Goal: Task Accomplishment & Management: Manage account settings

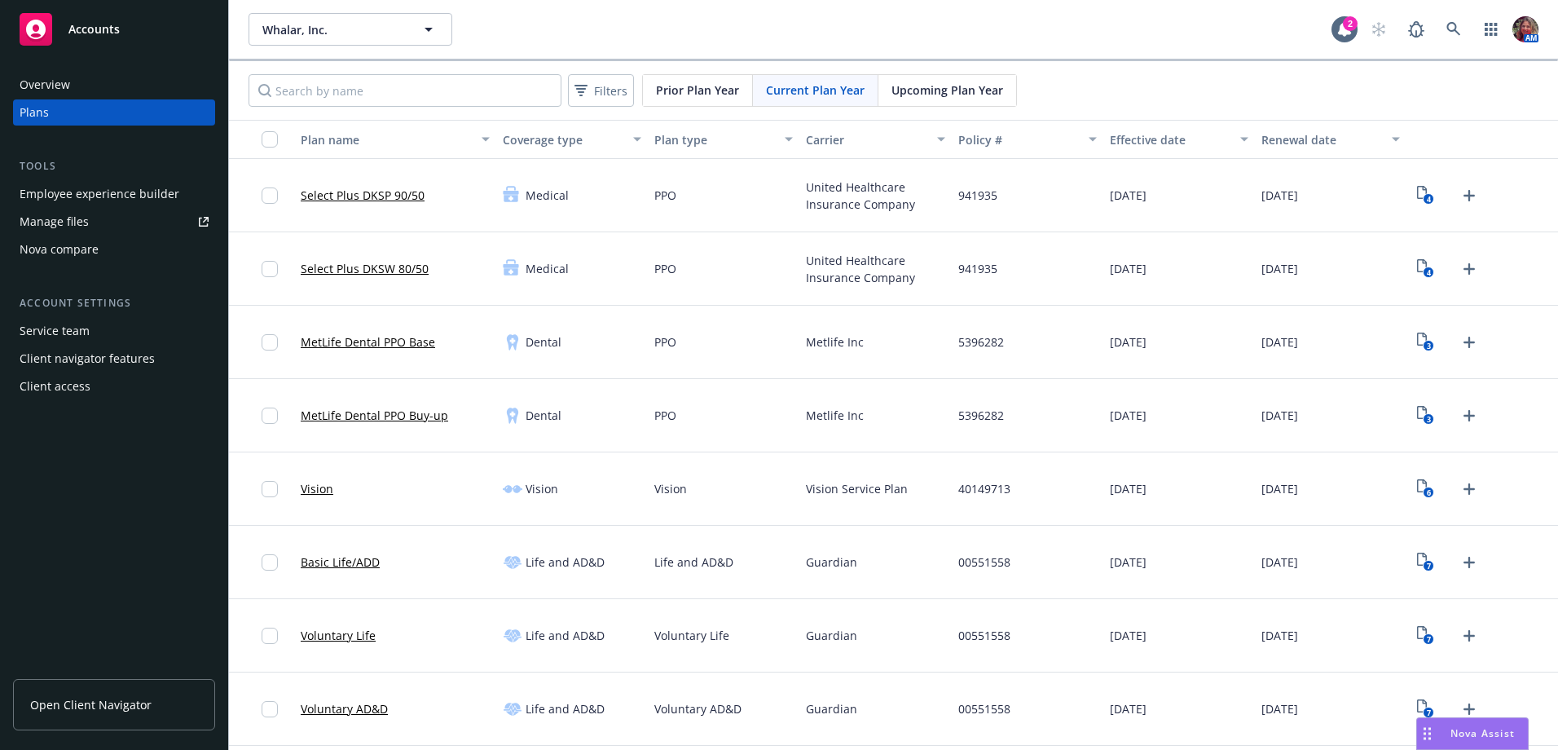
scroll to position [143, 0]
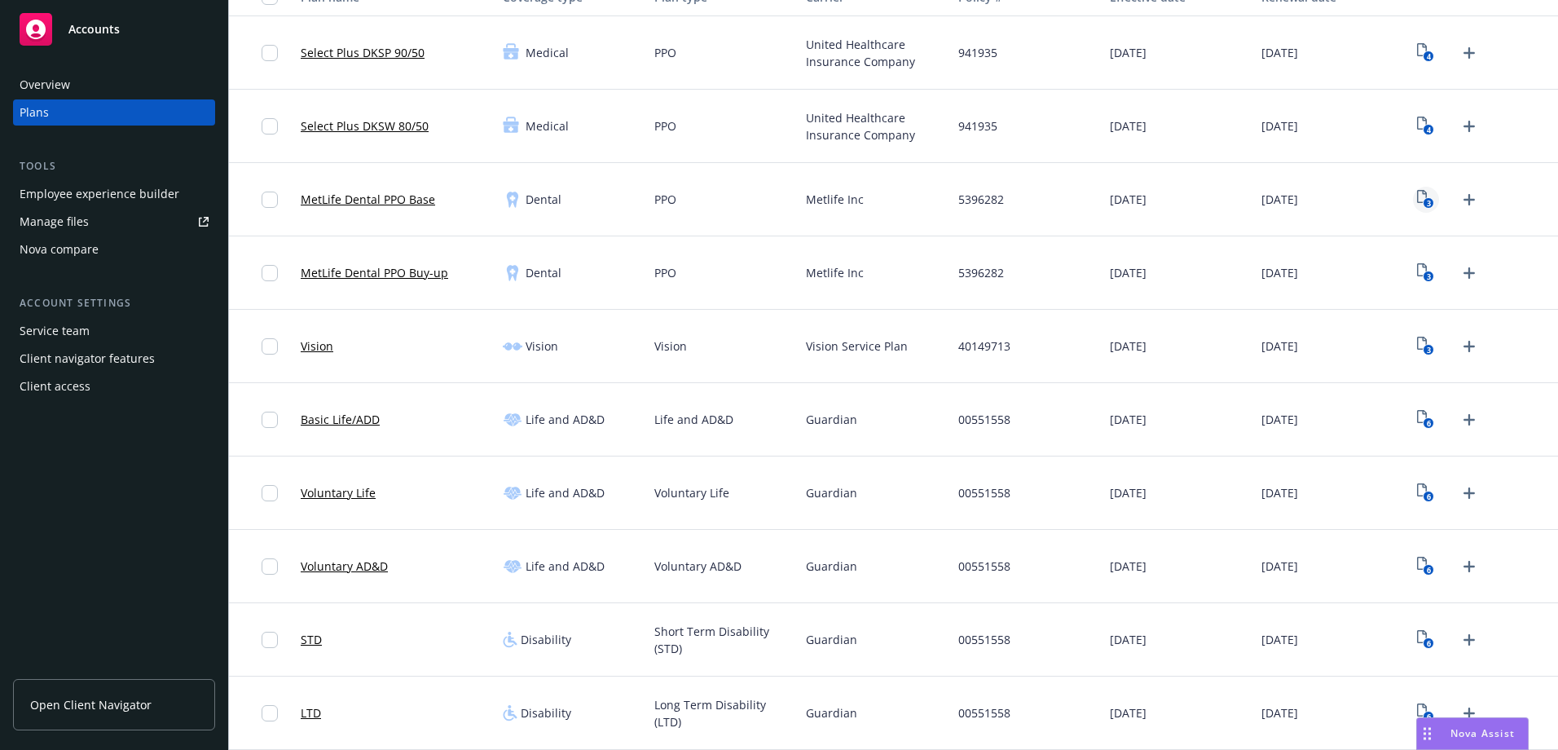
click at [1417, 202] on icon "View Plan Documents" at bounding box center [1422, 196] width 10 height 13
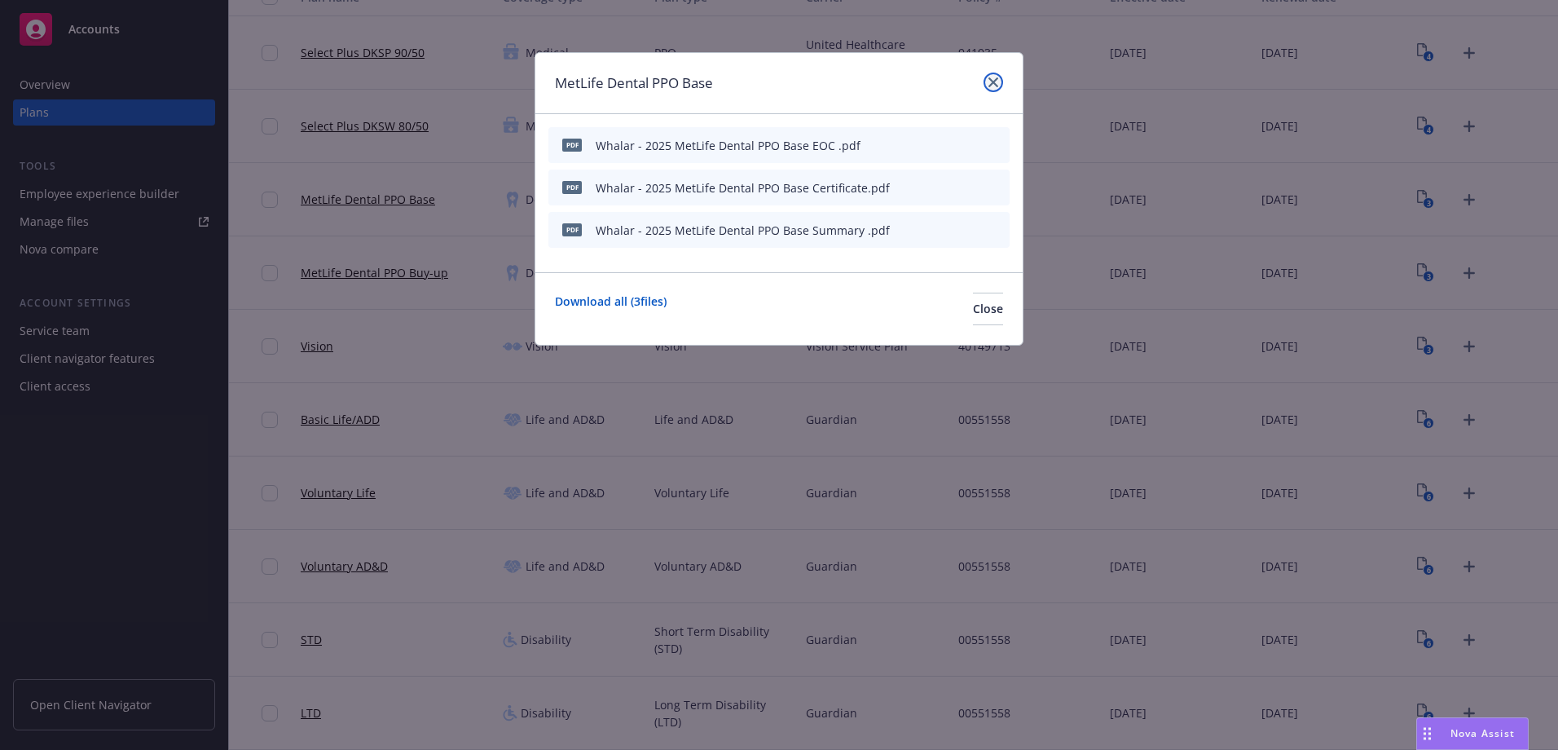
click at [991, 86] on icon "close" at bounding box center [993, 82] width 10 height 10
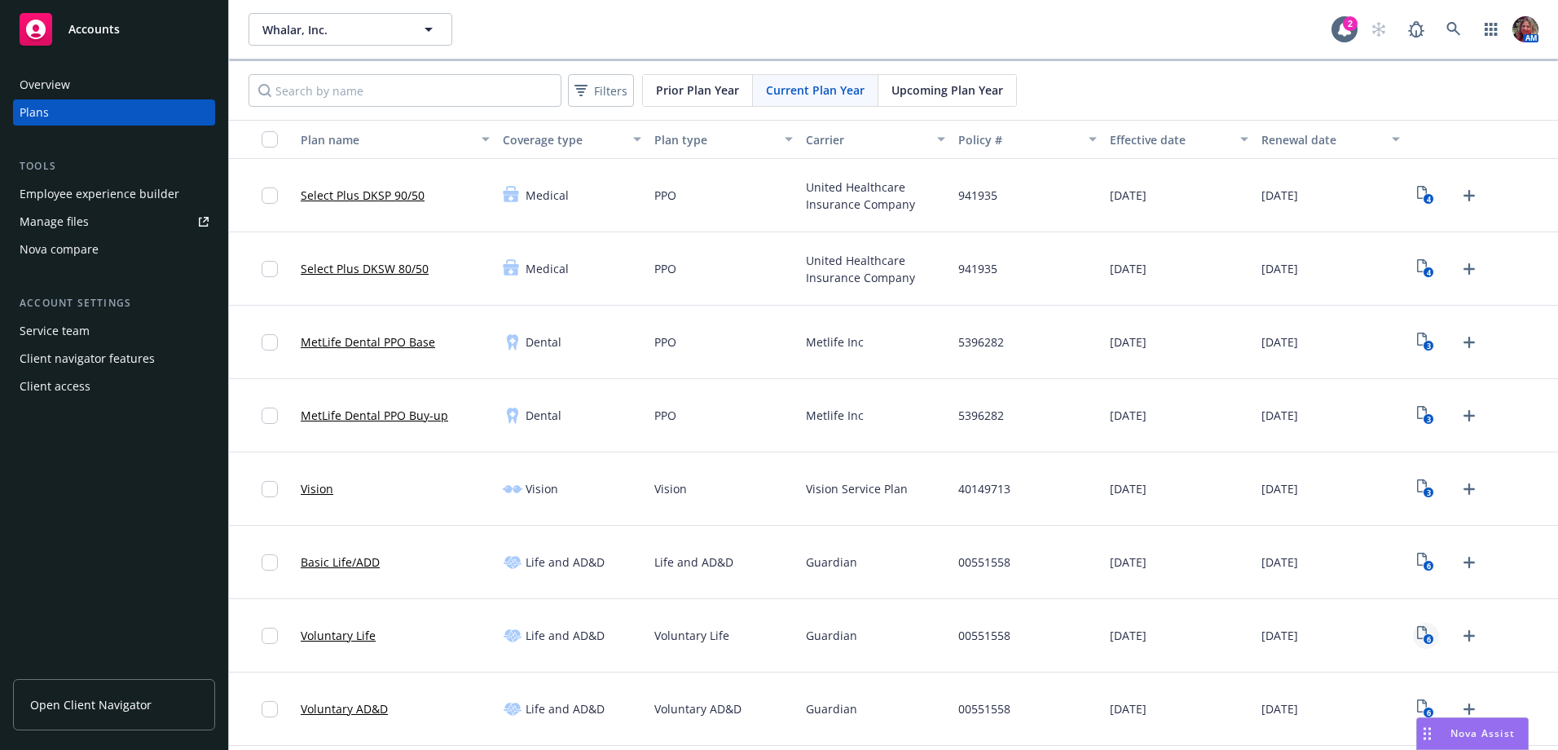
click at [1417, 629] on icon "View Plan Documents" at bounding box center [1422, 632] width 10 height 13
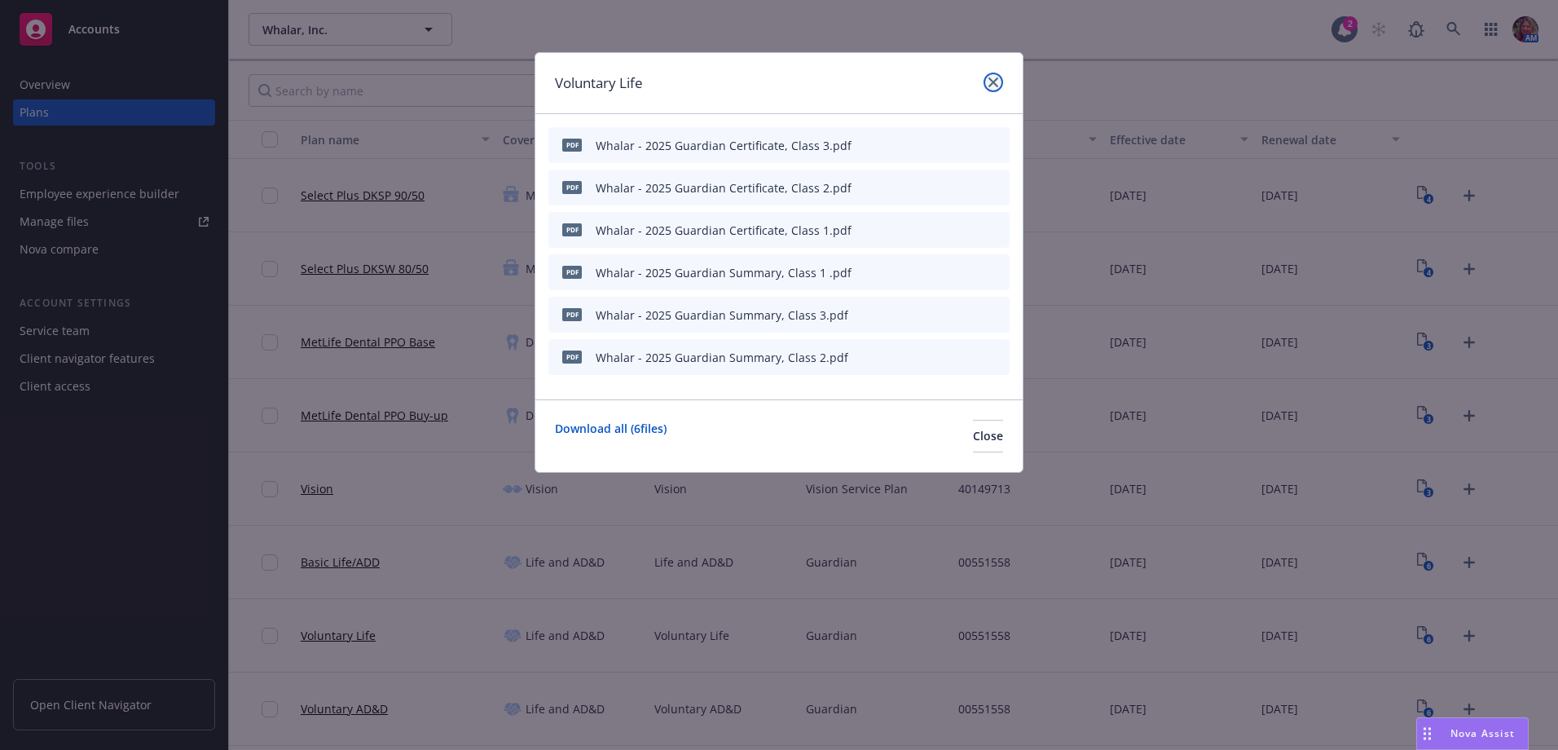
click at [984, 81] on link "close" at bounding box center [993, 83] width 20 height 20
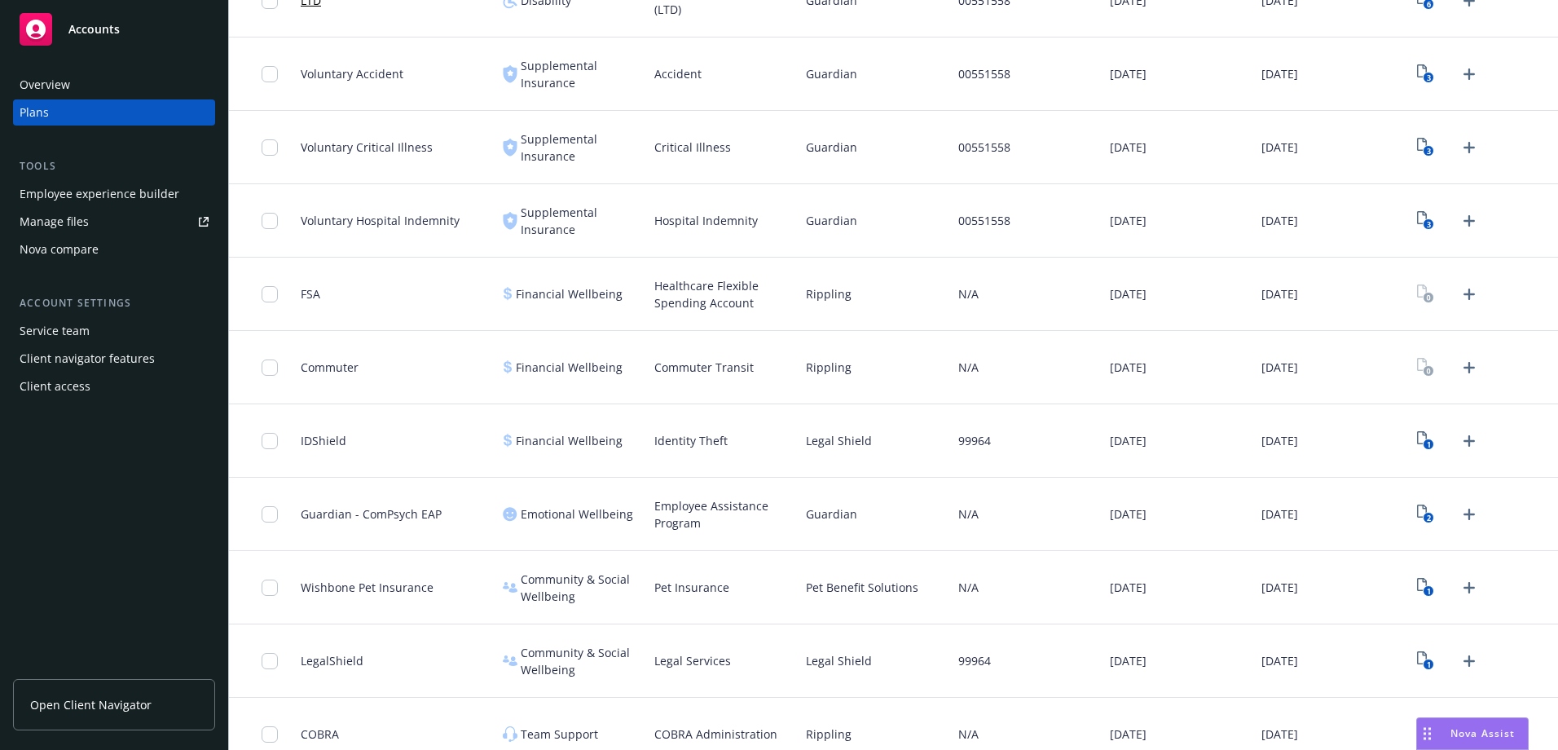
scroll to position [876, 0]
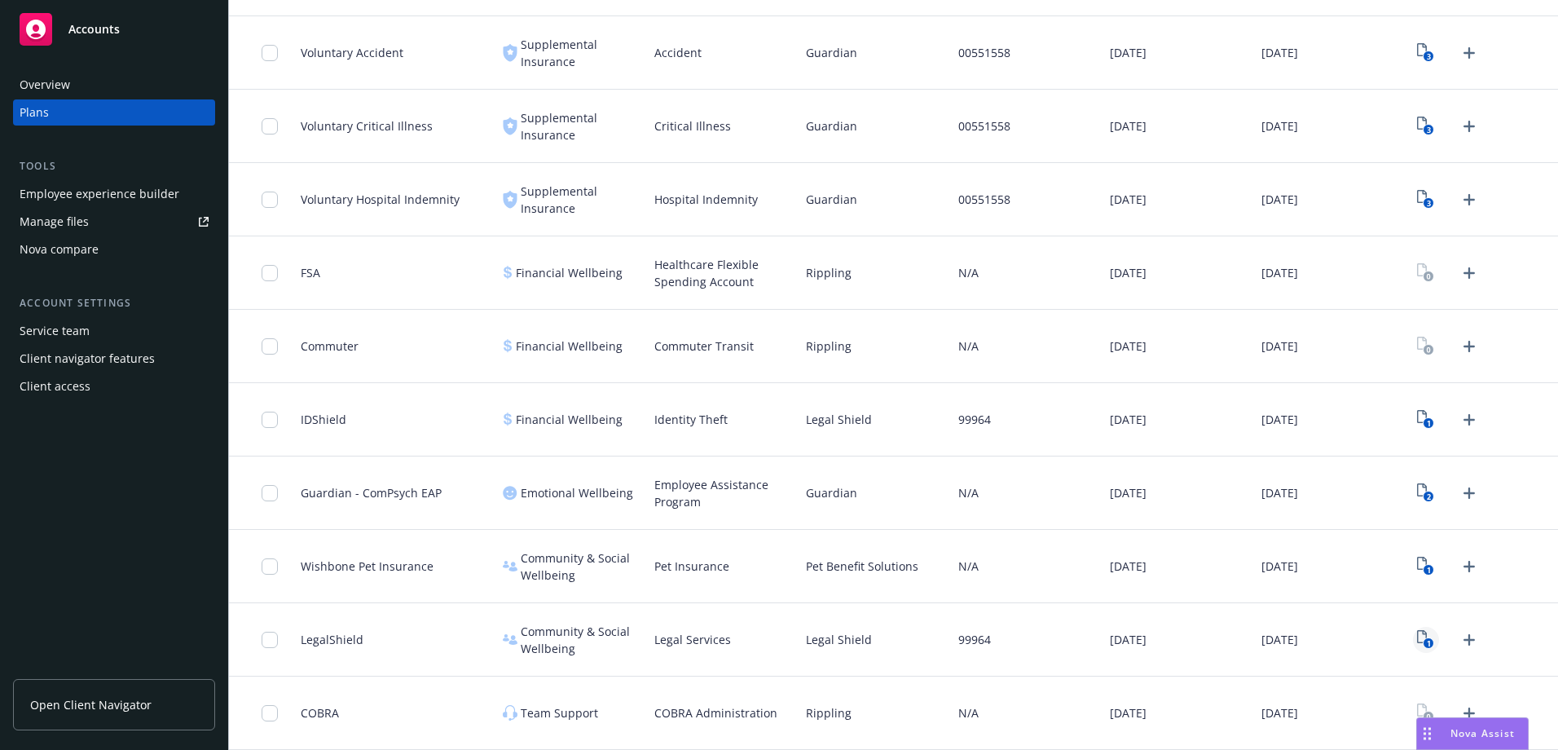
click at [1427, 639] on text "1" at bounding box center [1429, 643] width 4 height 11
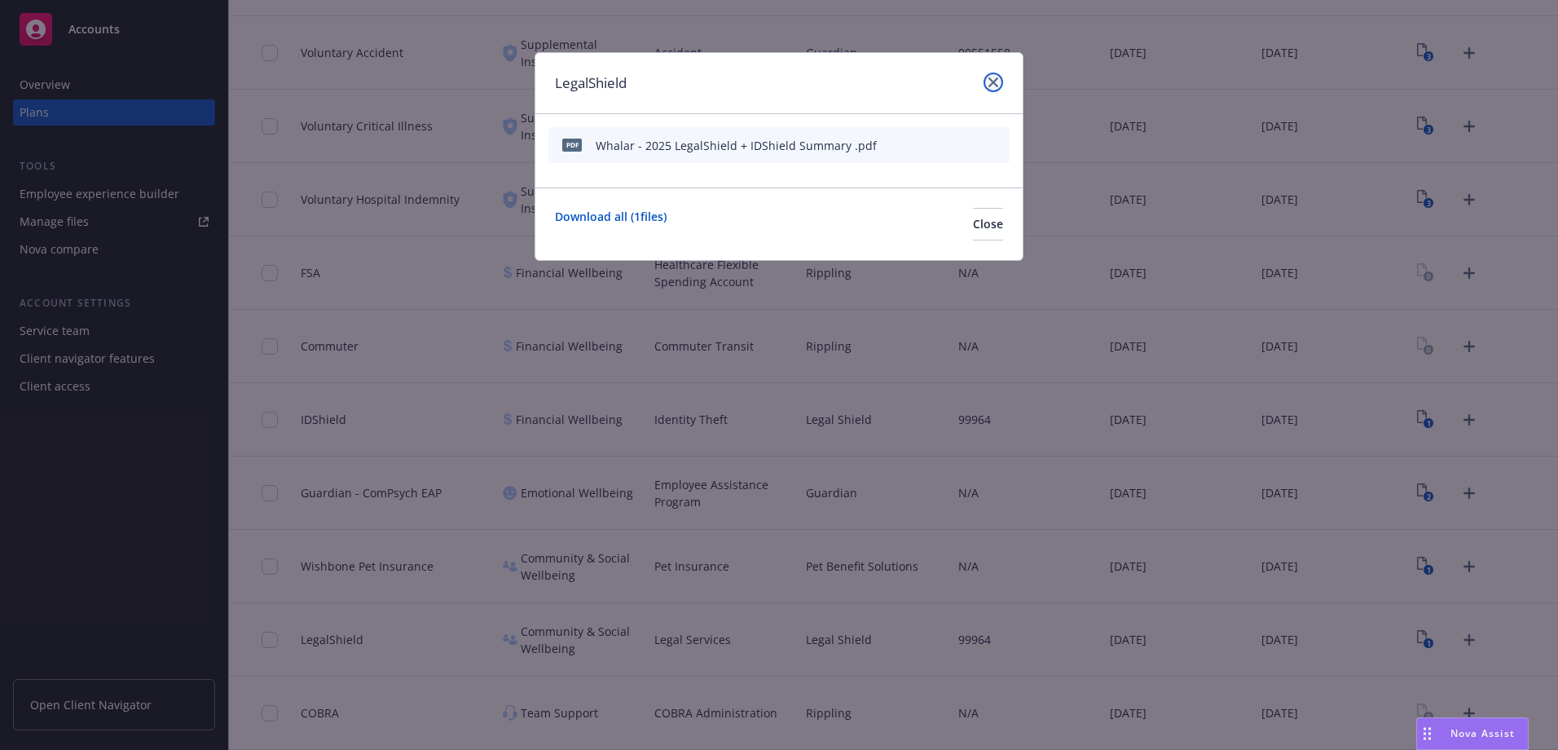
click at [992, 77] on link "close" at bounding box center [993, 83] width 20 height 20
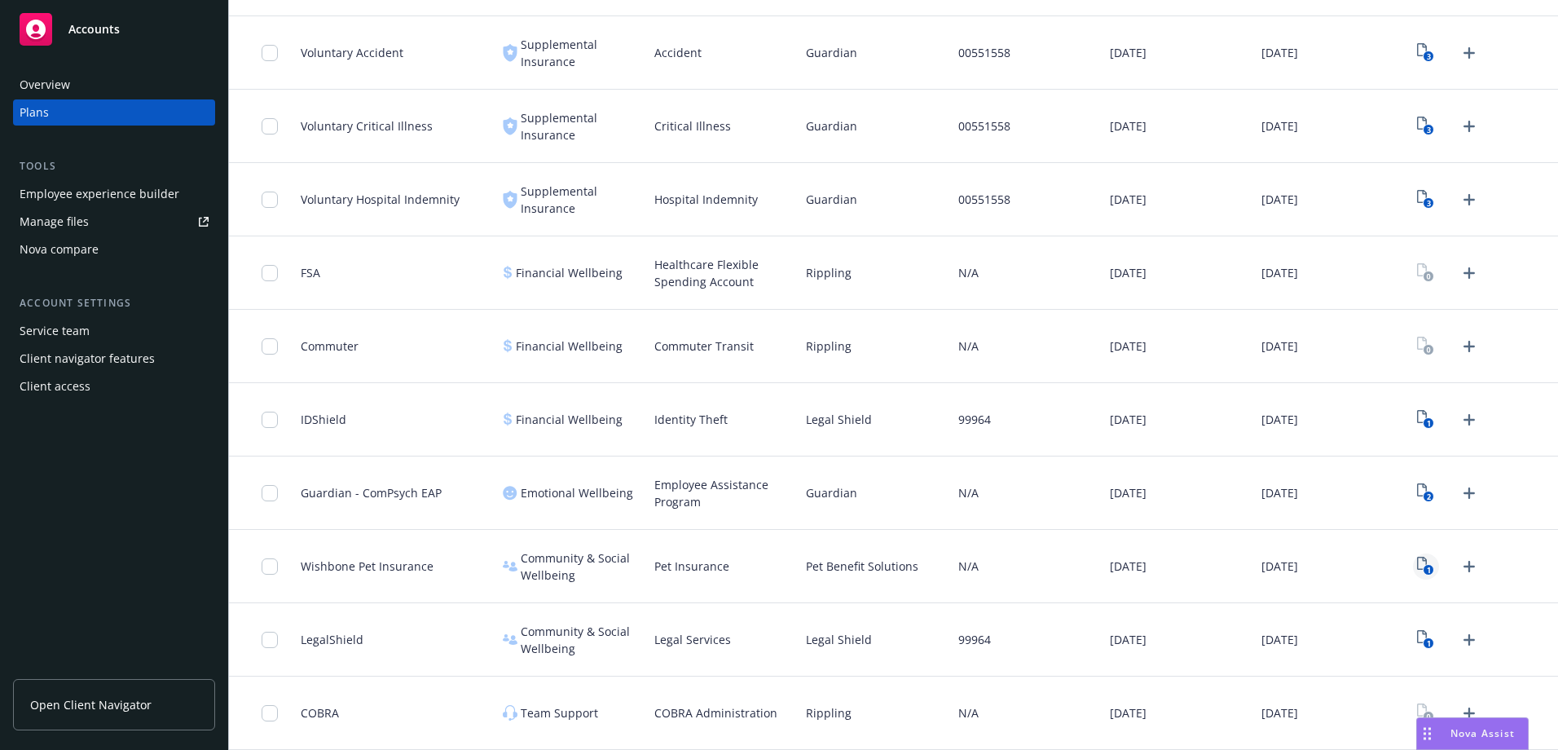
click at [1417, 567] on icon "1" at bounding box center [1425, 565] width 17 height 19
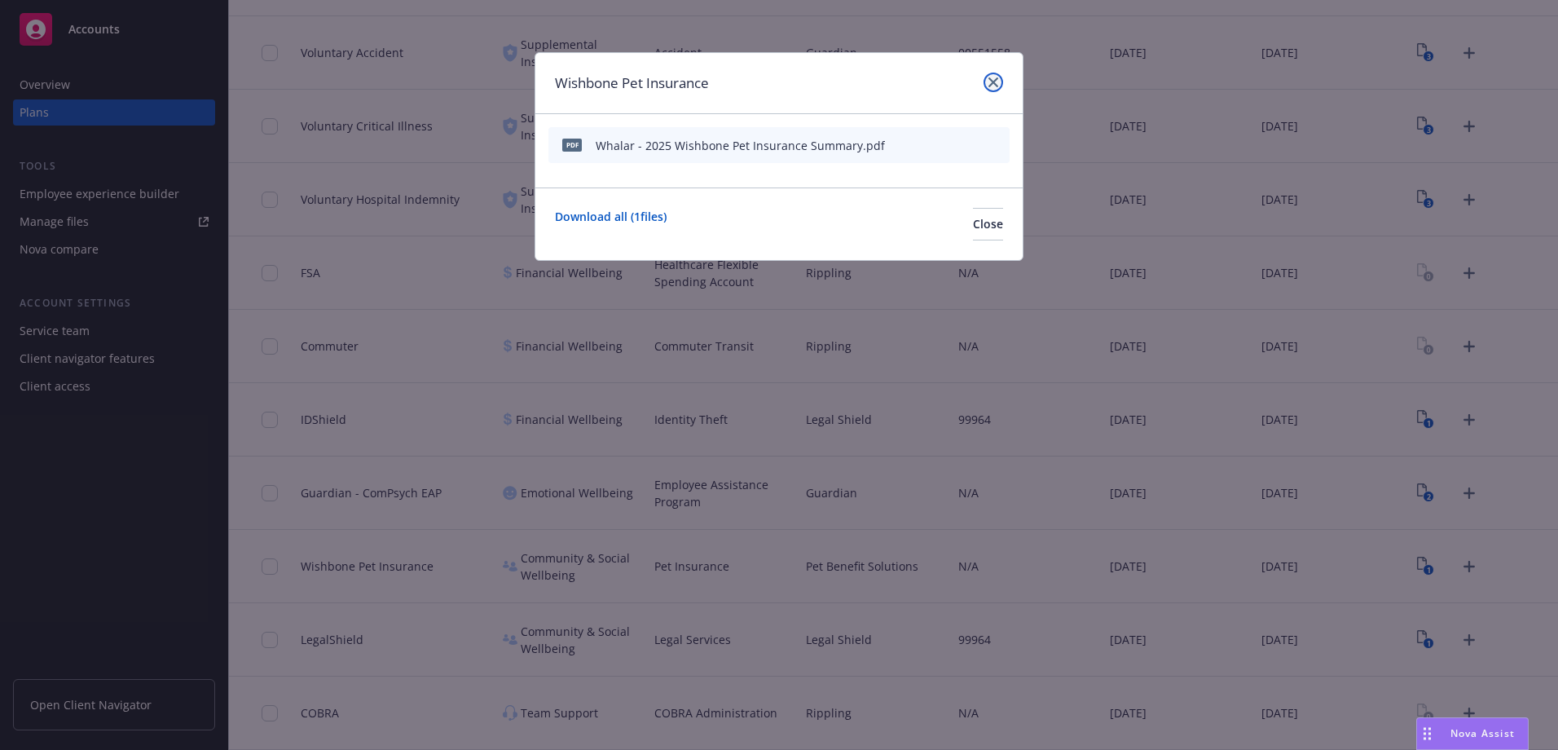
click at [1000, 84] on link "close" at bounding box center [993, 83] width 20 height 20
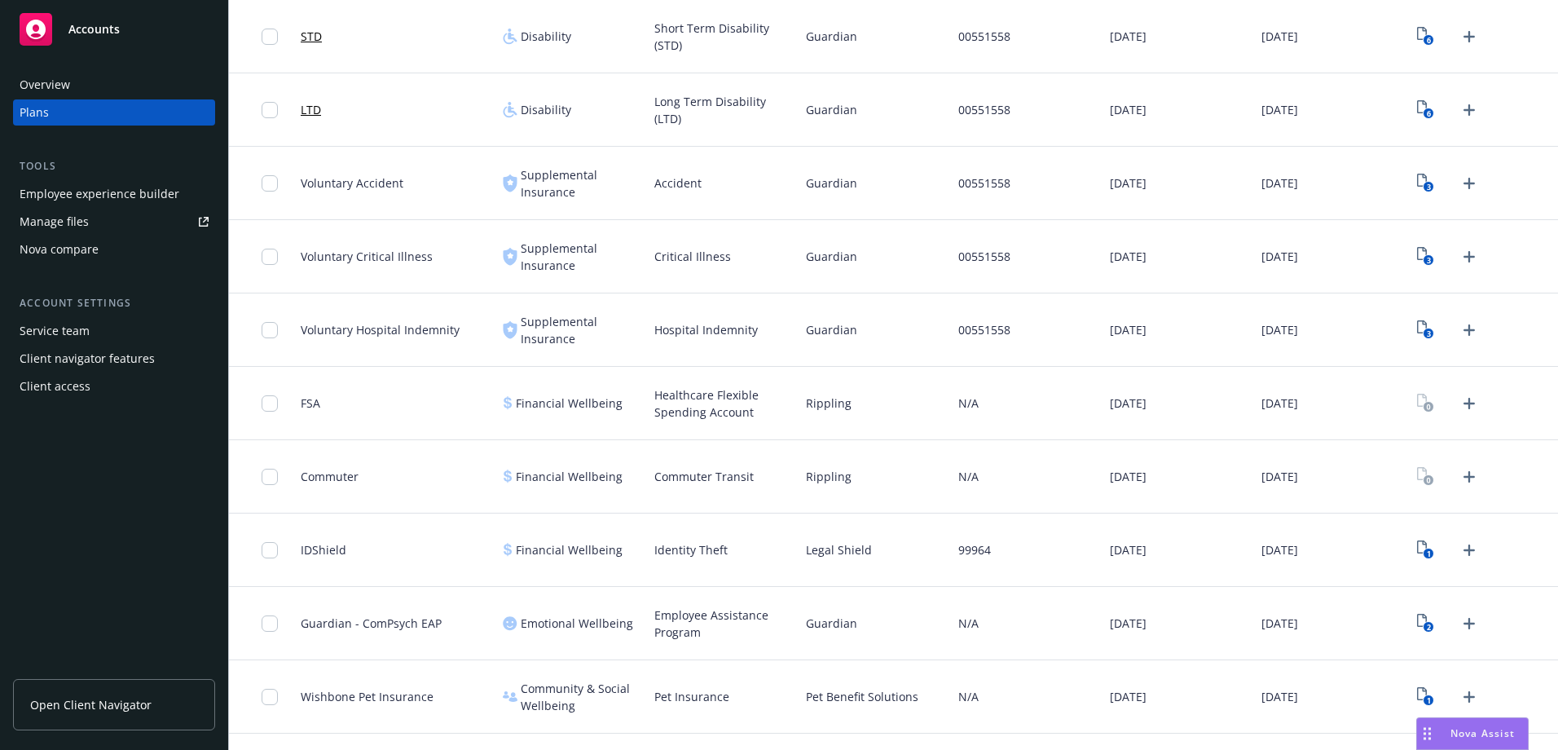
scroll to position [550, 0]
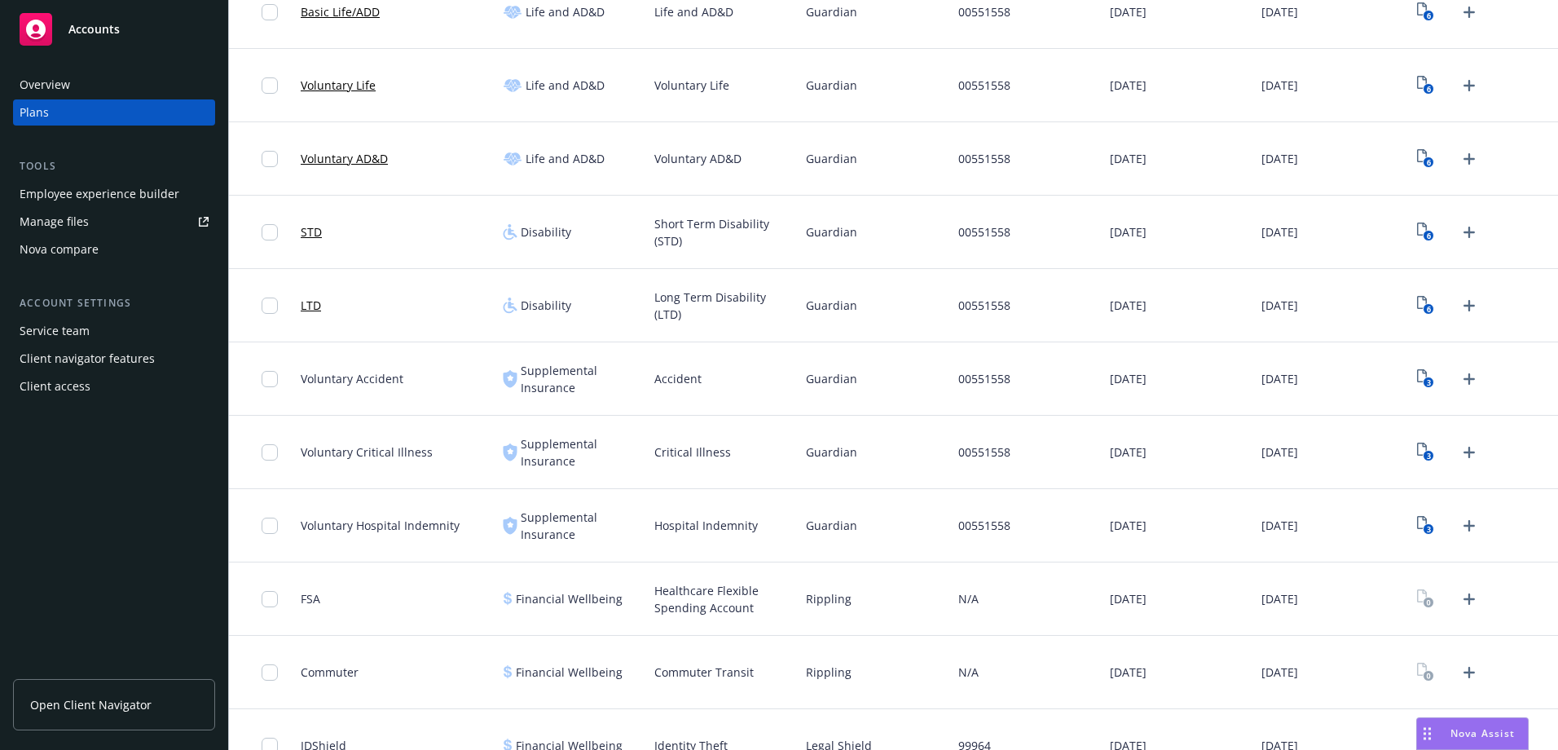
click at [50, 196] on div "Employee experience builder" at bounding box center [100, 194] width 160 height 26
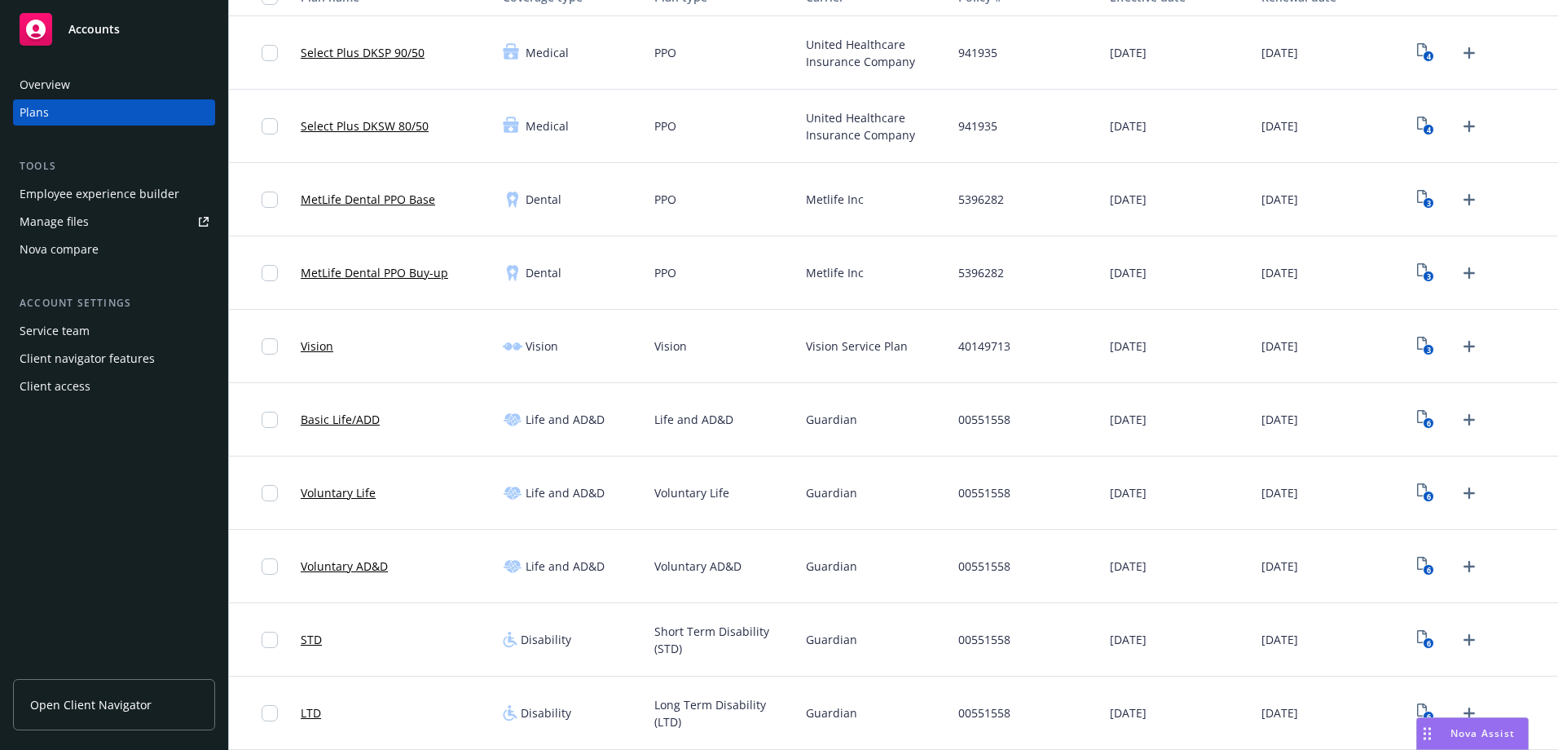
scroll to position [0, 0]
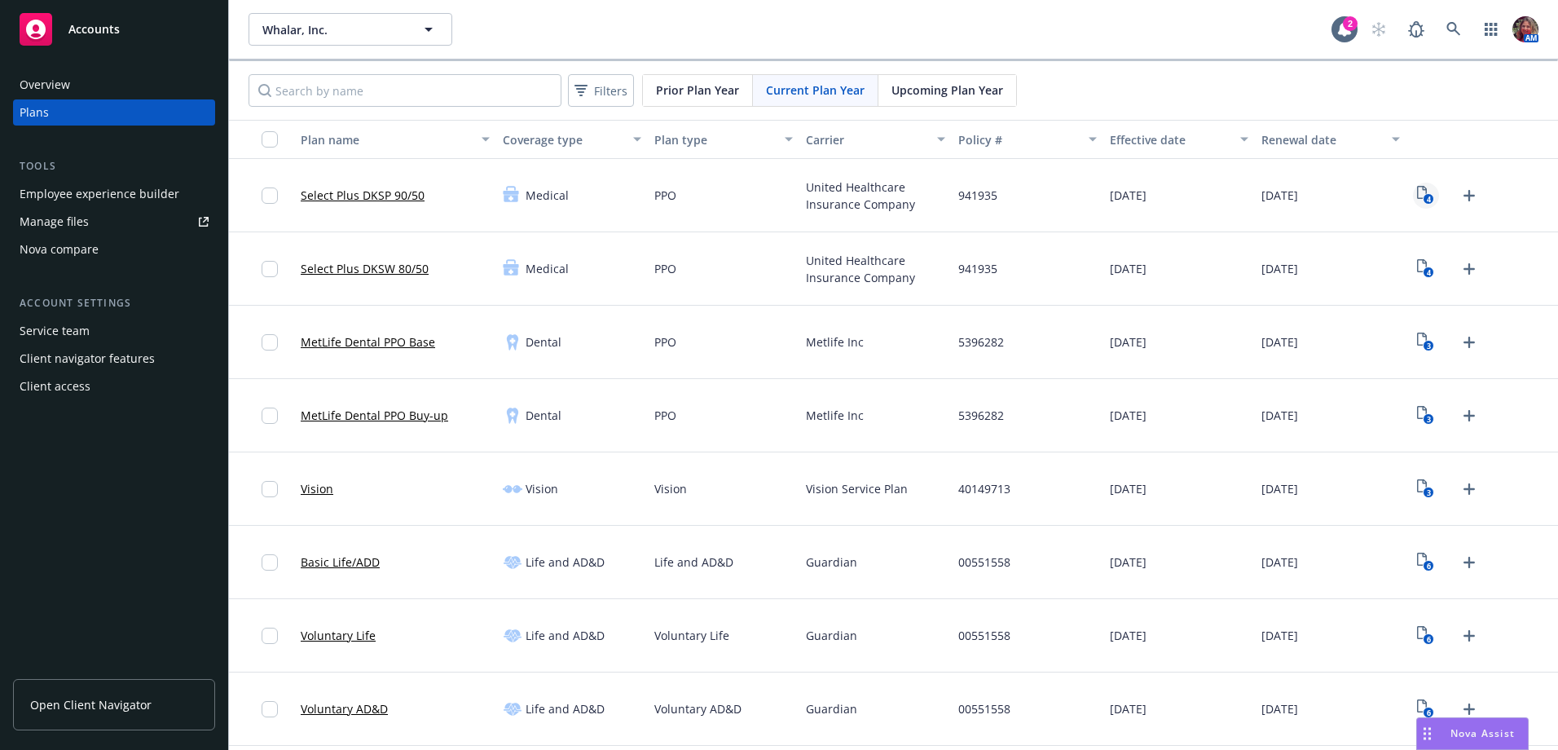
click at [1417, 195] on icon "4" at bounding box center [1425, 195] width 17 height 19
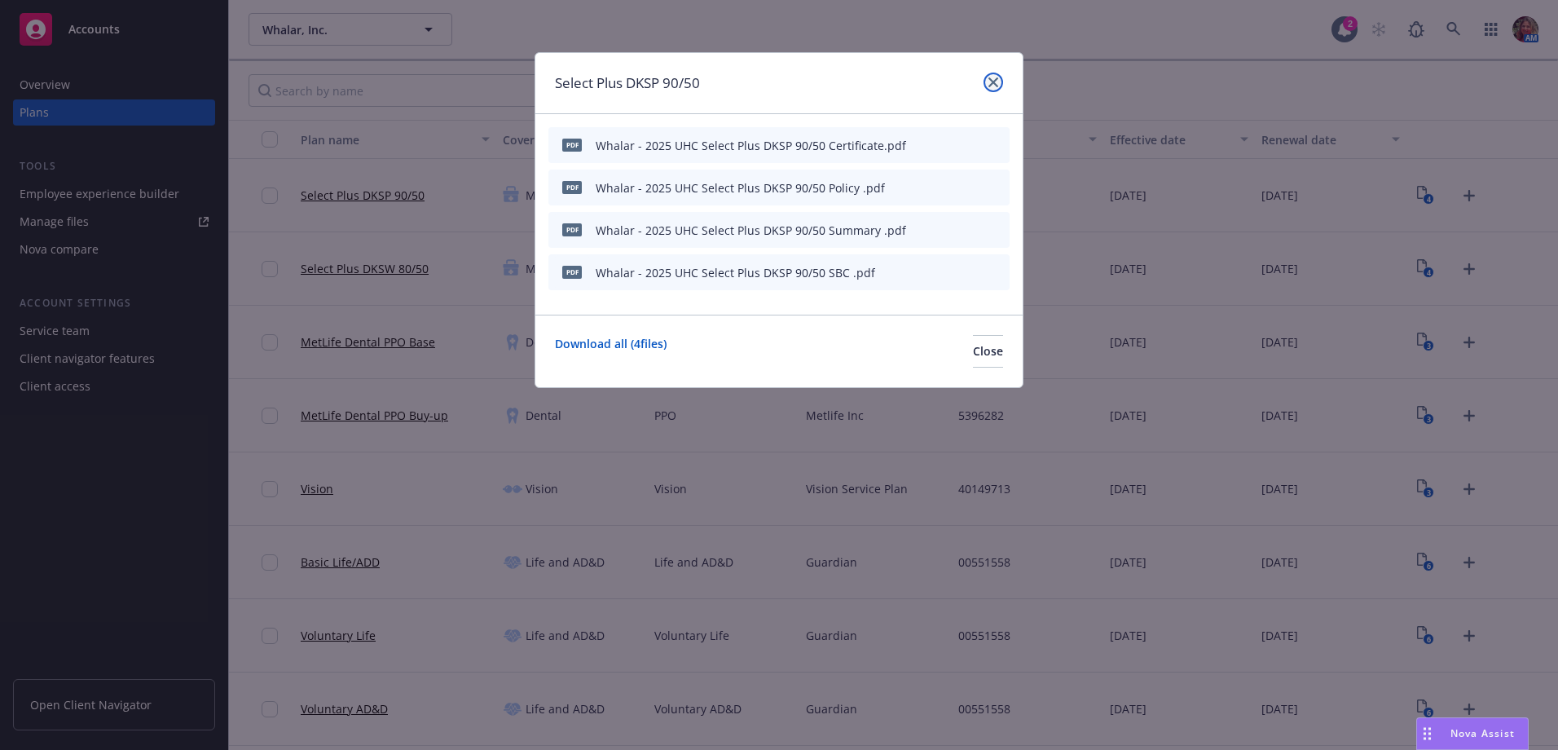
click at [996, 85] on icon "close" at bounding box center [993, 82] width 10 height 10
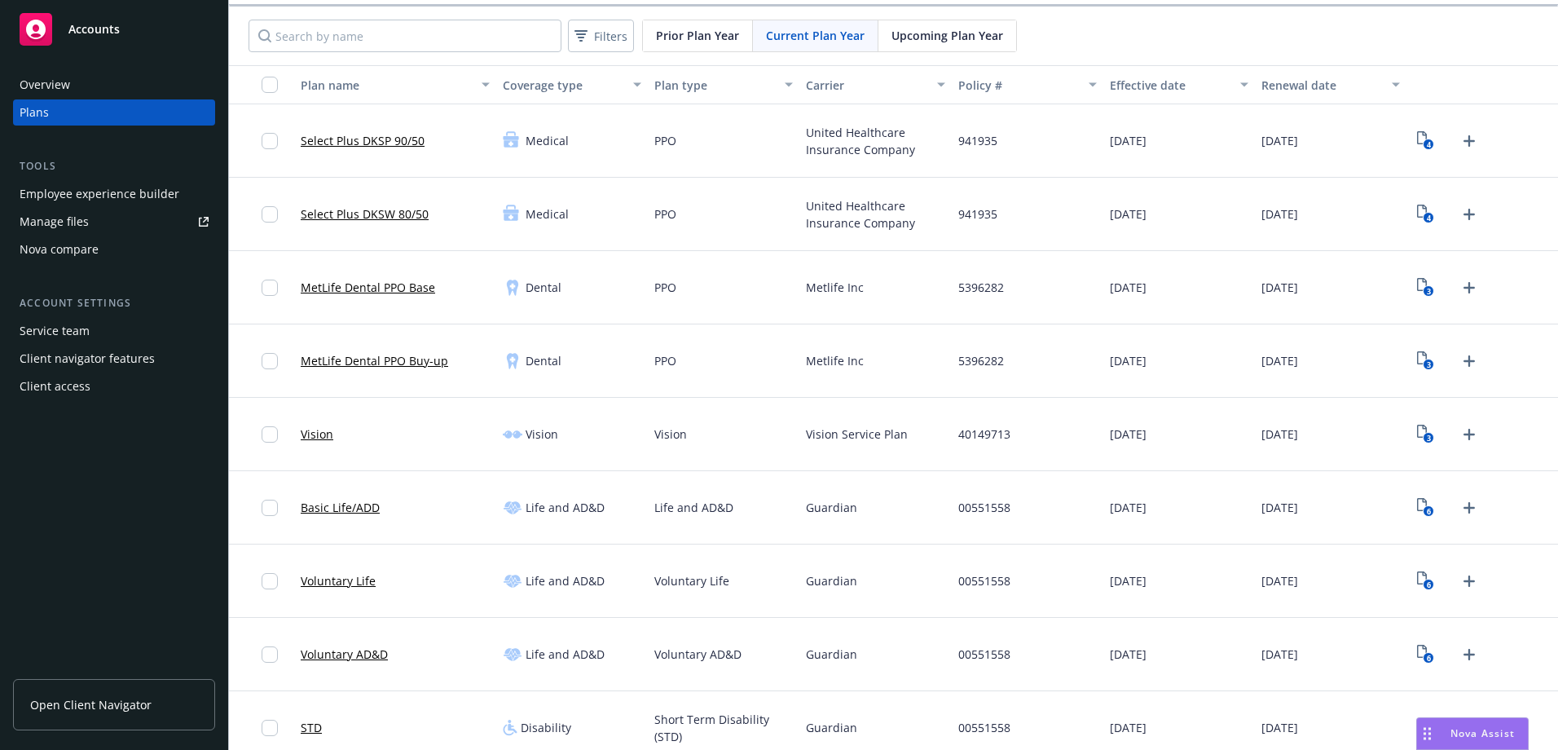
scroll to position [81, 0]
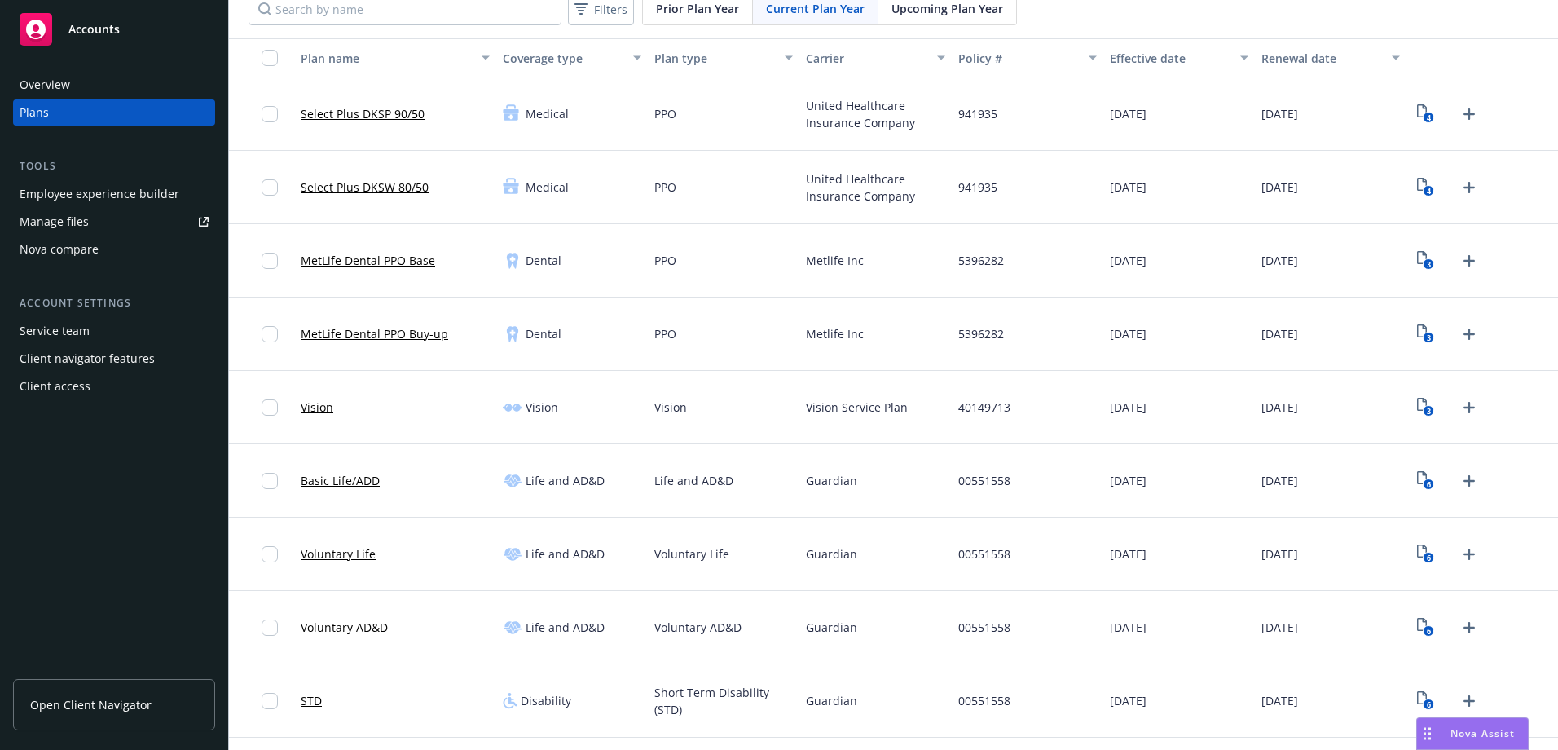
click at [1406, 262] on div "3" at bounding box center [1482, 260] width 152 height 73
click at [1427, 261] on text "3" at bounding box center [1429, 264] width 4 height 11
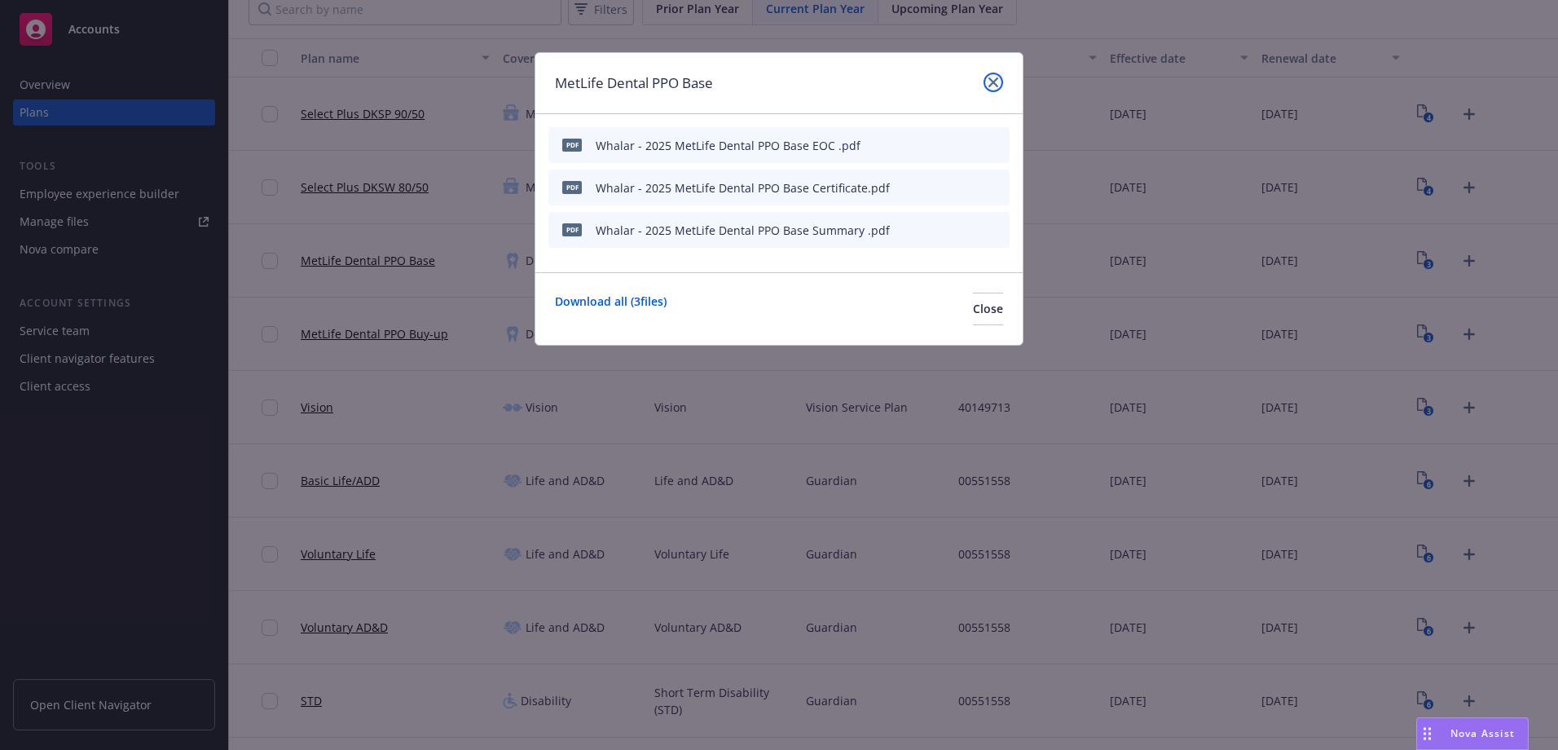
click at [995, 74] on link "close" at bounding box center [993, 83] width 20 height 20
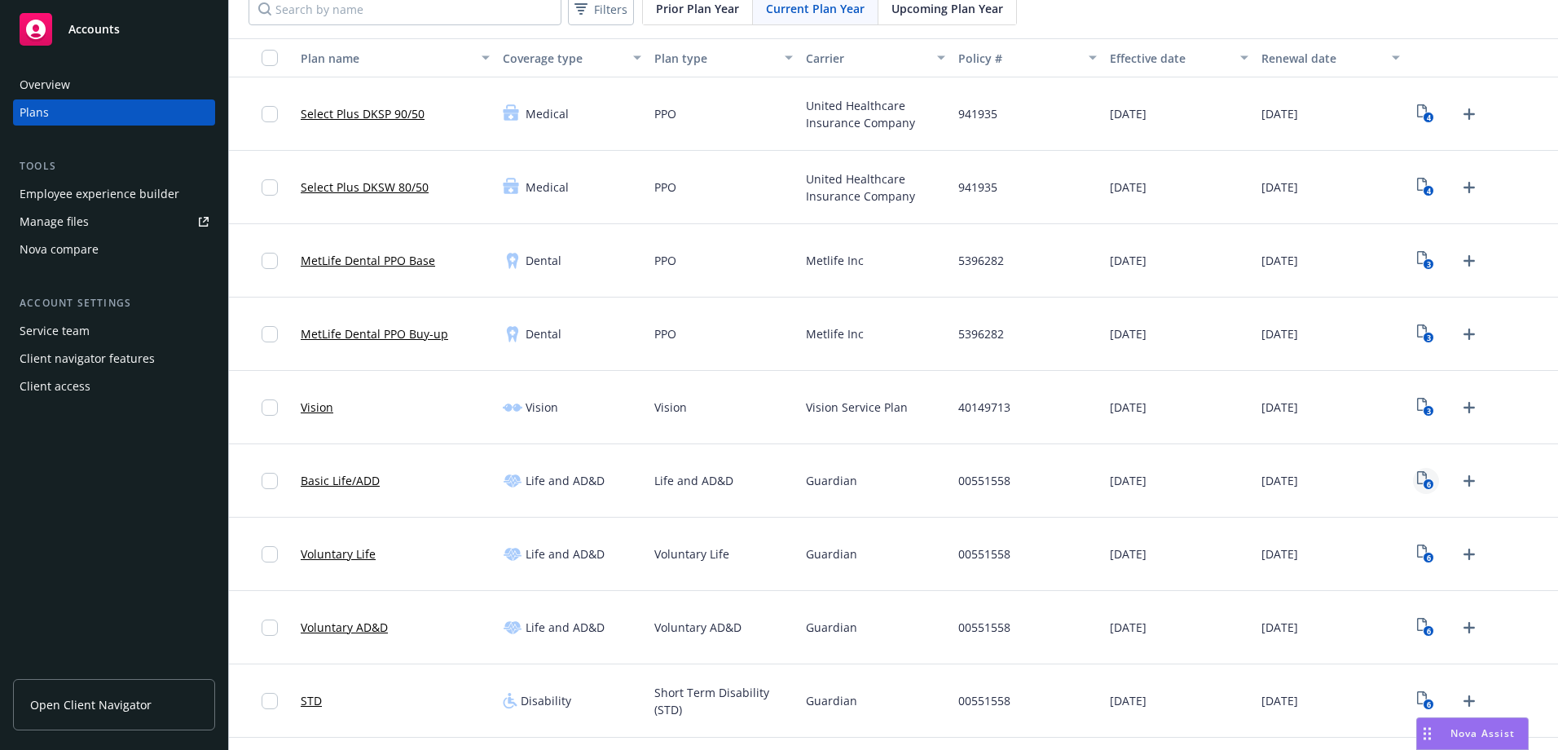
click at [1424, 490] on link "6" at bounding box center [1426, 481] width 26 height 26
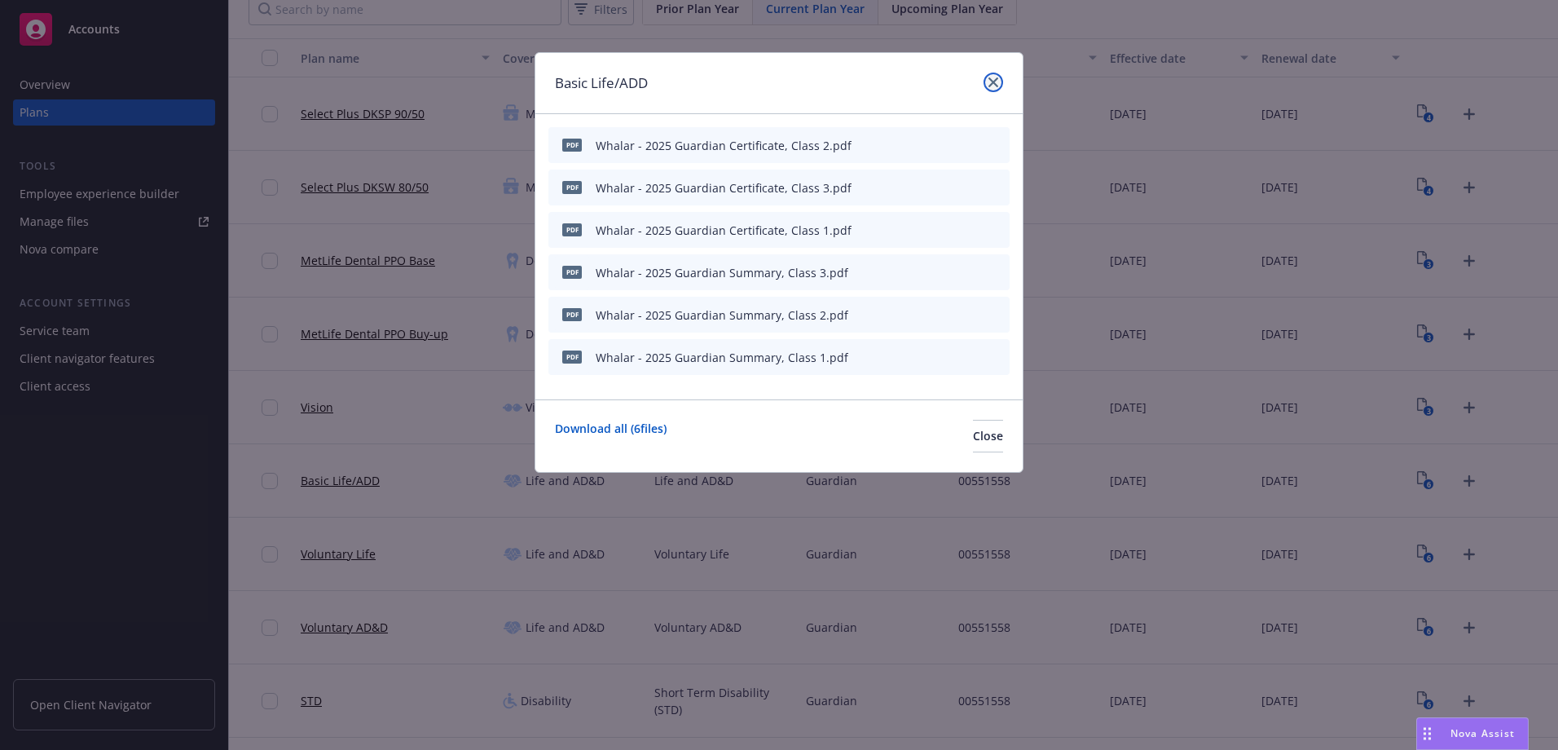
click at [997, 75] on link "close" at bounding box center [993, 83] width 20 height 20
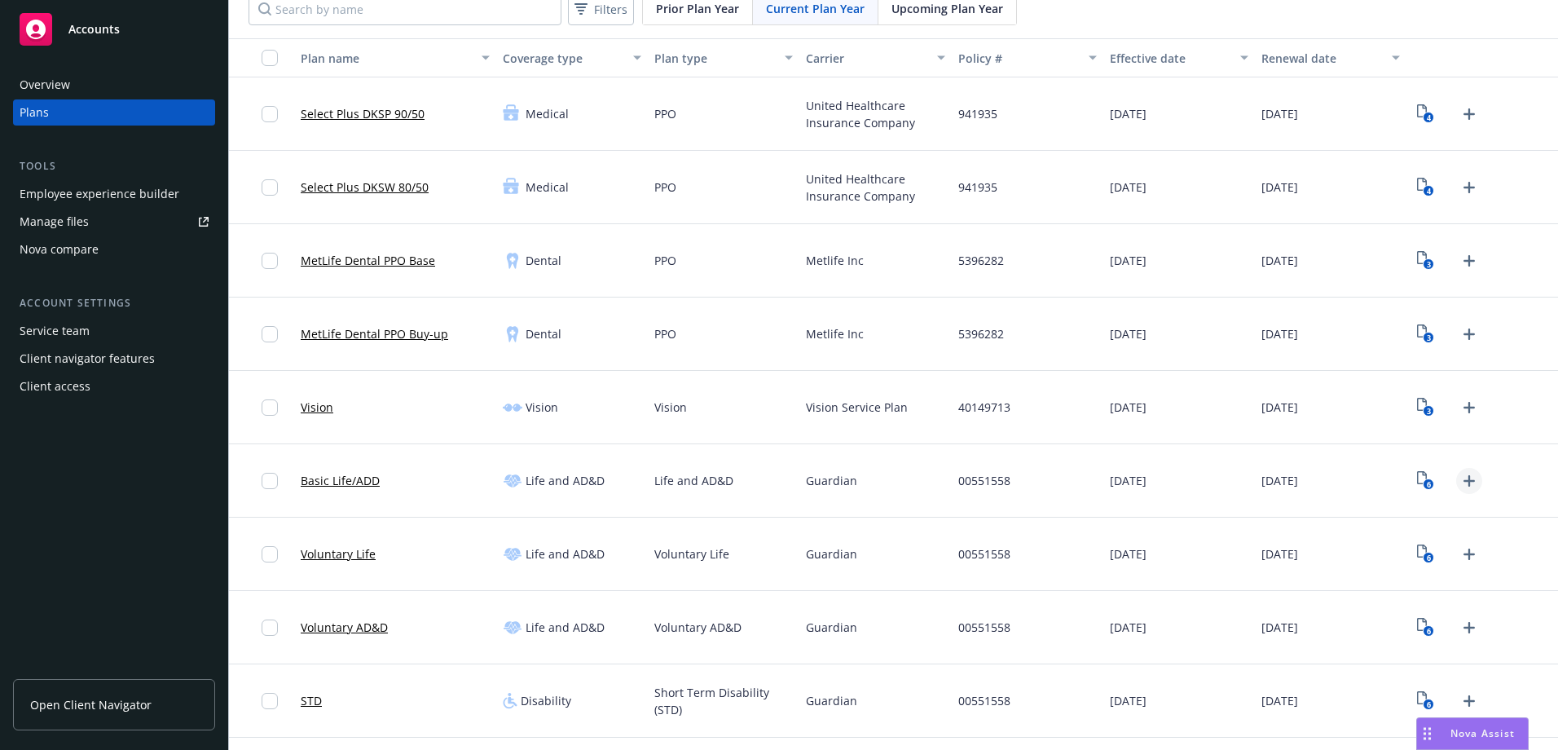
click at [1459, 482] on icon "Upload Plan Documents" at bounding box center [1469, 481] width 20 height 20
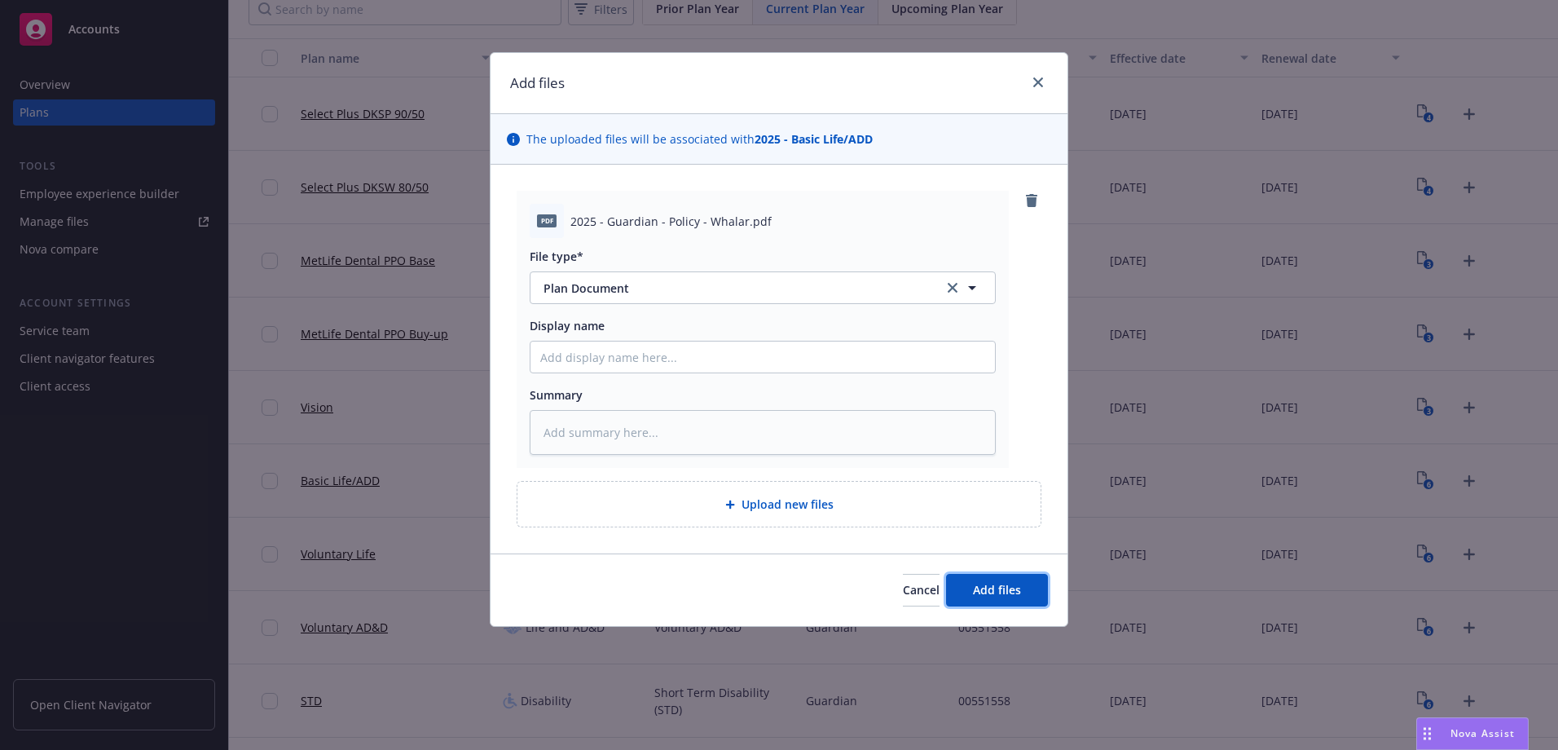
click at [979, 584] on span "Add files" at bounding box center [997, 589] width 48 height 15
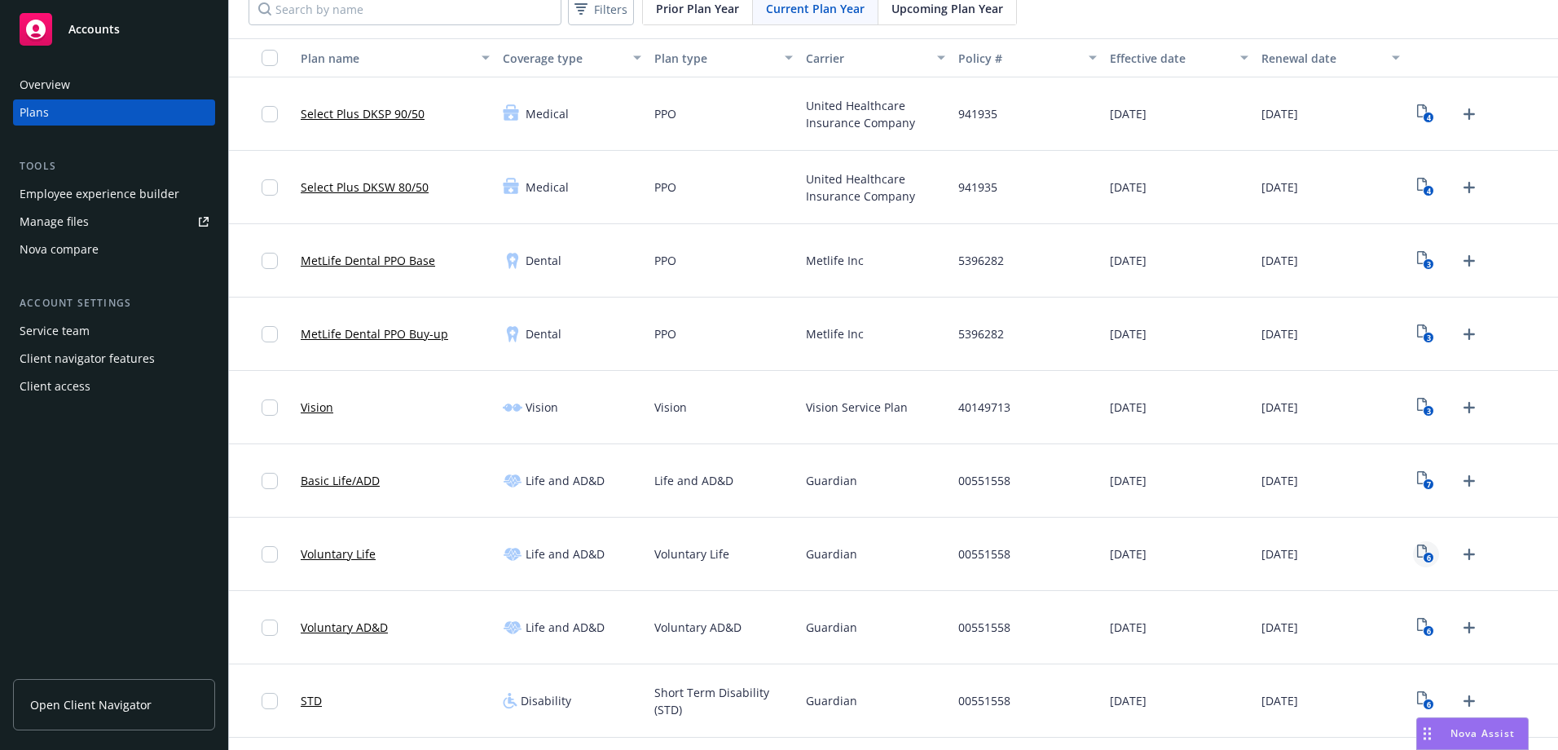
click at [1417, 551] on icon "6" at bounding box center [1425, 553] width 17 height 19
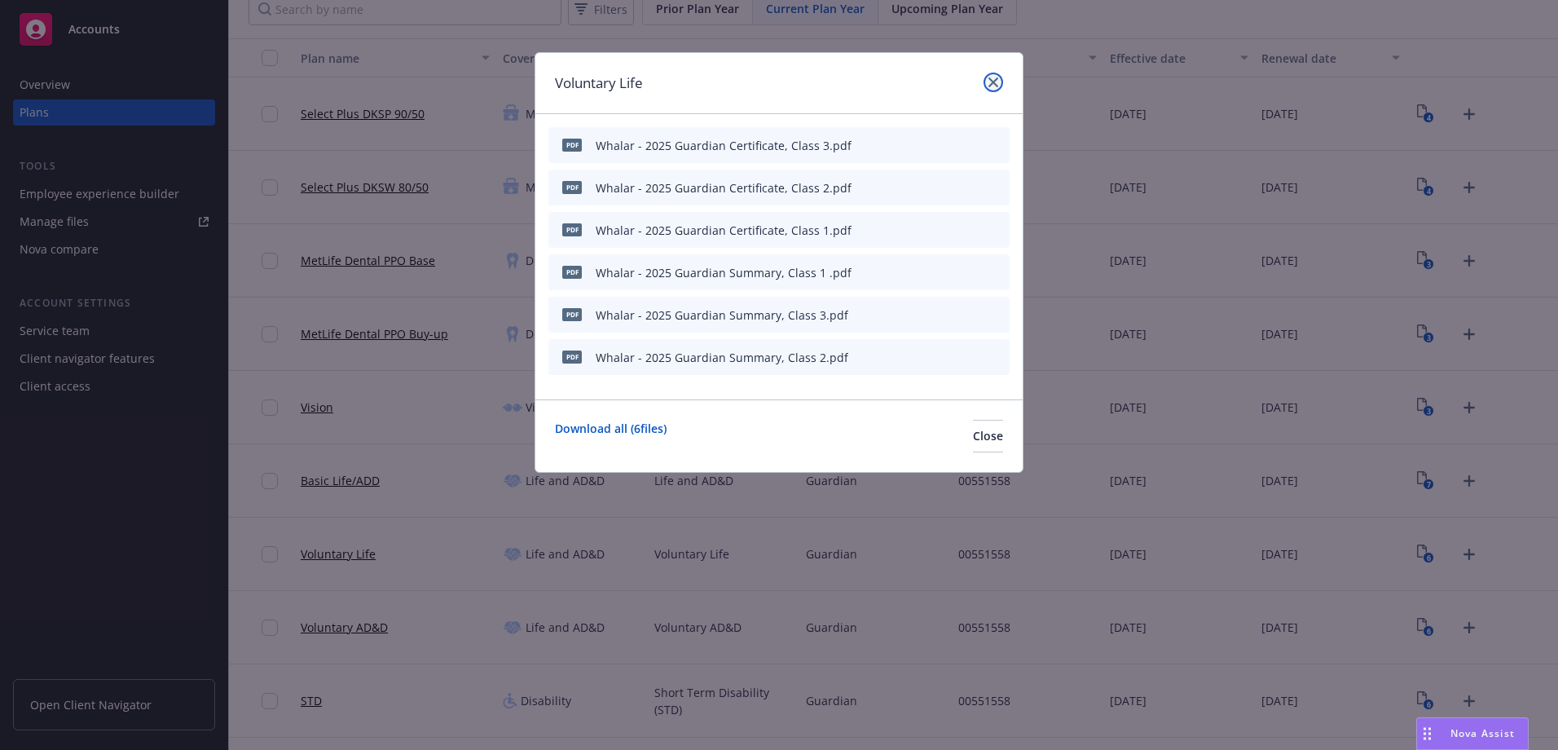
click at [999, 75] on link "close" at bounding box center [993, 83] width 20 height 20
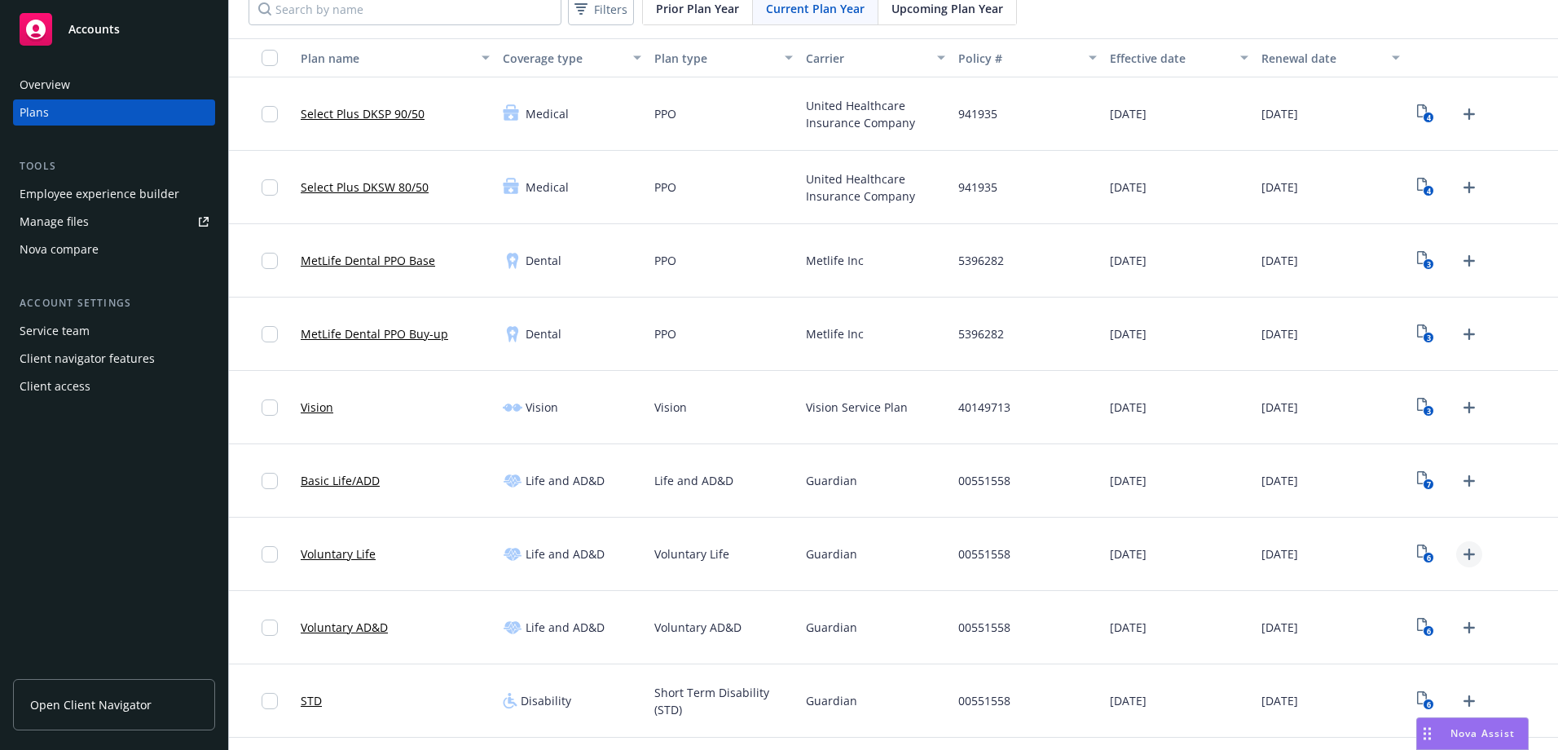
click at [1463, 553] on icon "Upload Plan Documents" at bounding box center [1468, 553] width 11 height 11
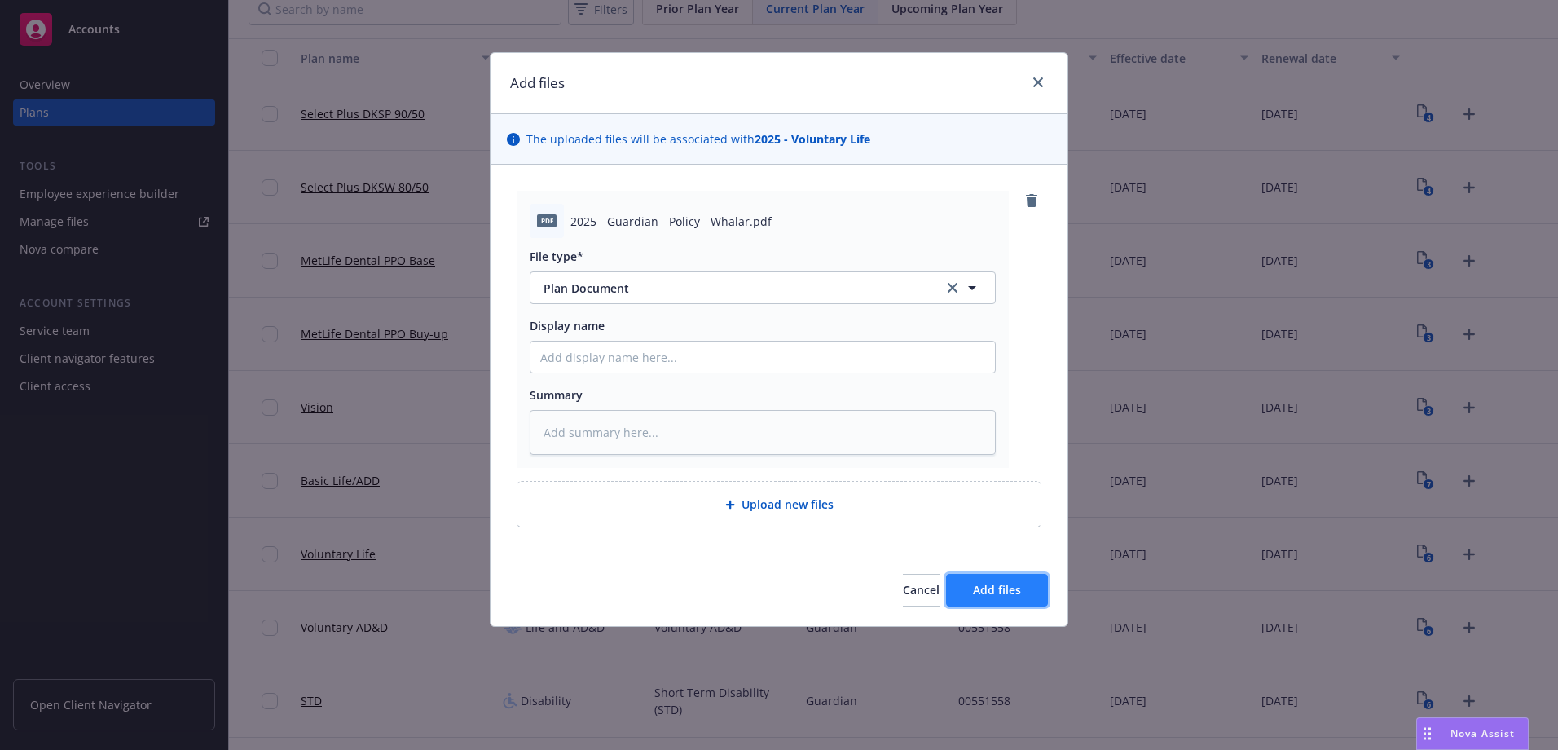
click at [1005, 595] on span "Add files" at bounding box center [997, 589] width 48 height 15
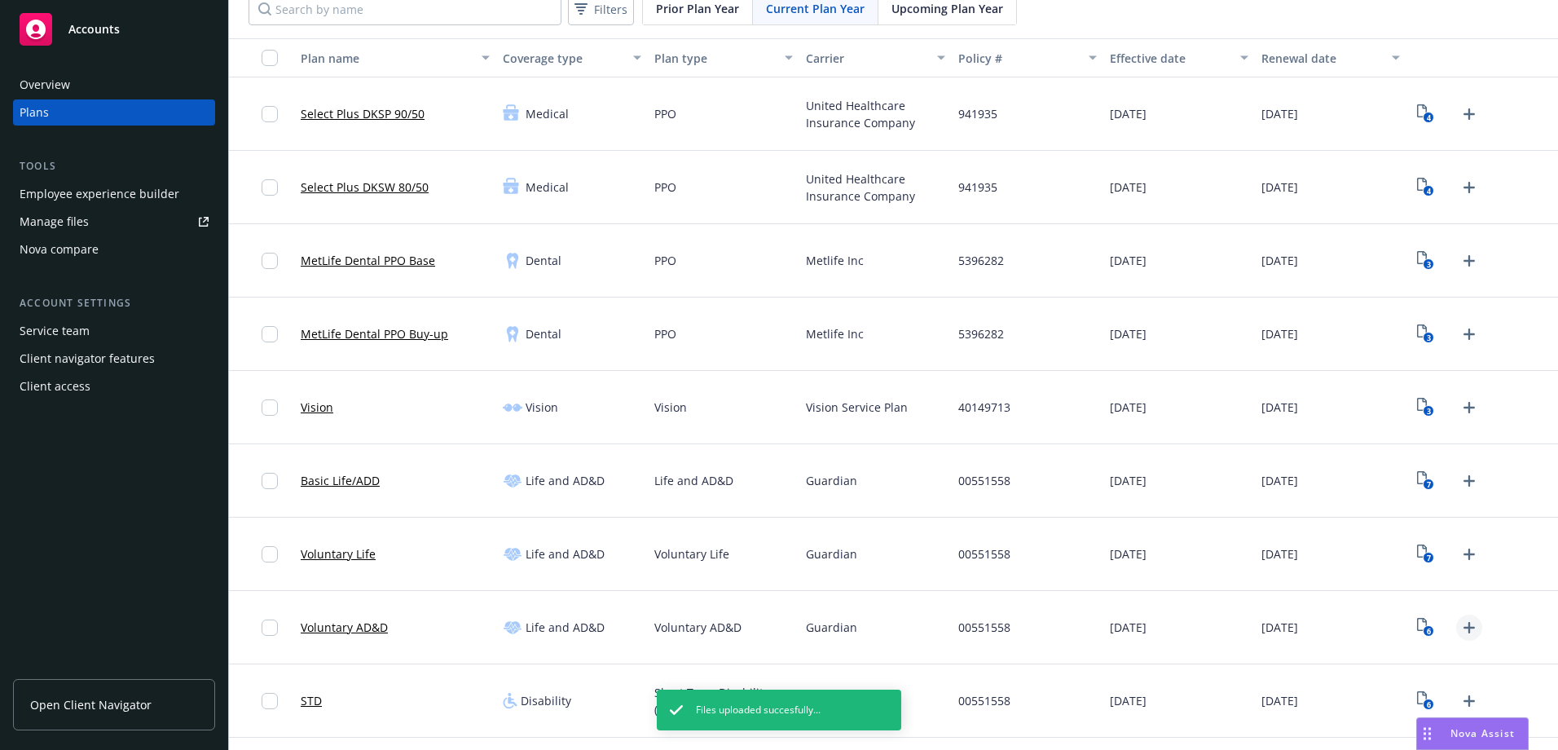
click at [1459, 630] on icon "Upload Plan Documents" at bounding box center [1469, 628] width 20 height 20
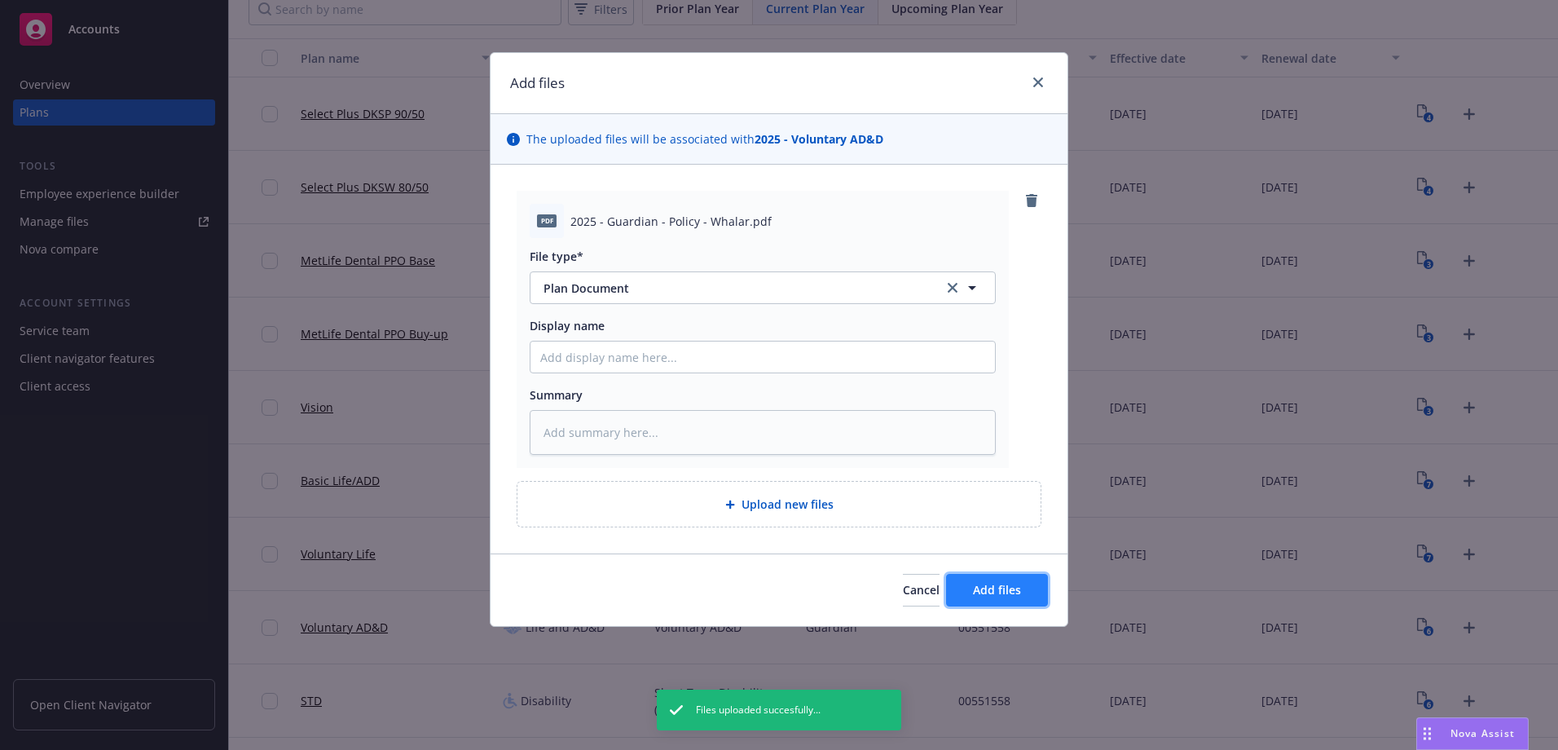
click at [991, 595] on span "Add files" at bounding box center [997, 589] width 48 height 15
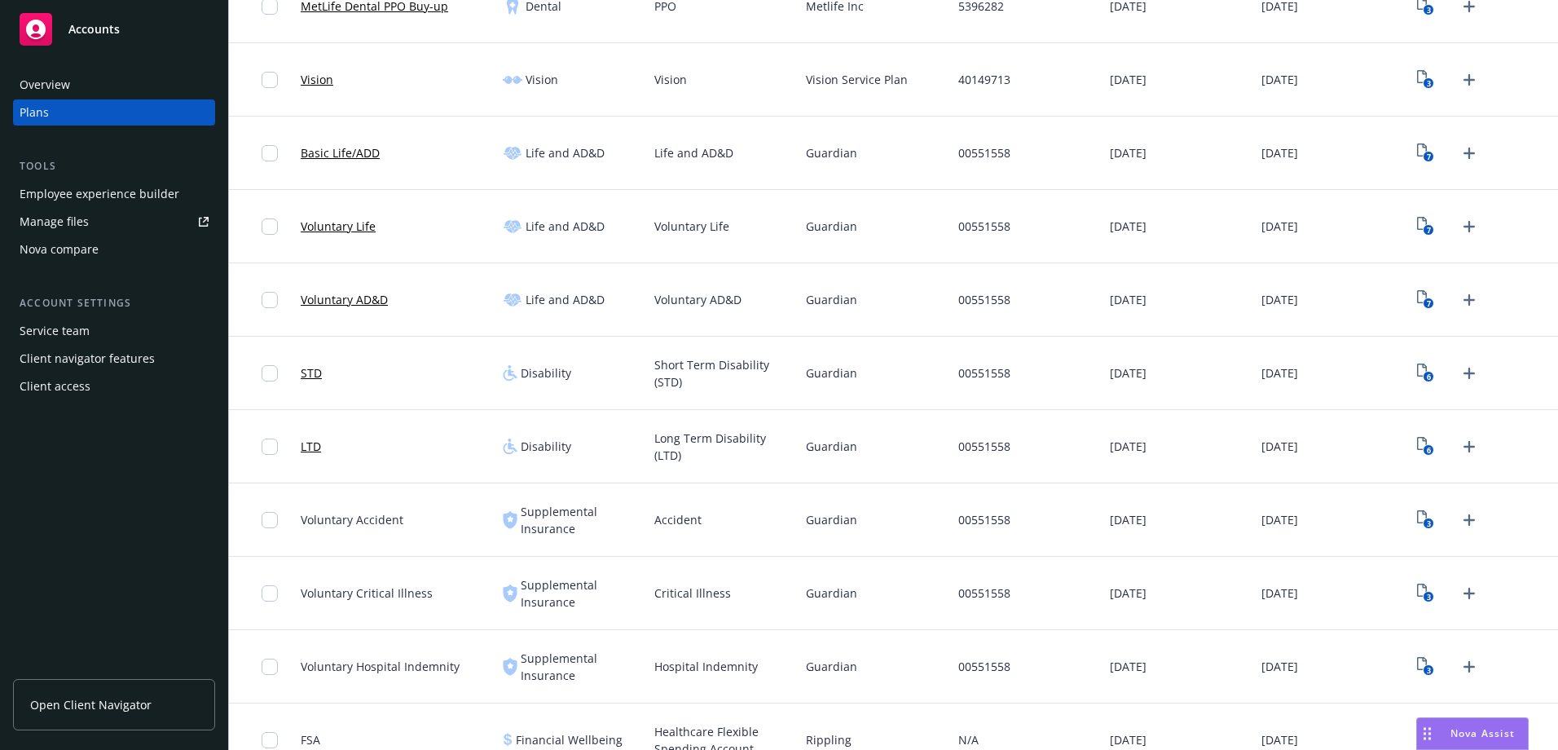
scroll to position [489, 0]
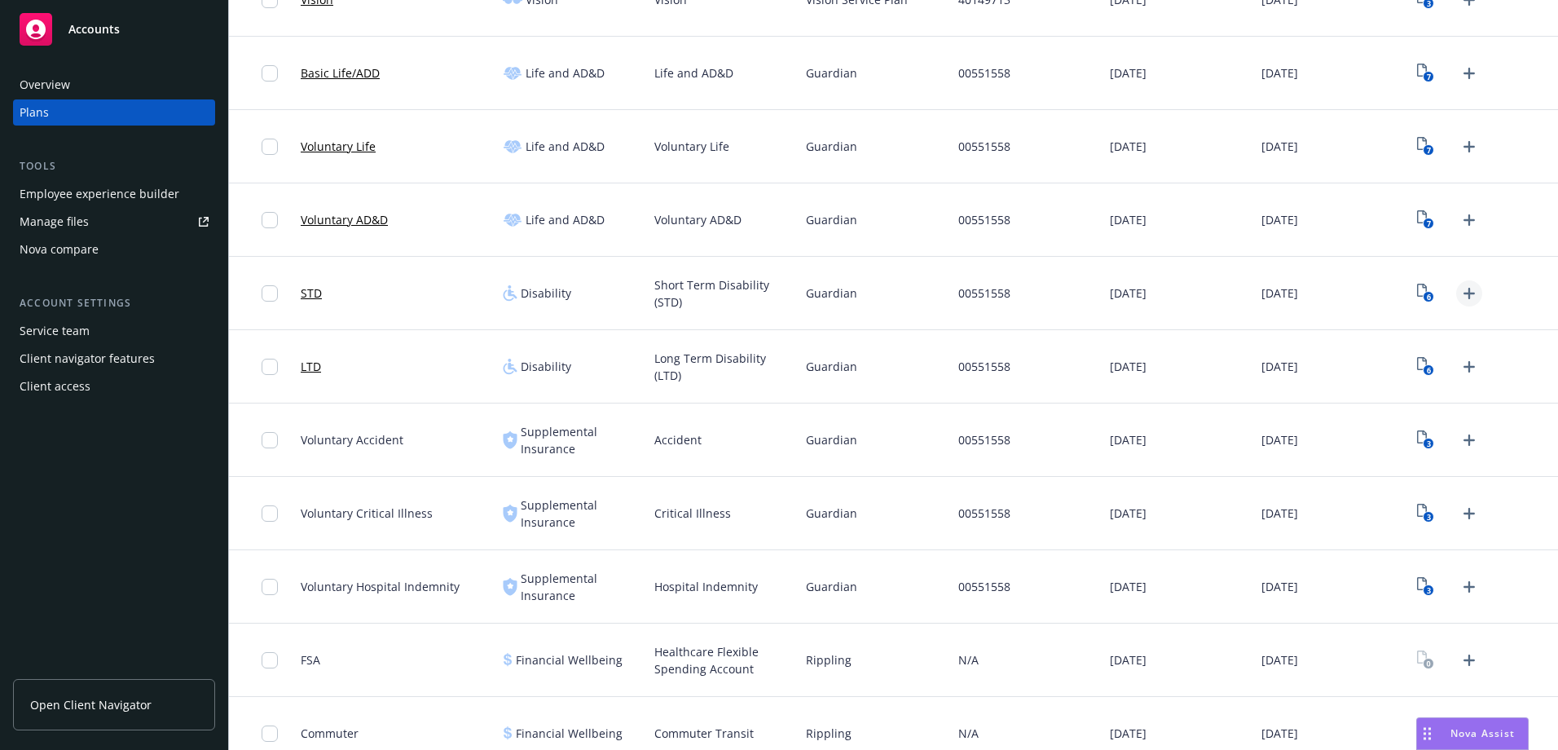
click at [1462, 291] on icon "Upload Plan Documents" at bounding box center [1469, 294] width 20 height 20
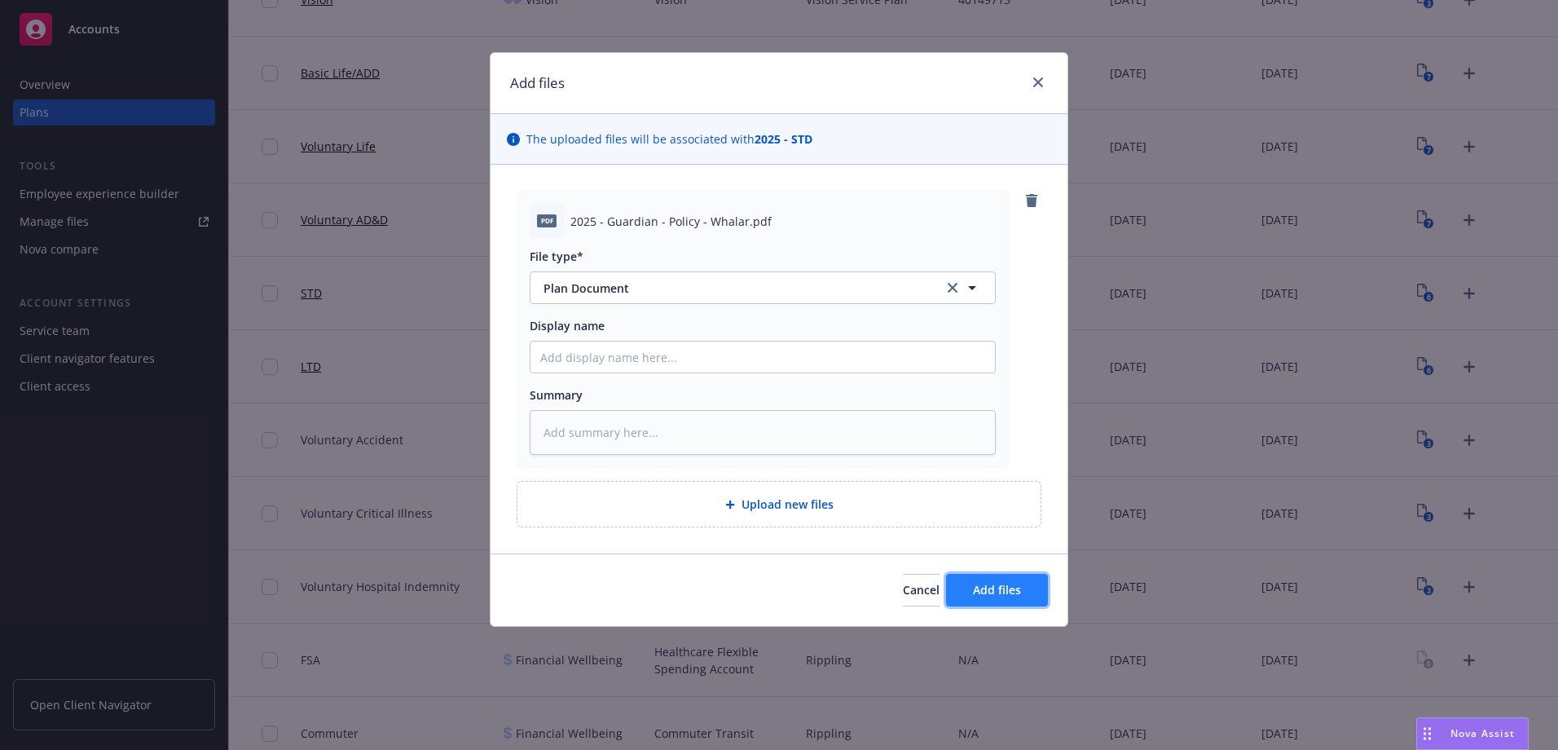
click at [1014, 596] on span "Add files" at bounding box center [997, 589] width 48 height 15
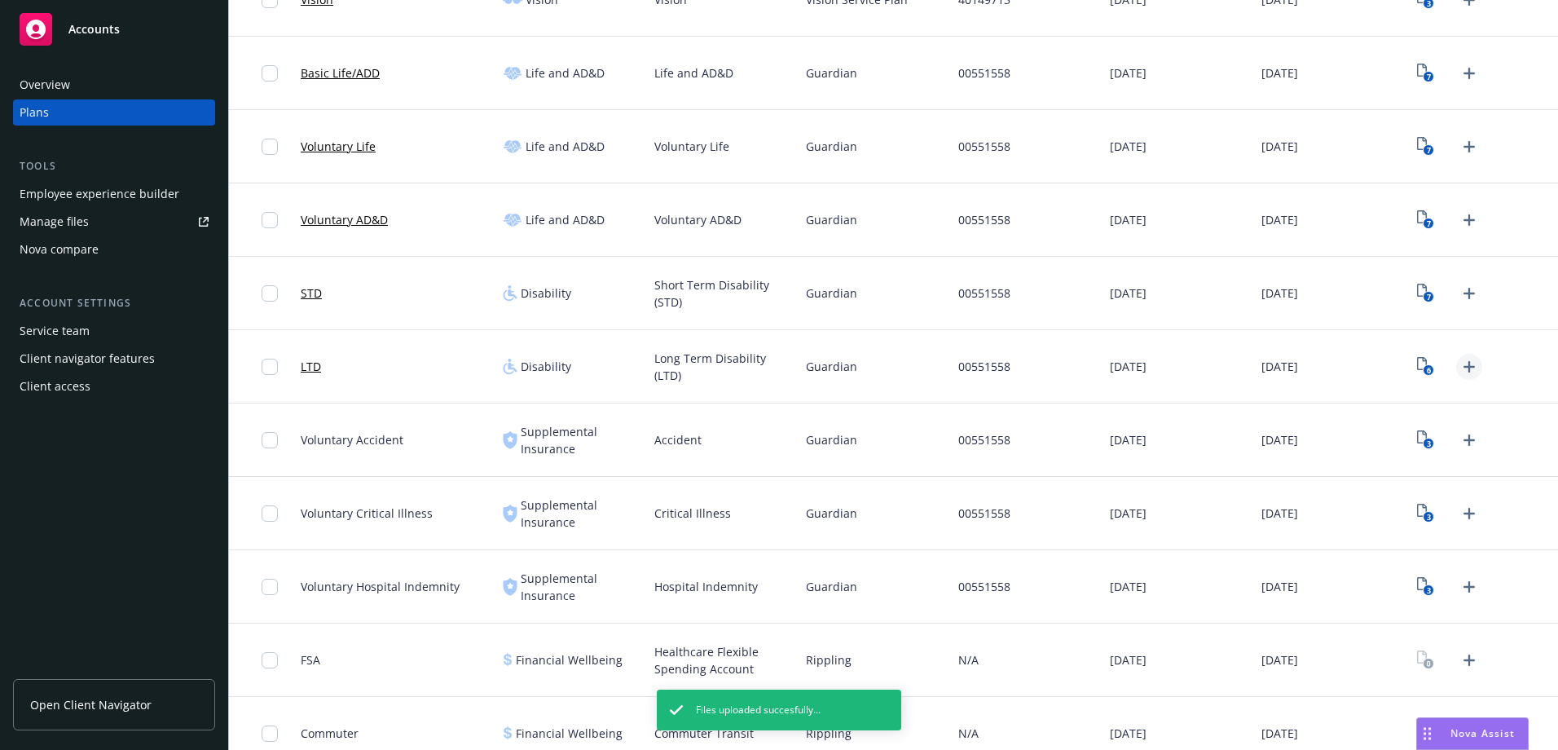
click at [1463, 366] on icon "Upload Plan Documents" at bounding box center [1468, 366] width 11 height 11
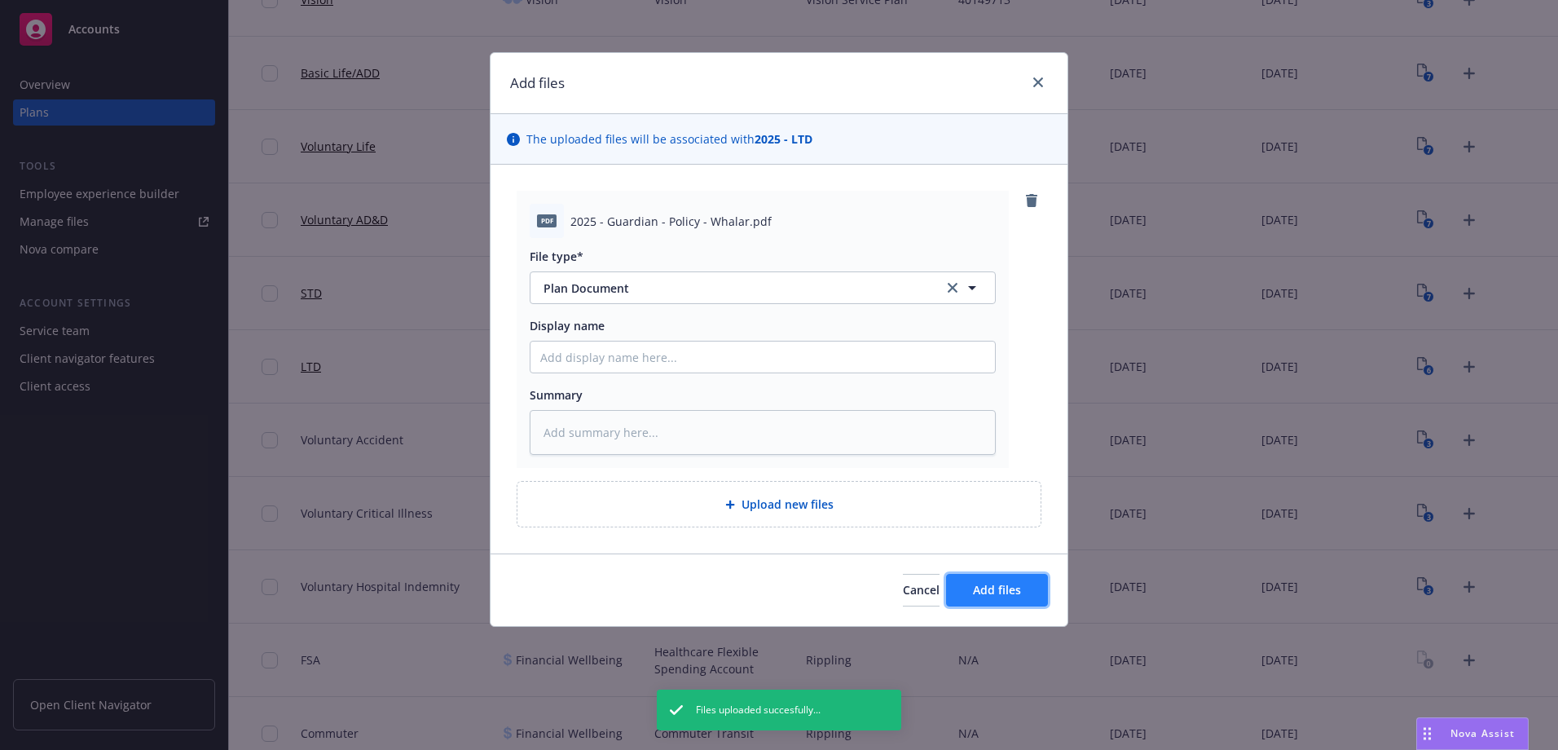
click at [1026, 605] on button "Add files" at bounding box center [997, 590] width 102 height 33
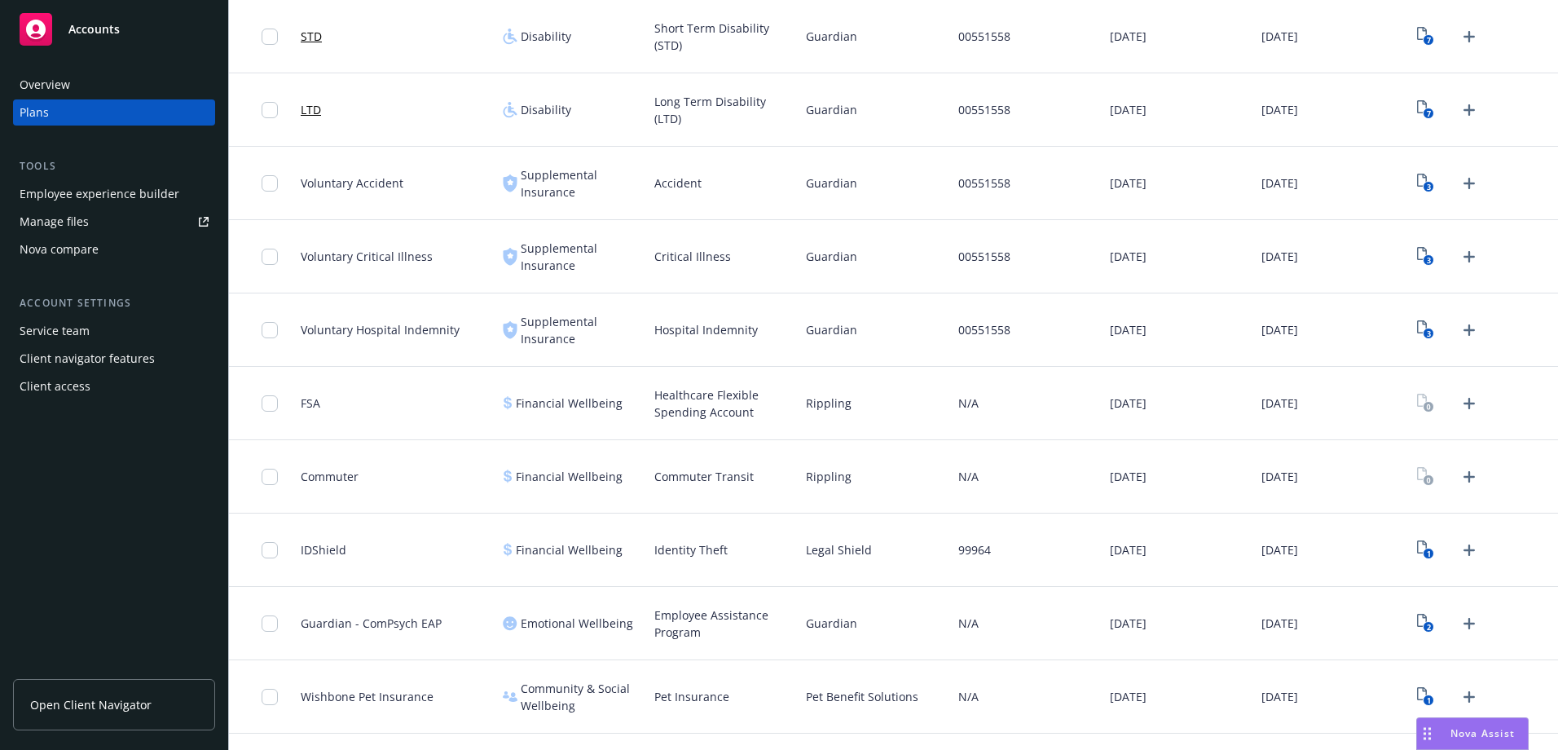
scroll to position [652, 0]
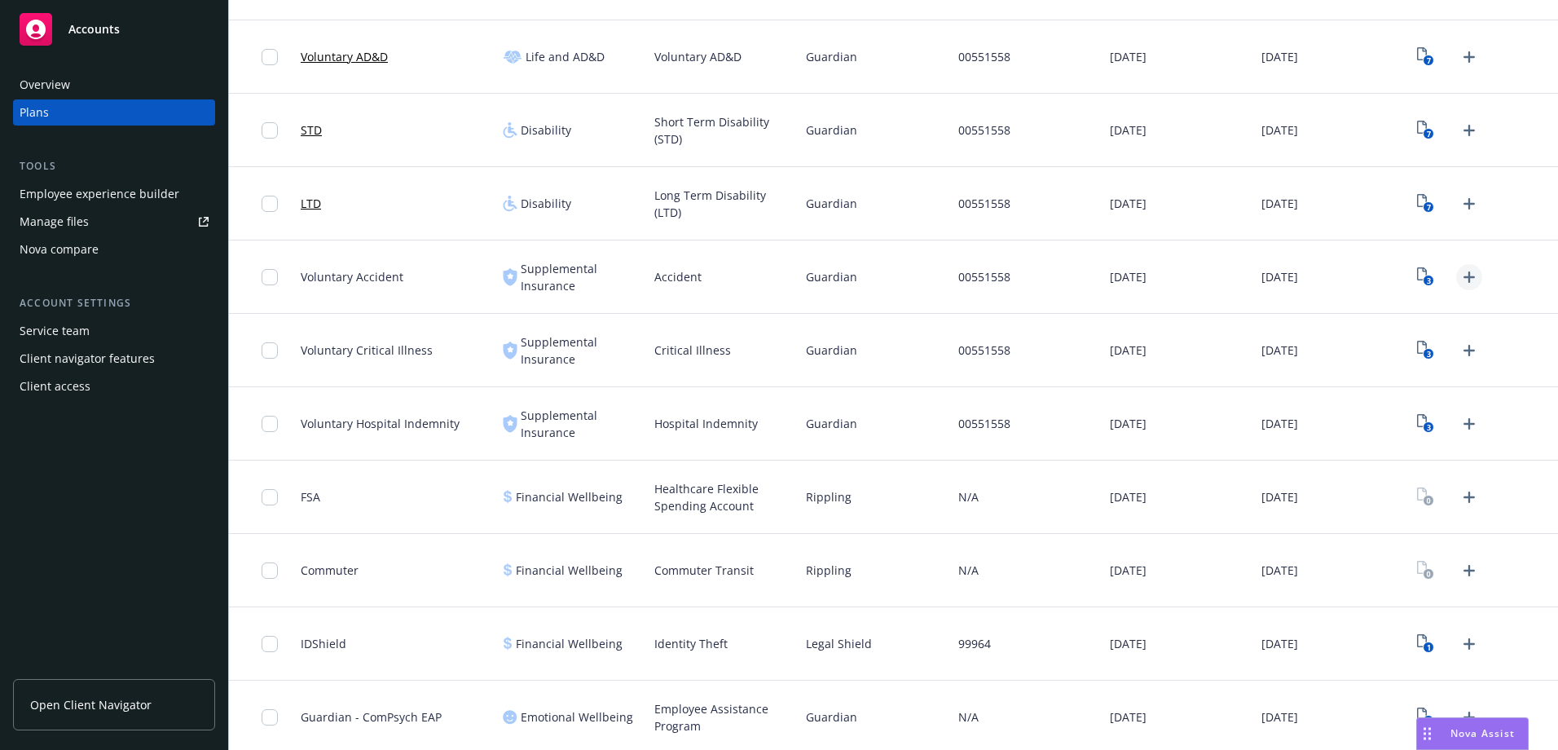
click at [1463, 275] on icon "Upload Plan Documents" at bounding box center [1469, 277] width 20 height 20
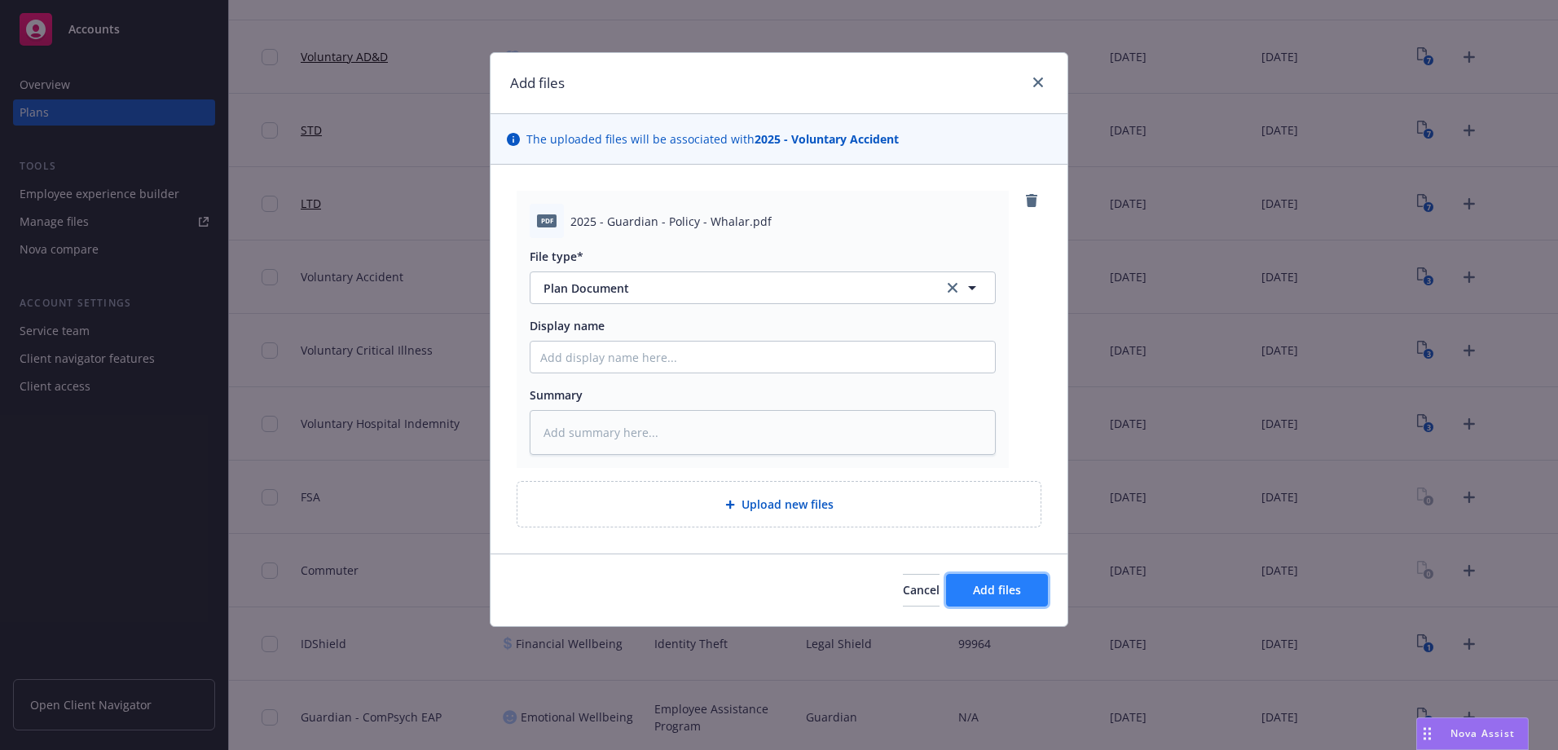
click at [1029, 584] on button "Add files" at bounding box center [997, 590] width 102 height 33
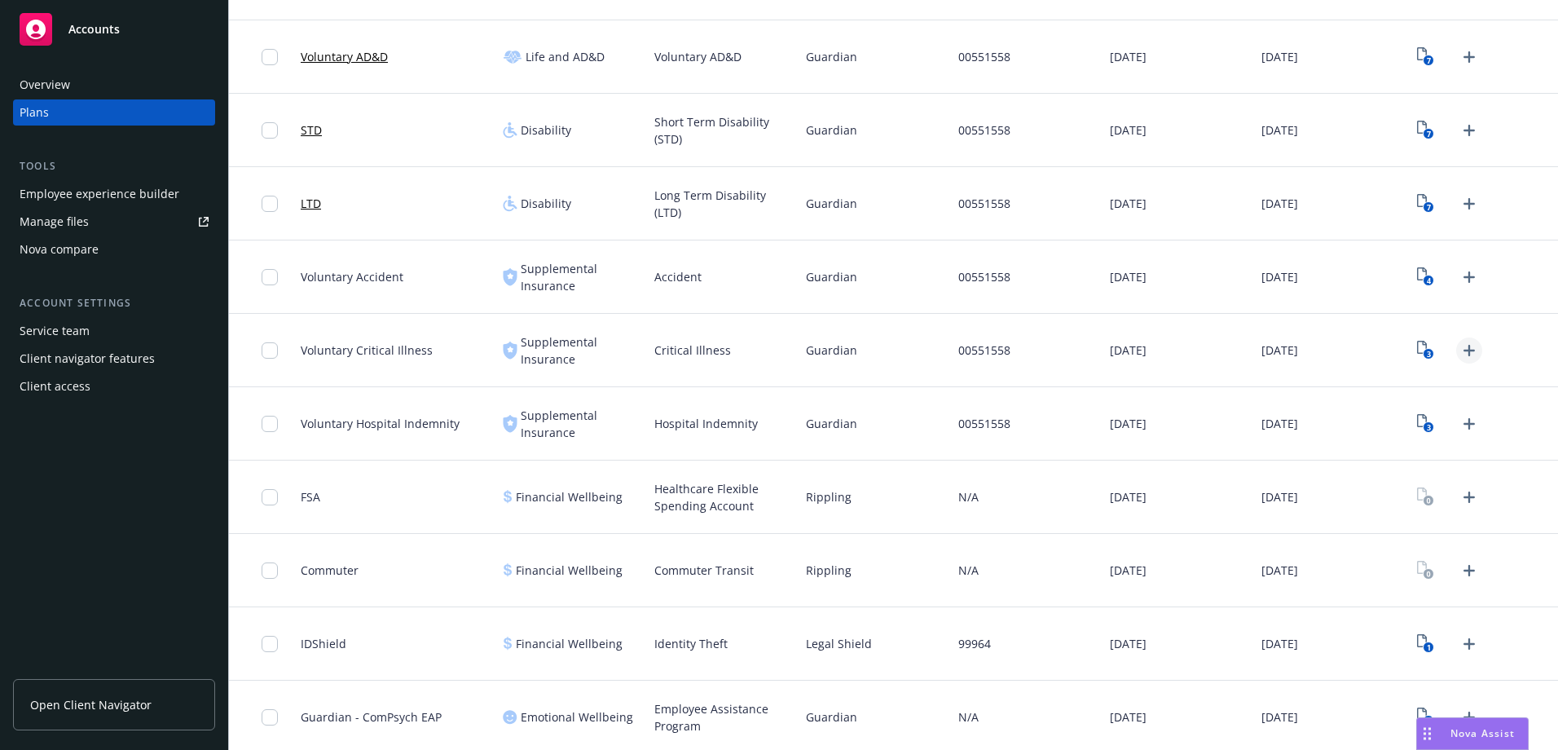
click at [1459, 345] on icon "Upload Plan Documents" at bounding box center [1469, 351] width 20 height 20
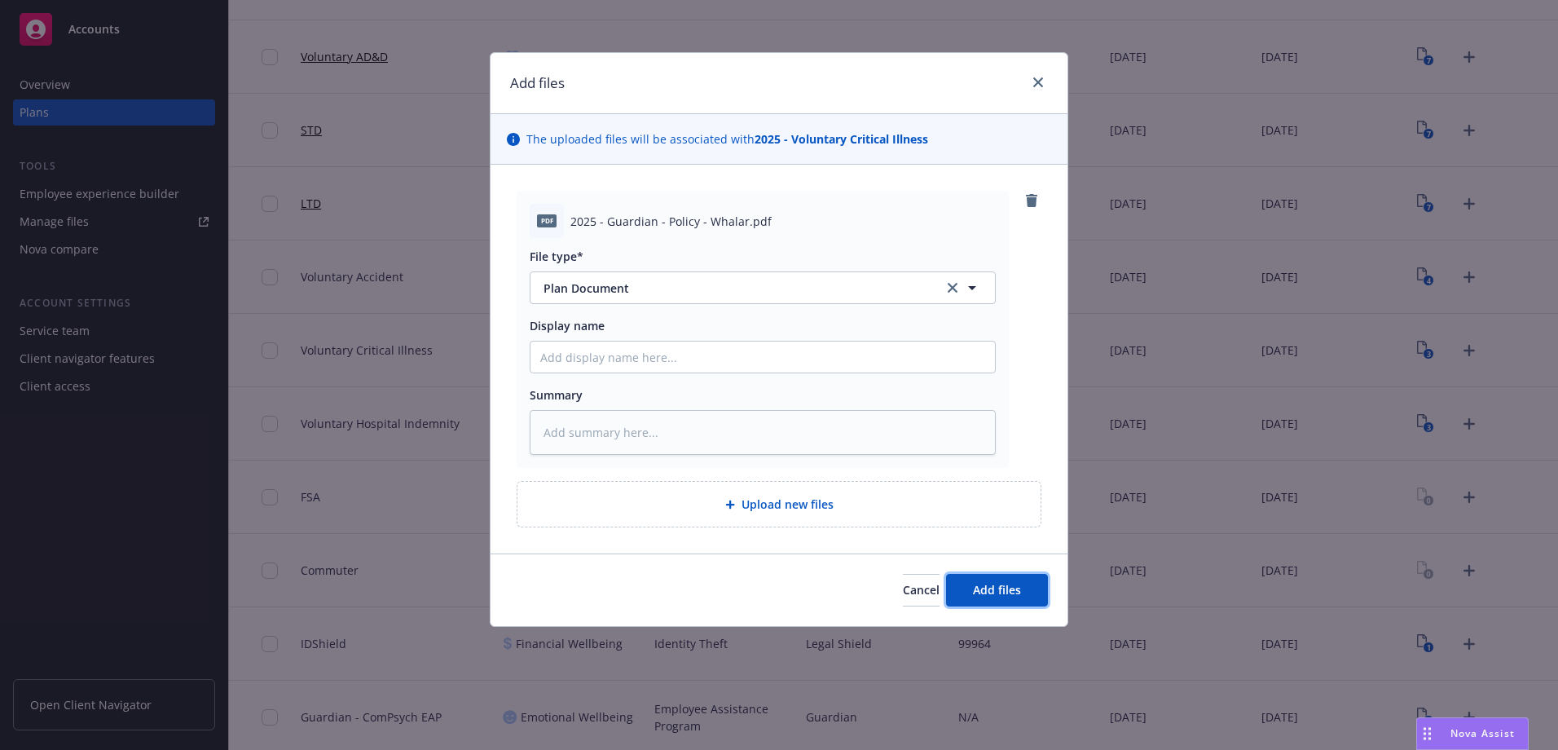
drag, startPoint x: 1004, startPoint y: 588, endPoint x: 1018, endPoint y: 588, distance: 13.9
click at [1005, 588] on span "Add files" at bounding box center [997, 589] width 48 height 15
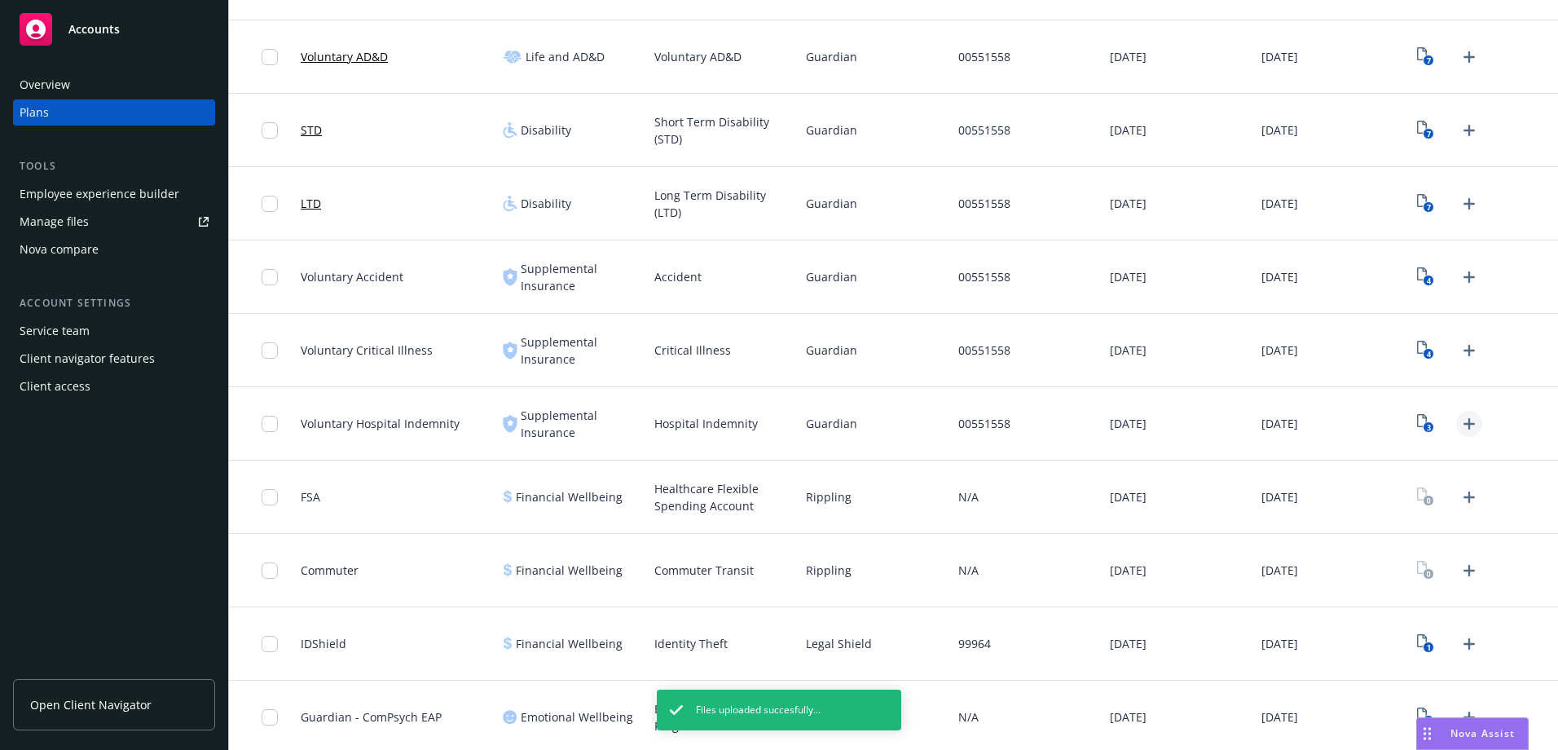
click at [1459, 422] on icon "Upload Plan Documents" at bounding box center [1469, 424] width 20 height 20
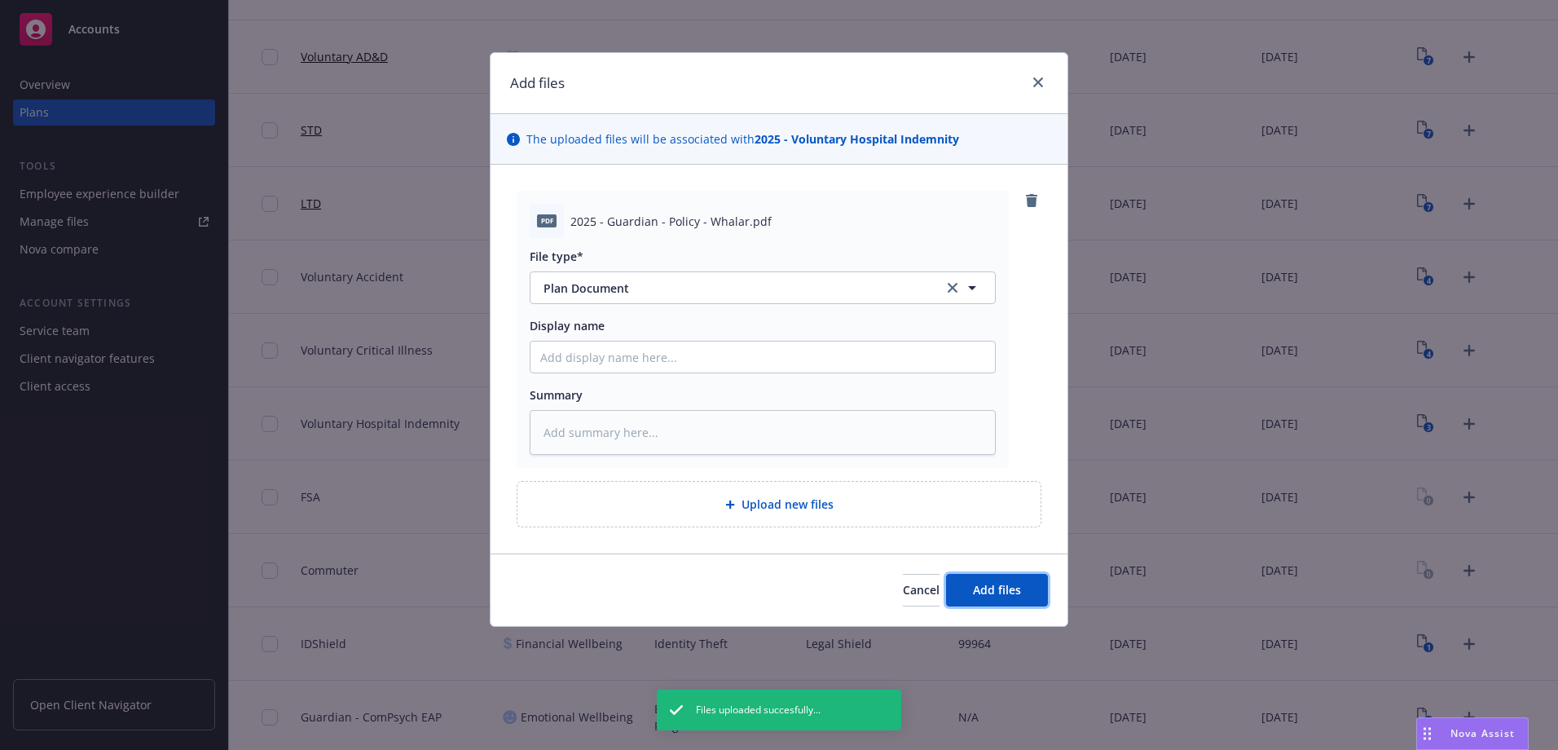
click at [1005, 587] on span "Add files" at bounding box center [997, 589] width 48 height 15
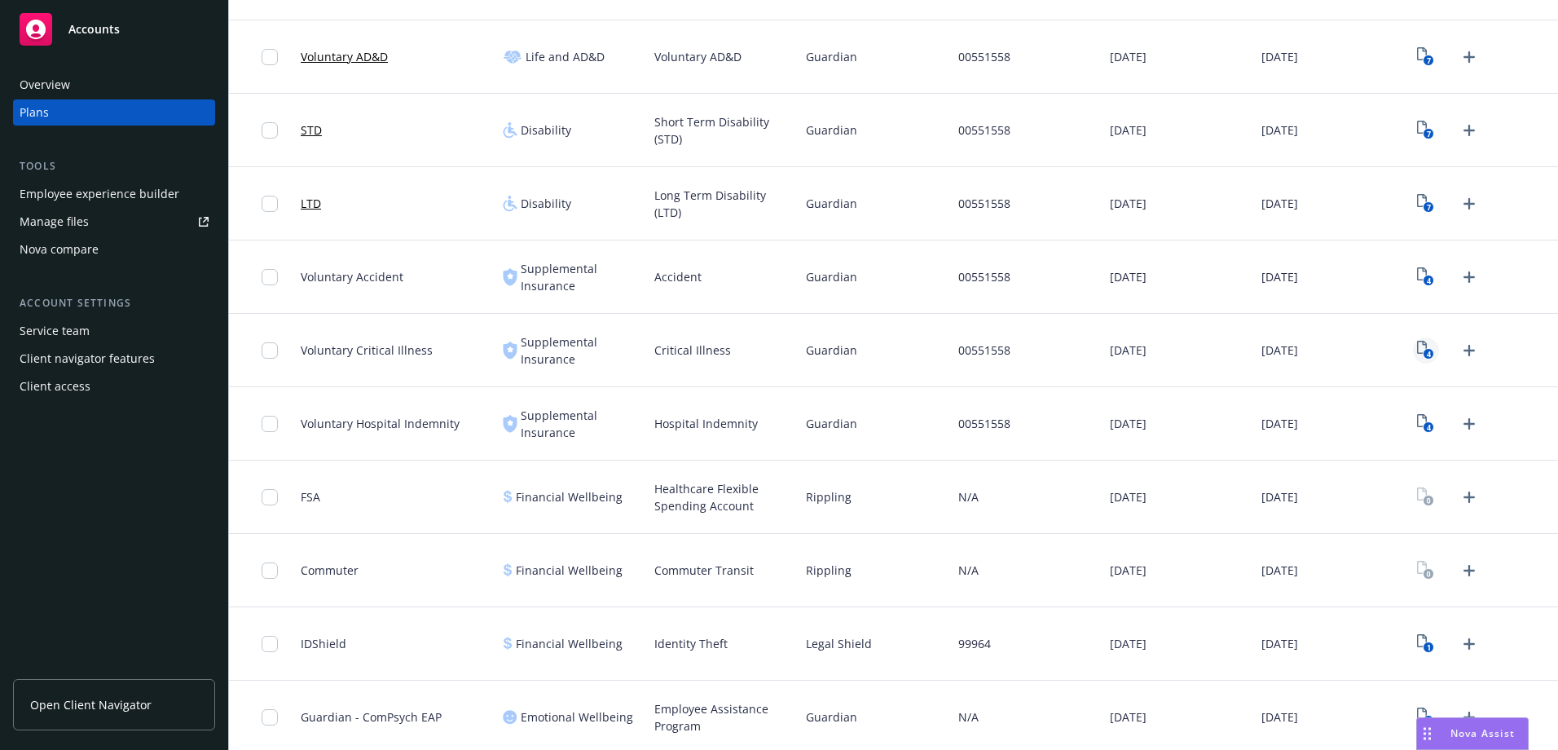
click at [1417, 346] on icon "4" at bounding box center [1425, 350] width 17 height 19
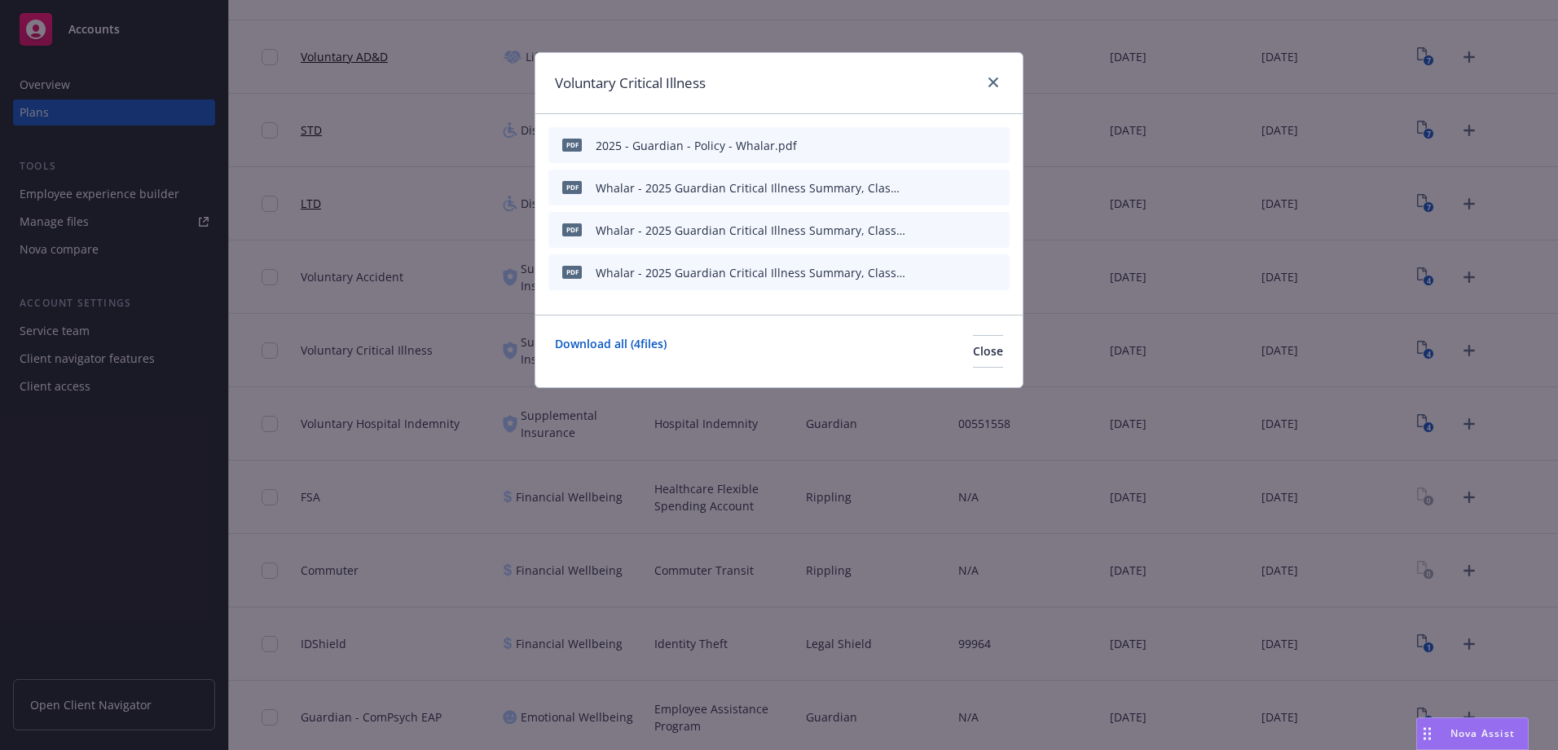
click at [976, 190] on button "preview file" at bounding box center [968, 186] width 18 height 15
click at [998, 79] on link "close" at bounding box center [993, 83] width 20 height 20
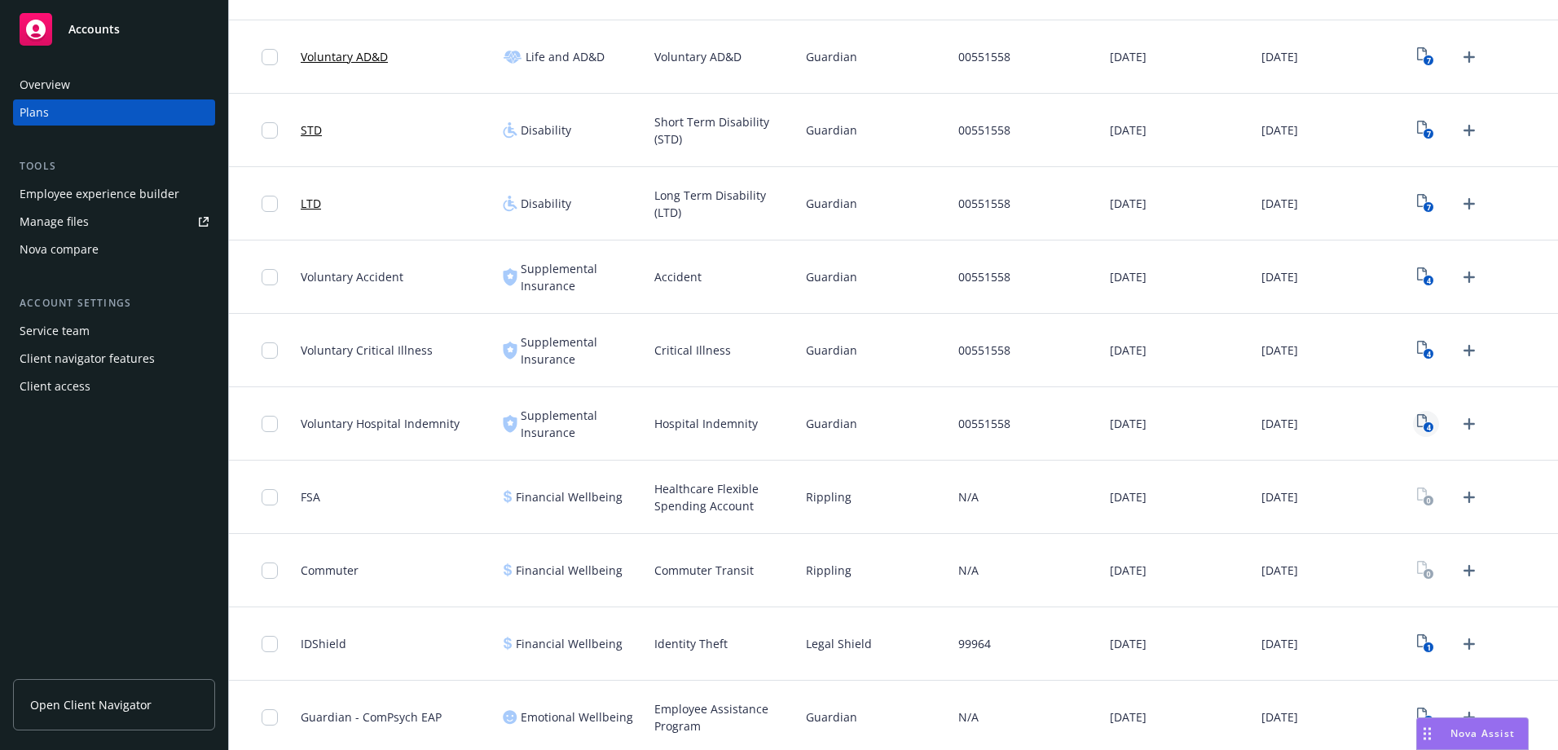
click at [1413, 424] on link "4" at bounding box center [1426, 424] width 26 height 26
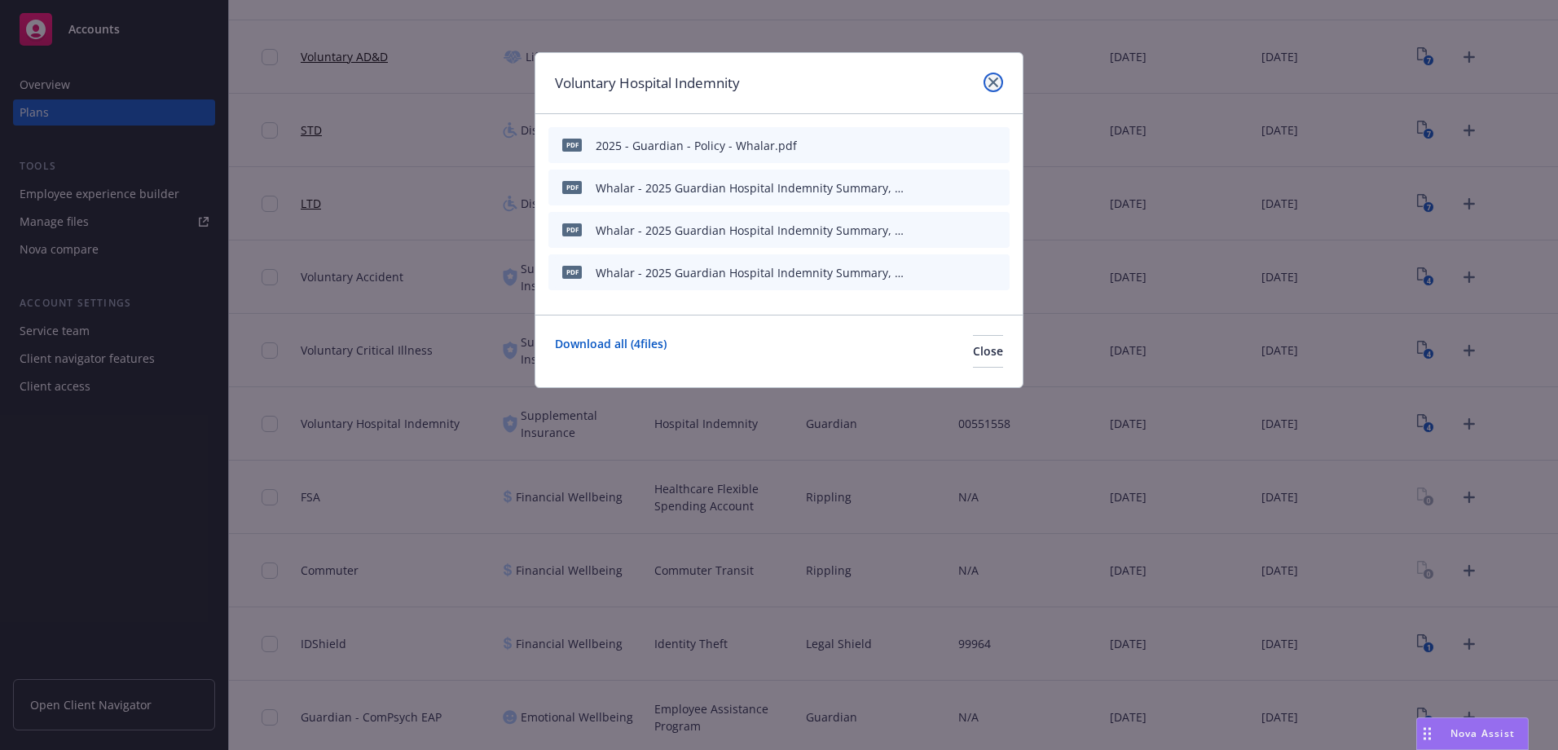
click at [996, 85] on icon "close" at bounding box center [993, 82] width 10 height 10
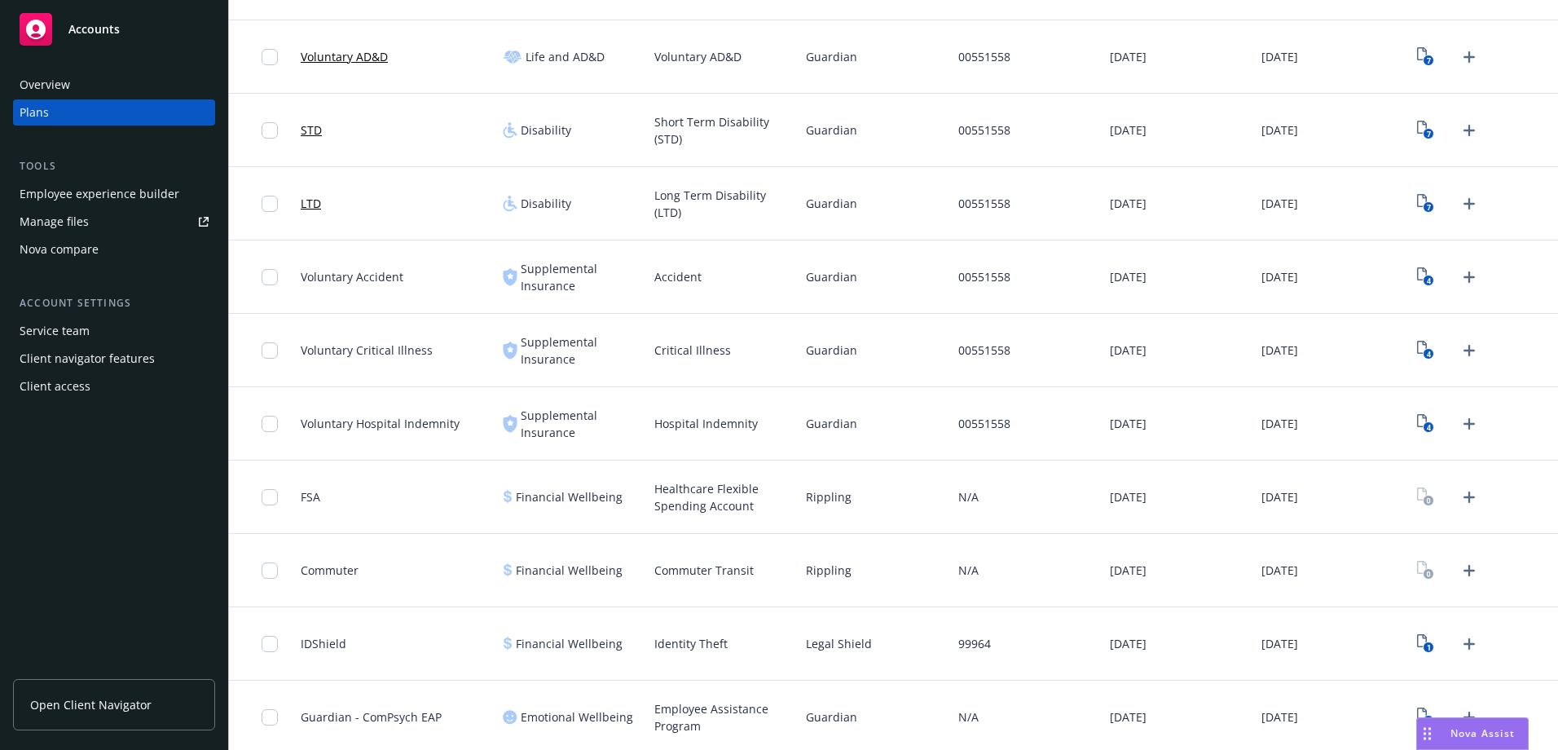
click at [1506, 351] on div "4" at bounding box center [1482, 350] width 152 height 73
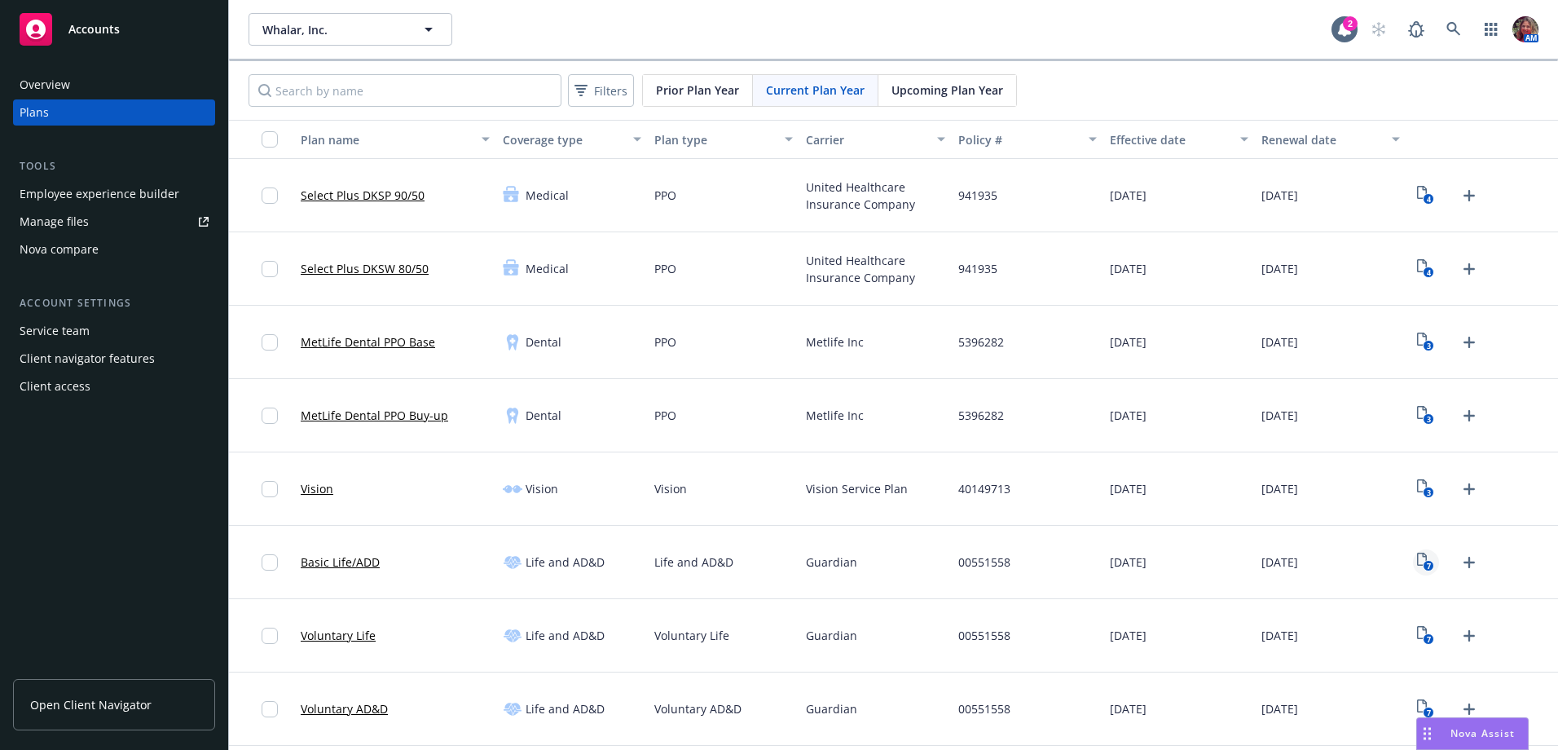
click at [1427, 565] on text "7" at bounding box center [1429, 566] width 4 height 11
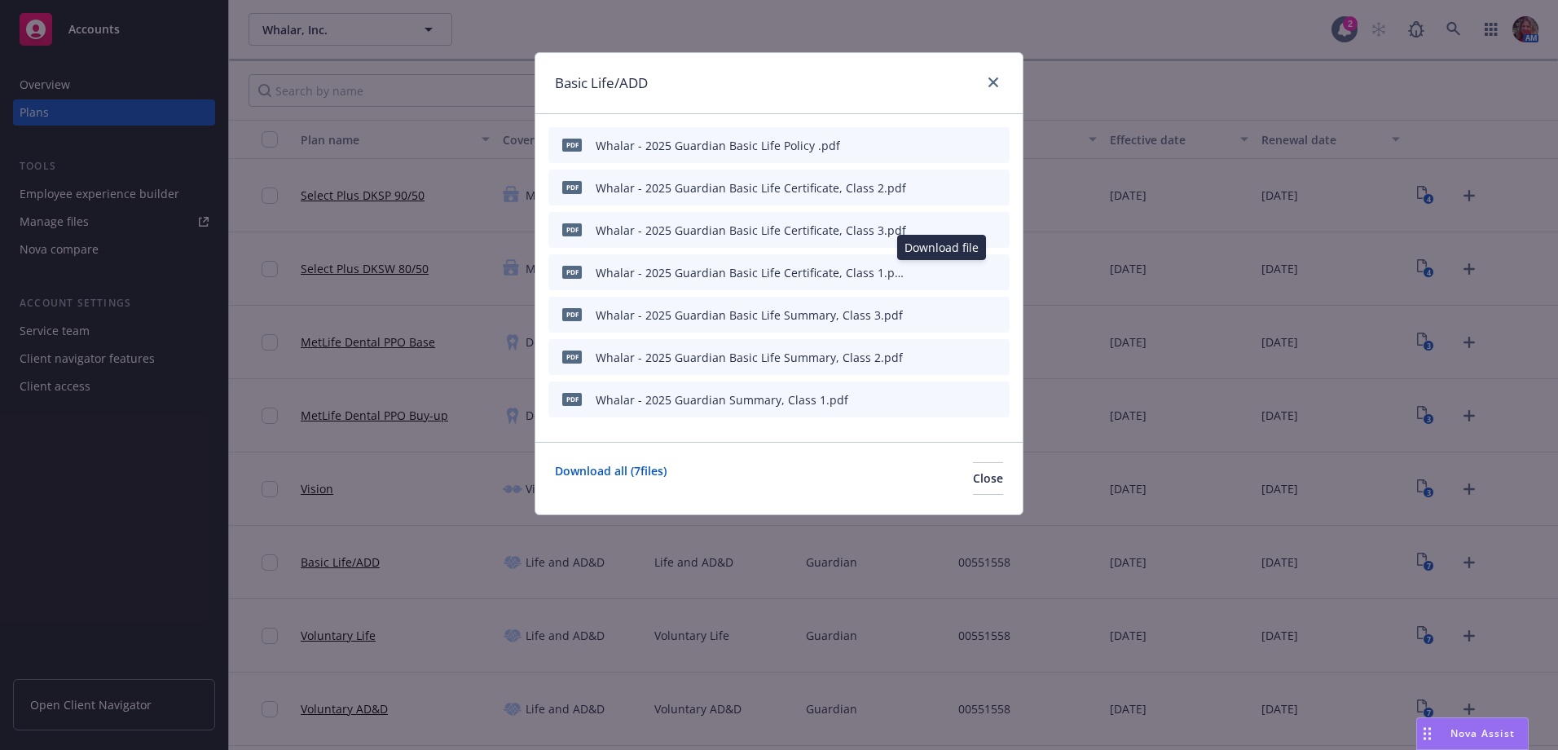
click at [943, 273] on icon "download file" at bounding box center [941, 270] width 11 height 10
click at [948, 316] on button "download file" at bounding box center [941, 314] width 16 height 16
click at [939, 361] on icon "download file" at bounding box center [941, 360] width 13 height 4
click at [996, 399] on icon "archive file" at bounding box center [994, 398] width 11 height 13
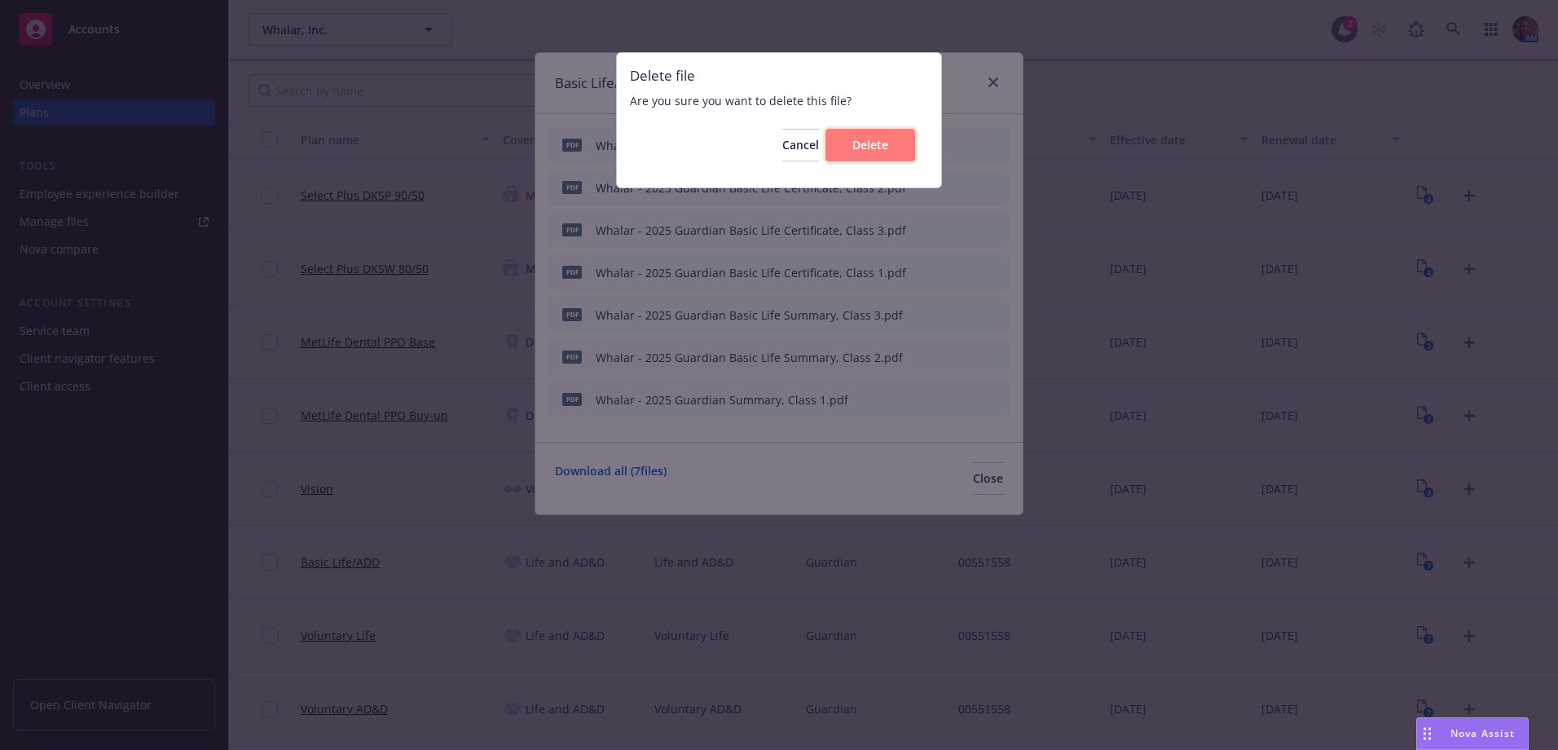
click at [897, 136] on button "Delete" at bounding box center [870, 145] width 90 height 33
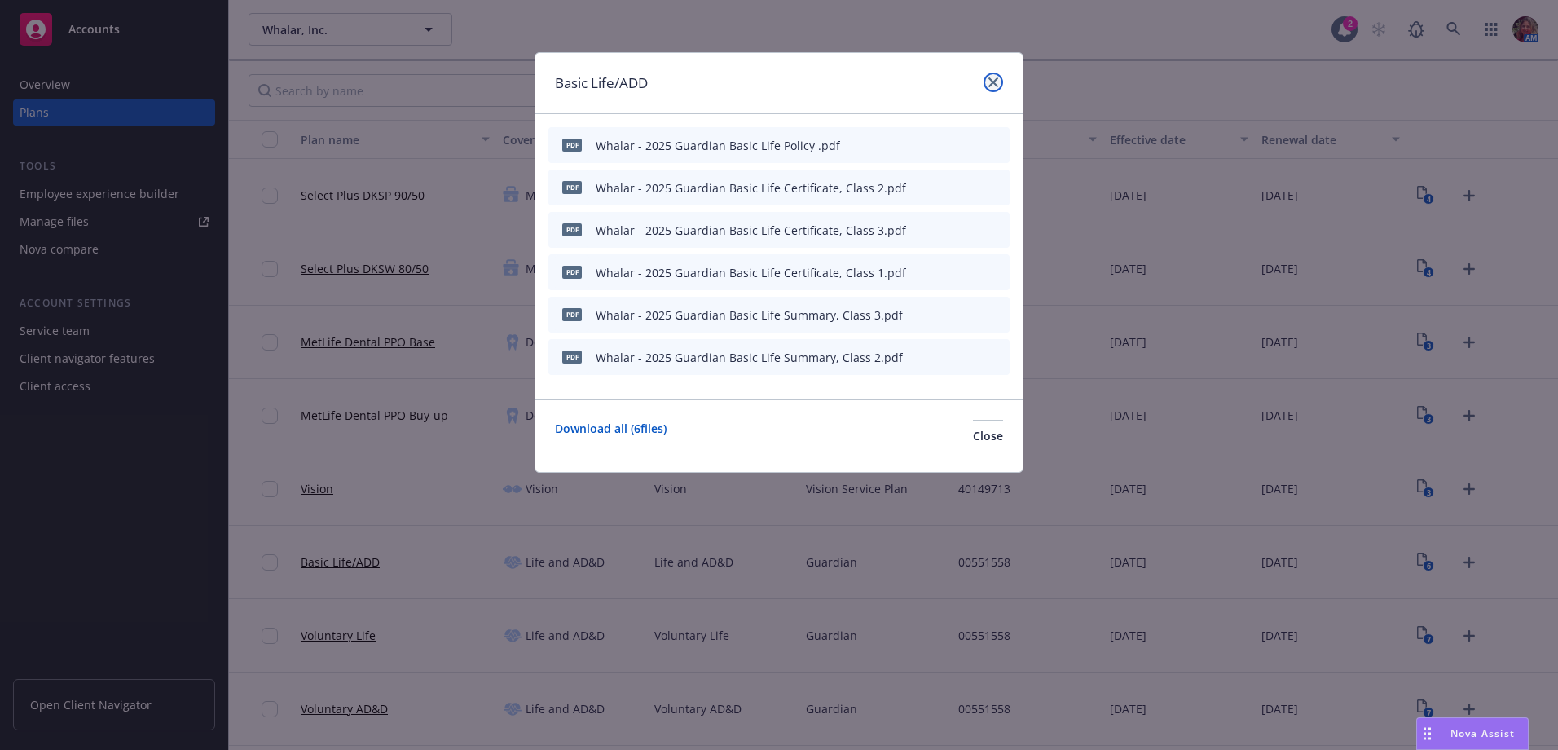
click at [996, 79] on icon "close" at bounding box center [993, 82] width 10 height 10
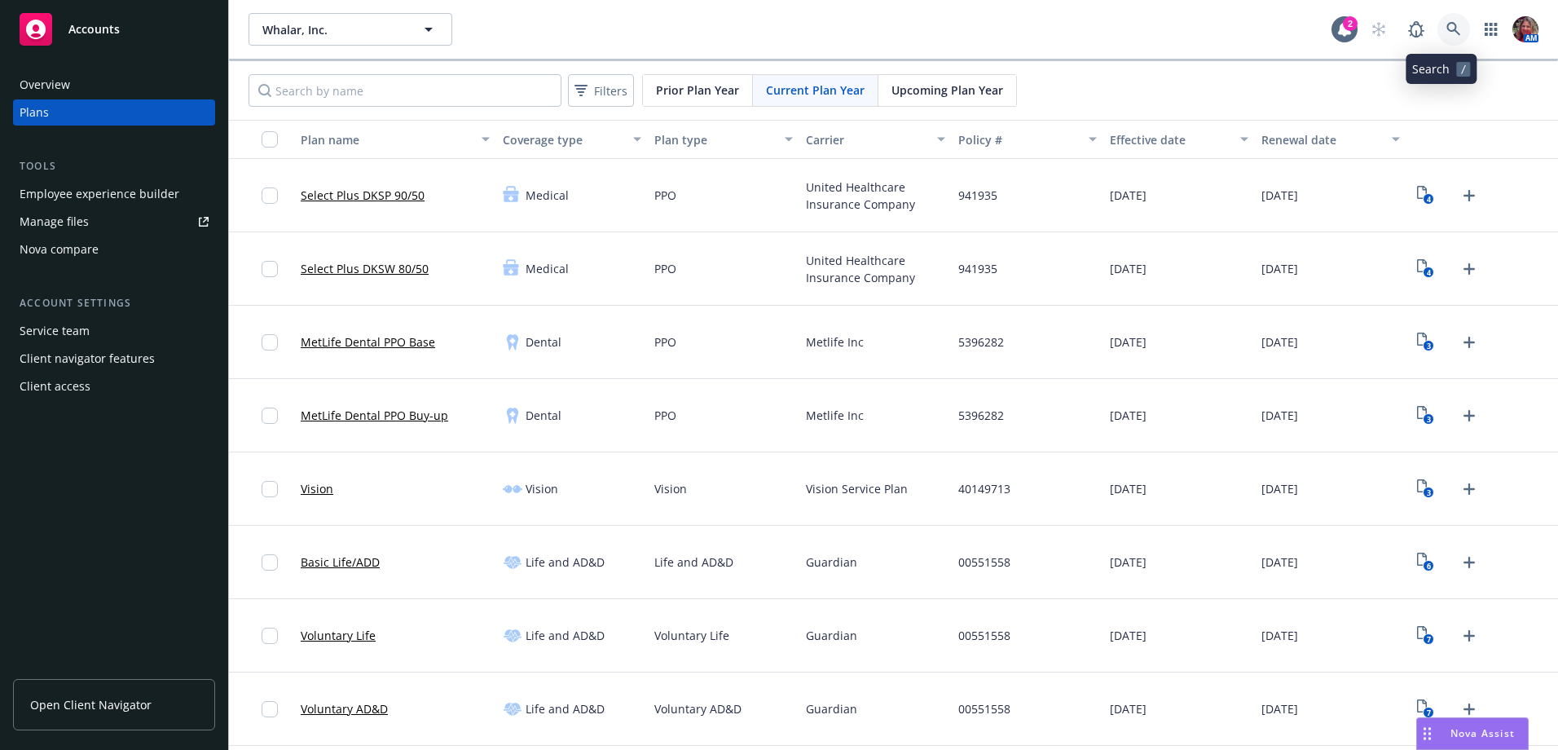
click at [1446, 29] on icon at bounding box center [1453, 29] width 15 height 15
click at [1082, 99] on div "Filters Prior Plan Year Current Plan Year Upcoming Plan Year" at bounding box center [893, 90] width 1329 height 59
click at [1417, 628] on icon "7" at bounding box center [1425, 635] width 17 height 19
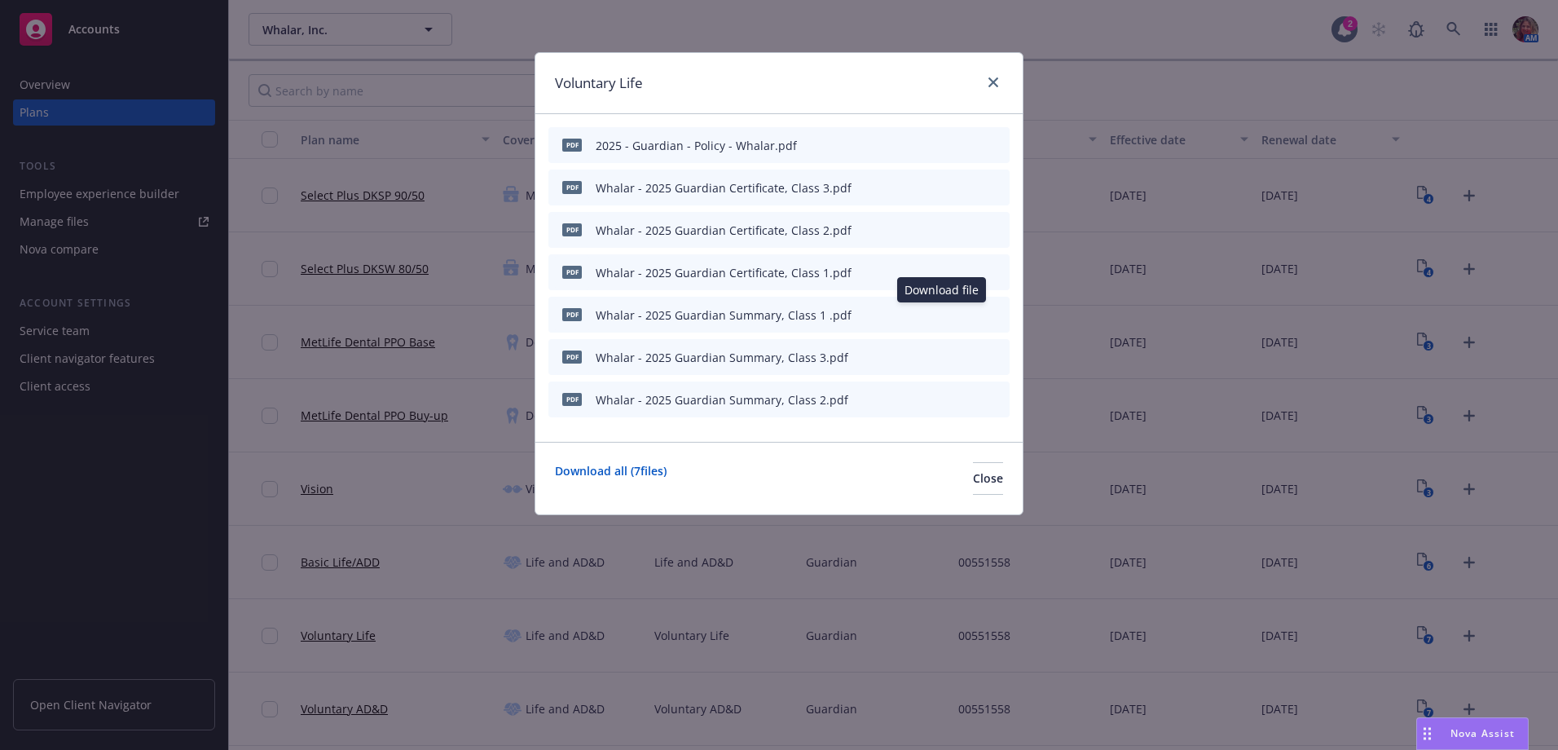
click at [946, 313] on icon "download file" at bounding box center [941, 313] width 13 height 13
click at [940, 356] on icon "download file" at bounding box center [941, 355] width 11 height 10
click at [939, 401] on icon "download file" at bounding box center [941, 398] width 13 height 13
click at [996, 79] on icon "close" at bounding box center [993, 82] width 10 height 10
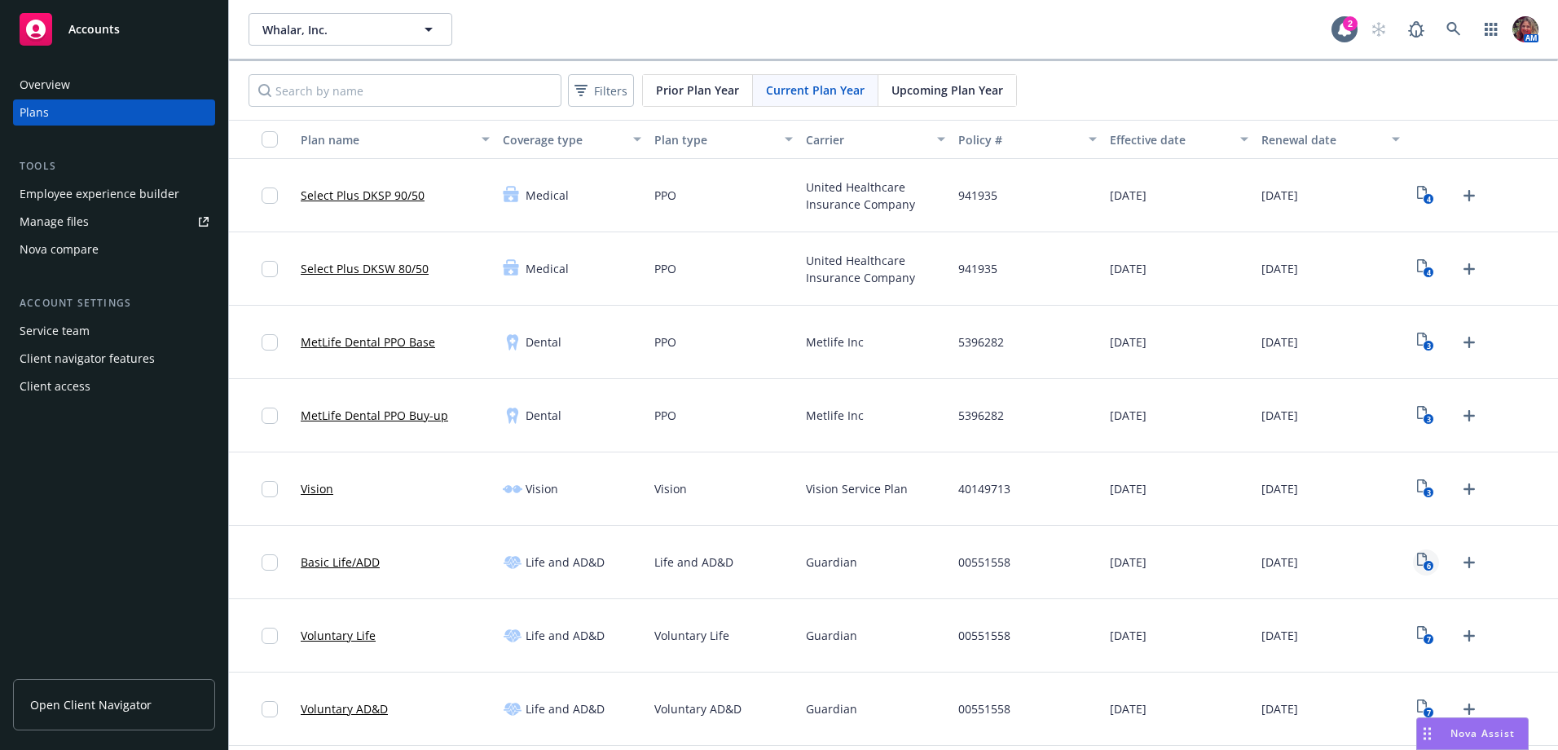
click at [1423, 561] on rect "View Plan Documents" at bounding box center [1428, 566] width 11 height 11
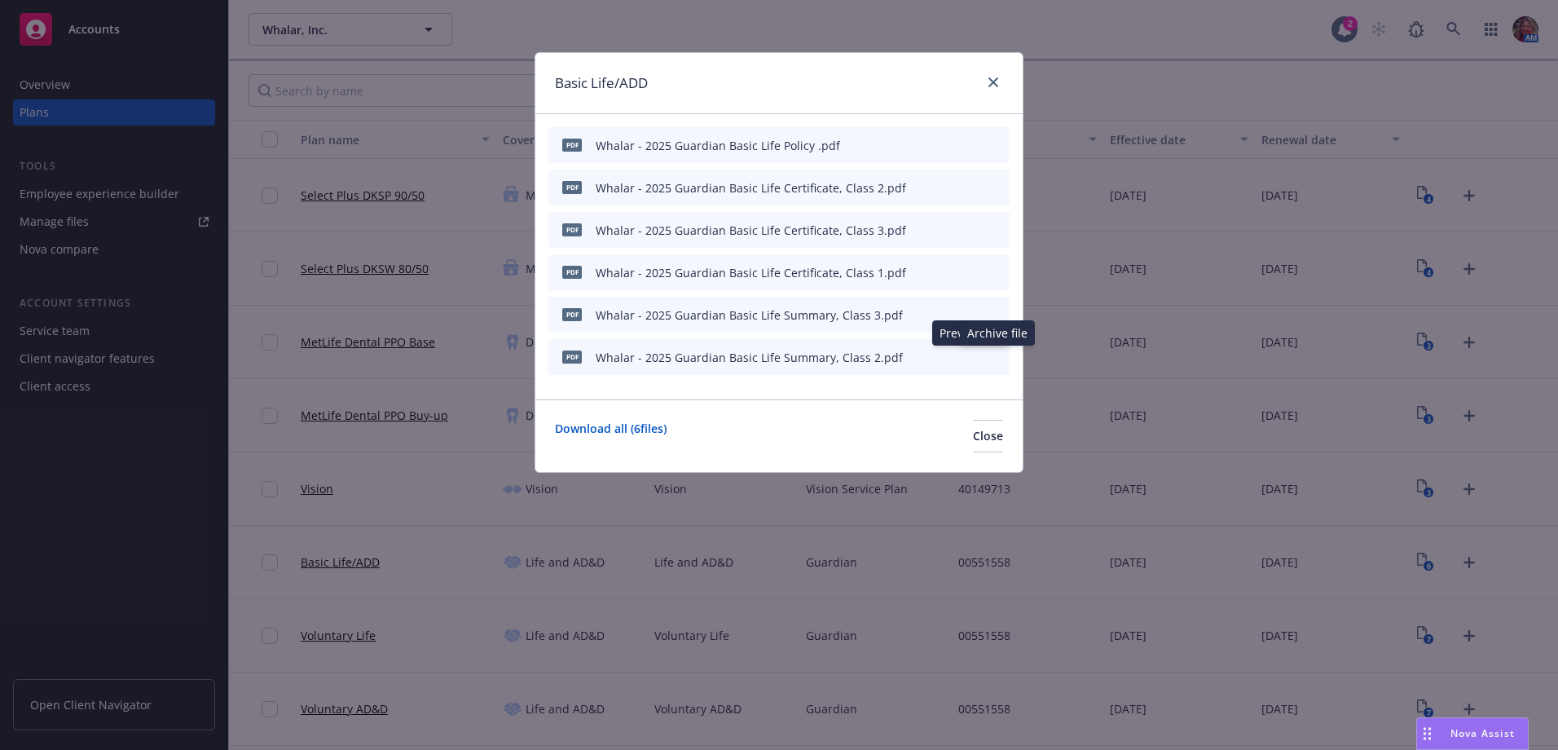
click at [971, 354] on icon "preview file" at bounding box center [968, 355] width 15 height 11
click at [996, 318] on icon "archive file" at bounding box center [994, 313] width 11 height 13
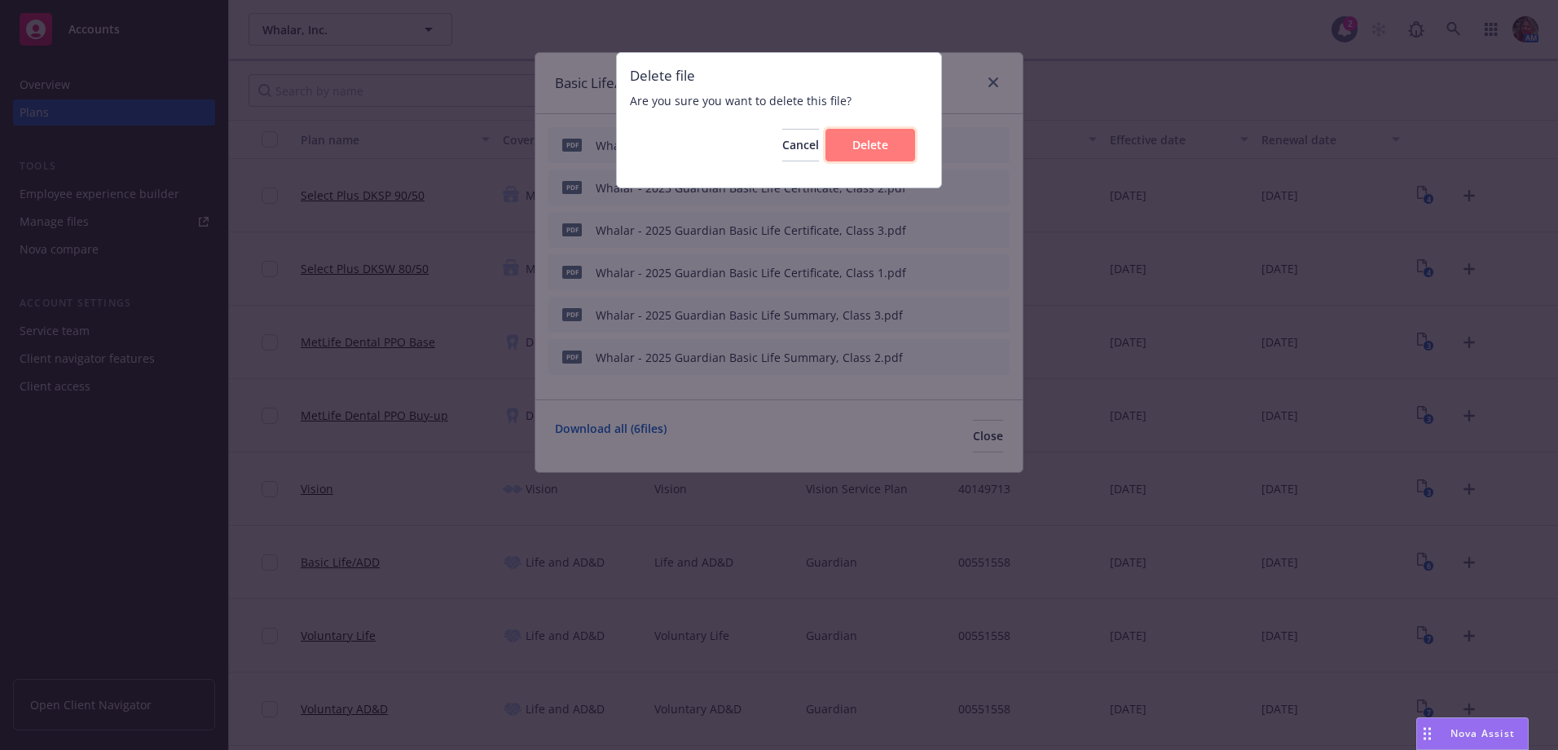
click at [906, 147] on button "Delete" at bounding box center [870, 145] width 90 height 33
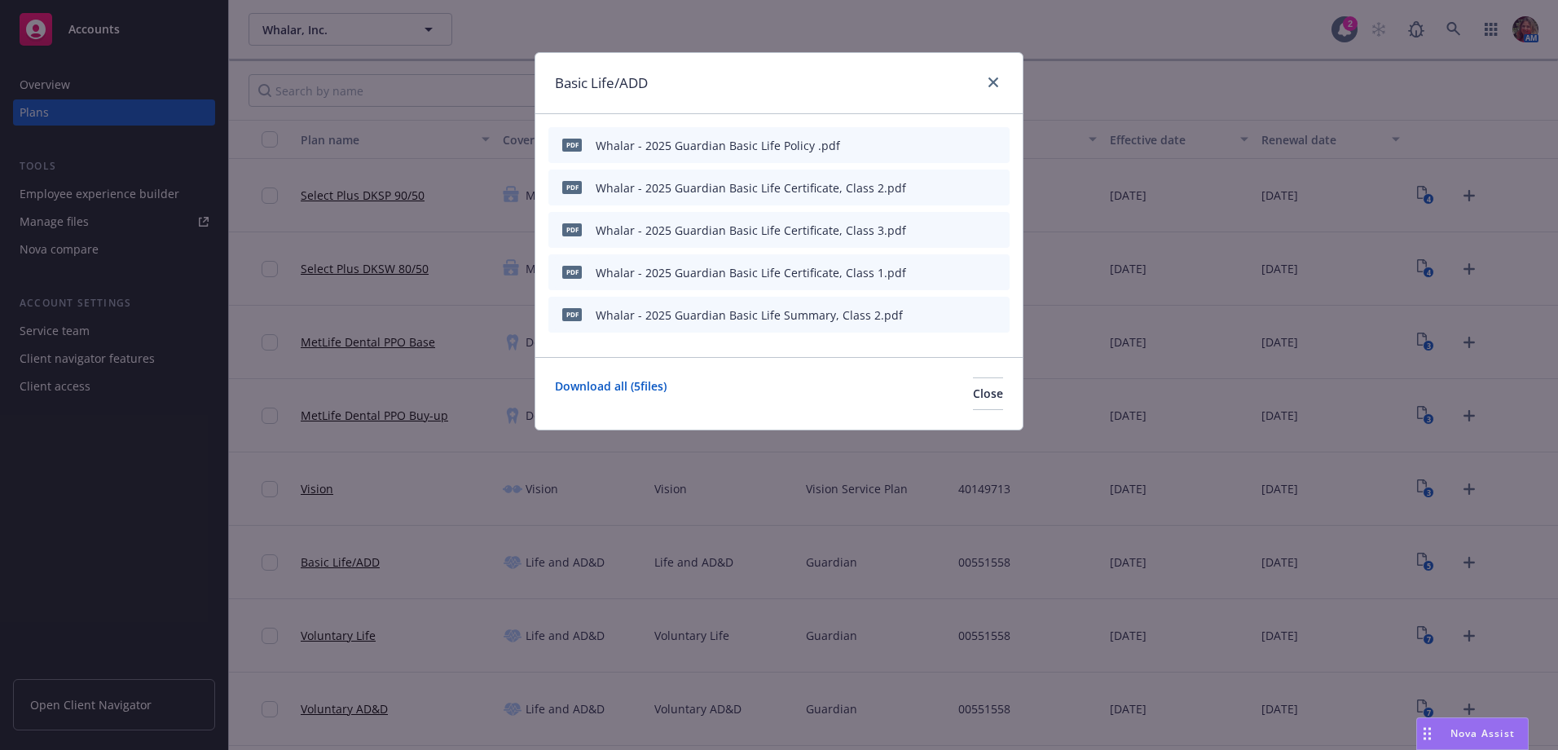
click at [996, 314] on icon "archive file" at bounding box center [994, 313] width 11 height 13
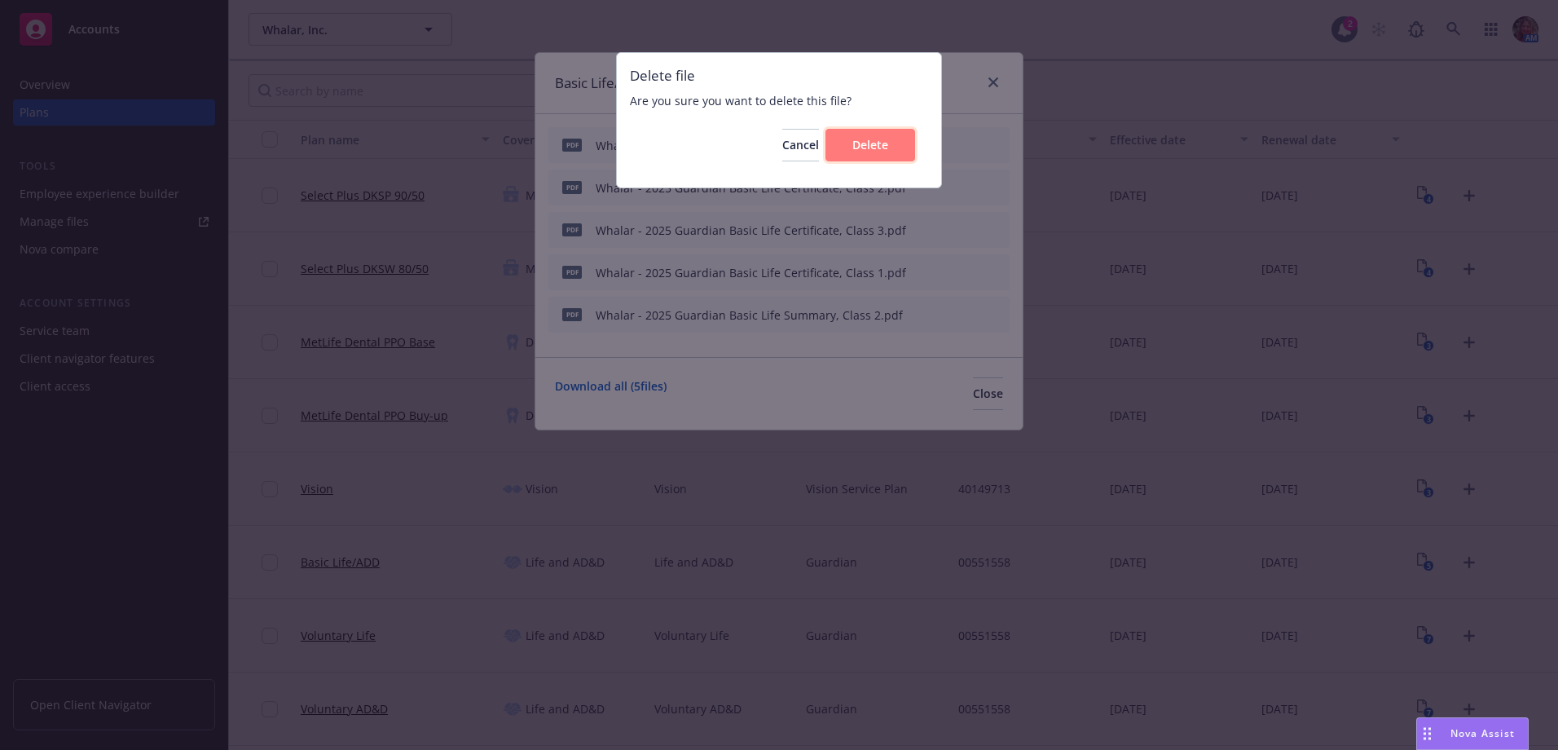
click at [854, 137] on span "Delete" at bounding box center [870, 144] width 36 height 15
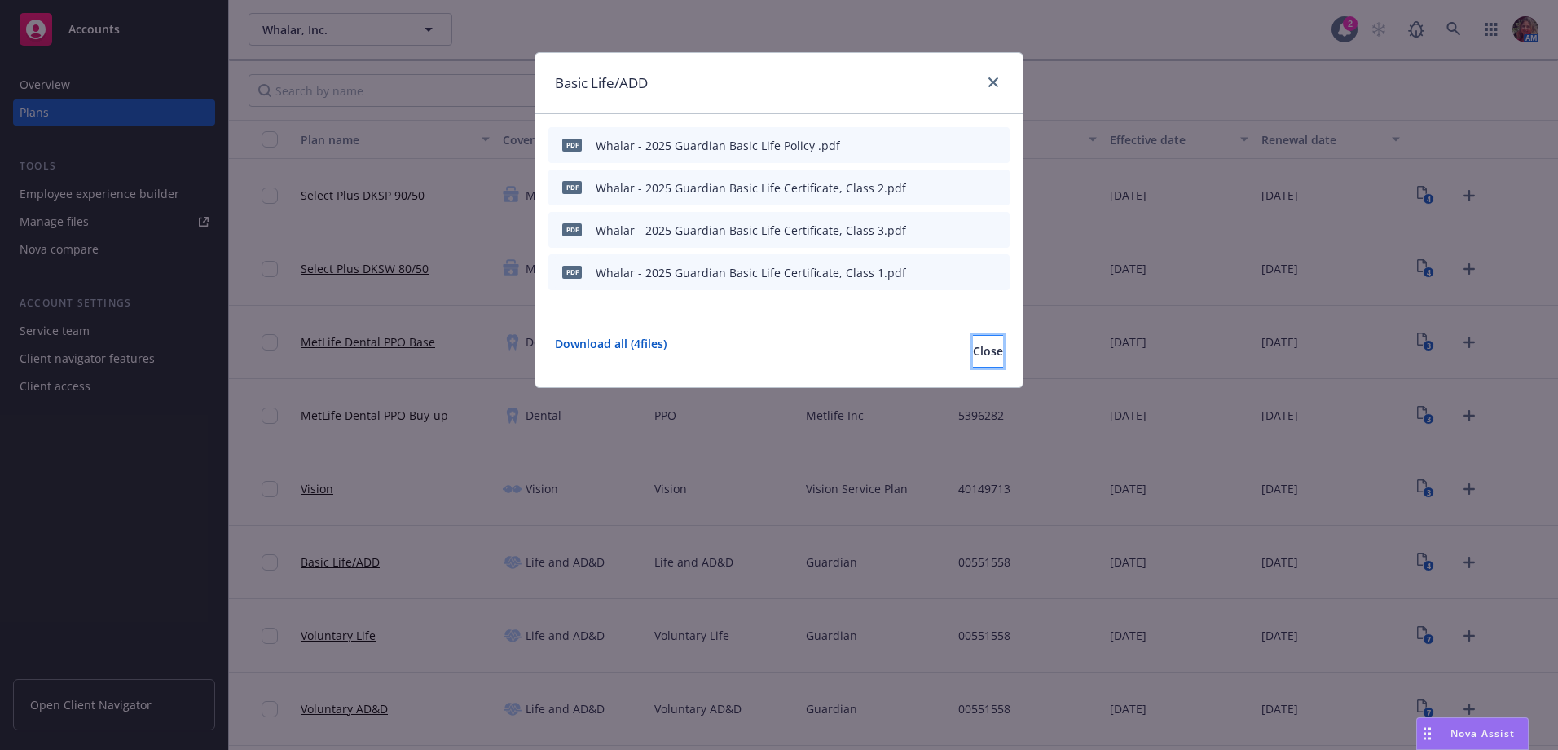
click at [982, 348] on button "Close" at bounding box center [988, 351] width 30 height 33
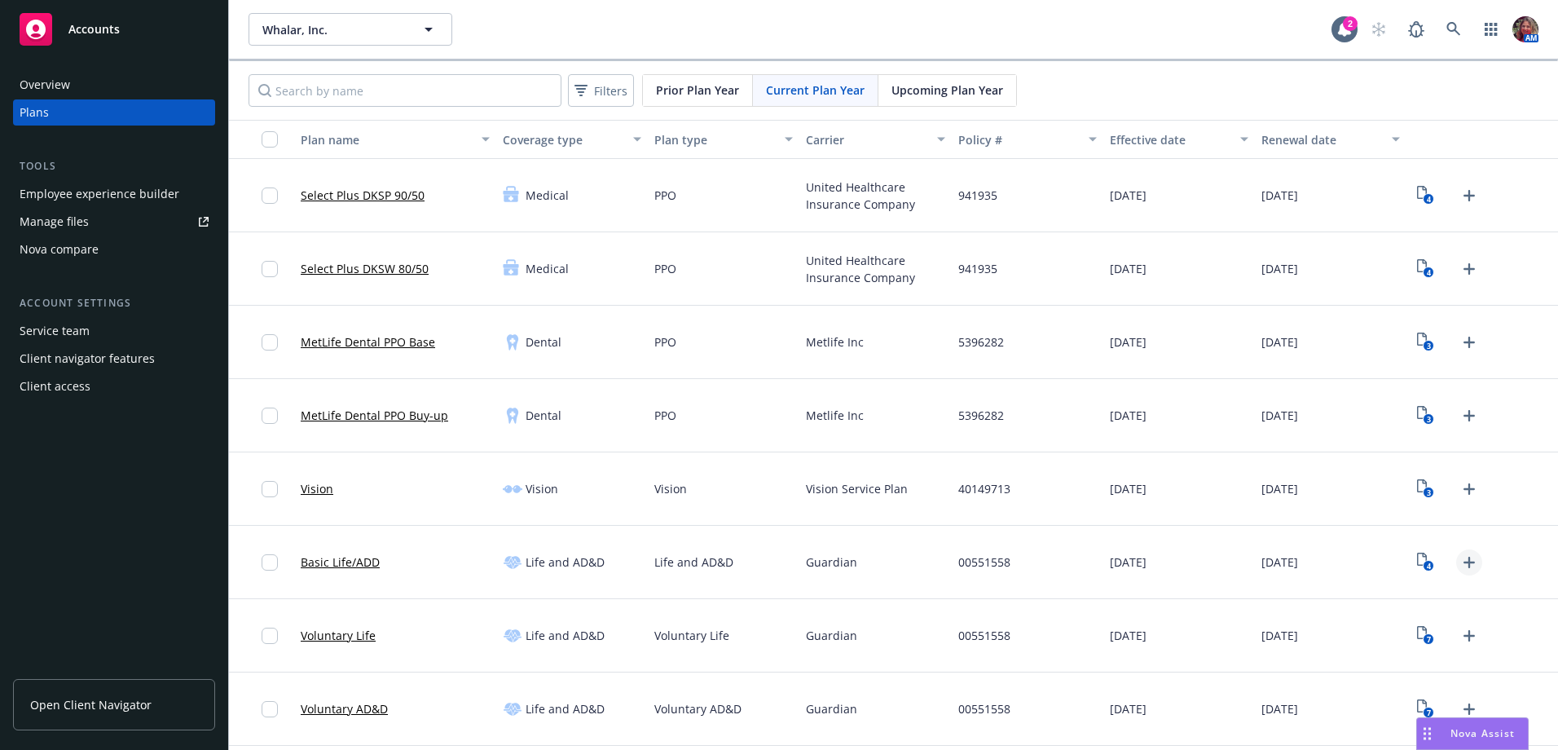
click at [1459, 570] on icon "Upload Plan Documents" at bounding box center [1469, 562] width 20 height 20
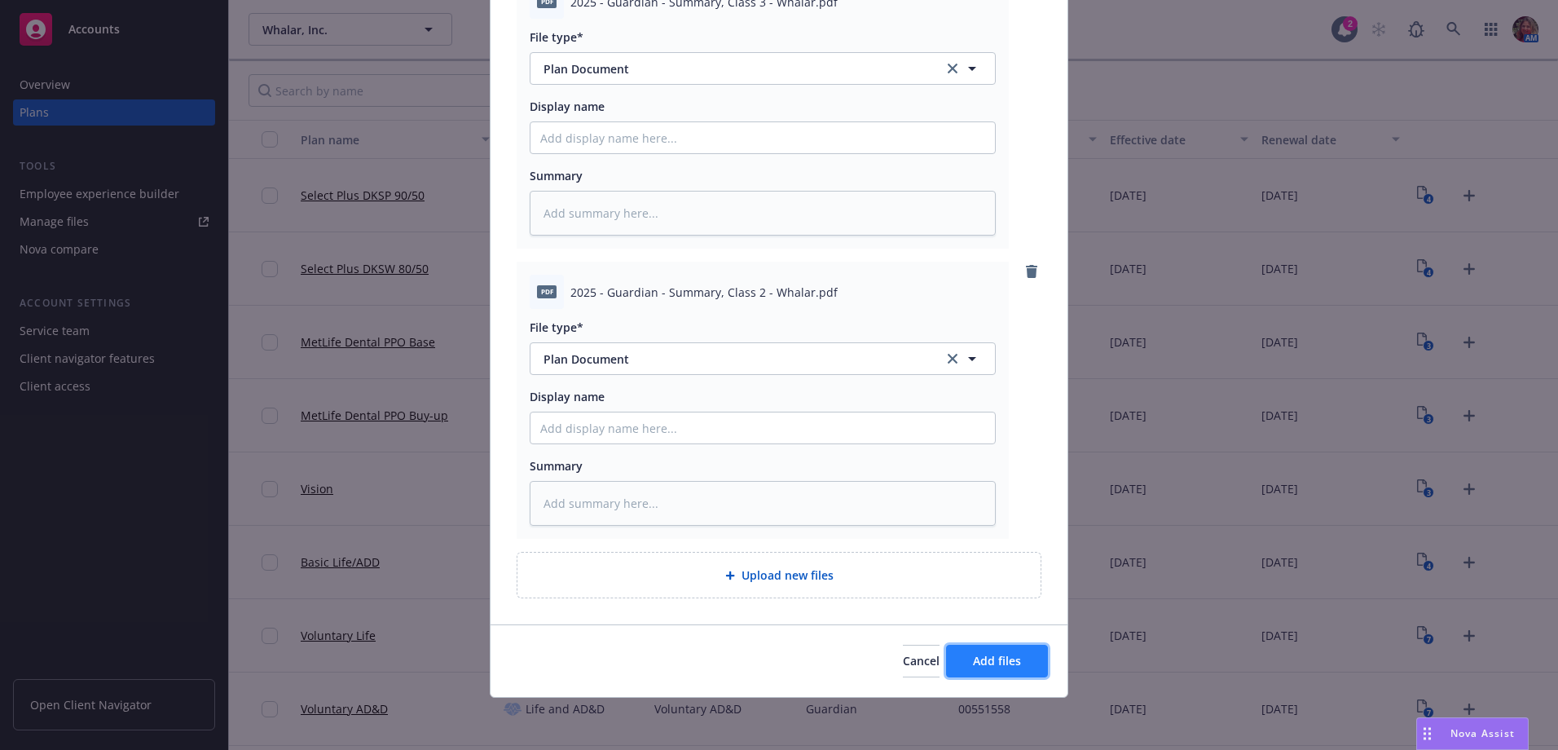
click at [1004, 666] on span "Add files" at bounding box center [997, 660] width 48 height 15
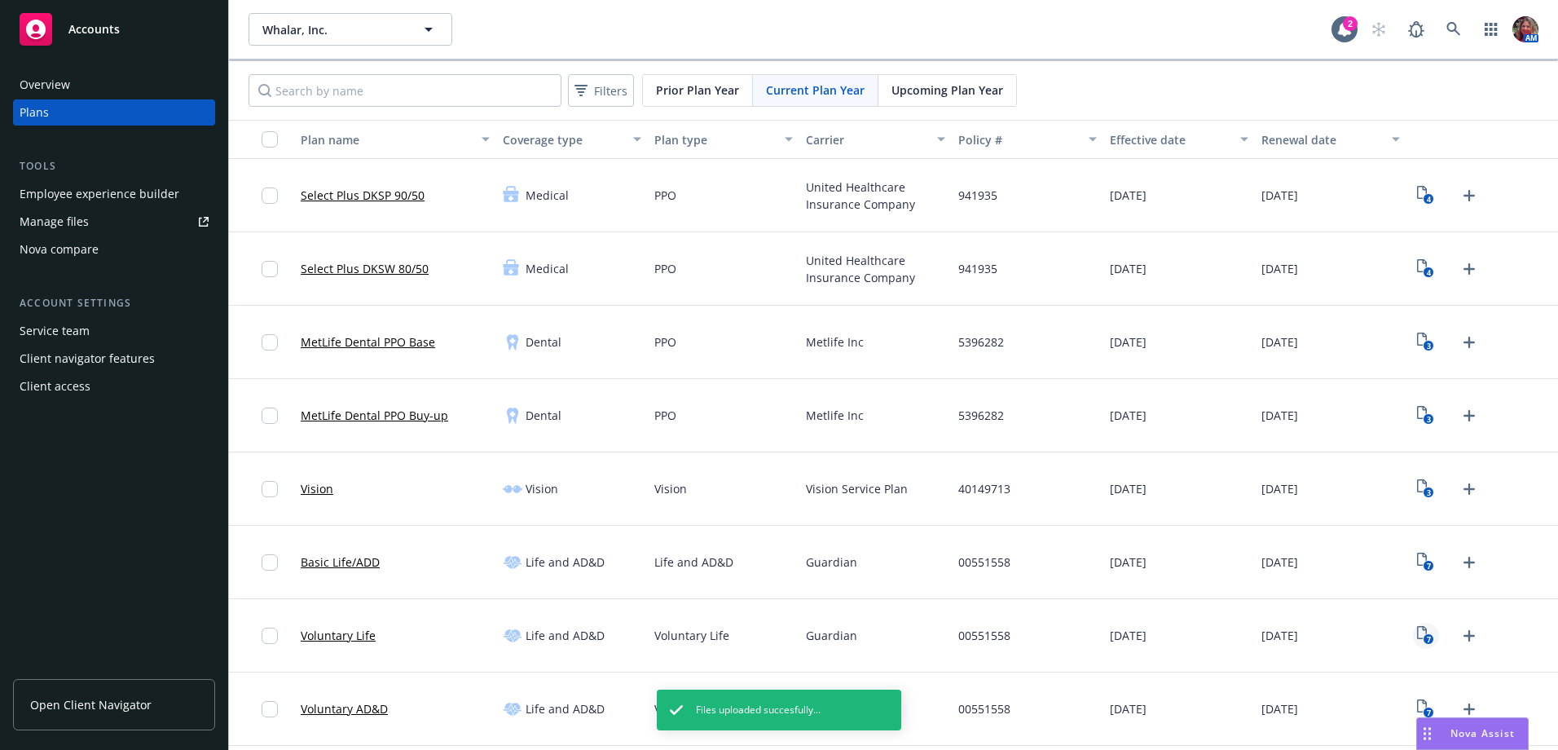
click at [1417, 640] on icon "7" at bounding box center [1425, 635] width 17 height 19
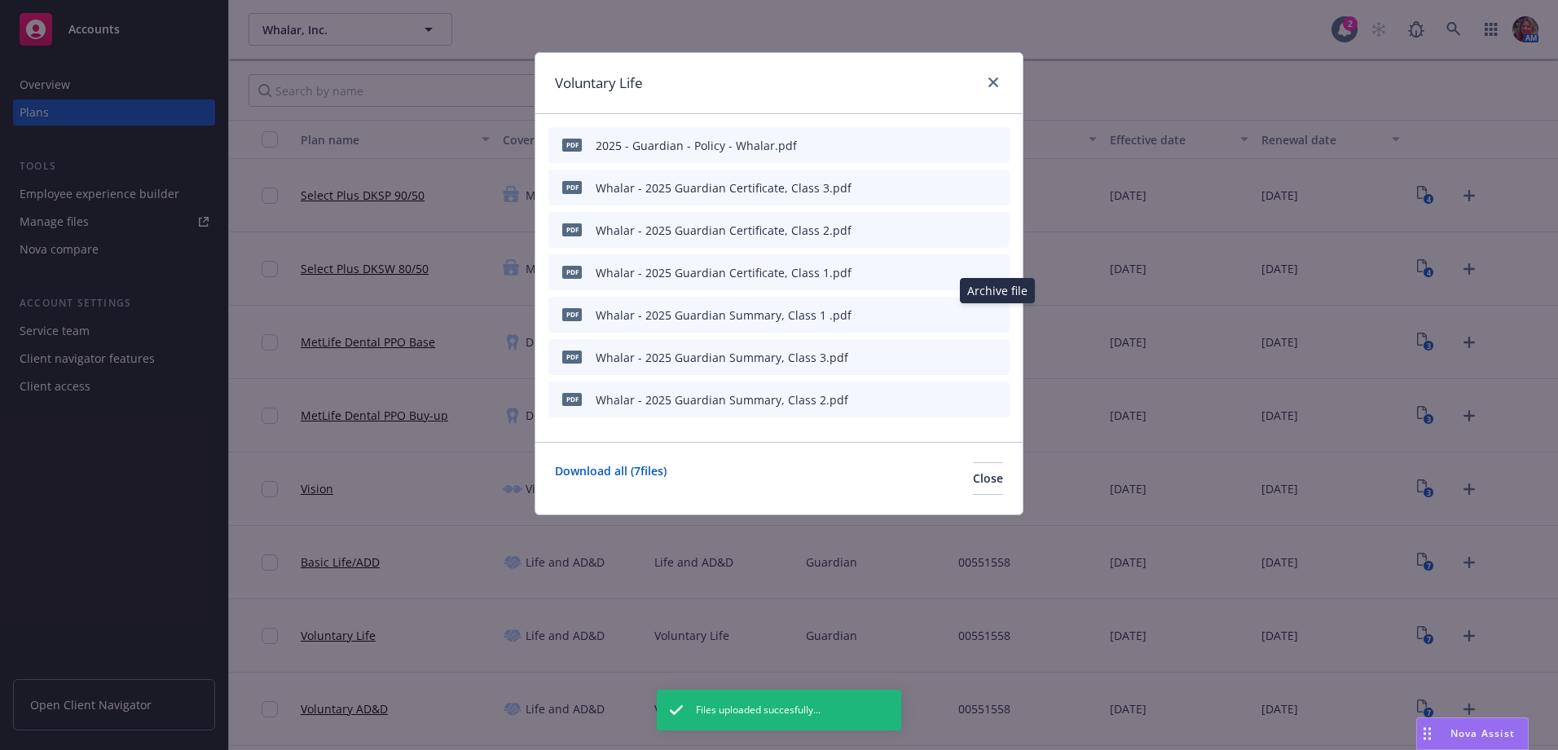
click at [991, 314] on icon "archive file" at bounding box center [994, 313] width 13 height 13
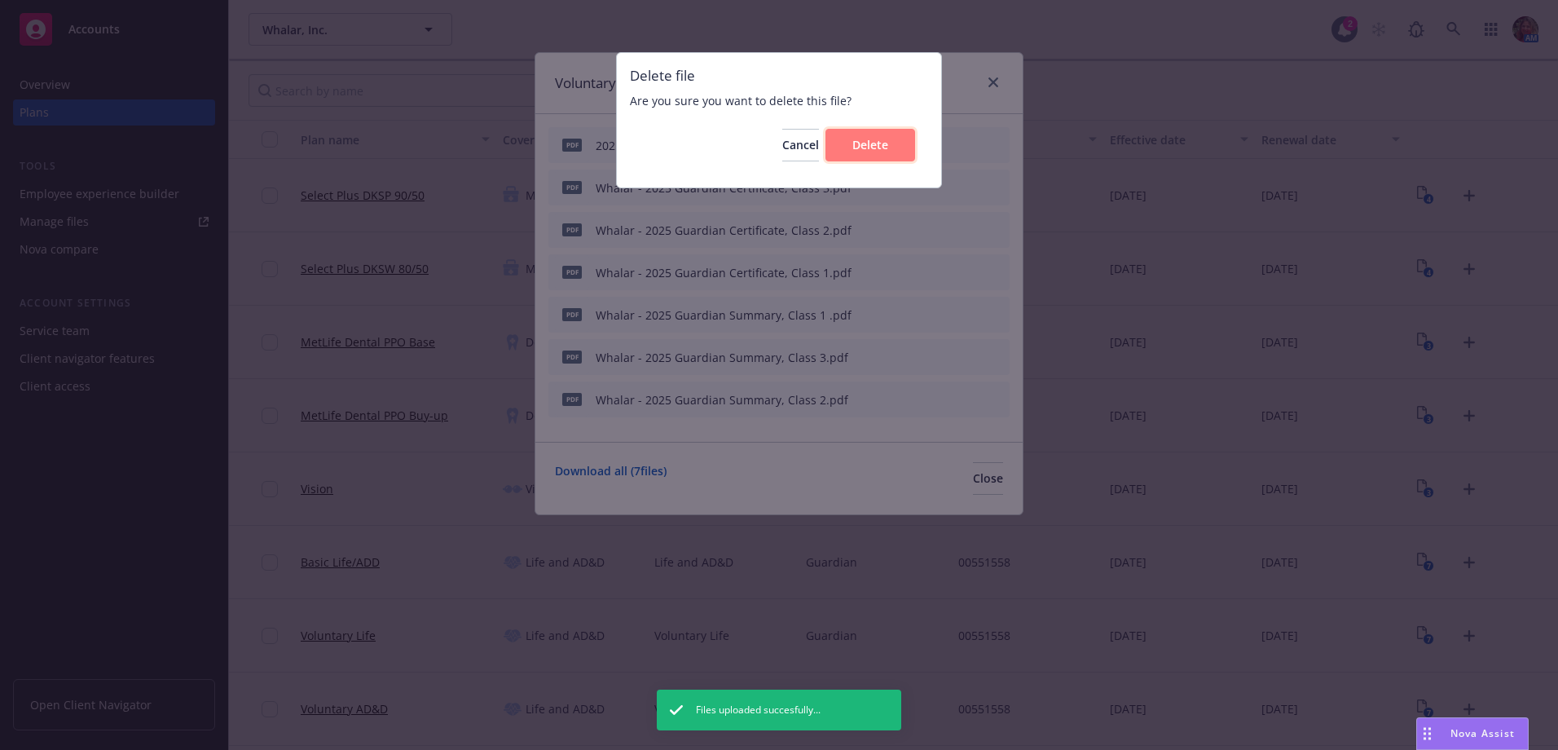
click at [887, 159] on button "Delete" at bounding box center [870, 145] width 90 height 33
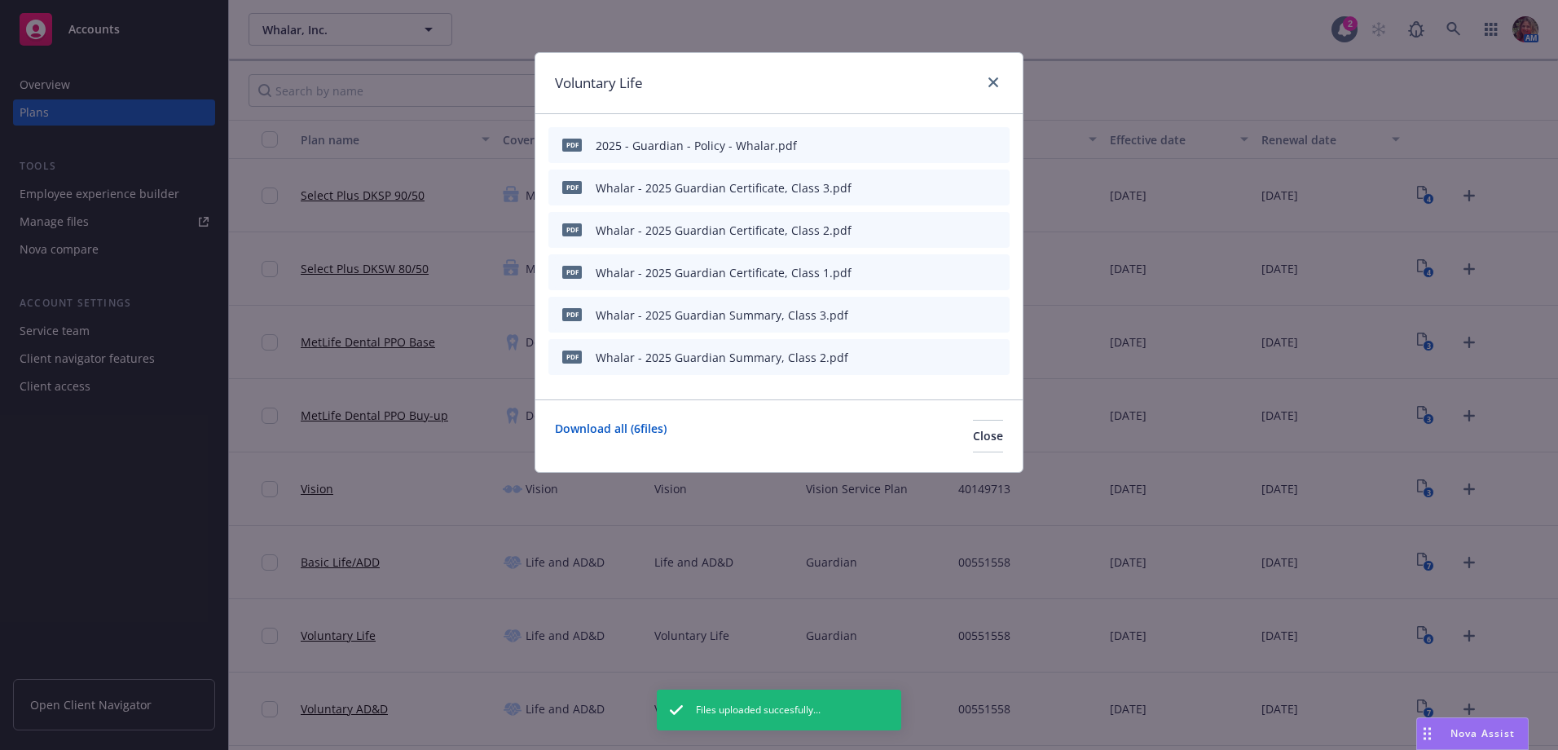
click at [997, 314] on icon "archive file" at bounding box center [994, 313] width 11 height 13
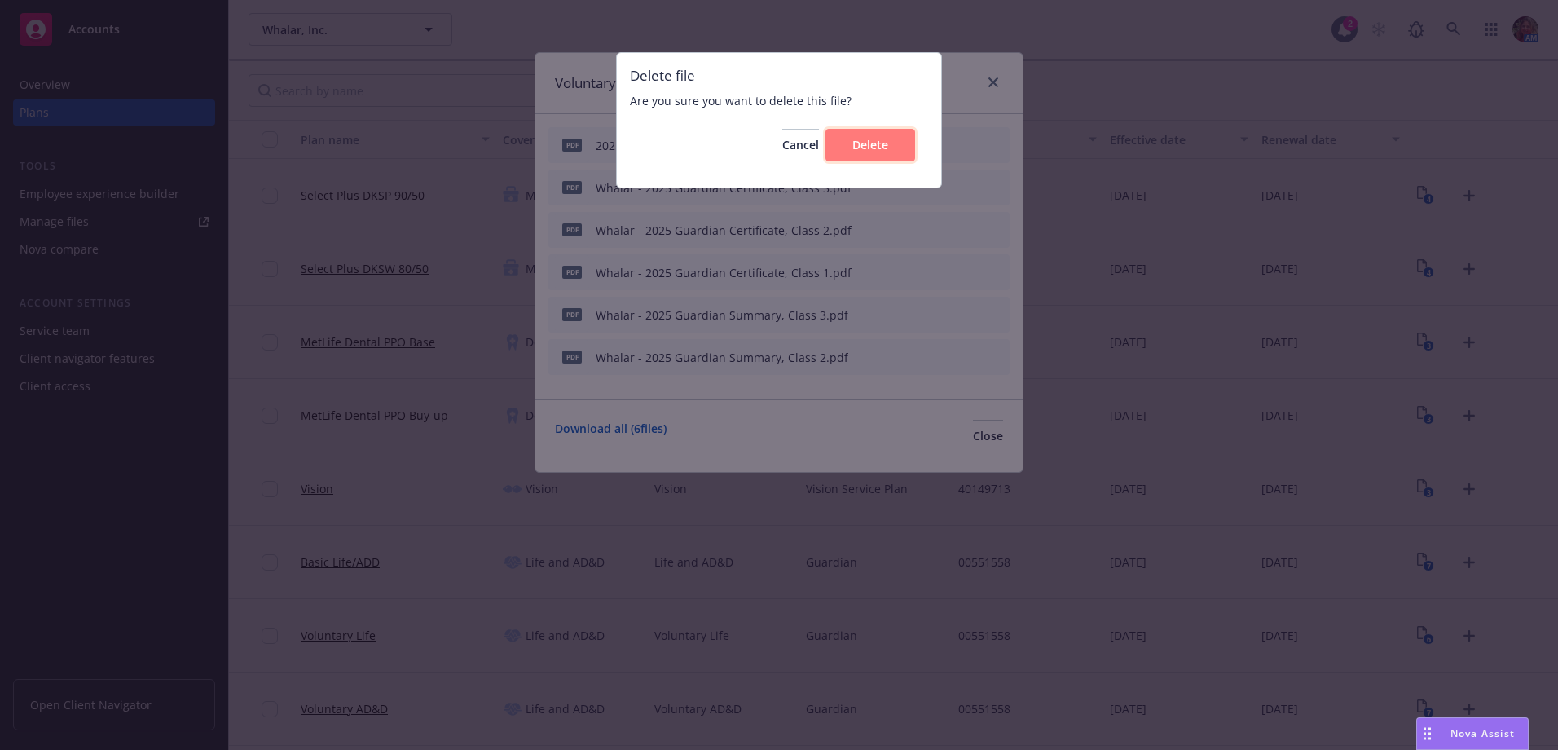
click at [881, 149] on span "Delete" at bounding box center [870, 144] width 36 height 15
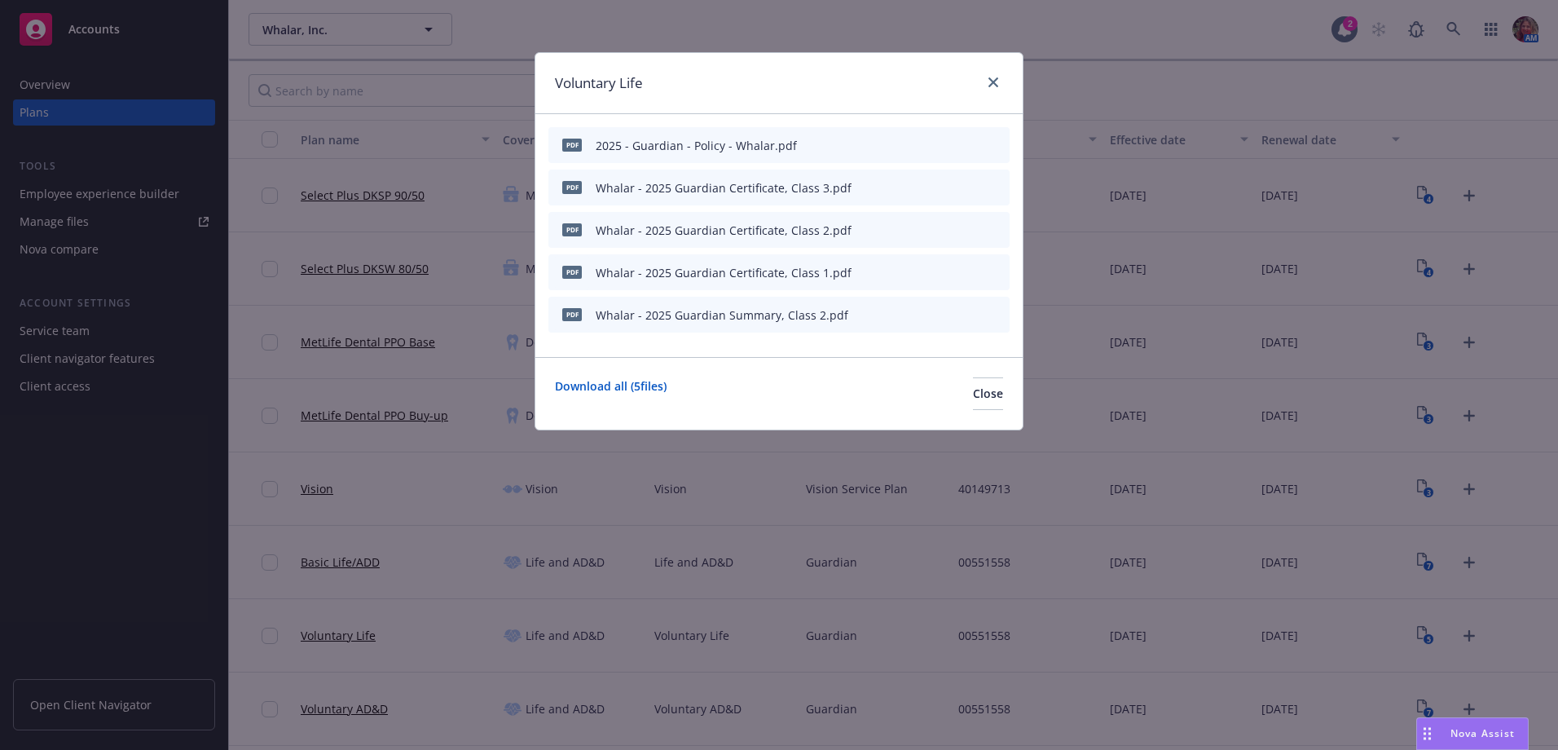
click at [1001, 312] on icon "archive file" at bounding box center [994, 313] width 13 height 13
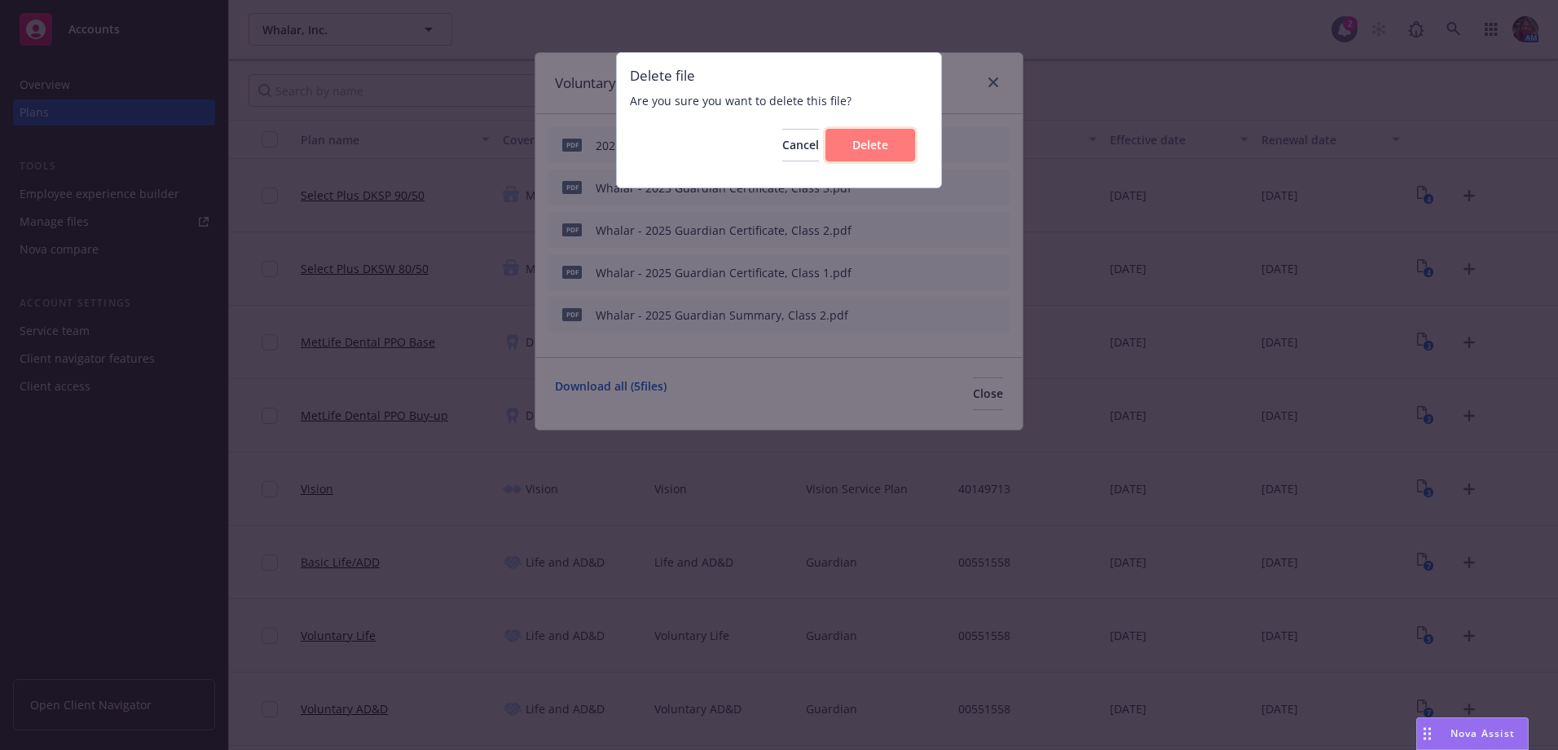
click at [863, 147] on span "Delete" at bounding box center [870, 144] width 36 height 15
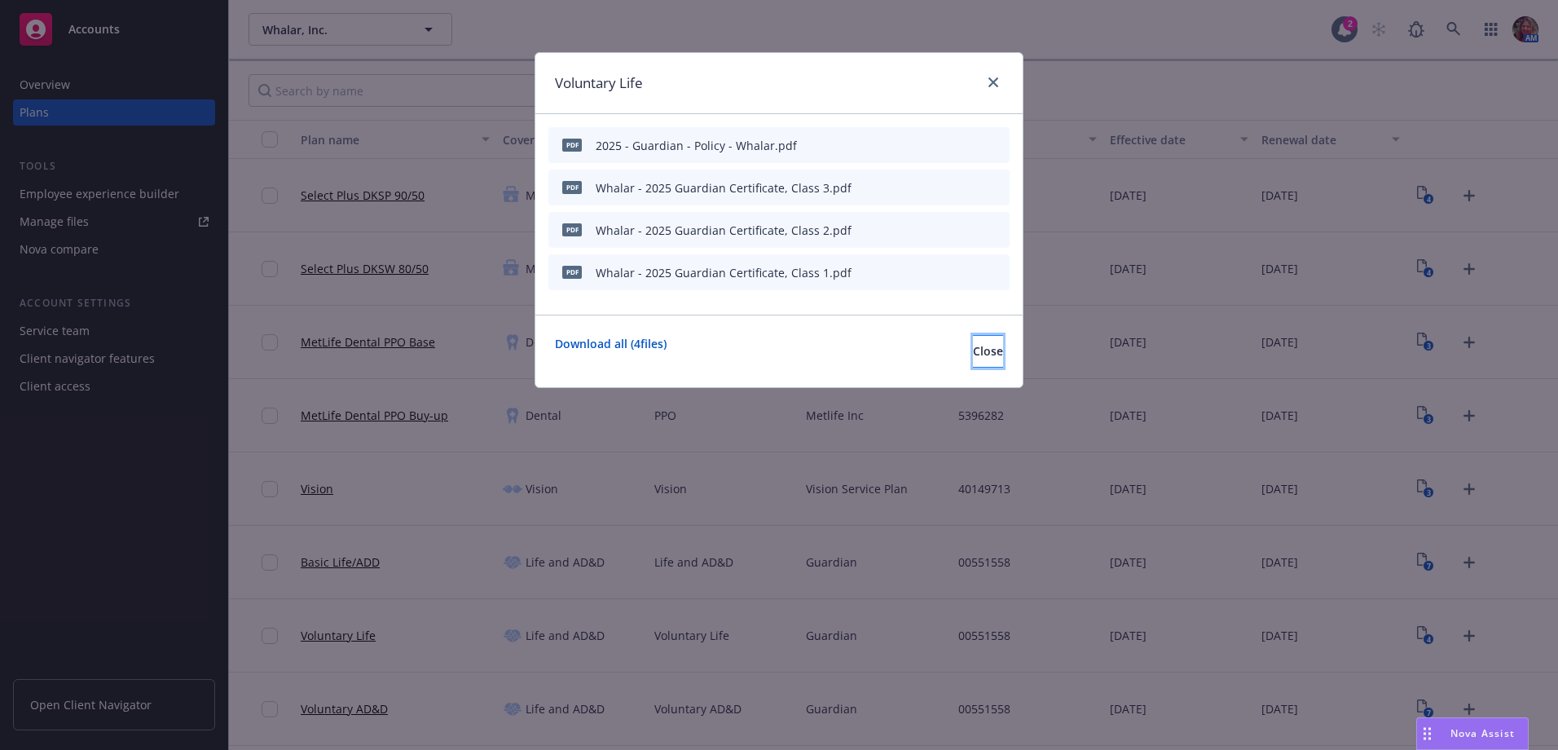
click at [973, 362] on button "Close" at bounding box center [988, 351] width 30 height 33
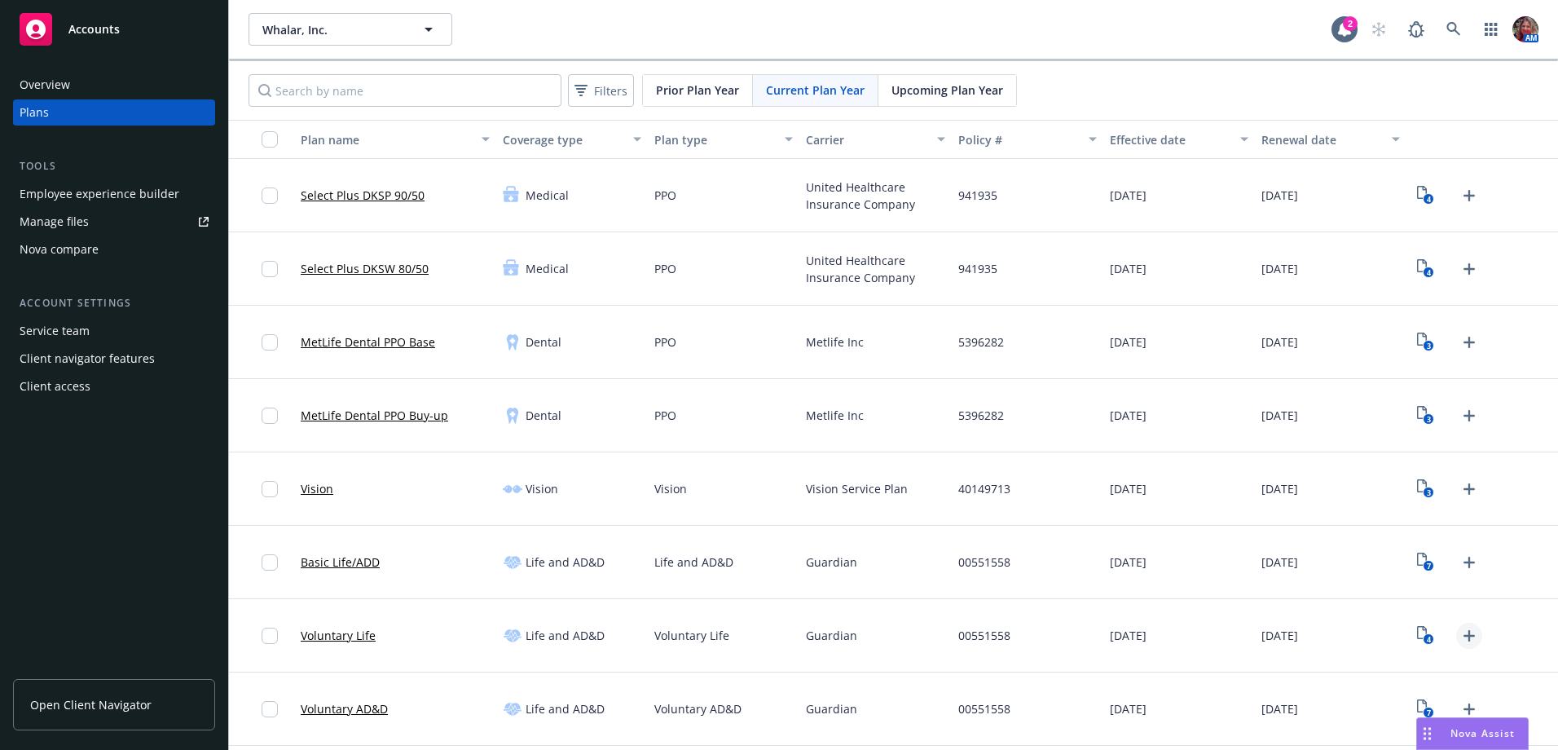
click at [1459, 642] on icon "Upload Plan Documents" at bounding box center [1469, 636] width 20 height 20
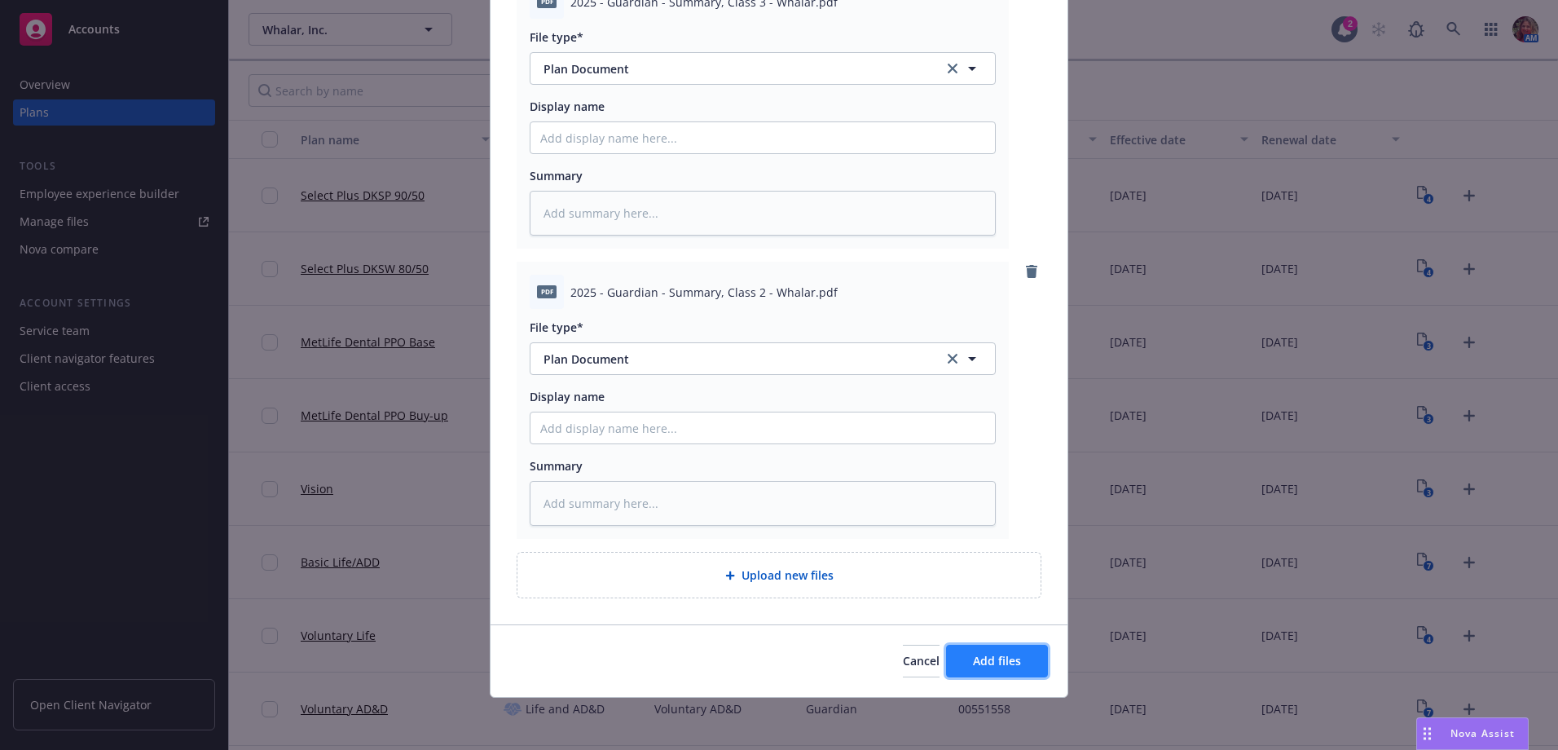
click at [988, 668] on span "Add files" at bounding box center [997, 660] width 48 height 15
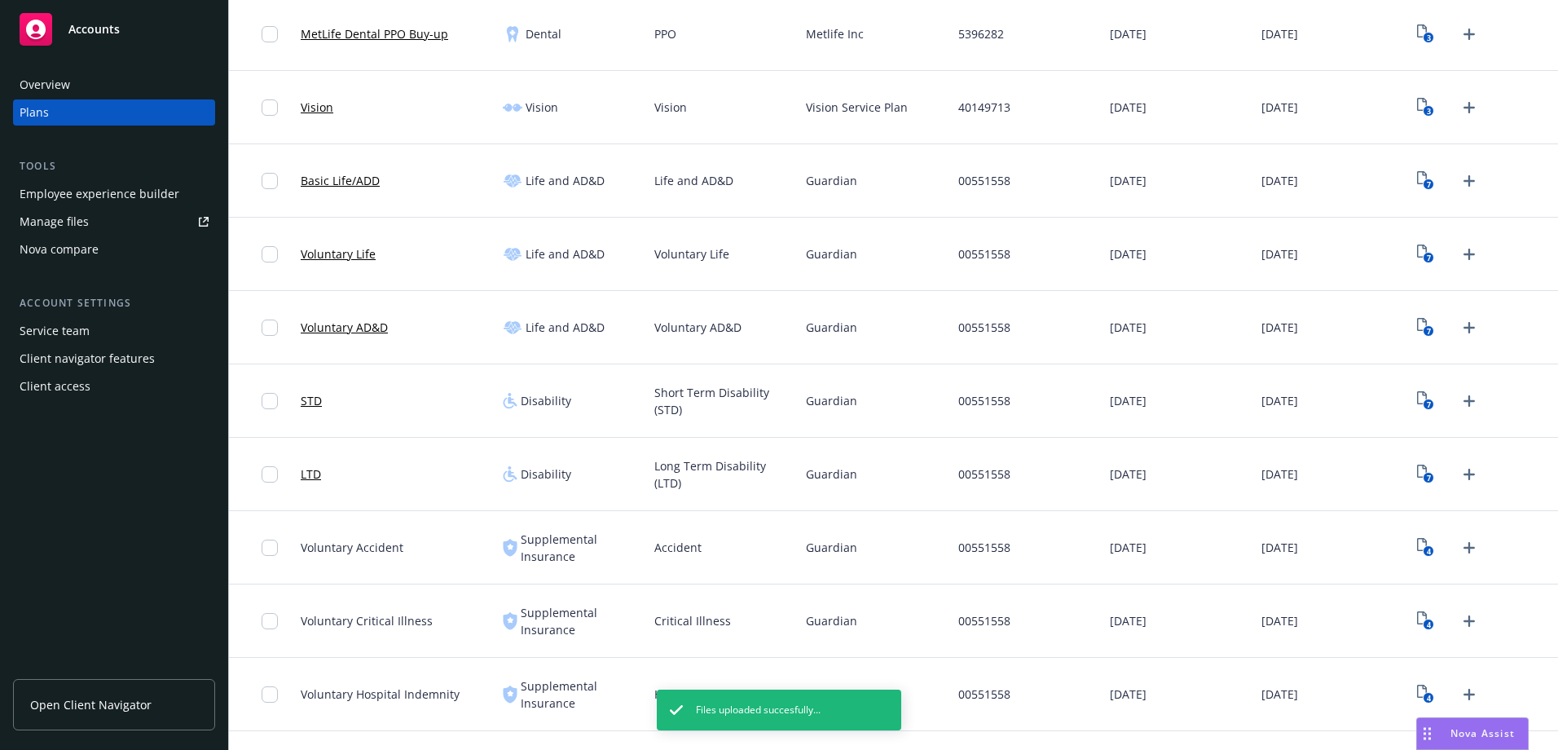
scroll to position [407, 0]
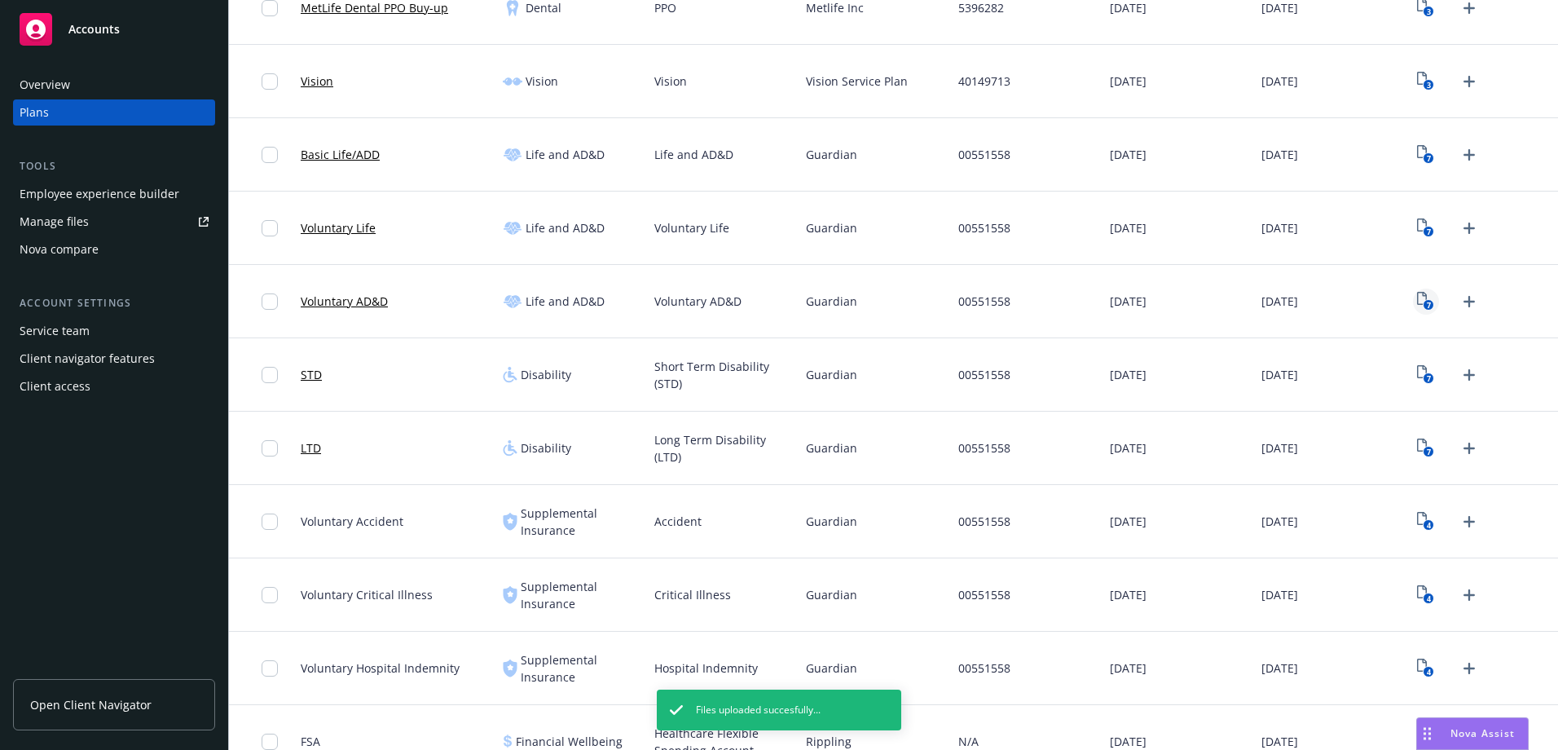
click at [1419, 298] on icon "7" at bounding box center [1425, 301] width 17 height 19
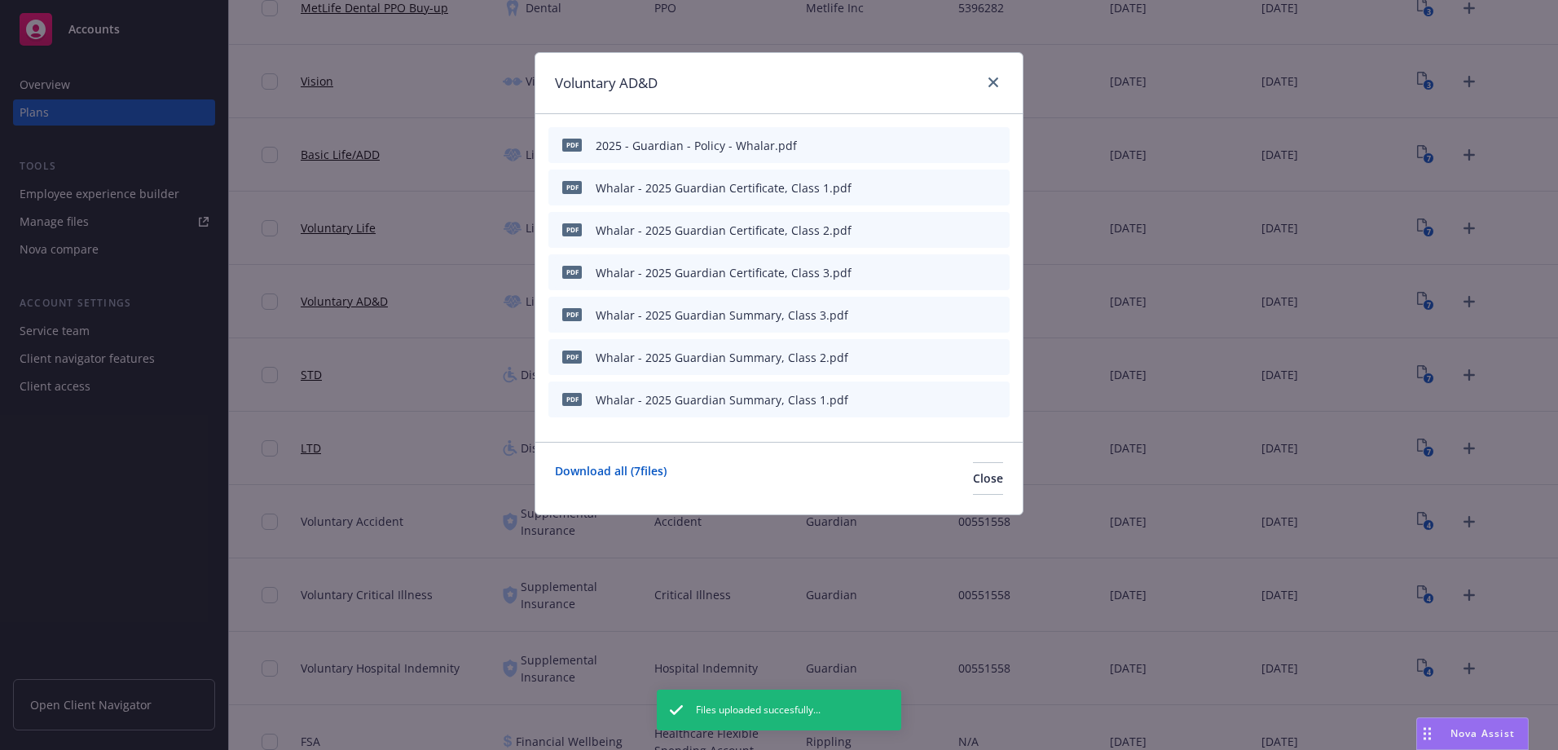
click at [994, 315] on icon "archive file" at bounding box center [994, 313] width 11 height 13
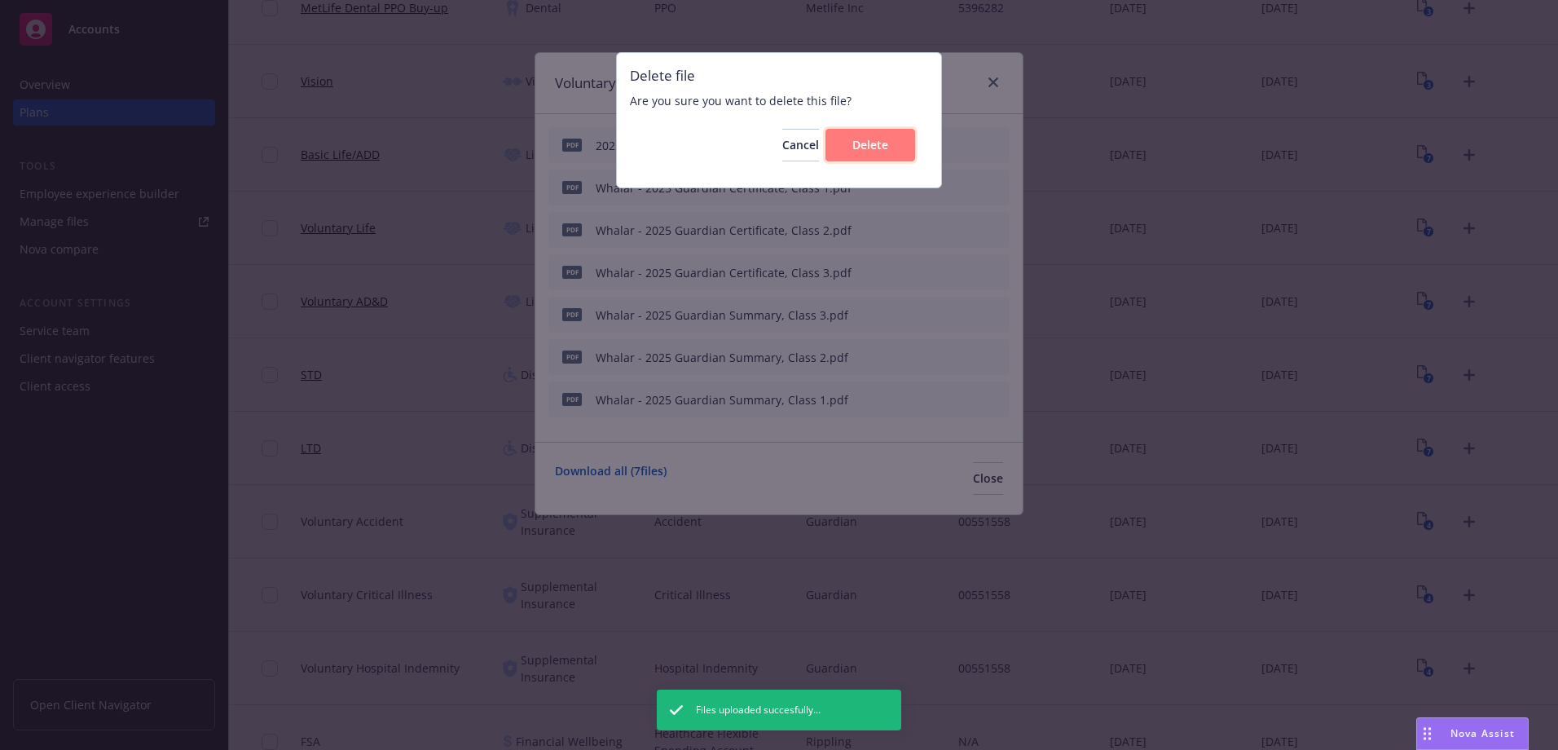
click at [878, 152] on span "Delete" at bounding box center [870, 144] width 36 height 15
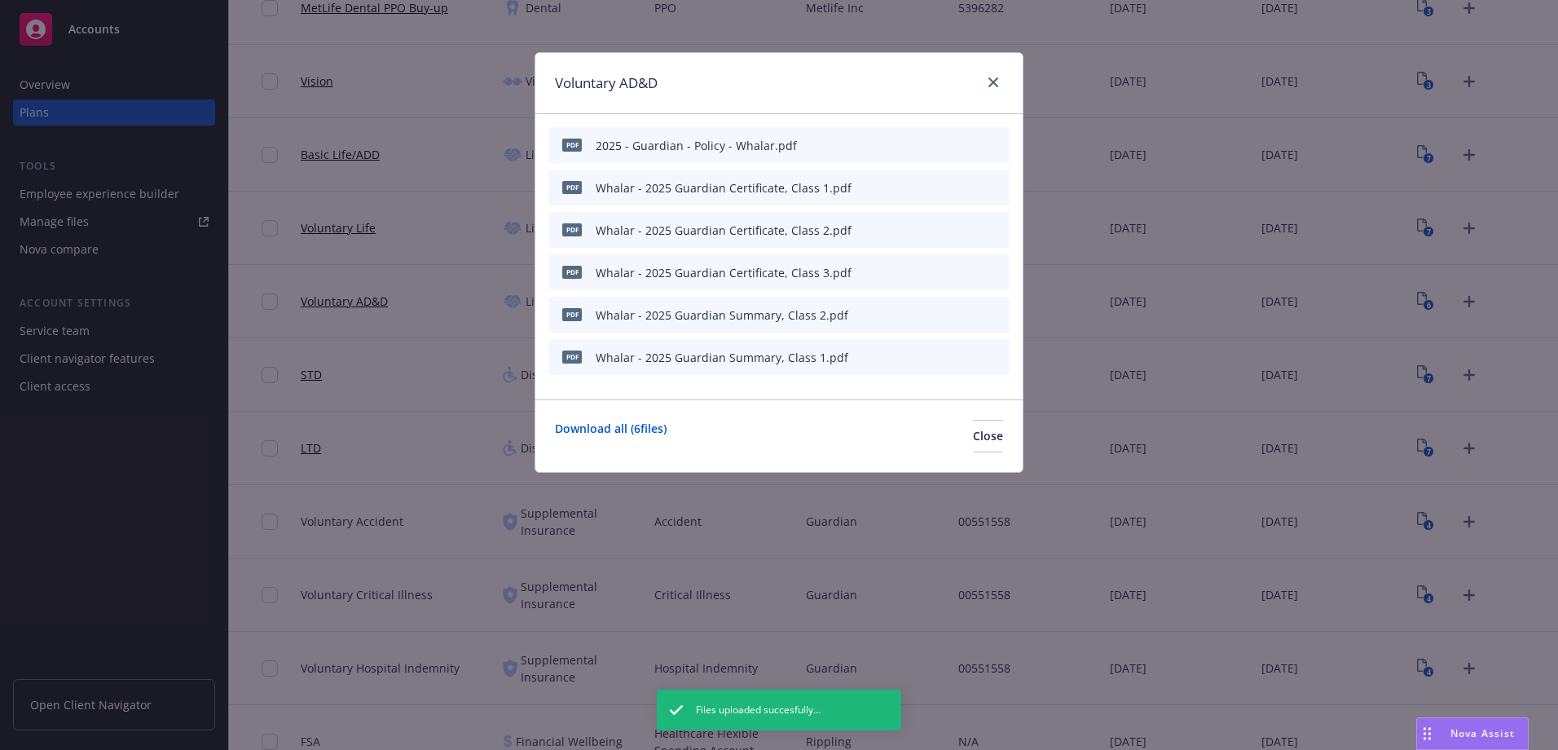
click at [1002, 313] on button "archive file" at bounding box center [995, 314] width 16 height 16
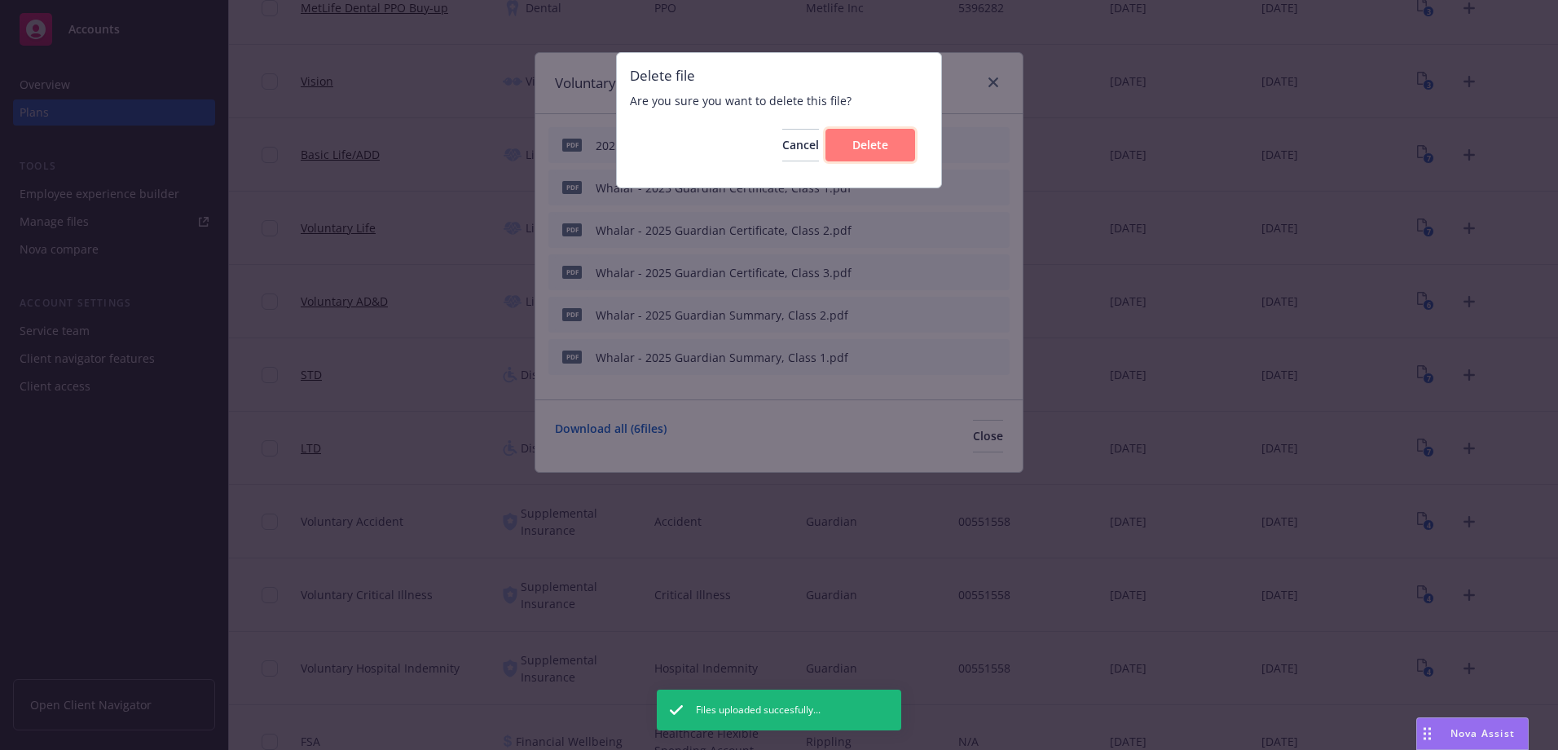
click at [879, 142] on span "Delete" at bounding box center [870, 144] width 36 height 15
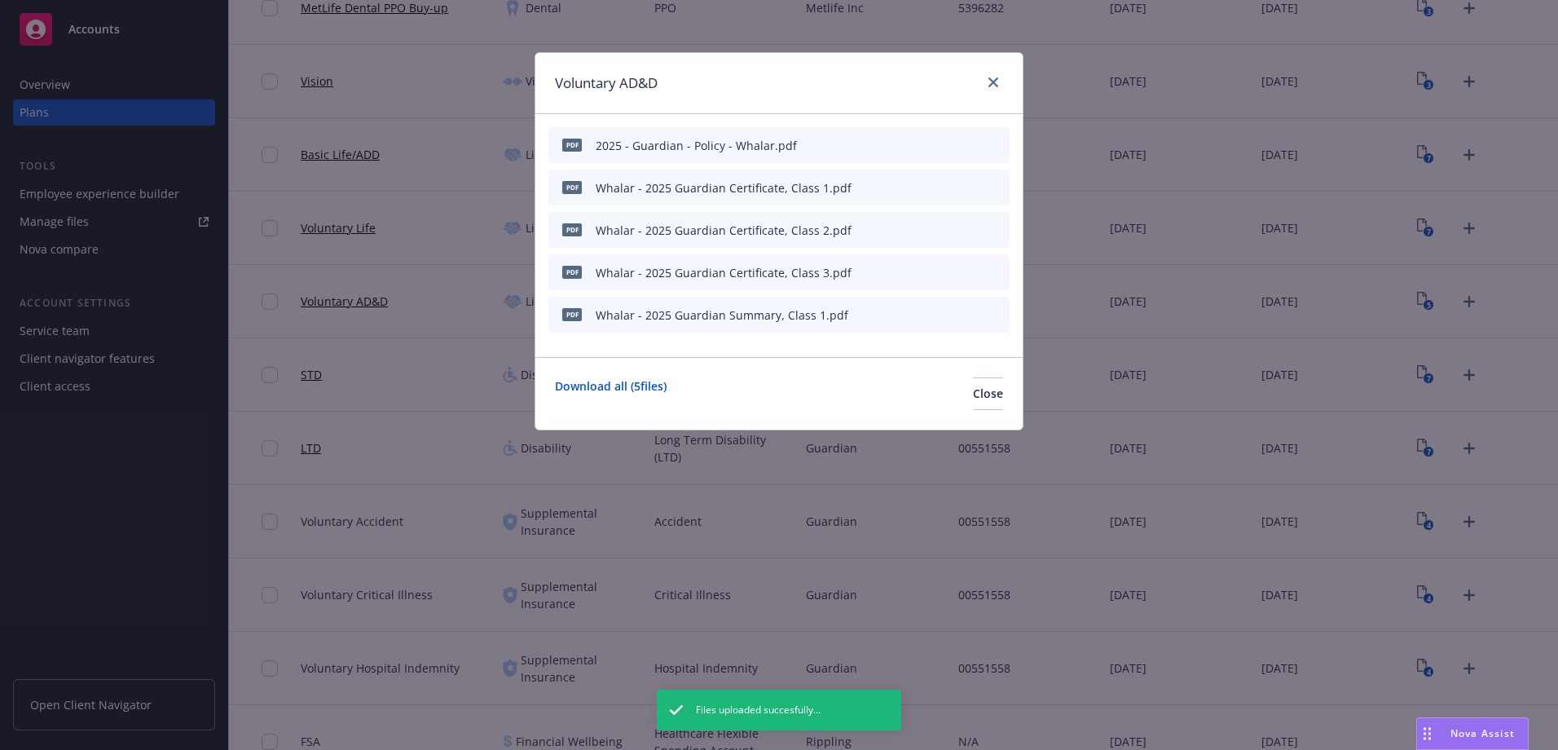
click at [1001, 310] on icon "archive file" at bounding box center [994, 313] width 13 height 13
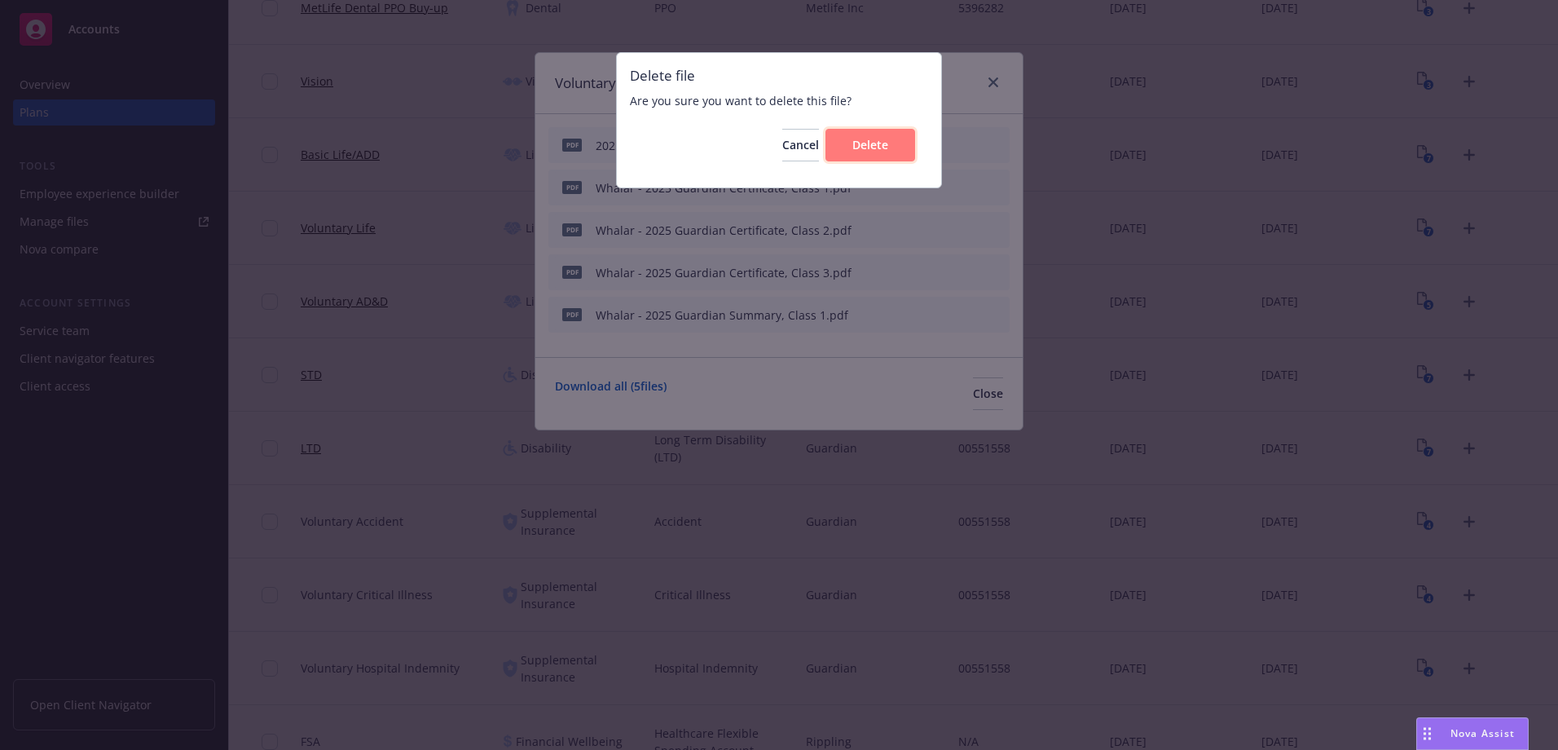
click at [859, 154] on button "Delete" at bounding box center [870, 145] width 90 height 33
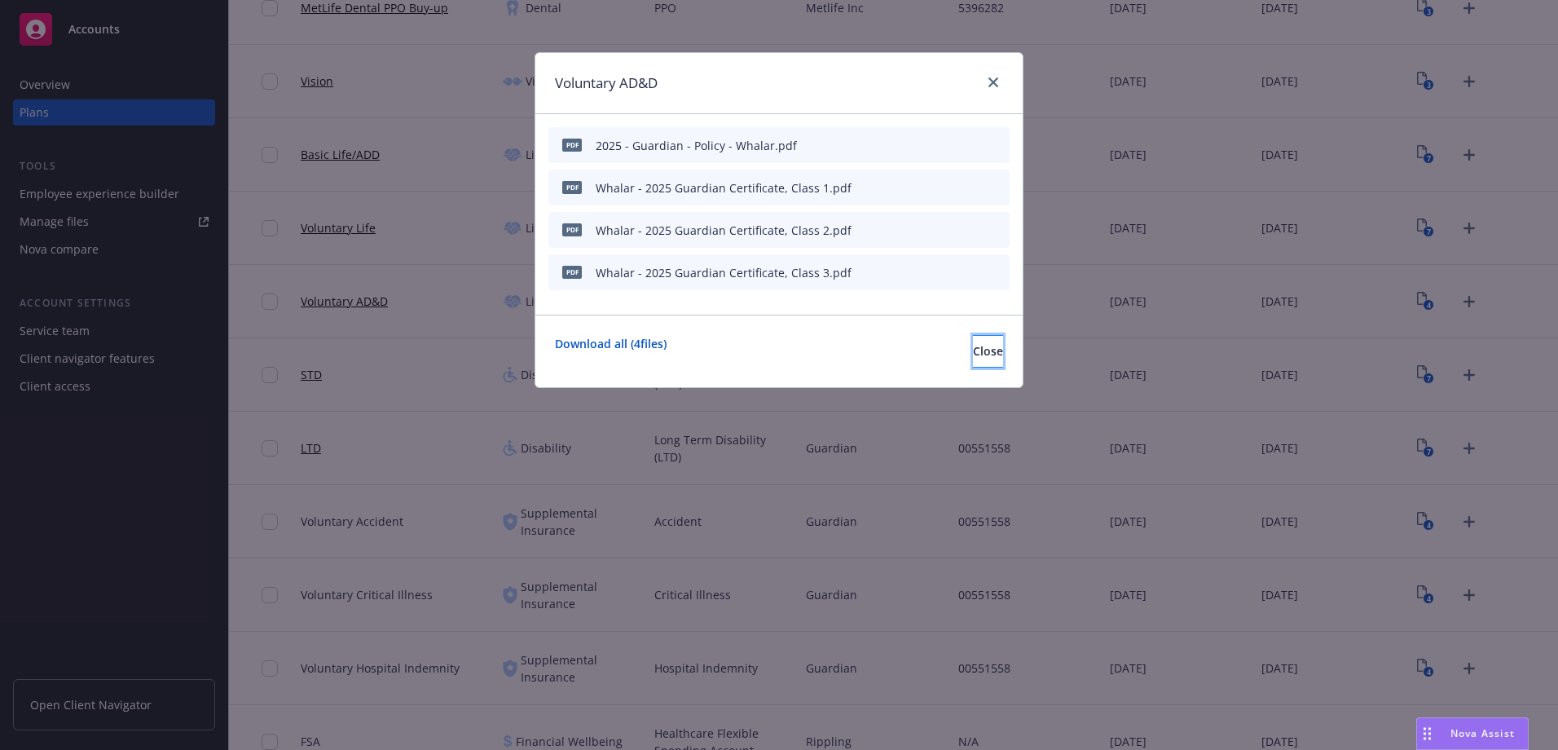
click at [974, 356] on span "Close" at bounding box center [988, 350] width 30 height 15
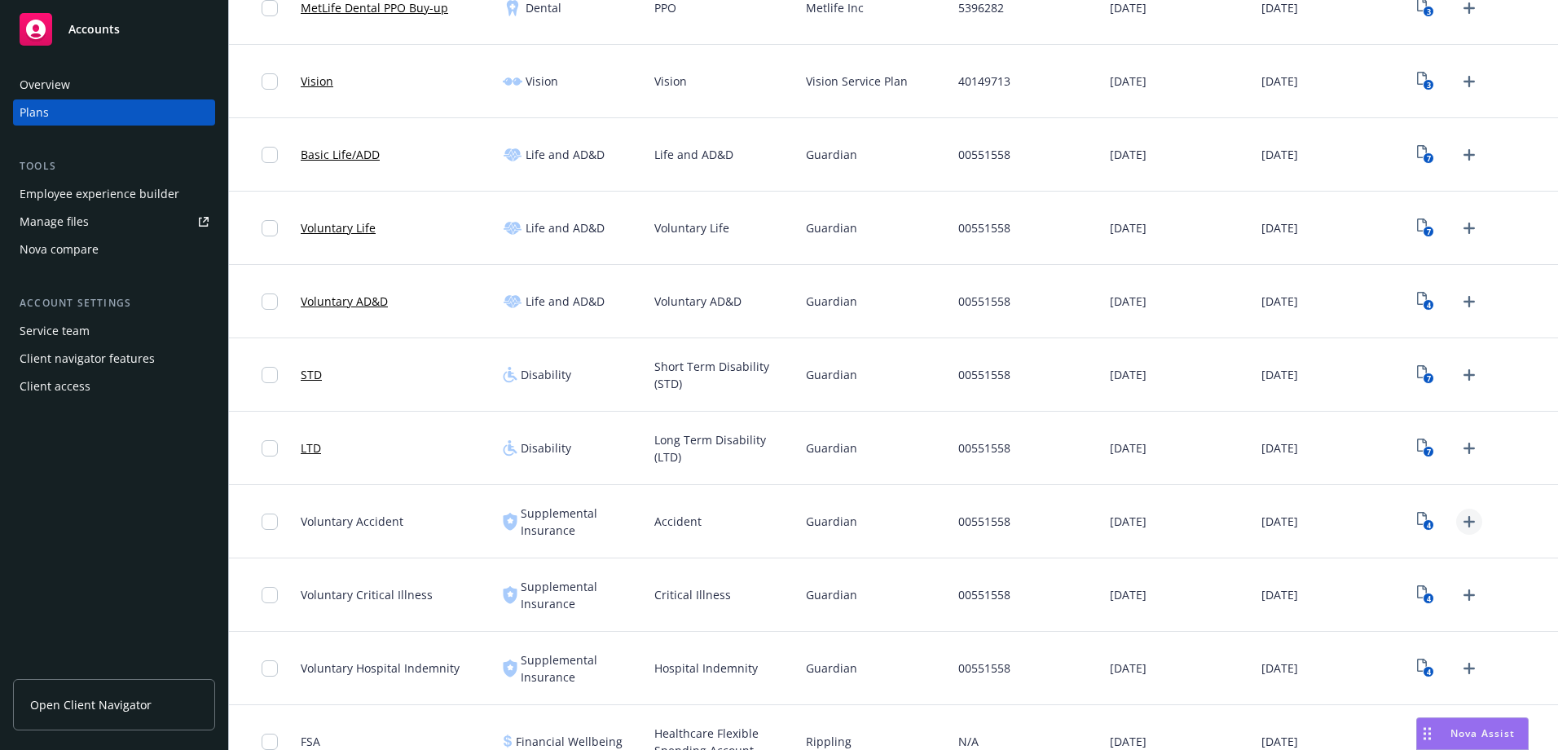
click at [1459, 526] on icon "Upload Plan Documents" at bounding box center [1469, 522] width 20 height 20
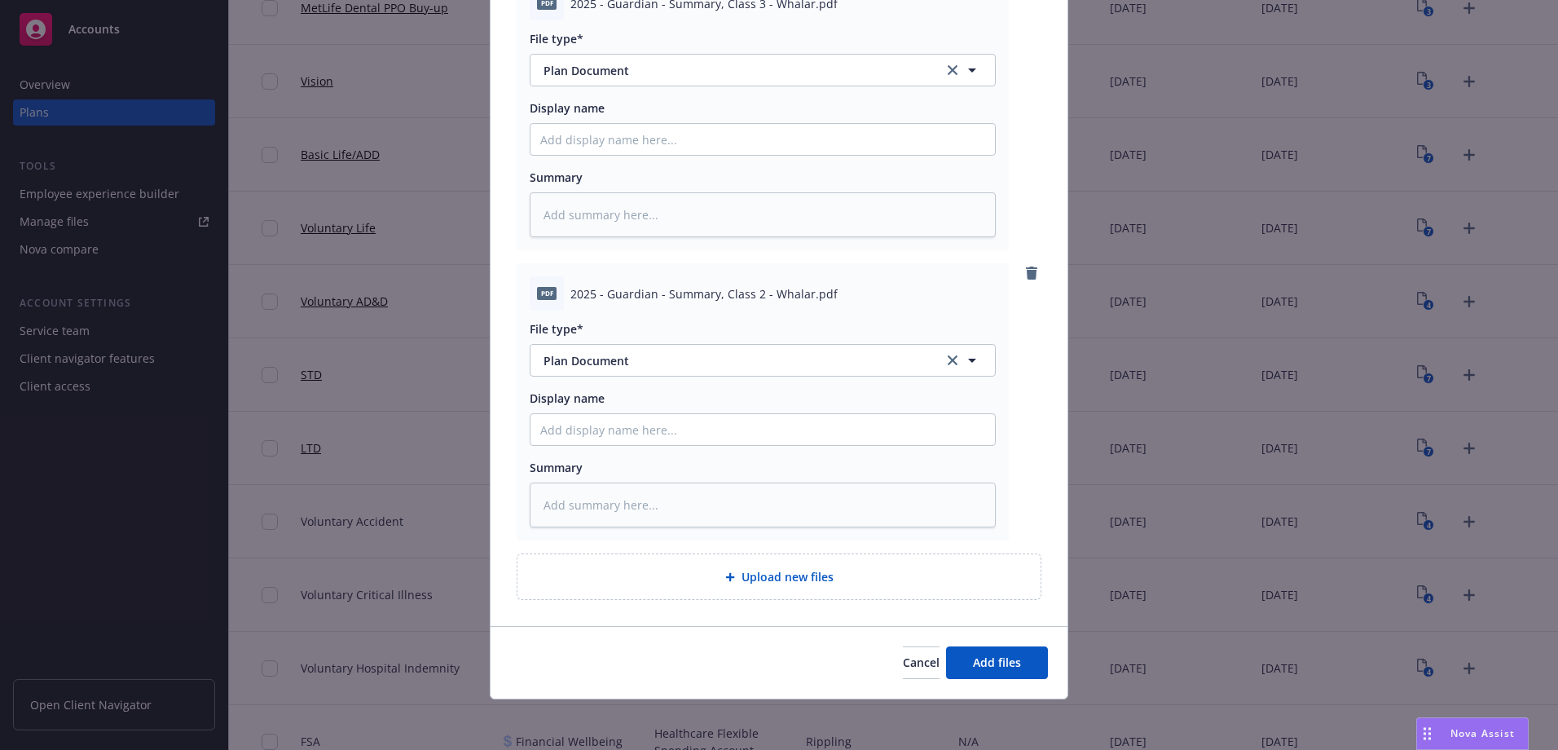
scroll to position [509, 0]
click at [989, 670] on button "Add files" at bounding box center [997, 660] width 102 height 33
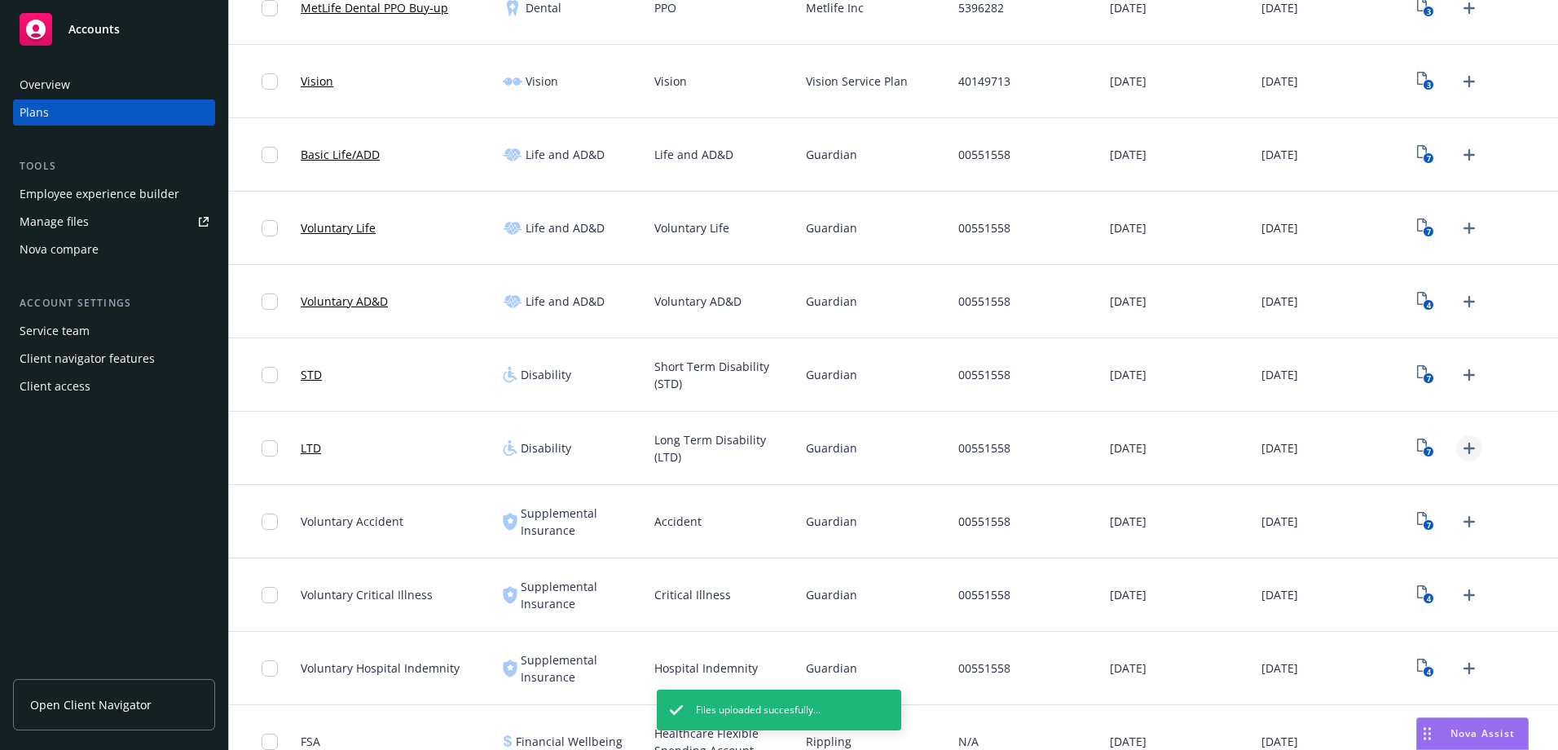
click at [1459, 446] on icon "Upload Plan Documents" at bounding box center [1469, 448] width 20 height 20
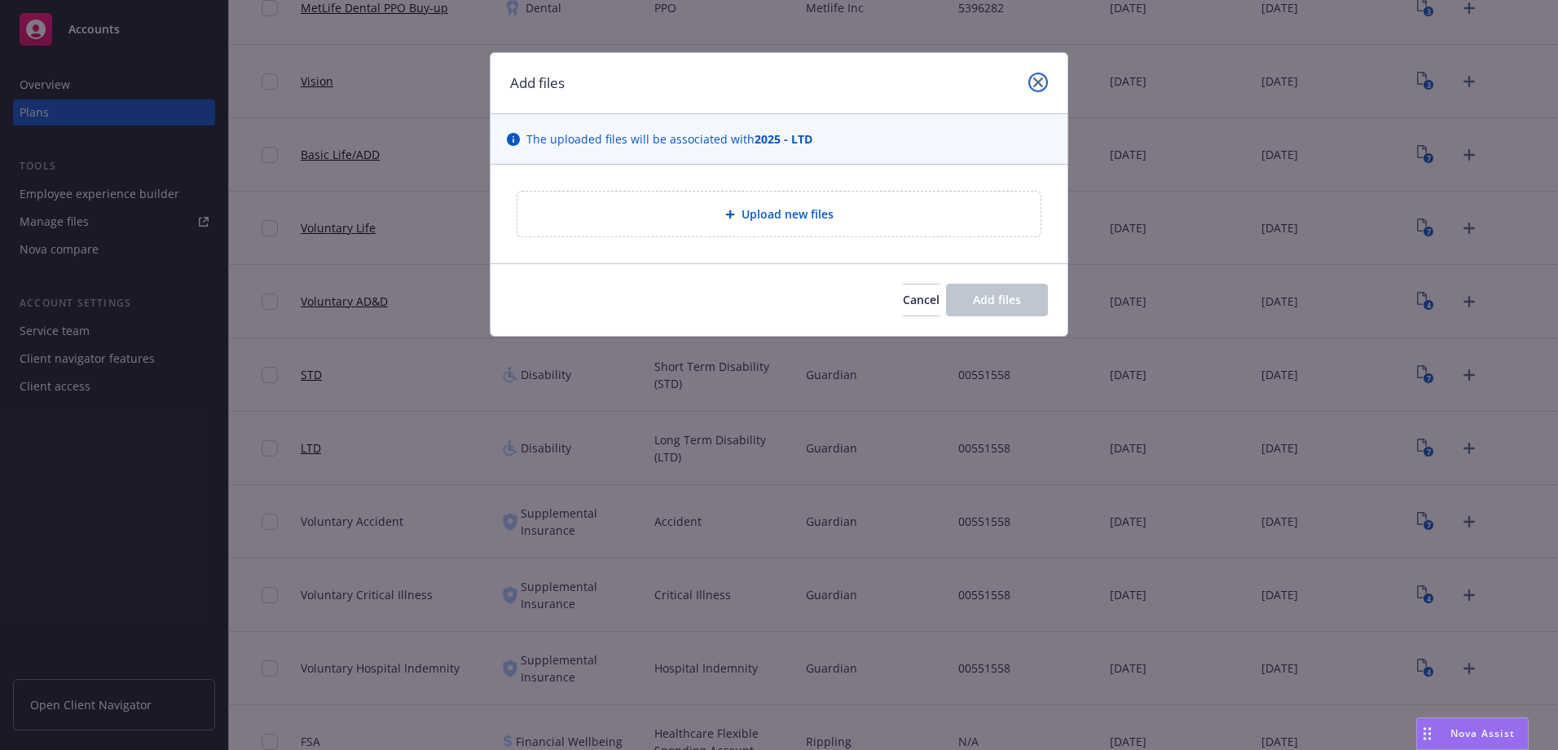
click at [1042, 81] on icon "close" at bounding box center [1038, 82] width 10 height 10
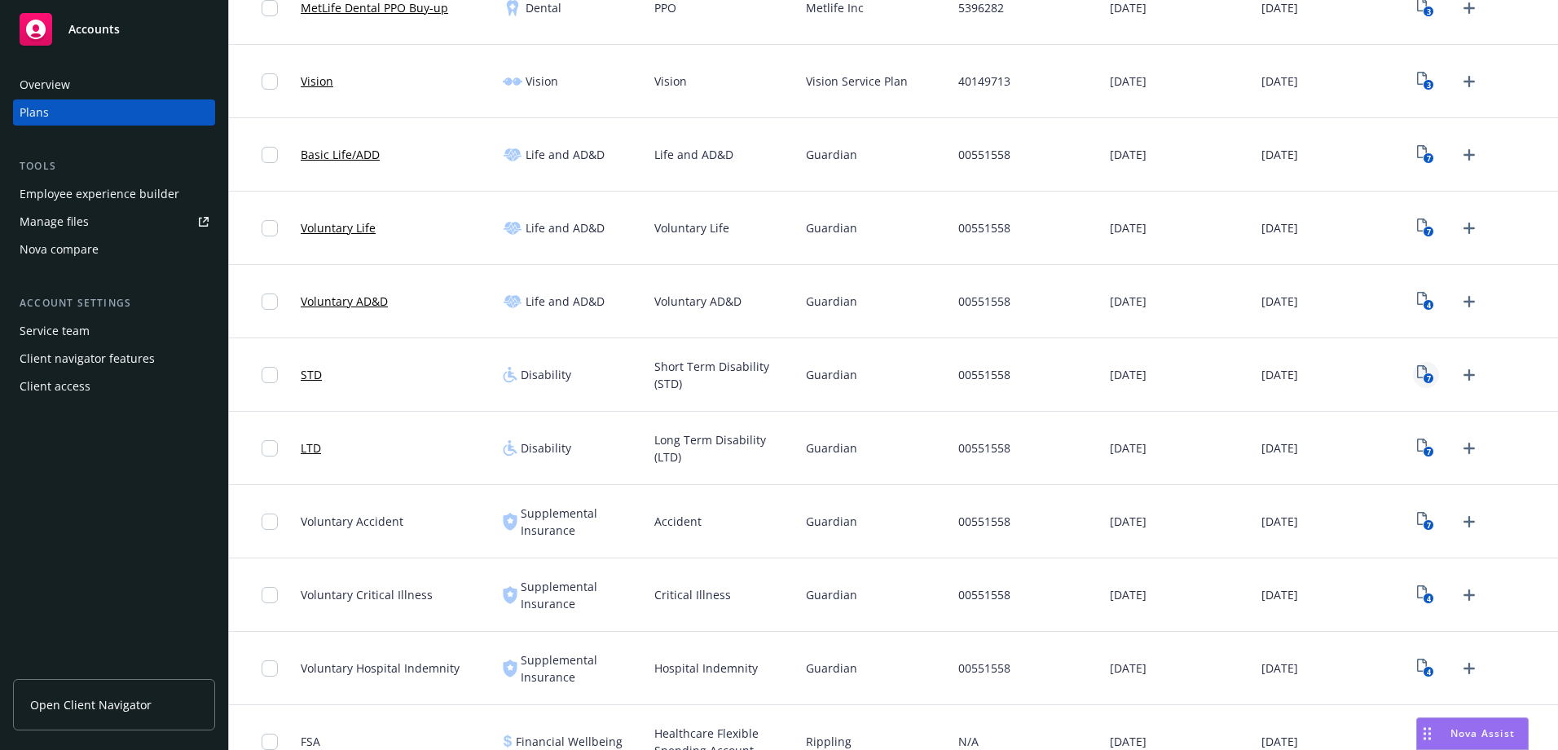
click at [1417, 371] on icon "7" at bounding box center [1425, 374] width 17 height 19
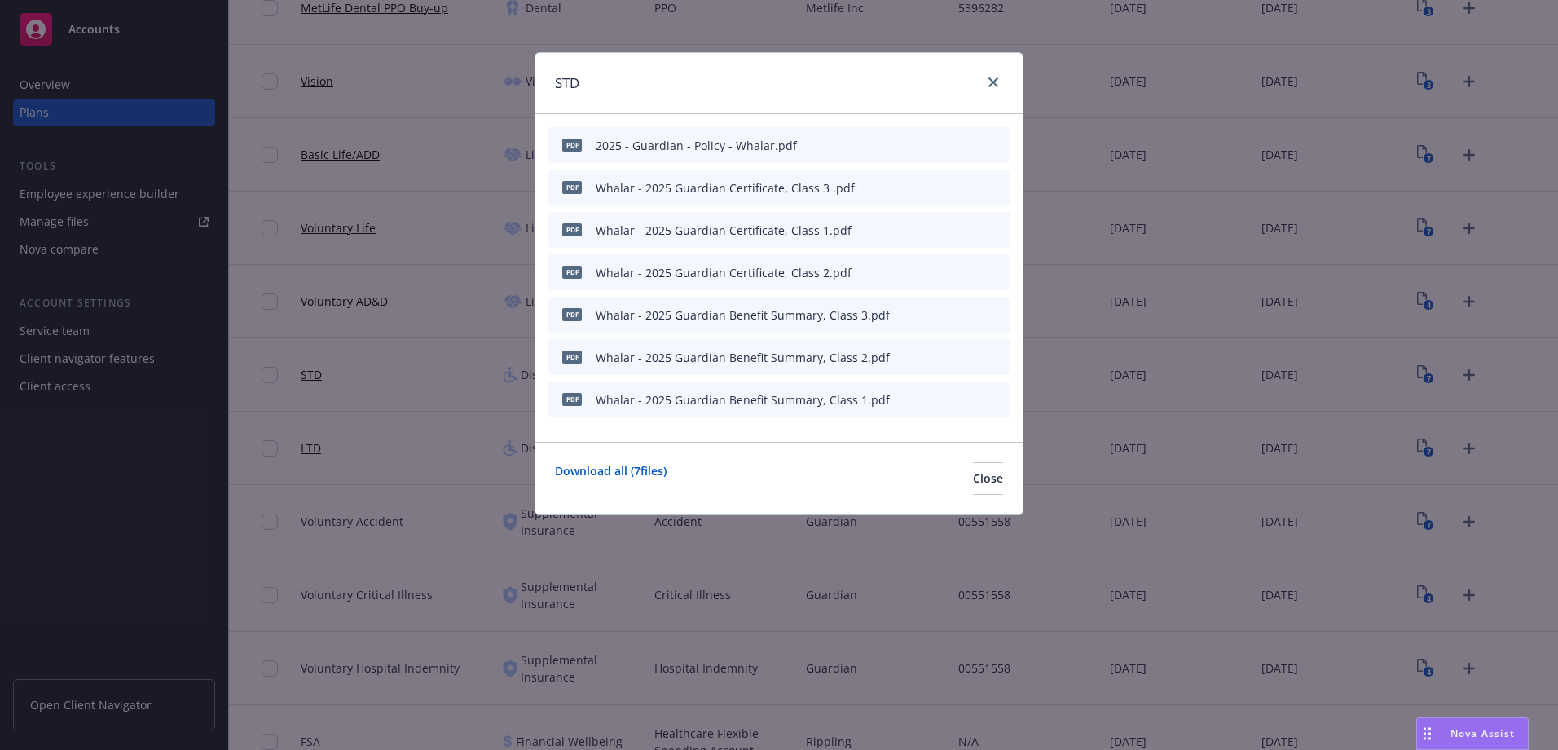
click at [969, 398] on icon "preview file" at bounding box center [968, 398] width 15 height 11
click at [996, 316] on icon "archive file" at bounding box center [994, 313] width 11 height 13
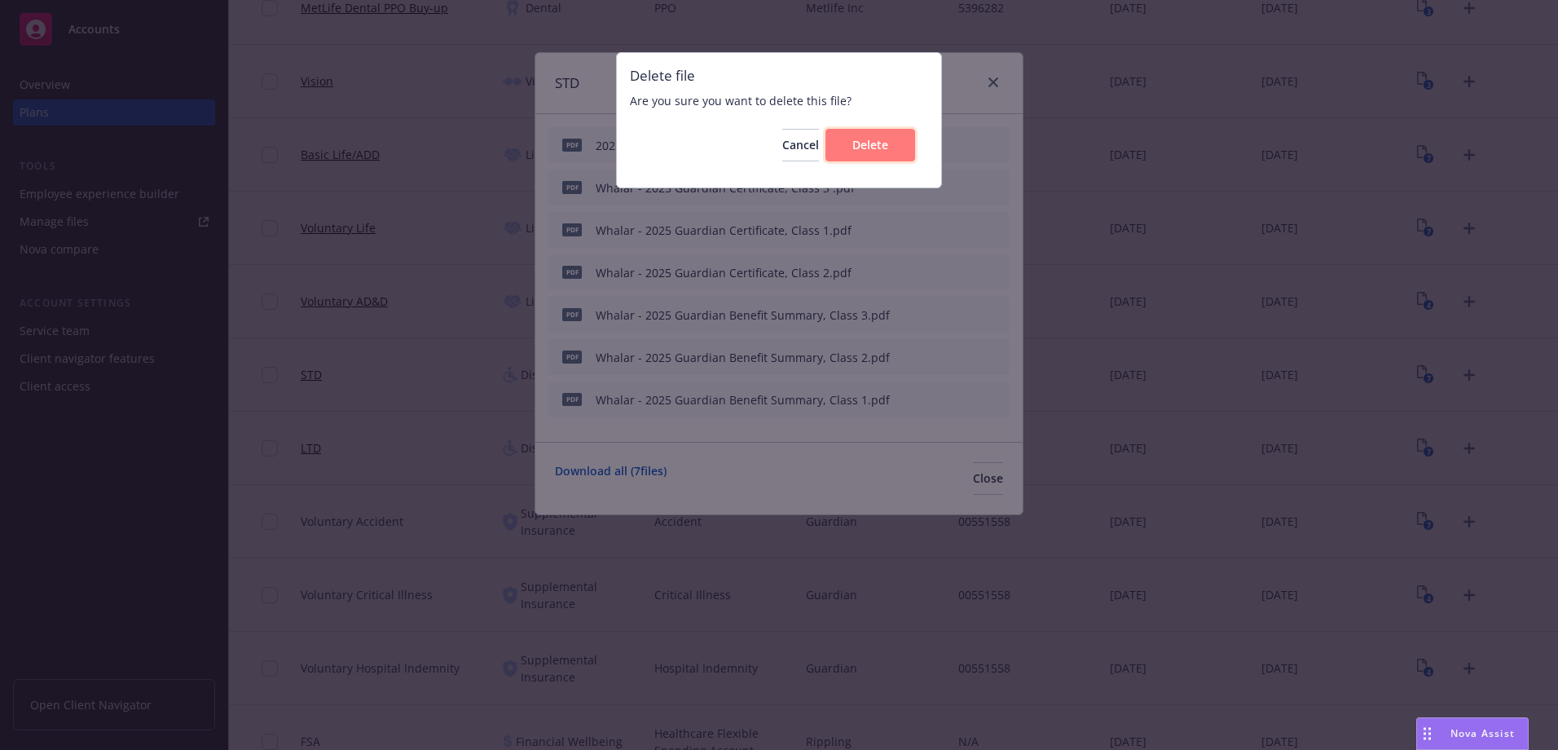
click at [911, 155] on button "Delete" at bounding box center [870, 145] width 90 height 33
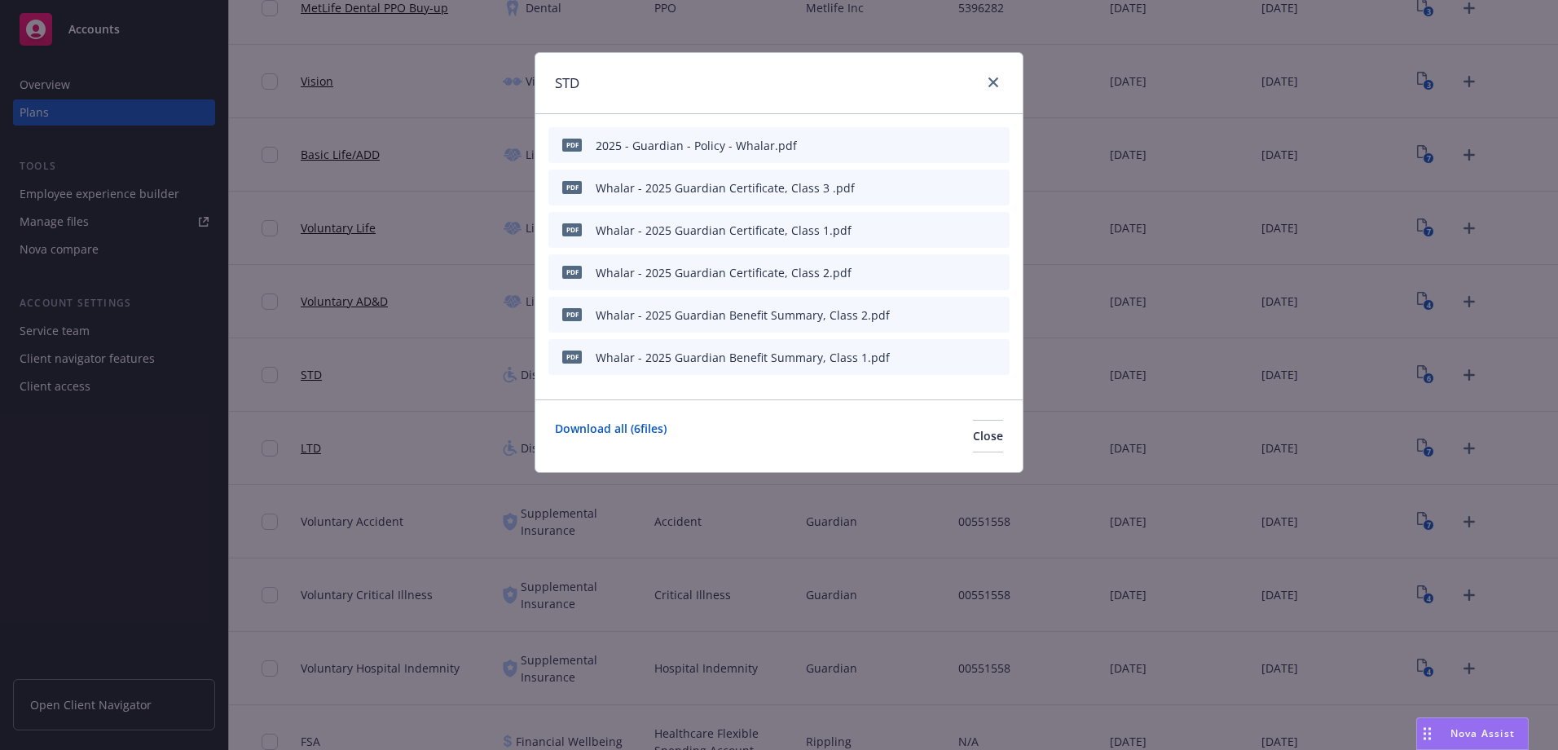
click at [992, 316] on icon "archive file" at bounding box center [994, 313] width 13 height 13
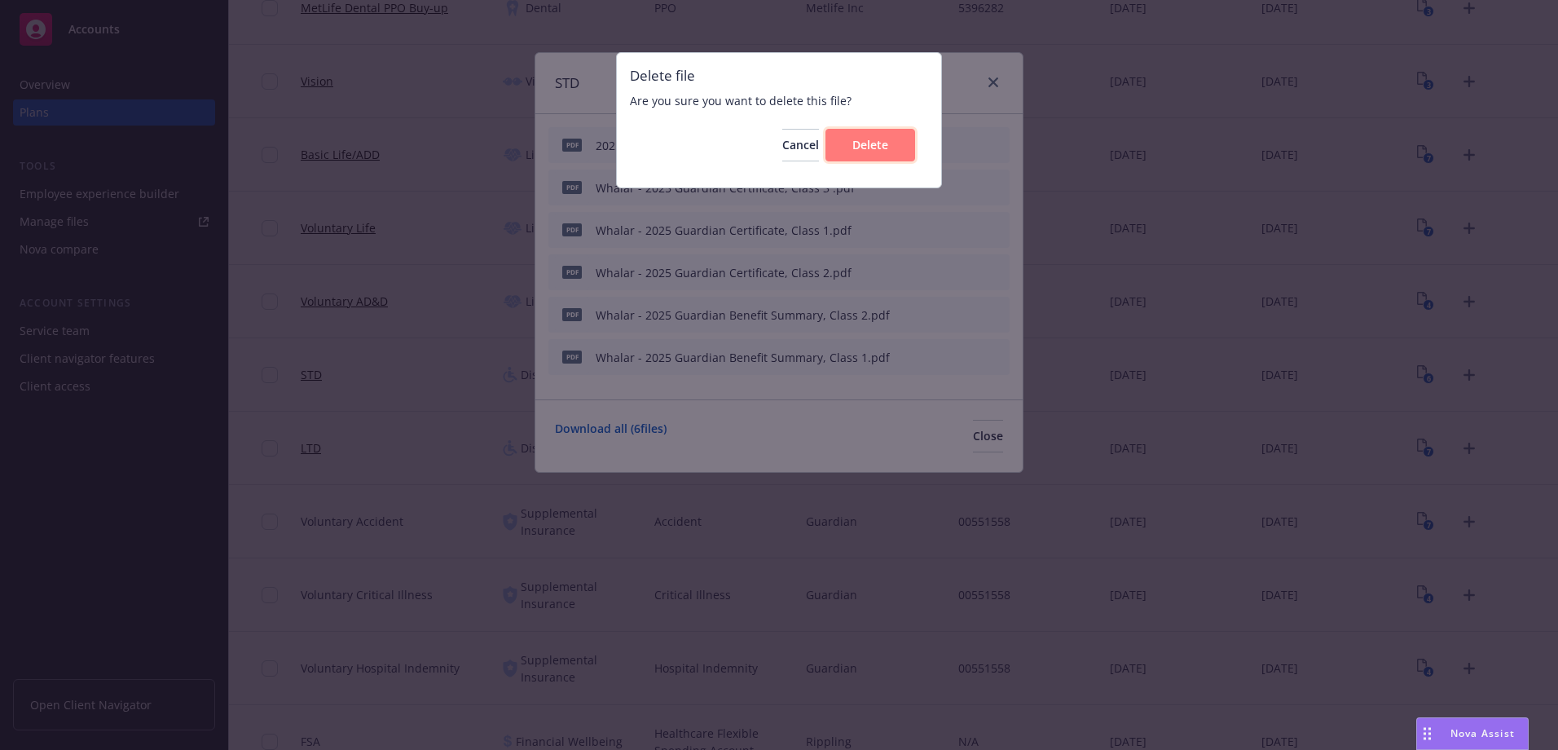
click at [890, 135] on button "Delete" at bounding box center [870, 145] width 90 height 33
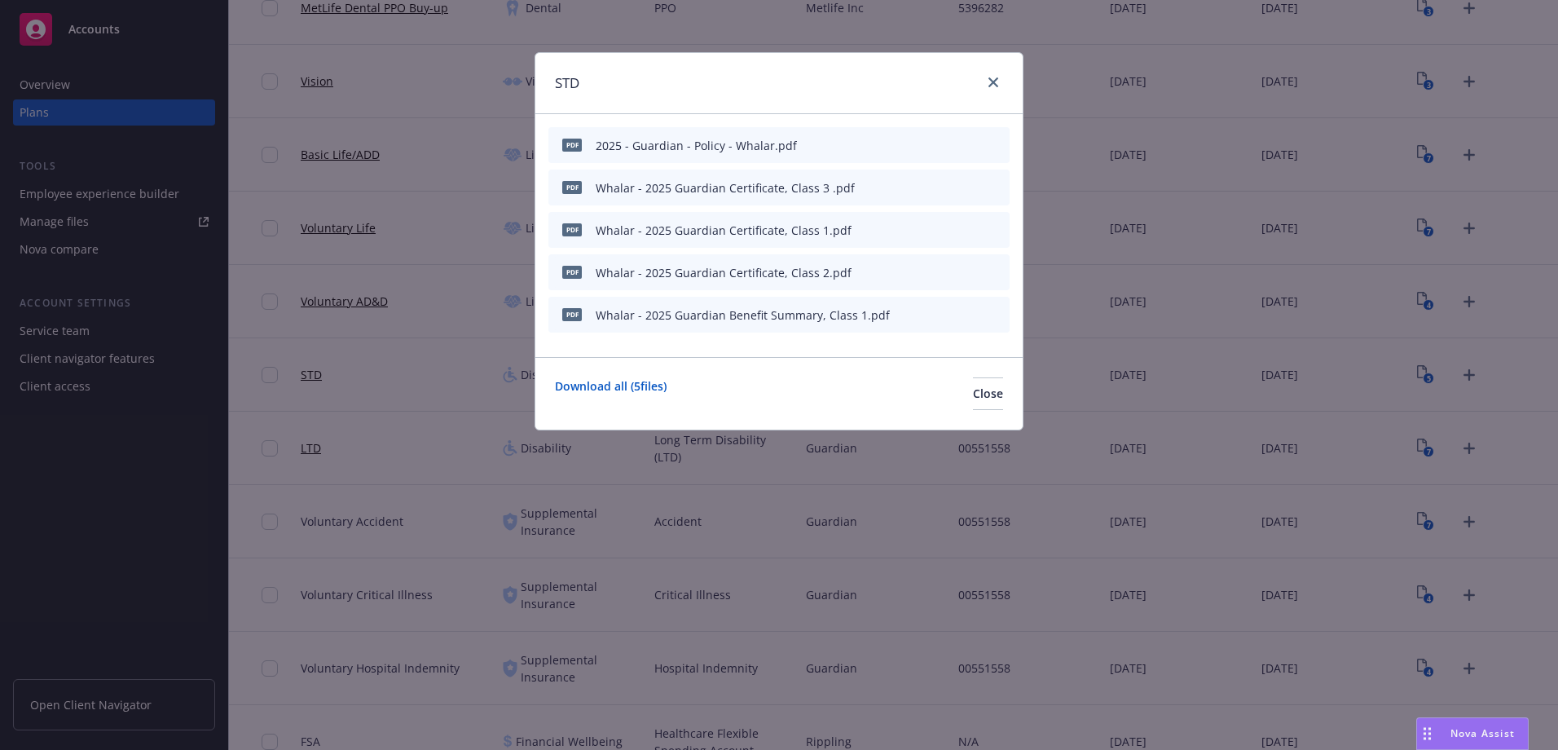
click at [996, 316] on icon "archive file" at bounding box center [994, 313] width 11 height 13
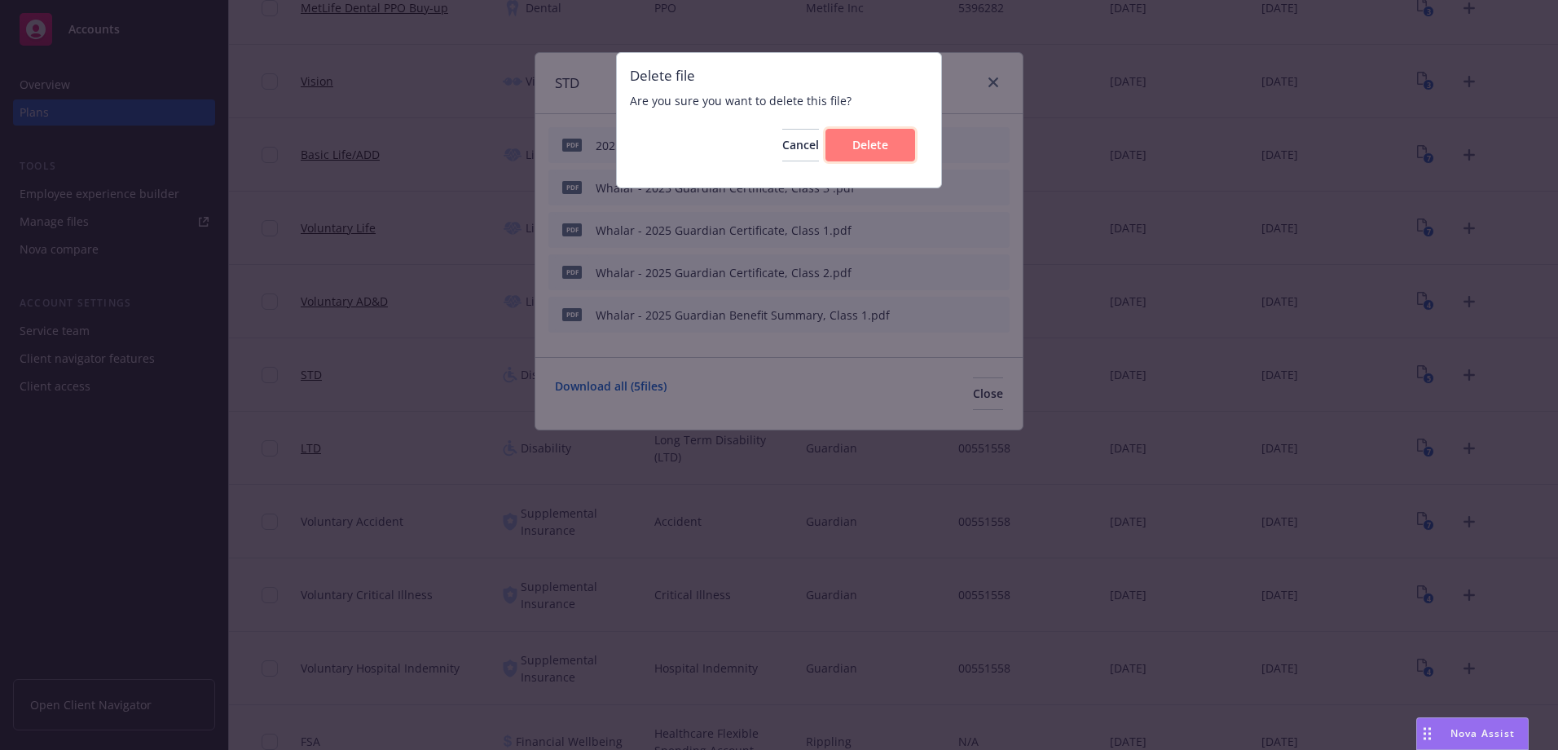
click at [910, 141] on button "Delete" at bounding box center [870, 145] width 90 height 33
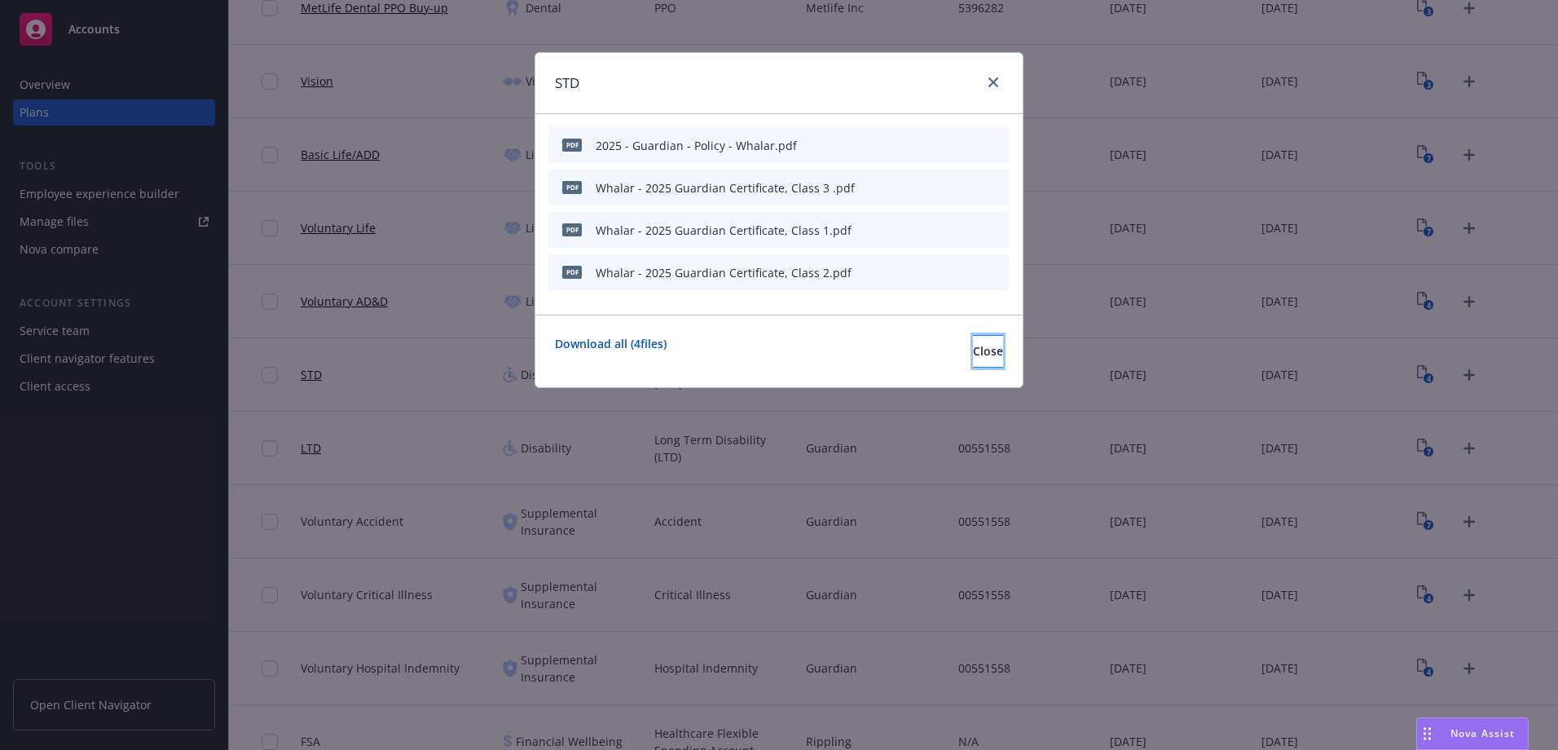
click at [991, 357] on button "Close" at bounding box center [988, 351] width 30 height 33
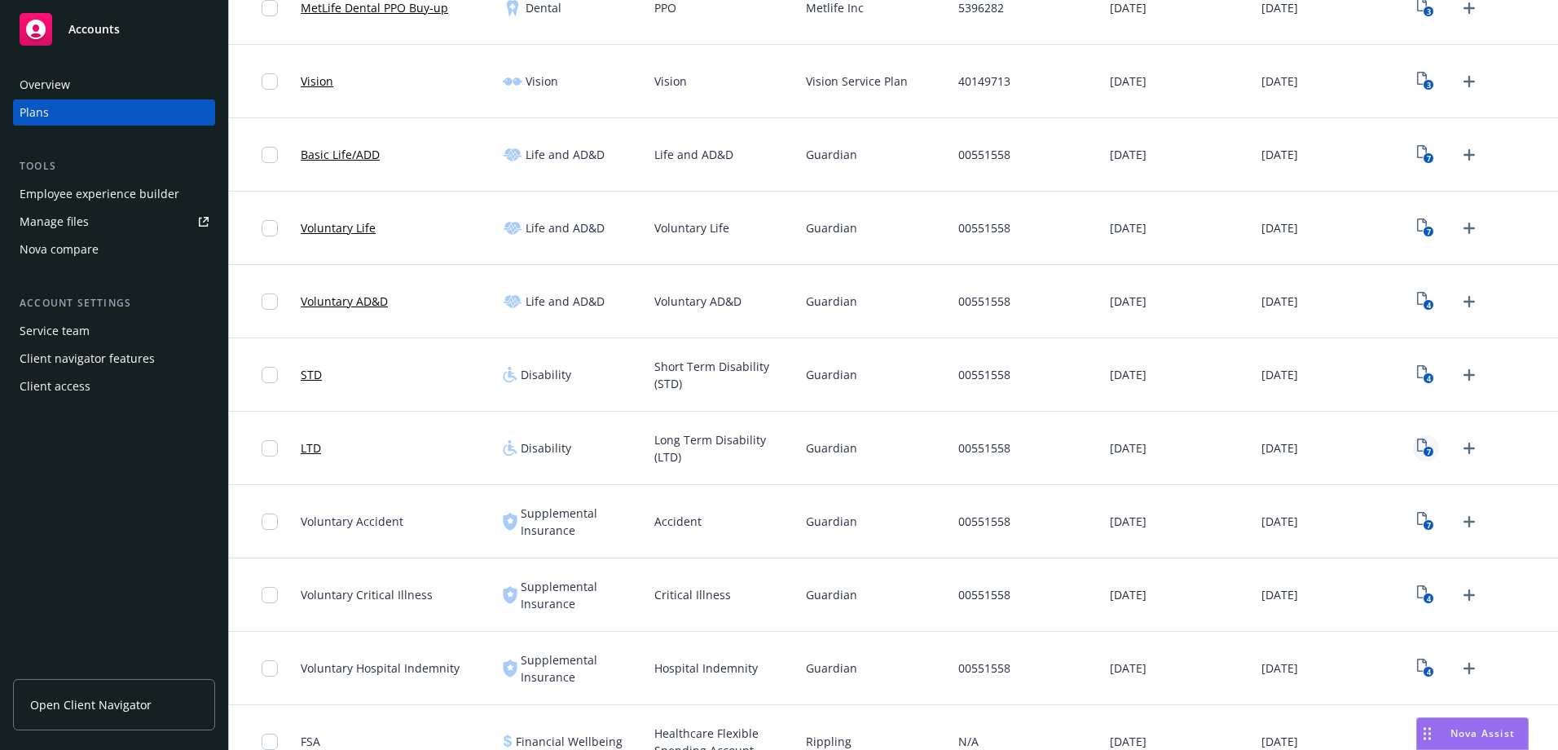
click at [1423, 451] on rect "View Plan Documents" at bounding box center [1428, 451] width 11 height 11
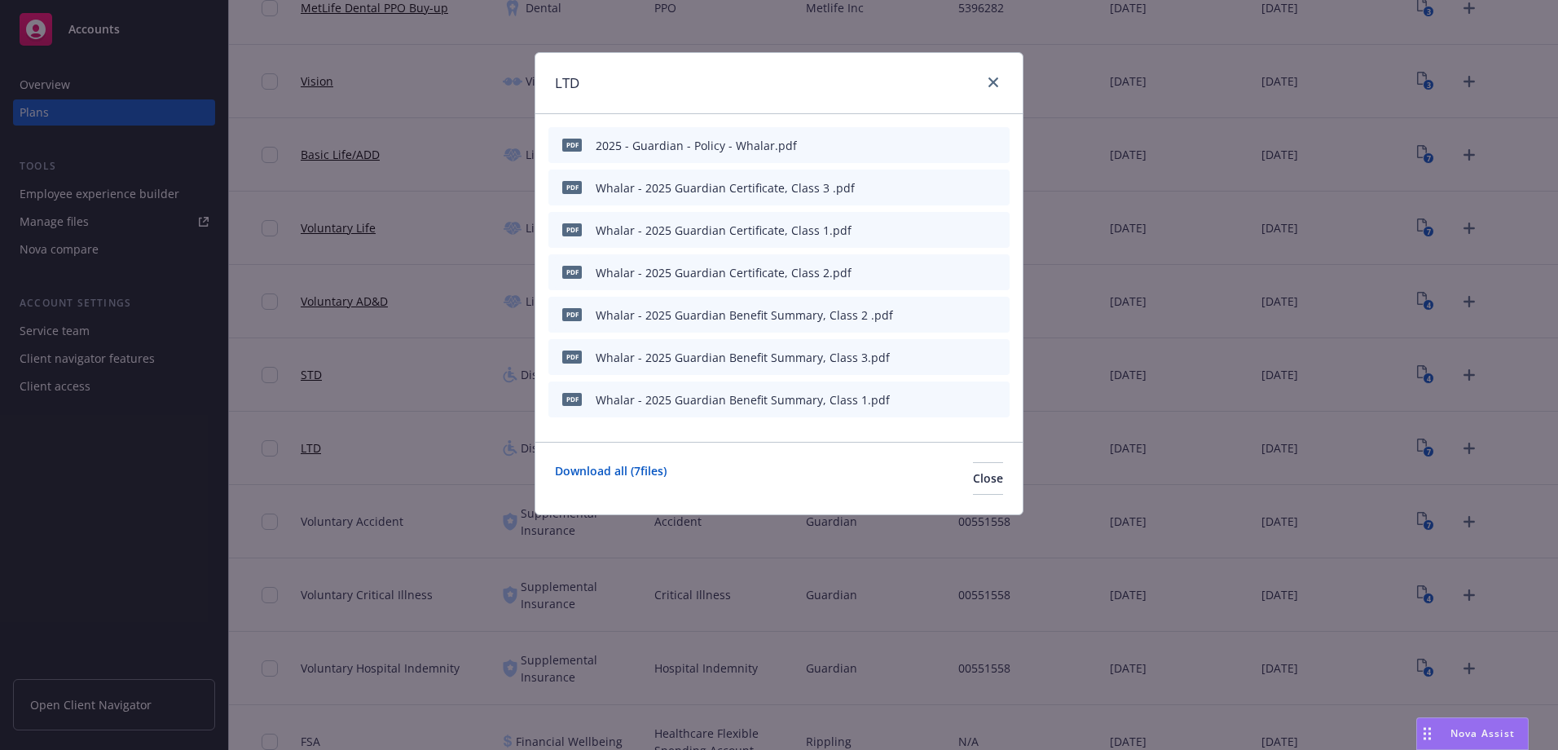
click at [992, 311] on icon "archive file" at bounding box center [994, 313] width 13 height 13
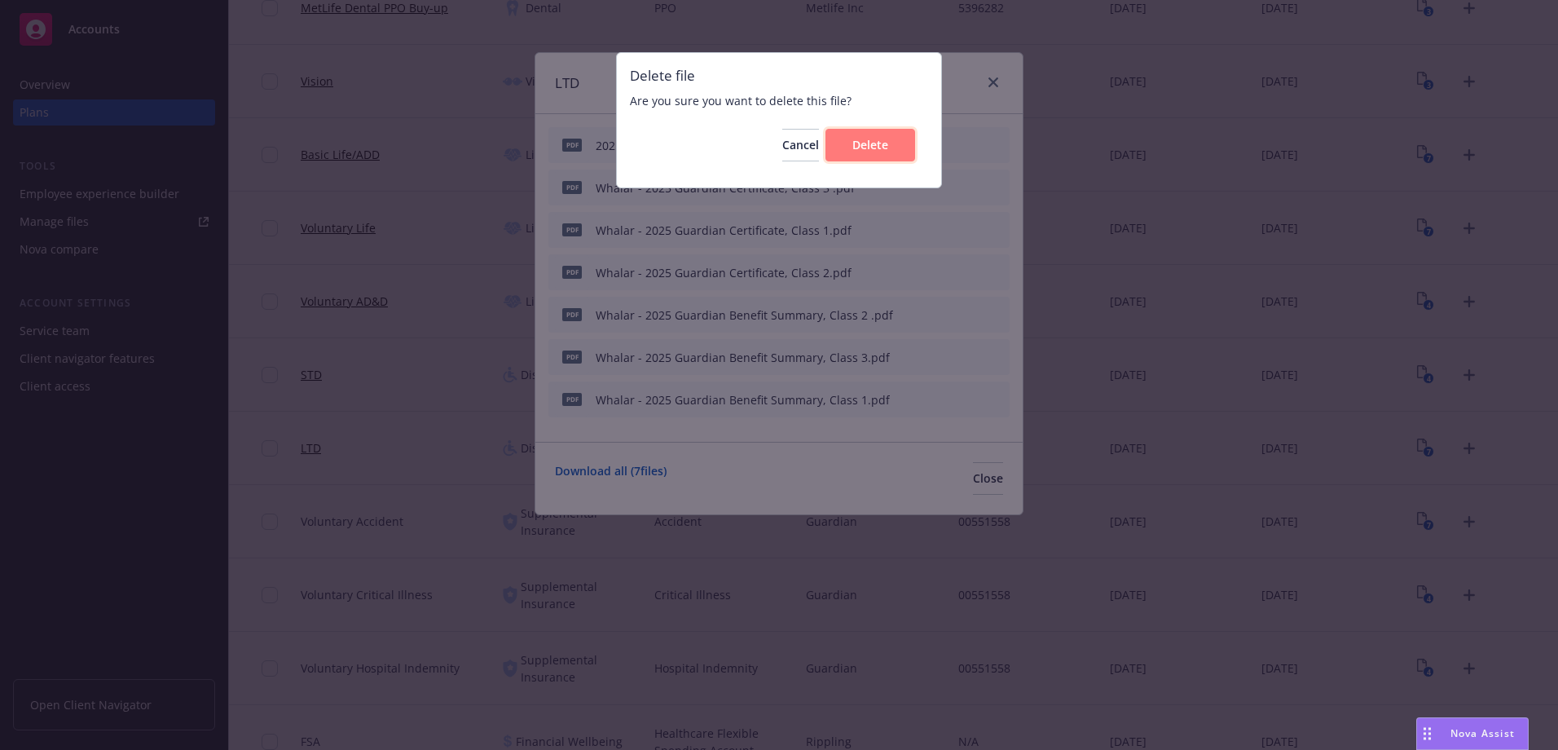
click at [881, 144] on span "Delete" at bounding box center [870, 144] width 36 height 15
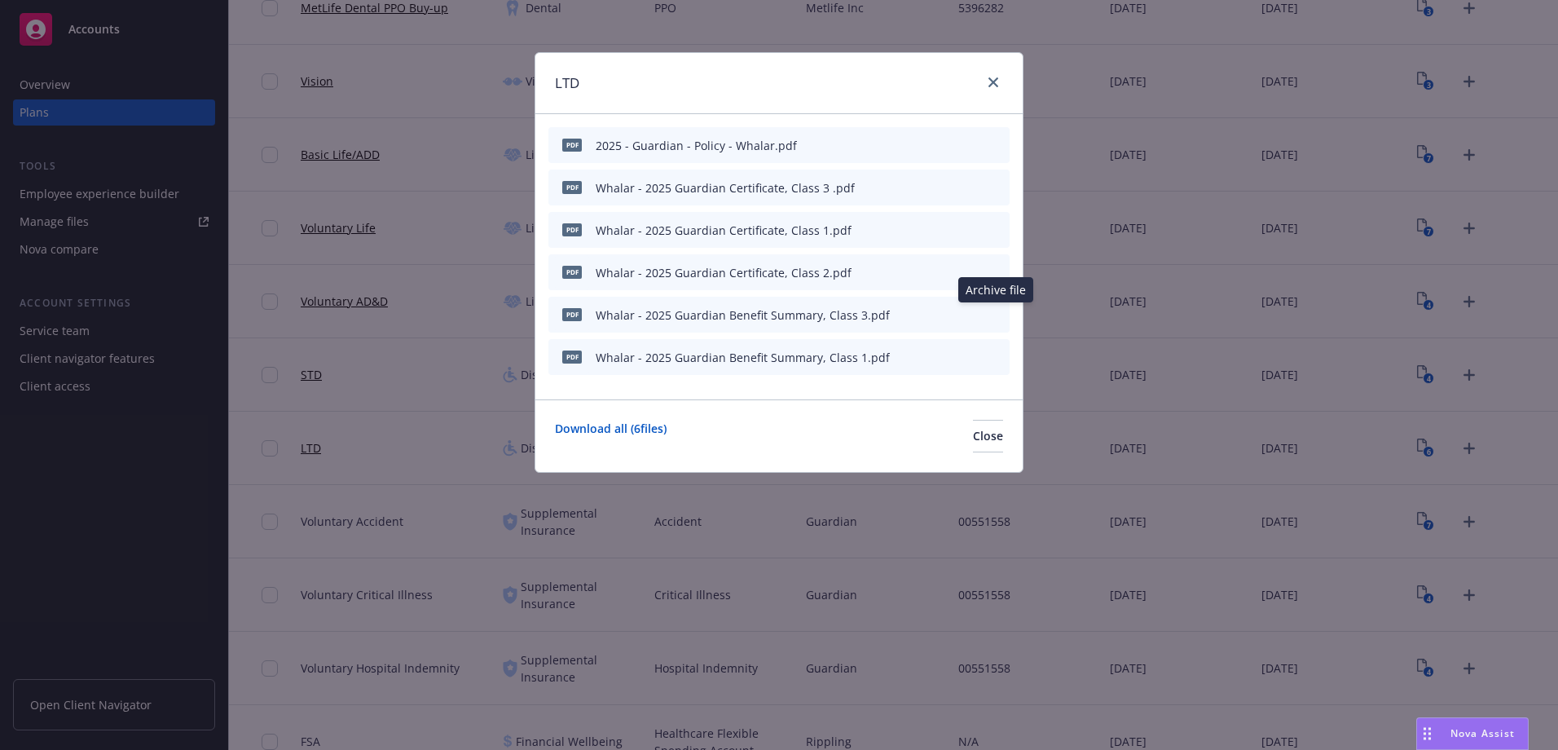
click at [996, 314] on icon "archive file" at bounding box center [994, 313] width 11 height 13
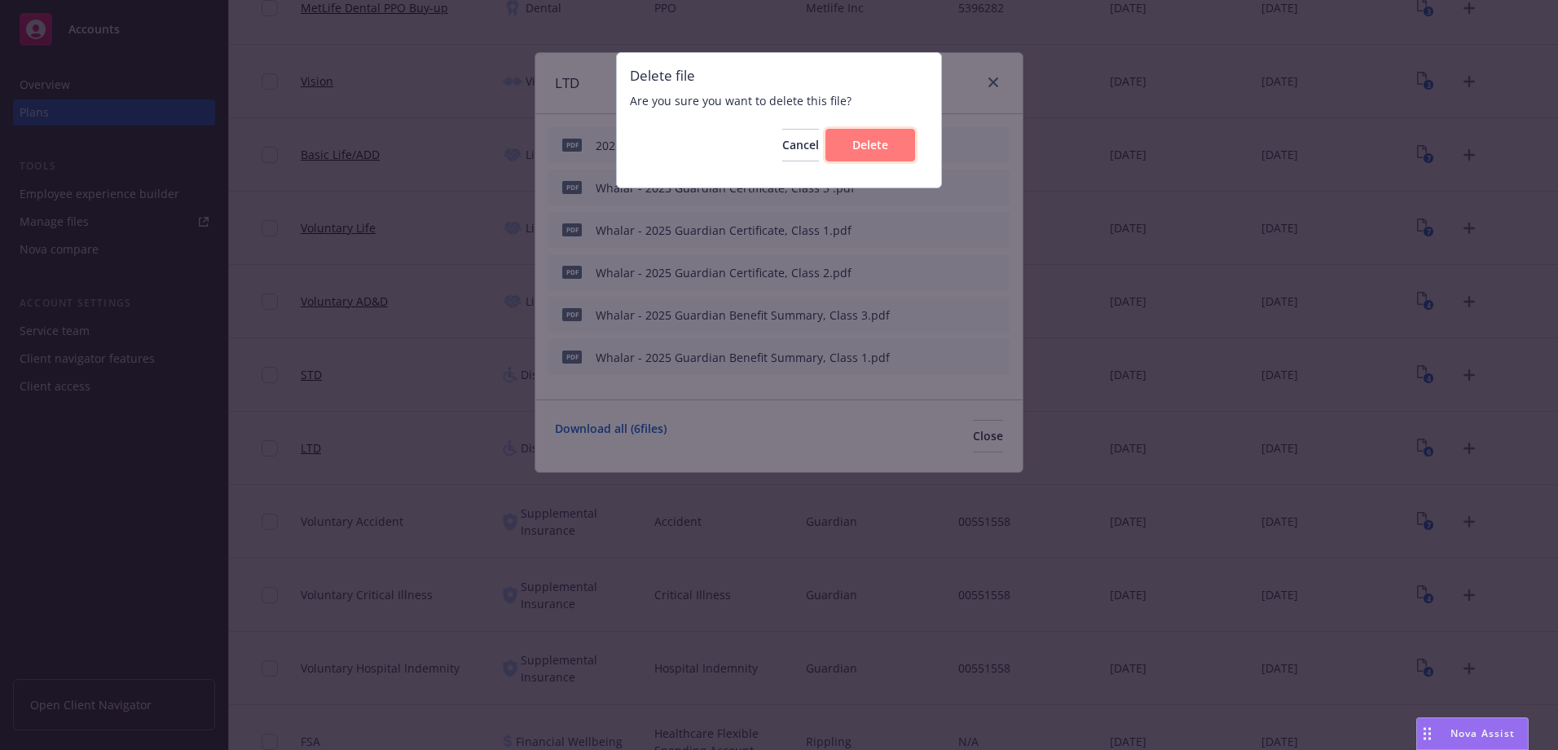
click at [882, 147] on span "Delete" at bounding box center [870, 144] width 36 height 15
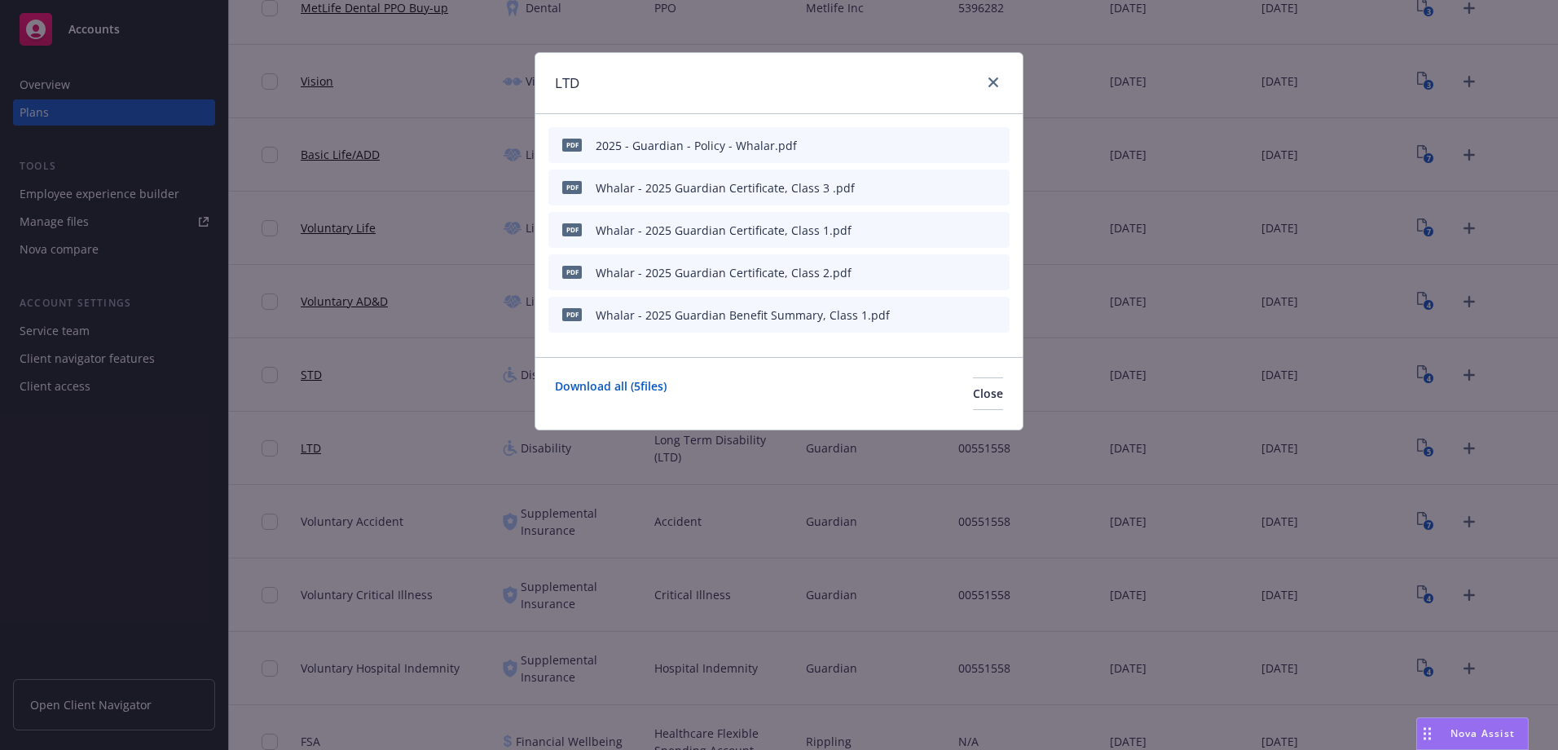
click at [988, 313] on div at bounding box center [958, 314] width 90 height 17
click at [993, 313] on icon "archive file" at bounding box center [994, 313] width 11 height 13
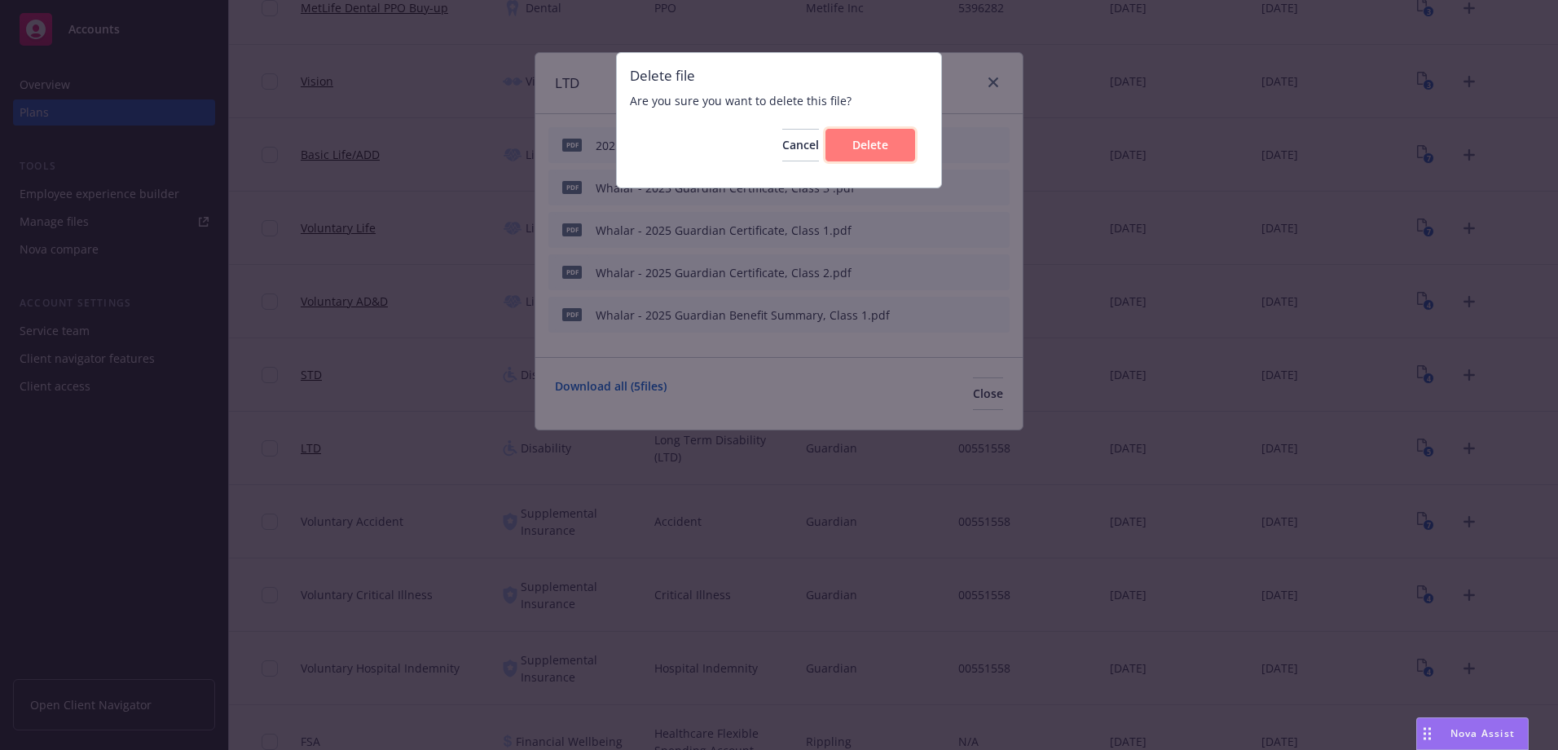
click at [872, 153] on button "Delete" at bounding box center [870, 145] width 90 height 33
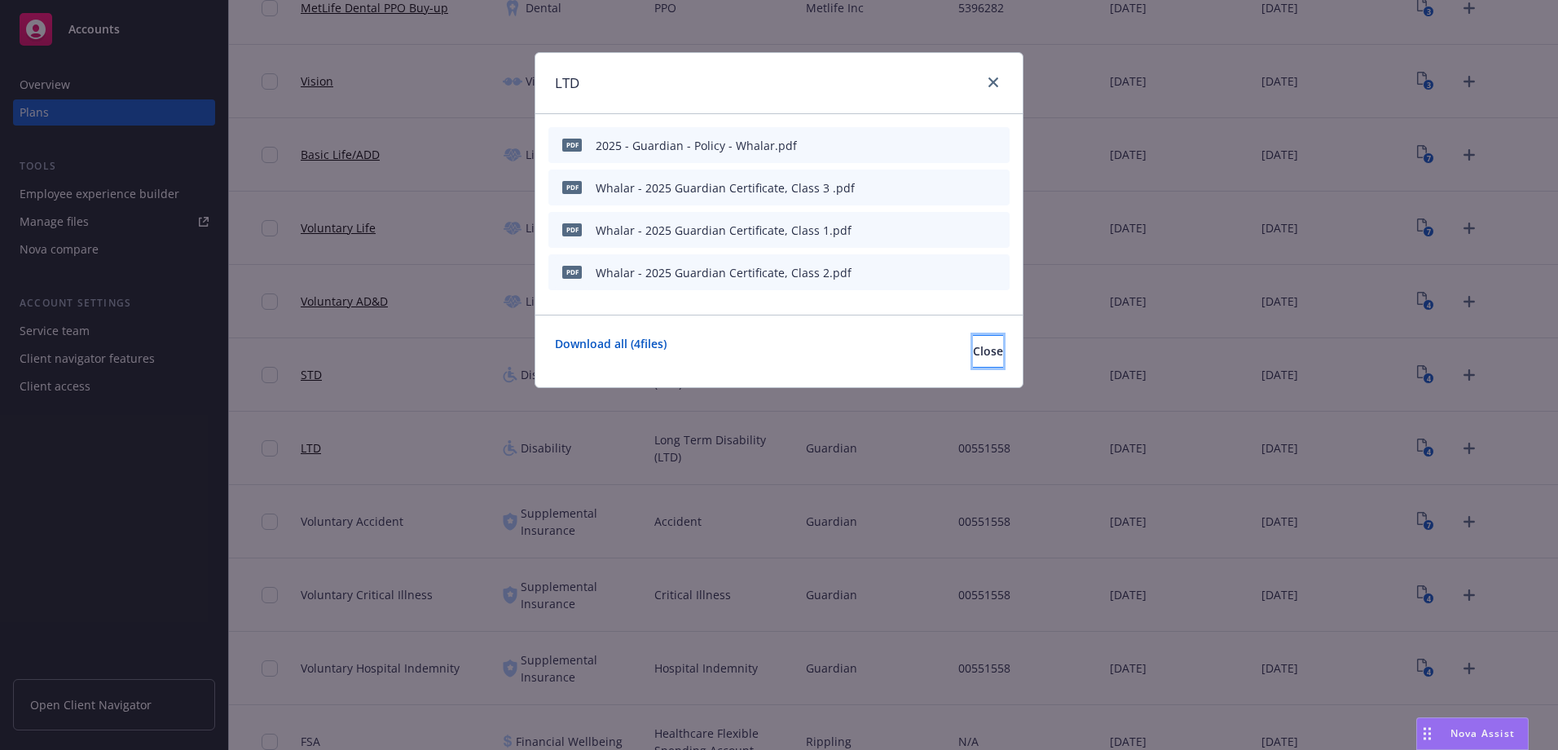
click at [973, 359] on button "Close" at bounding box center [988, 351] width 30 height 33
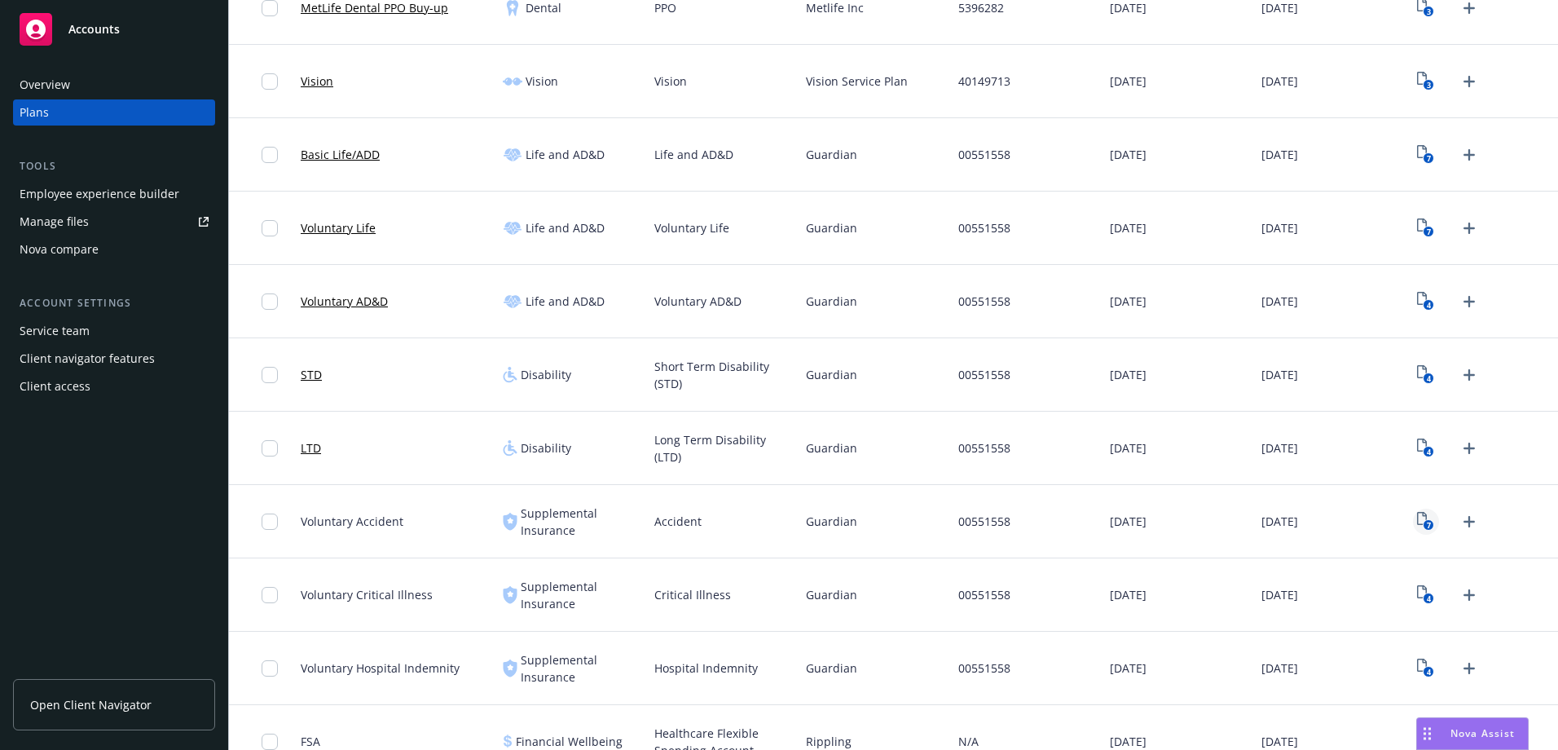
click at [1423, 526] on rect "View Plan Documents" at bounding box center [1428, 525] width 11 height 11
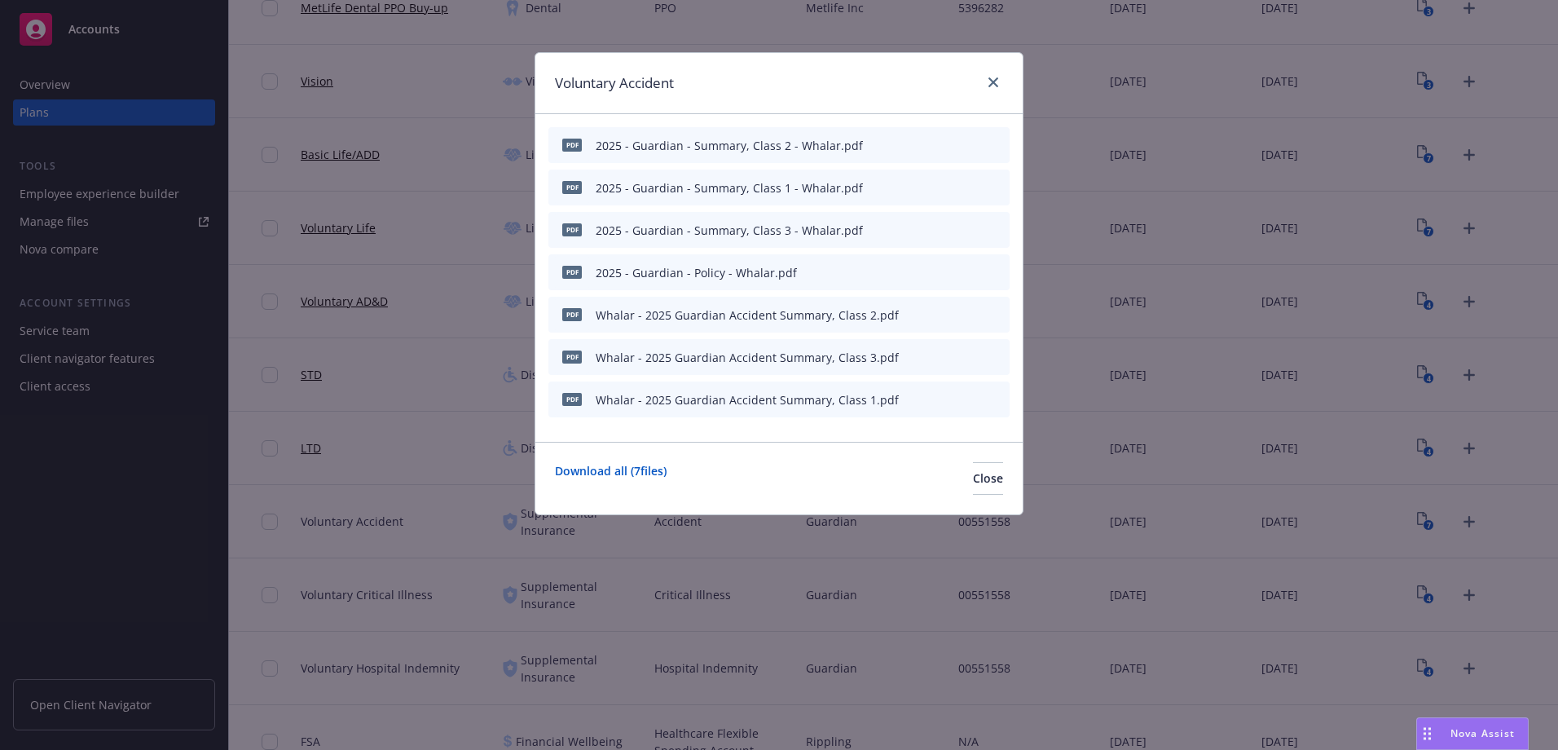
click at [1001, 310] on button "archive file" at bounding box center [995, 314] width 16 height 16
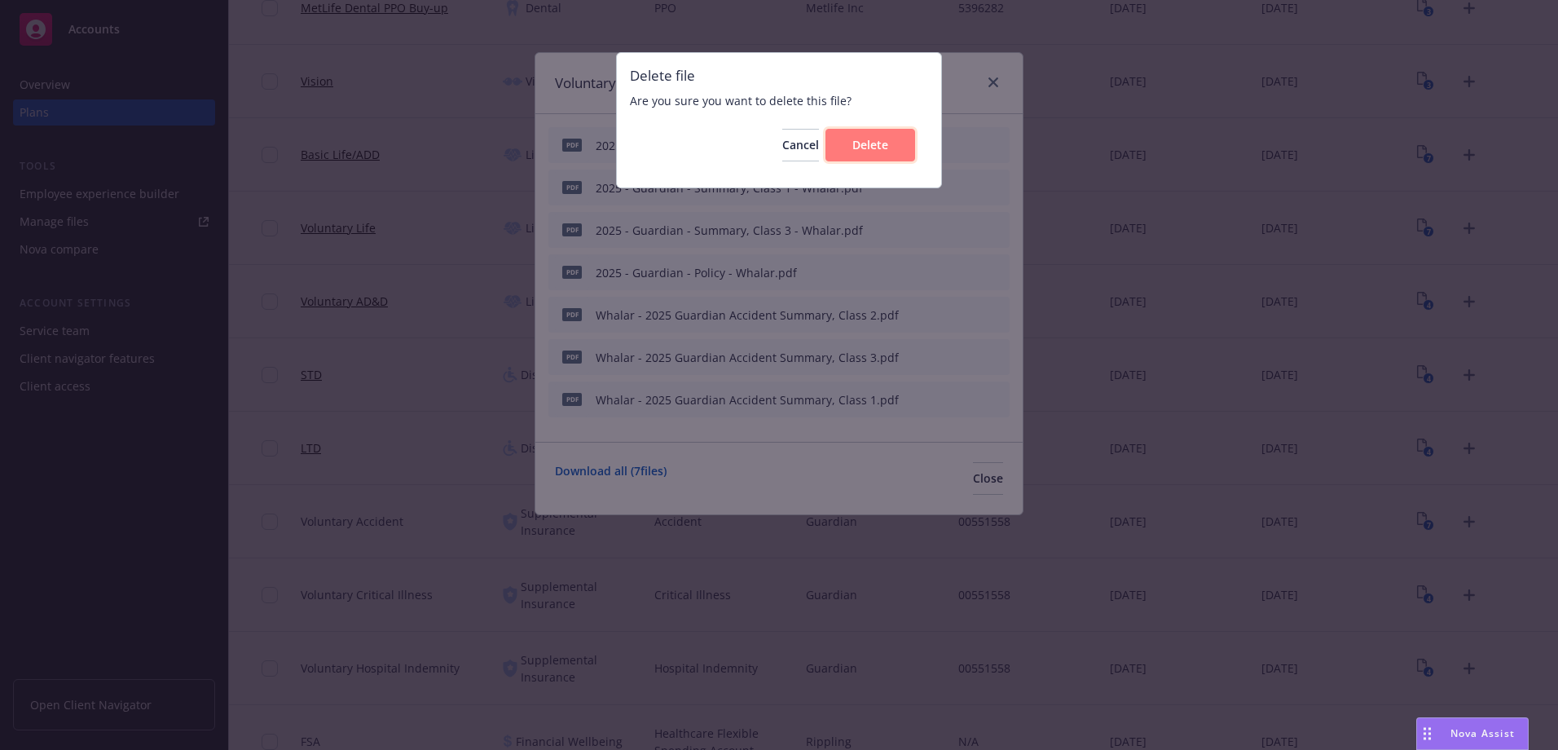
click at [898, 146] on button "Delete" at bounding box center [870, 145] width 90 height 33
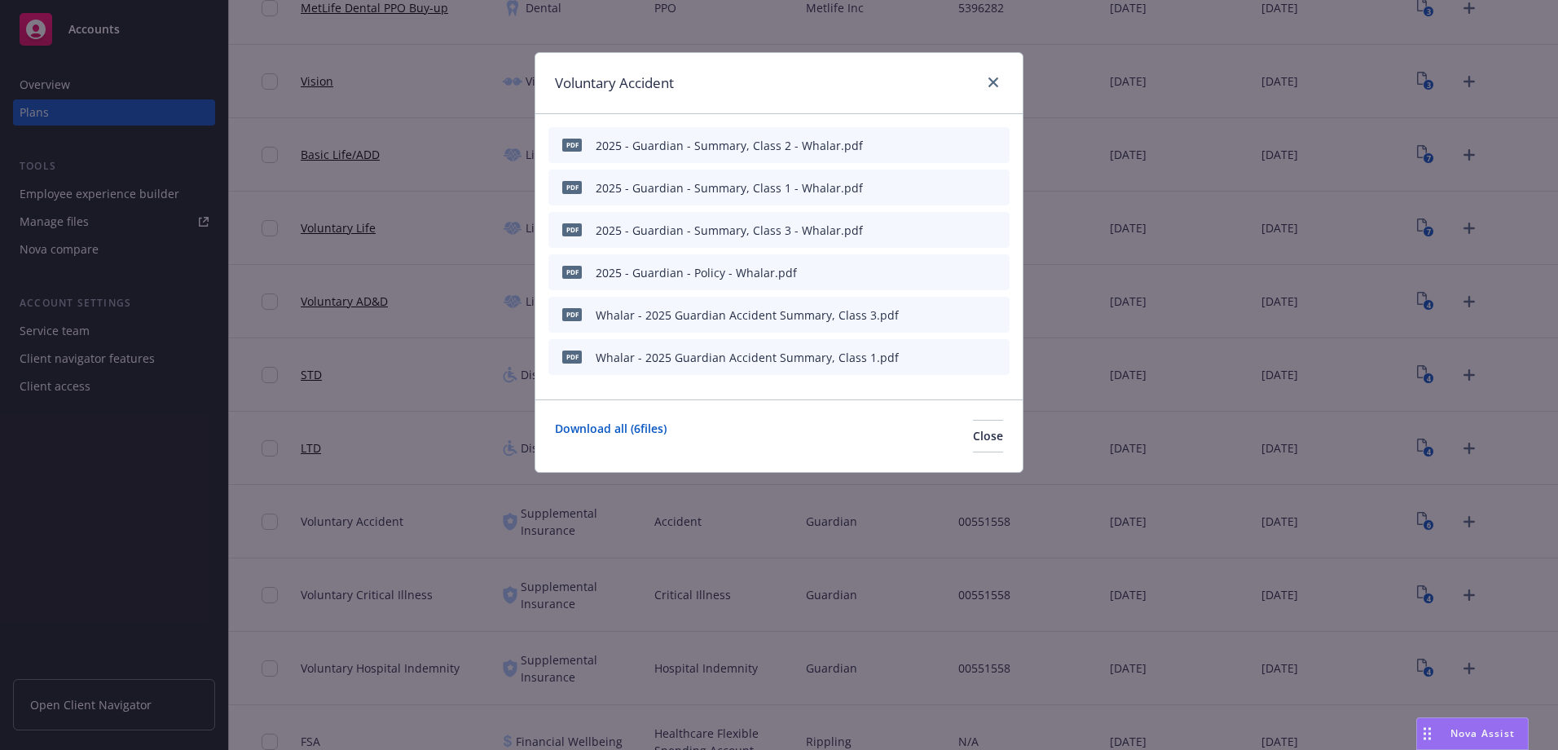
click at [996, 314] on icon "archive file" at bounding box center [994, 313] width 11 height 13
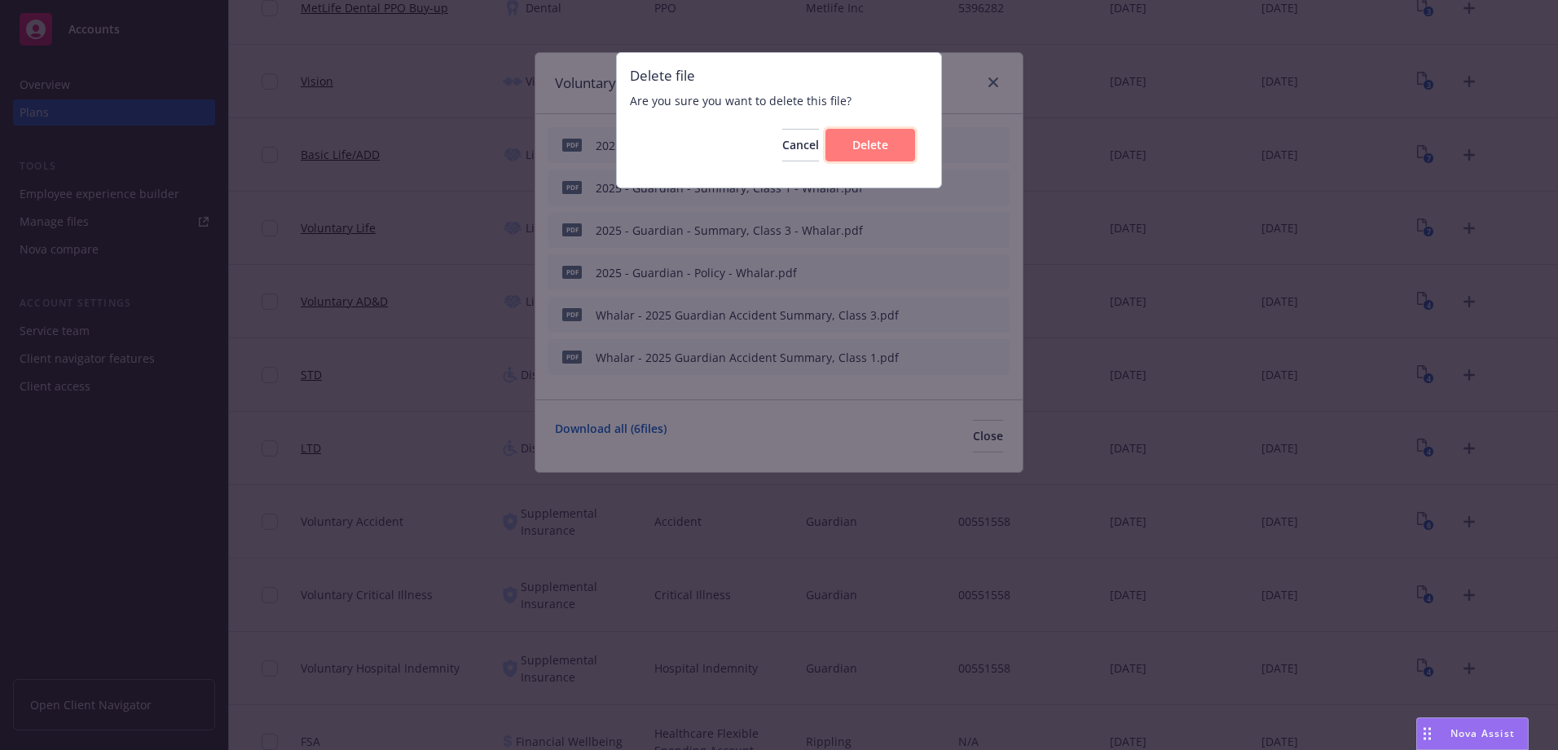
click at [874, 130] on button "Delete" at bounding box center [870, 145] width 90 height 33
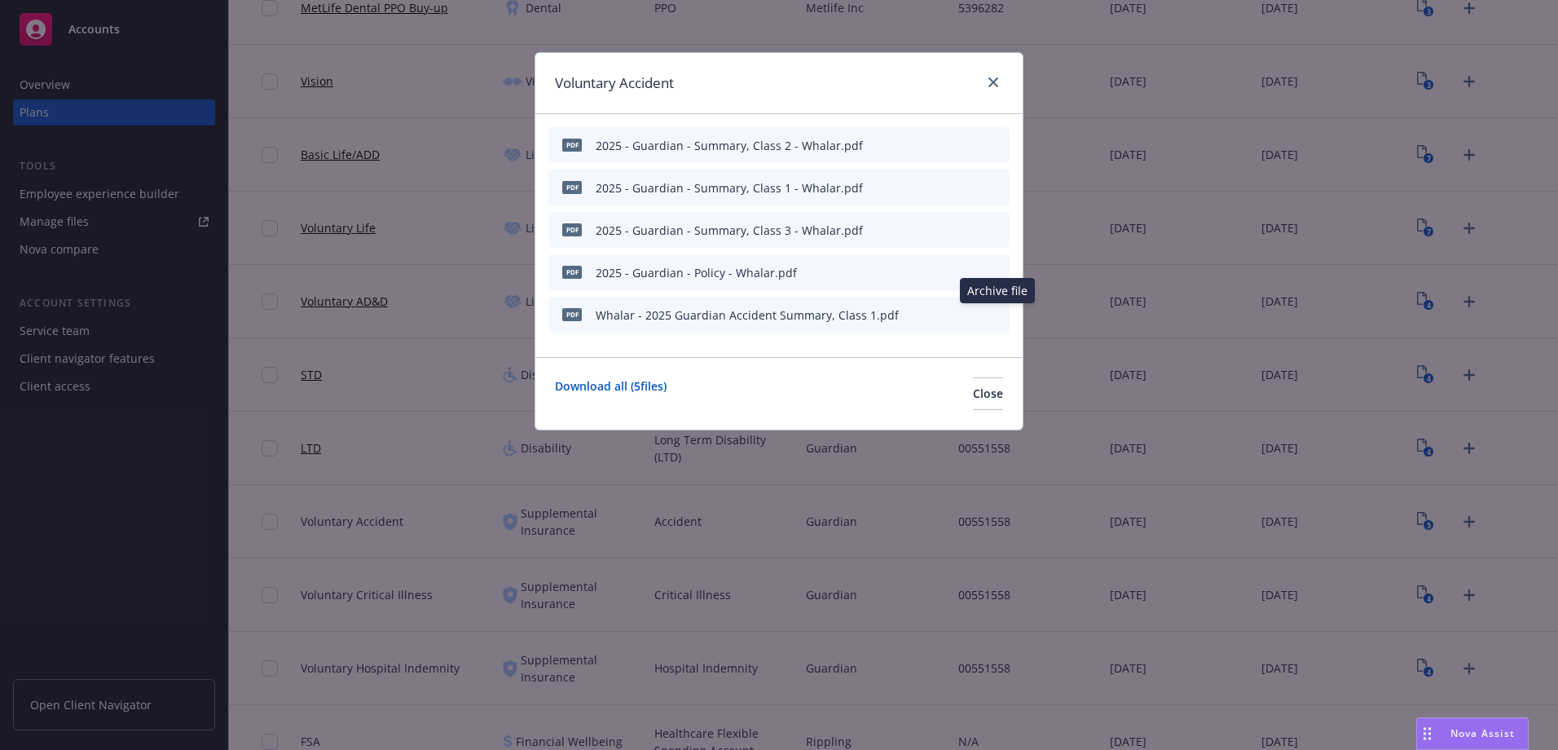
click at [996, 314] on icon "archive file" at bounding box center [994, 313] width 11 height 13
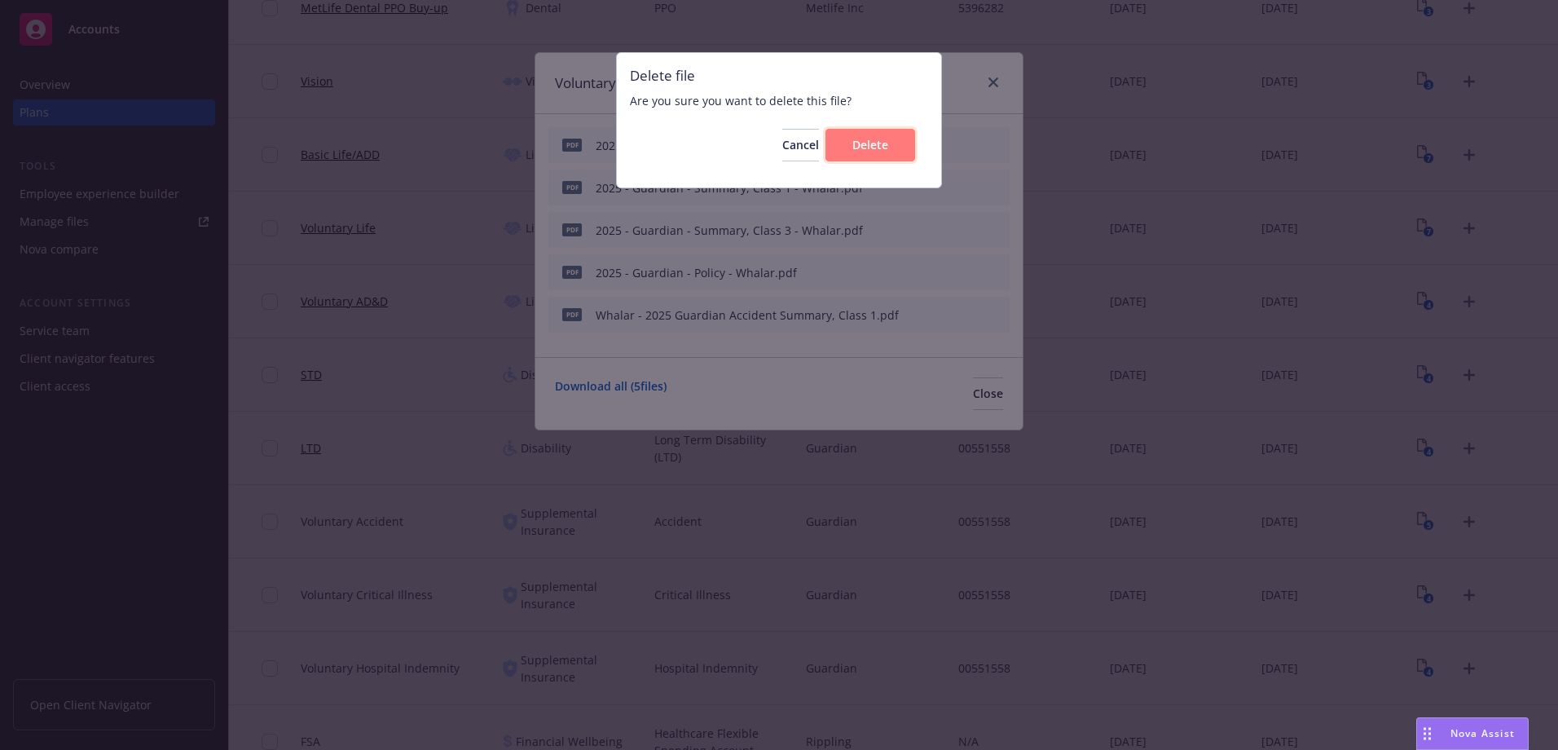
click at [896, 152] on button "Delete" at bounding box center [870, 145] width 90 height 33
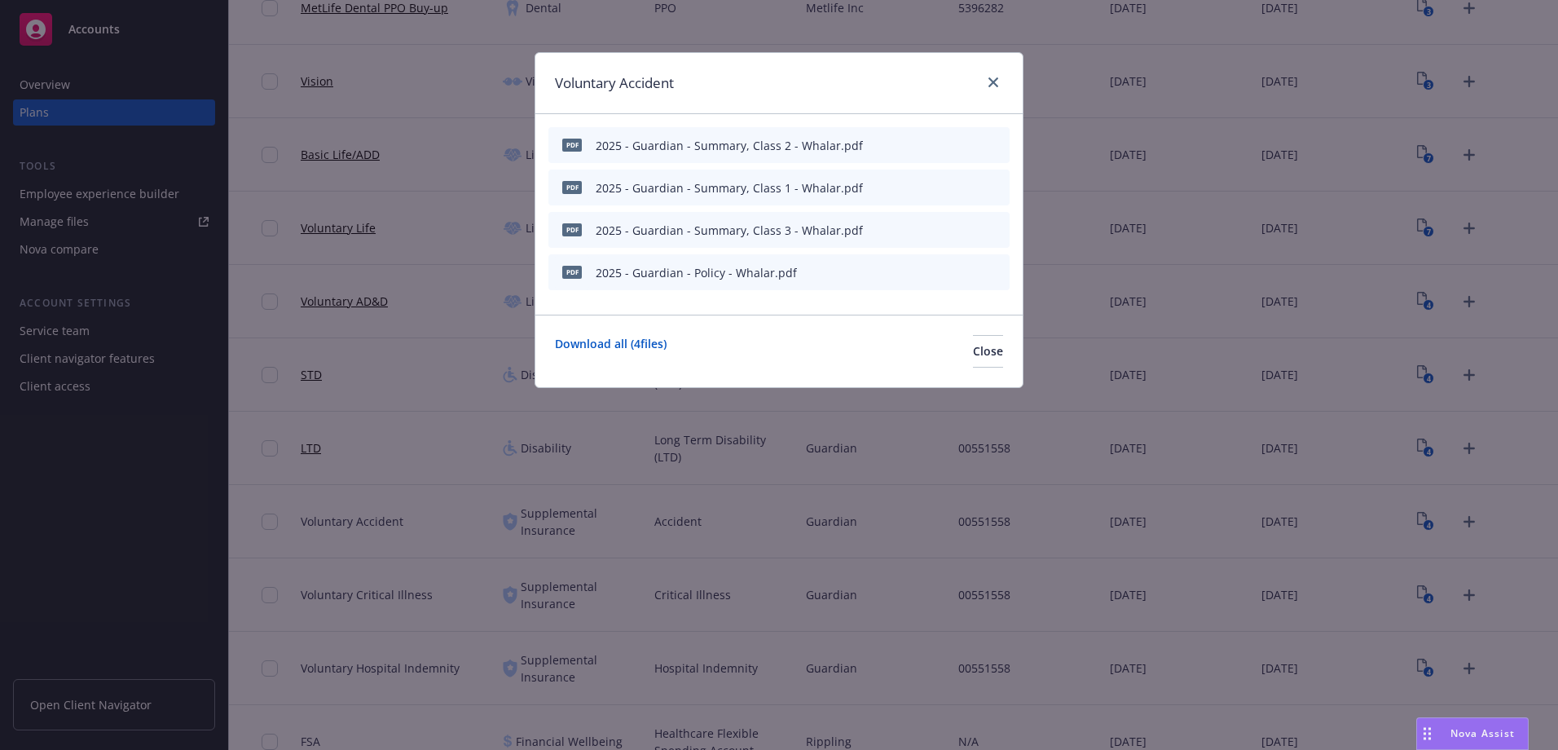
click at [963, 147] on icon "preview file" at bounding box center [968, 144] width 15 height 11
click at [998, 81] on link "close" at bounding box center [993, 83] width 20 height 20
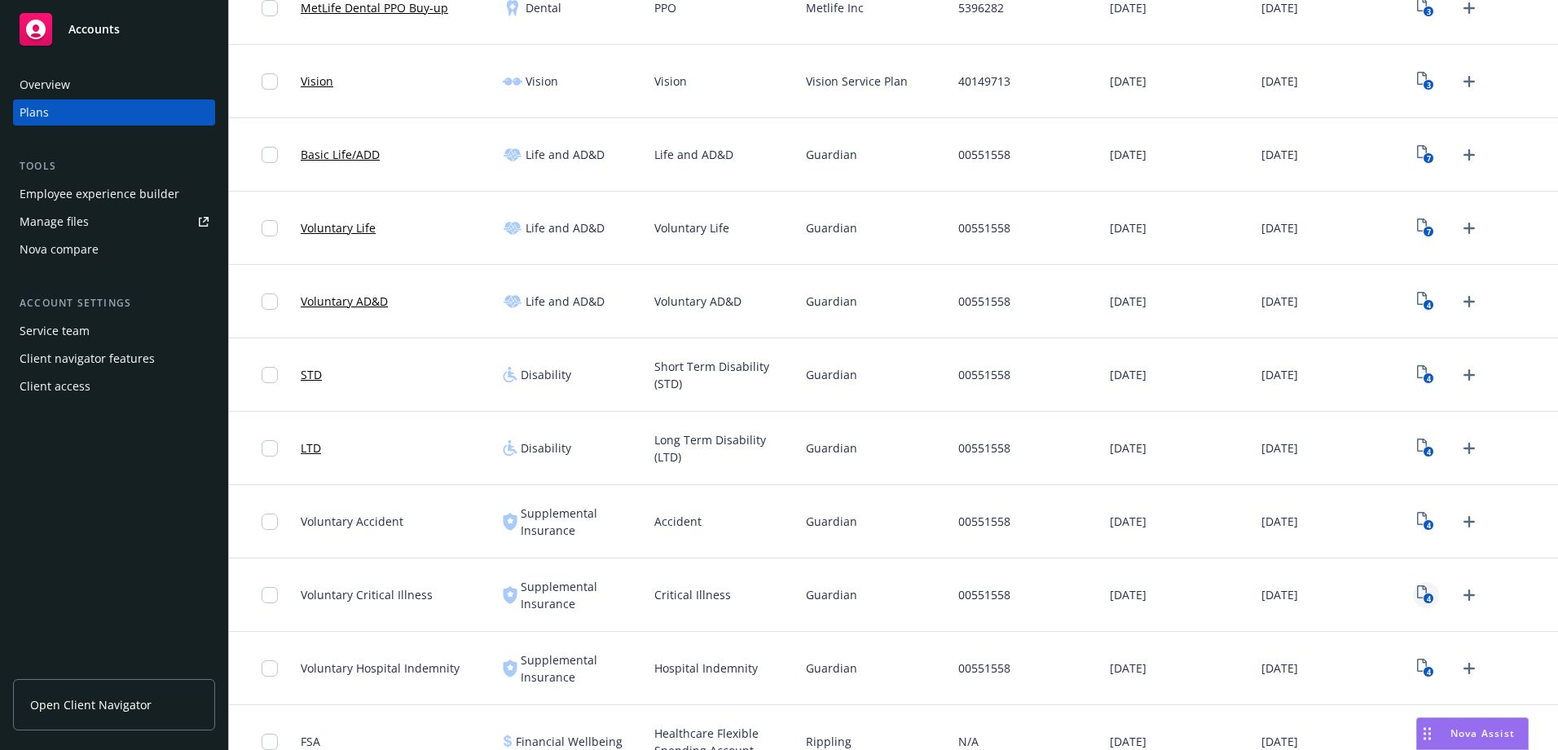
click at [1423, 599] on rect "View Plan Documents" at bounding box center [1428, 598] width 11 height 11
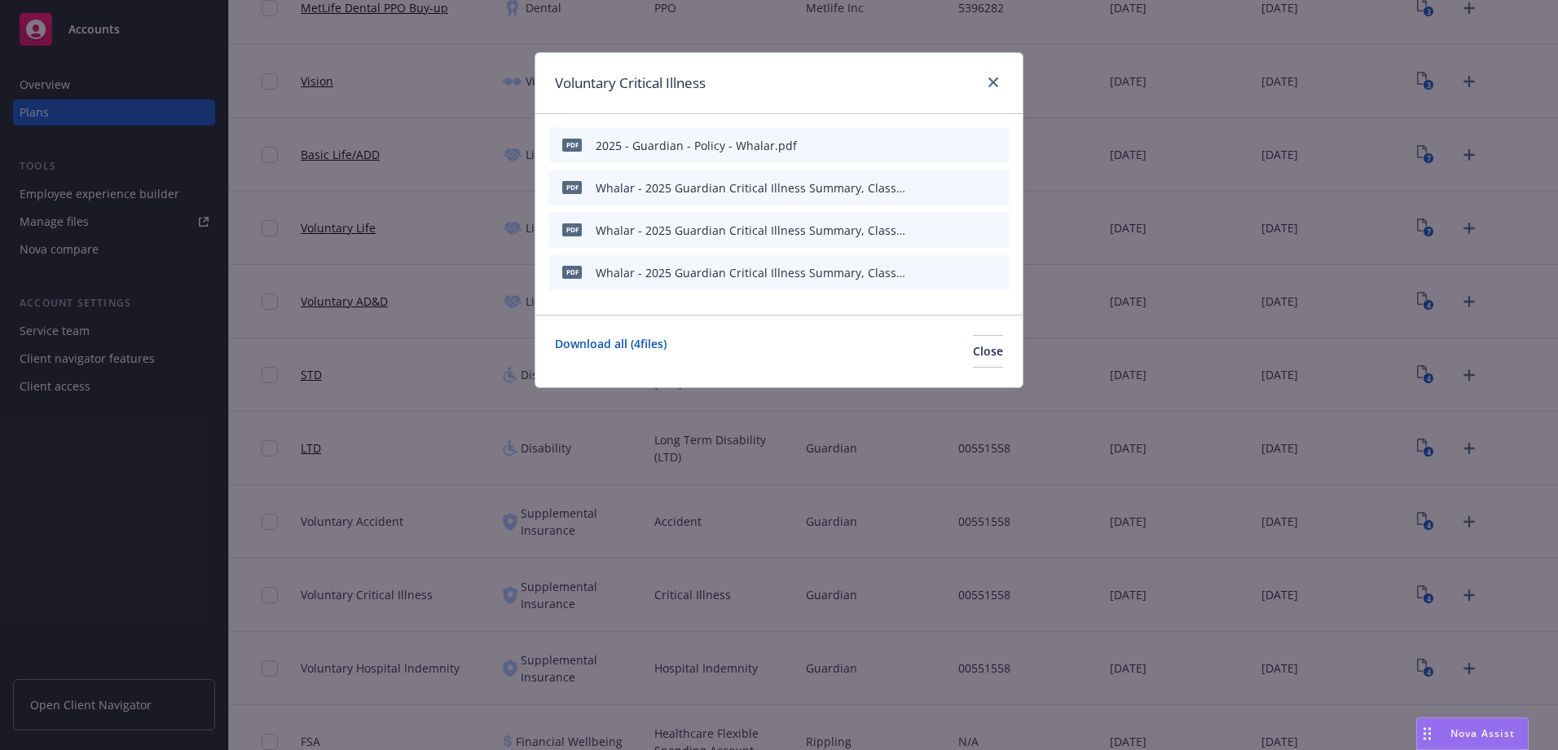
click at [978, 190] on div at bounding box center [958, 187] width 90 height 17
click at [974, 187] on icon "preview file" at bounding box center [968, 186] width 15 height 11
click at [996, 186] on icon "archive file" at bounding box center [994, 186] width 11 height 13
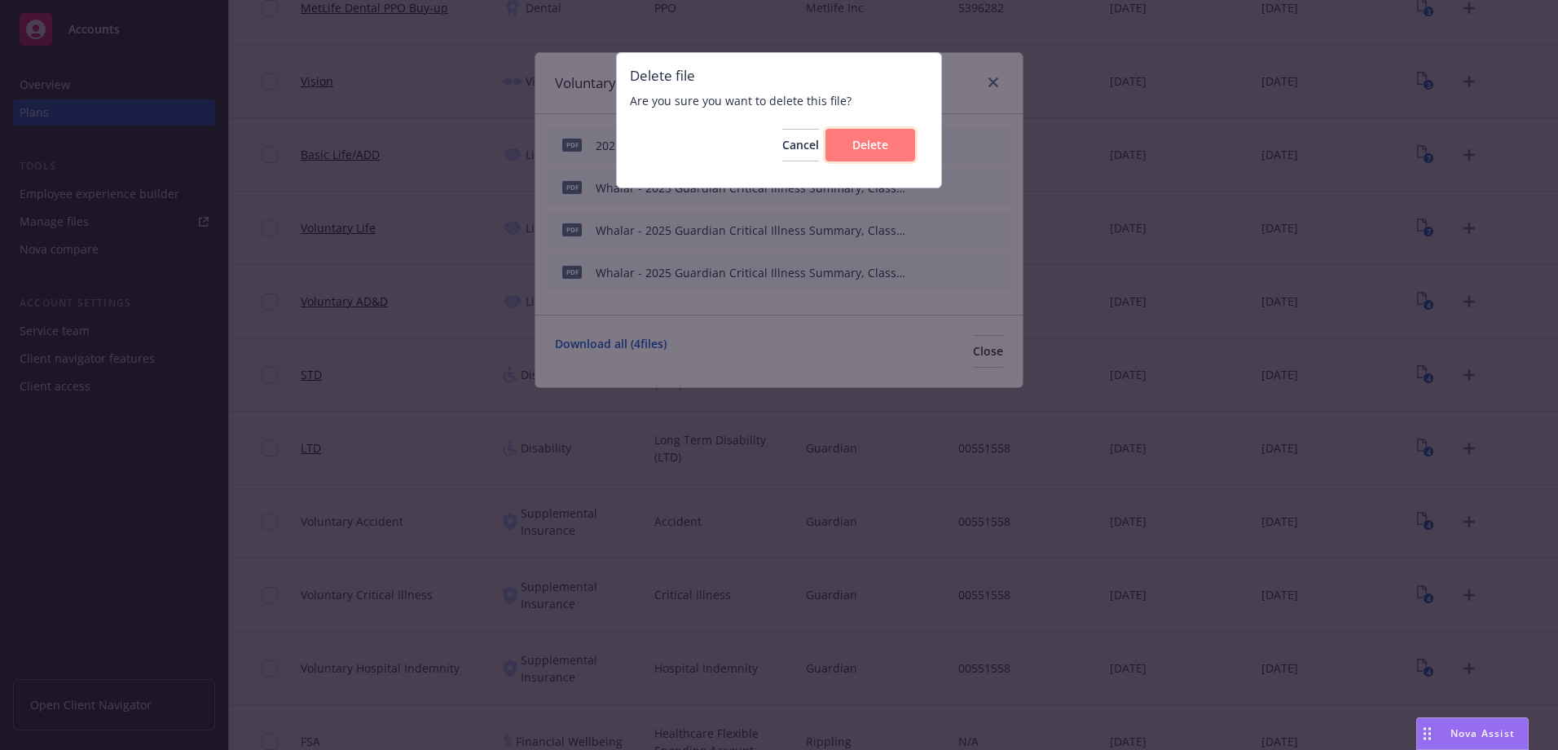
click at [907, 151] on button "Delete" at bounding box center [870, 145] width 90 height 33
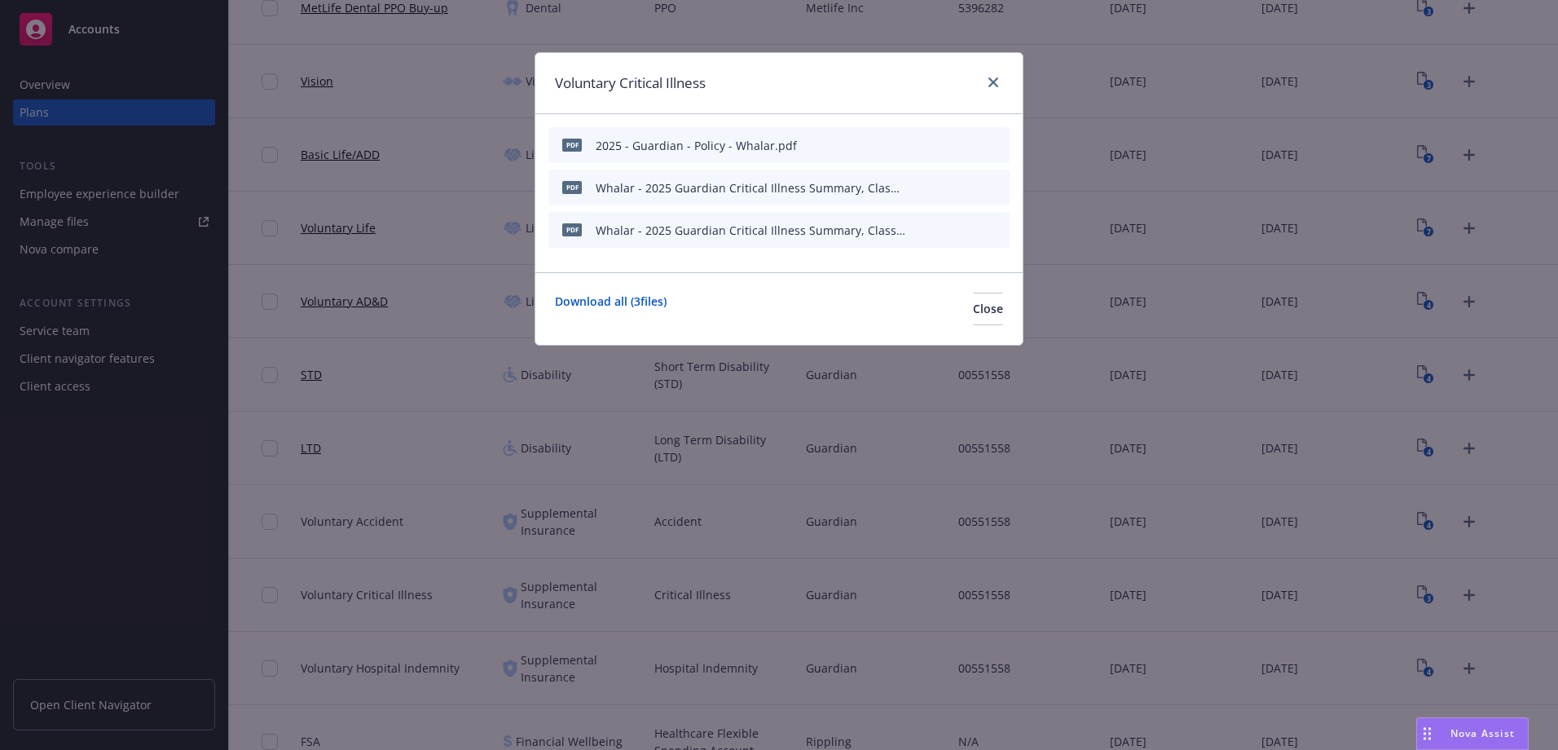
click at [998, 183] on icon "archive file" at bounding box center [994, 186] width 11 height 13
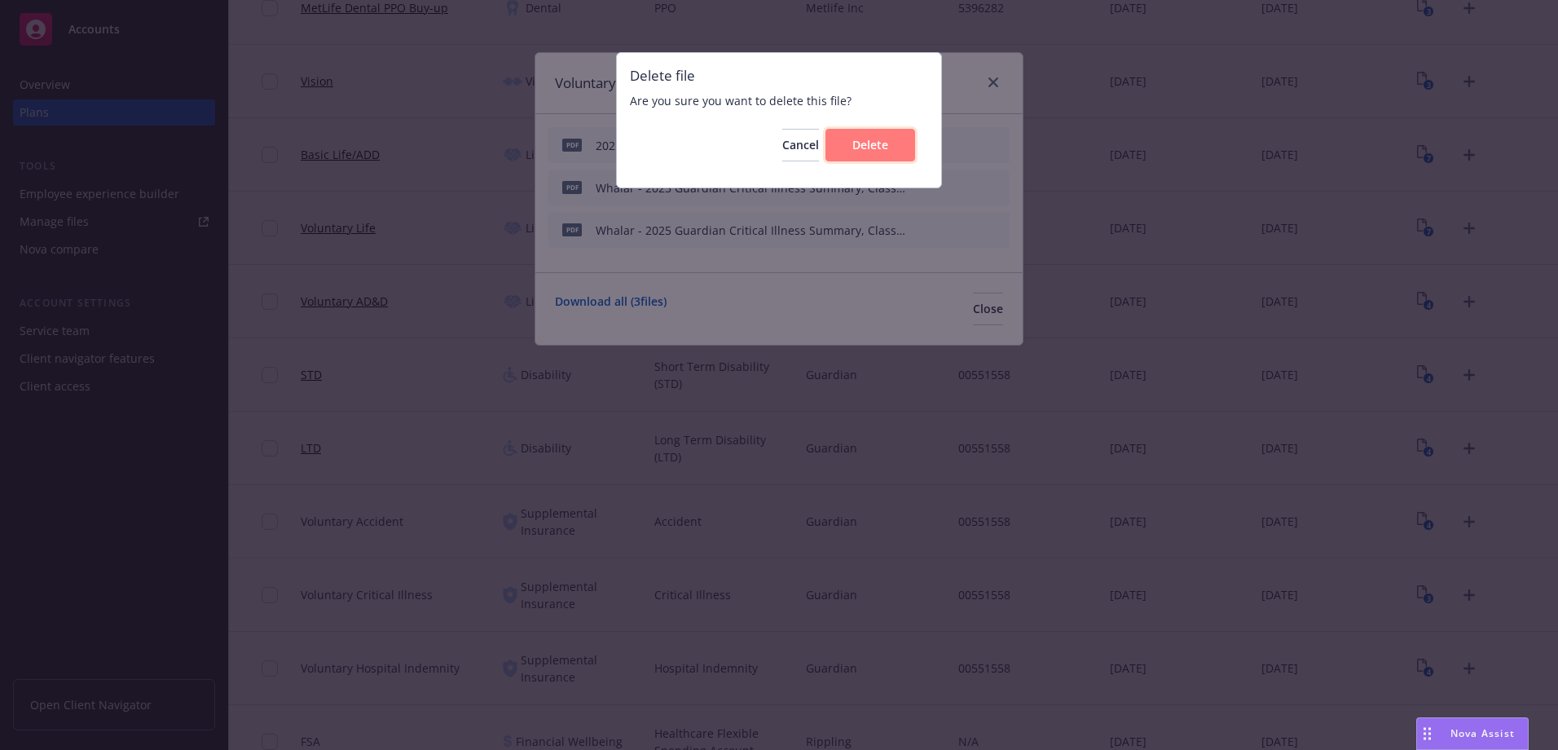
click at [896, 148] on button "Delete" at bounding box center [870, 145] width 90 height 33
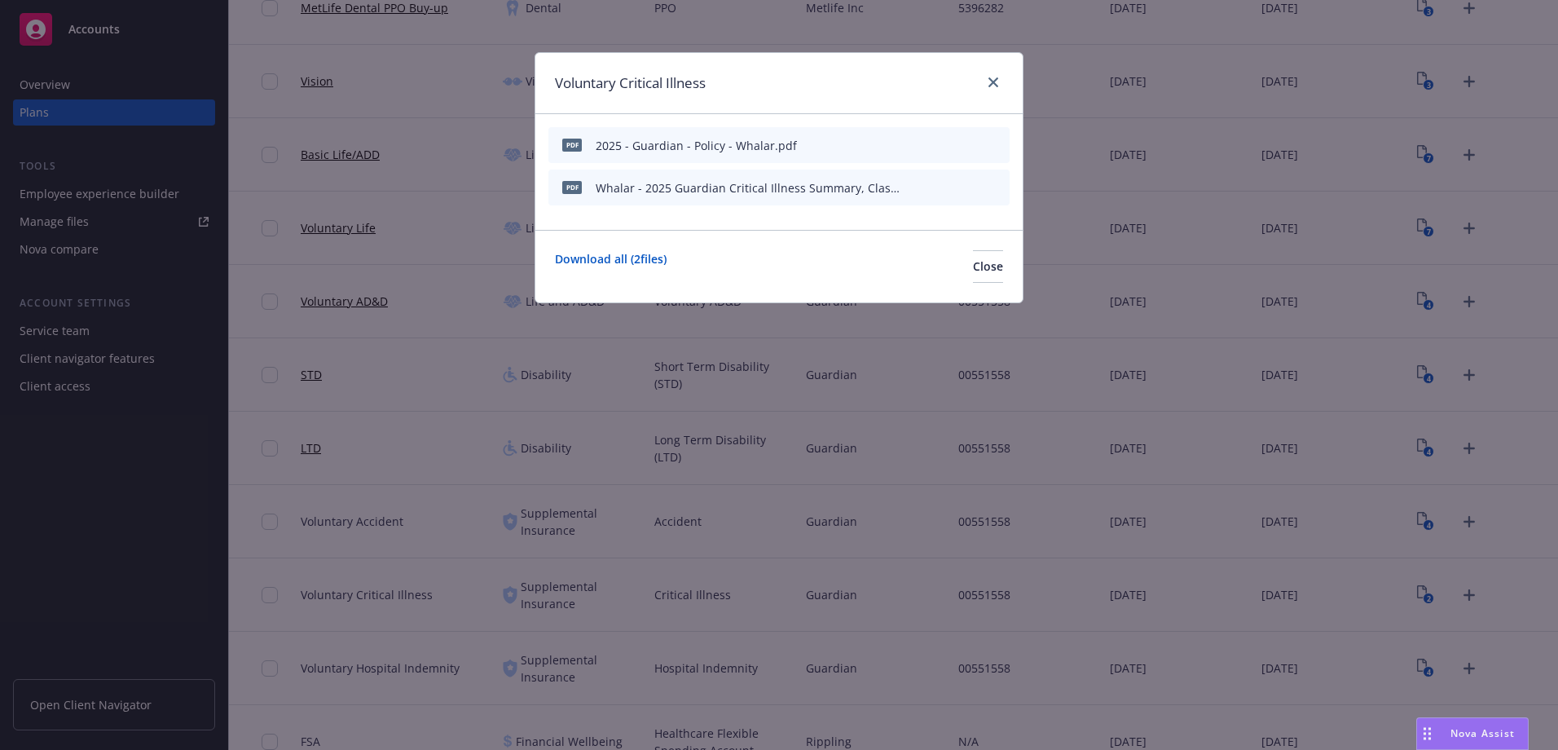
click at [998, 187] on icon "archive file" at bounding box center [994, 186] width 11 height 13
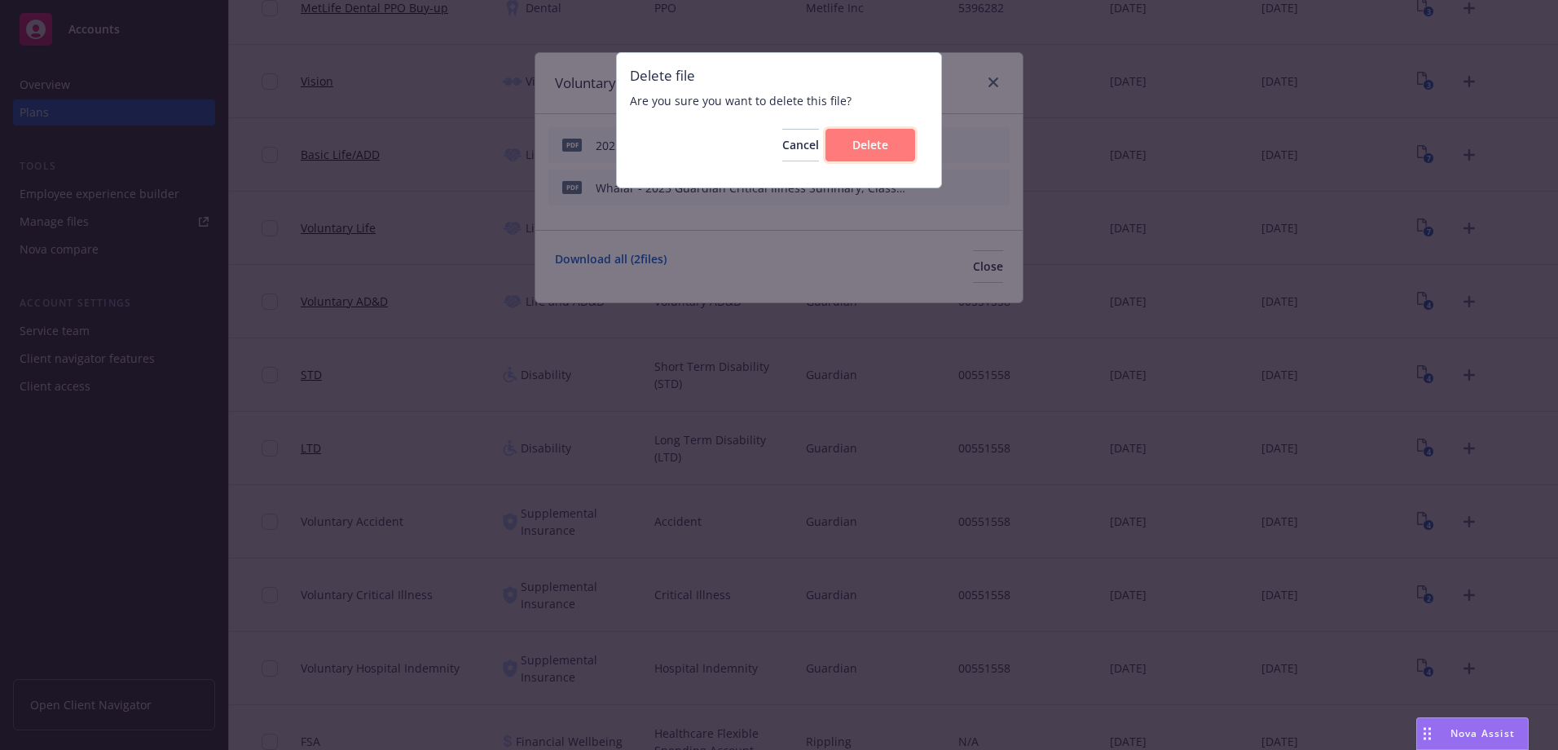
click at [899, 146] on button "Delete" at bounding box center [870, 145] width 90 height 33
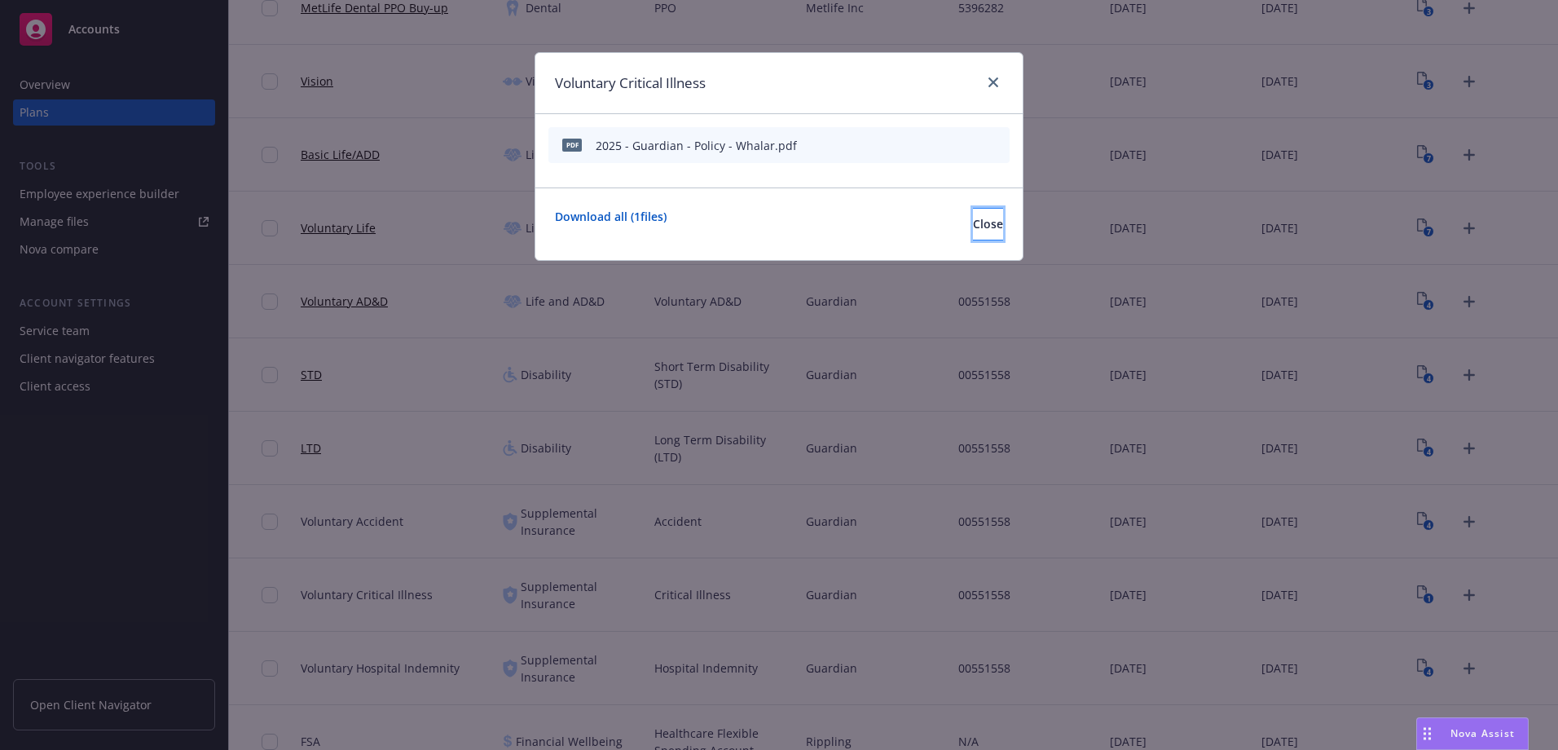
click at [973, 230] on span "Close" at bounding box center [988, 223] width 30 height 15
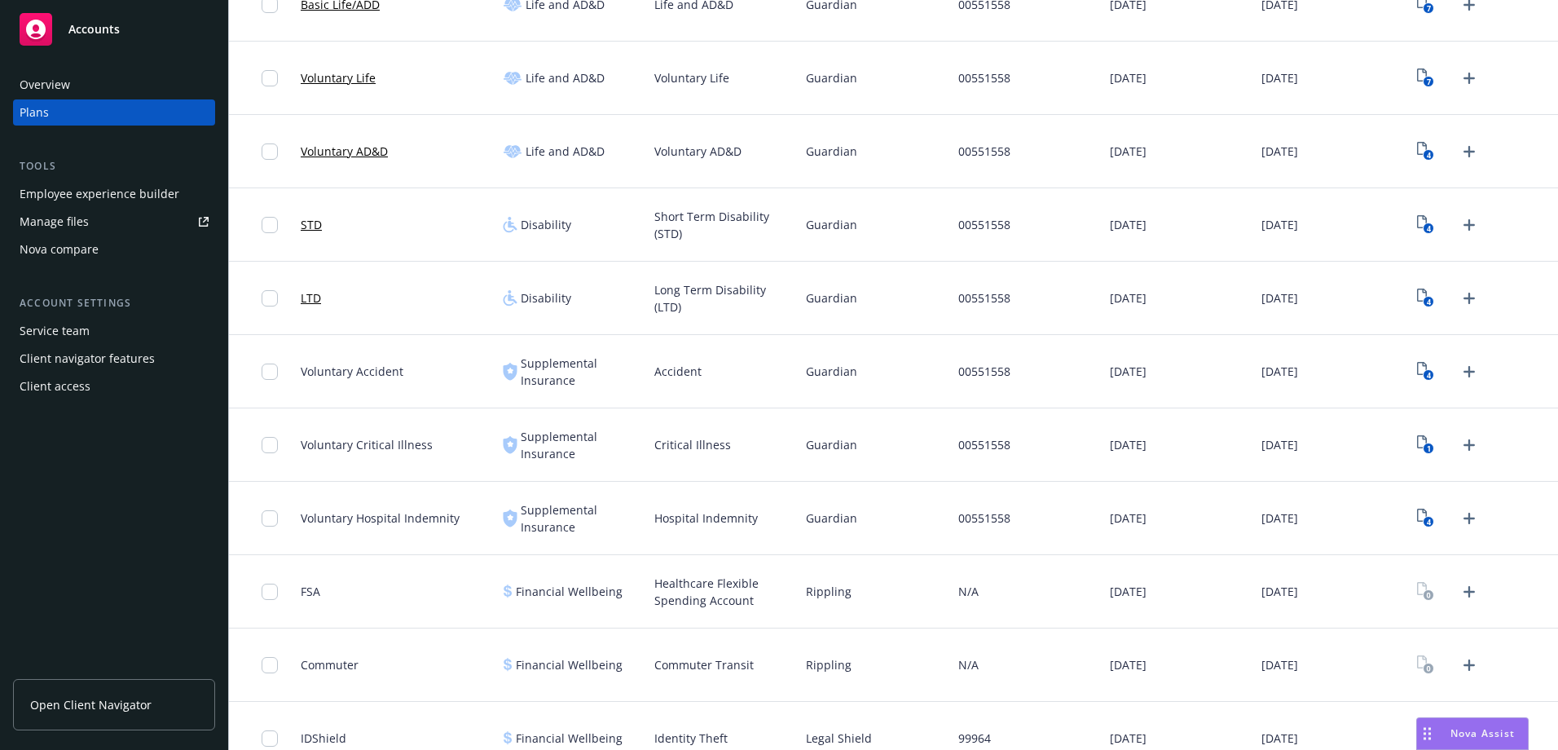
scroll to position [570, 0]
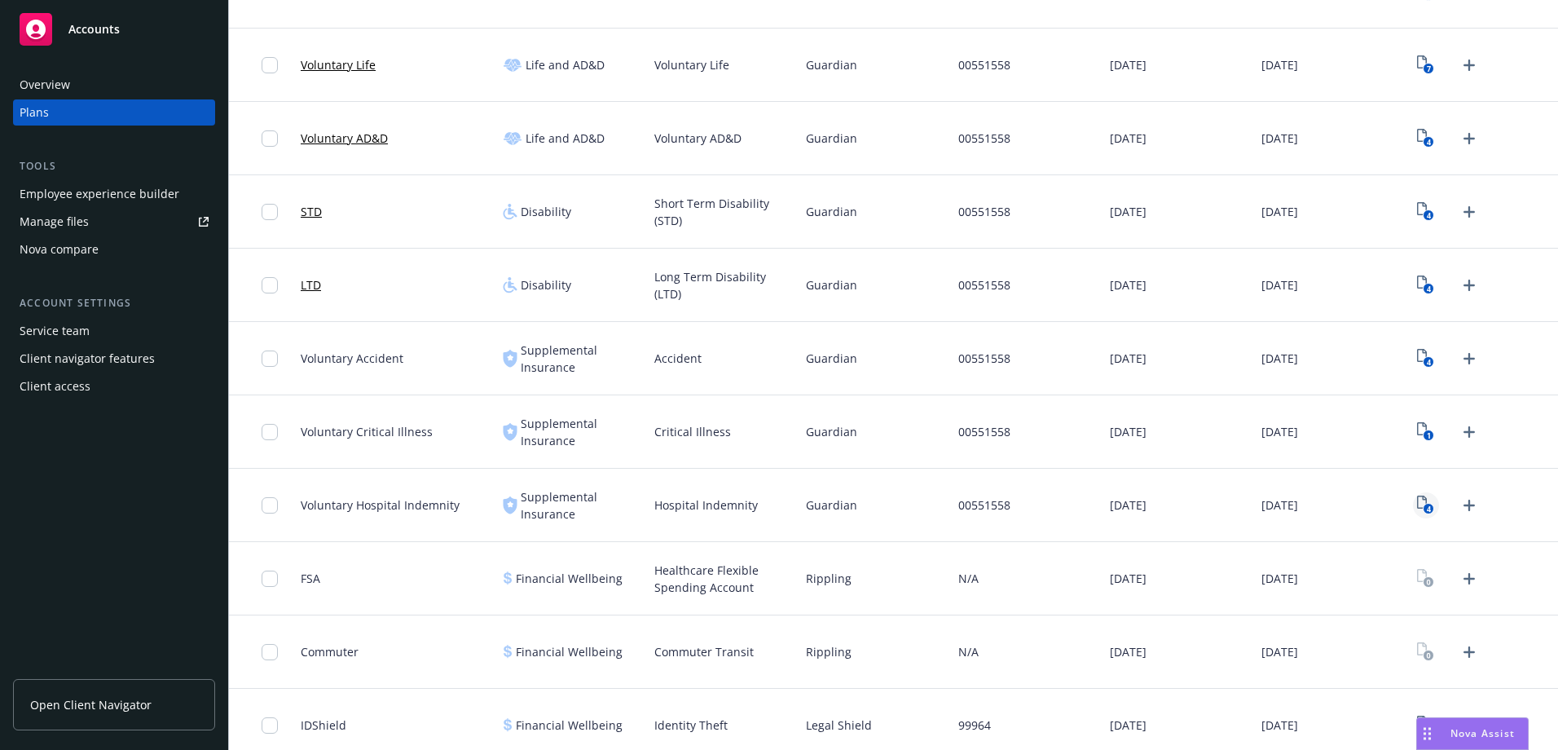
click at [1417, 504] on icon "4" at bounding box center [1425, 504] width 17 height 19
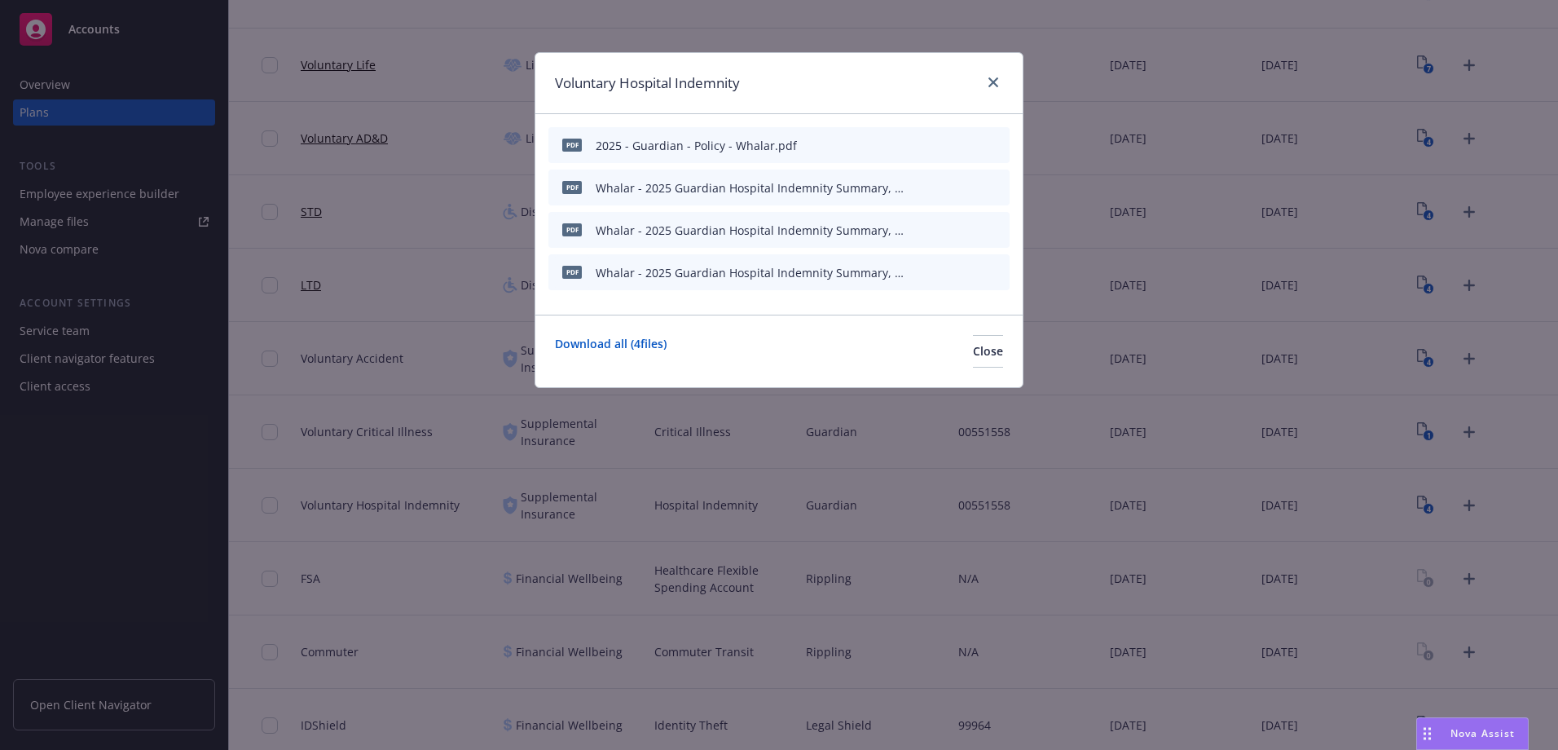
click at [991, 187] on icon "archive file" at bounding box center [994, 186] width 13 height 13
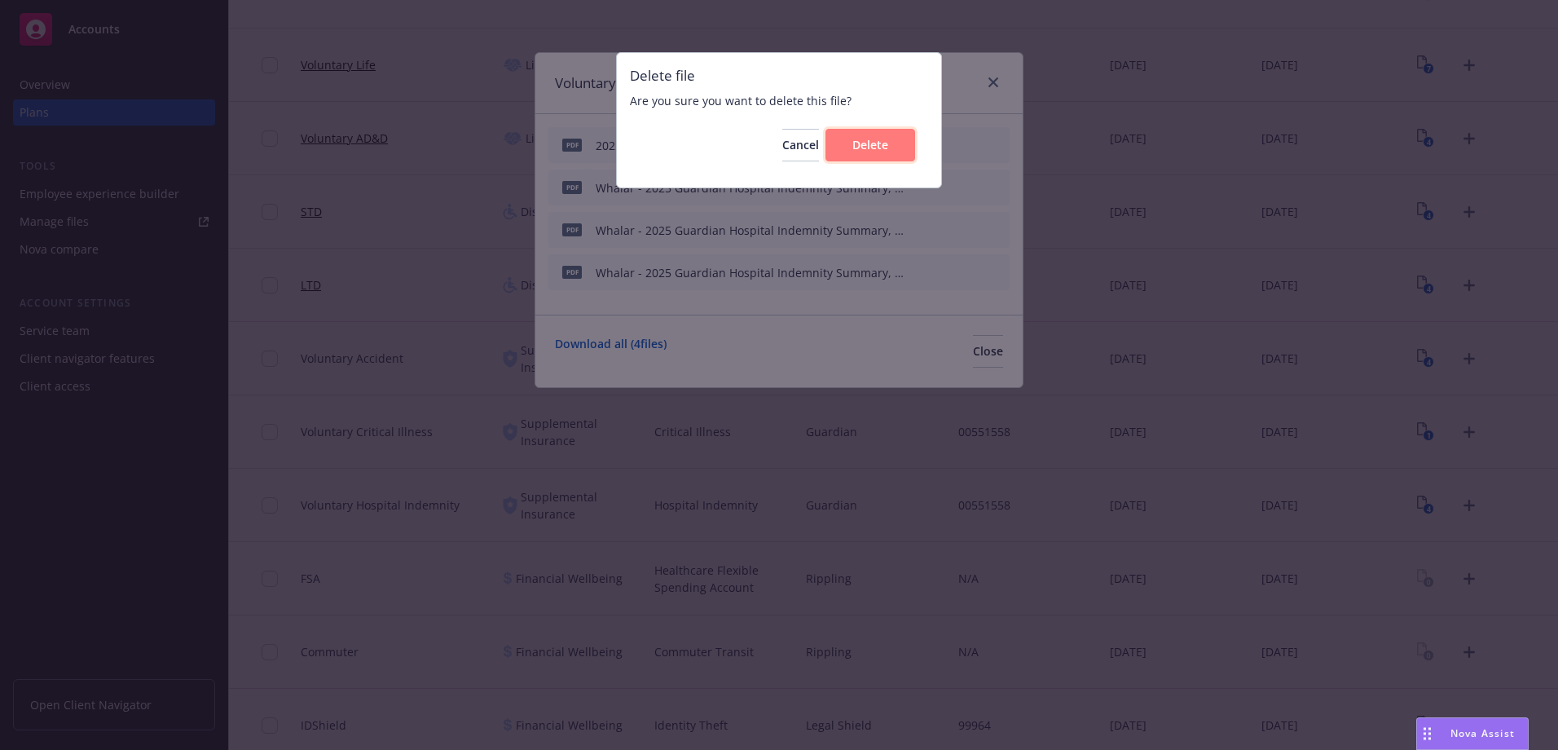
click at [890, 145] on button "Delete" at bounding box center [870, 145] width 90 height 33
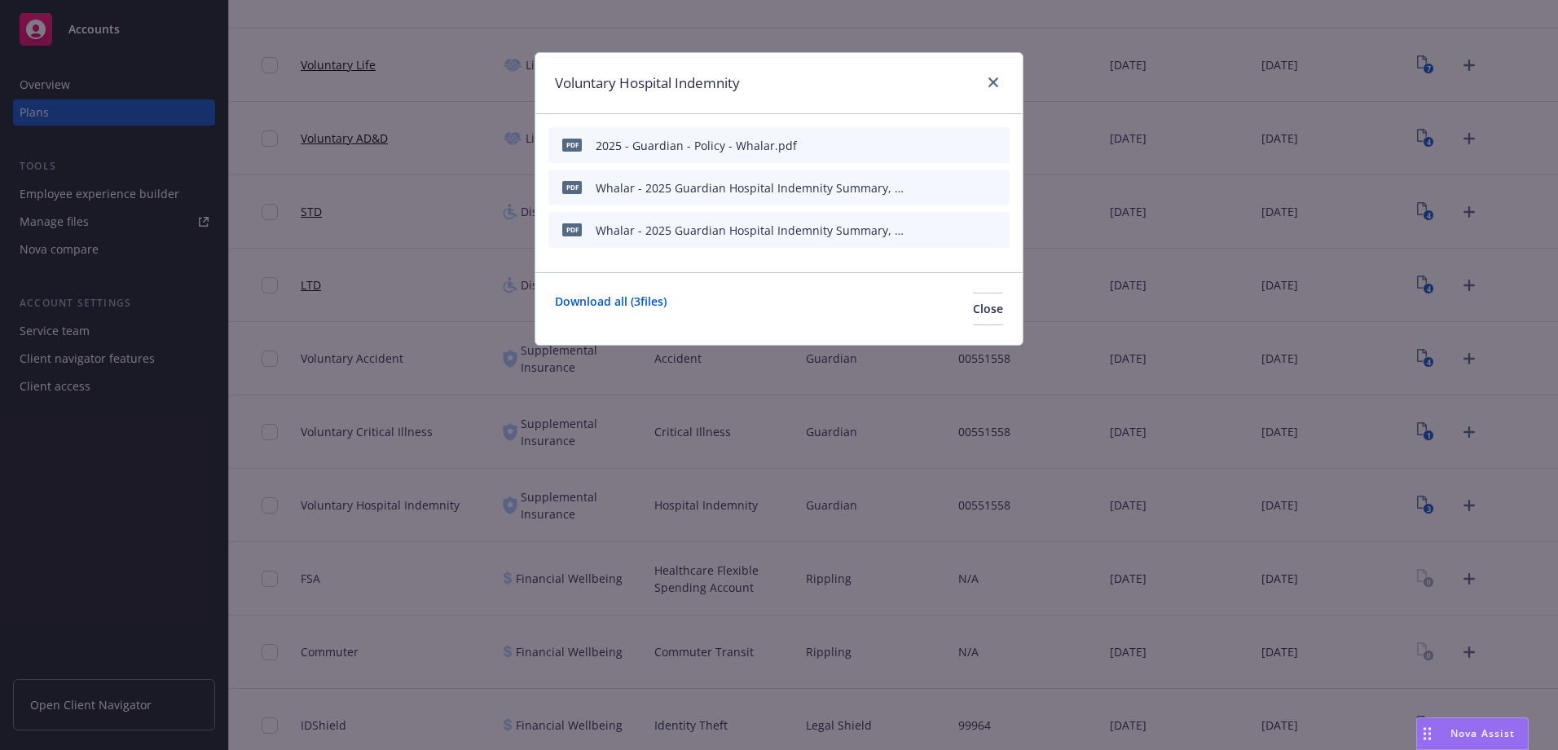
click at [993, 186] on icon "archive file" at bounding box center [994, 186] width 11 height 13
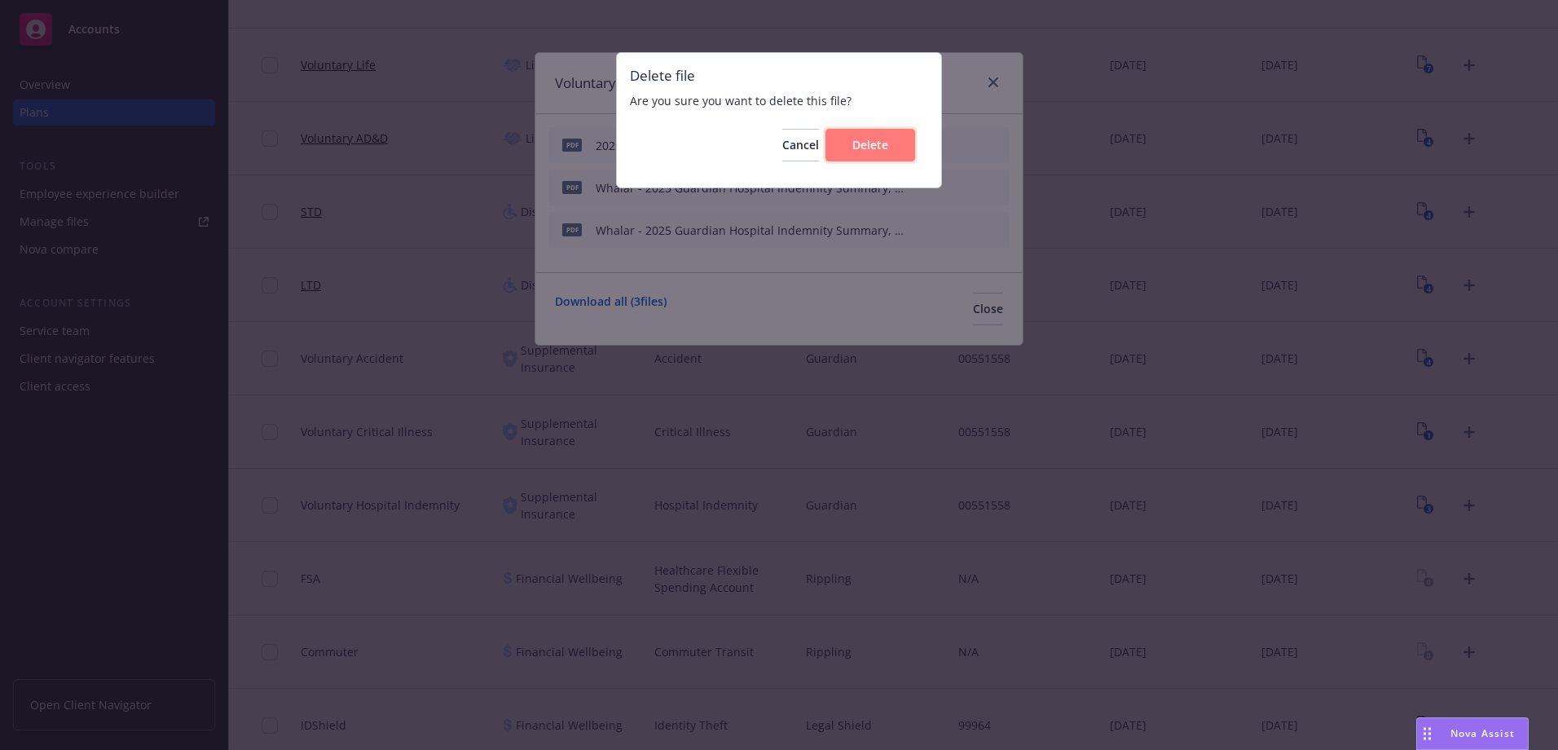
click at [884, 142] on span "Delete" at bounding box center [870, 144] width 36 height 15
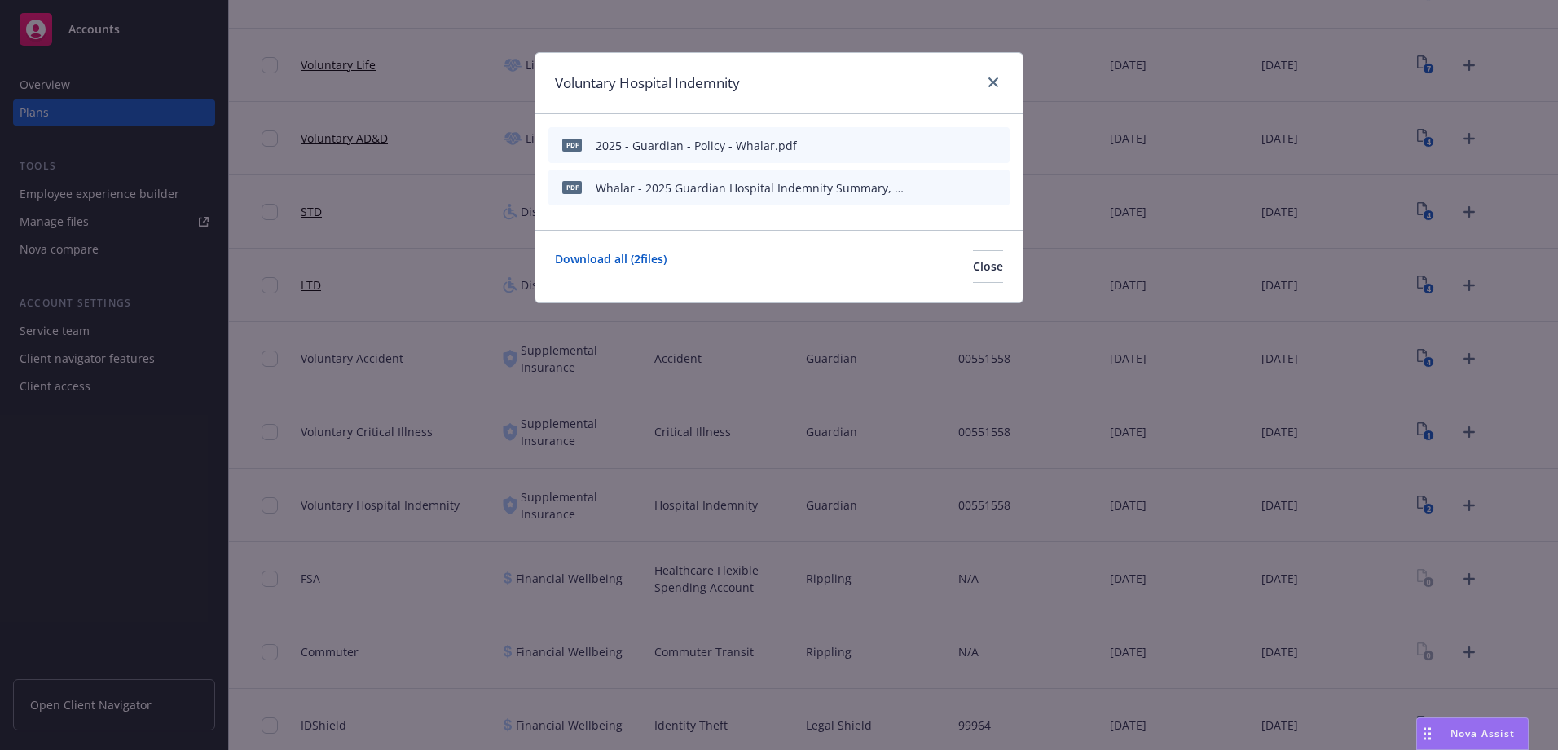
click at [1001, 187] on button "archive file" at bounding box center [995, 186] width 16 height 16
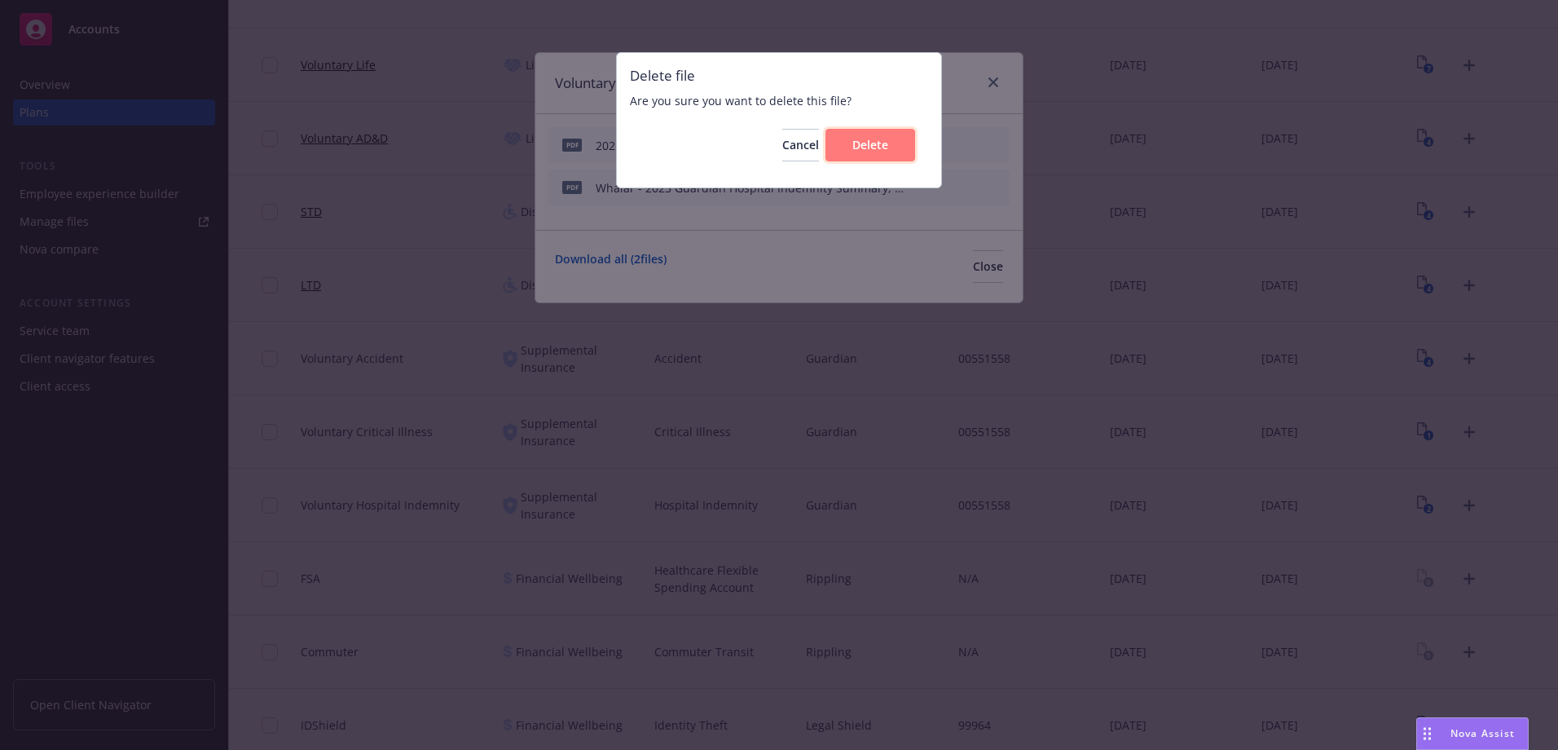
click at [886, 154] on button "Delete" at bounding box center [870, 145] width 90 height 33
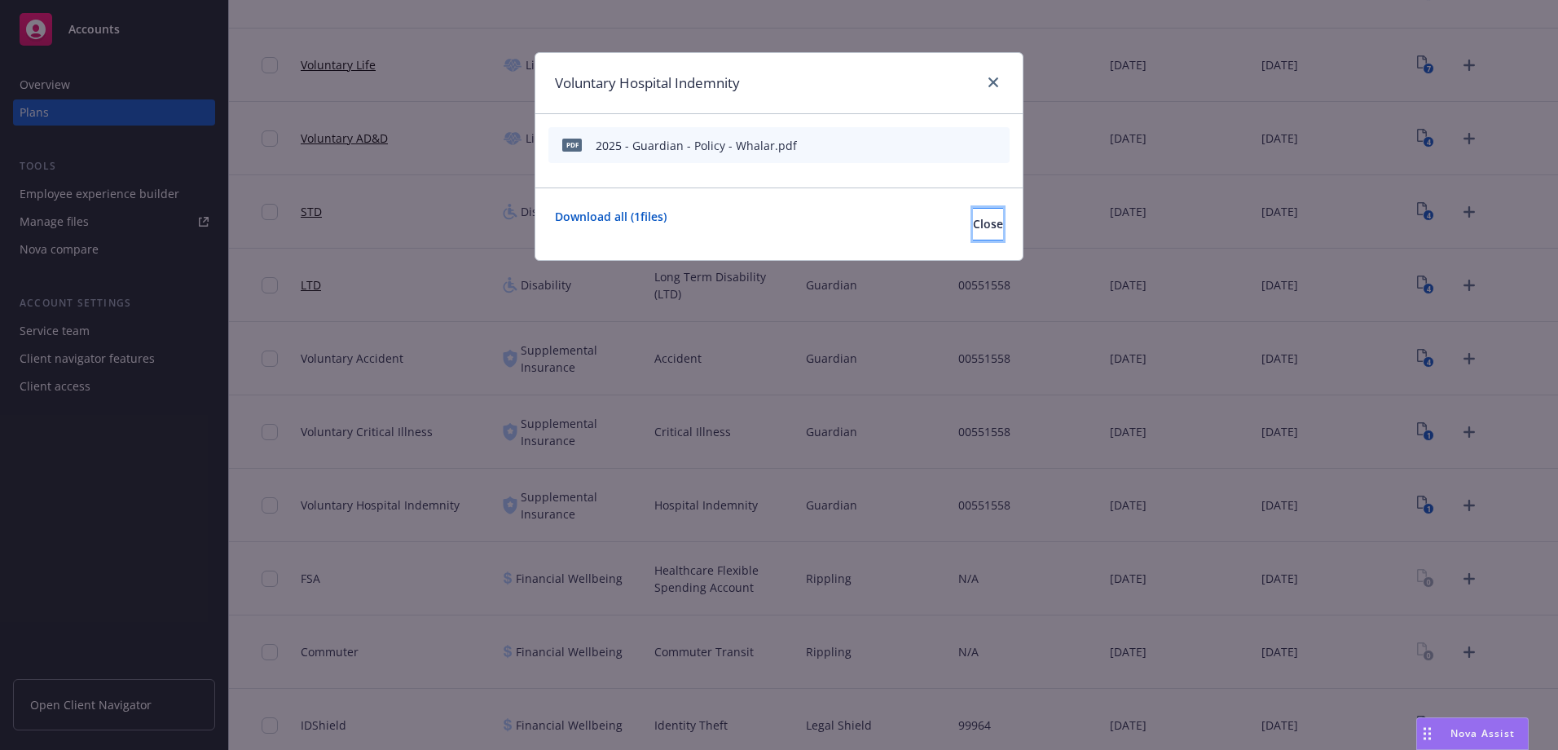
click at [973, 231] on span "Close" at bounding box center [988, 223] width 30 height 15
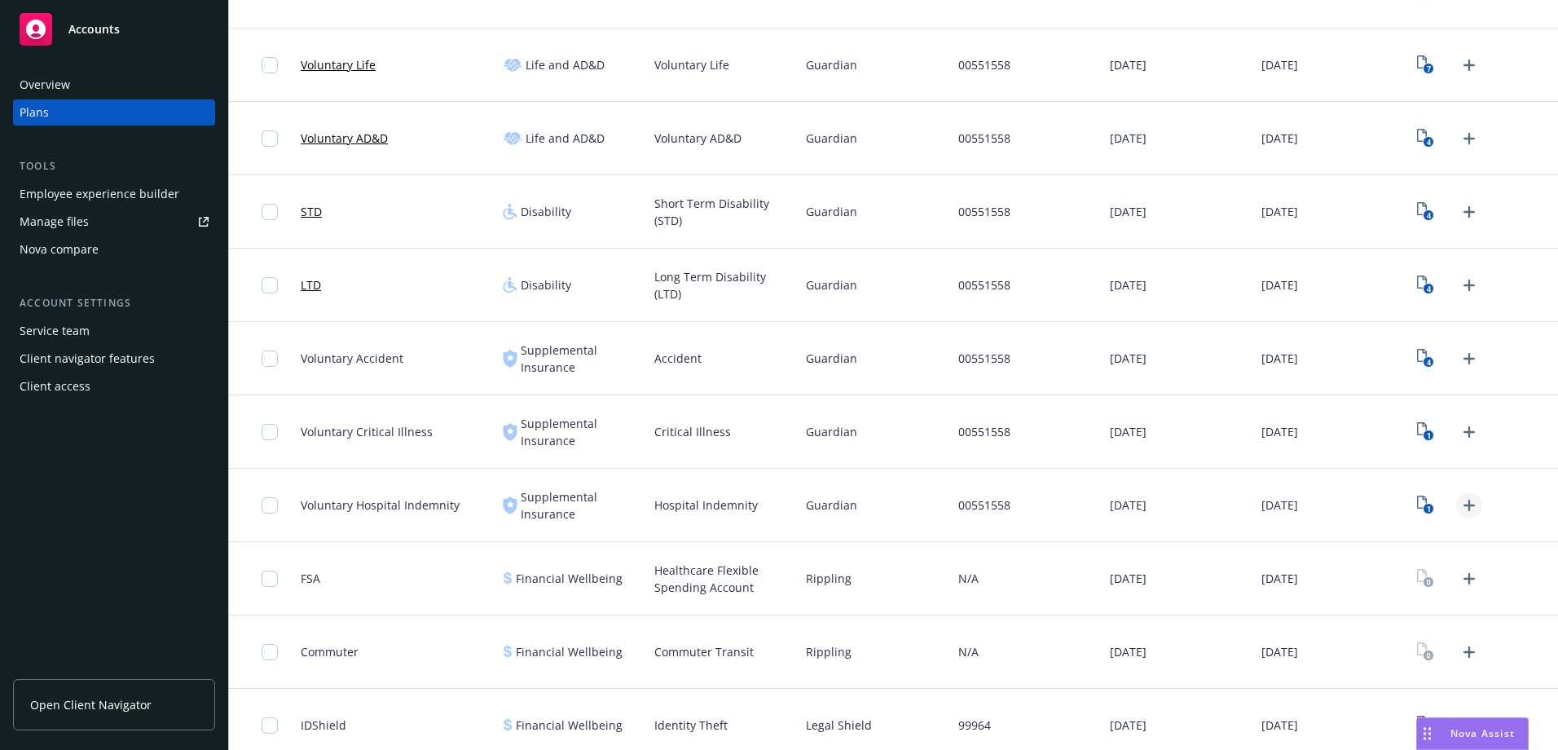
click at [1463, 506] on icon "Upload Plan Documents" at bounding box center [1468, 504] width 11 height 11
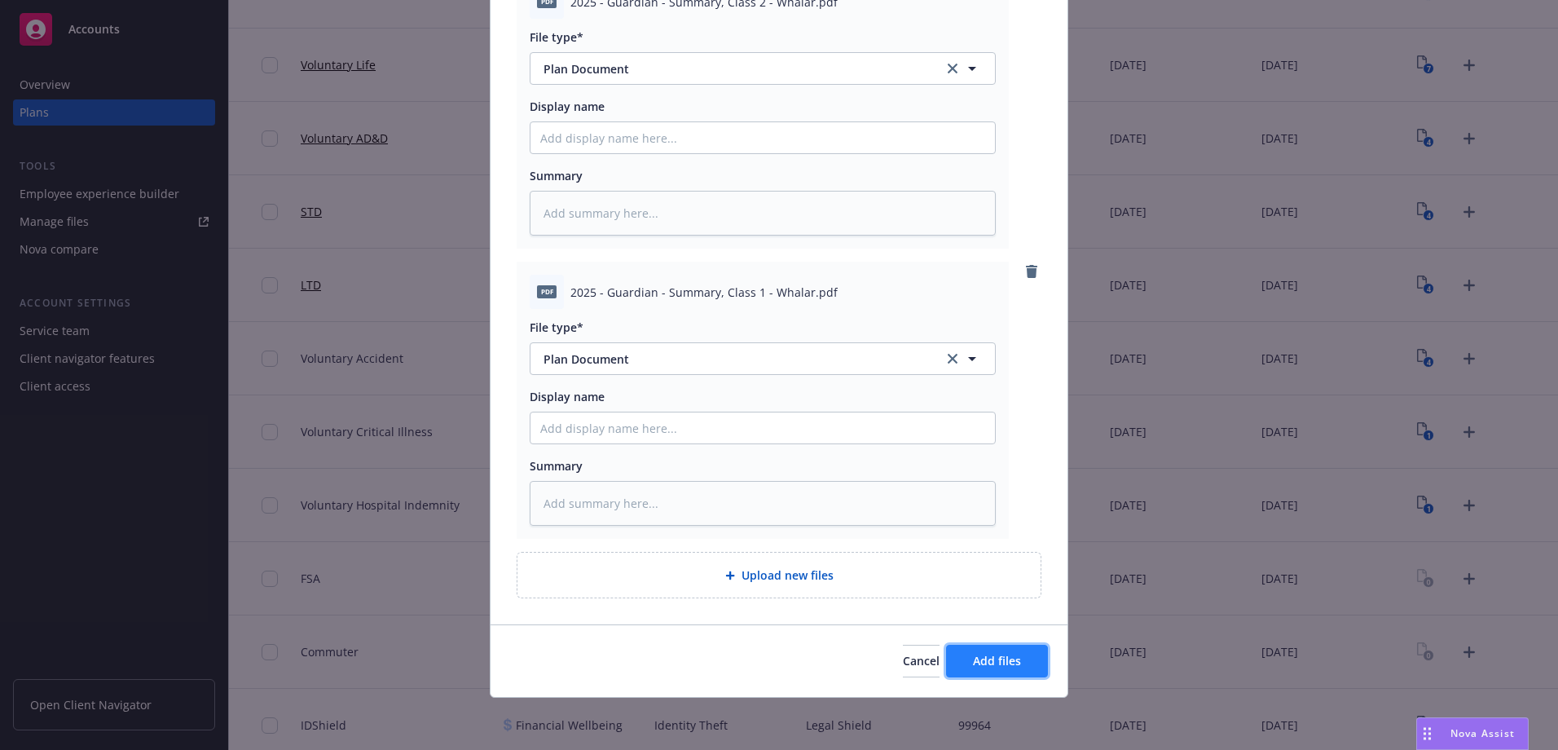
click at [987, 663] on span "Add files" at bounding box center [997, 660] width 48 height 15
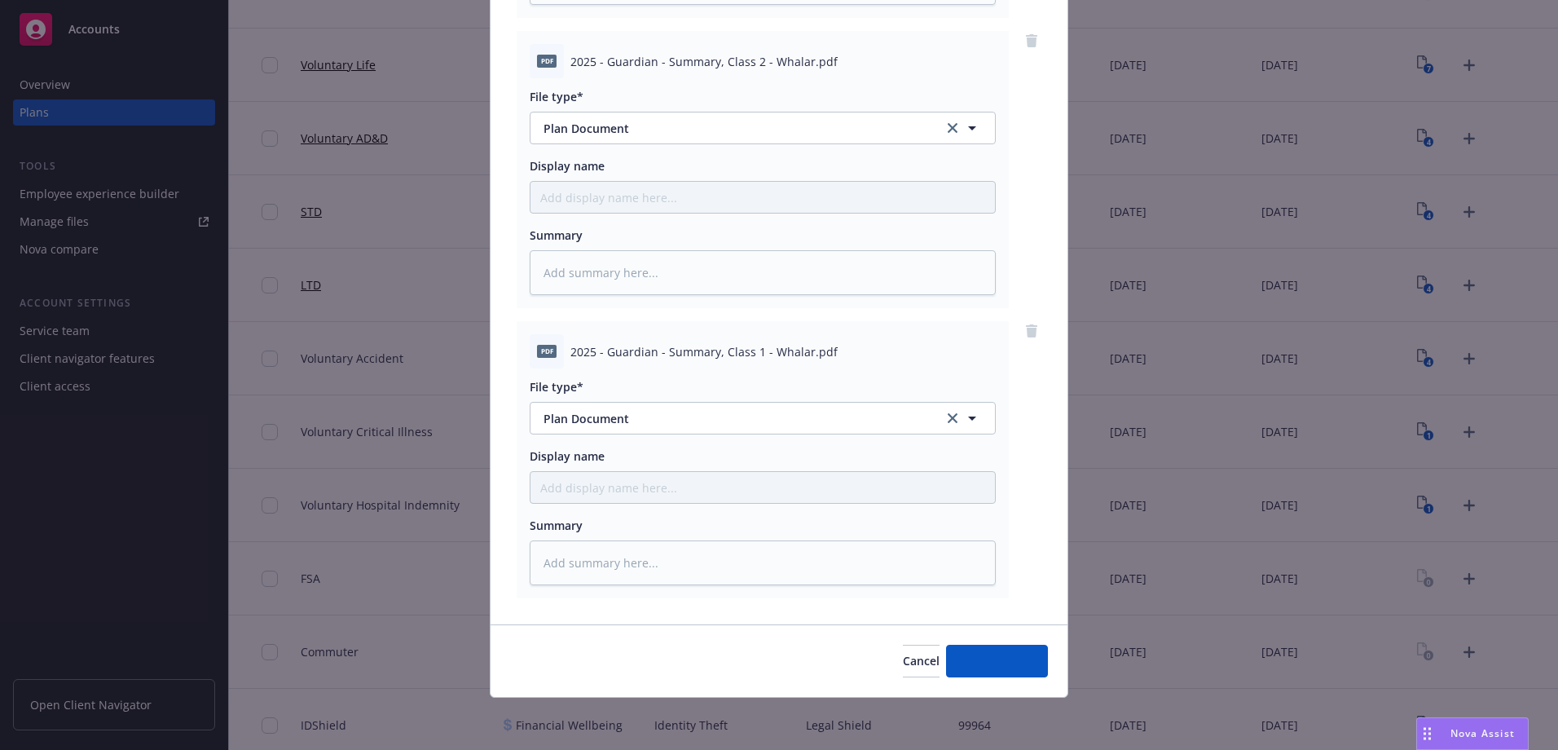
scroll to position [450, 0]
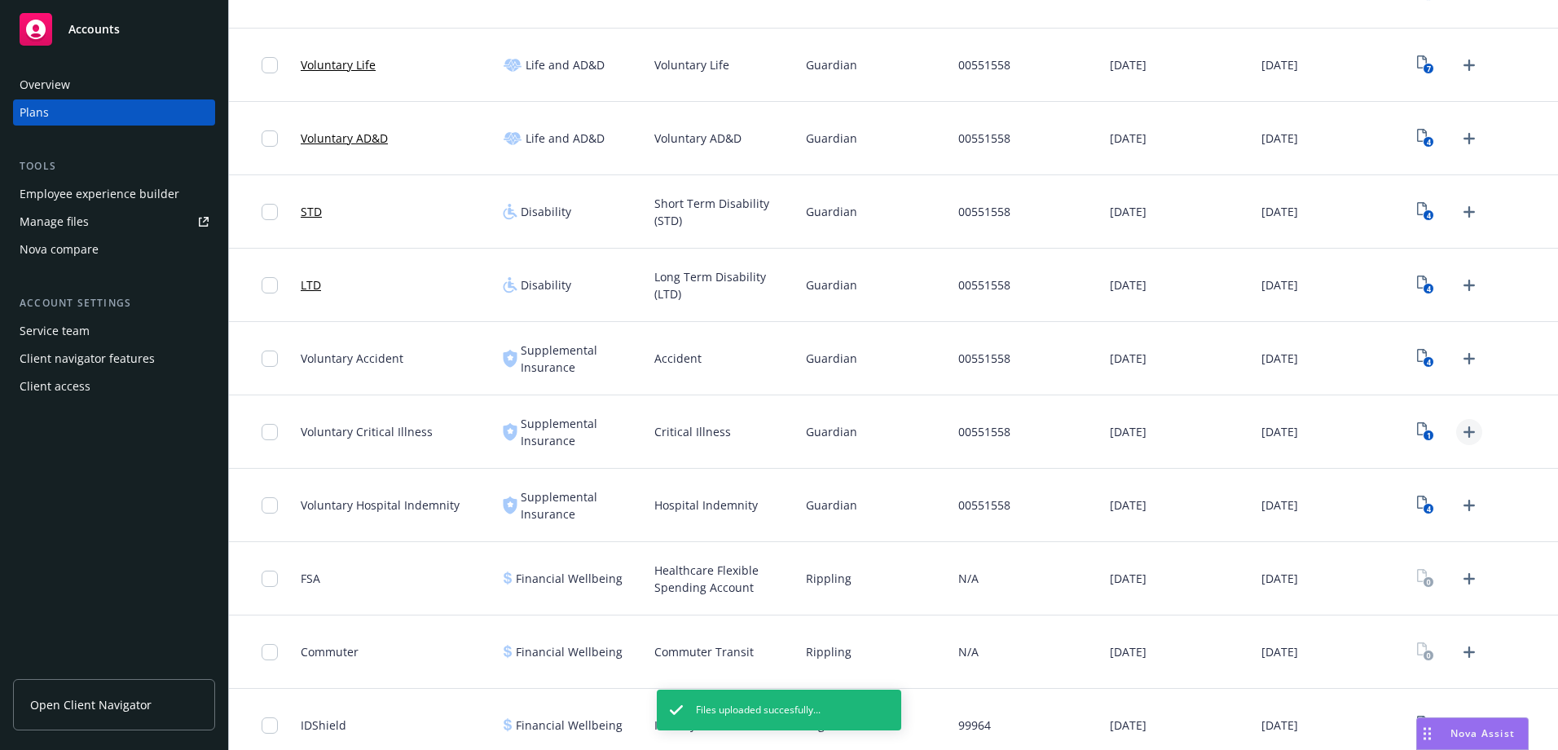
click at [1459, 433] on icon "Upload Plan Documents" at bounding box center [1469, 432] width 20 height 20
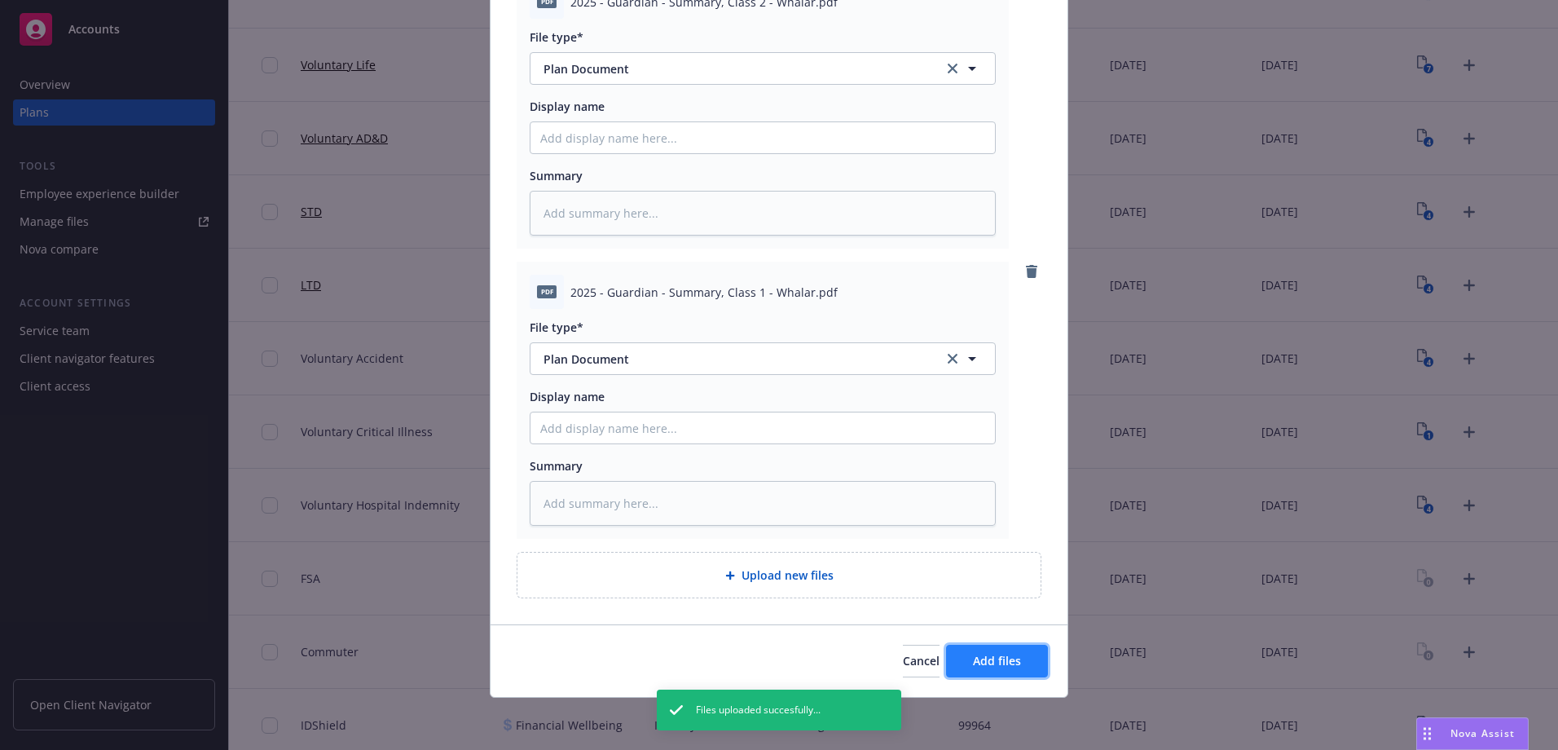
click at [1014, 654] on span "Add files" at bounding box center [997, 660] width 48 height 15
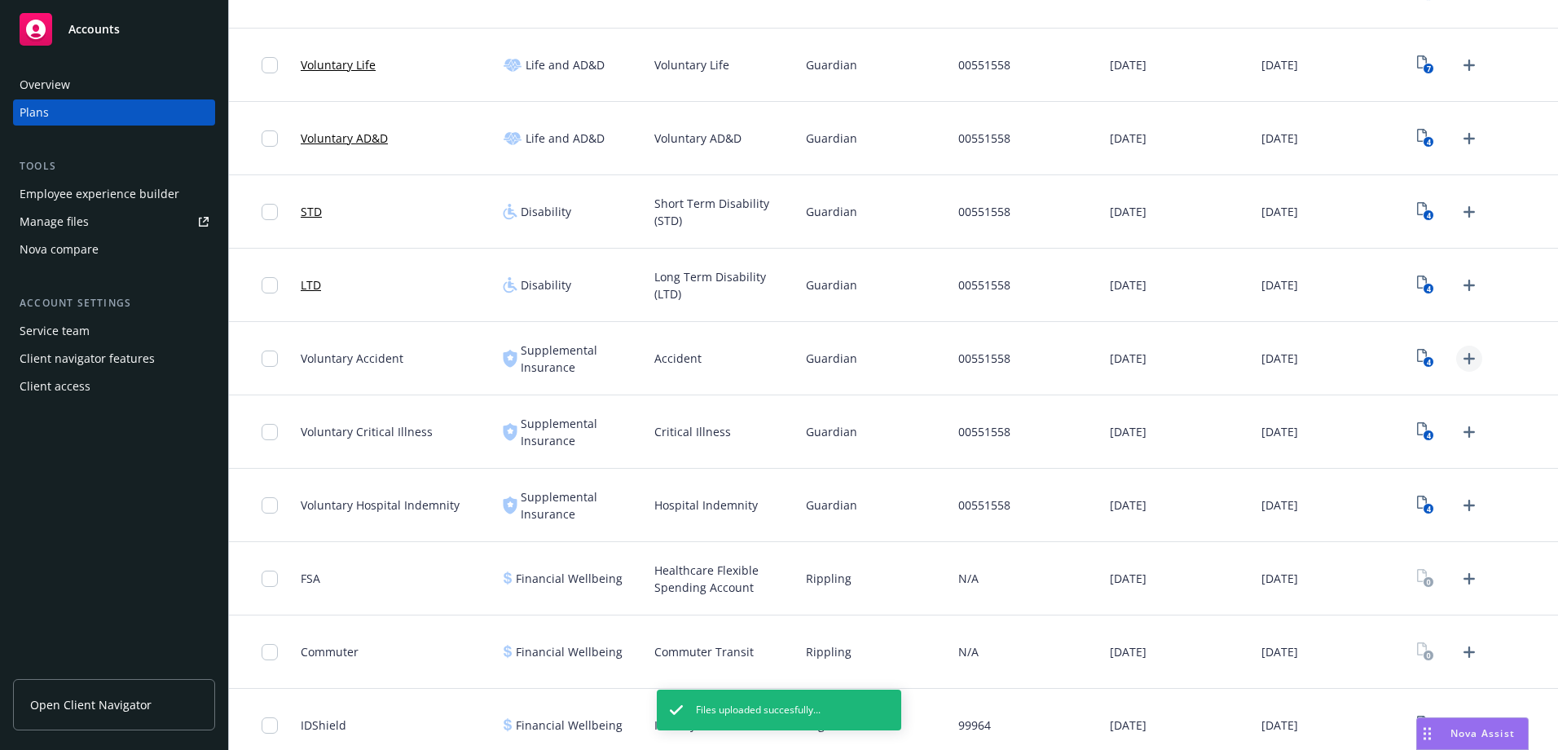
click at [1459, 362] on icon "Upload Plan Documents" at bounding box center [1469, 359] width 20 height 20
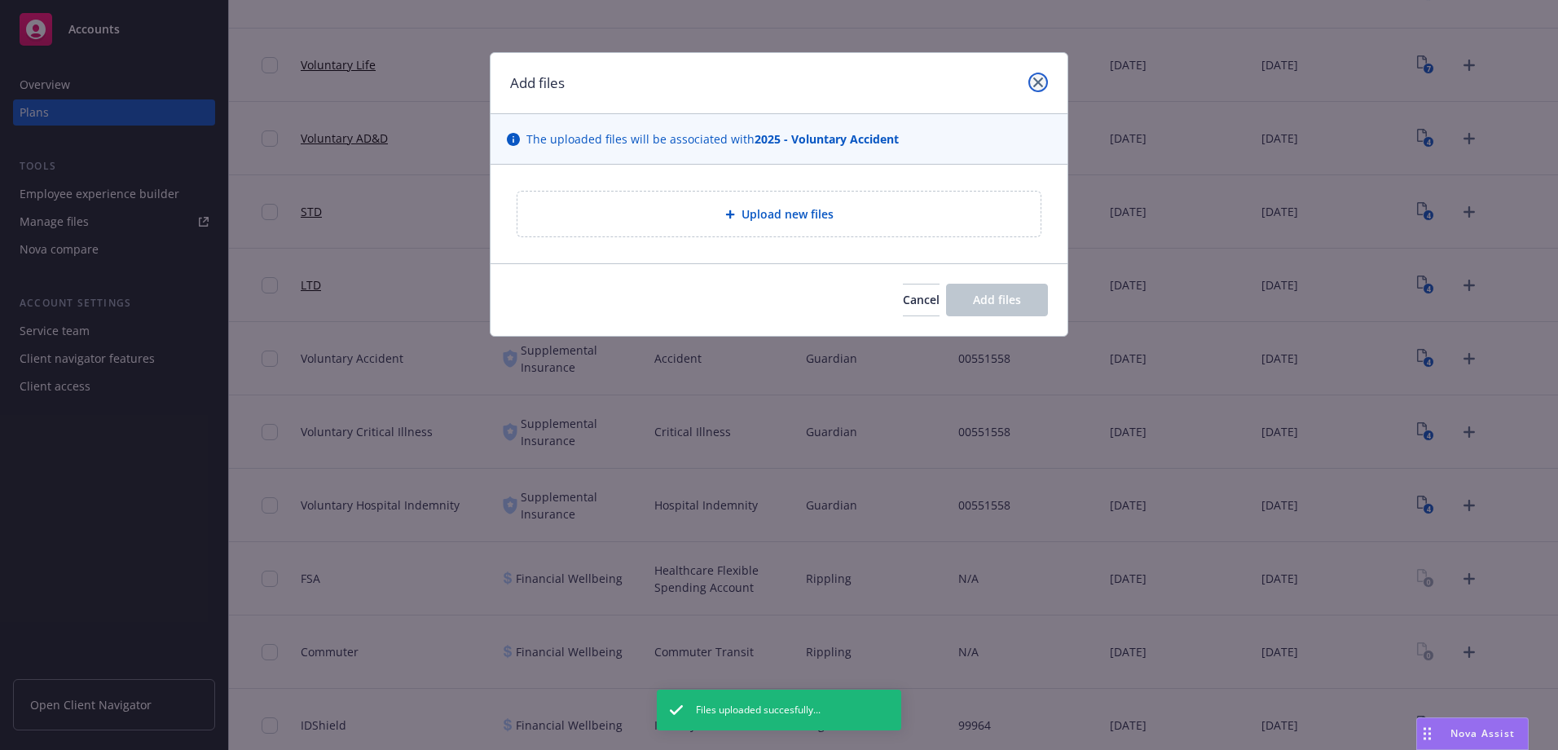
click at [1040, 77] on link "close" at bounding box center [1038, 83] width 20 height 20
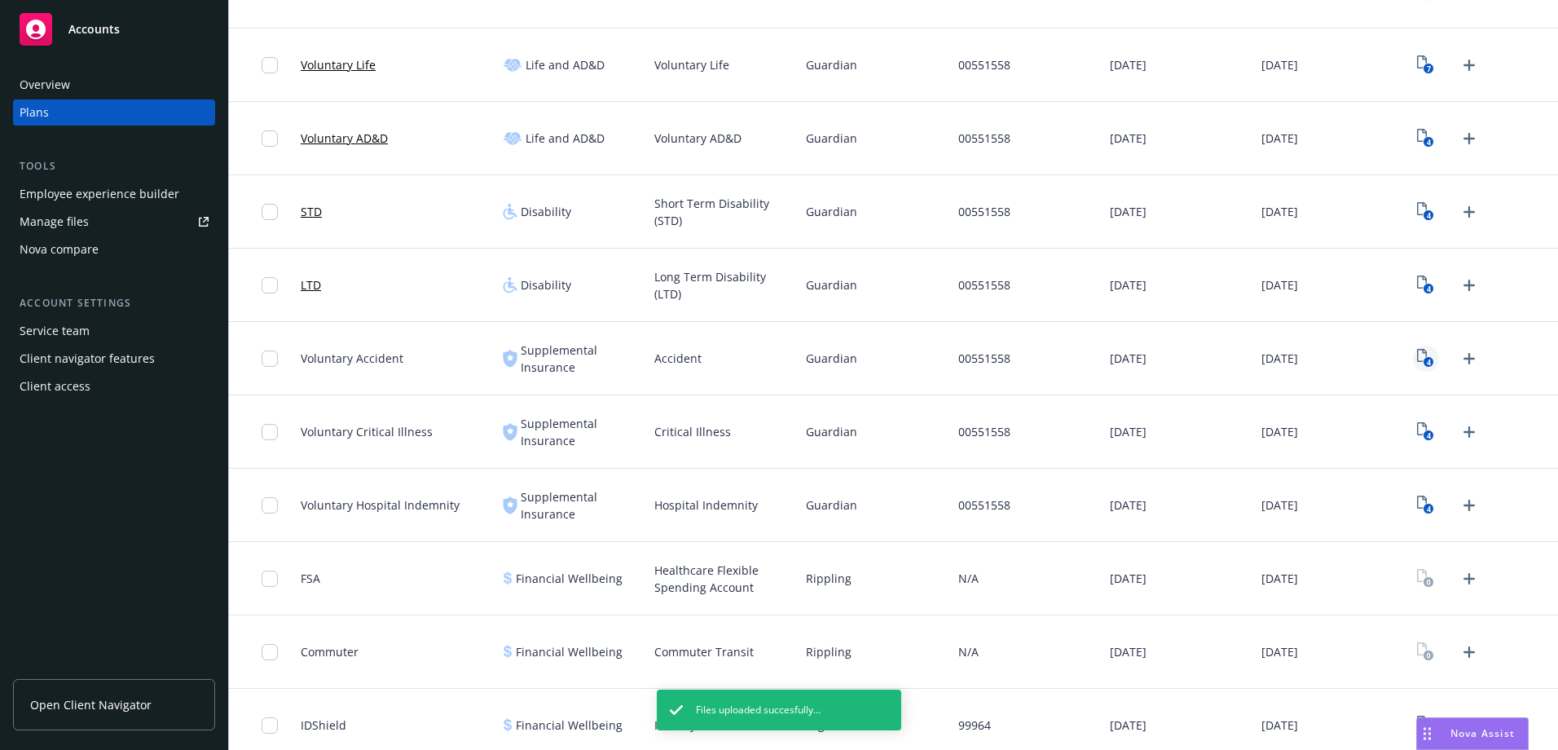
click at [1423, 362] on rect "View Plan Documents" at bounding box center [1428, 362] width 11 height 11
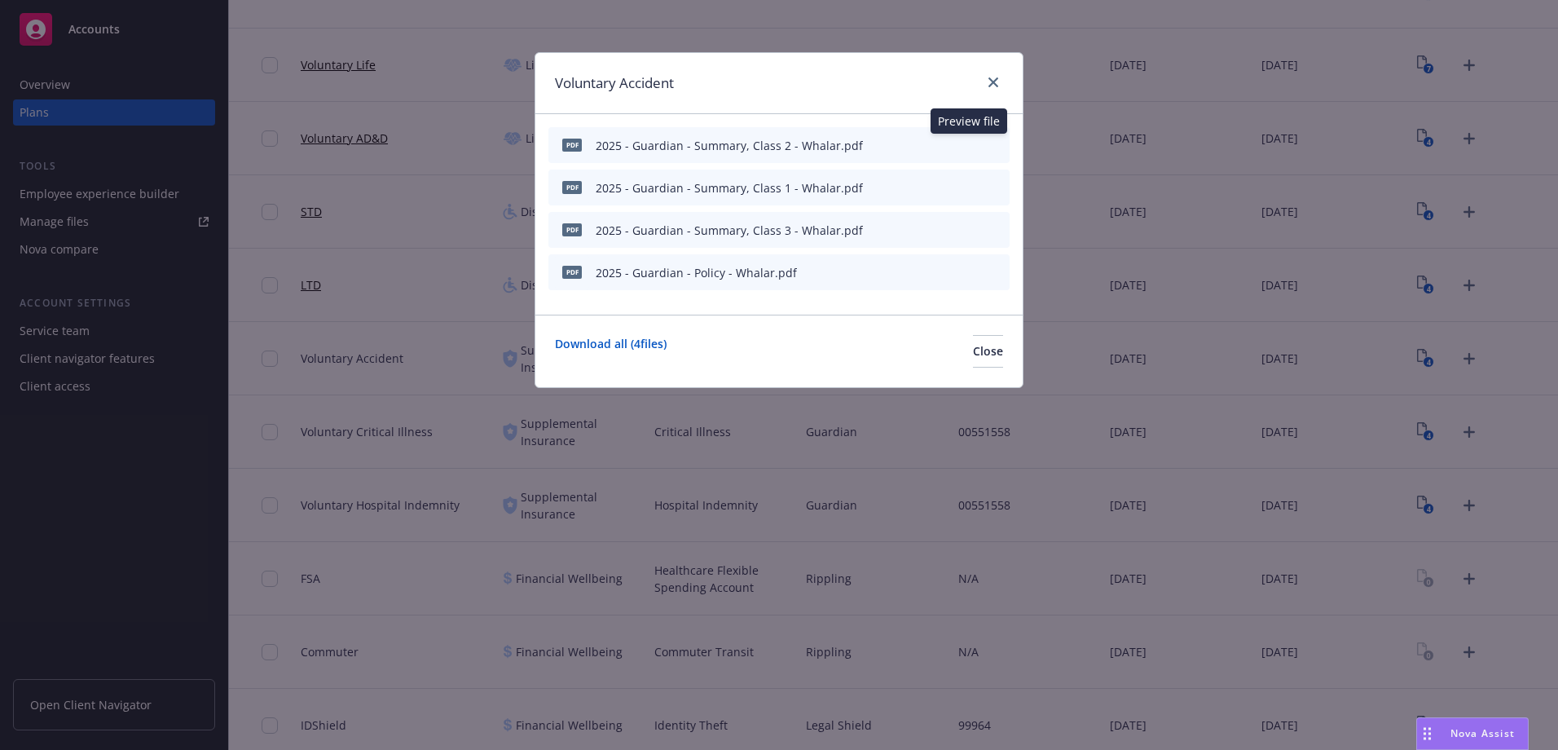
click at [973, 145] on icon "preview file" at bounding box center [968, 144] width 15 height 11
click at [988, 81] on icon "close" at bounding box center [993, 82] width 10 height 10
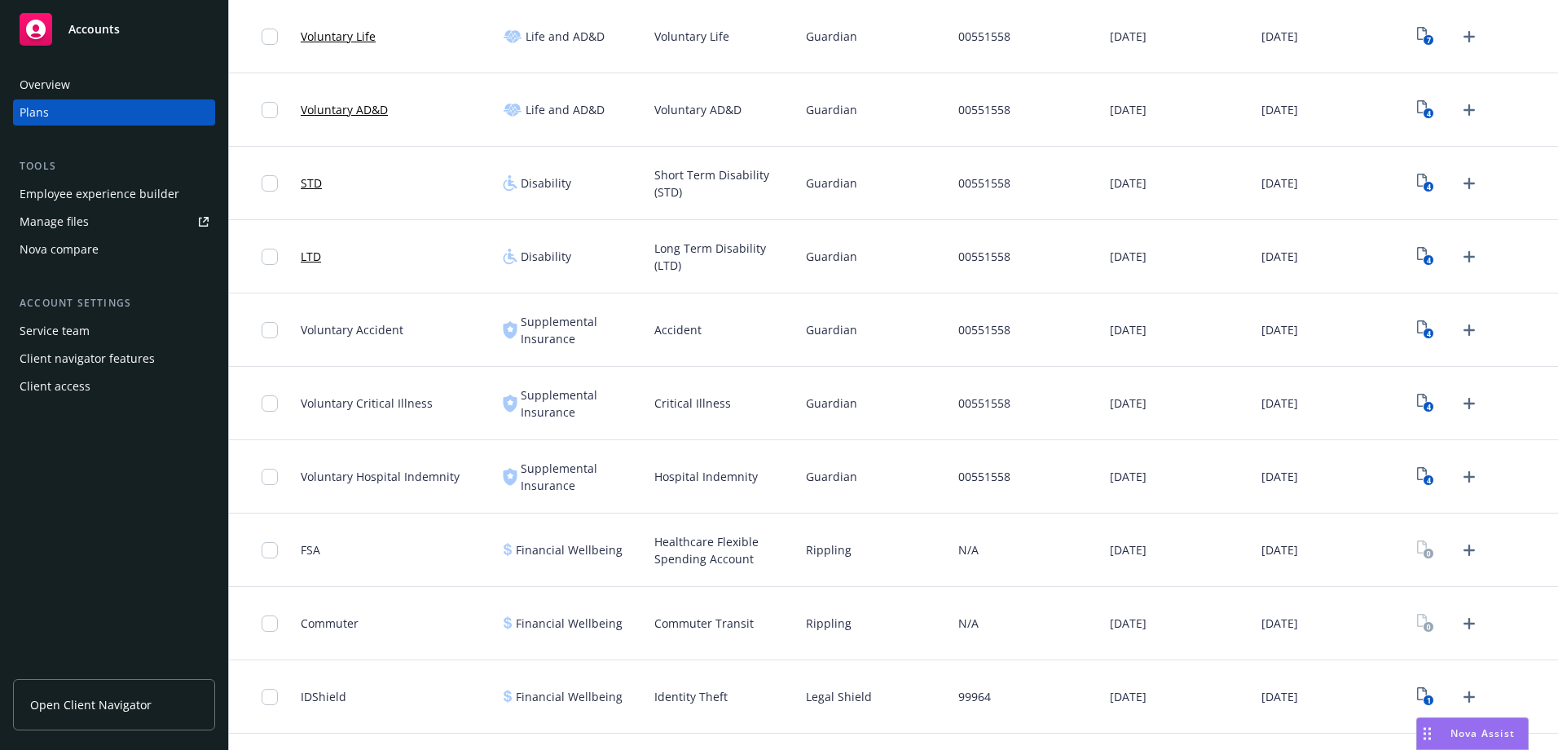
scroll to position [570, 0]
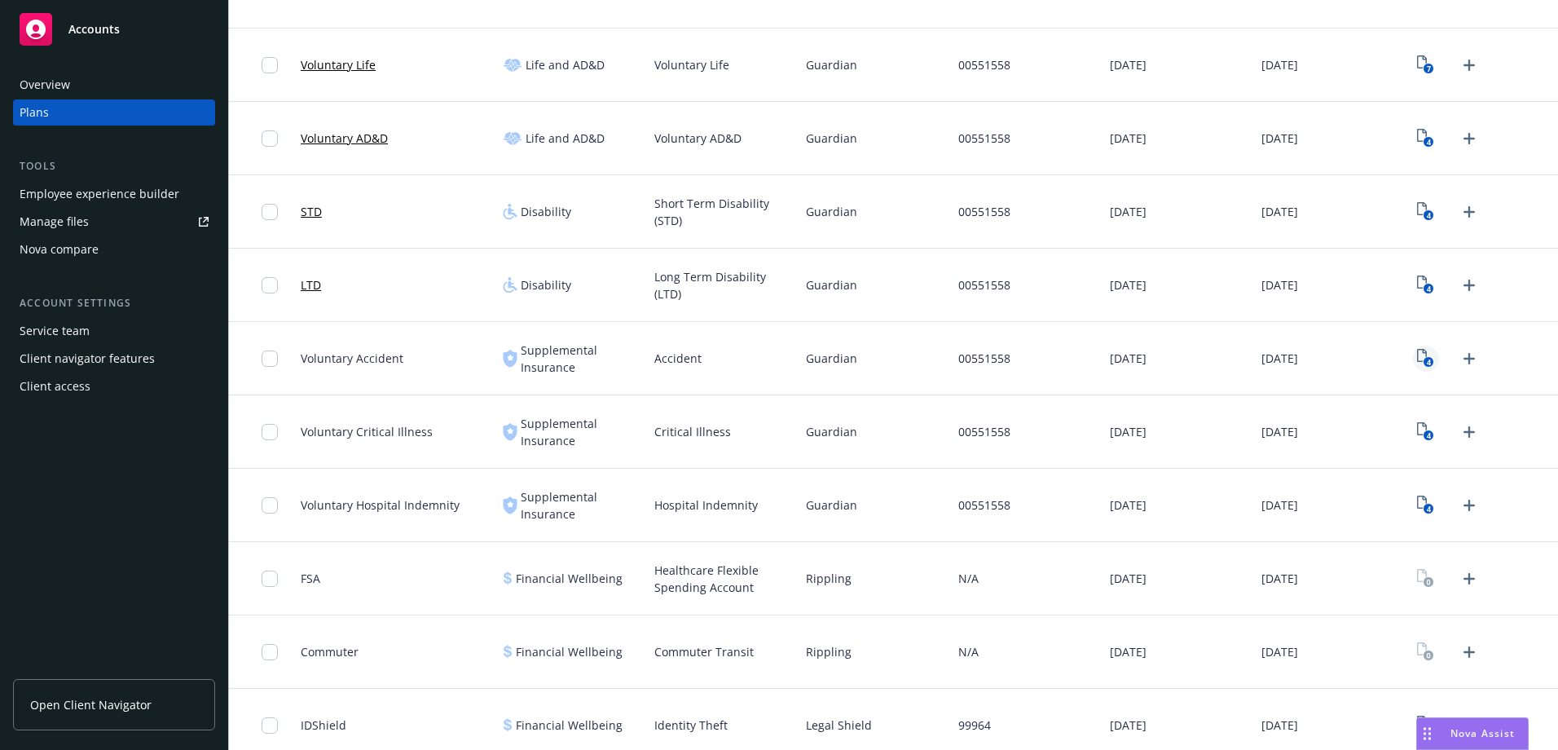
click at [1417, 357] on icon "4" at bounding box center [1425, 358] width 17 height 19
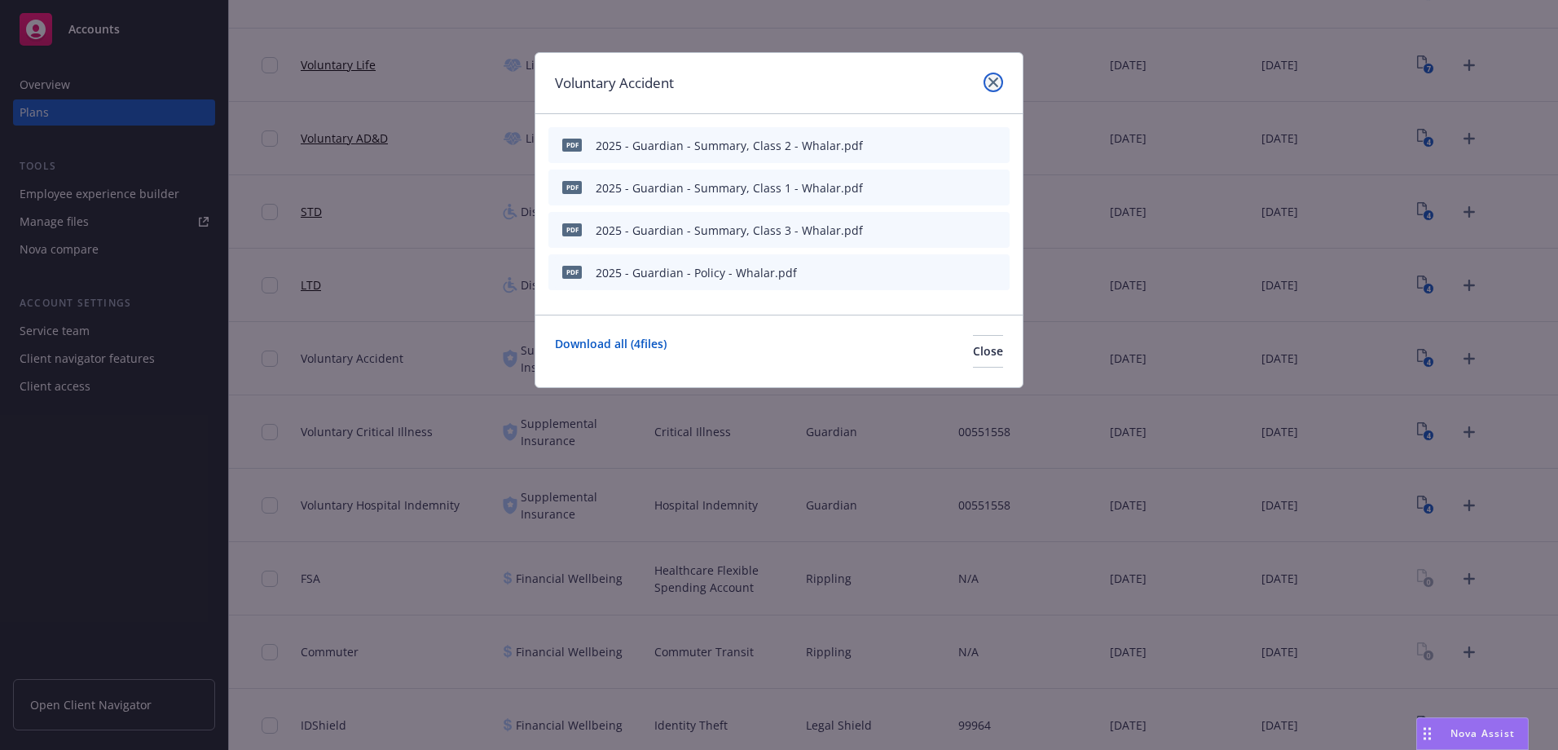
click at [993, 81] on icon "close" at bounding box center [993, 82] width 10 height 10
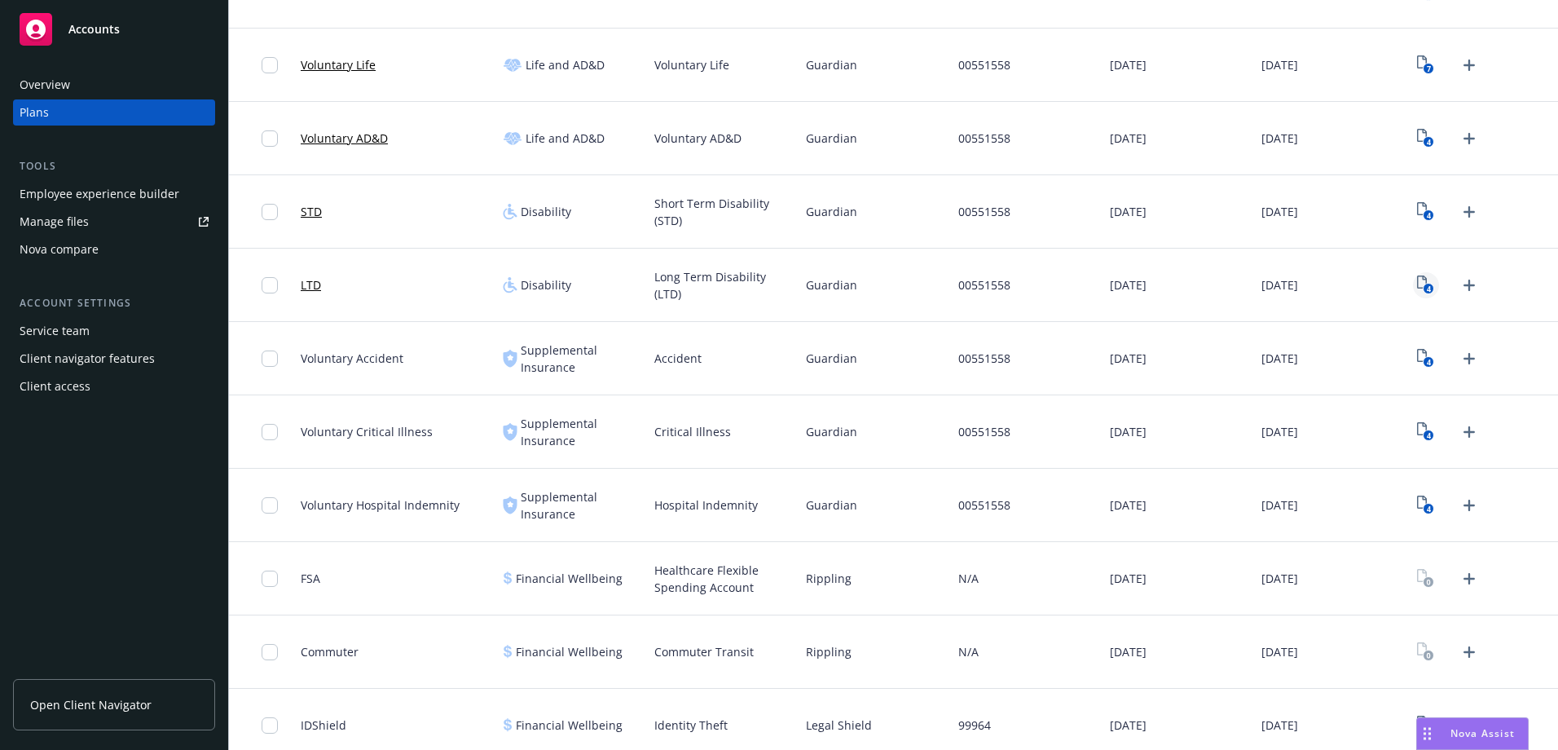
click at [1422, 284] on icon "4" at bounding box center [1425, 284] width 17 height 19
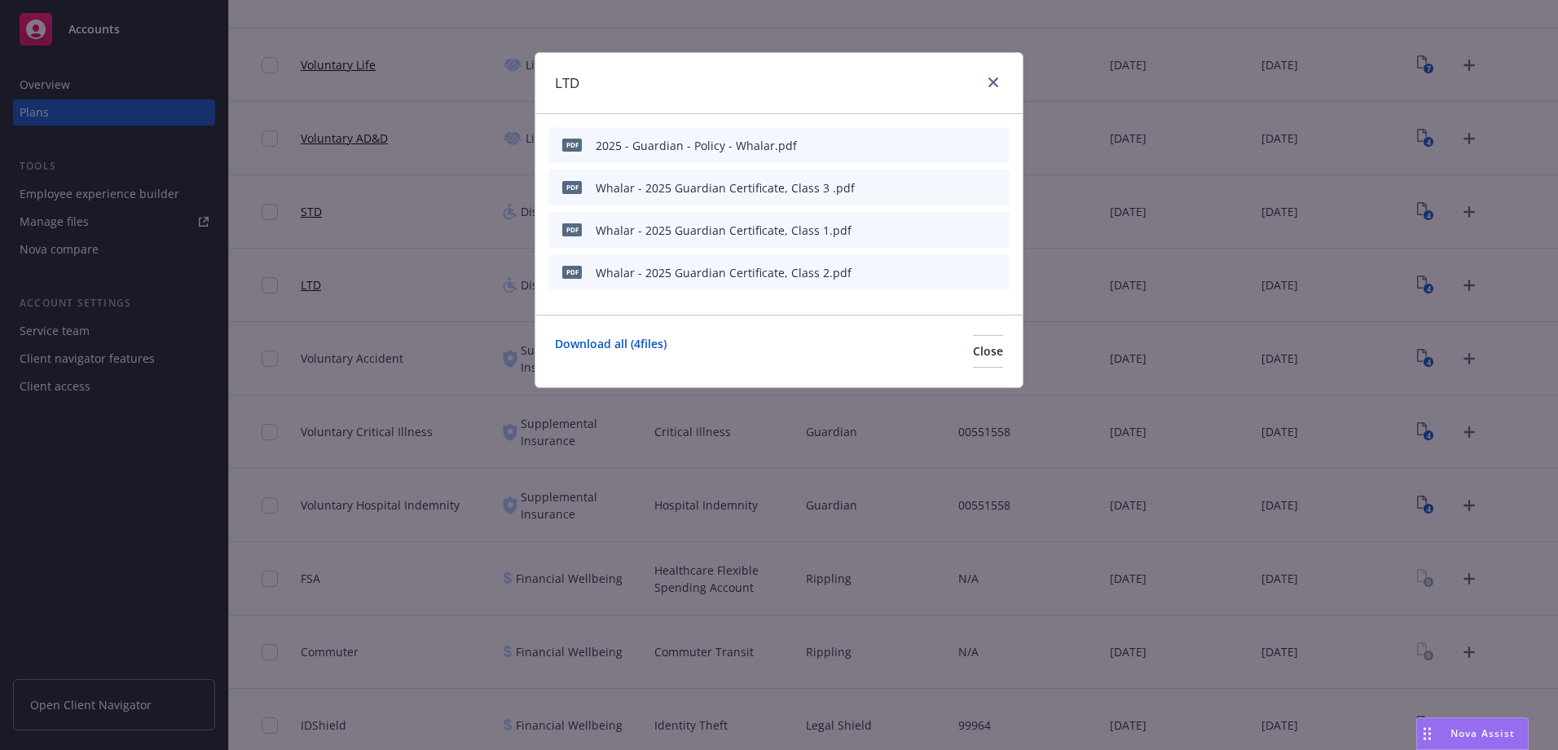
click at [973, 189] on icon "preview file" at bounding box center [968, 186] width 15 height 11
click at [943, 187] on icon "download file" at bounding box center [941, 185] width 11 height 10
click at [939, 232] on icon "download file" at bounding box center [941, 228] width 13 height 13
click at [940, 271] on icon "download file" at bounding box center [941, 270] width 11 height 10
click at [990, 83] on icon "close" at bounding box center [993, 82] width 10 height 10
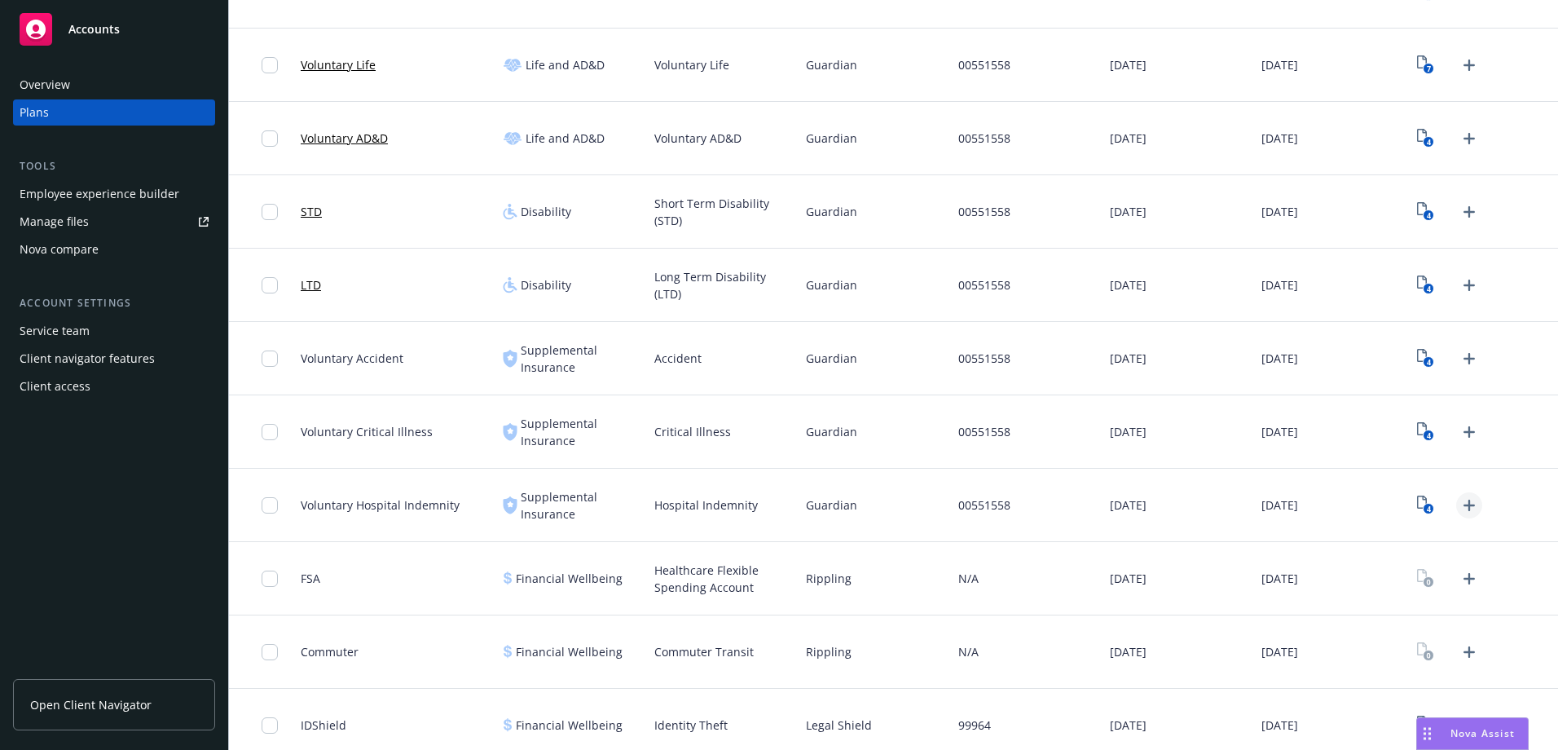
click at [1459, 499] on icon "Upload Plan Documents" at bounding box center [1469, 505] width 20 height 20
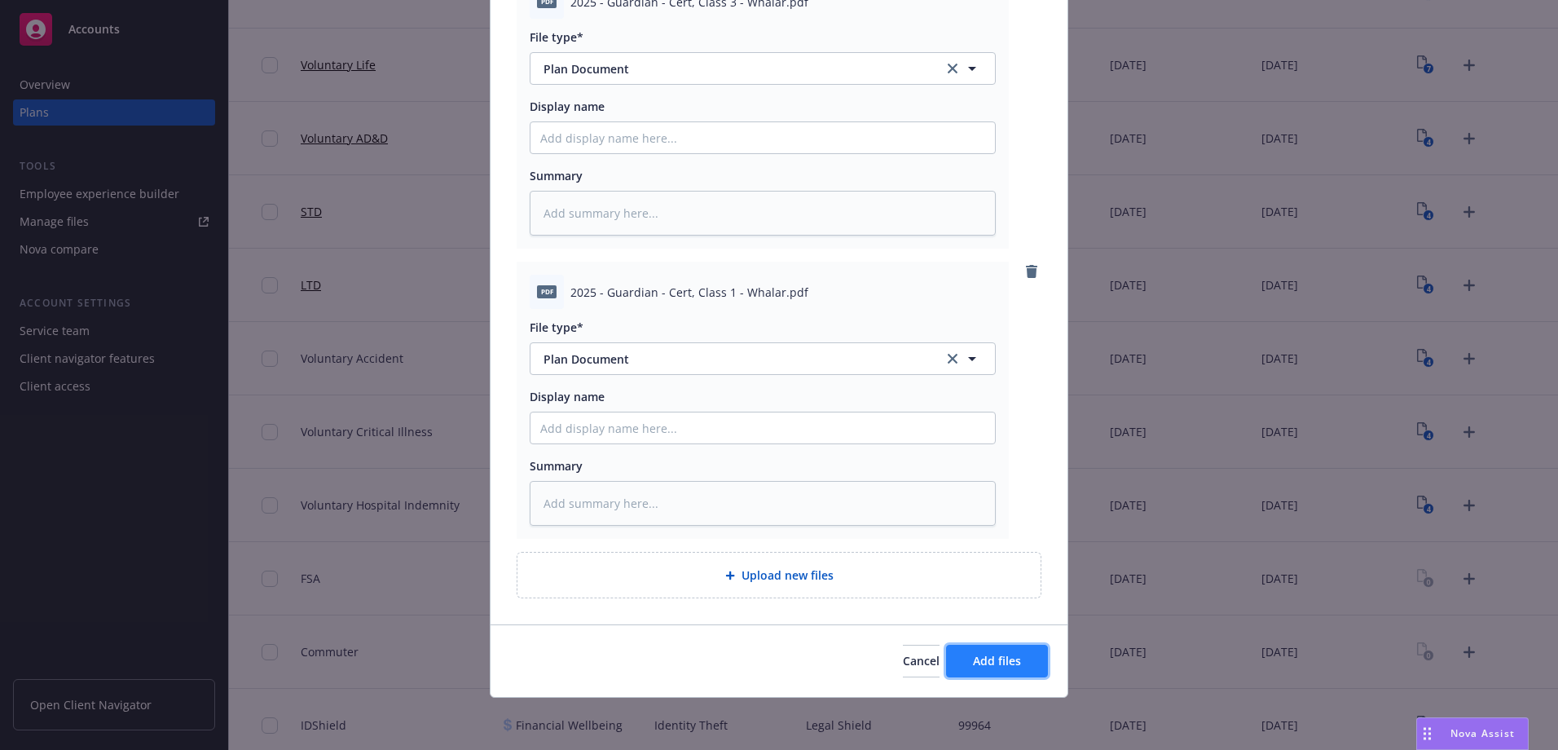
click at [1014, 652] on button "Add files" at bounding box center [997, 660] width 102 height 33
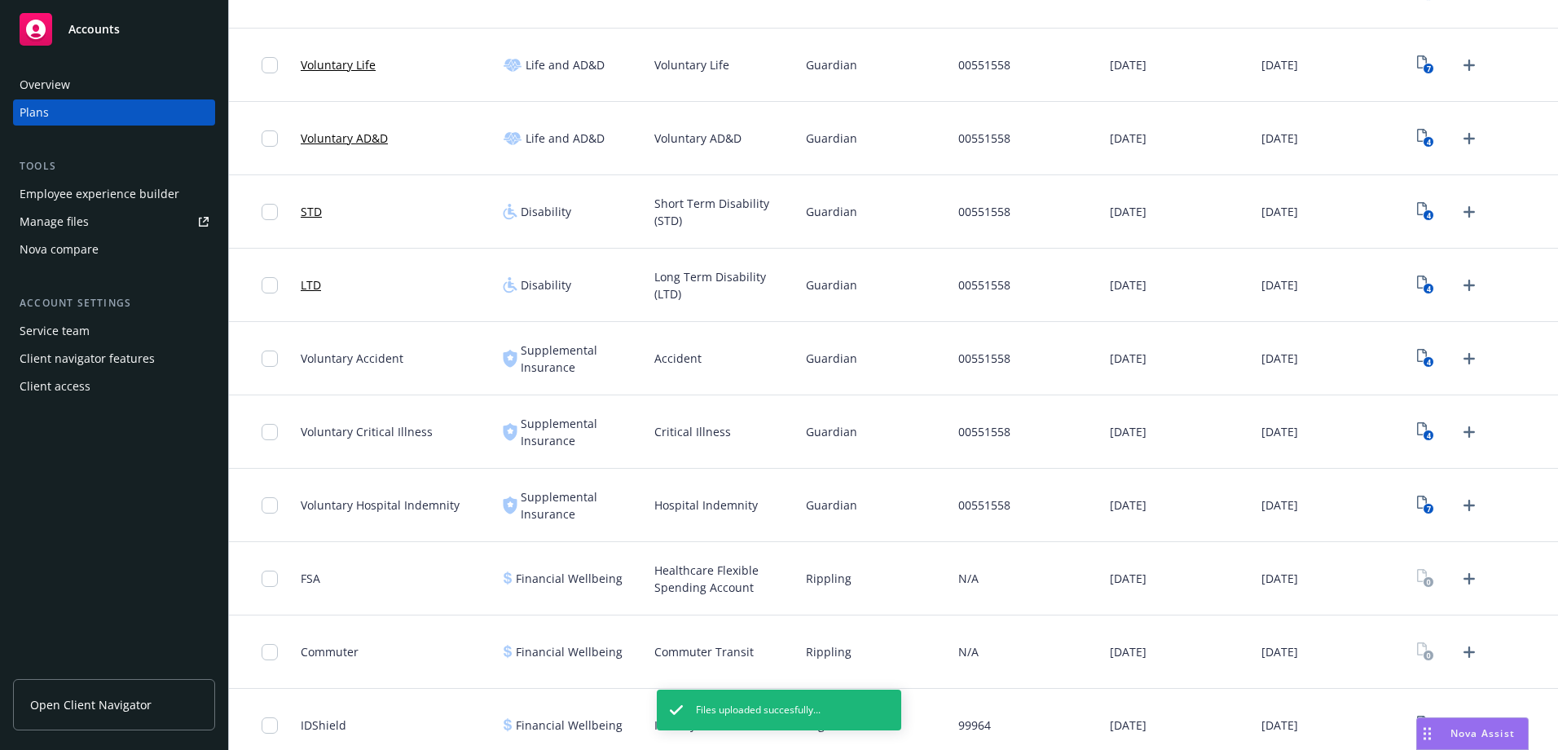
click at [1460, 430] on icon "Upload Plan Documents" at bounding box center [1469, 432] width 20 height 20
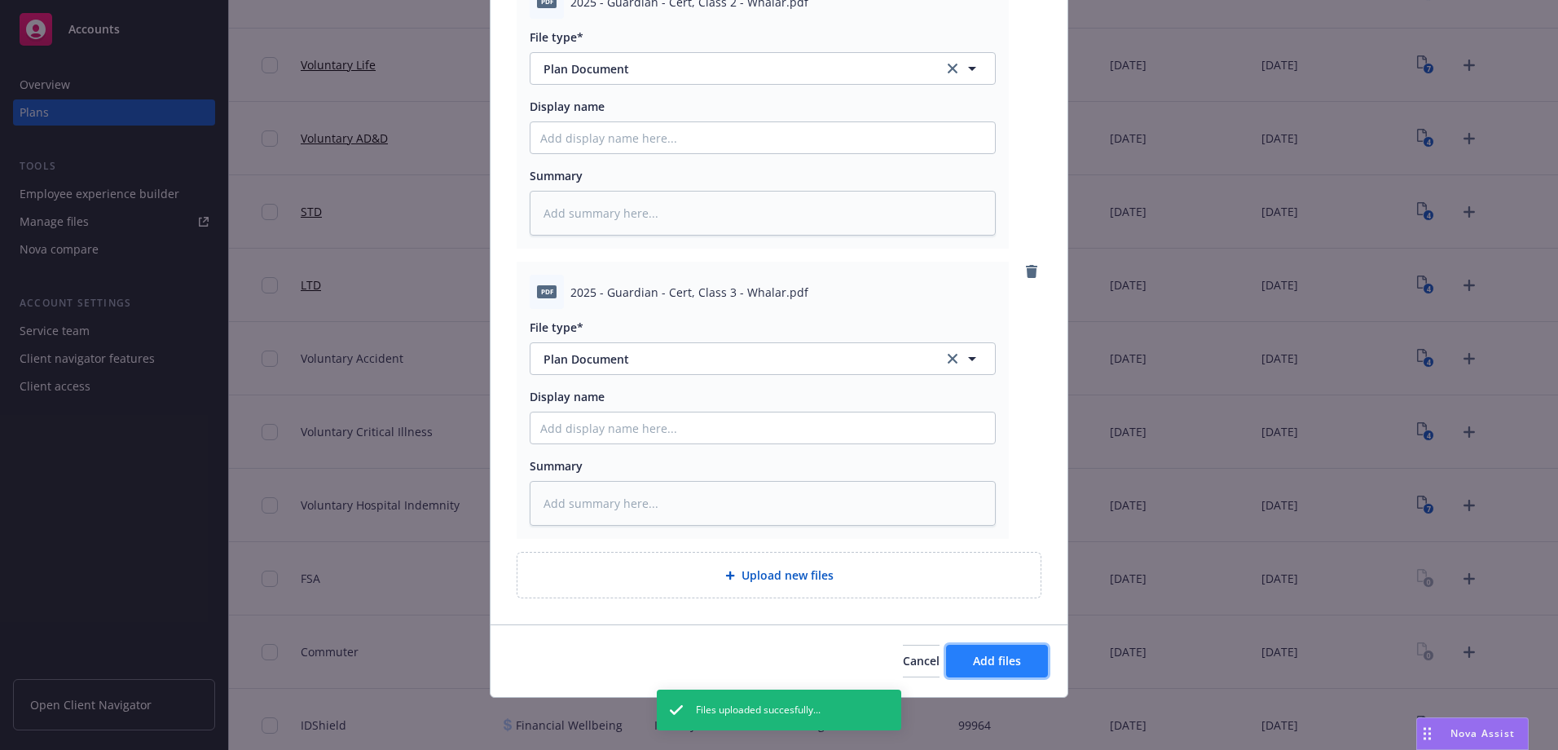
click at [1013, 673] on button "Add files" at bounding box center [997, 660] width 102 height 33
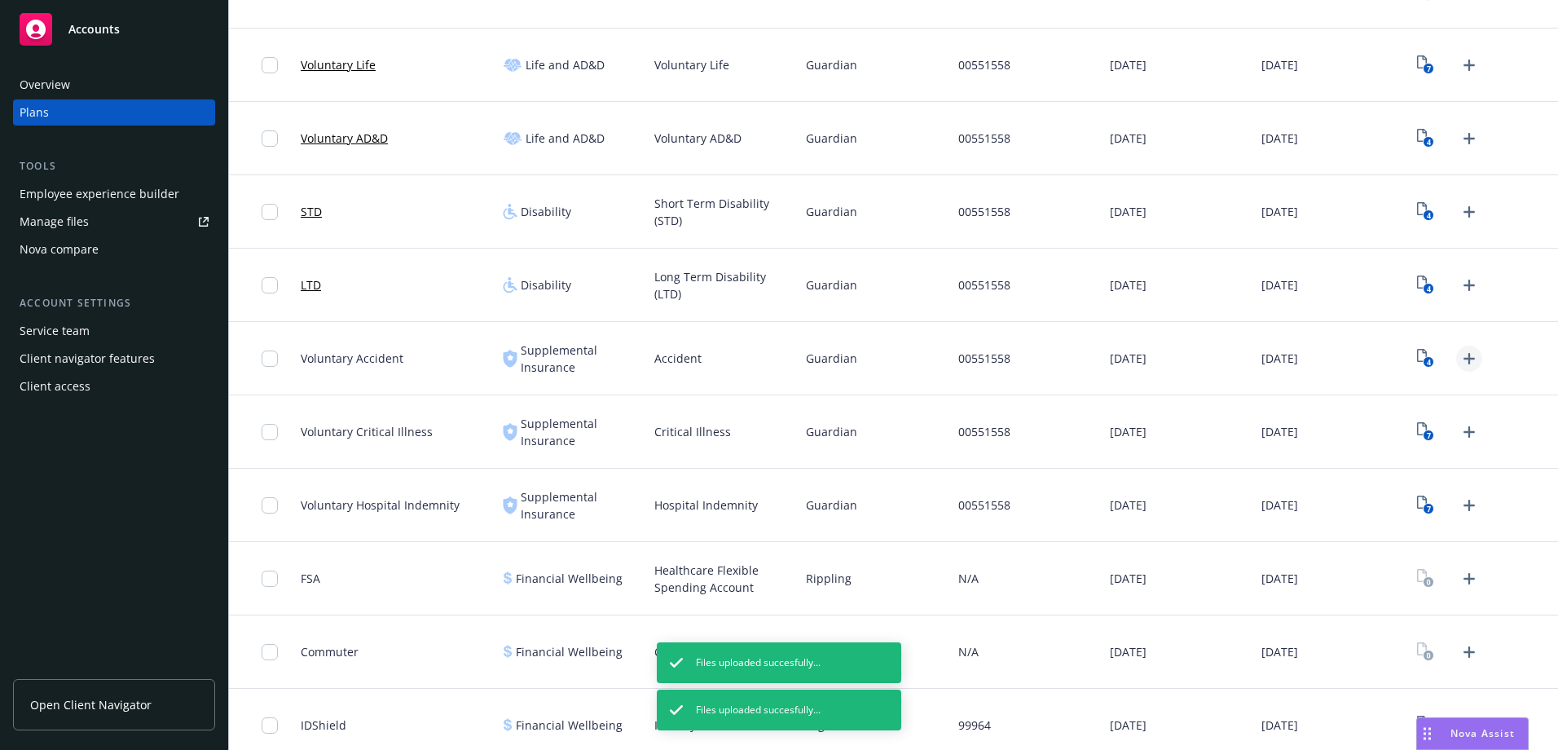
click at [1463, 357] on icon "Upload Plan Documents" at bounding box center [1468, 358] width 11 height 11
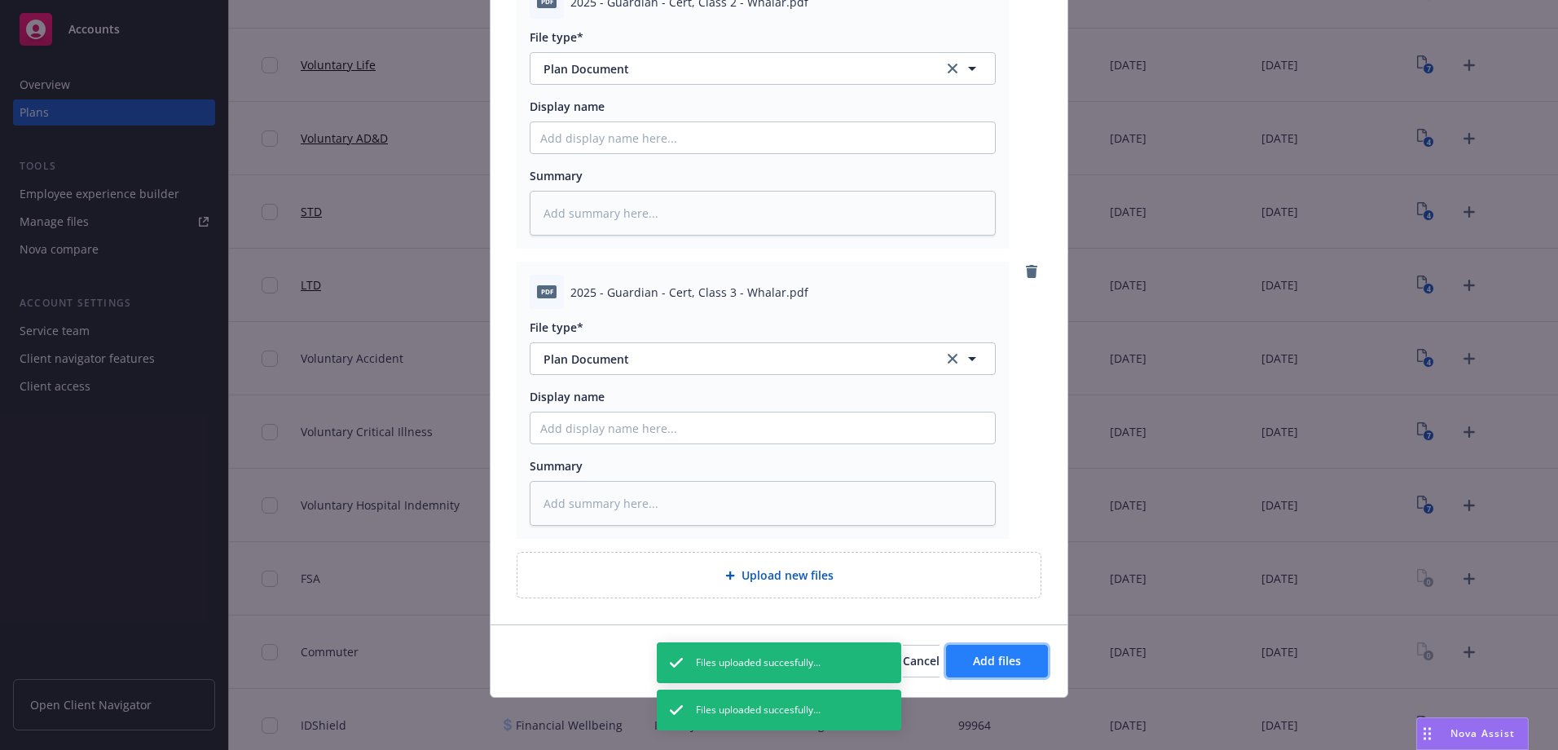
click at [974, 658] on span "Add files" at bounding box center [997, 660] width 48 height 15
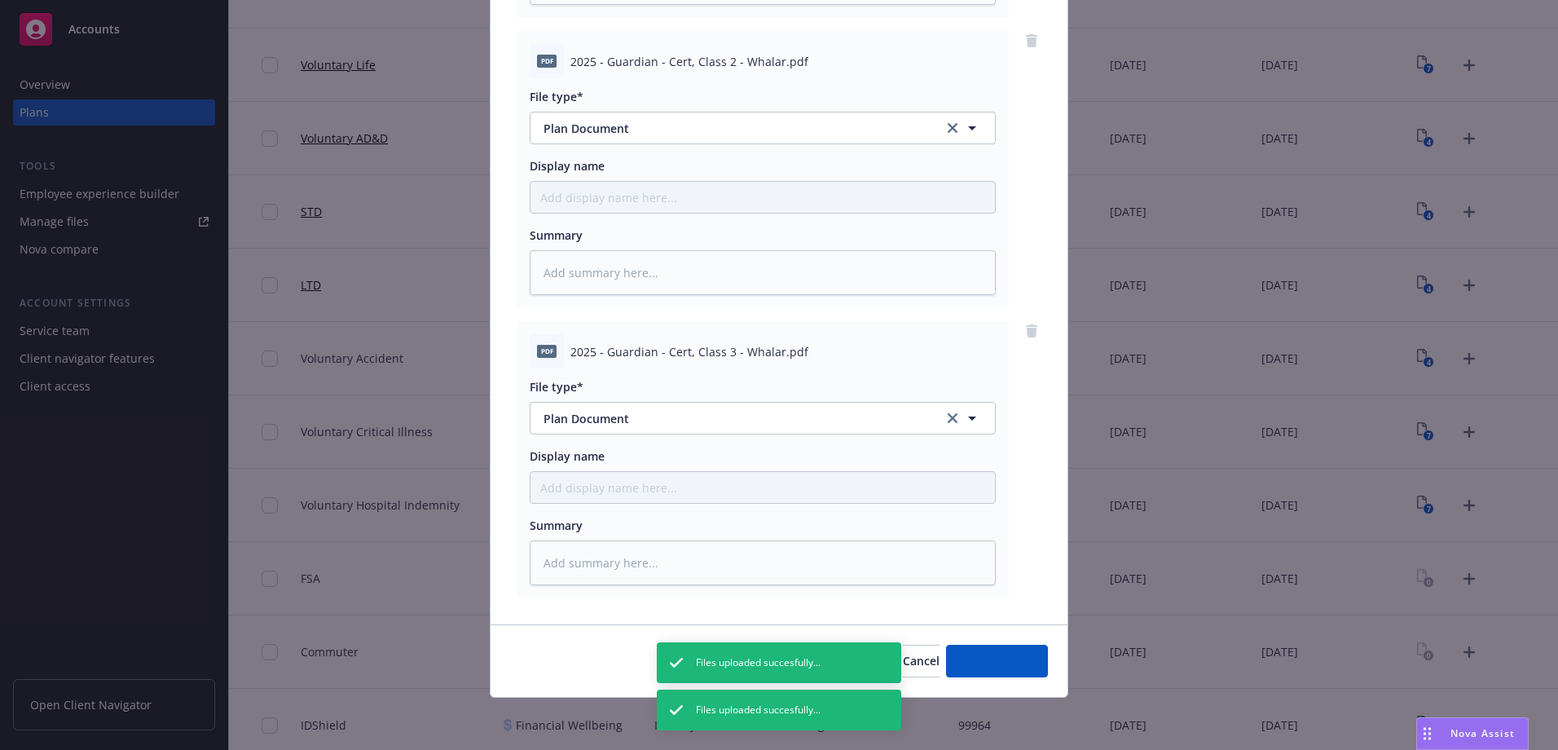
scroll to position [450, 0]
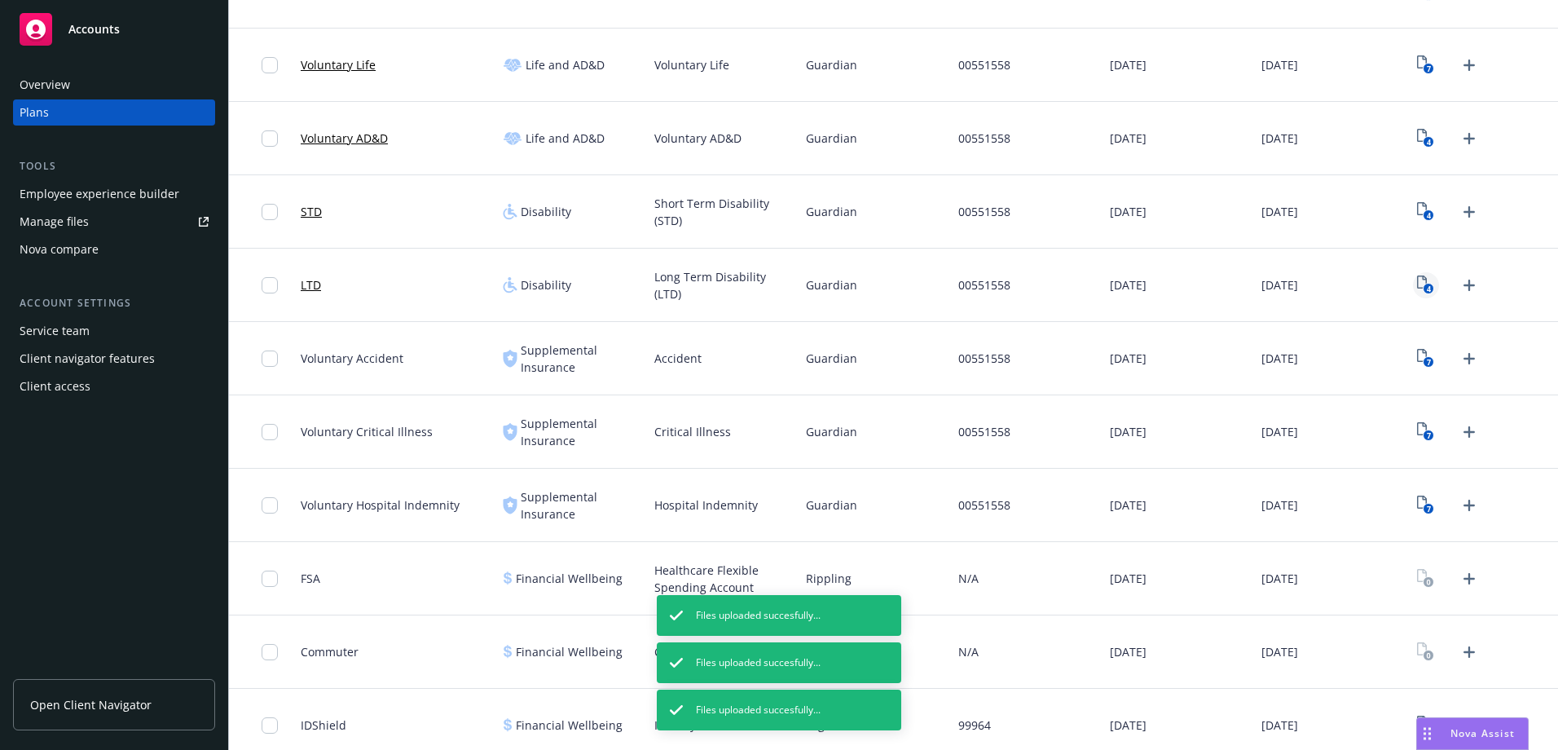
click at [1427, 286] on text "4" at bounding box center [1429, 289] width 4 height 11
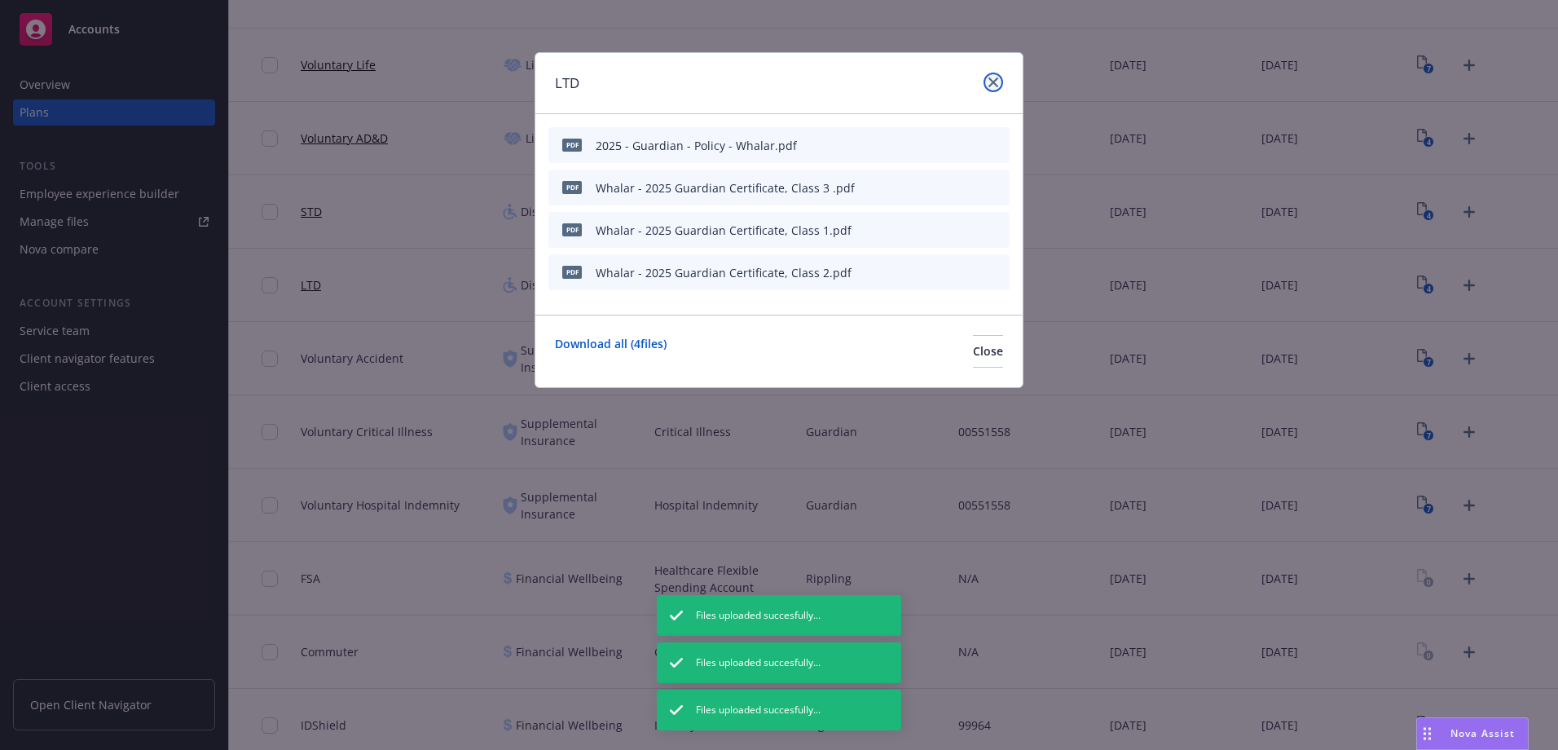
click at [991, 82] on icon "close" at bounding box center [993, 82] width 10 height 10
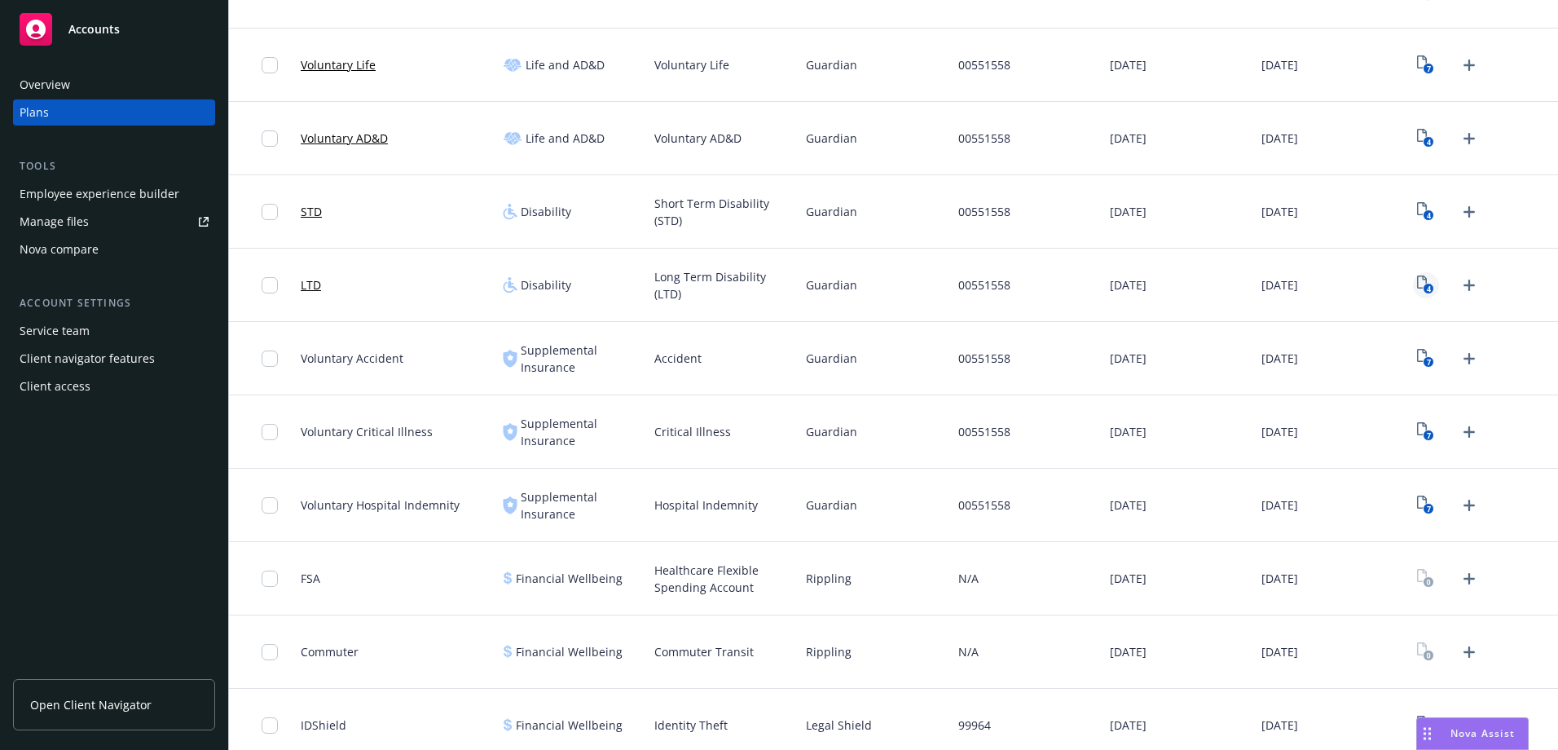
click at [1427, 286] on text "4" at bounding box center [1429, 289] width 4 height 11
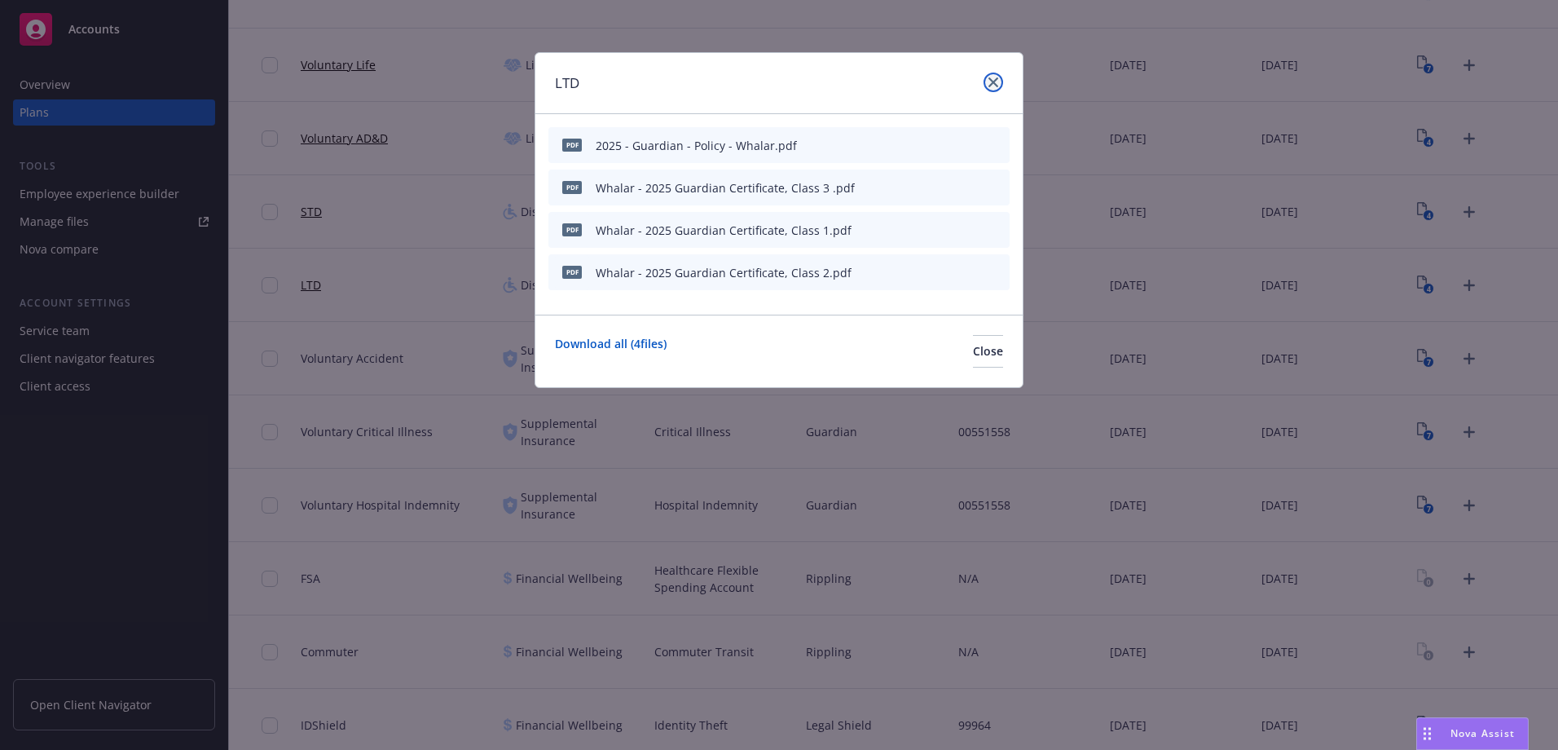
click at [997, 81] on icon "close" at bounding box center [993, 82] width 10 height 10
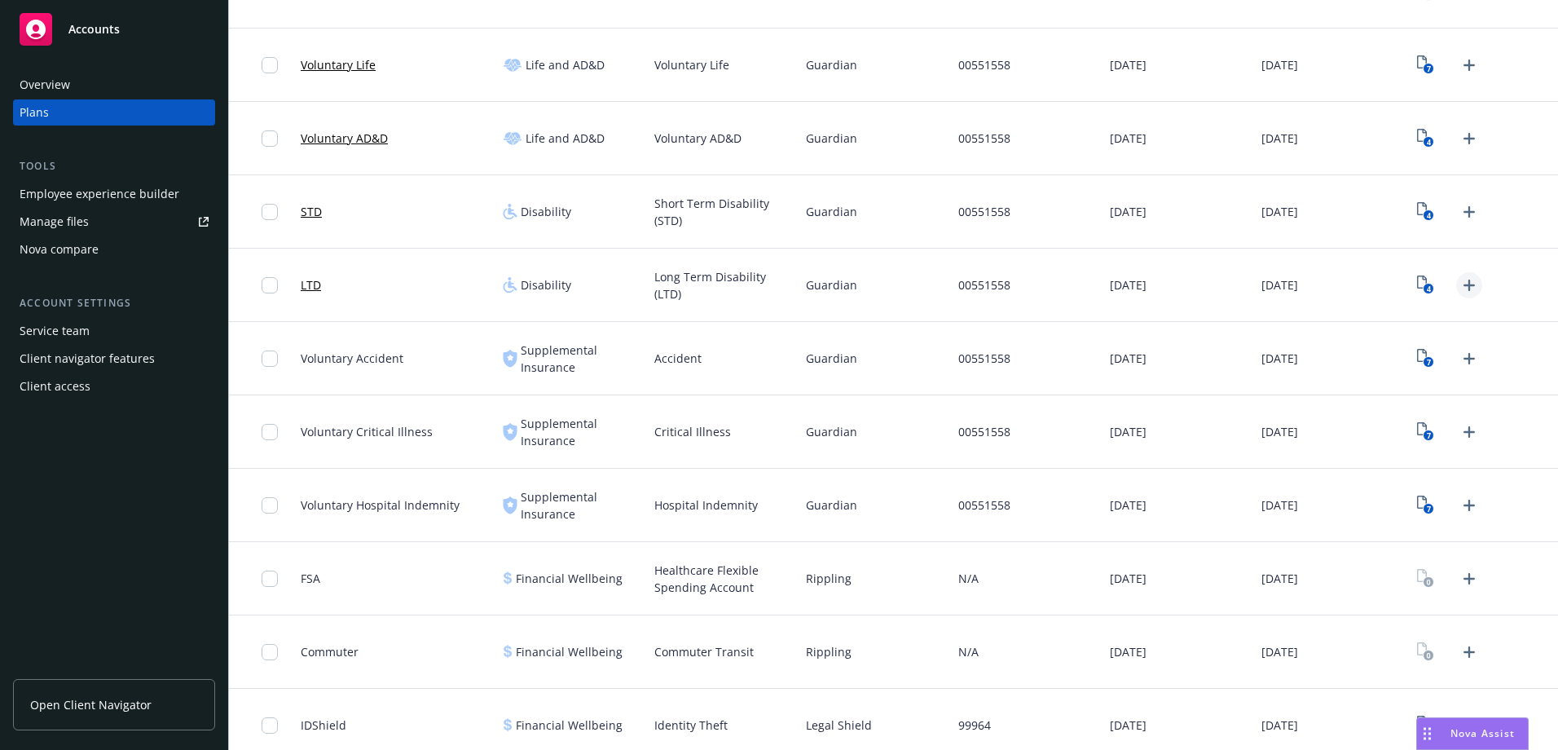
click at [1459, 278] on icon "Upload Plan Documents" at bounding box center [1469, 285] width 20 height 20
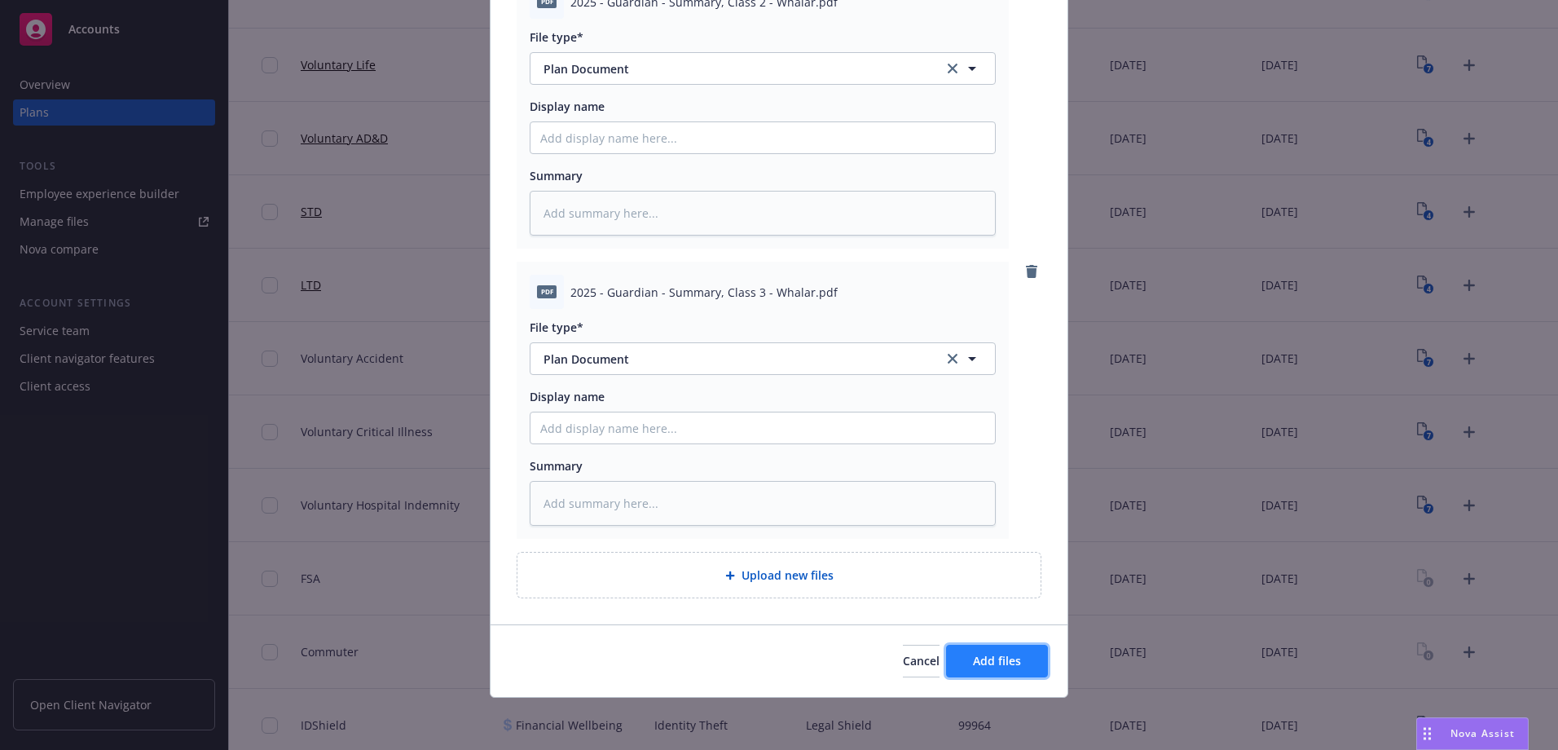
click at [990, 664] on span "Add files" at bounding box center [997, 660] width 48 height 15
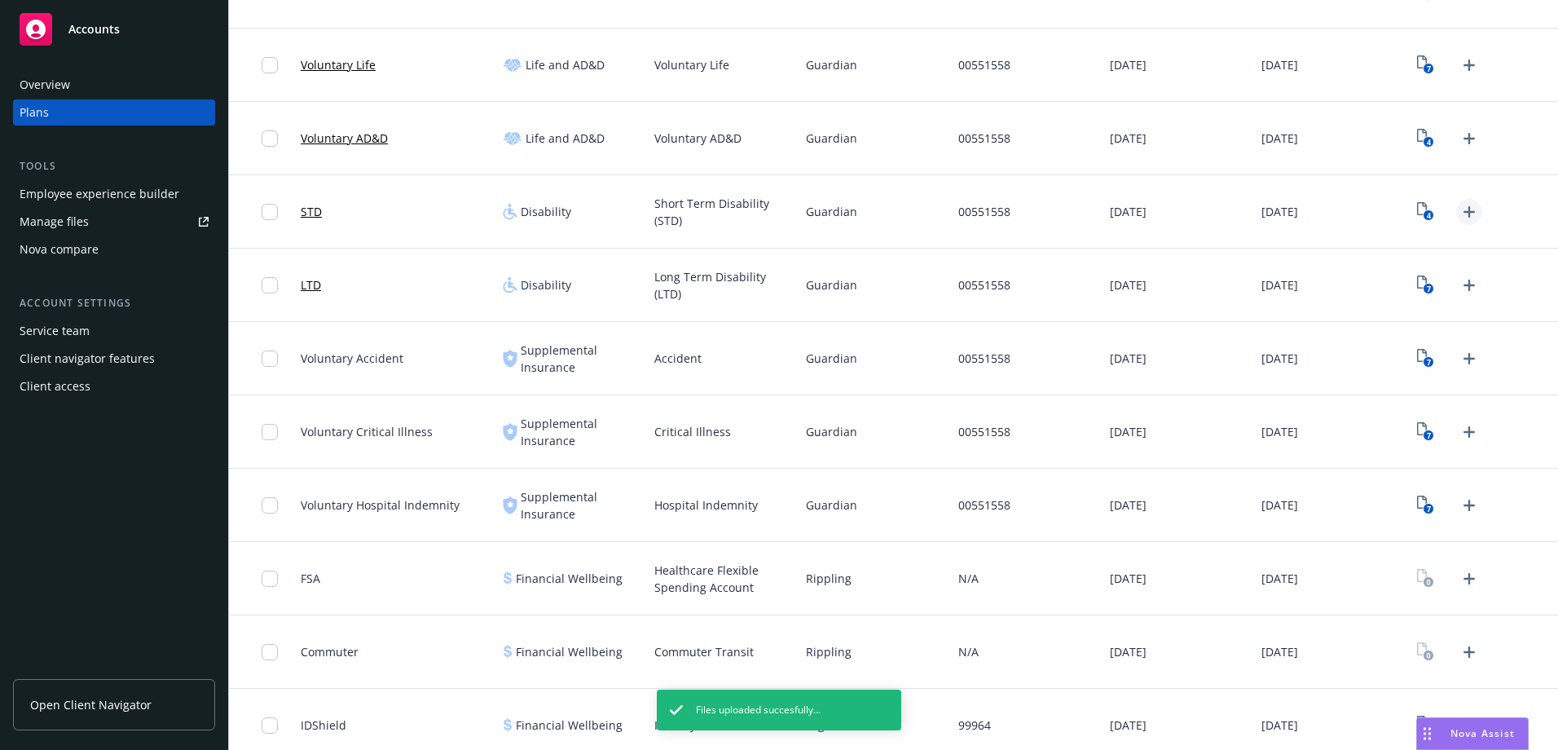
click at [1459, 209] on icon "Upload Plan Documents" at bounding box center [1469, 212] width 20 height 20
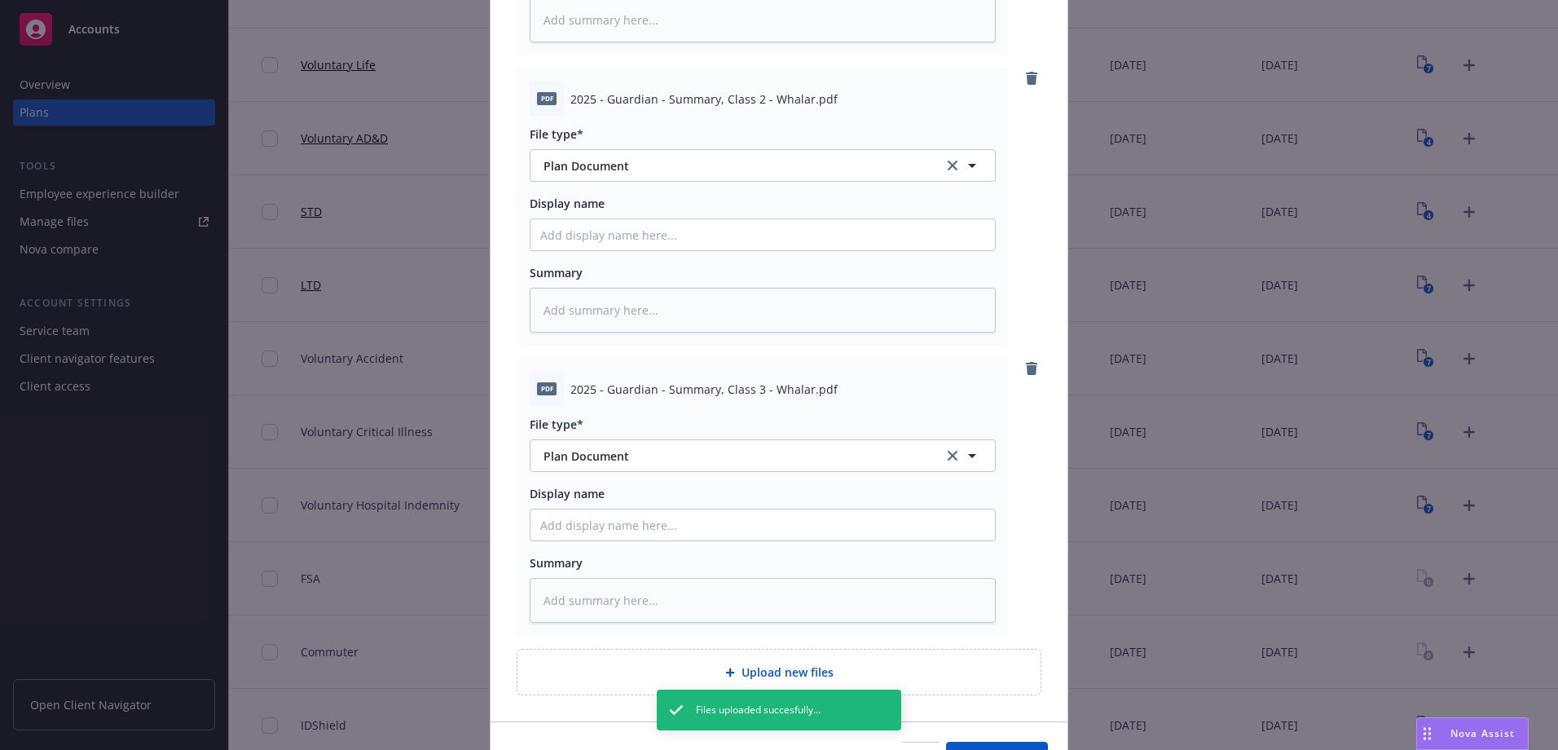
scroll to position [509, 0]
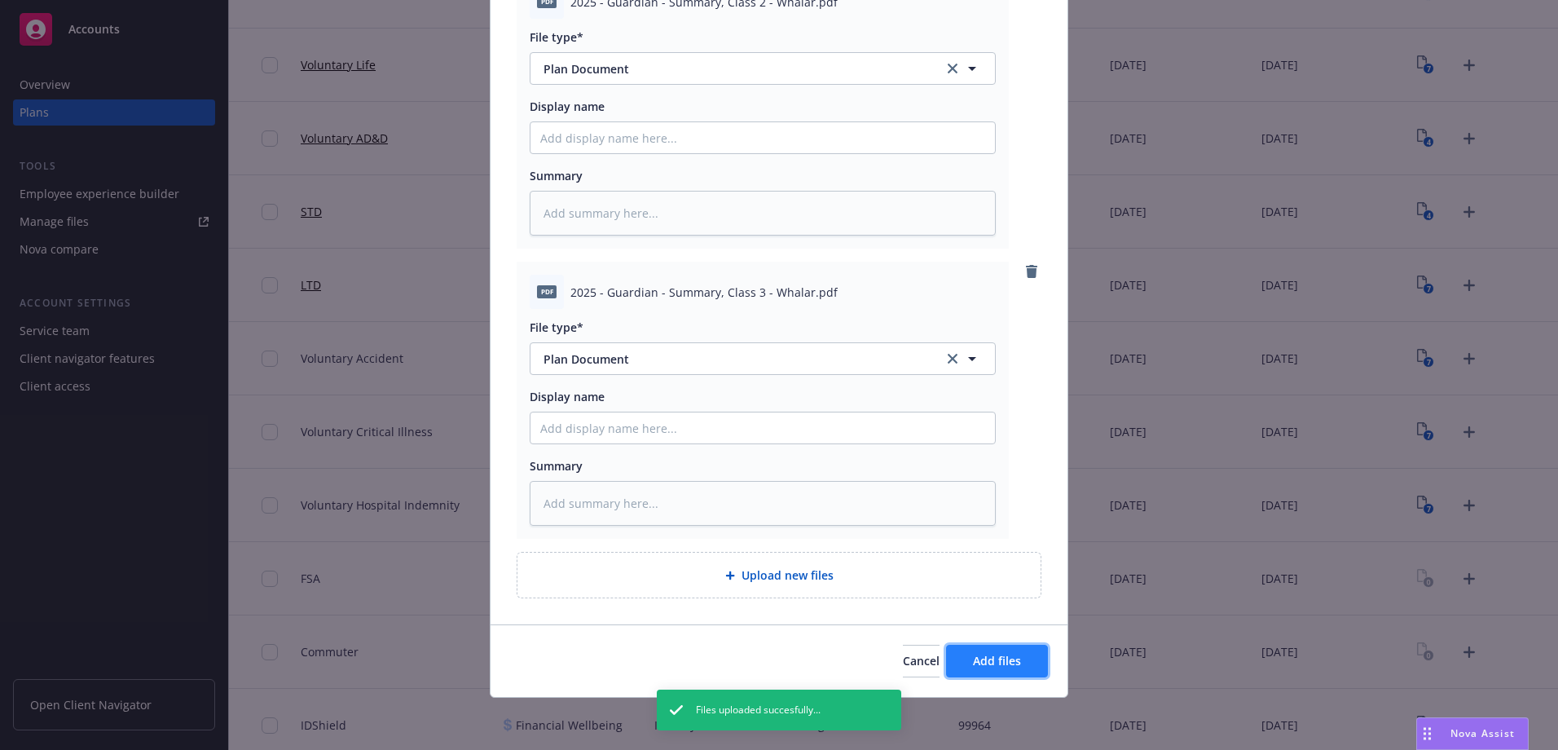
click at [974, 652] on button "Add files" at bounding box center [997, 660] width 102 height 33
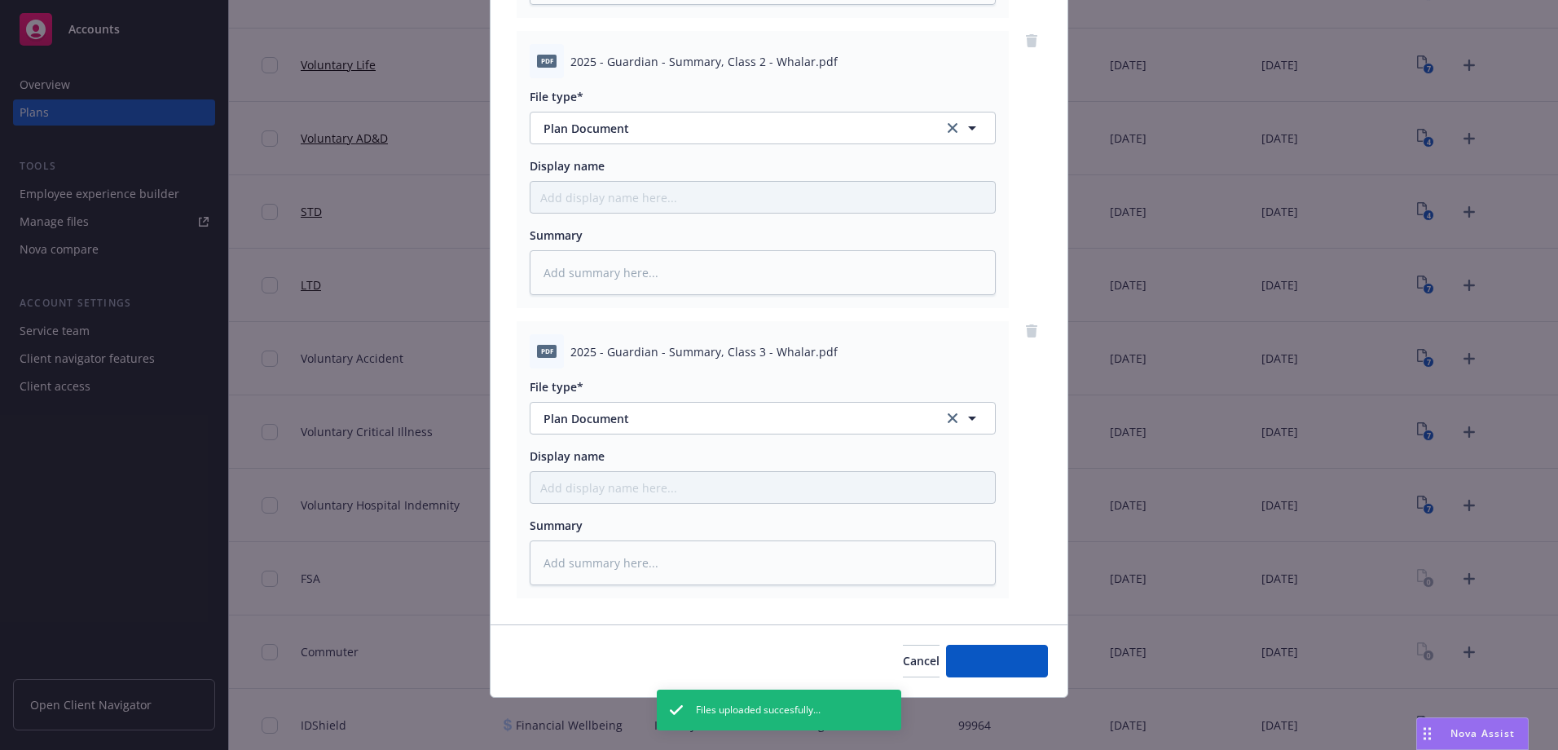
scroll to position [450, 0]
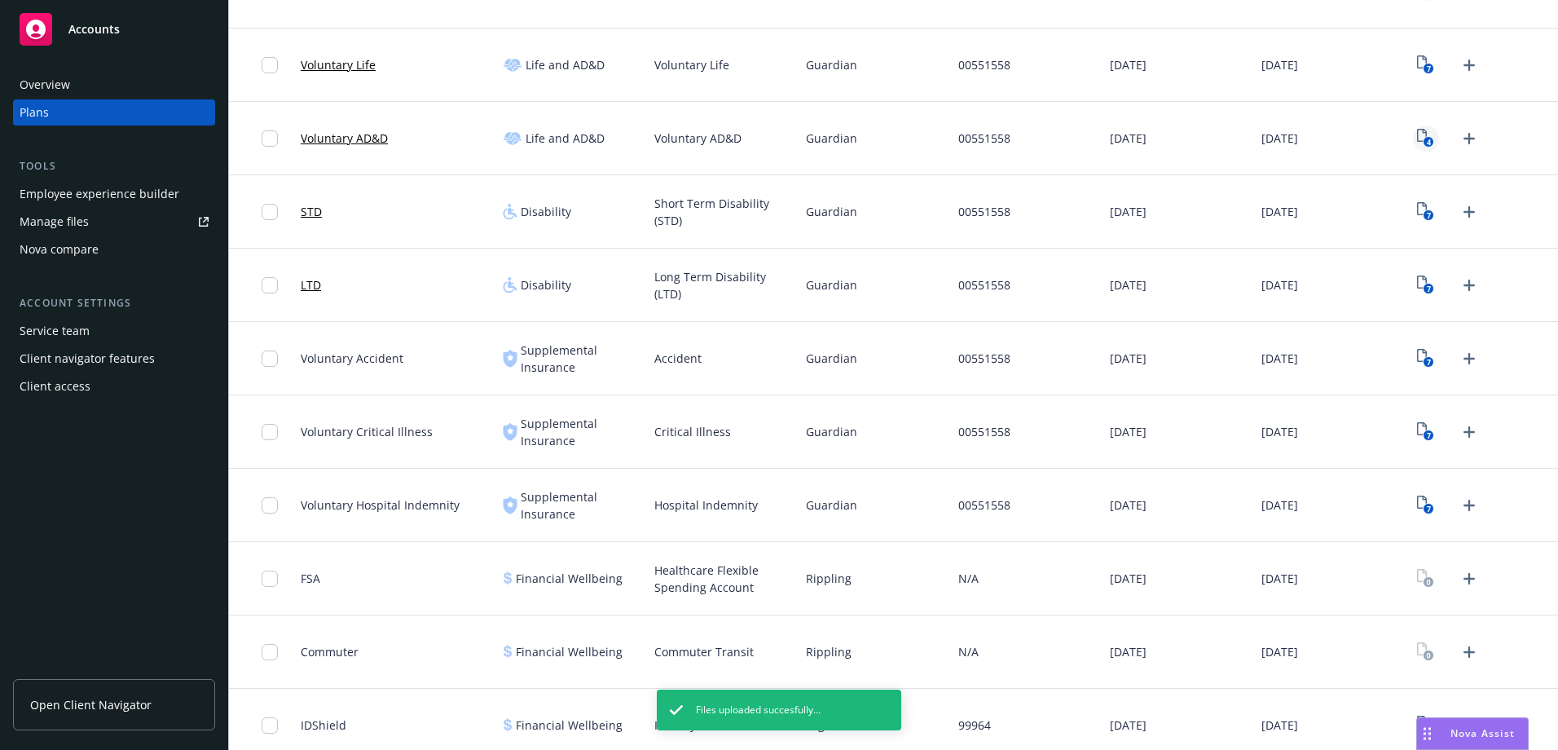
click at [1417, 145] on icon "4" at bounding box center [1425, 138] width 17 height 19
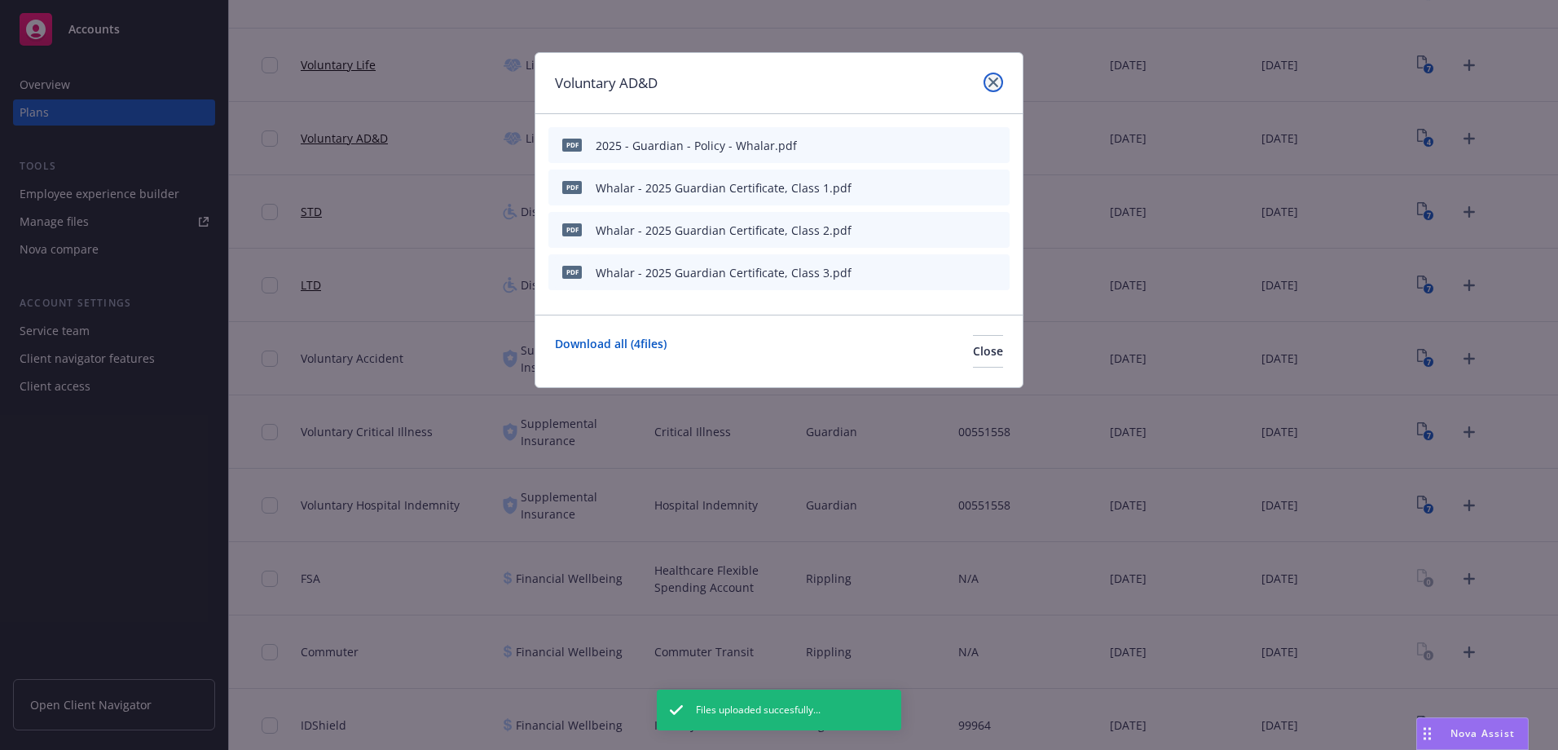
click at [994, 82] on icon "close" at bounding box center [993, 82] width 10 height 10
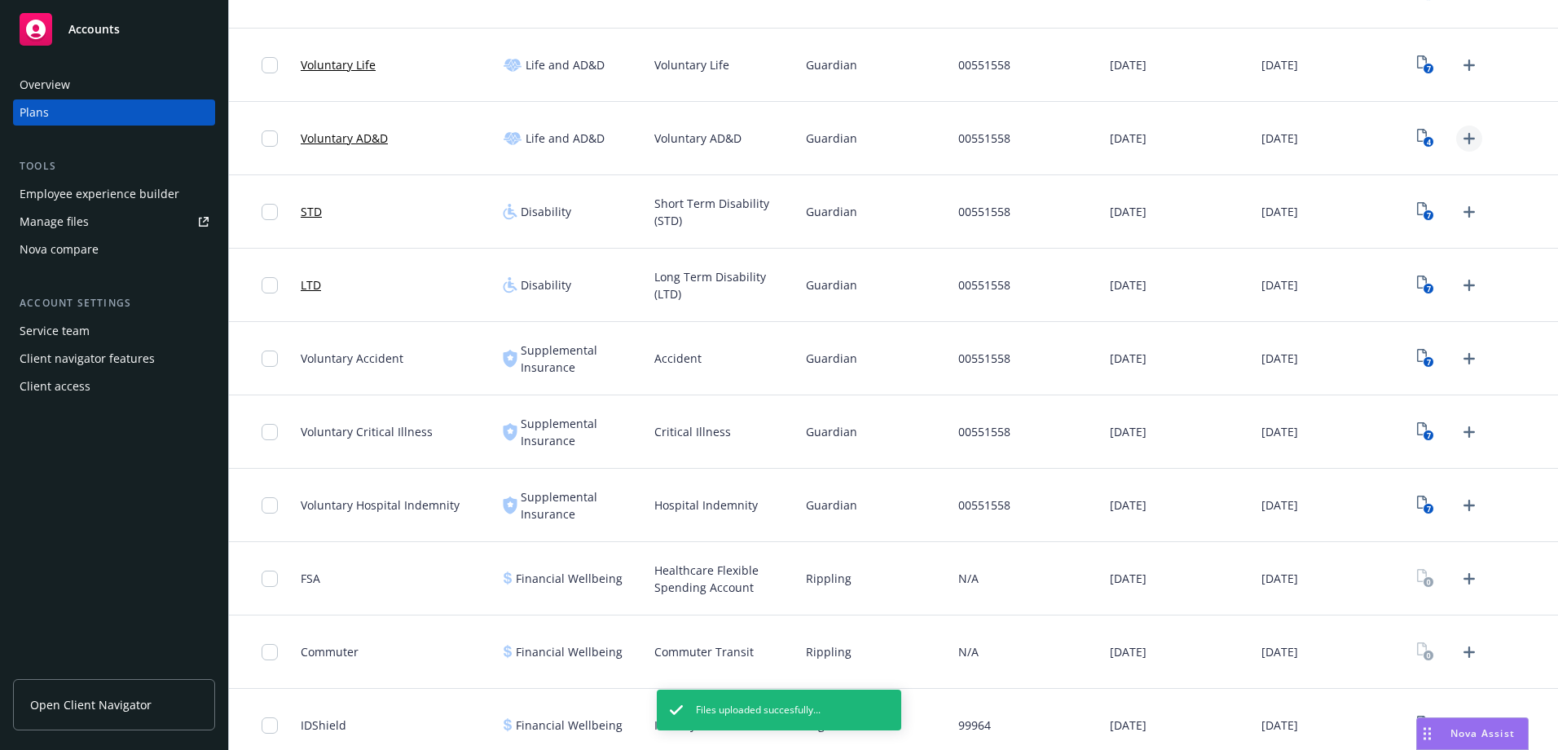
click at [1463, 139] on icon "Upload Plan Documents" at bounding box center [1468, 138] width 11 height 11
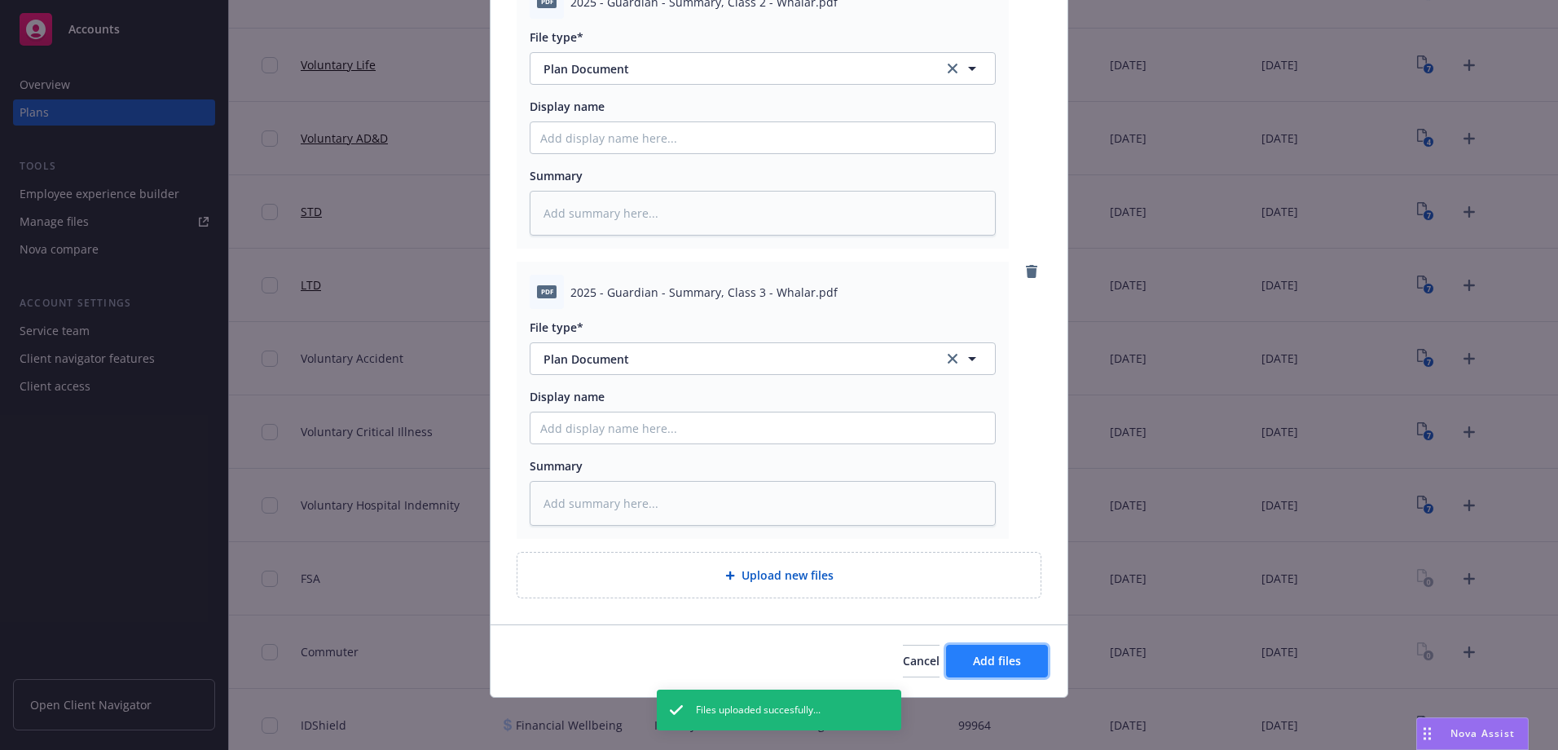
click at [988, 667] on span "Add files" at bounding box center [997, 660] width 48 height 15
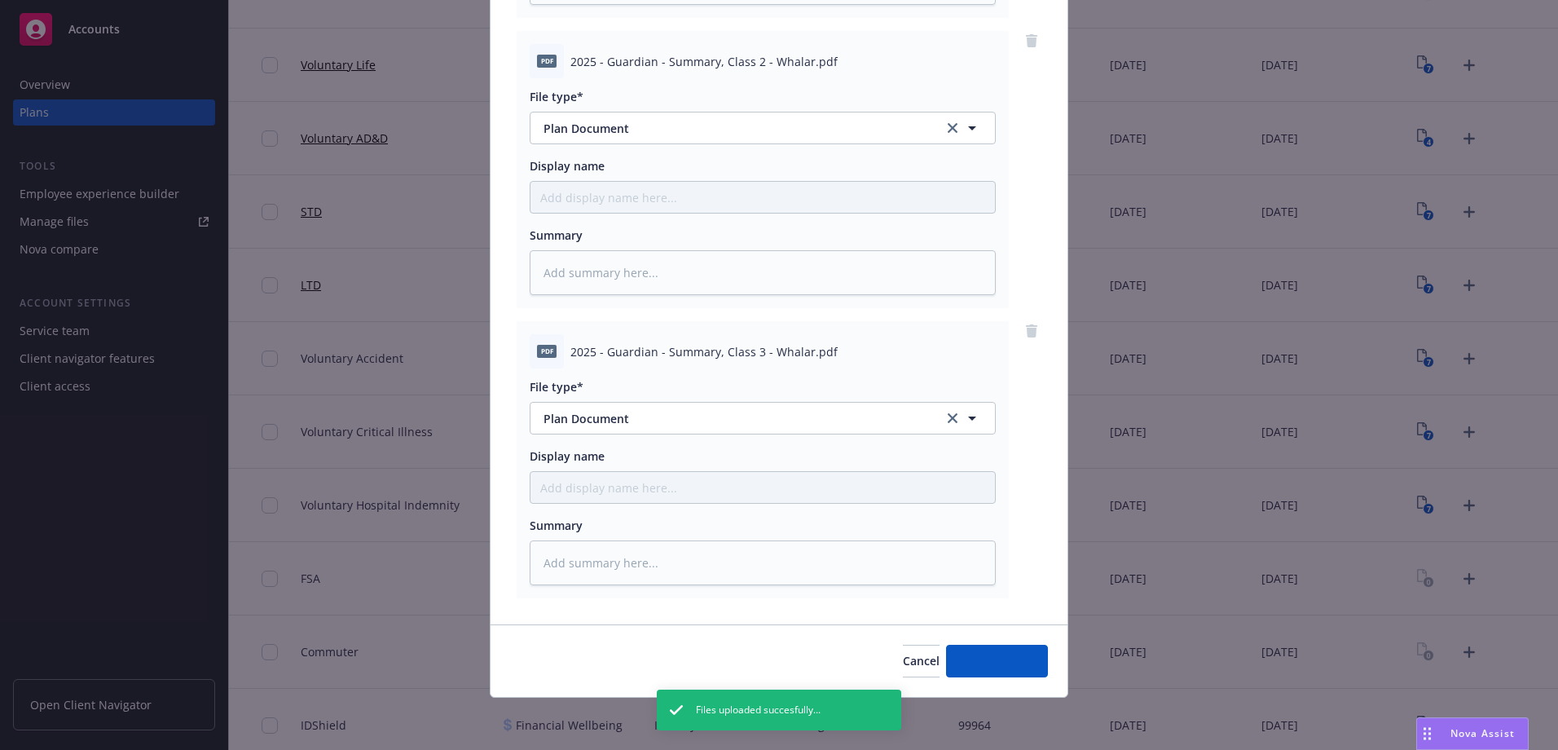
scroll to position [450, 0]
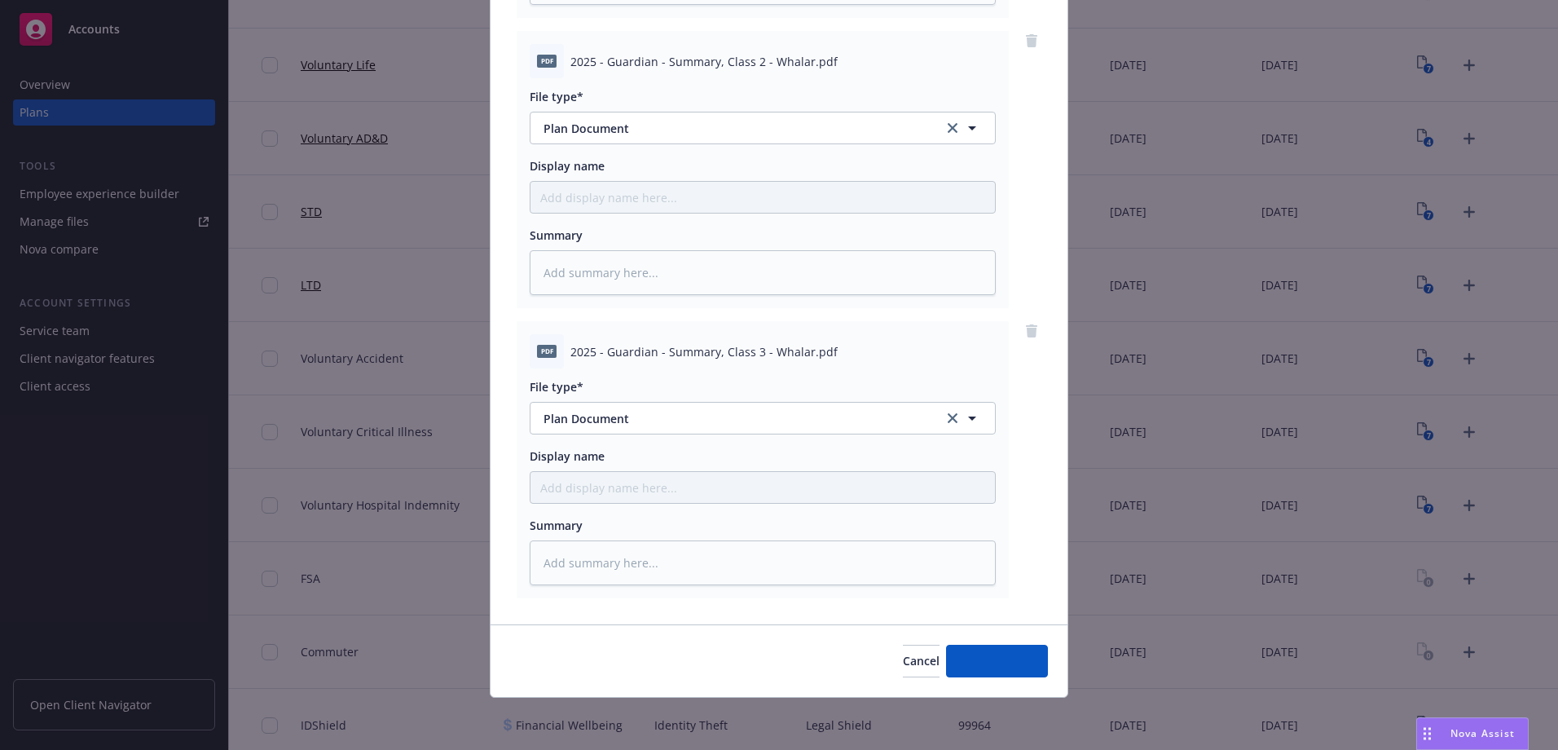
type textarea "x"
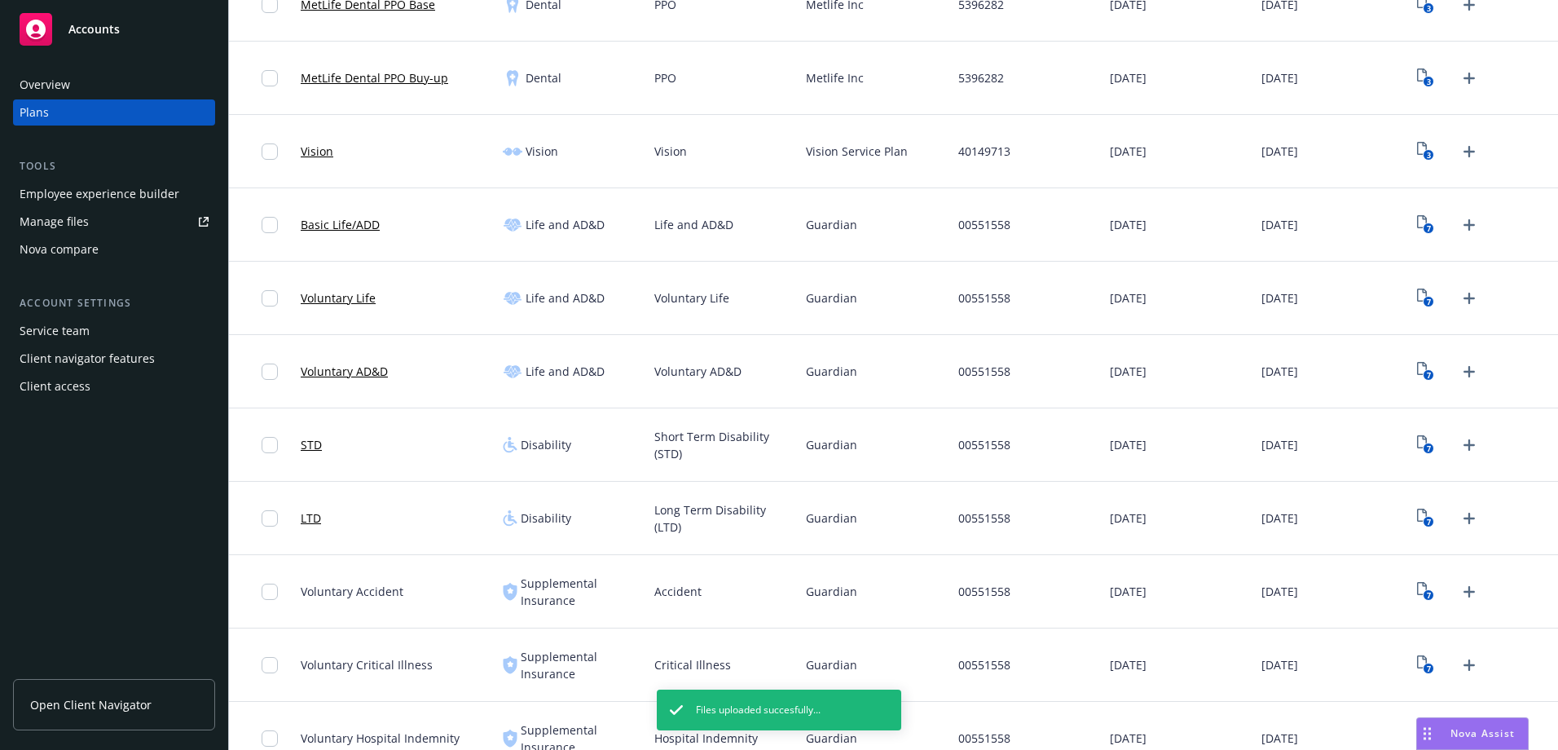
scroll to position [326, 0]
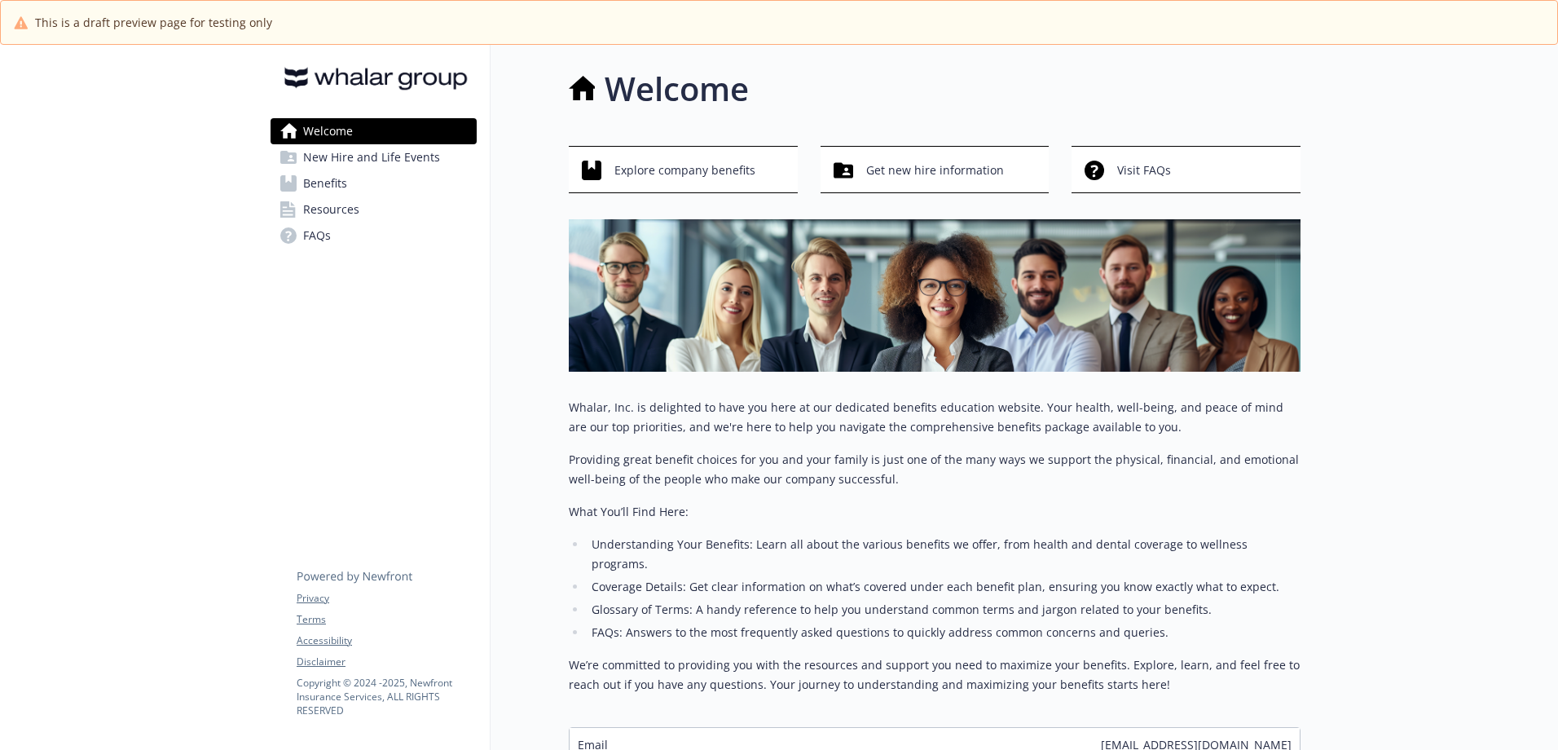
click at [351, 180] on link "Benefits" at bounding box center [374, 183] width 206 height 26
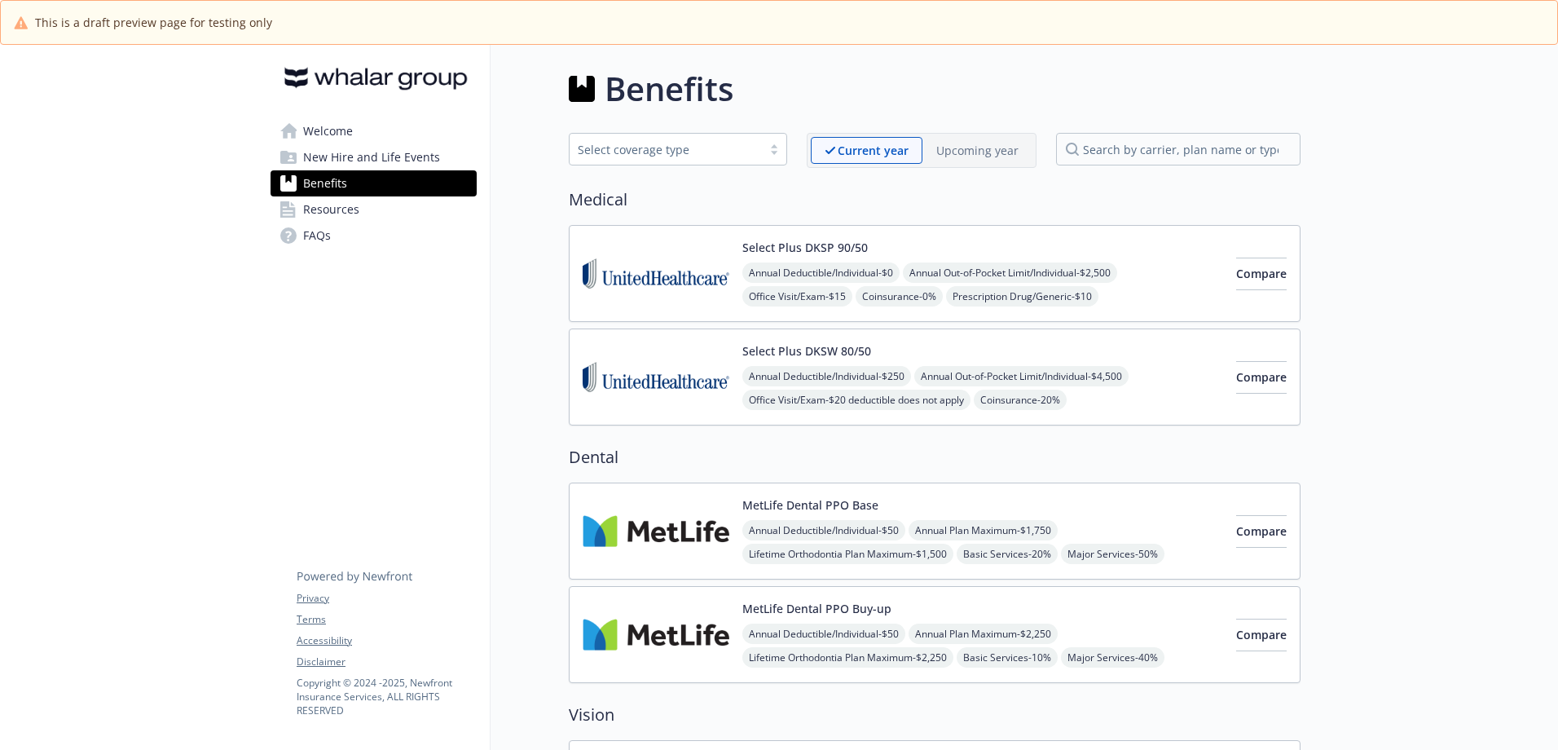
click at [1000, 157] on p "Upcoming year" at bounding box center [977, 150] width 82 height 17
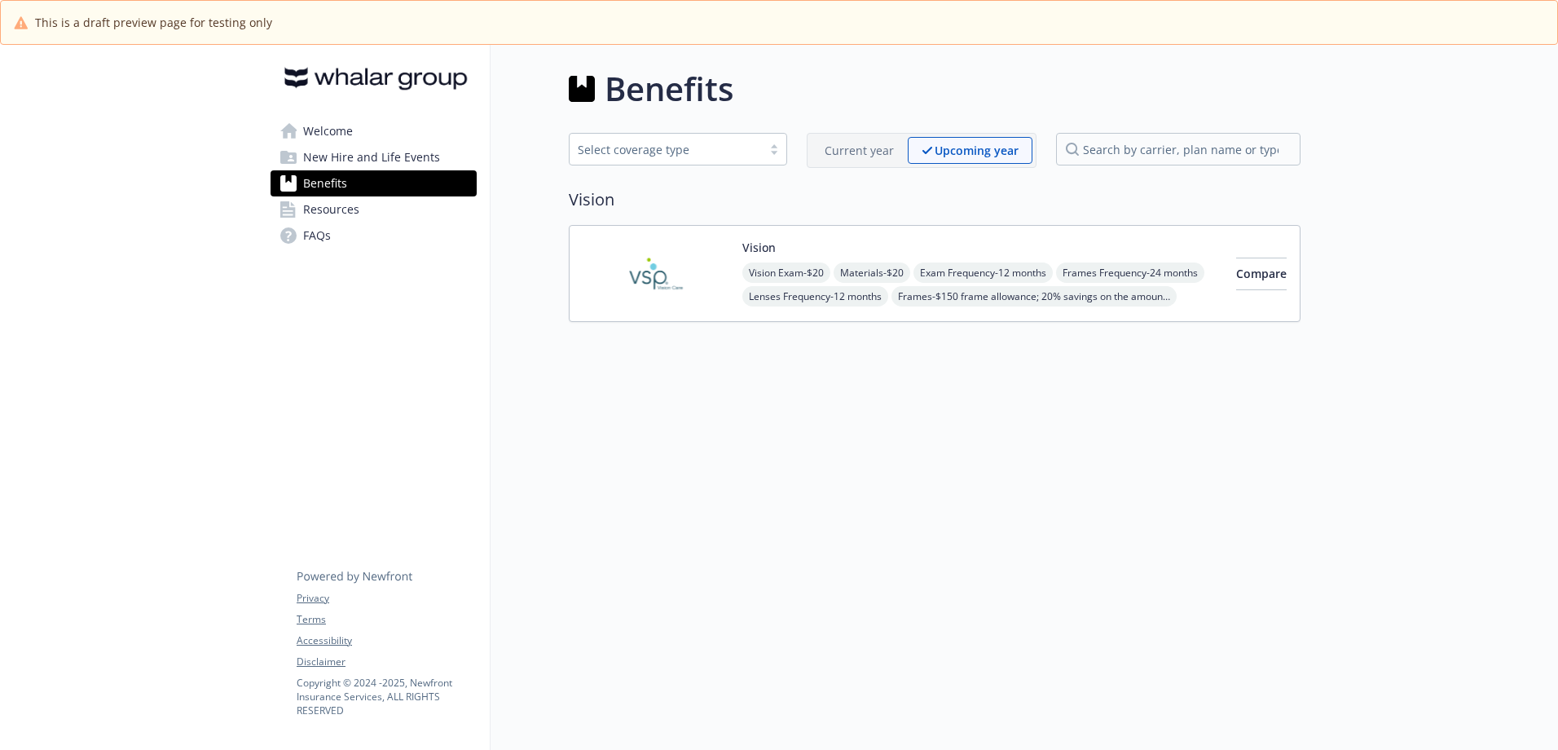
click at [890, 162] on div "Current year" at bounding box center [859, 150] width 97 height 27
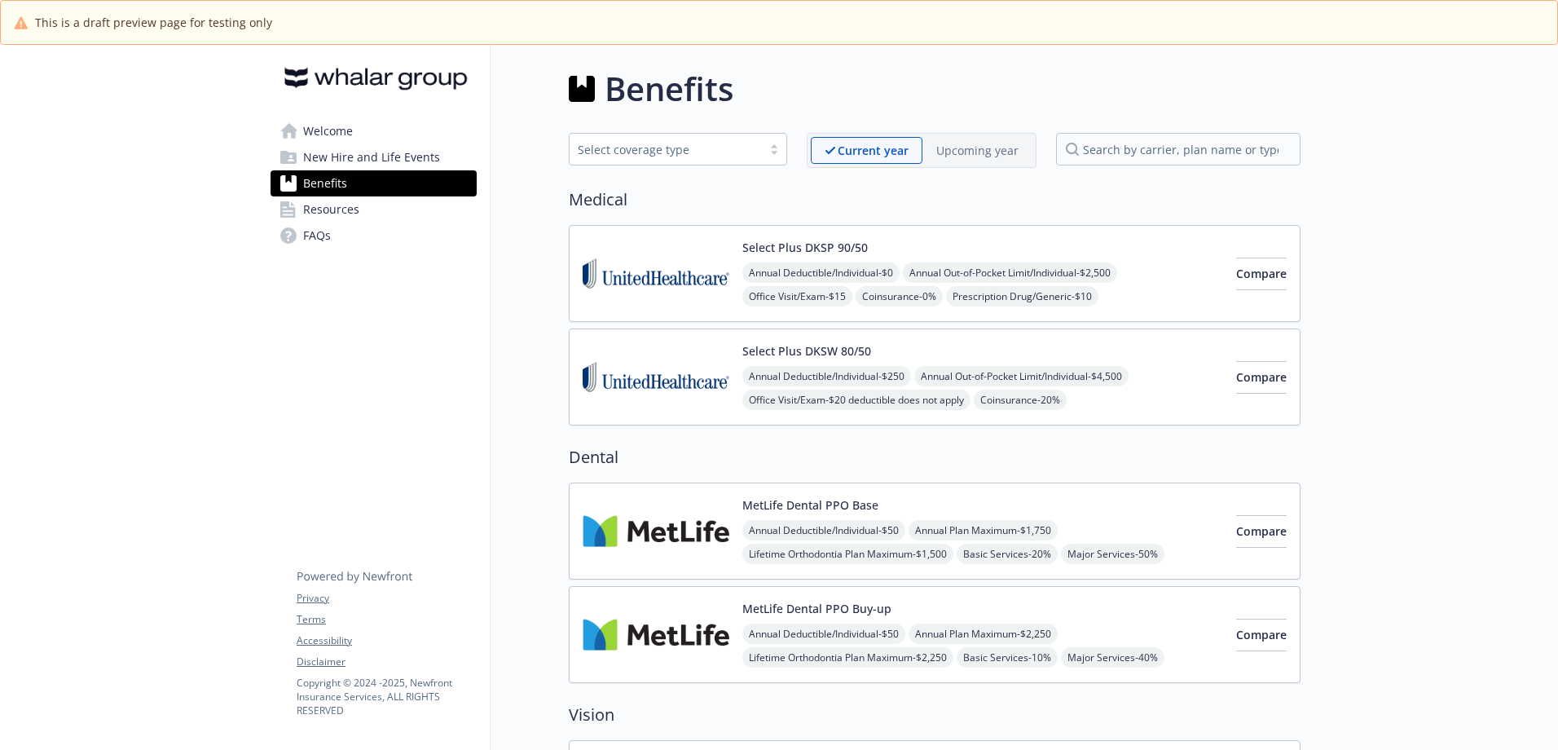
click at [925, 240] on div "Select Plus DKSP 90/50 Annual Deductible/Individual - $0 Annual Out-of-Pocket L…" at bounding box center [982, 273] width 481 height 69
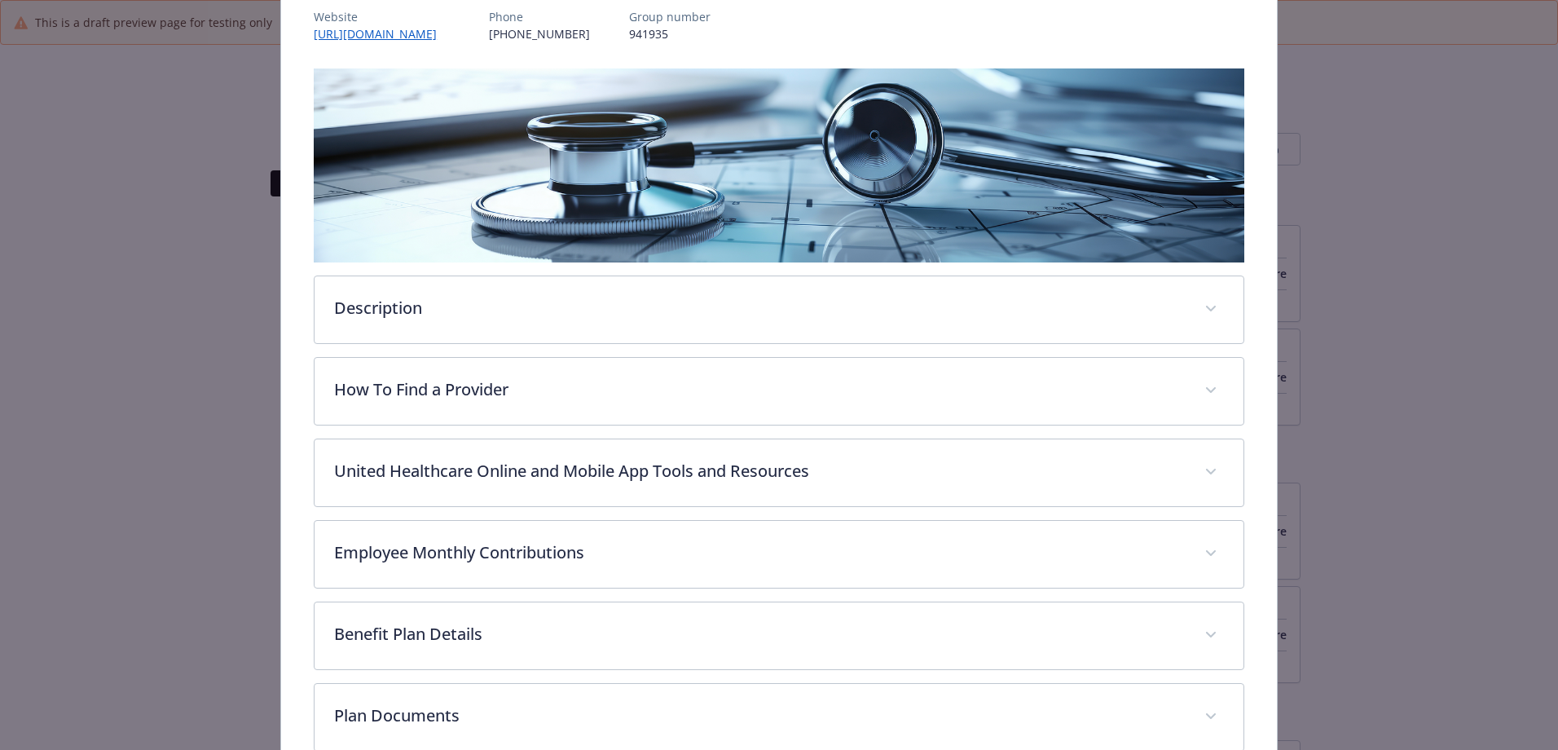
scroll to position [293, 0]
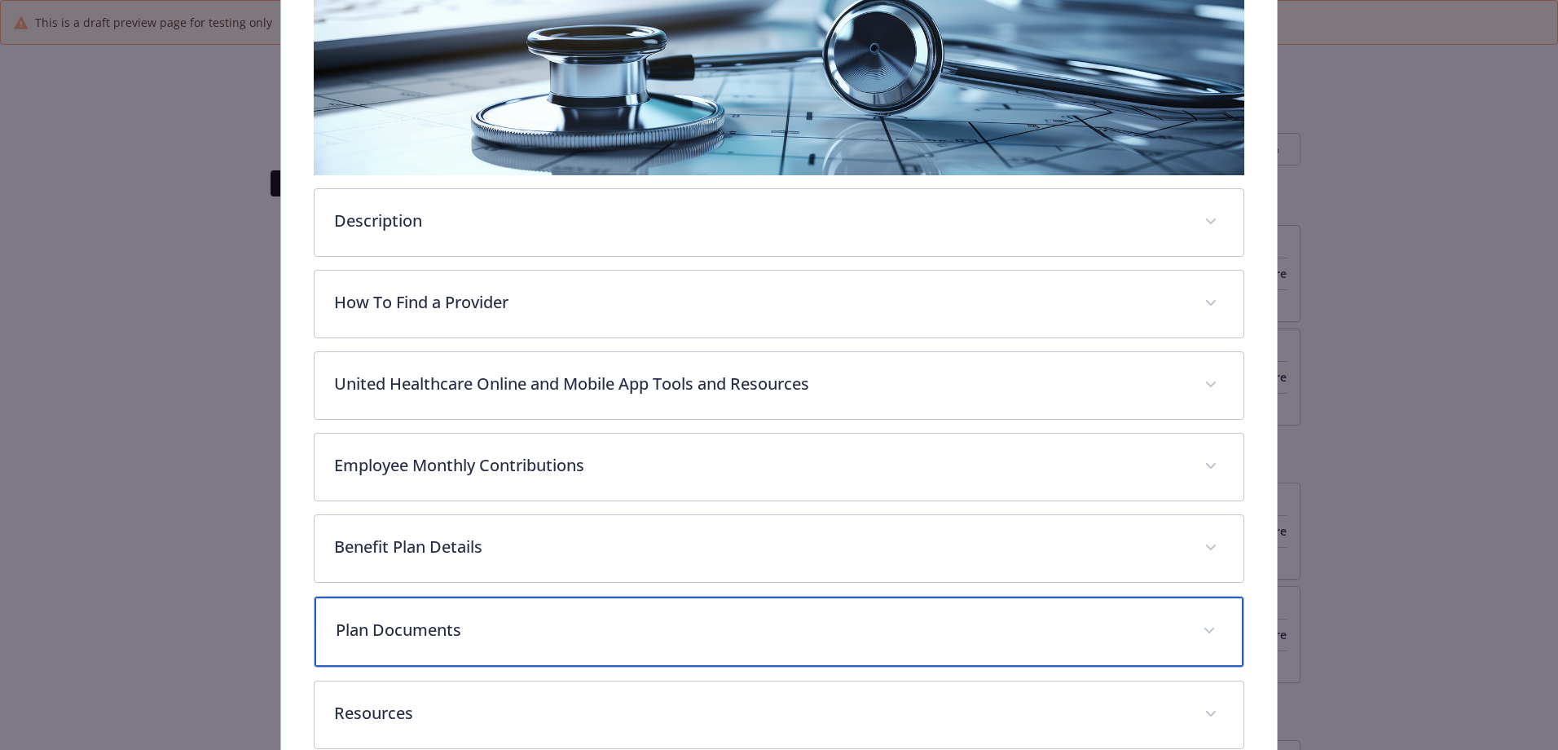
click at [349, 630] on p "Plan Documents" at bounding box center [759, 630] width 847 height 24
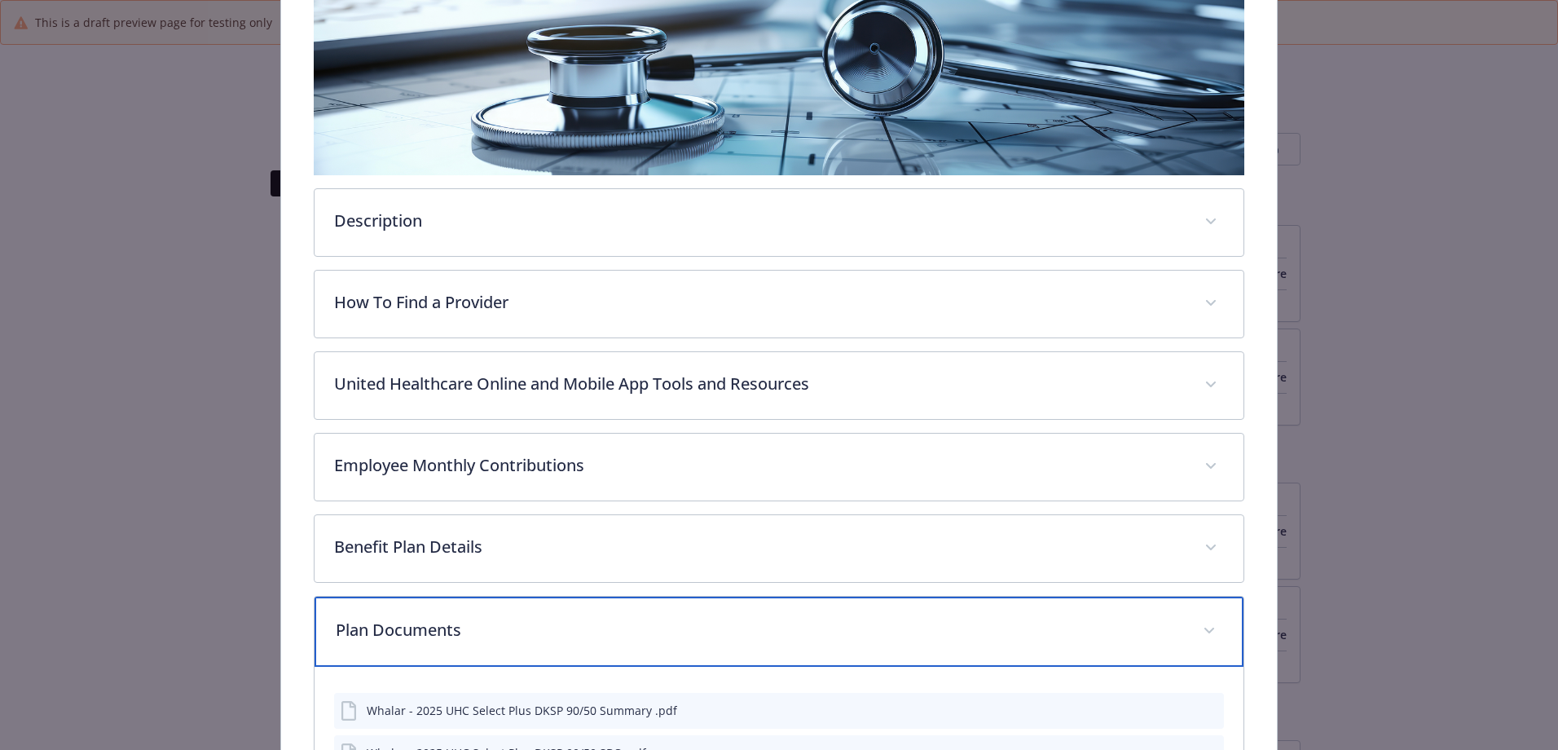
scroll to position [520, 0]
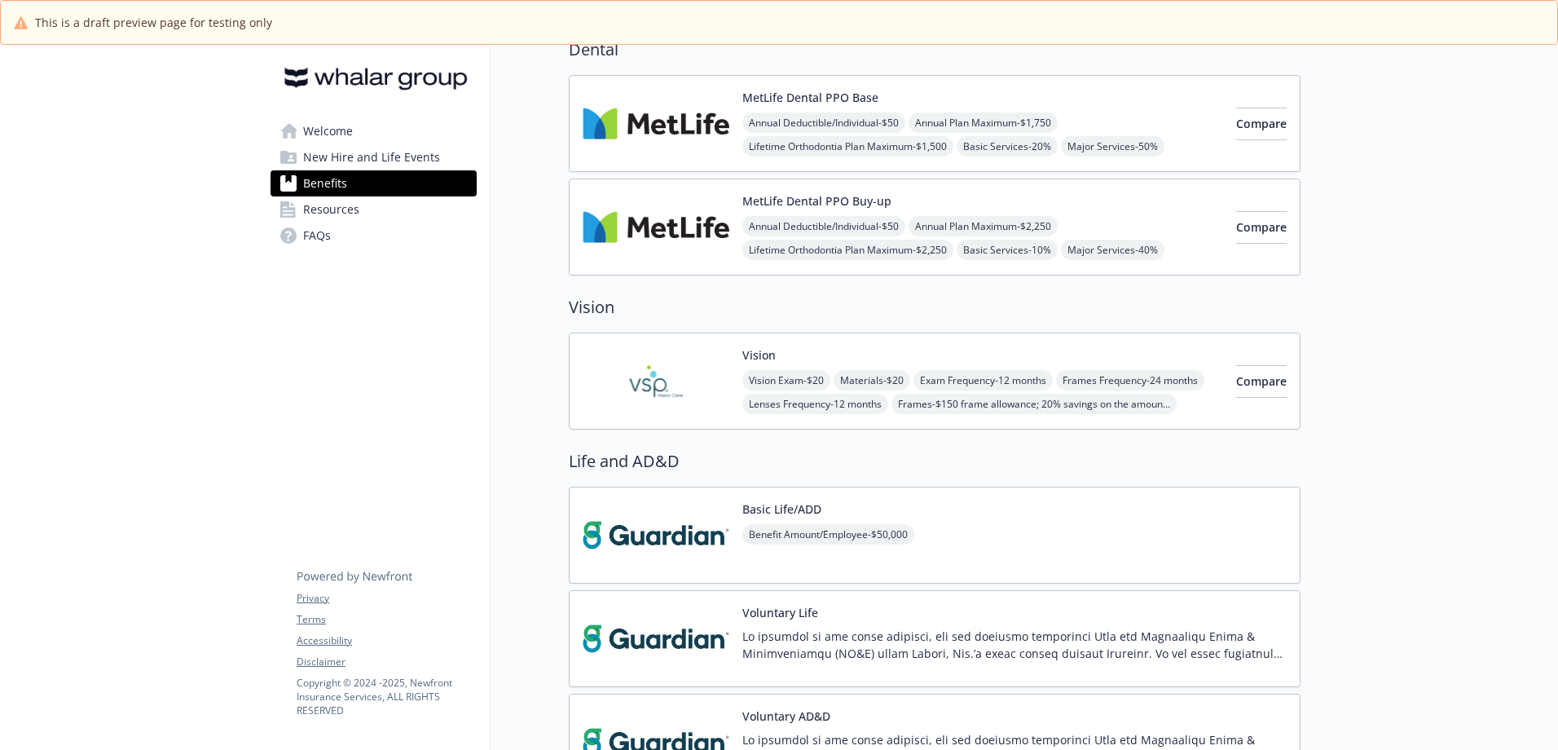
scroll to position [652, 0]
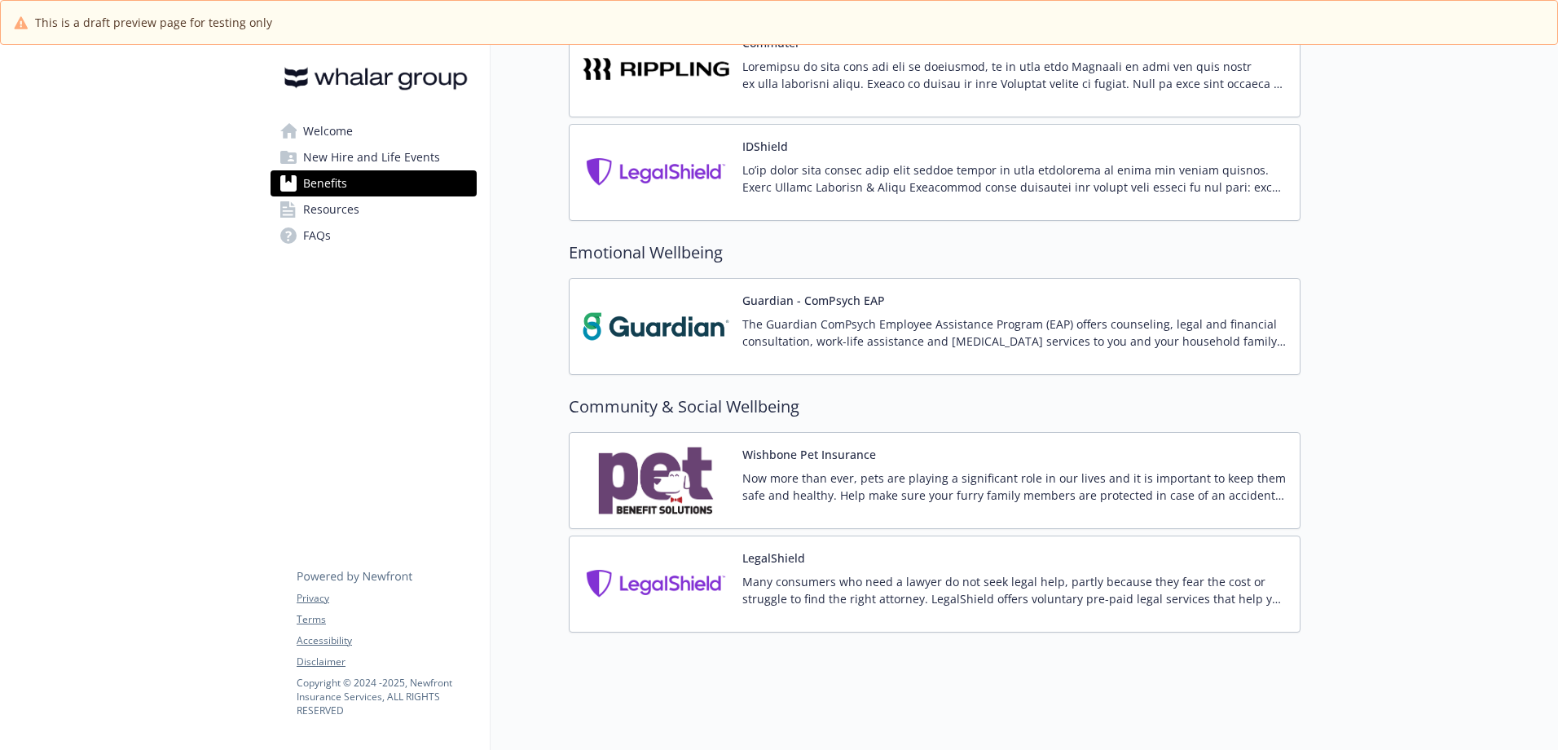
click at [731, 488] on div "Wishbone Pet Insurance Now more than ever, pets are playing a significant role …" at bounding box center [935, 480] width 704 height 69
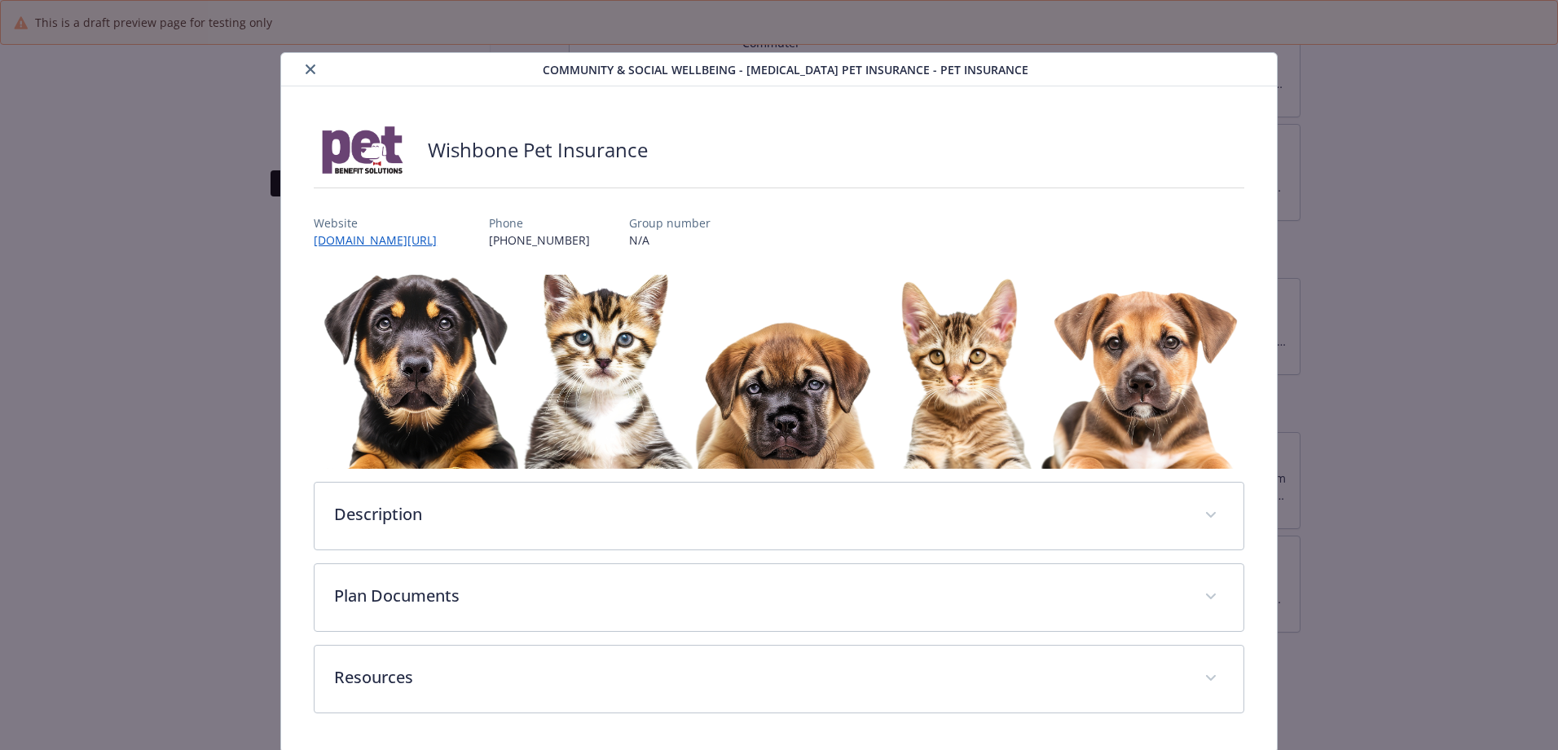
scroll to position [54, 0]
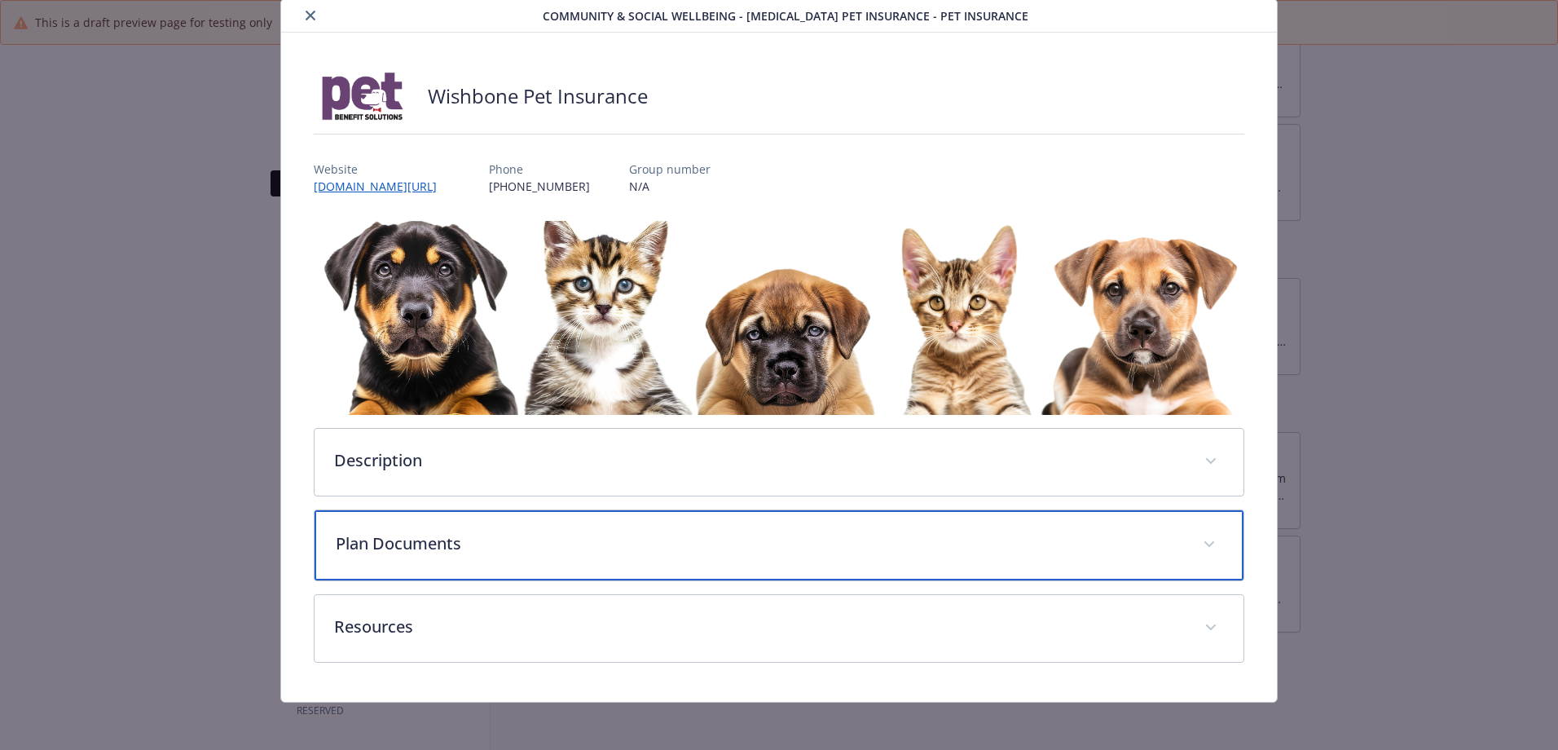
click at [397, 545] on p "Plan Documents" at bounding box center [759, 543] width 847 height 24
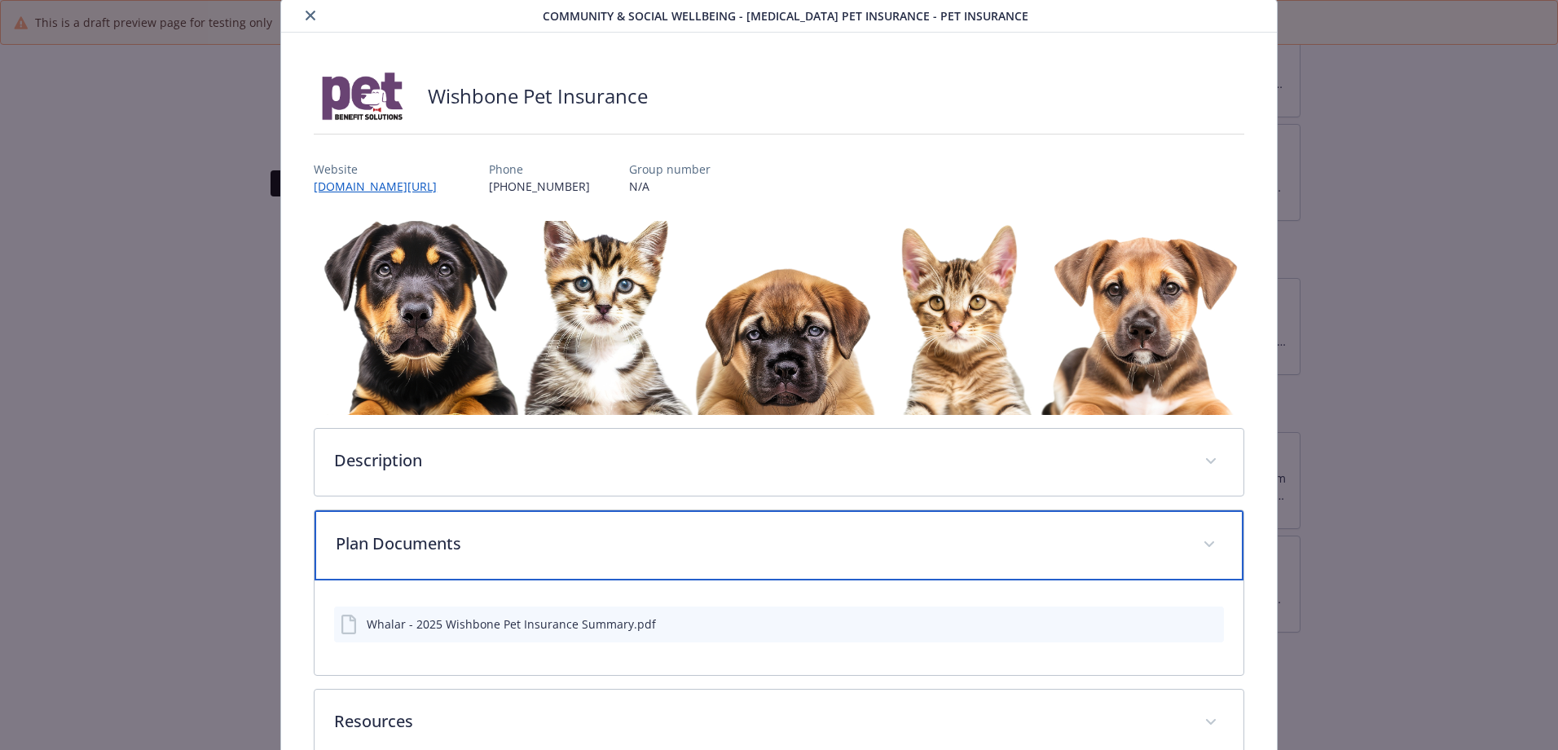
click at [397, 545] on p "Plan Documents" at bounding box center [759, 543] width 847 height 24
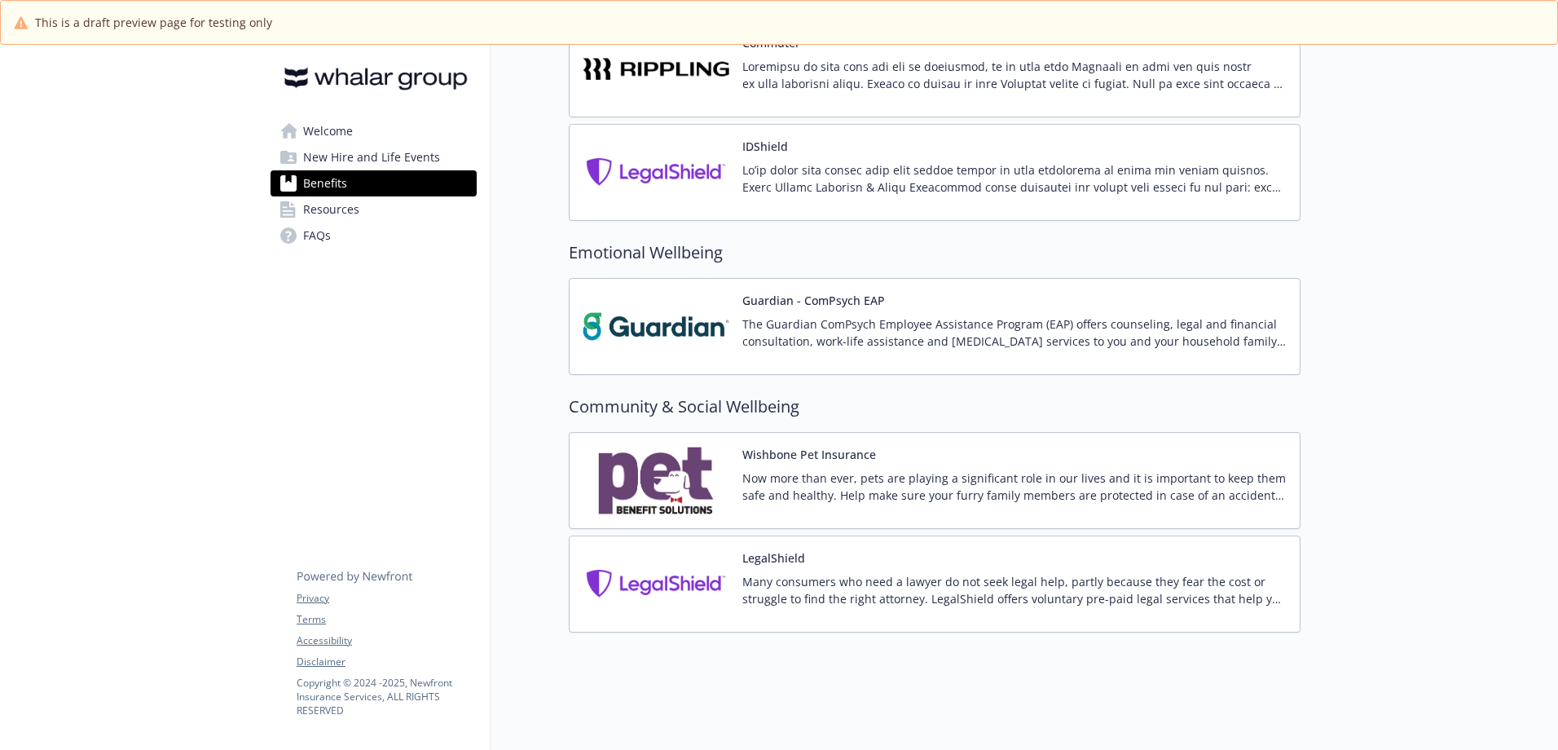
click at [773, 607] on div "LegalShield Many consumers who need a lawyer do not seek legal help, partly bec…" at bounding box center [935, 583] width 732 height 97
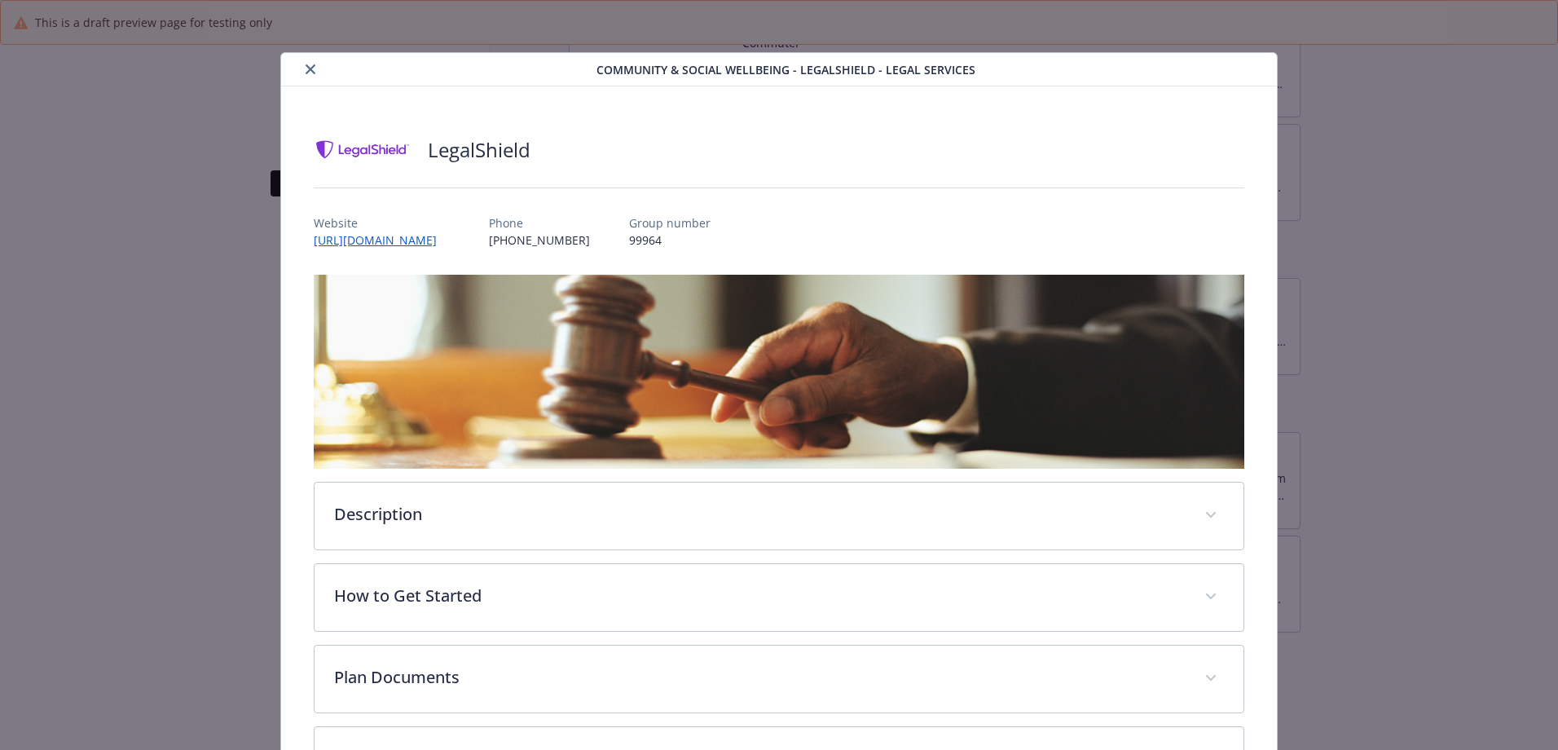
scroll to position [135, 0]
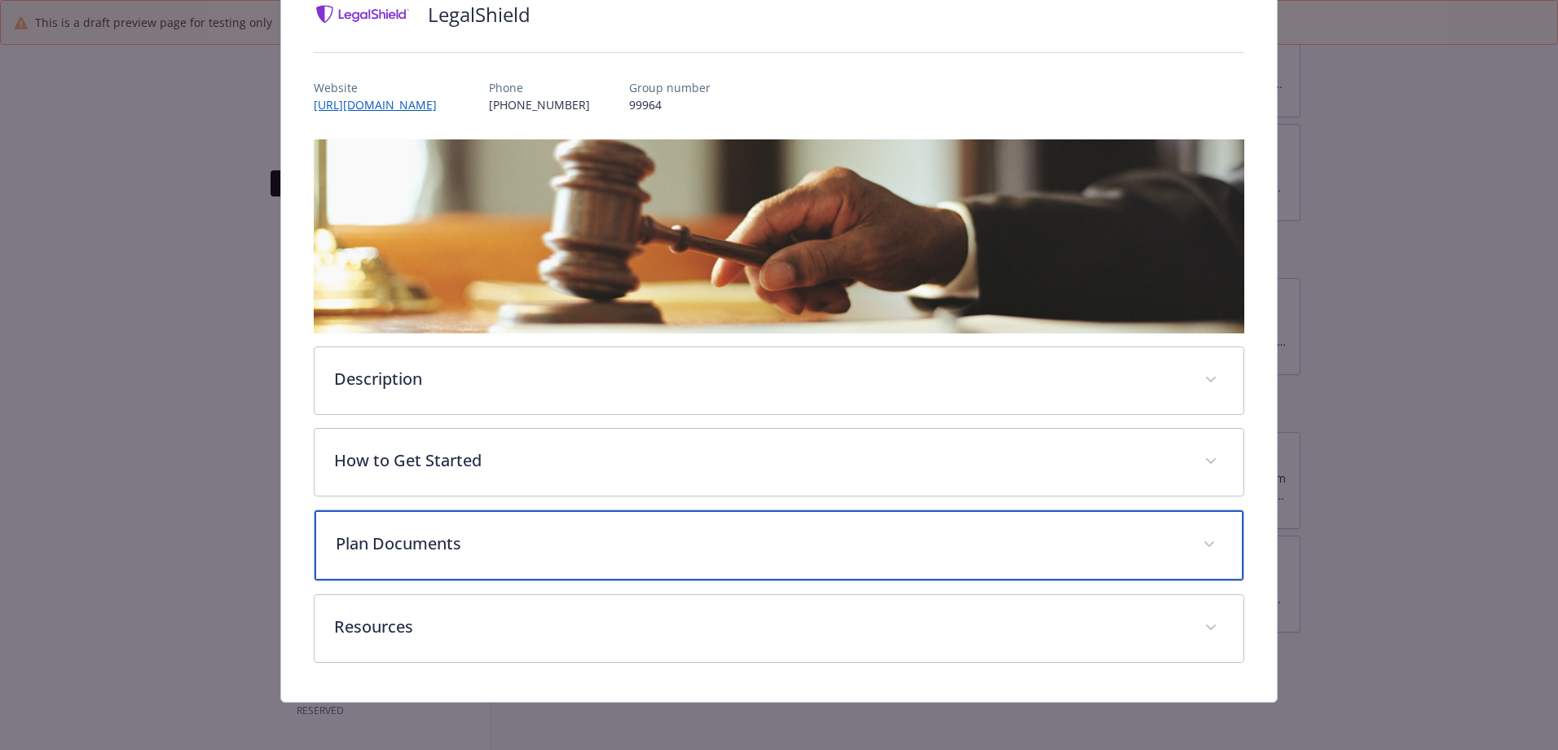
click at [388, 541] on p "Plan Documents" at bounding box center [759, 543] width 847 height 24
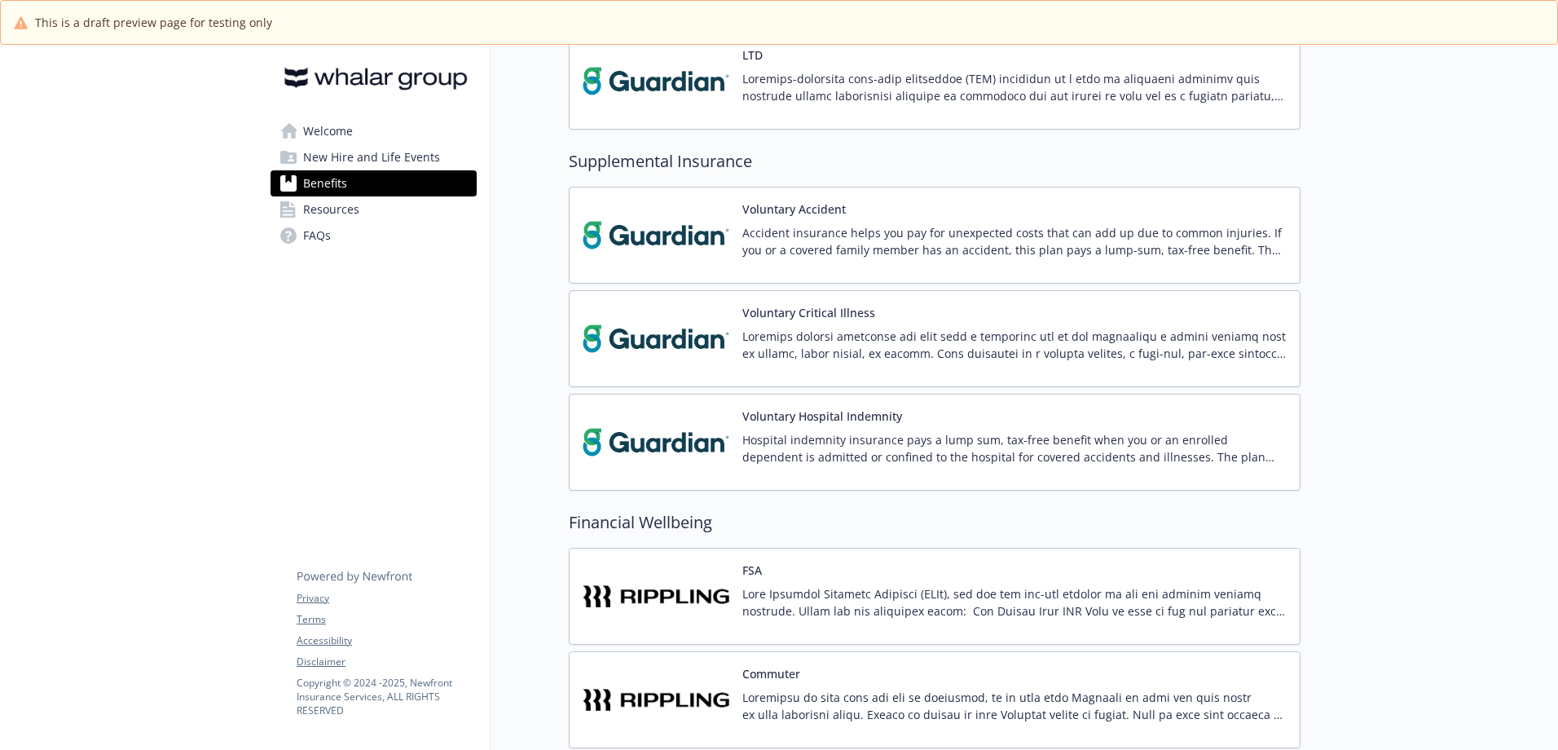
scroll to position [1072, 0]
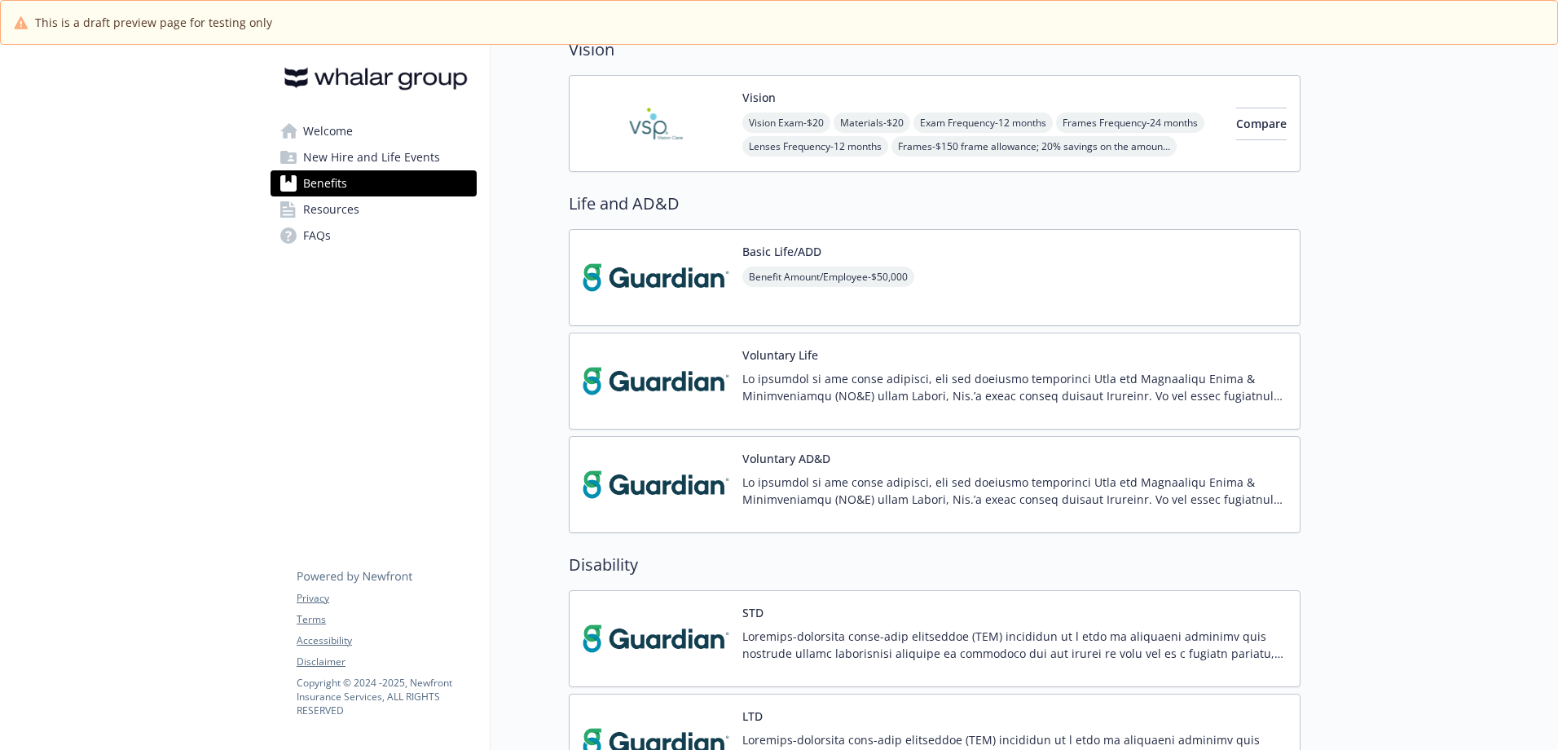
click at [699, 290] on img at bounding box center [656, 277] width 147 height 69
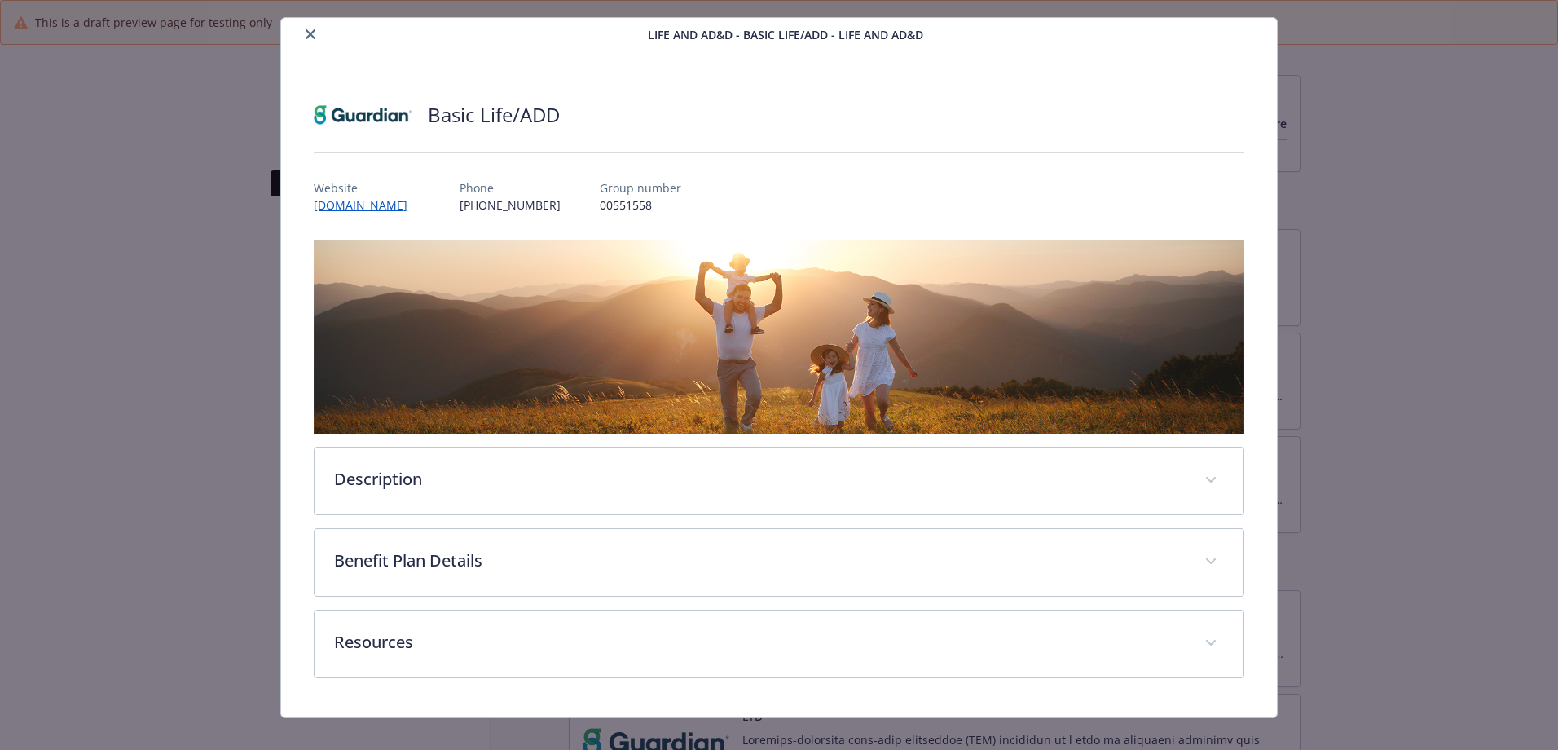
scroll to position [54, 0]
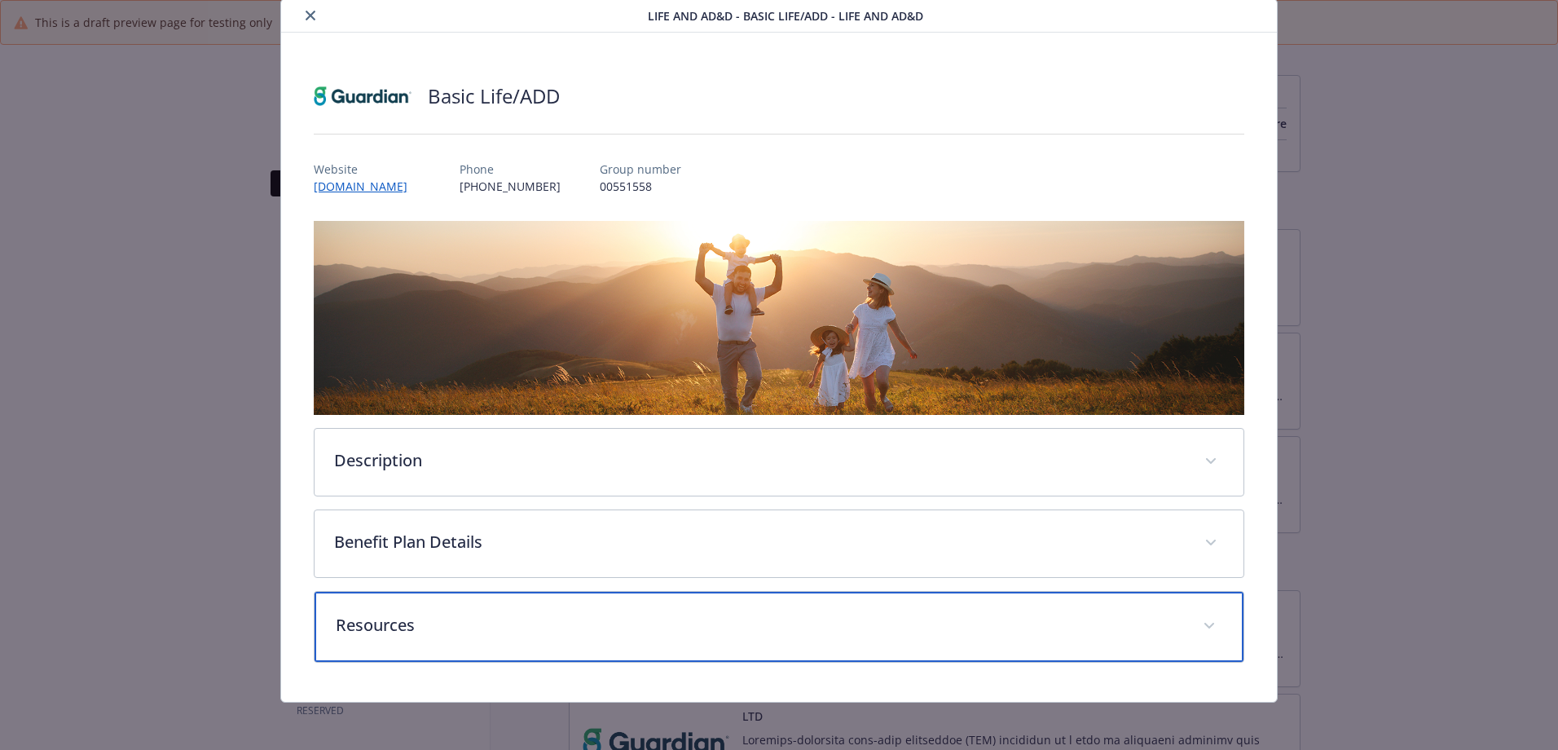
click at [368, 613] on p "Resources" at bounding box center [759, 625] width 847 height 24
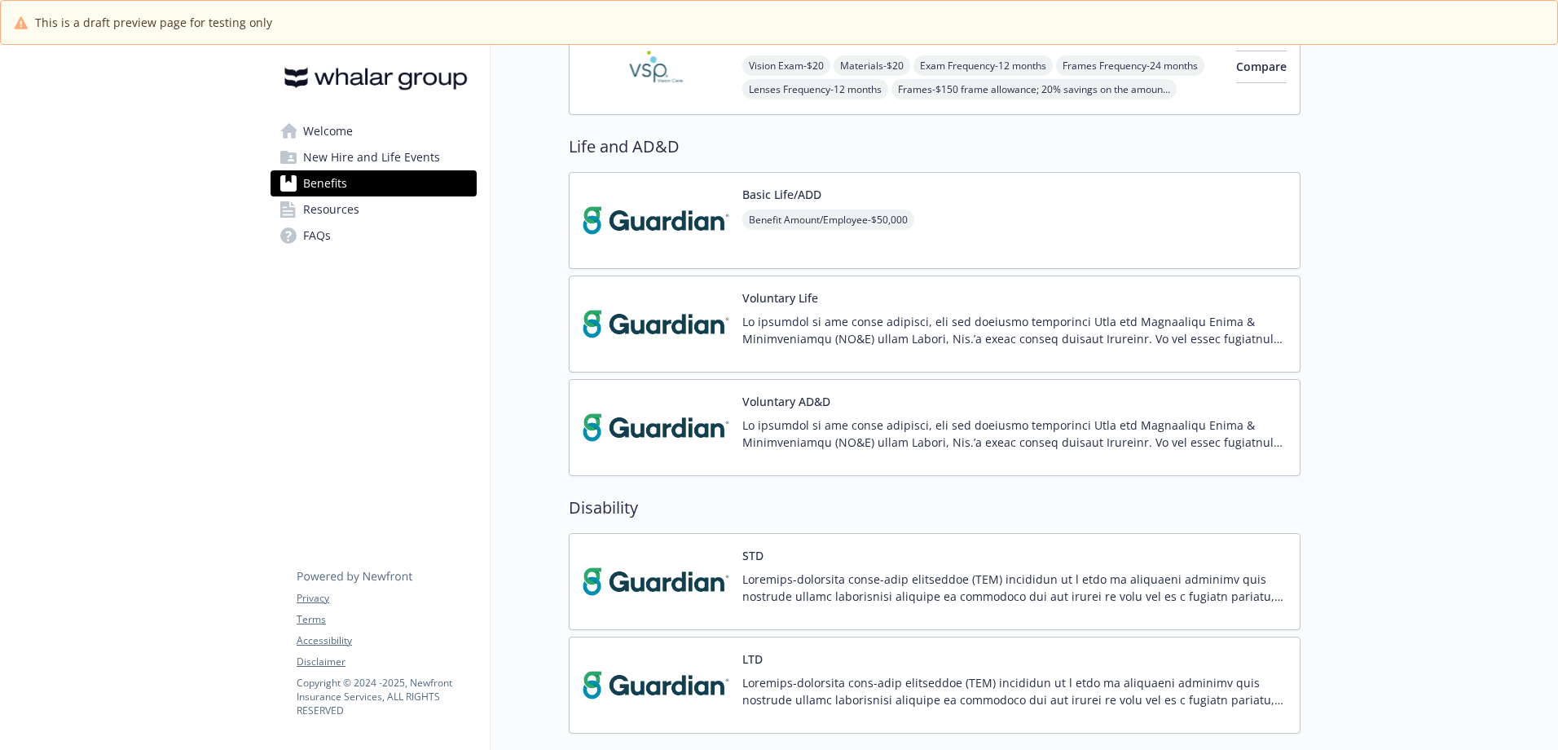
scroll to position [746, 0]
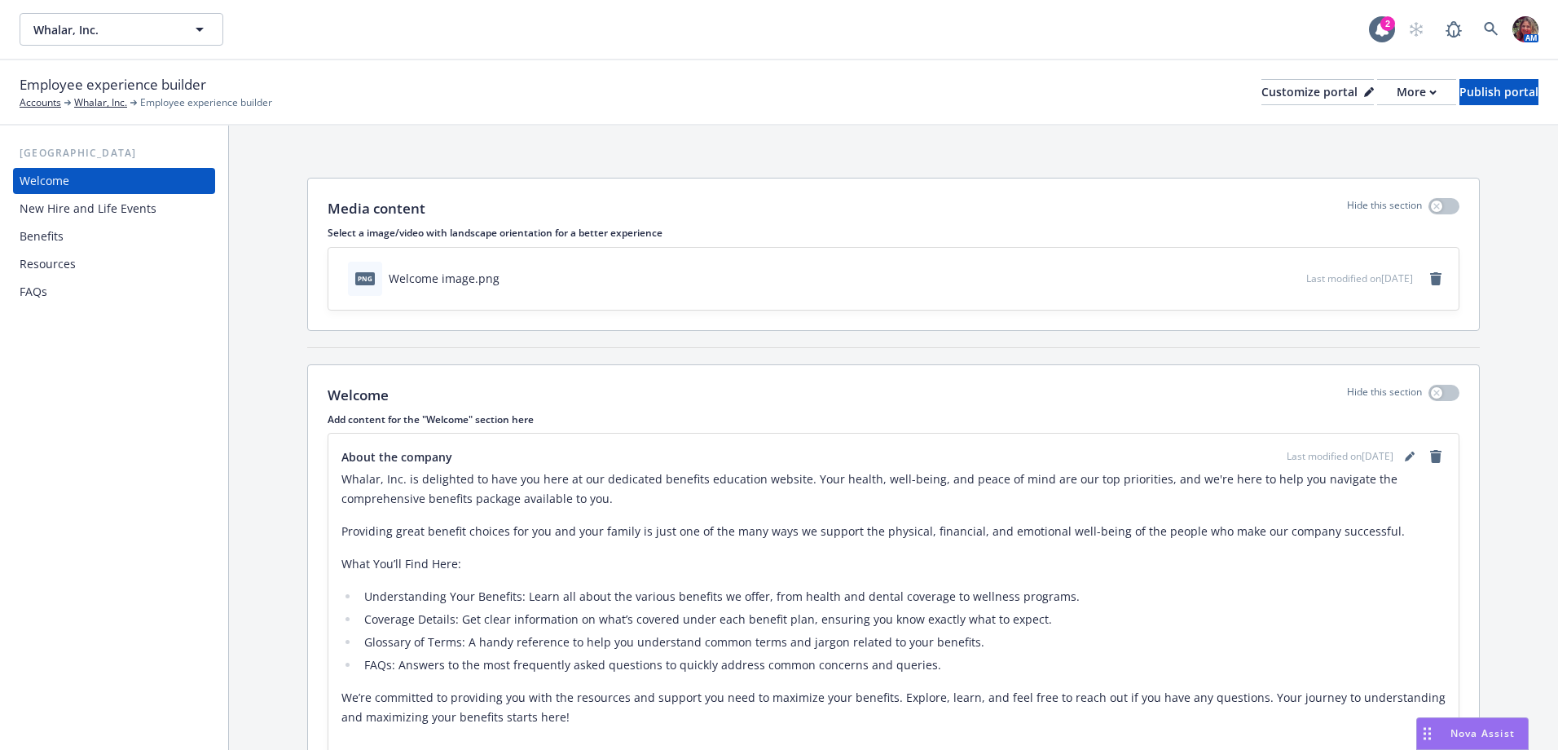
click at [99, 241] on div "Benefits" at bounding box center [114, 236] width 189 height 26
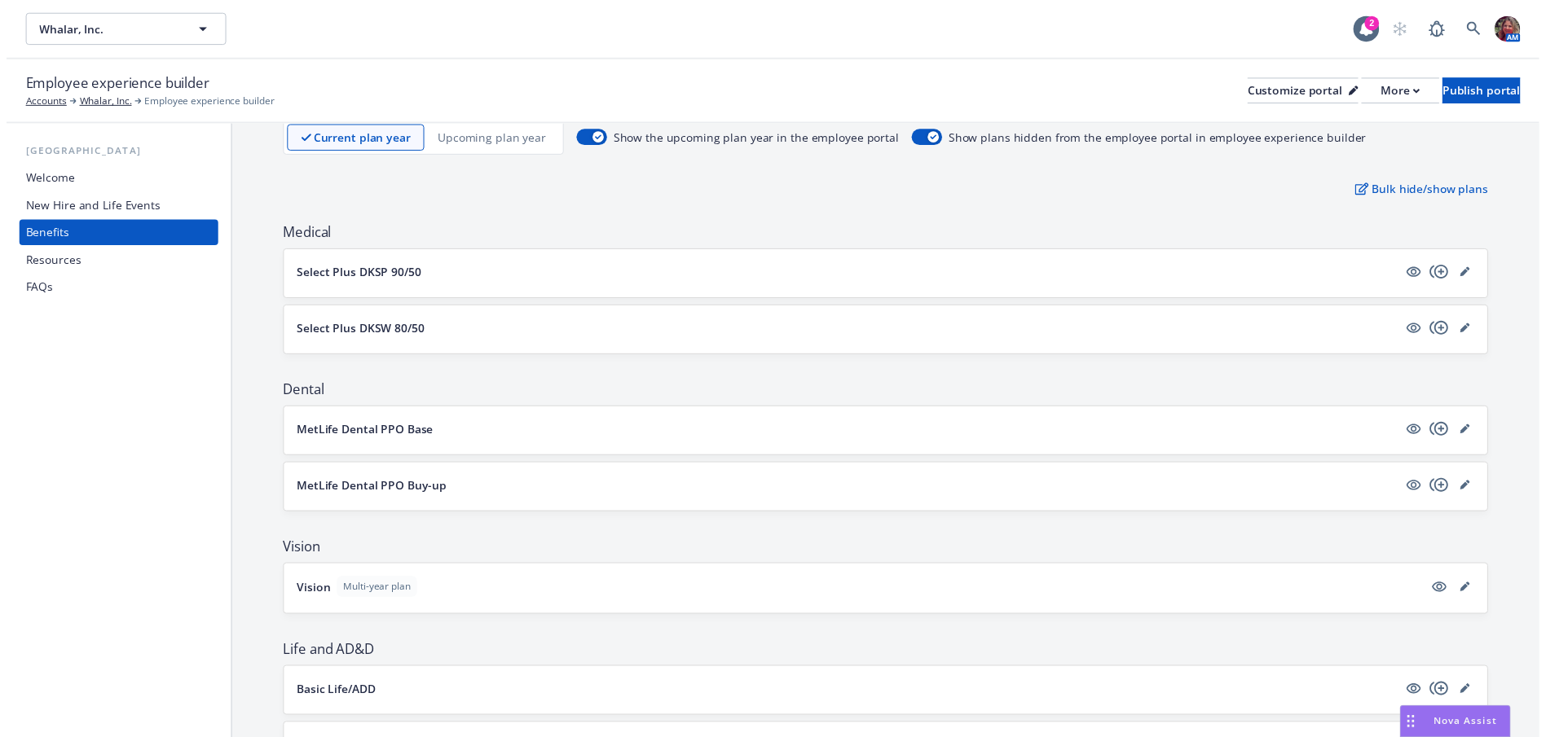
scroll to position [326, 0]
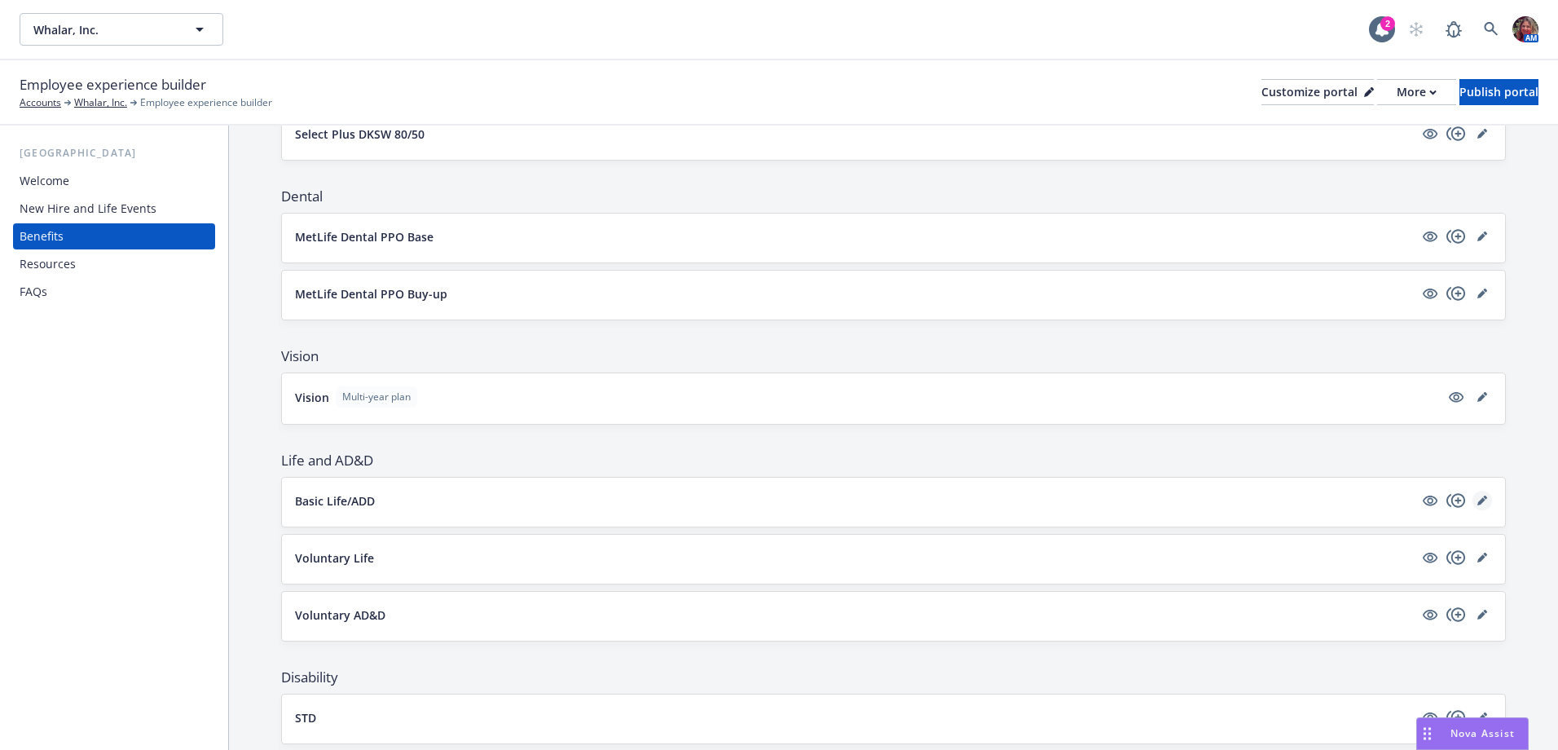
click at [1476, 497] on link "editPencil" at bounding box center [1482, 500] width 20 height 20
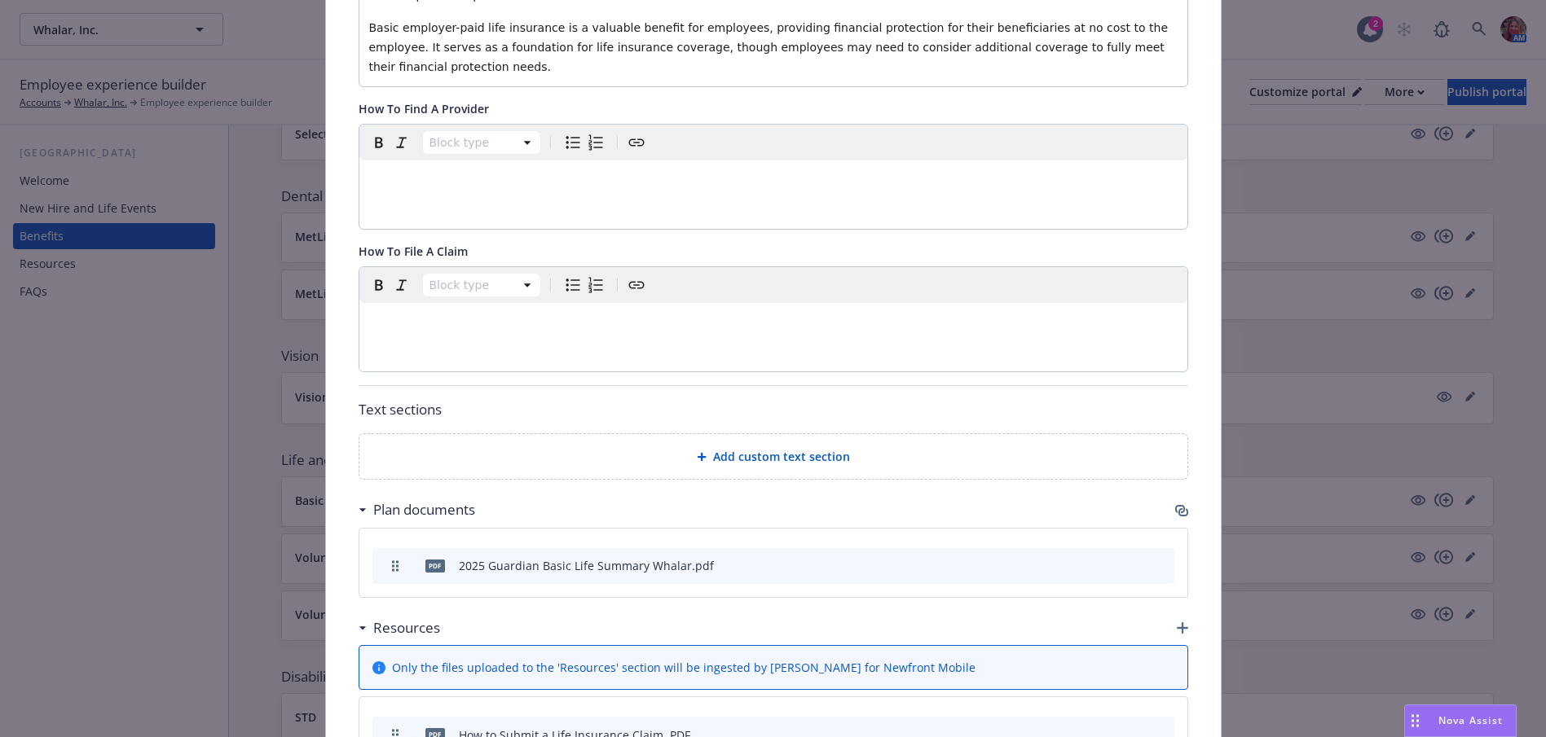
scroll to position [945, 0]
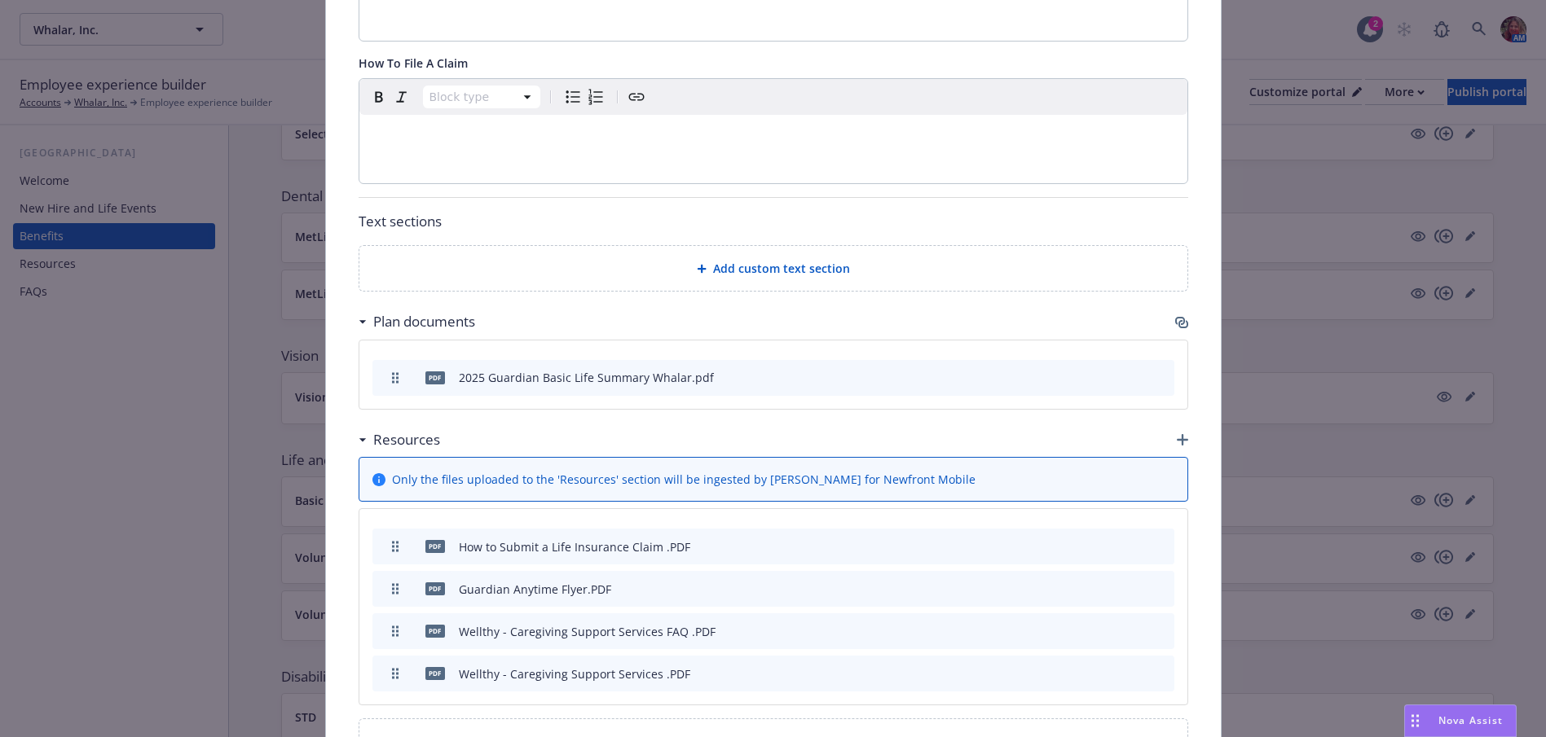
click at [1177, 317] on icon "button" at bounding box center [1180, 321] width 10 height 8
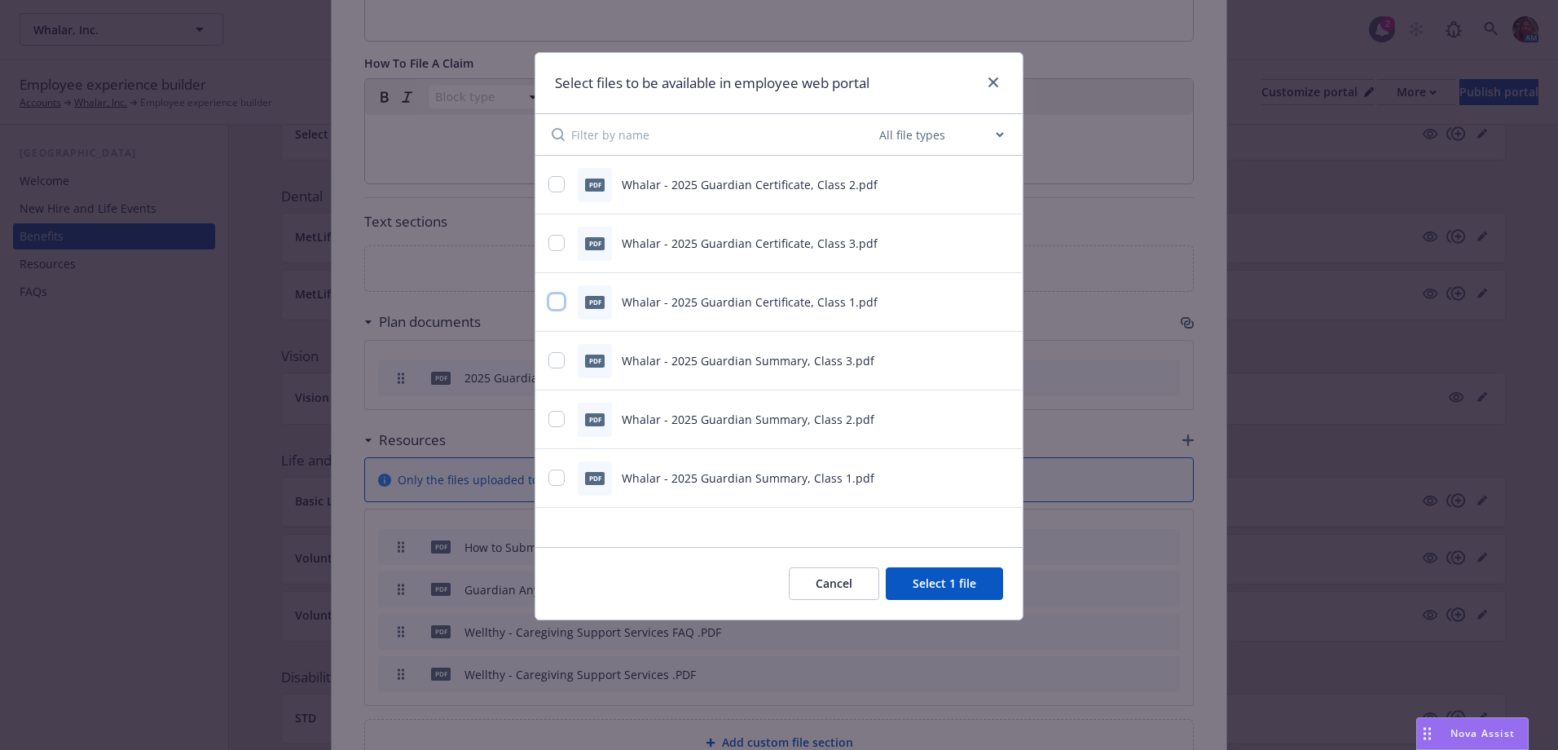
click at [560, 301] on input "checkbox" at bounding box center [556, 301] width 16 height 16
checkbox input "true"
click at [560, 241] on input "checkbox" at bounding box center [556, 243] width 16 height 16
checkbox input "true"
click at [555, 186] on input "checkbox" at bounding box center [556, 184] width 16 height 16
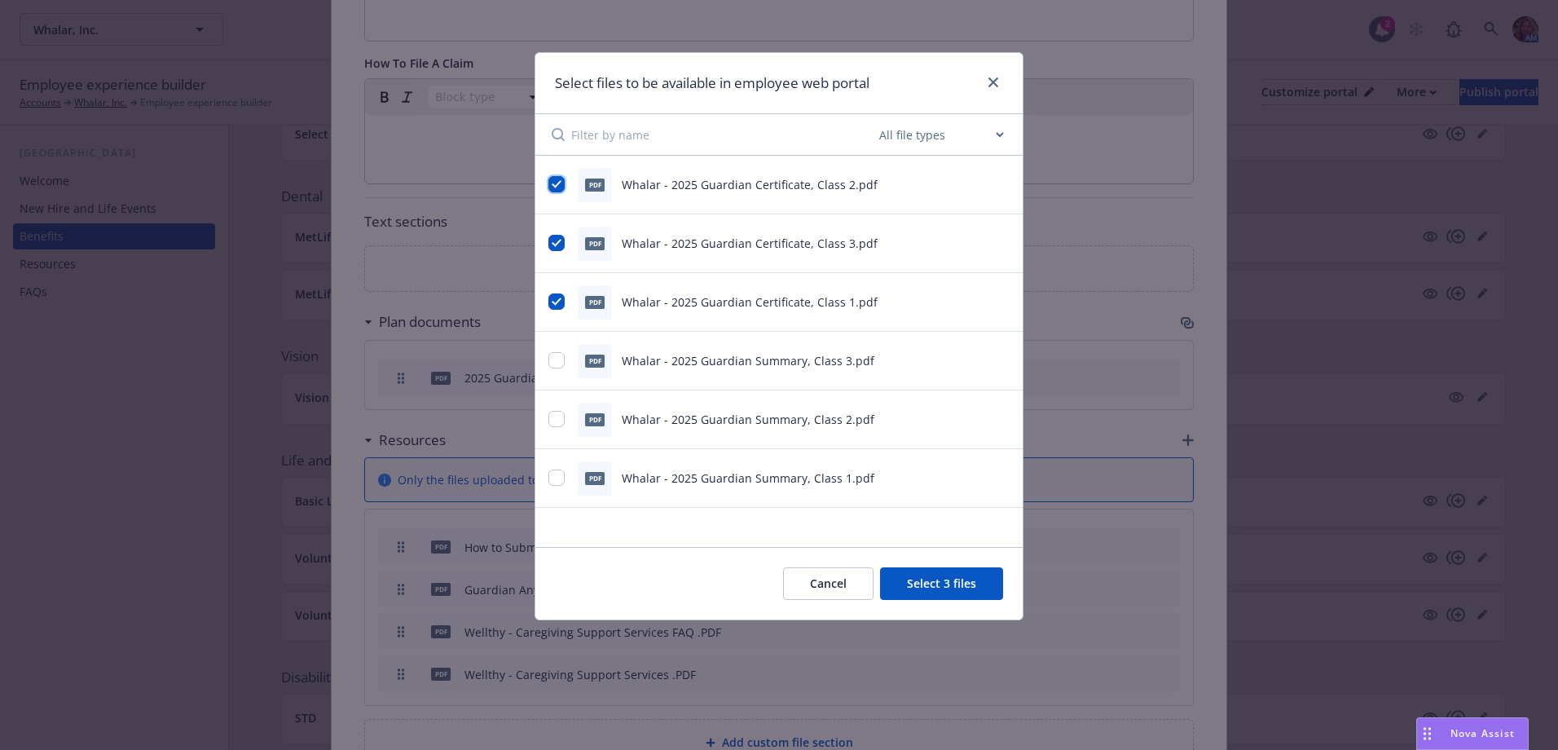
checkbox input "true"
click at [548, 363] on input "checkbox" at bounding box center [556, 360] width 16 height 16
checkbox input "true"
click at [560, 424] on input "checkbox" at bounding box center [556, 419] width 16 height 16
checkbox input "true"
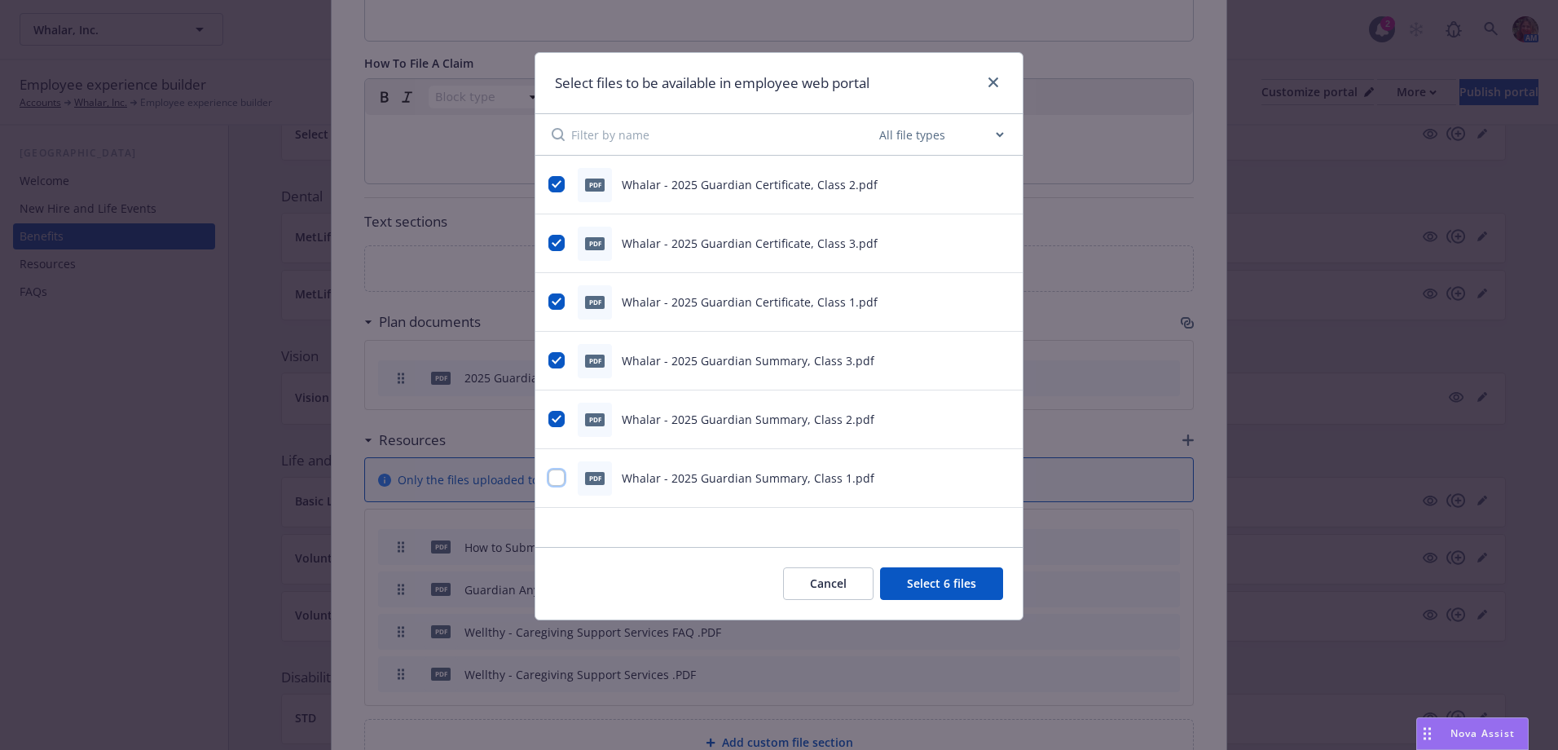
click at [560, 482] on input "checkbox" at bounding box center [556, 477] width 16 height 16
checkbox input "true"
click at [987, 592] on button "Select 7 files" at bounding box center [941, 583] width 123 height 33
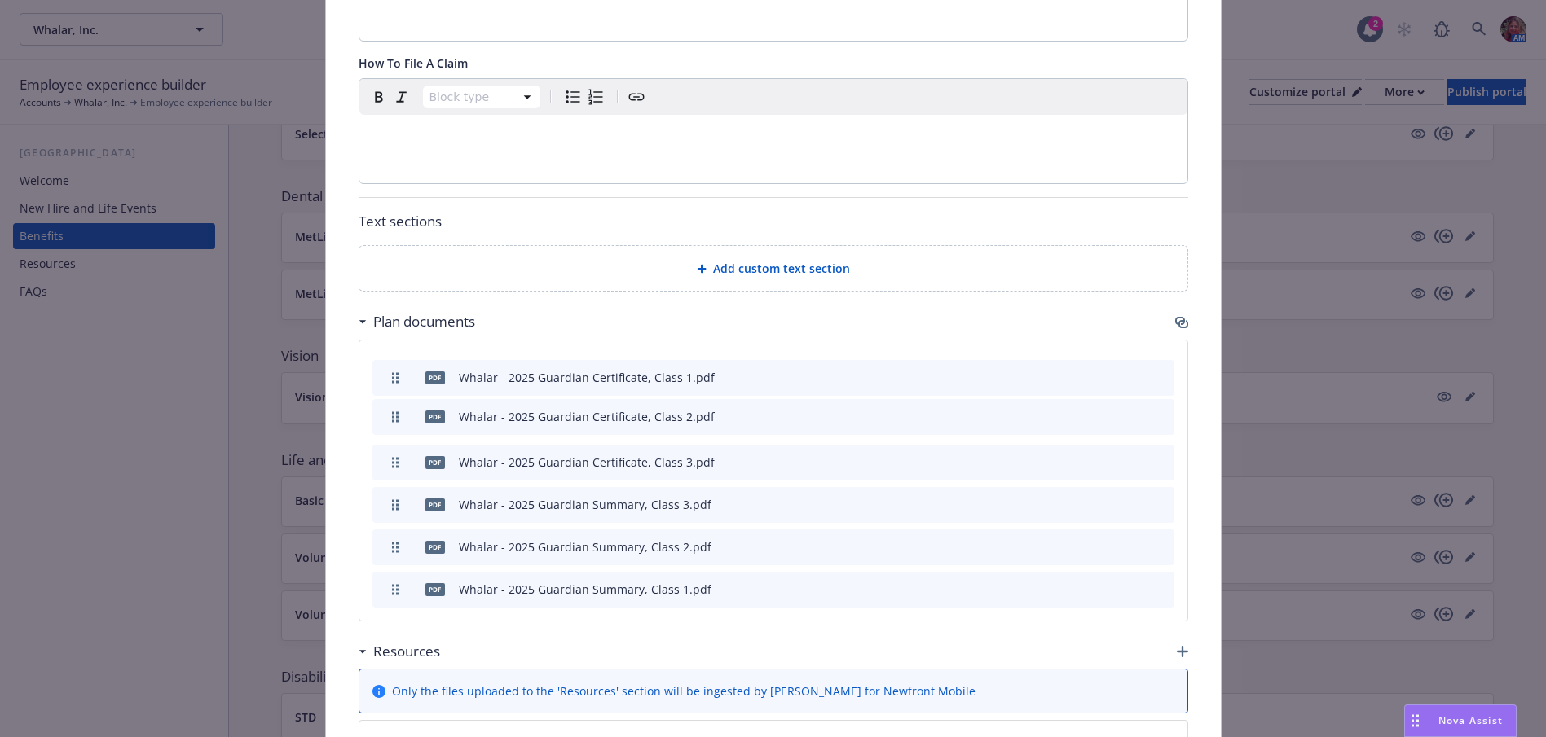
drag, startPoint x: 392, startPoint y: 422, endPoint x: 394, endPoint y: 376, distance: 45.7
drag, startPoint x: 395, startPoint y: 548, endPoint x: 394, endPoint y: 464, distance: 83.9
drag, startPoint x: 388, startPoint y: 545, endPoint x: 385, endPoint y: 509, distance: 36.0
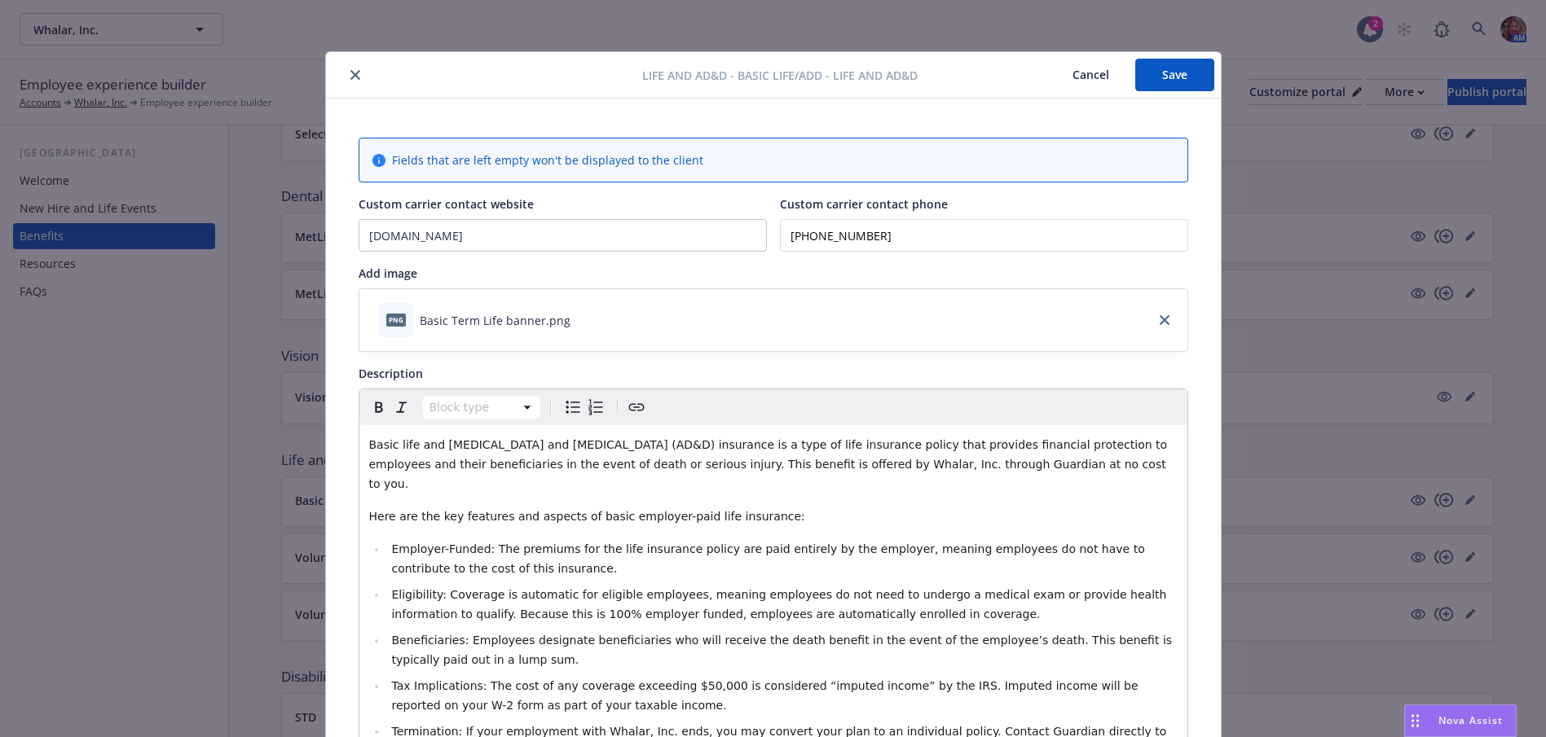
scroll to position [0, 0]
click at [1168, 83] on button "Save" at bounding box center [1174, 75] width 79 height 33
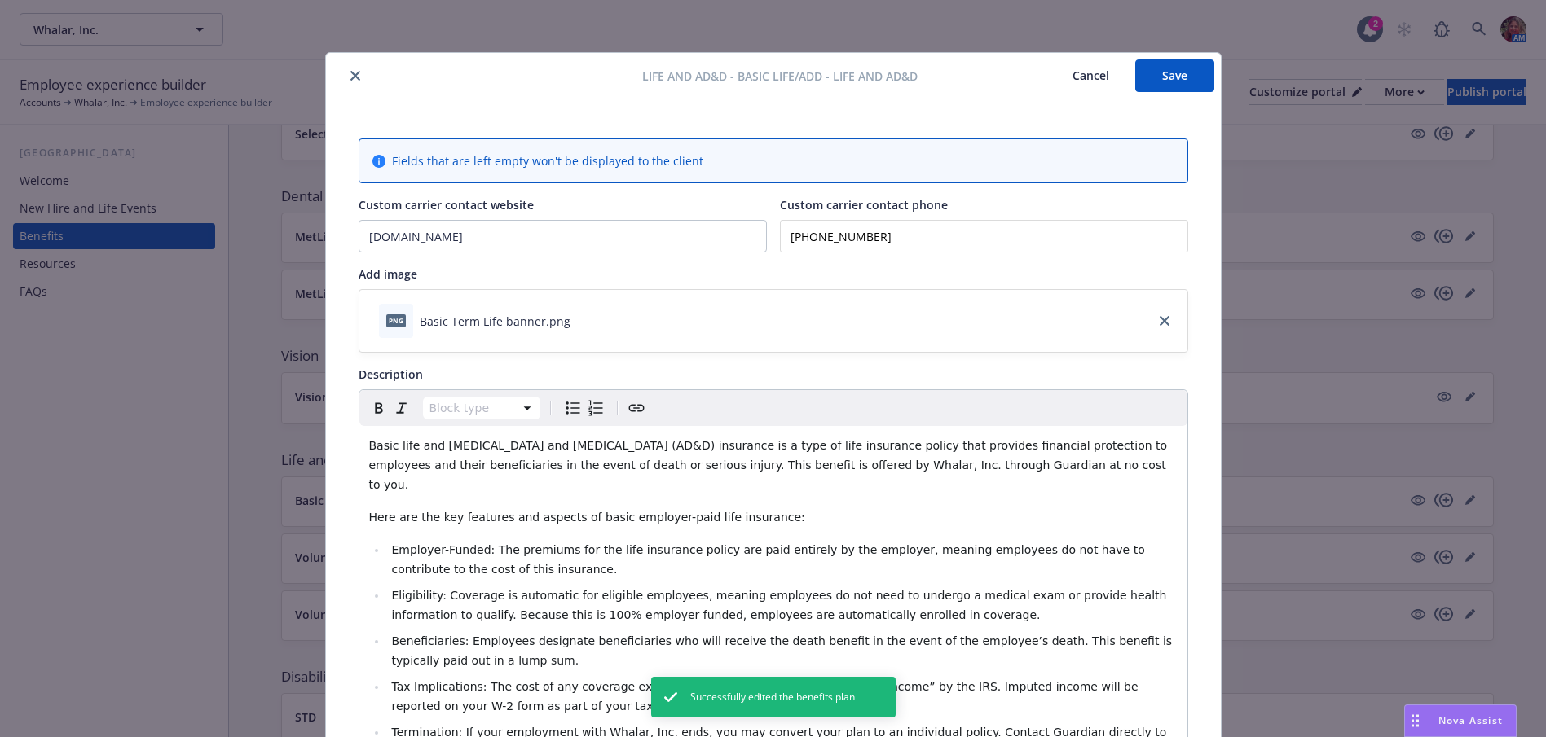
click at [345, 83] on button "close" at bounding box center [355, 76] width 20 height 20
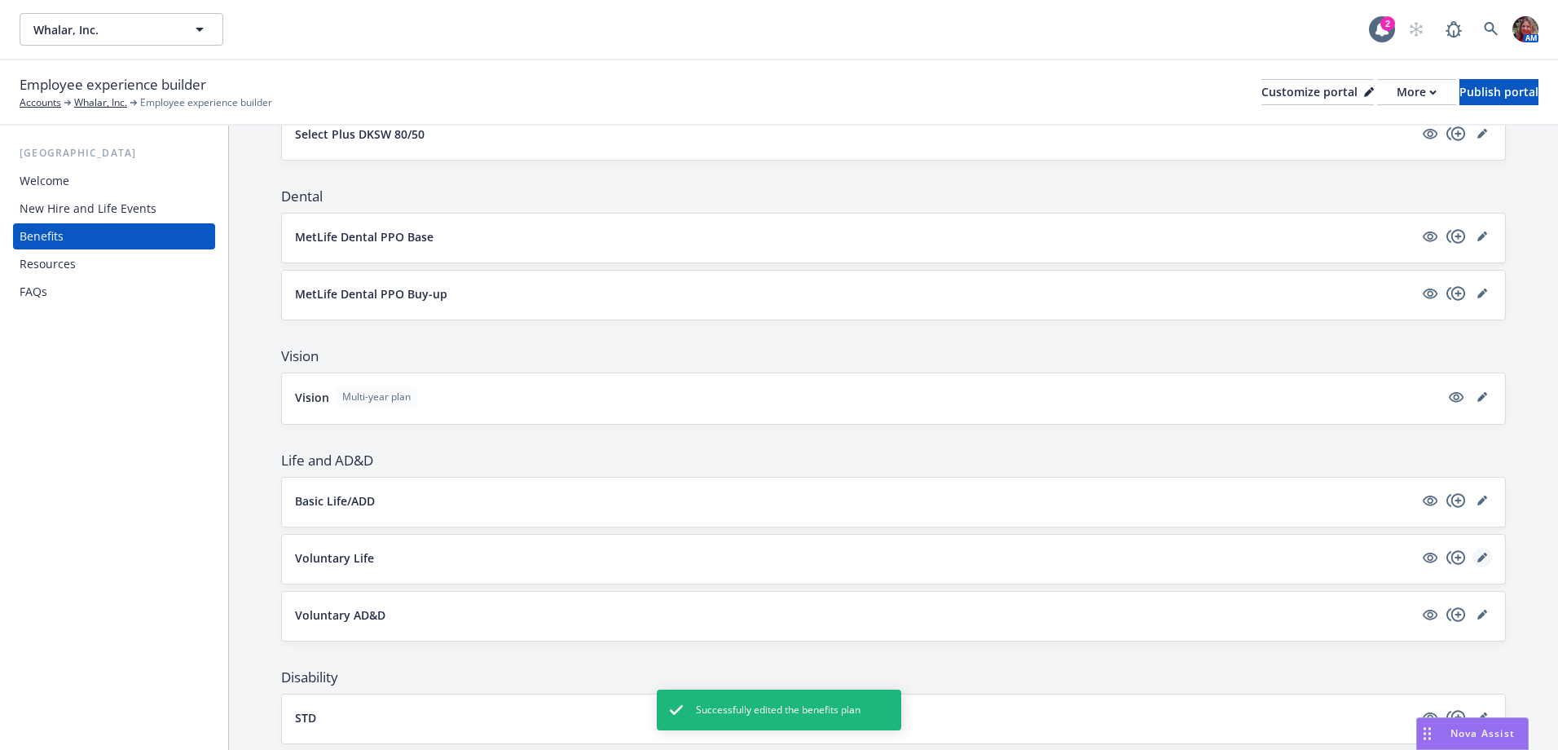
click at [1477, 561] on icon "editPencil" at bounding box center [1482, 557] width 10 height 10
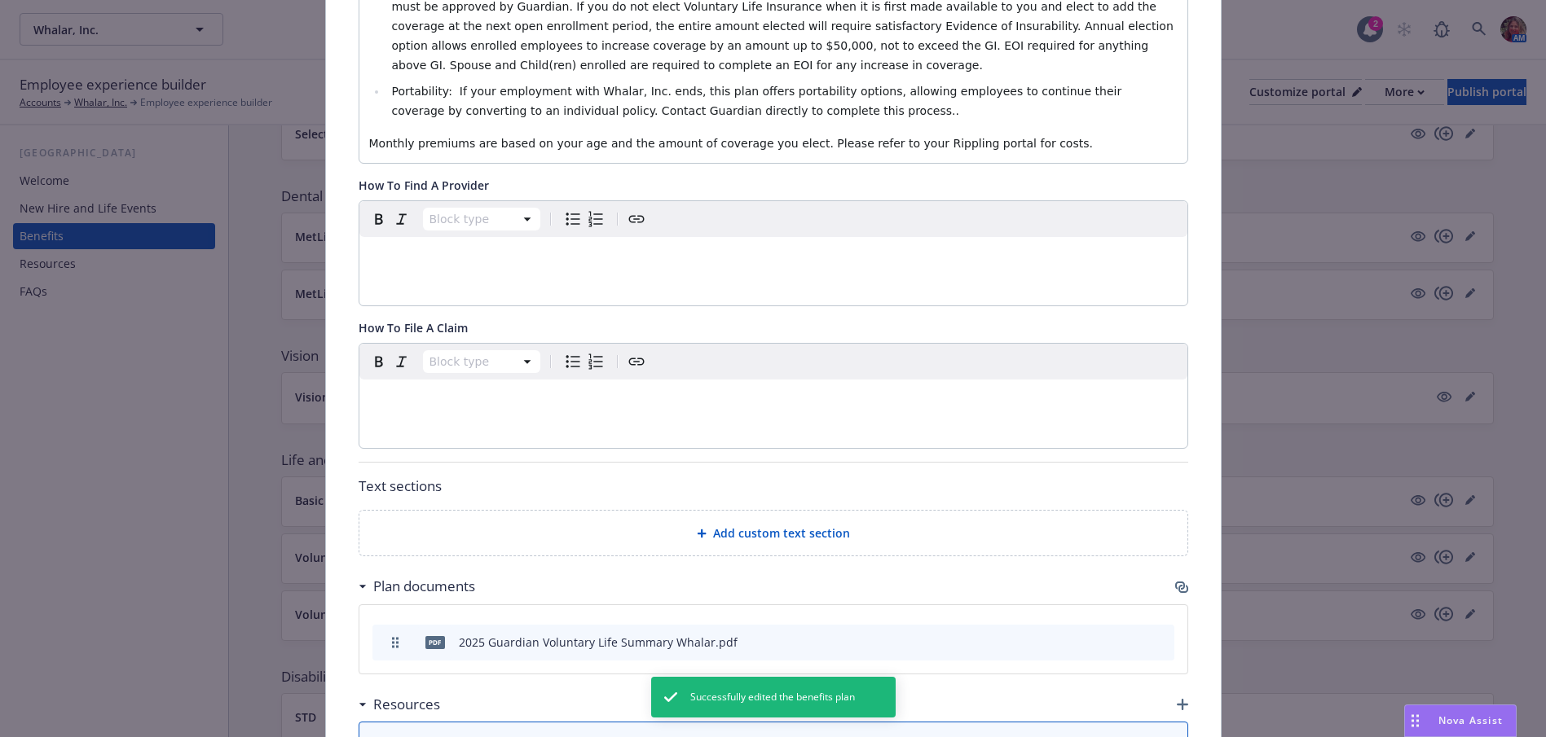
scroll to position [864, 0]
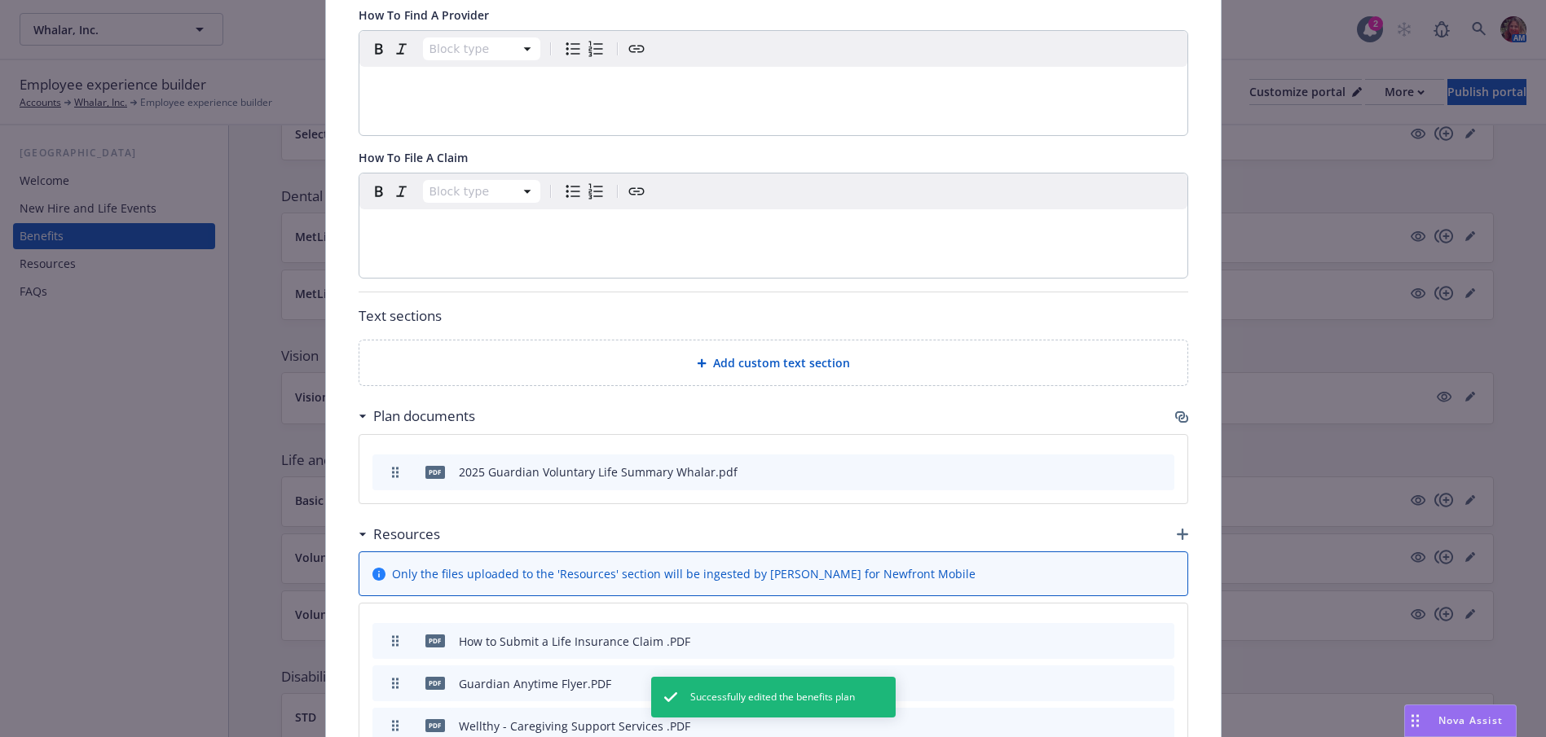
click at [1181, 417] on icon "button" at bounding box center [1183, 419] width 10 height 8
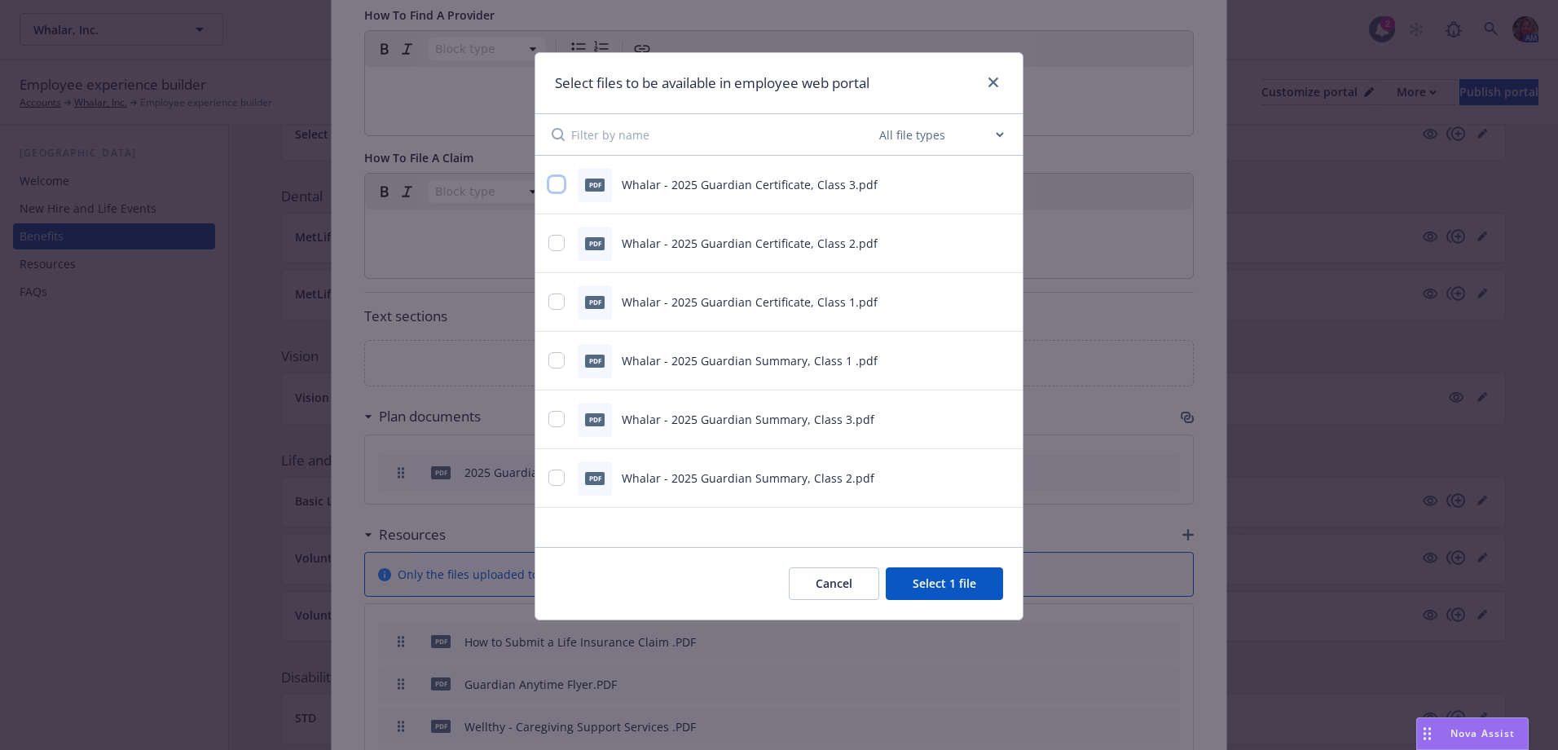
click at [554, 188] on input "checkbox" at bounding box center [556, 184] width 16 height 16
checkbox input "true"
click at [557, 242] on input "checkbox" at bounding box center [556, 243] width 16 height 16
checkbox input "true"
click at [549, 323] on div "pdf Whalar - 2025 Guardian Certificate, Class 1.pdf" at bounding box center [778, 302] width 487 height 59
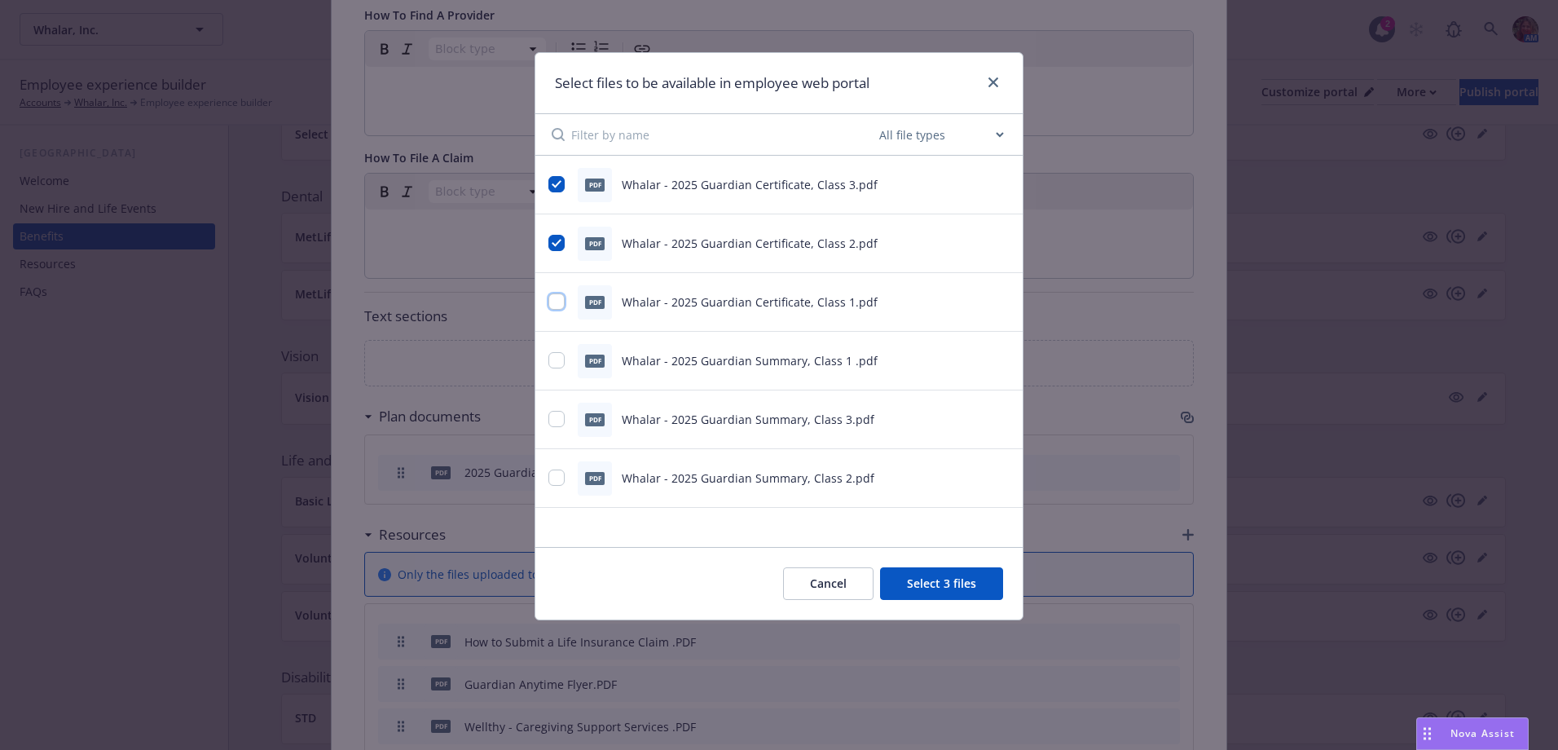
click at [554, 304] on input "checkbox" at bounding box center [556, 301] width 16 height 16
checkbox input "true"
click at [558, 357] on input "checkbox" at bounding box center [556, 360] width 16 height 16
checkbox input "true"
click at [554, 420] on input "checkbox" at bounding box center [556, 419] width 16 height 16
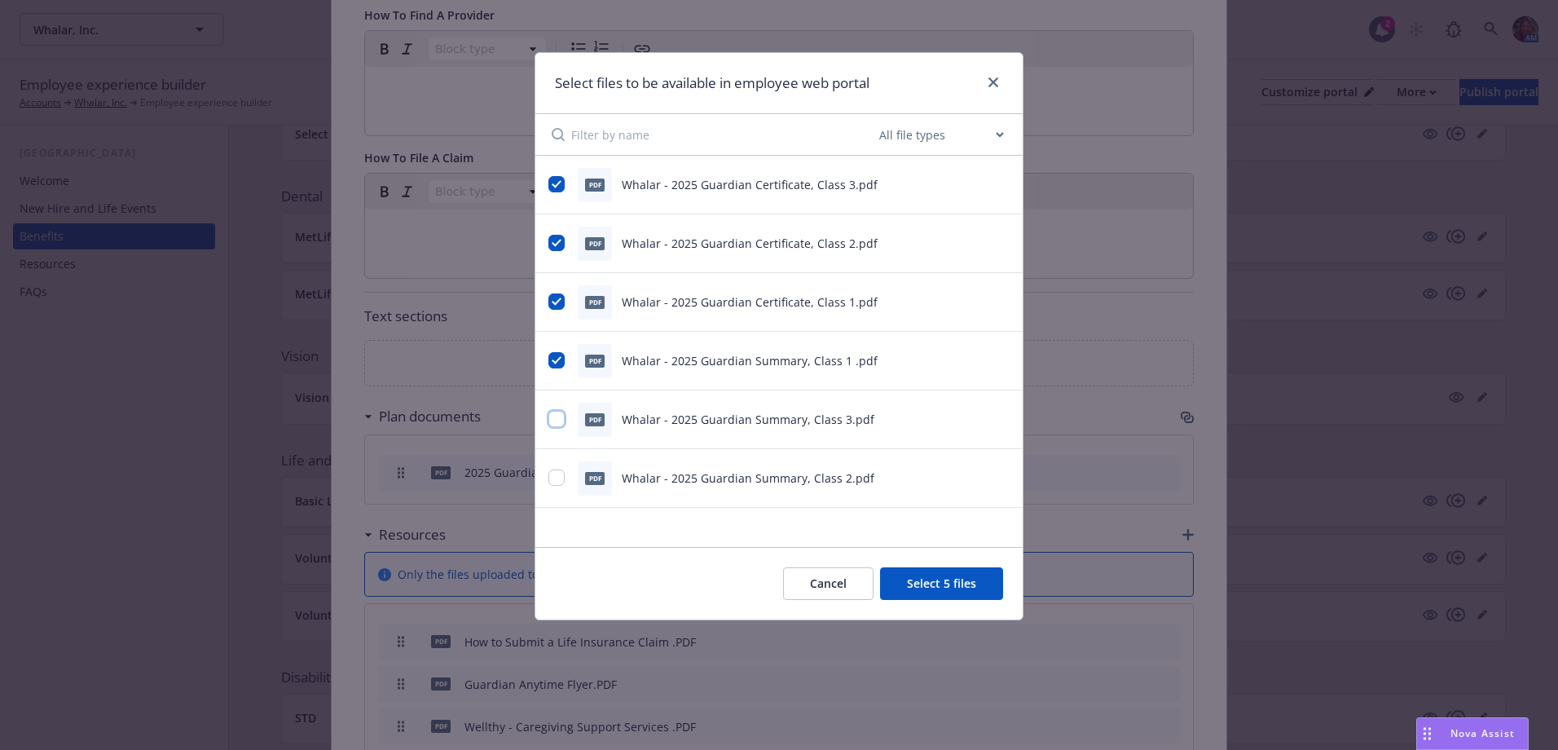
checkbox input "true"
drag, startPoint x: 560, startPoint y: 473, endPoint x: 740, endPoint y: 543, distance: 192.9
click at [560, 474] on input "checkbox" at bounding box center [556, 477] width 16 height 16
checkbox input "true"
click at [948, 583] on button "Select 7 files" at bounding box center [941, 583] width 123 height 33
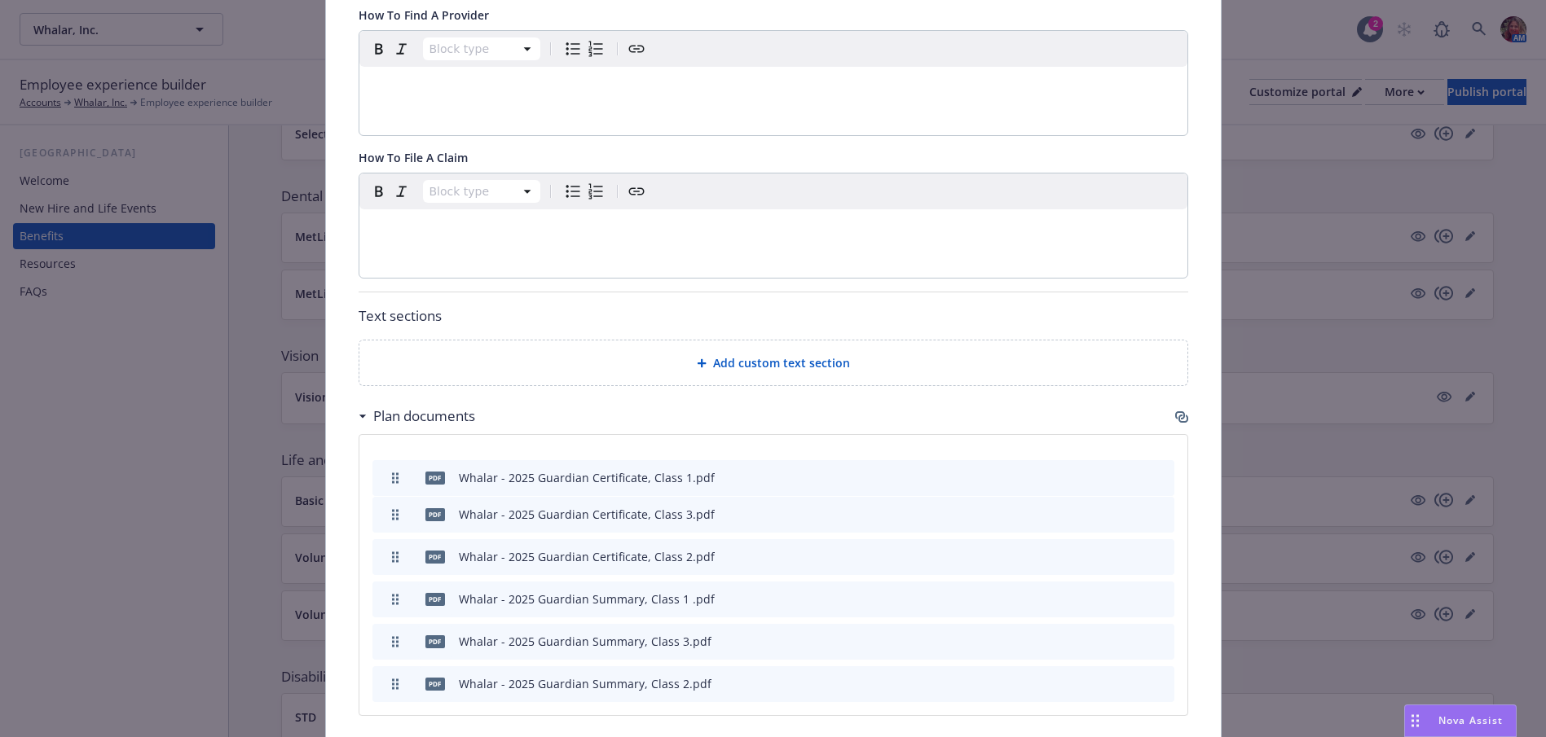
drag, startPoint x: 382, startPoint y: 559, endPoint x: 380, endPoint y: 480, distance: 79.1
drag, startPoint x: 395, startPoint y: 555, endPoint x: 388, endPoint y: 523, distance: 32.6
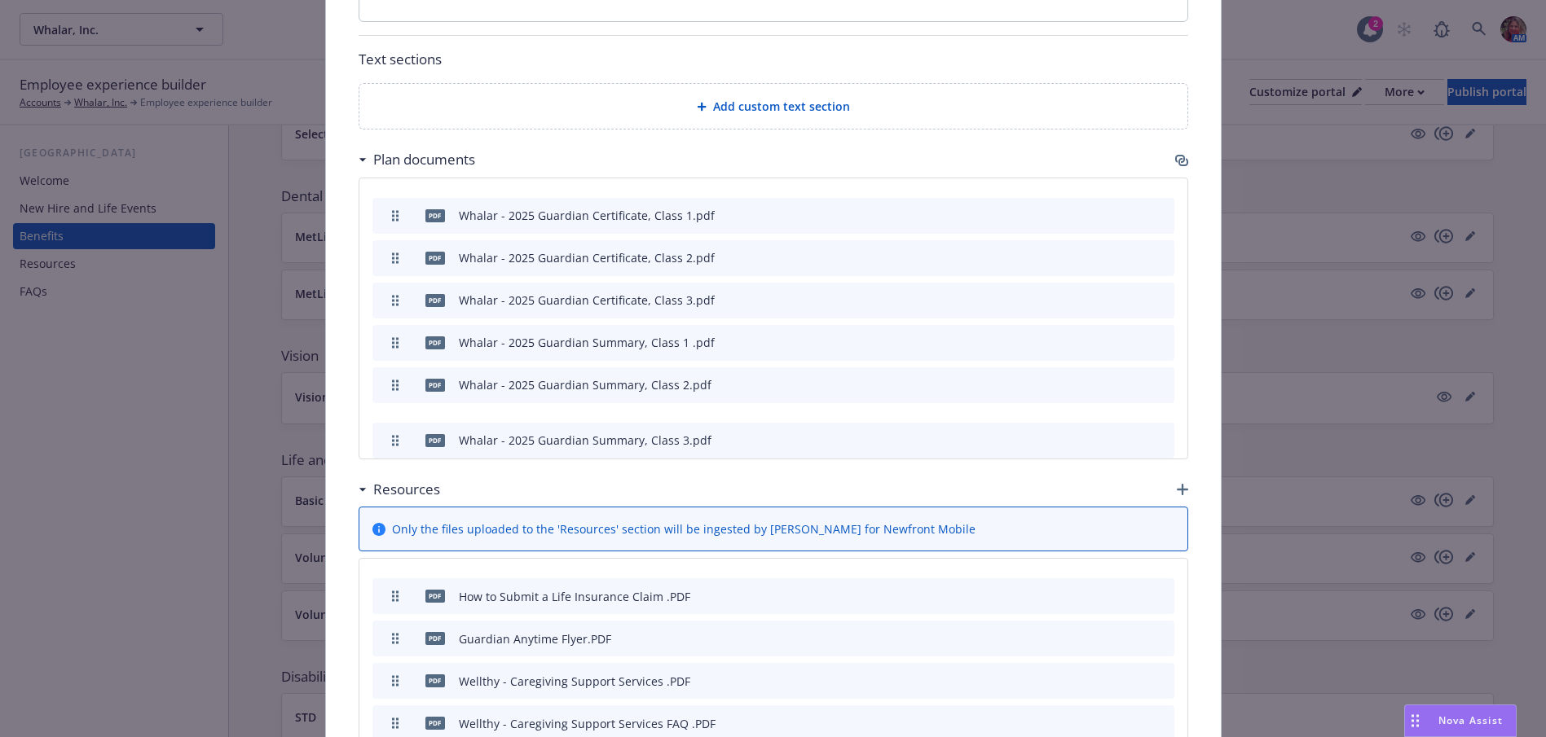
scroll to position [1148, 0]
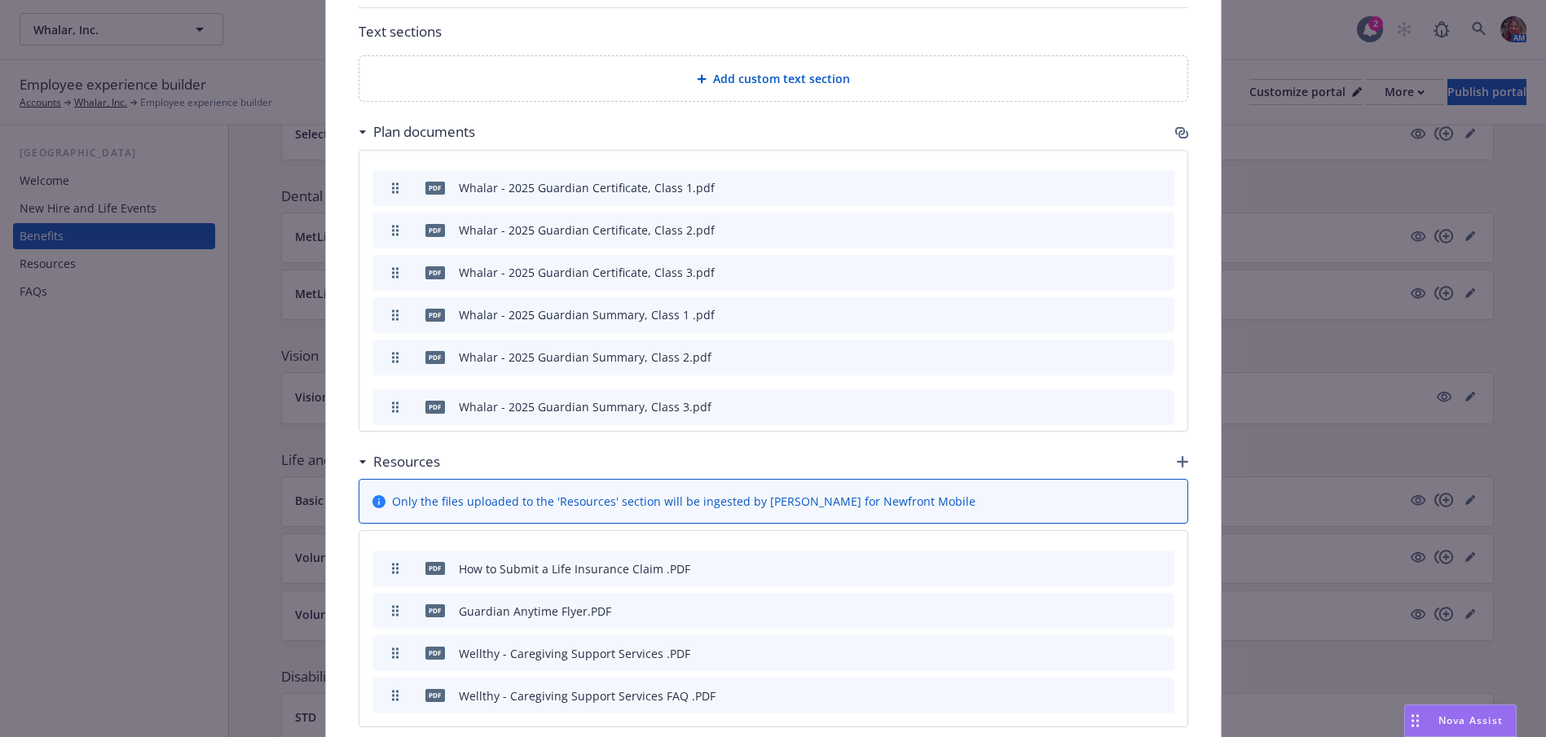
drag, startPoint x: 389, startPoint y: 641, endPoint x: 389, endPoint y: 407, distance: 234.7
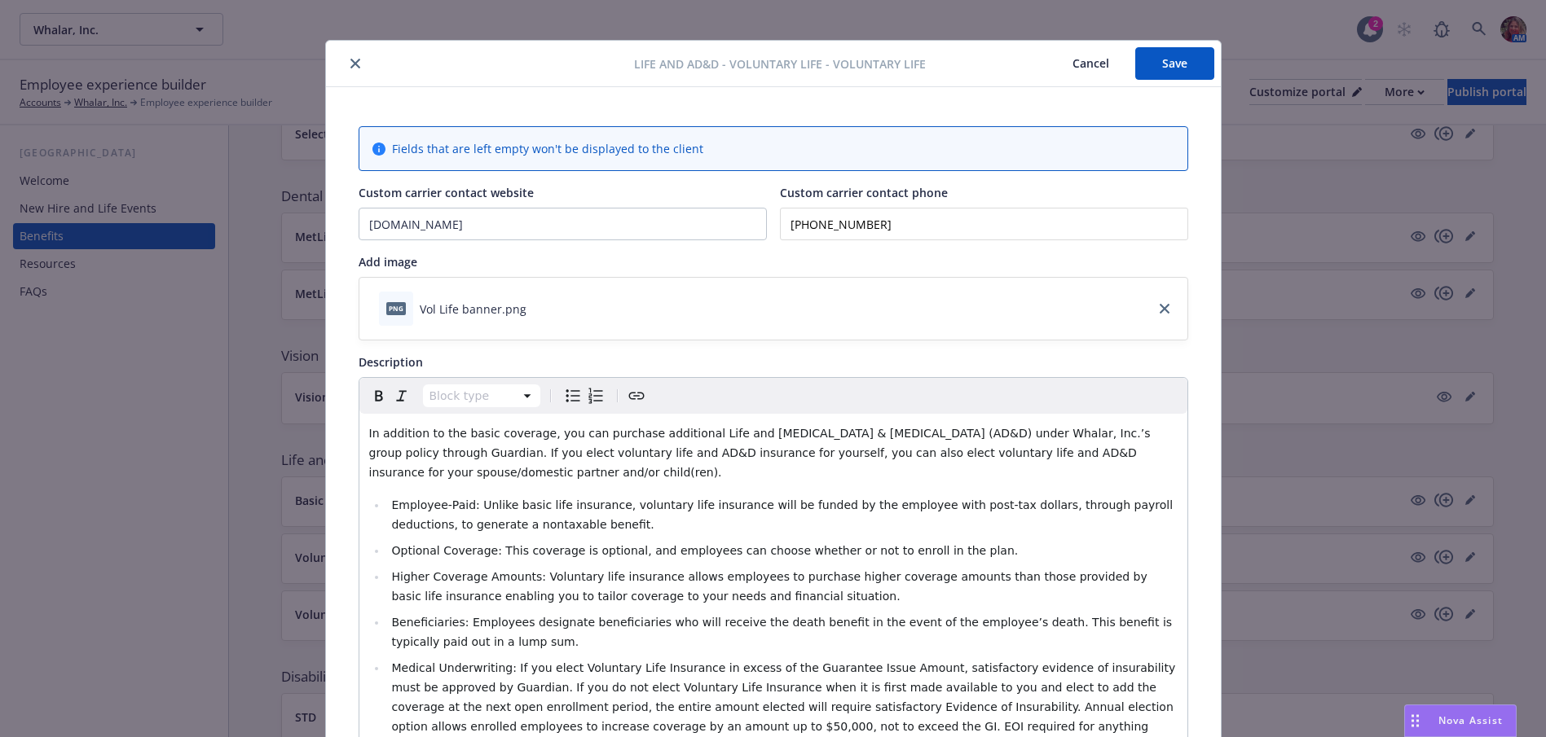
scroll to position [7, 0]
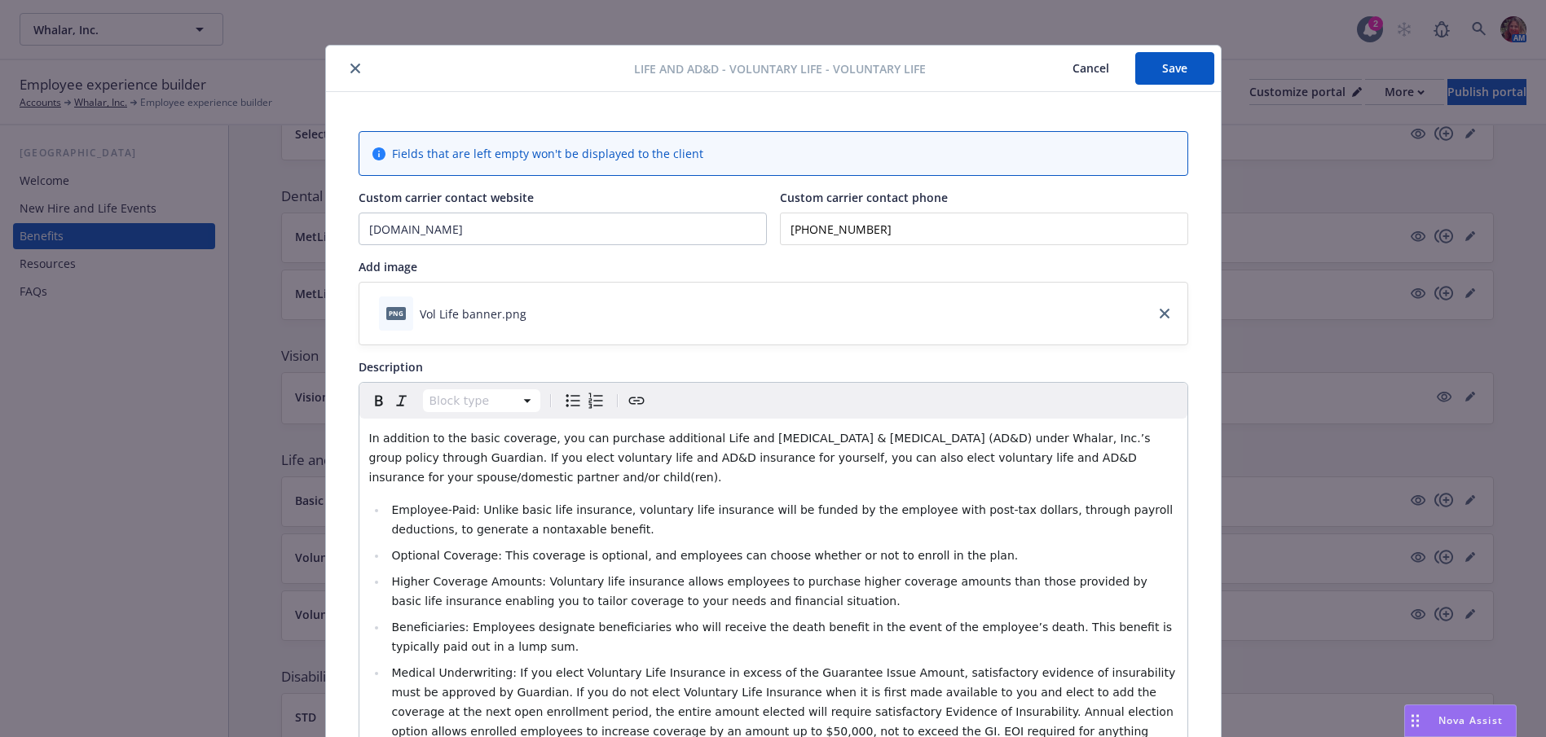
click at [1177, 49] on div "Life and AD&D - Voluntary Life - Voluntary Life Cancel Save" at bounding box center [773, 69] width 895 height 46
click at [1171, 58] on button "Save" at bounding box center [1174, 68] width 79 height 33
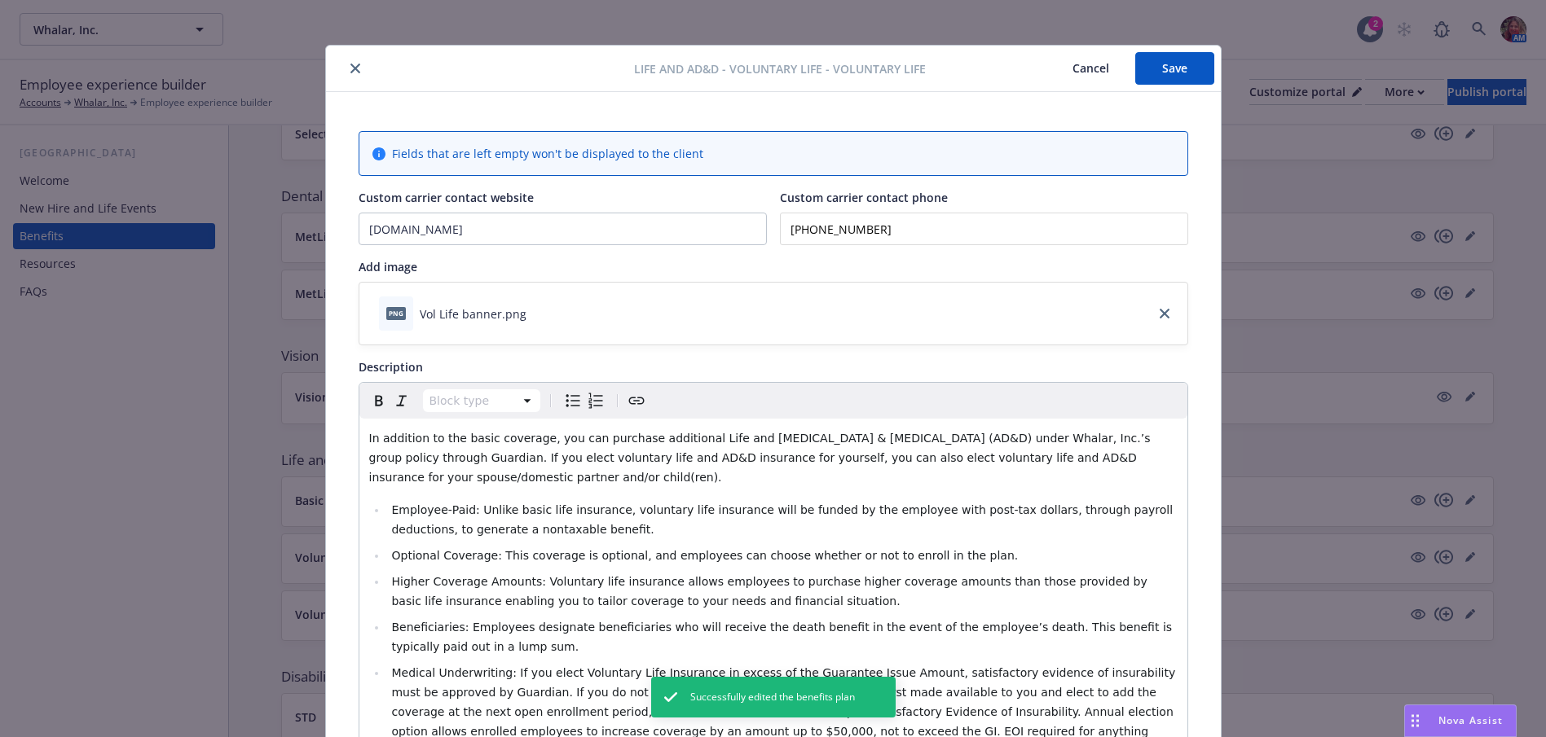
click at [357, 70] on button "close" at bounding box center [355, 69] width 20 height 20
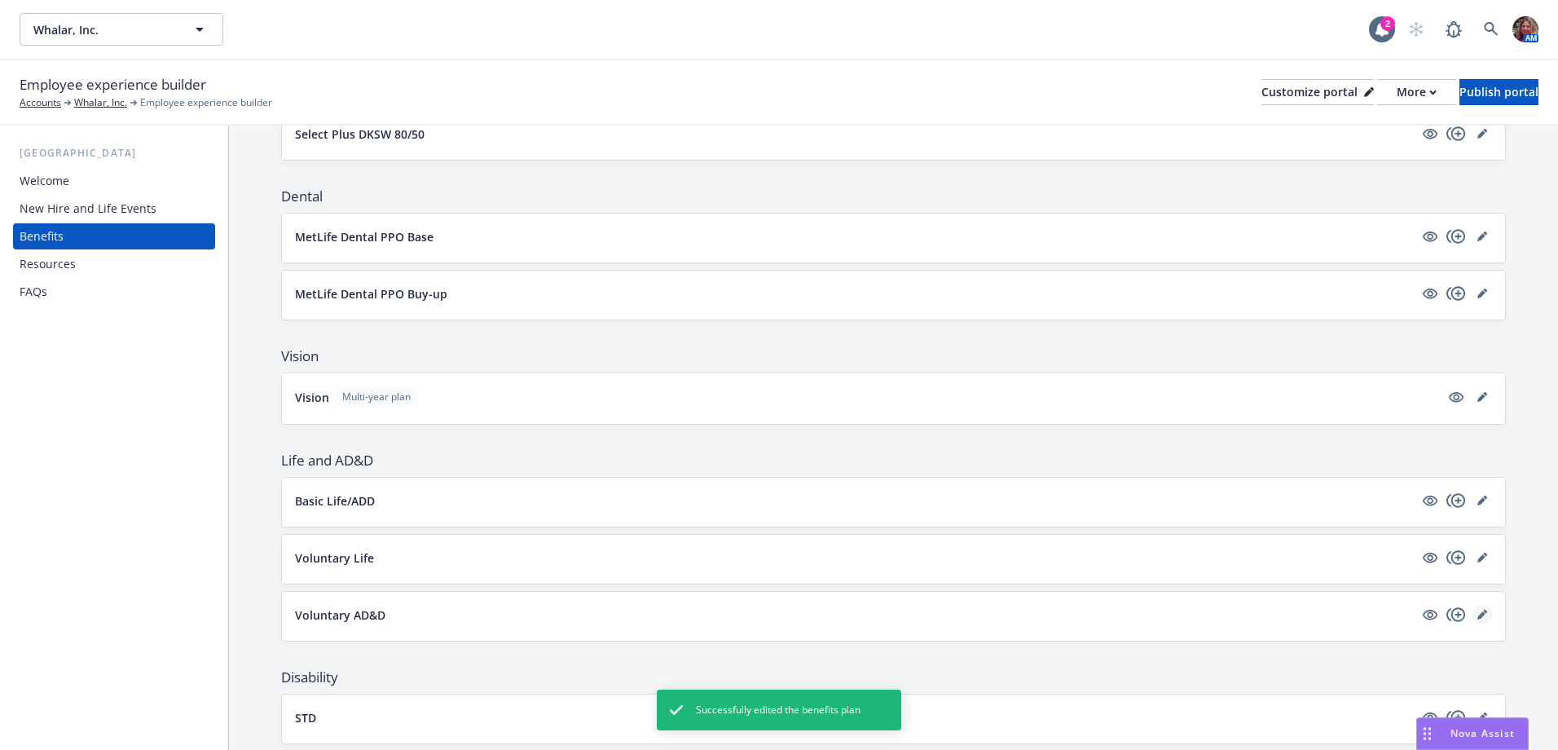
click at [1475, 619] on link "editPencil" at bounding box center [1482, 615] width 20 height 20
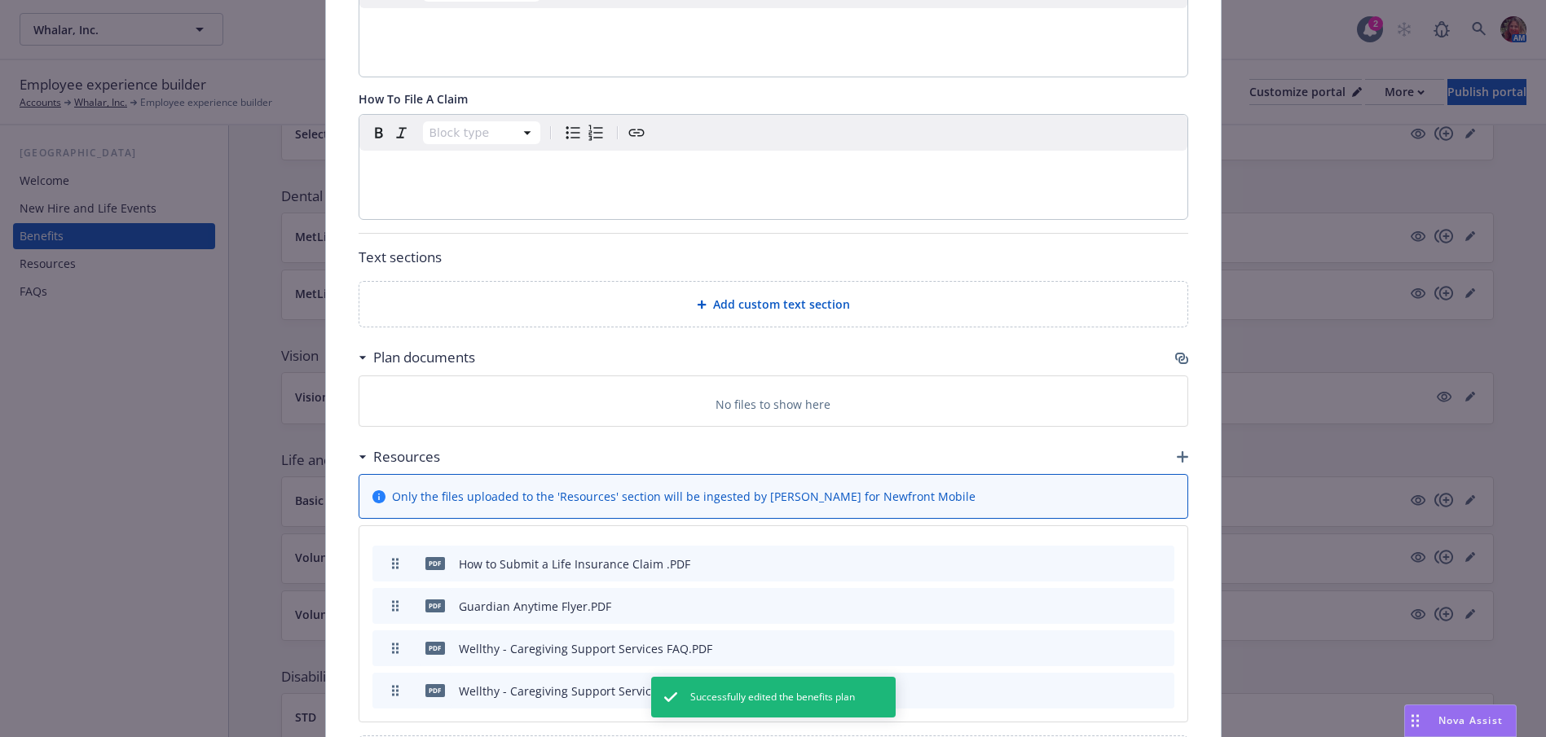
scroll to position [945, 0]
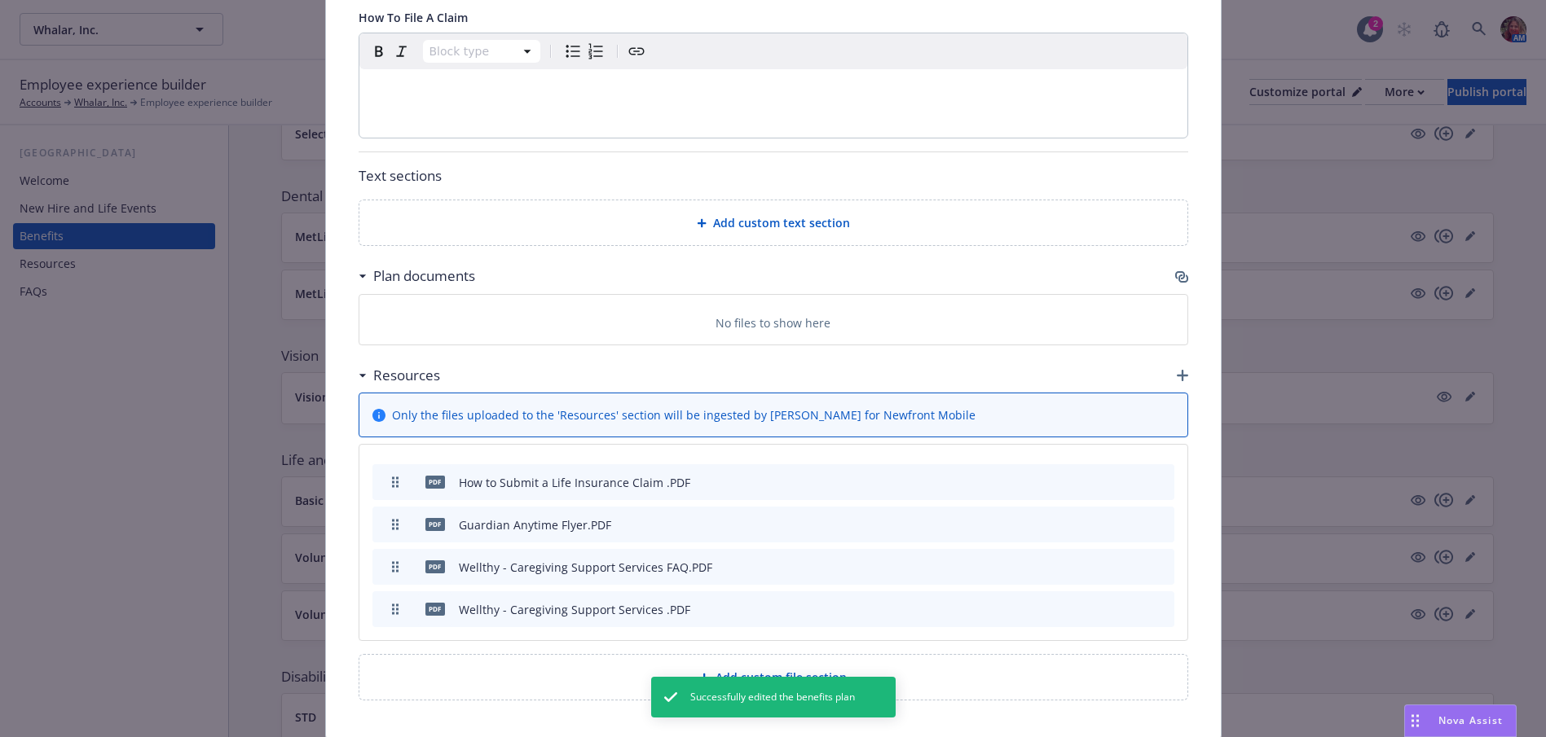
click at [1159, 281] on div "Plan documents" at bounding box center [772, 276] width 829 height 34
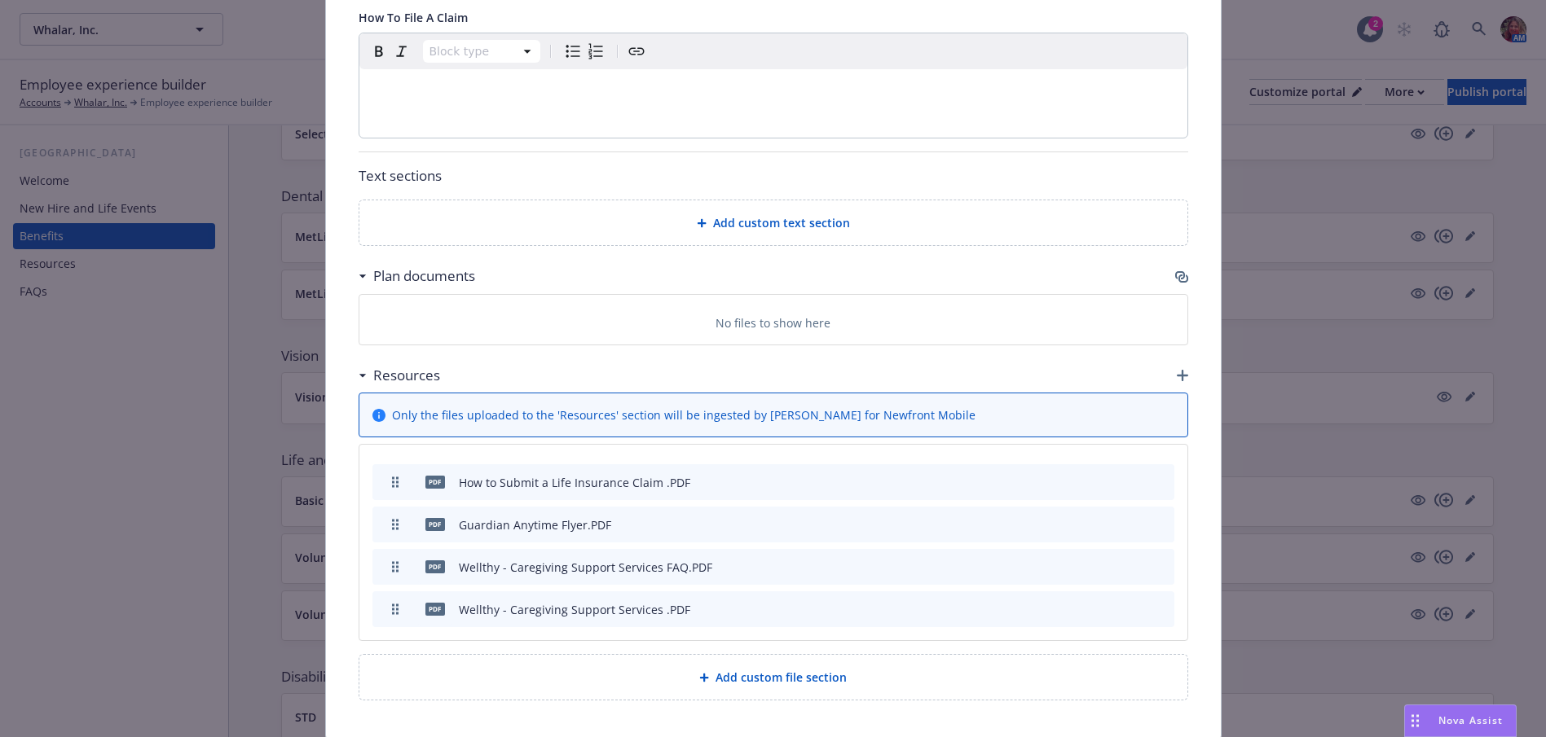
click at [1177, 279] on icon "button" at bounding box center [1181, 277] width 13 height 13
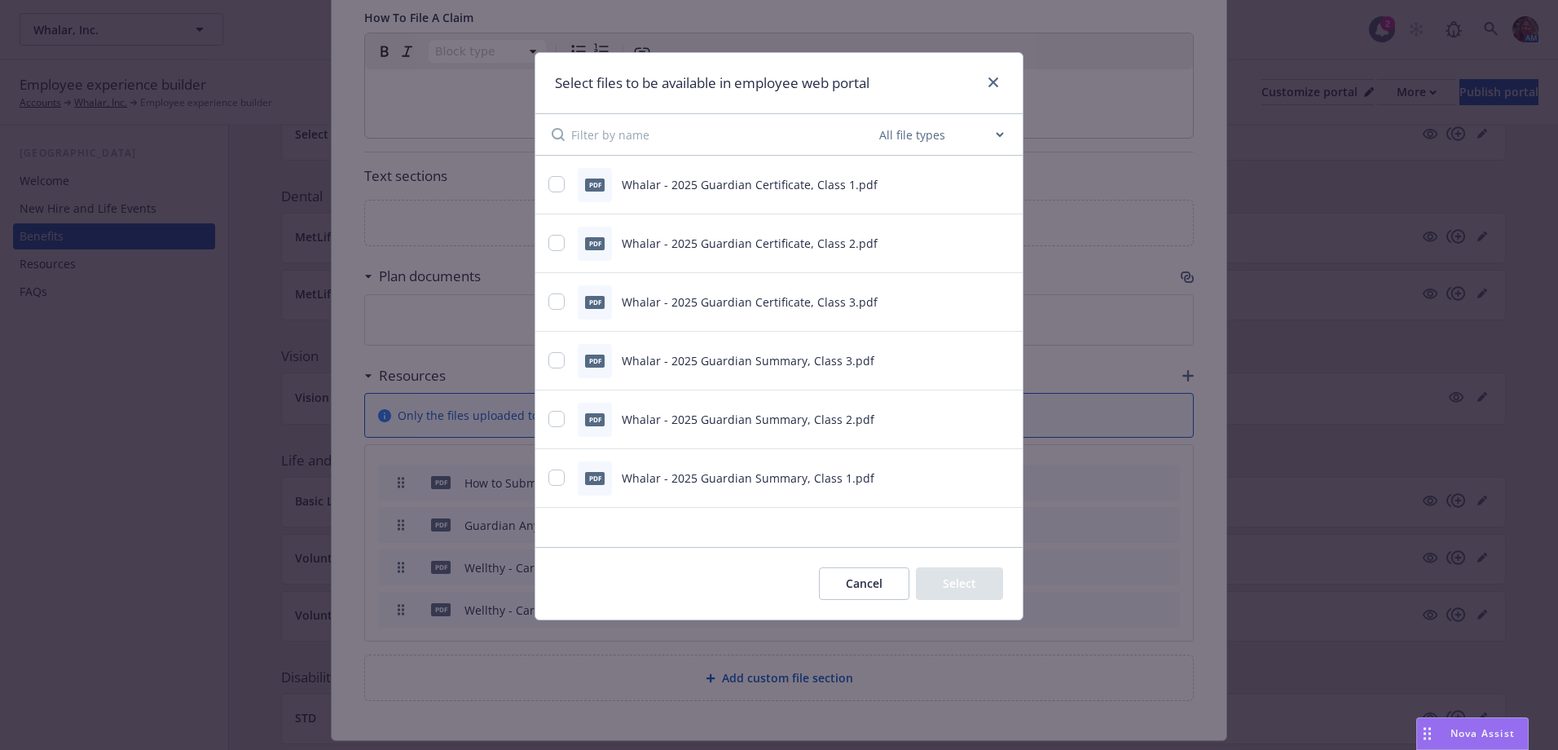
click at [568, 191] on div "pdf Whalar - 2025 Guardian Certificate, Class 1.pdf" at bounding box center [758, 185] width 420 height 34
click at [556, 177] on input "checkbox" at bounding box center [556, 184] width 16 height 16
checkbox input "true"
click at [558, 241] on input "checkbox" at bounding box center [556, 243] width 16 height 16
checkbox input "true"
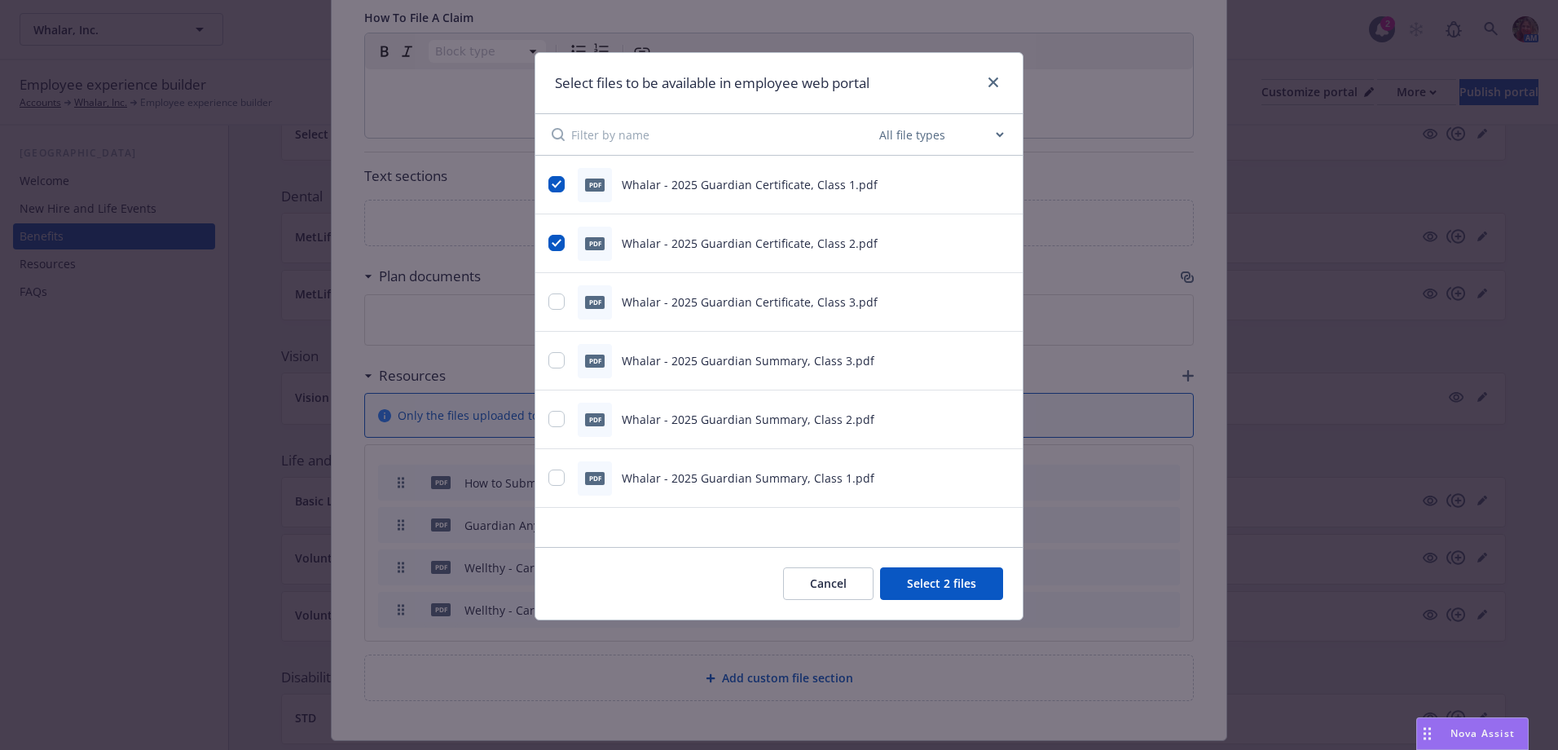
click at [556, 312] on div "pdf Whalar - 2025 Guardian Certificate, Class 3.pdf" at bounding box center [758, 302] width 420 height 34
click at [552, 301] on input "checkbox" at bounding box center [556, 301] width 16 height 16
checkbox input "true"
drag, startPoint x: 554, startPoint y: 358, endPoint x: 555, endPoint y: 375, distance: 17.1
click at [554, 358] on input "checkbox" at bounding box center [556, 360] width 16 height 16
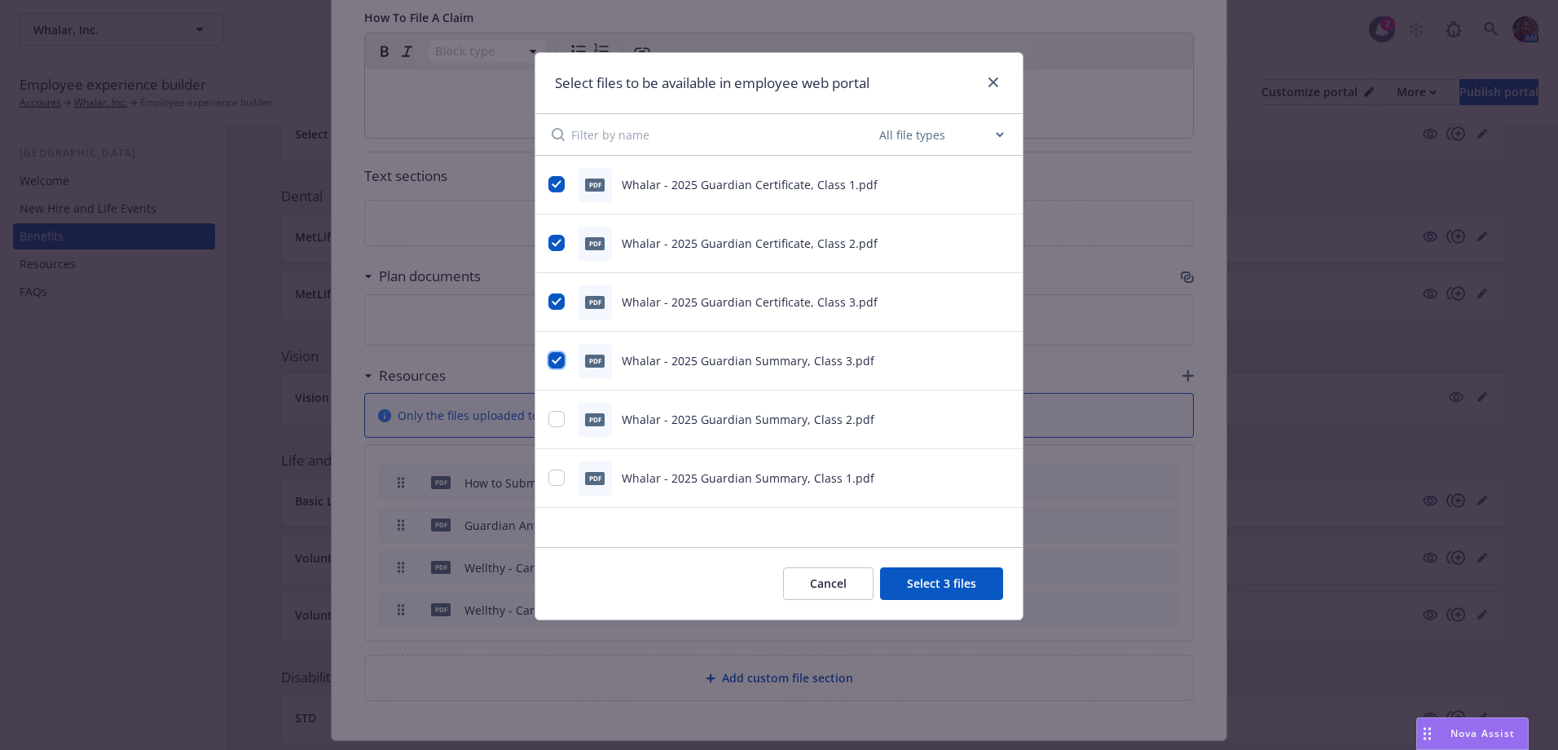
checkbox input "true"
click at [556, 428] on div at bounding box center [558, 419] width 20 height 17
click at [561, 421] on input "checkbox" at bounding box center [556, 419] width 16 height 16
checkbox input "true"
click at [563, 477] on input "checkbox" at bounding box center [556, 477] width 16 height 16
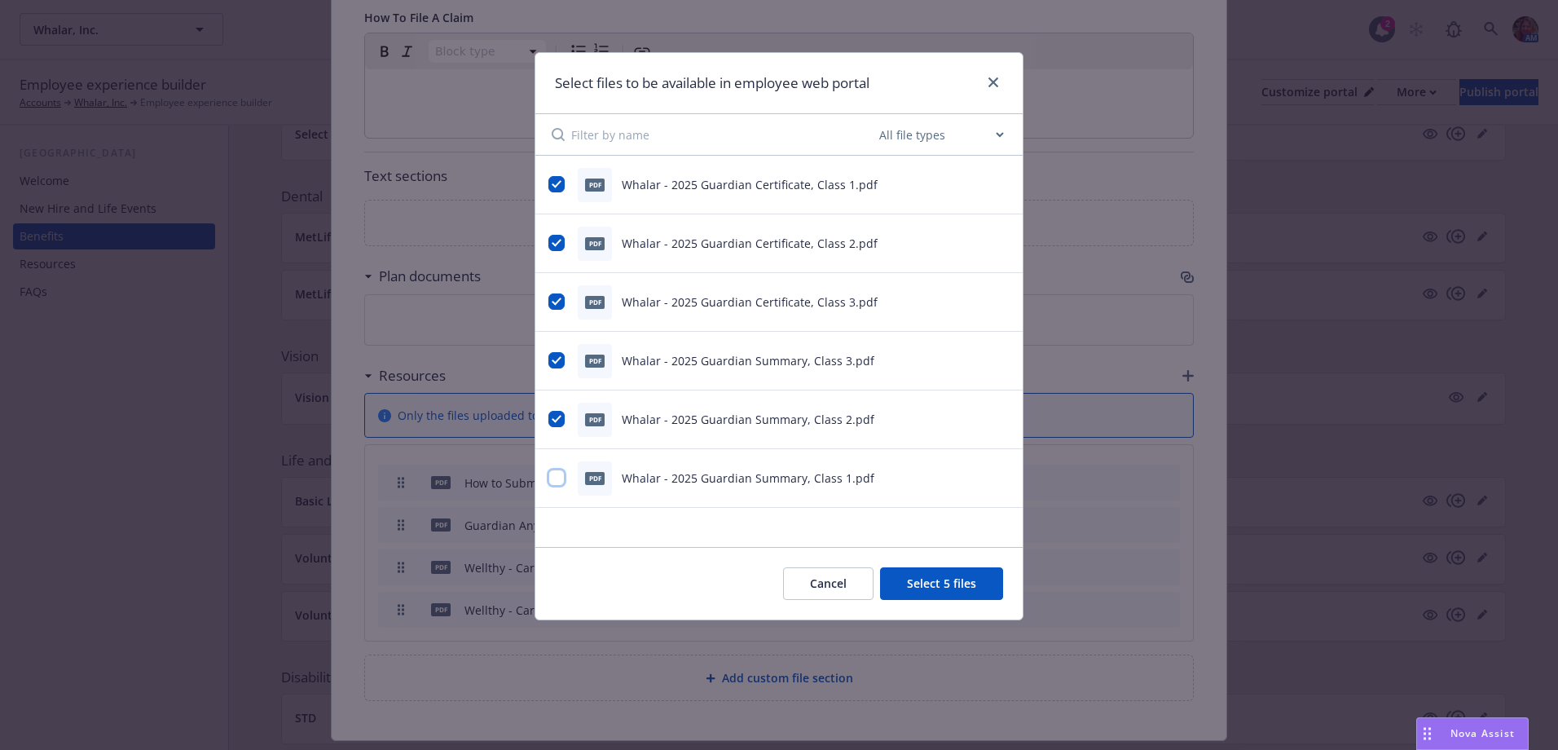
checkbox input "true"
click at [983, 592] on button "Select 6 files" at bounding box center [941, 583] width 123 height 33
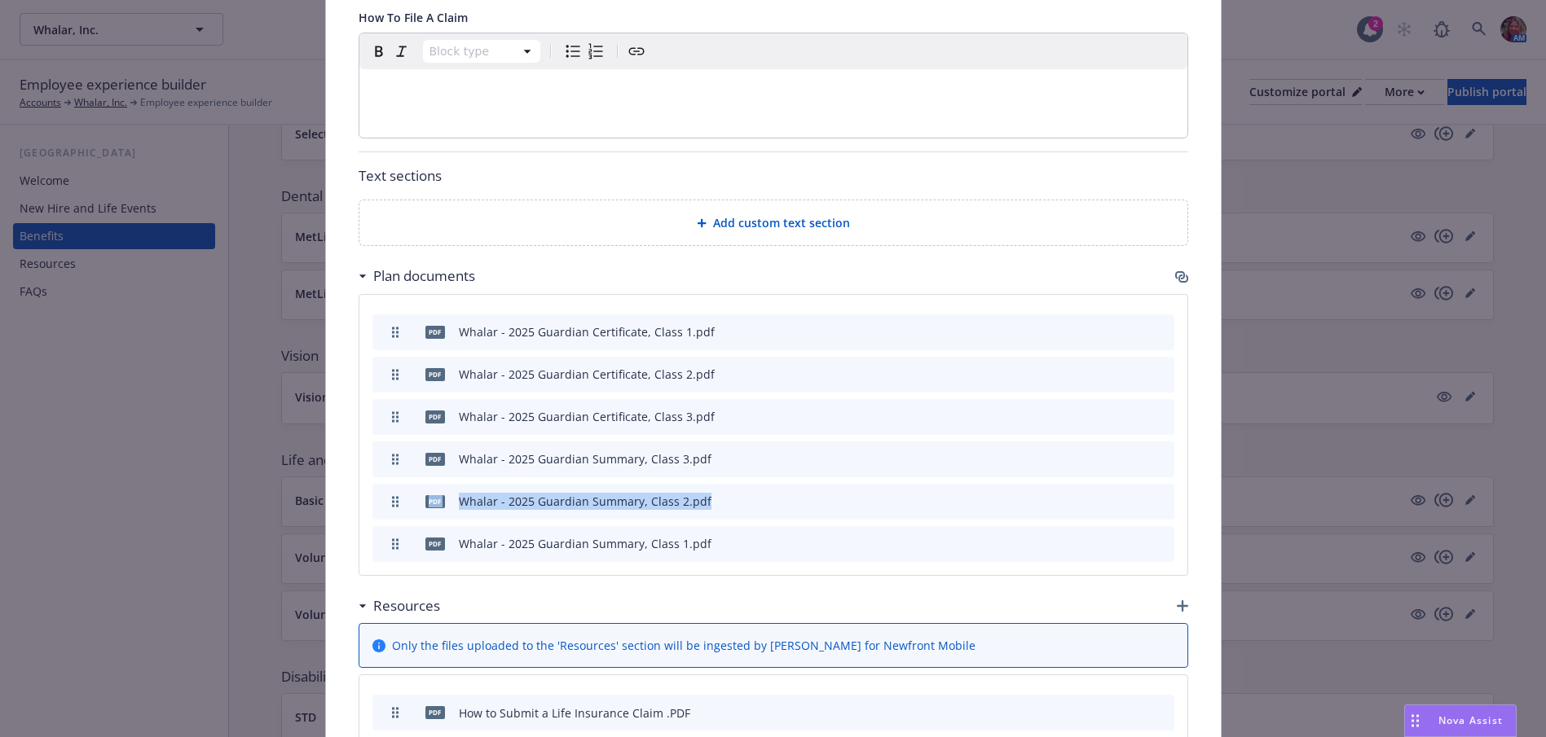
drag, startPoint x: 389, startPoint y: 530, endPoint x: 385, endPoint y: 488, distance: 42.5
click at [385, 488] on div "pdf Whalar - 2025 Guardian Certificate, Class 1.pdf pdf Whalar - 2025 Guardian …" at bounding box center [773, 435] width 828 height 280
drag, startPoint x: 385, startPoint y: 488, endPoint x: 391, endPoint y: 451, distance: 37.1
drag, startPoint x: 388, startPoint y: 544, endPoint x: 389, endPoint y: 512, distance: 31.8
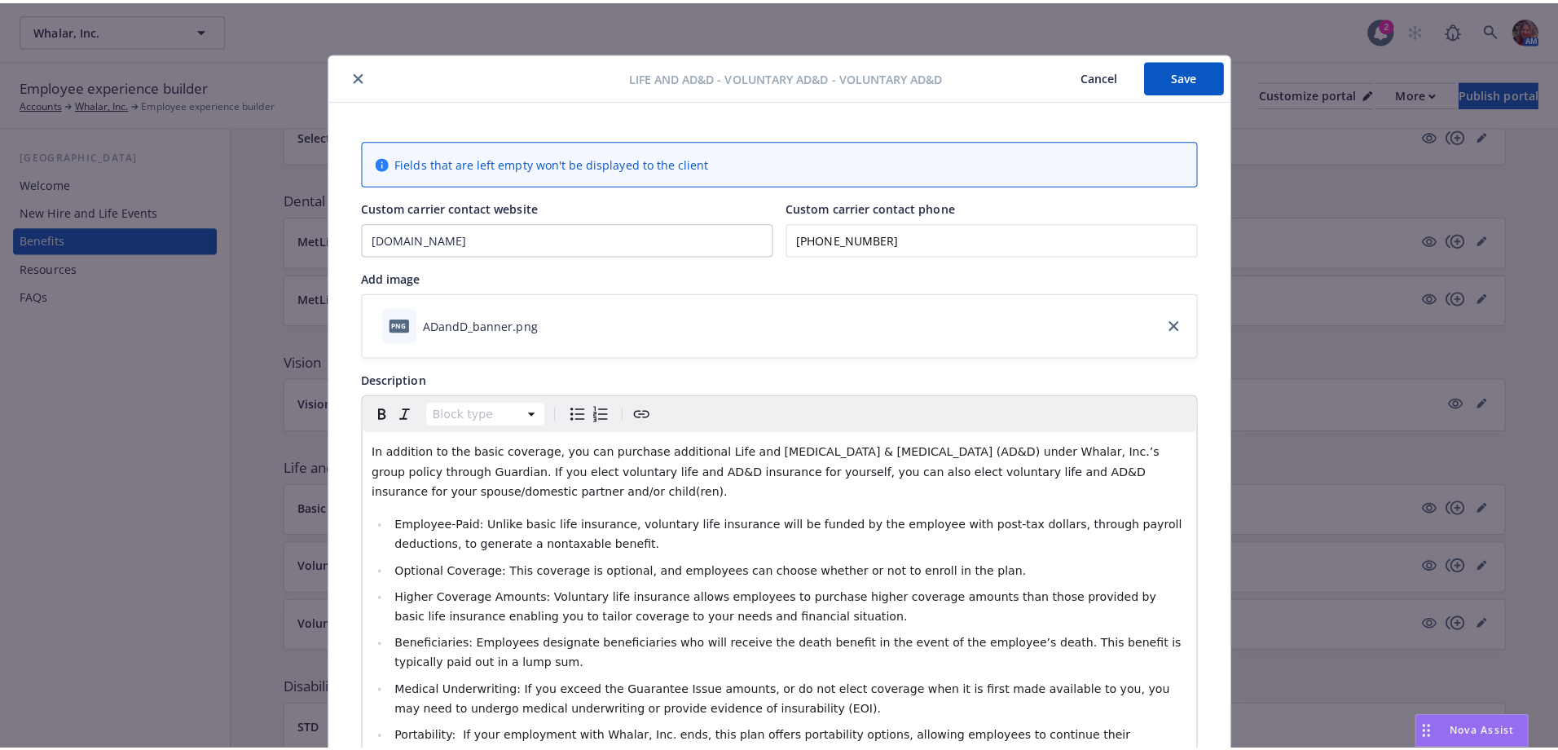
scroll to position [0, 0]
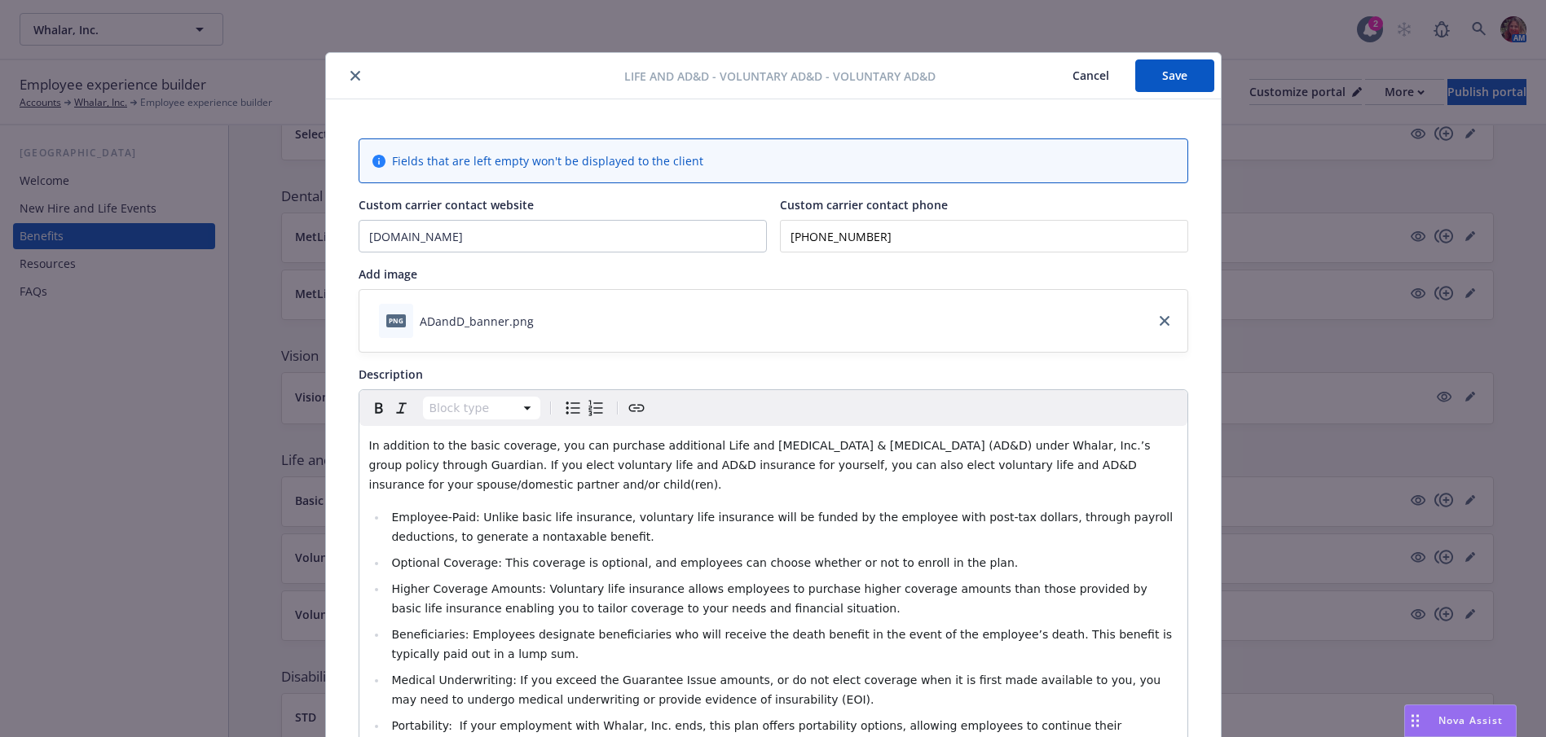
click at [1168, 95] on div "Life and AD&D - Voluntary AD&D - Voluntary AD&D Cancel Save" at bounding box center [773, 76] width 895 height 46
click at [1174, 81] on button "Save" at bounding box center [1174, 75] width 79 height 33
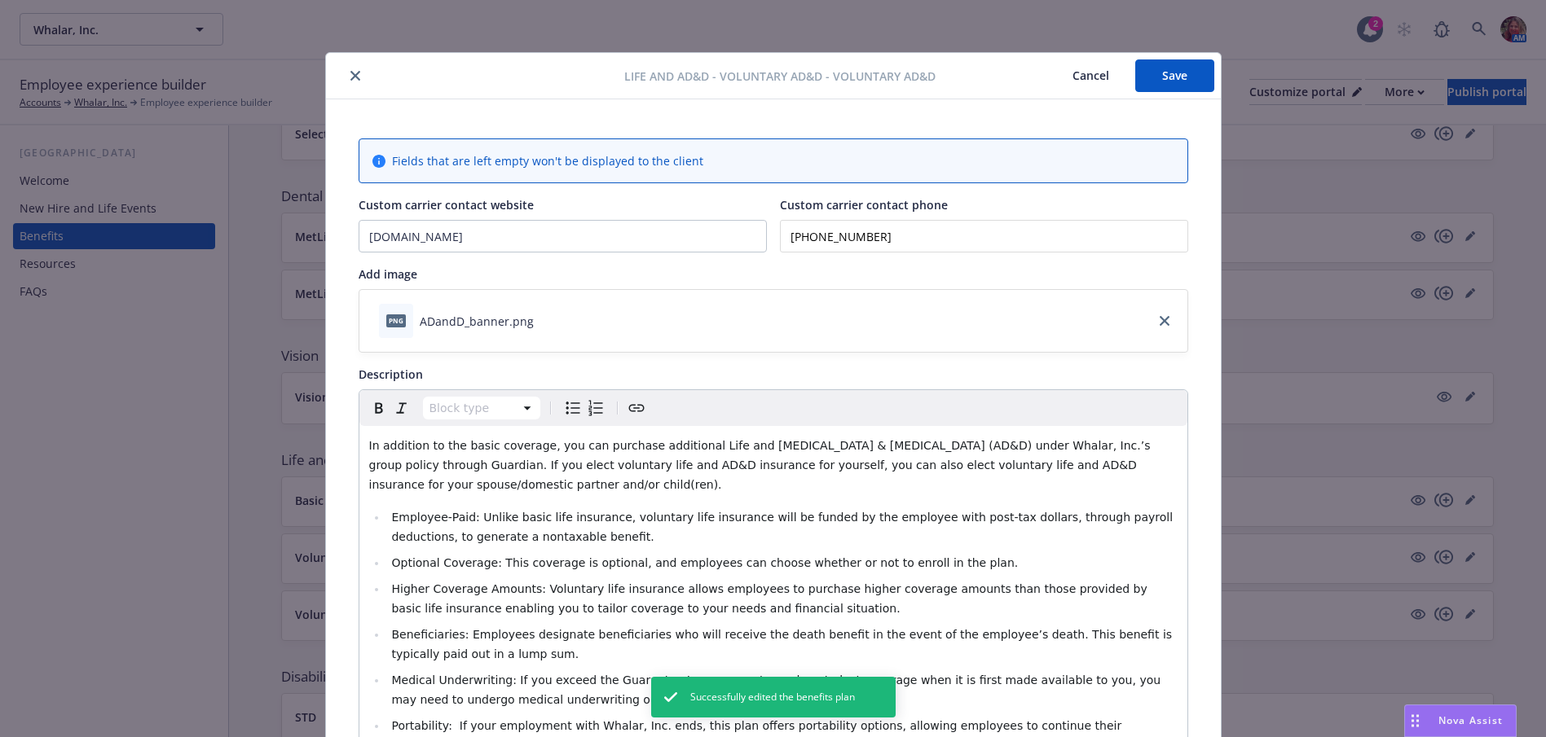
click at [337, 75] on div at bounding box center [478, 76] width 292 height 20
click at [351, 79] on icon "close" at bounding box center [355, 76] width 10 height 10
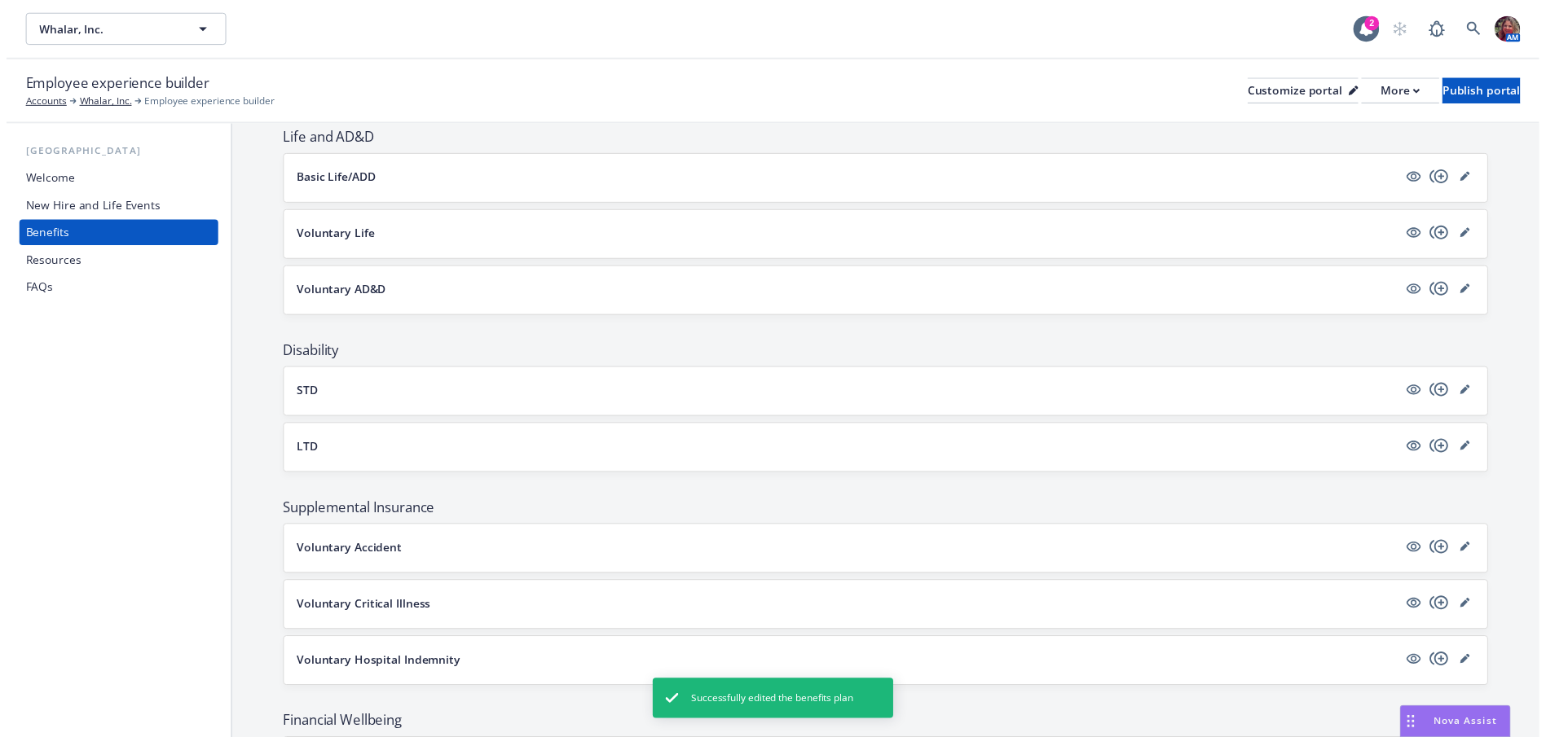
scroll to position [652, 0]
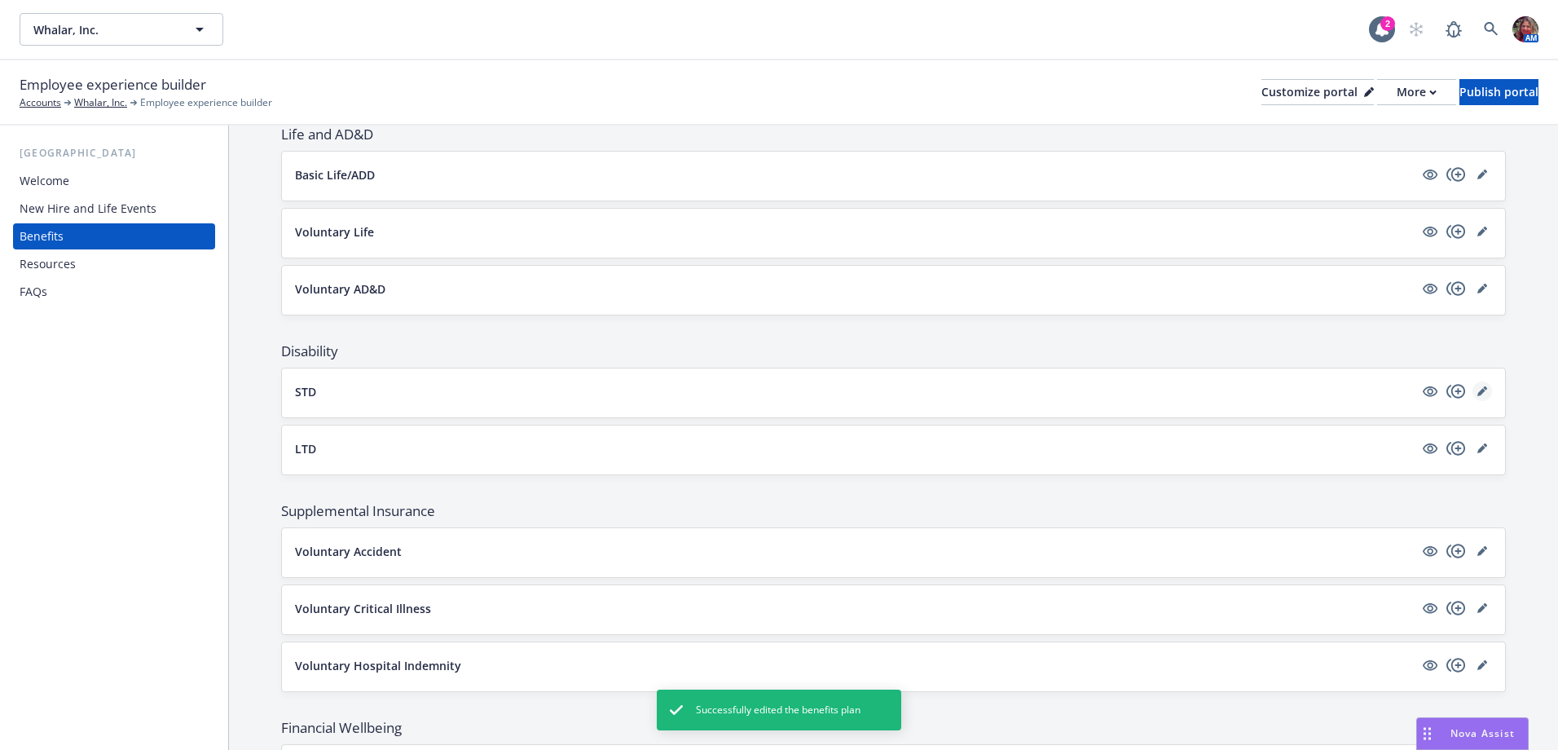
click at [1477, 389] on icon "editPencil" at bounding box center [1481, 392] width 8 height 8
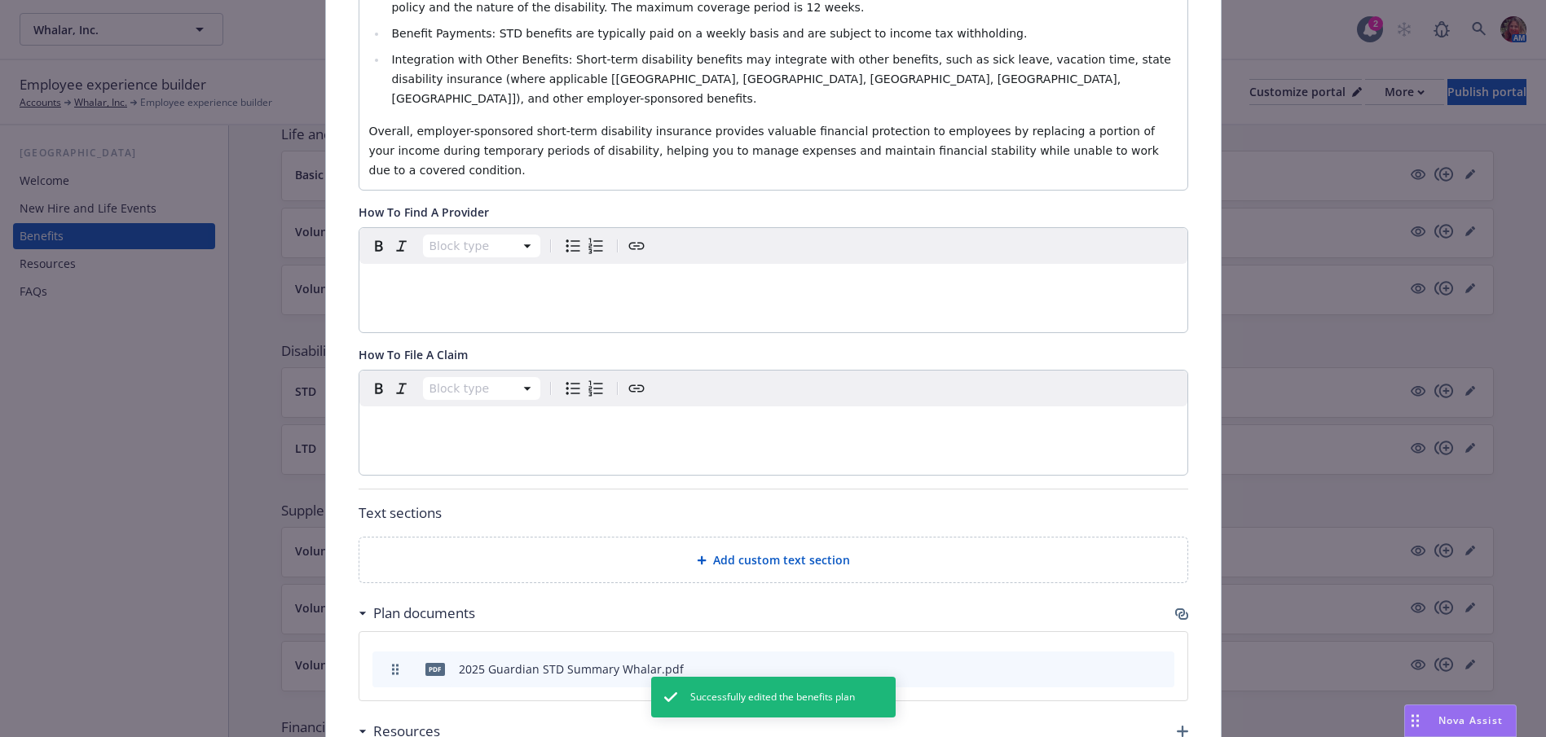
scroll to position [782, 0]
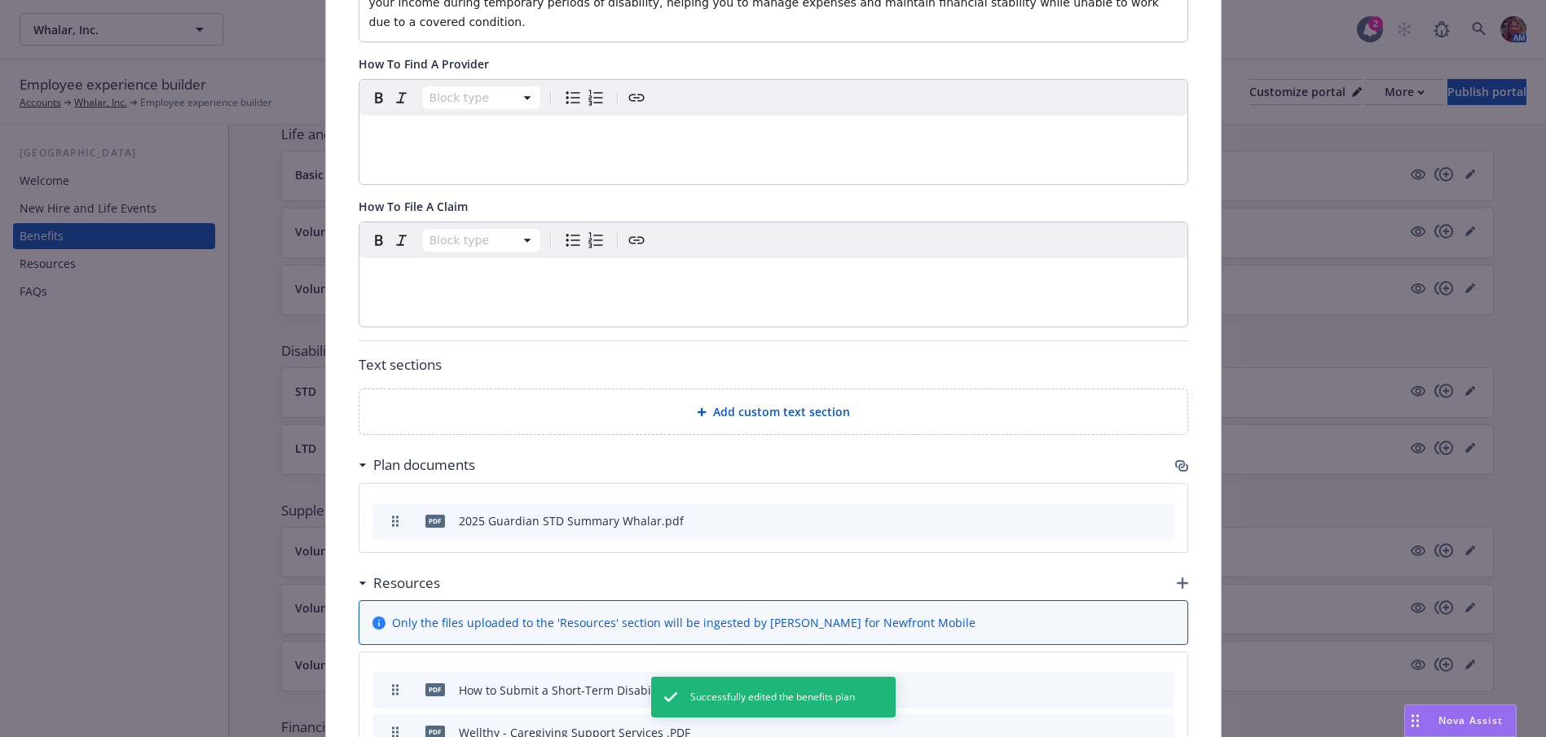
click at [1165, 448] on div "Plan documents" at bounding box center [772, 465] width 829 height 34
click at [1181, 460] on icon "button" at bounding box center [1181, 466] width 13 height 13
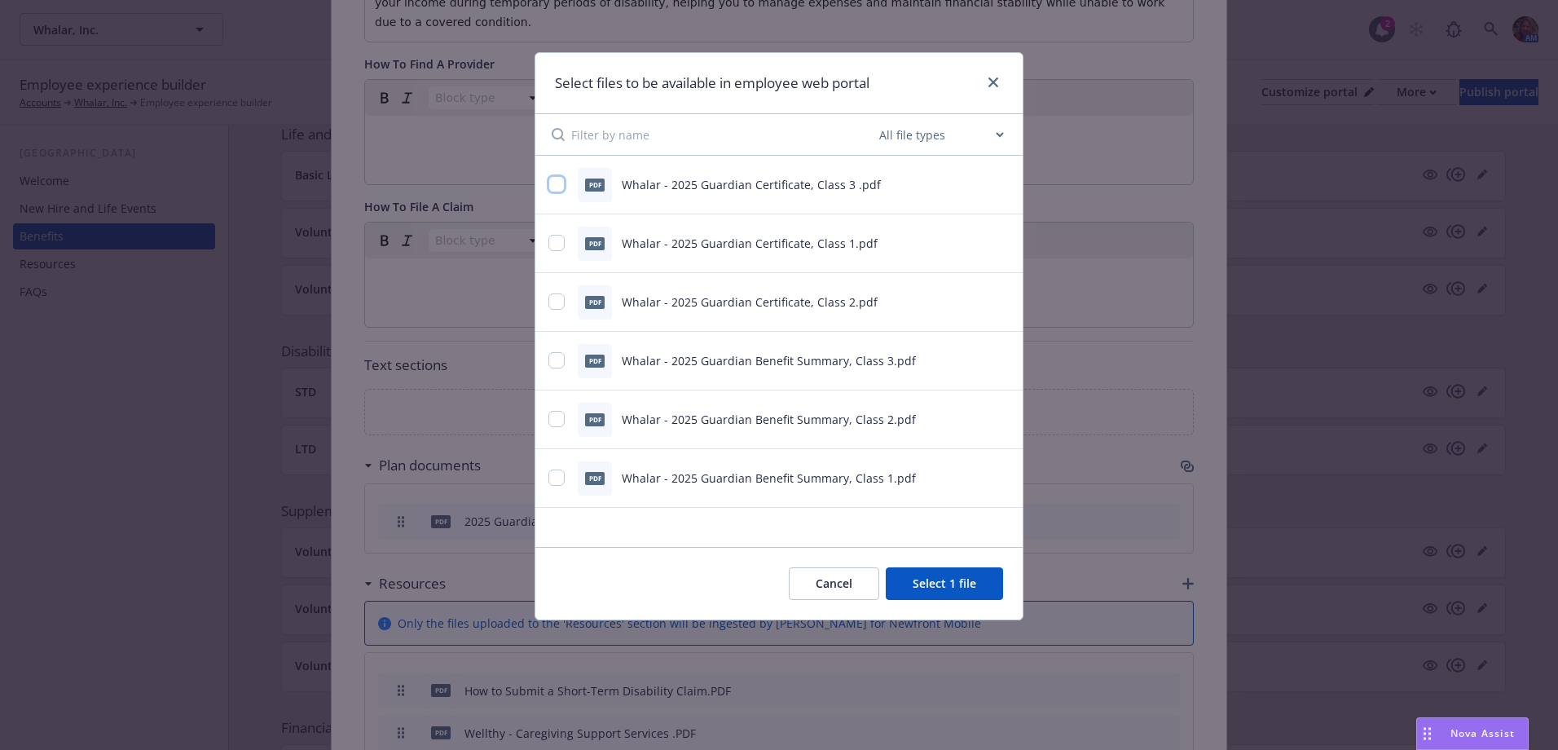
click at [561, 187] on input "checkbox" at bounding box center [556, 184] width 16 height 16
checkbox input "true"
click at [555, 249] on input "checkbox" at bounding box center [556, 243] width 16 height 16
checkbox input "true"
click at [559, 306] on input "checkbox" at bounding box center [556, 301] width 16 height 16
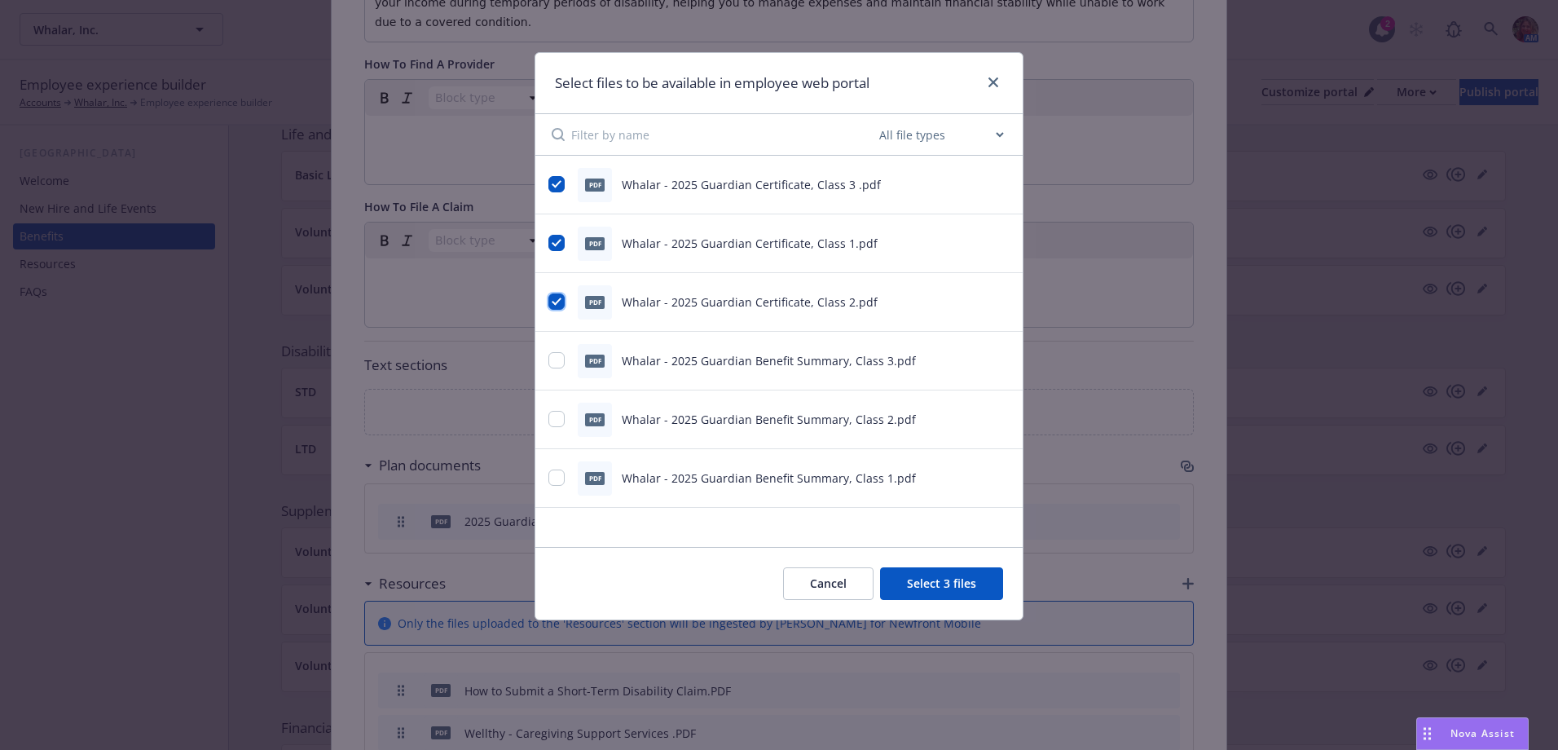
checkbox input "true"
click at [552, 362] on input "checkbox" at bounding box center [556, 360] width 16 height 16
checkbox input "true"
click at [556, 416] on input "checkbox" at bounding box center [556, 419] width 16 height 16
checkbox input "true"
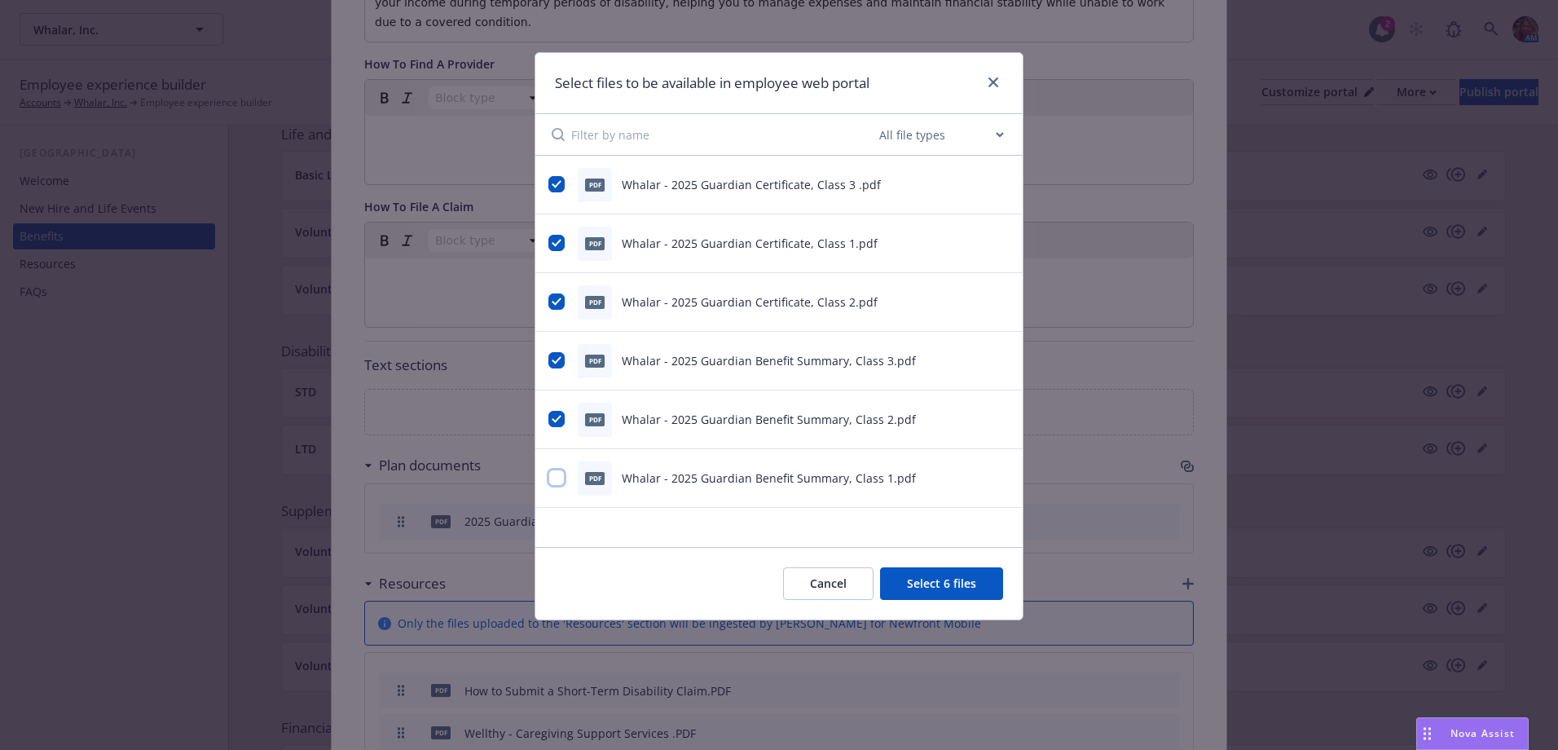
click at [552, 484] on input "checkbox" at bounding box center [556, 477] width 16 height 16
checkbox input "true"
click at [962, 586] on button "Select 7 files" at bounding box center [941, 583] width 123 height 33
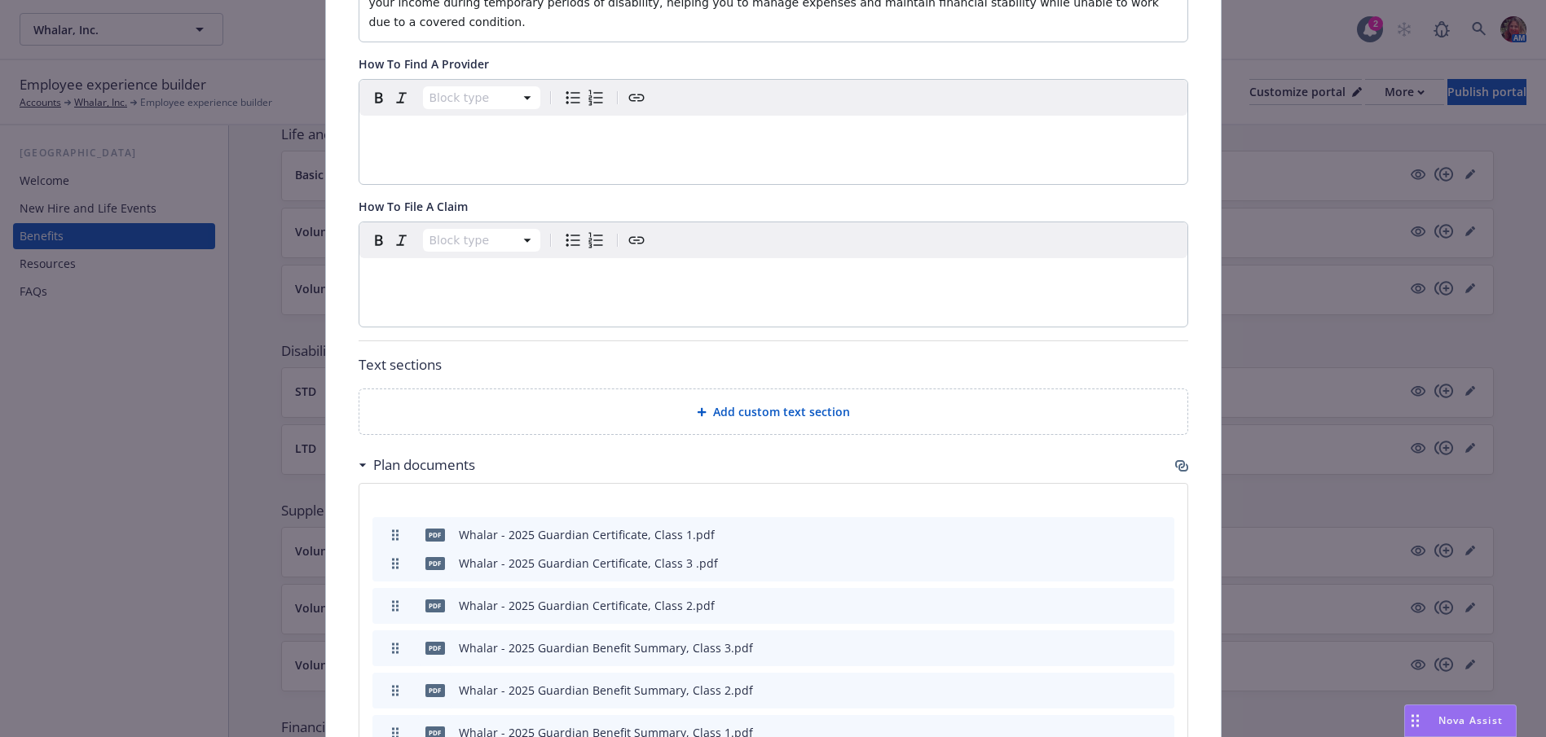
drag, startPoint x: 386, startPoint y: 505, endPoint x: 391, endPoint y: 477, distance: 28.9
drag, startPoint x: 389, startPoint y: 548, endPoint x: 410, endPoint y: 507, distance: 46.6
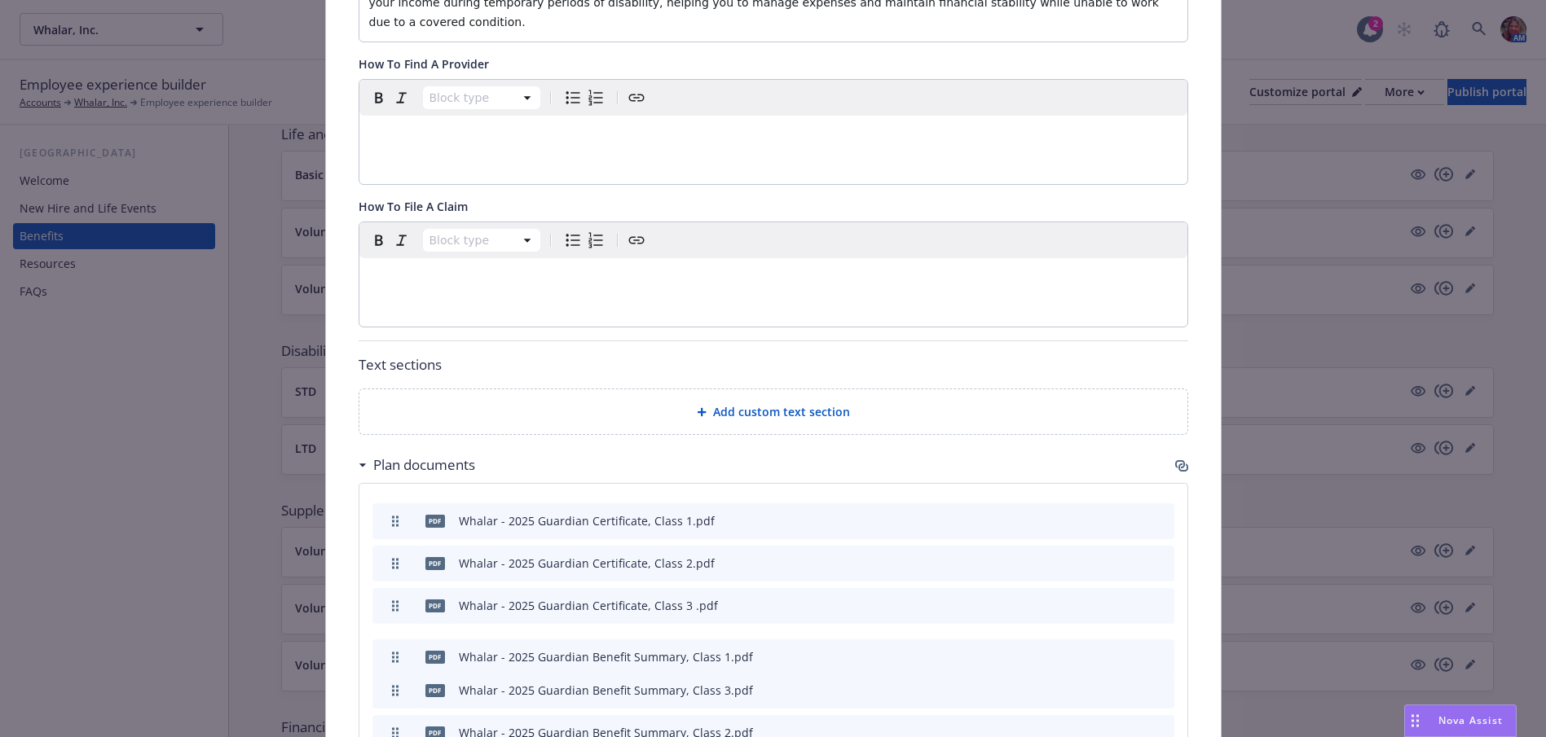
drag, startPoint x: 389, startPoint y: 674, endPoint x: 390, endPoint y: 598, distance: 75.8
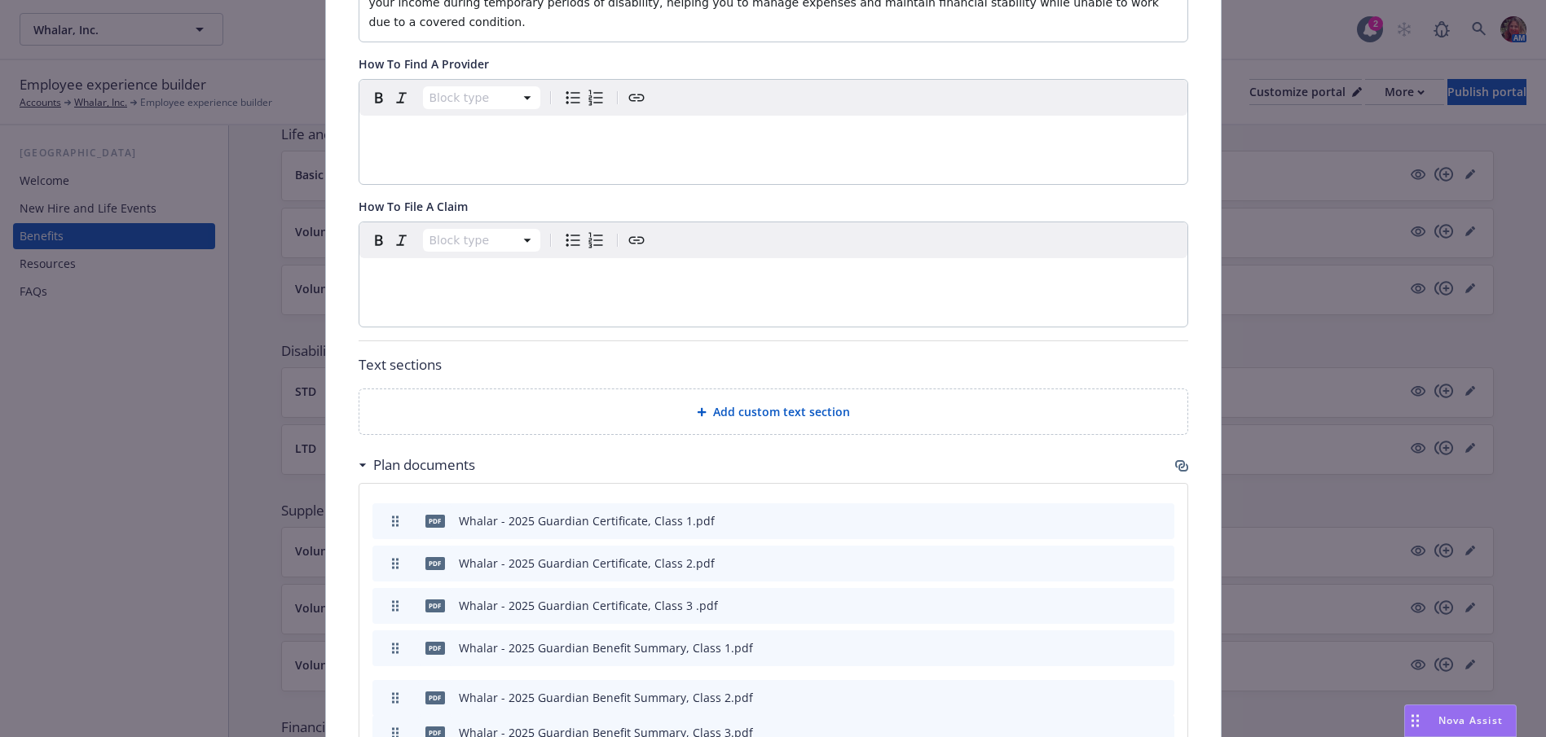
drag, startPoint x: 394, startPoint y: 673, endPoint x: 394, endPoint y: 638, distance: 35.0
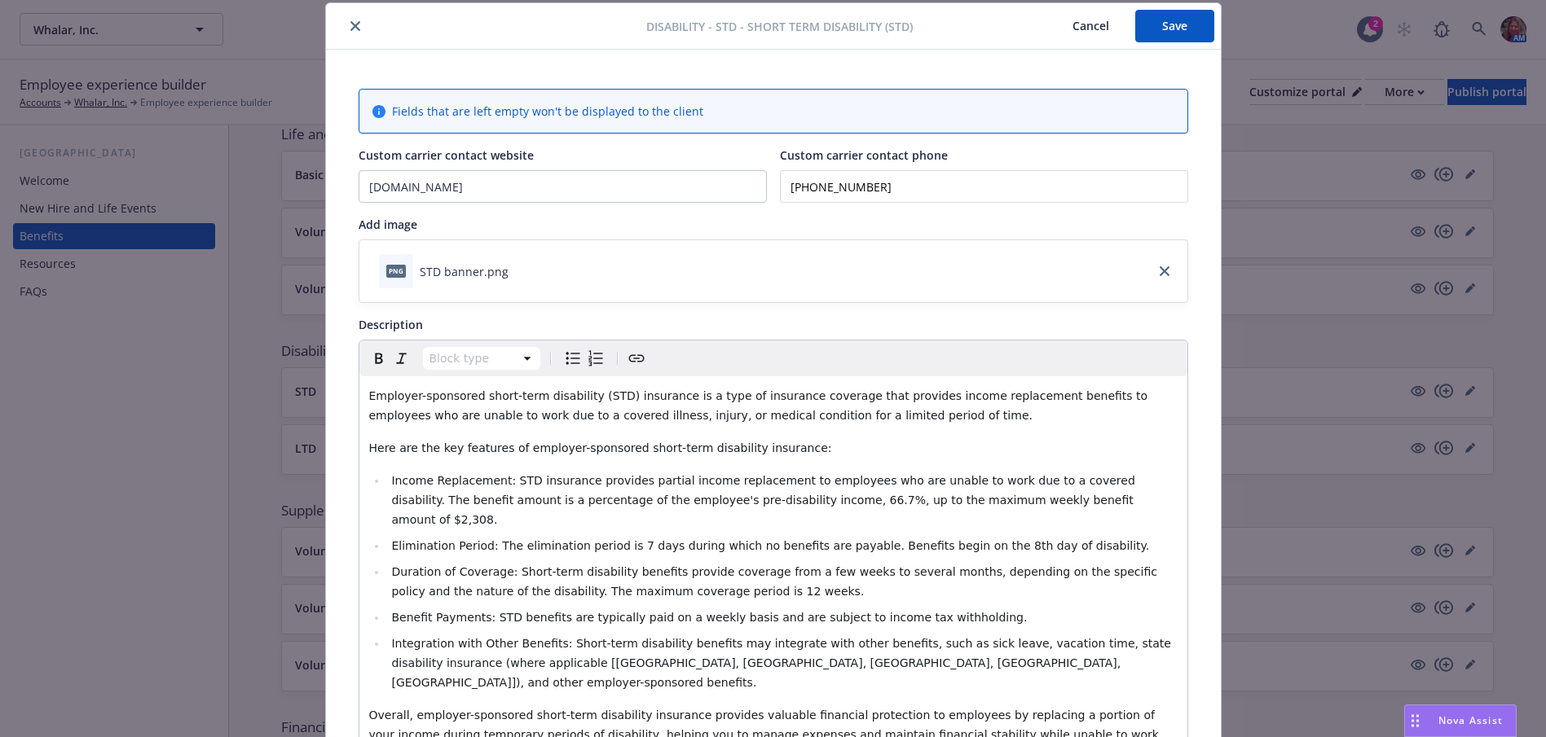
scroll to position [49, 0]
click at [1159, 20] on button "Save" at bounding box center [1174, 27] width 79 height 33
click at [352, 28] on icon "close" at bounding box center [355, 27] width 10 height 10
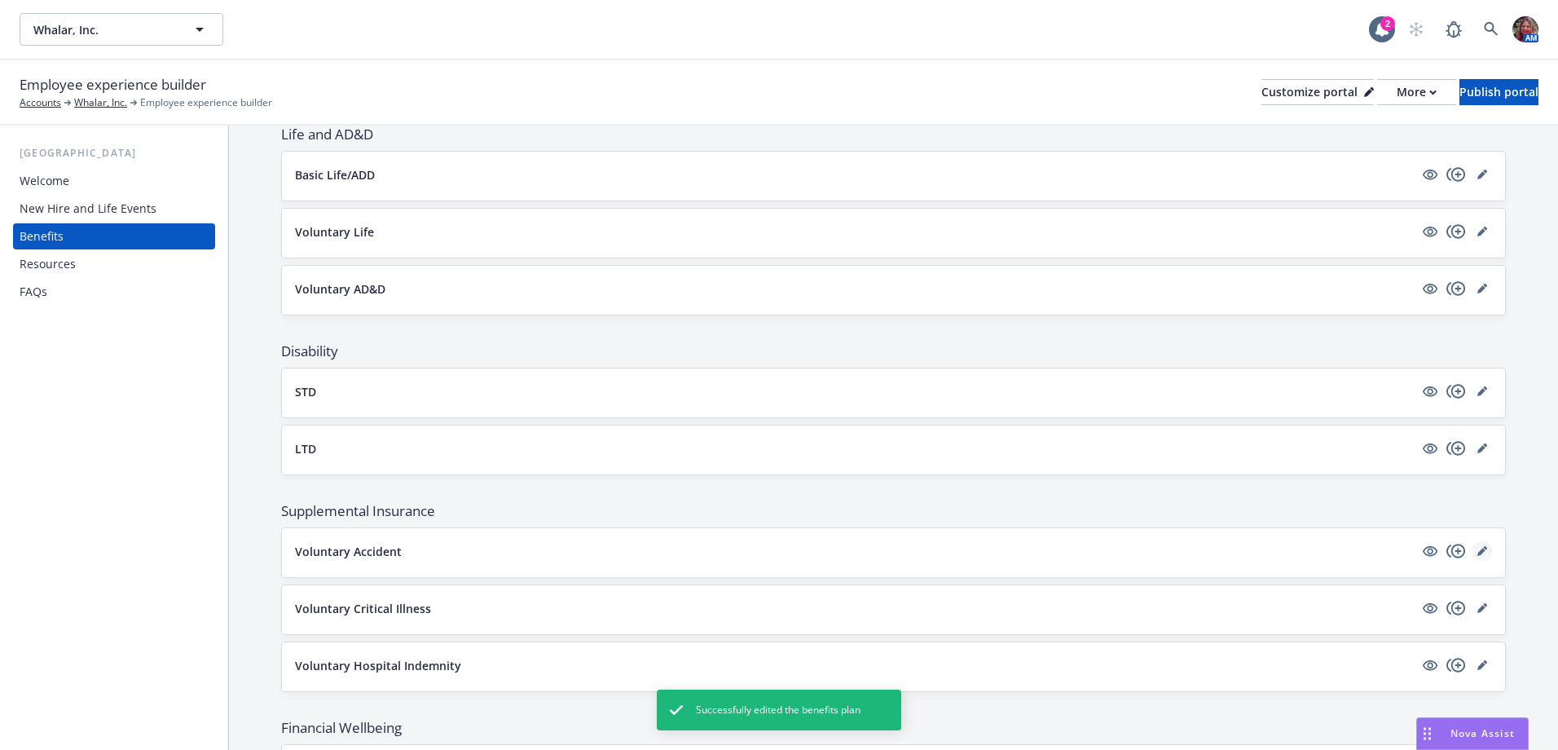
click at [1477, 549] on icon "editPencil" at bounding box center [1482, 551] width 10 height 10
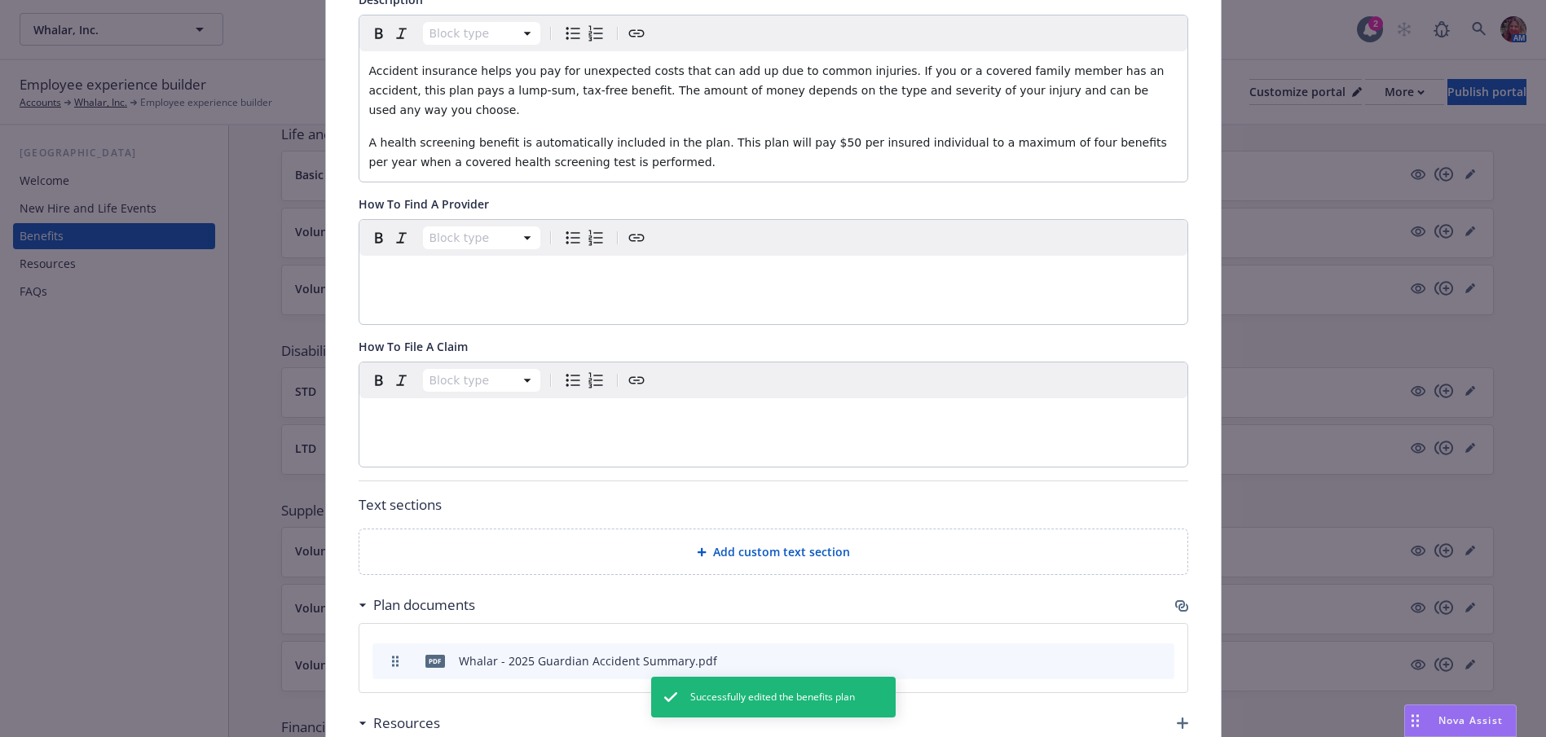
scroll to position [538, 0]
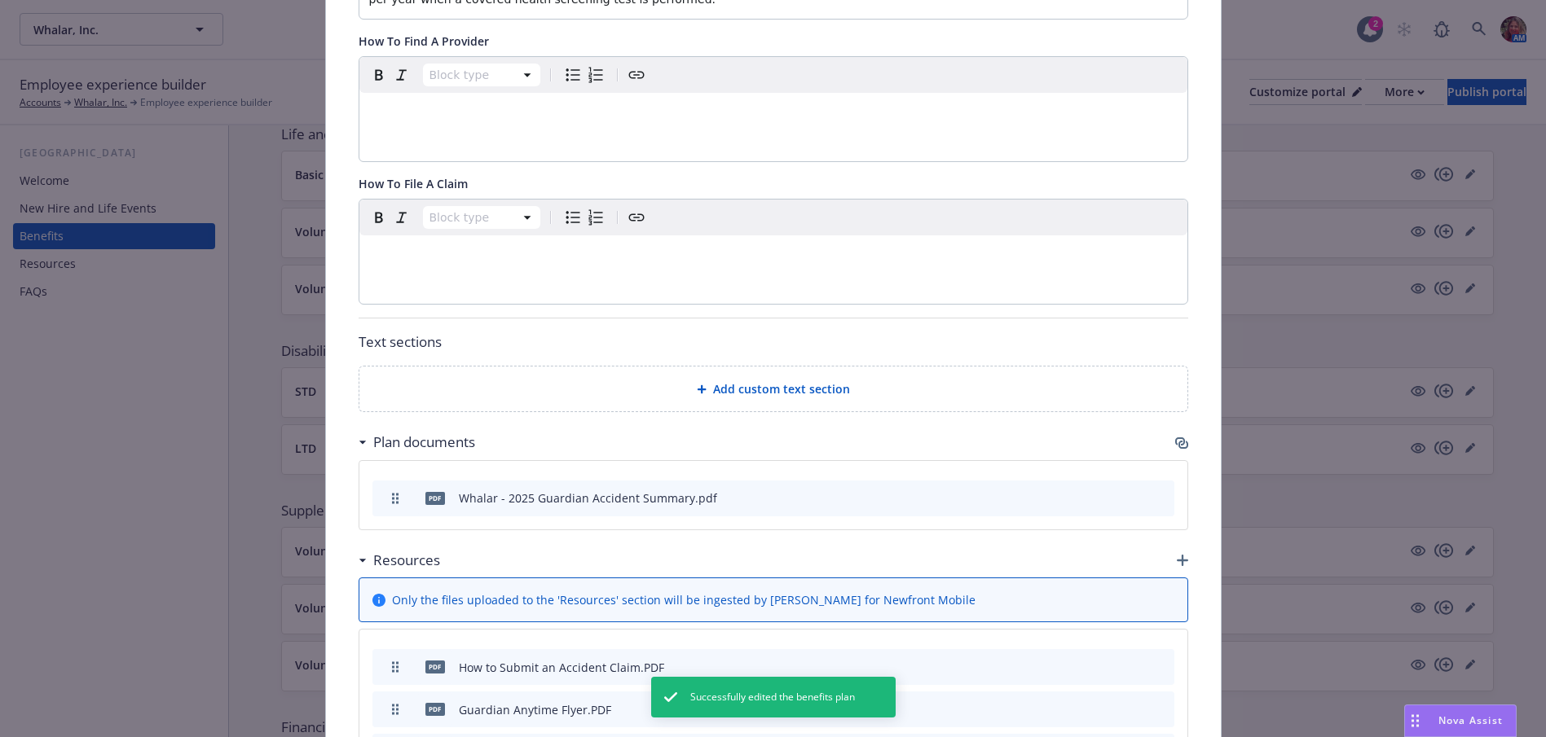
click at [1178, 441] on icon "button" at bounding box center [1183, 445] width 10 height 8
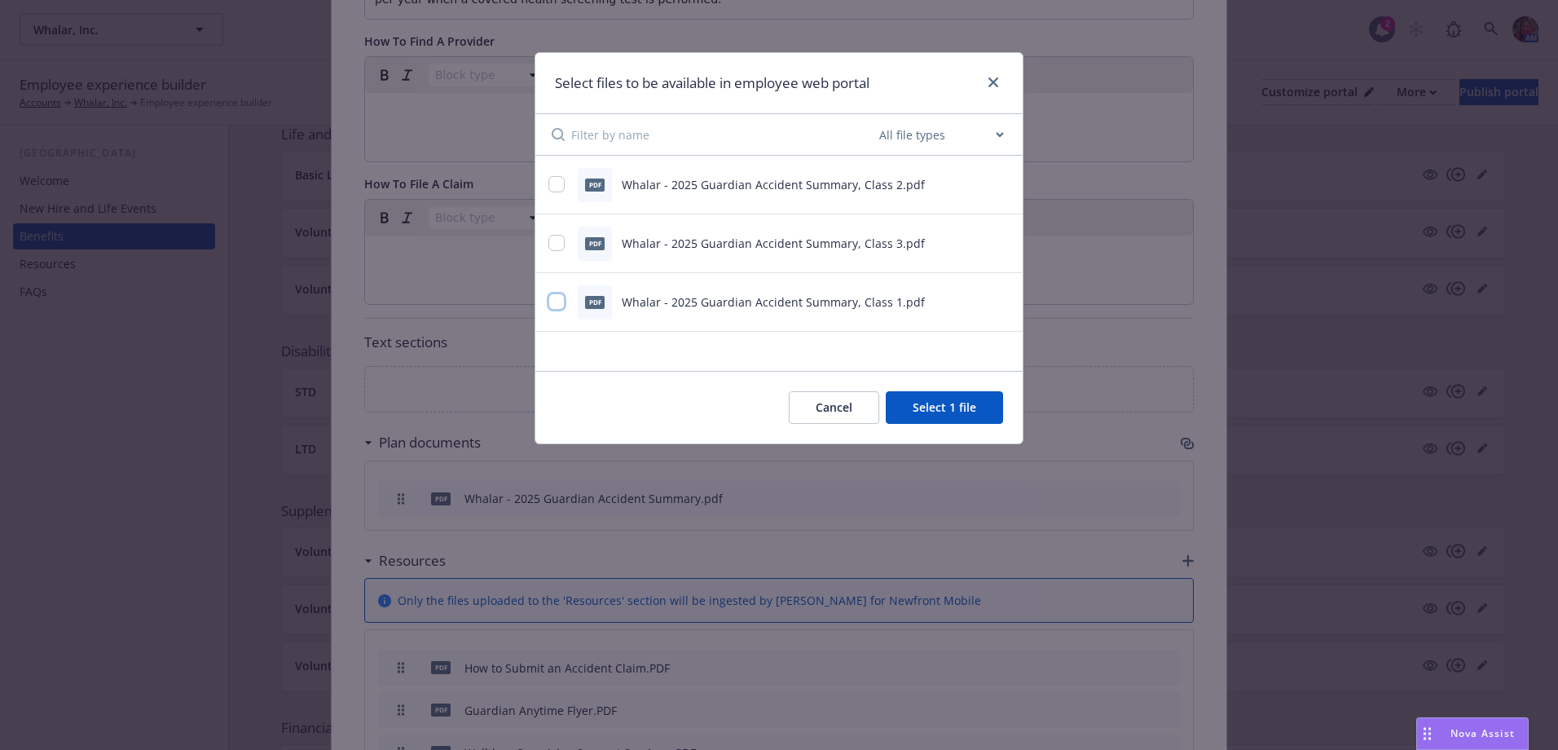
click at [550, 302] on input "checkbox" at bounding box center [556, 301] width 16 height 16
checkbox input "true"
click at [555, 240] on input "checkbox" at bounding box center [556, 243] width 16 height 16
checkbox input "true"
click at [556, 183] on input "checkbox" at bounding box center [556, 184] width 16 height 16
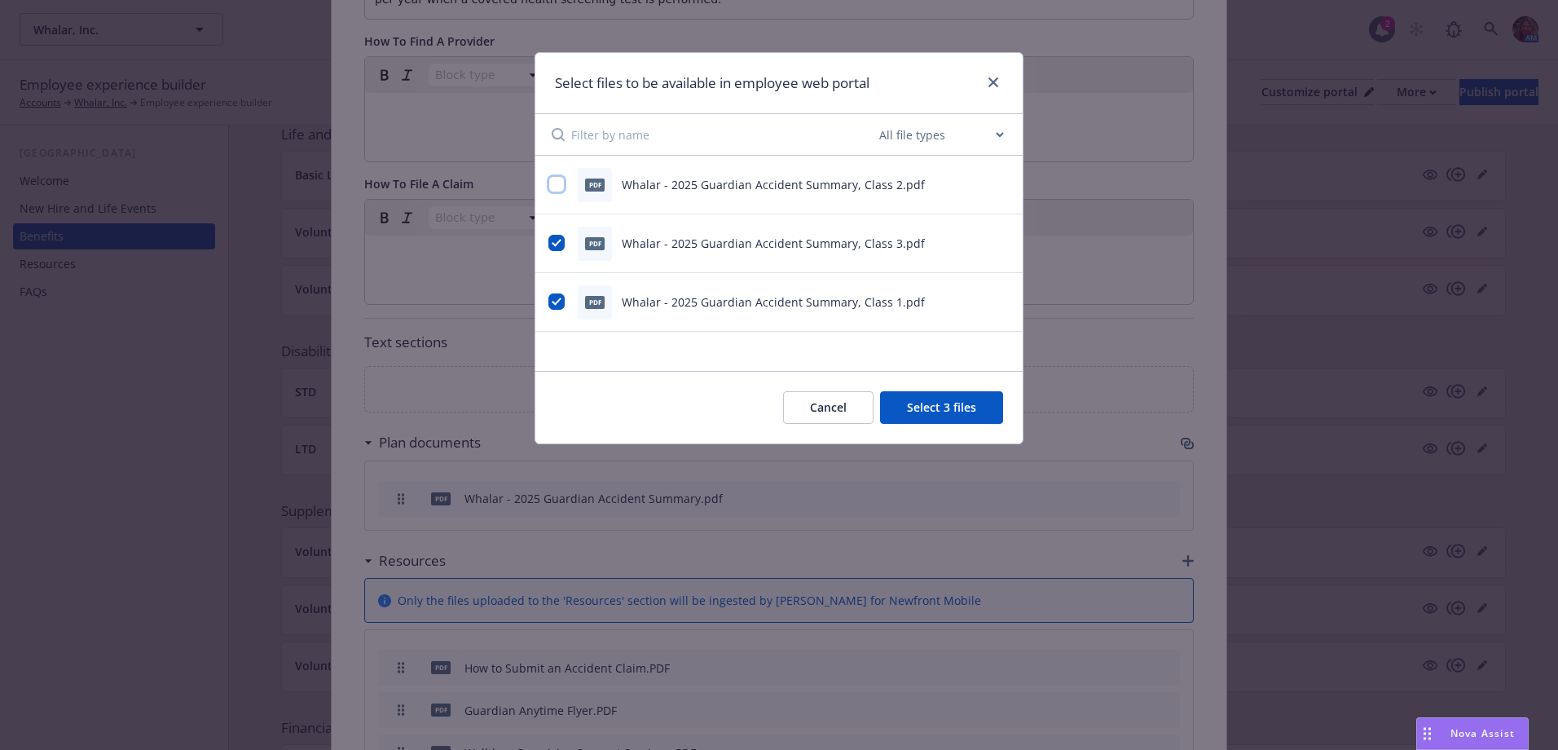
checkbox input "true"
click at [921, 401] on button "Select 4 files" at bounding box center [941, 407] width 123 height 33
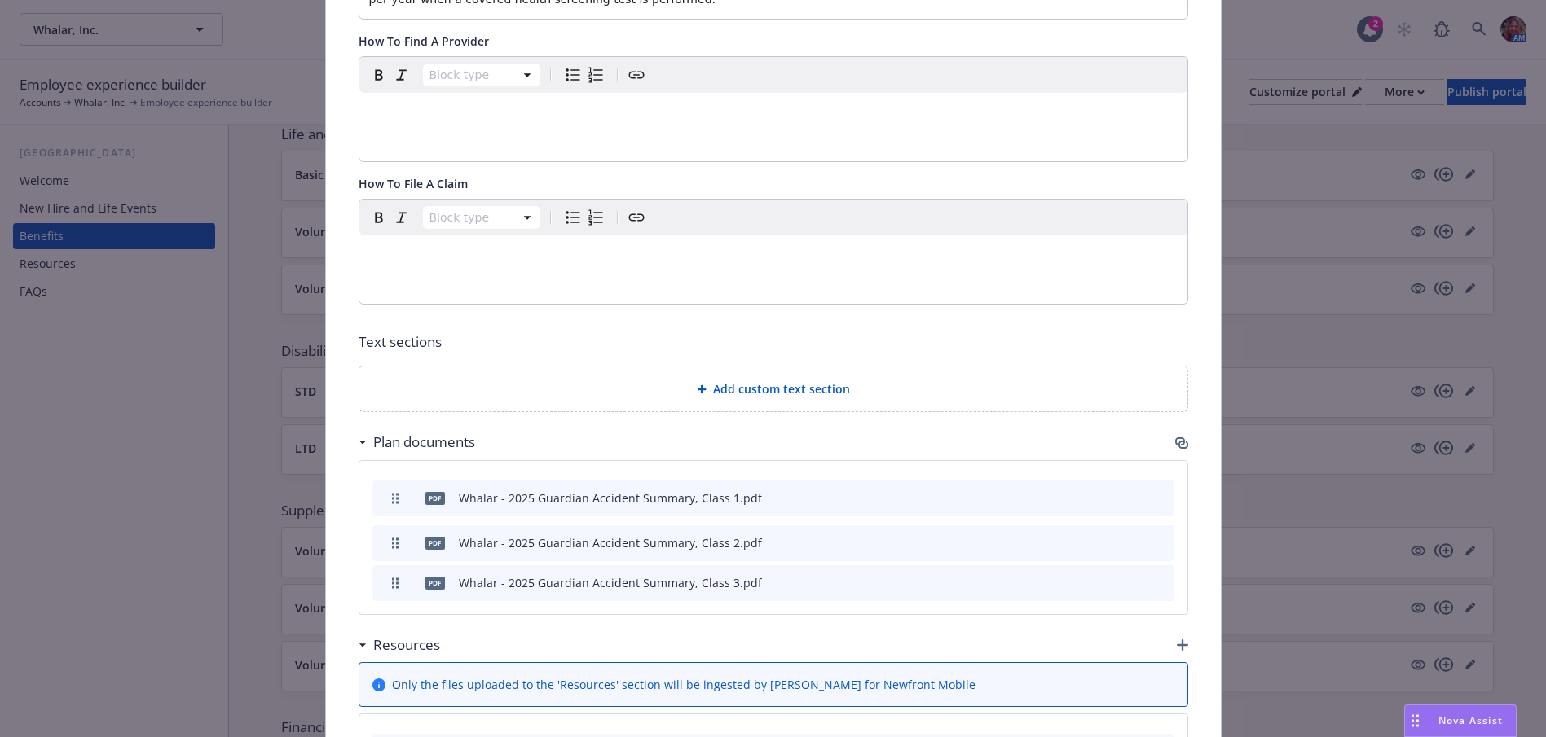
drag, startPoint x: 387, startPoint y: 561, endPoint x: 395, endPoint y: 521, distance: 40.7
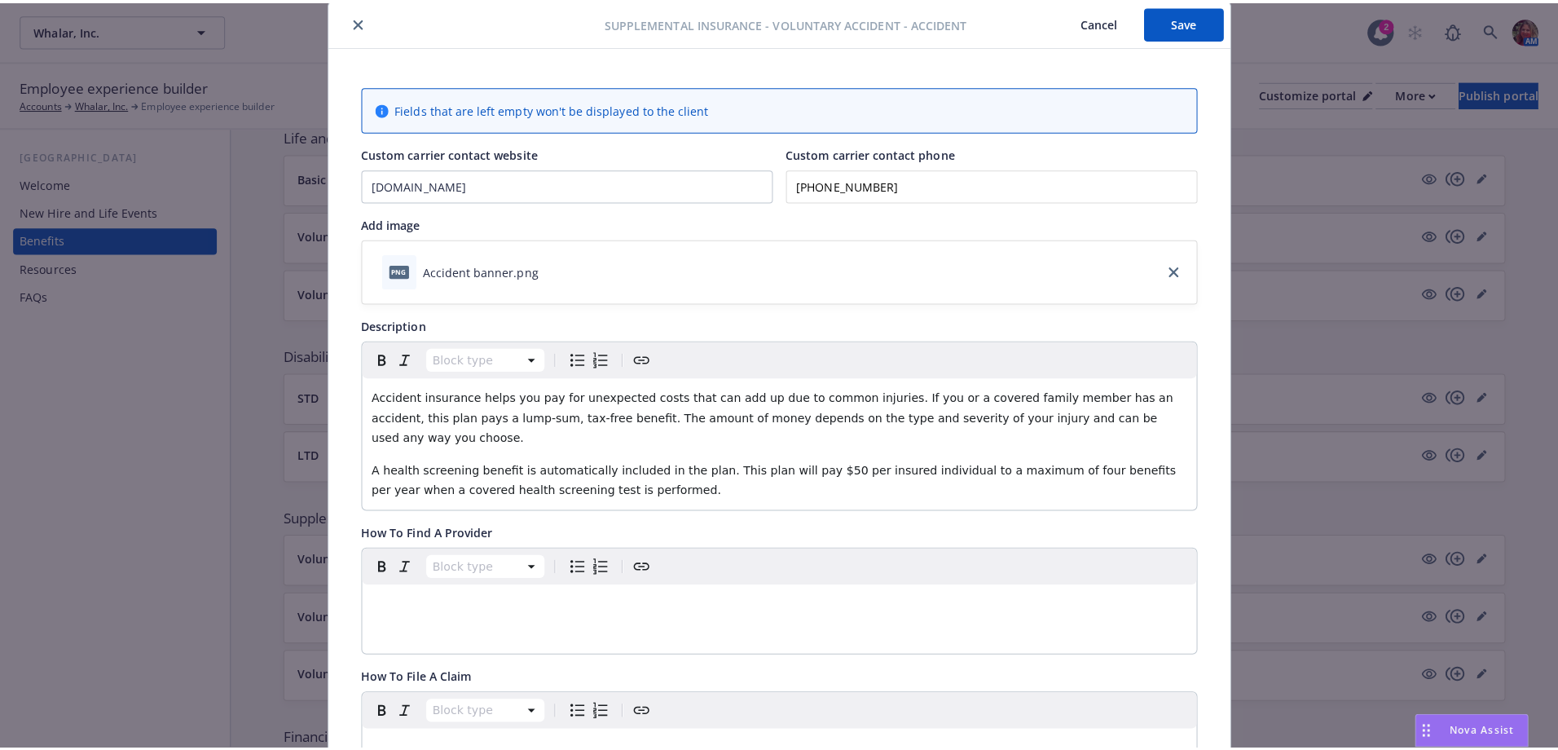
scroll to position [0, 0]
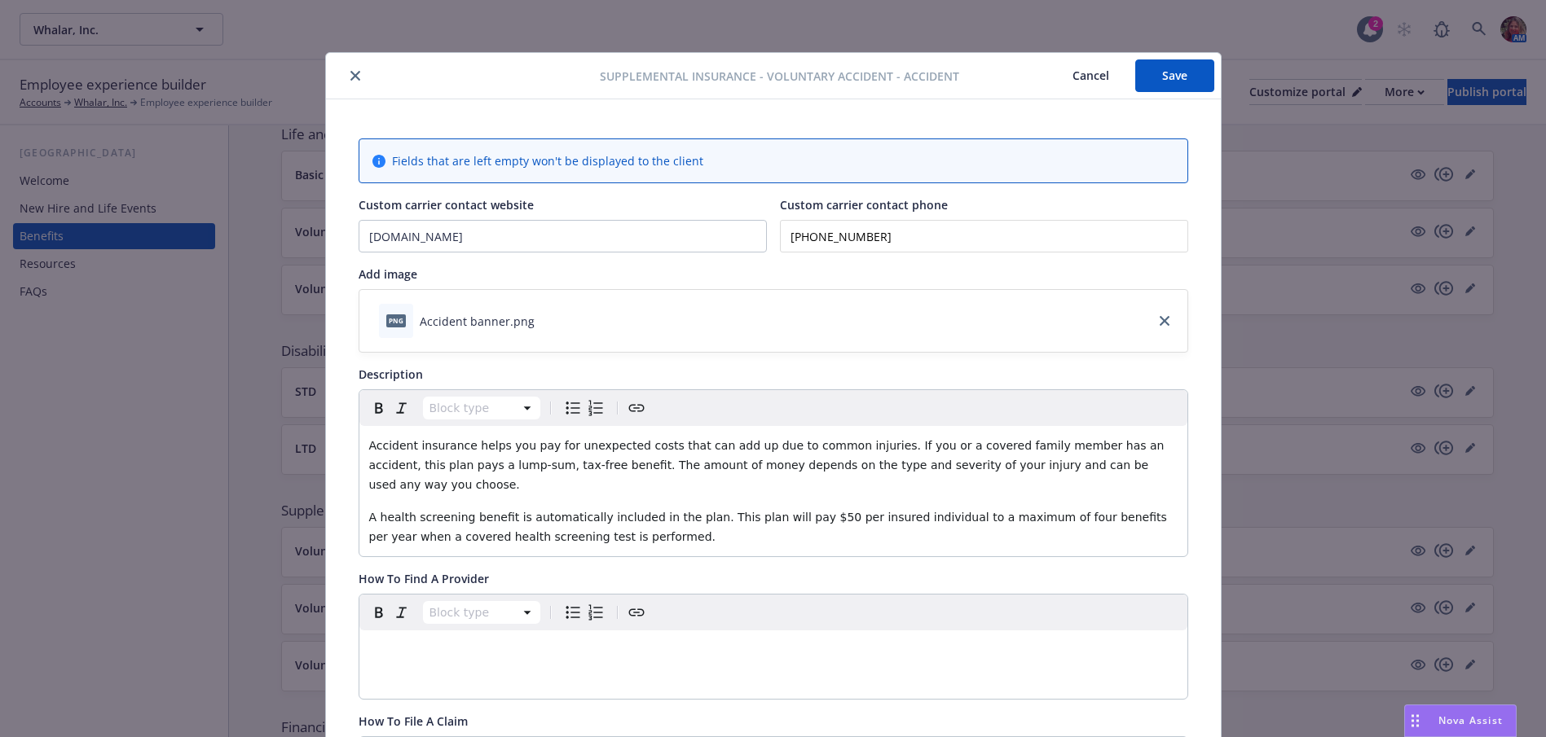
click at [1151, 81] on button "Save" at bounding box center [1174, 75] width 79 height 33
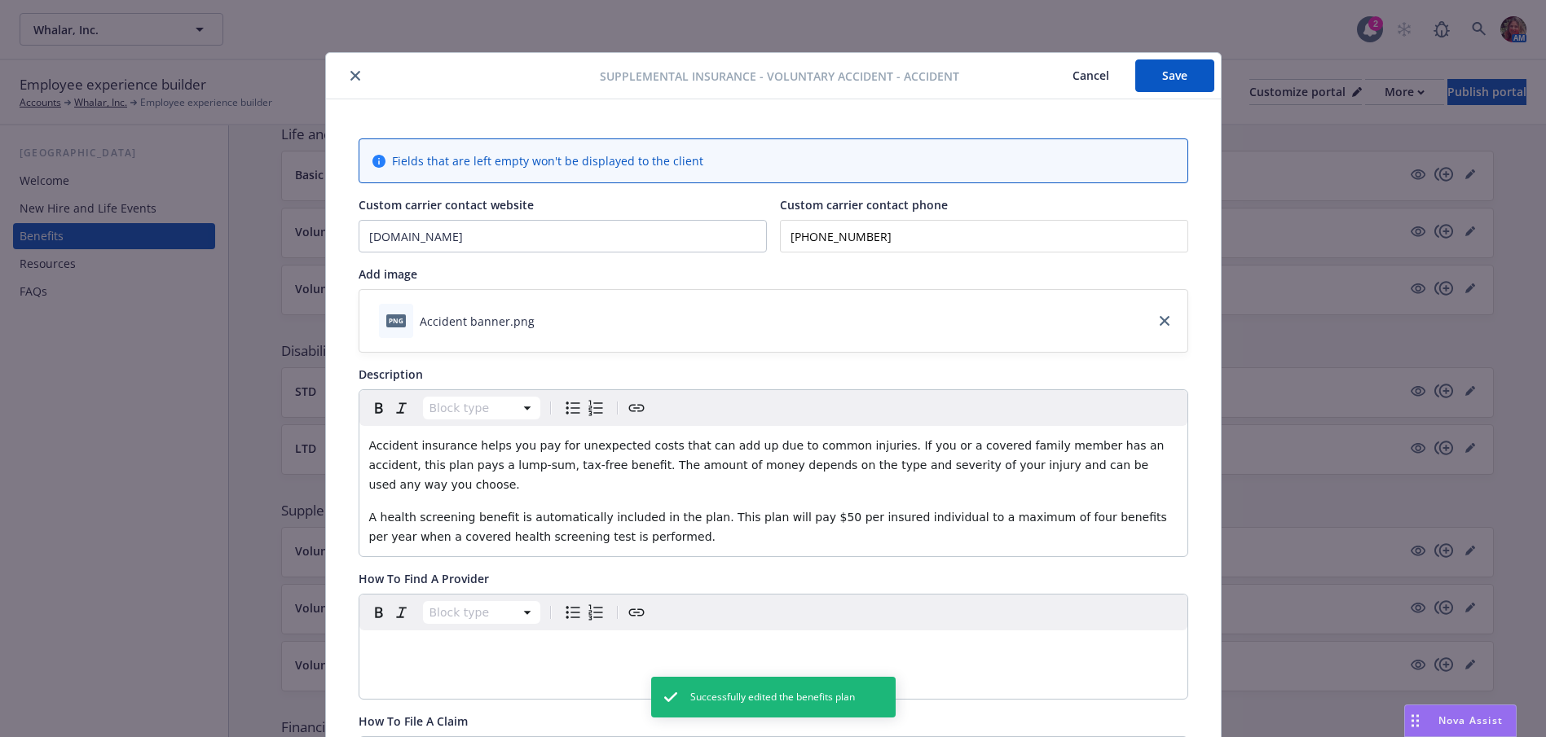
click at [358, 77] on button "close" at bounding box center [355, 76] width 20 height 20
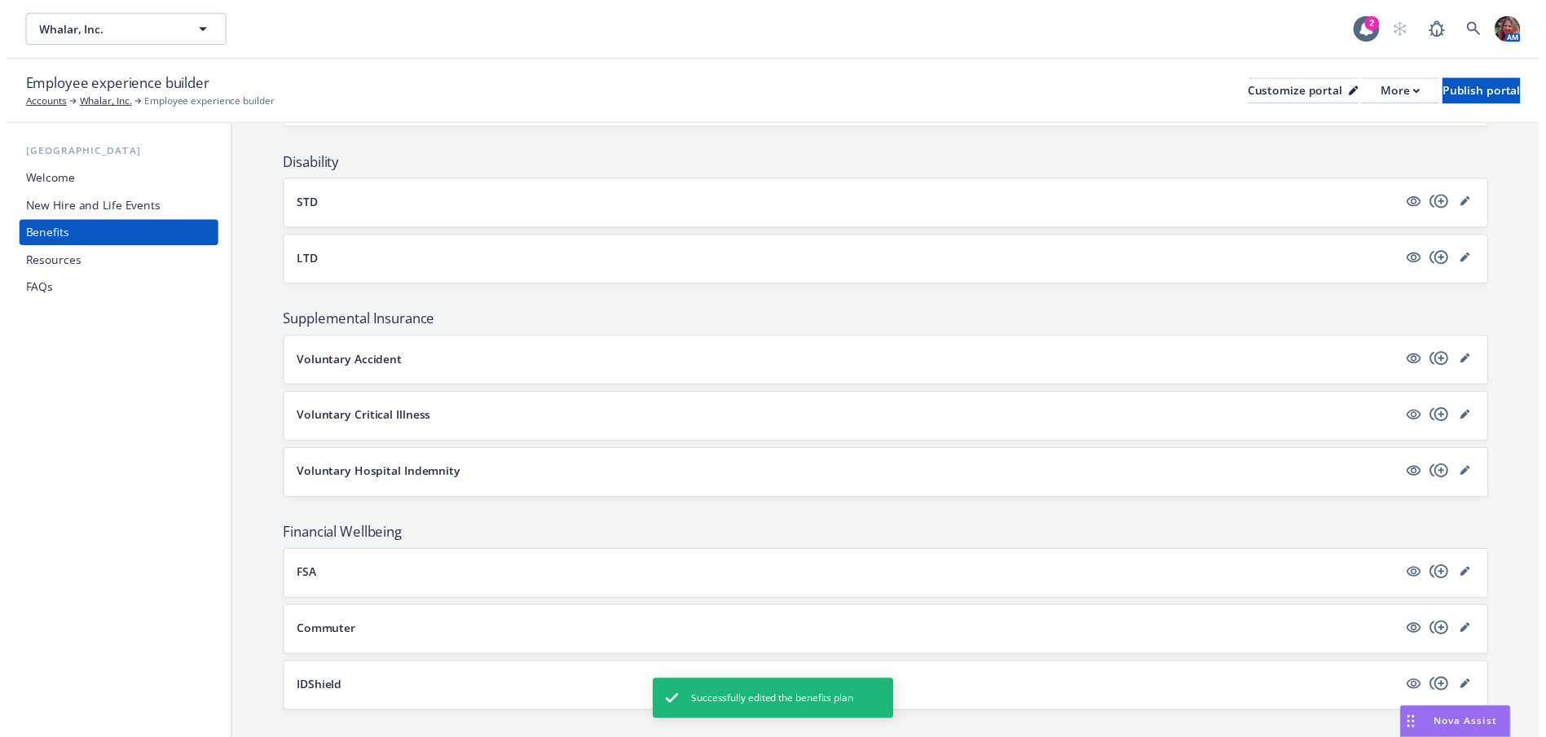
scroll to position [896, 0]
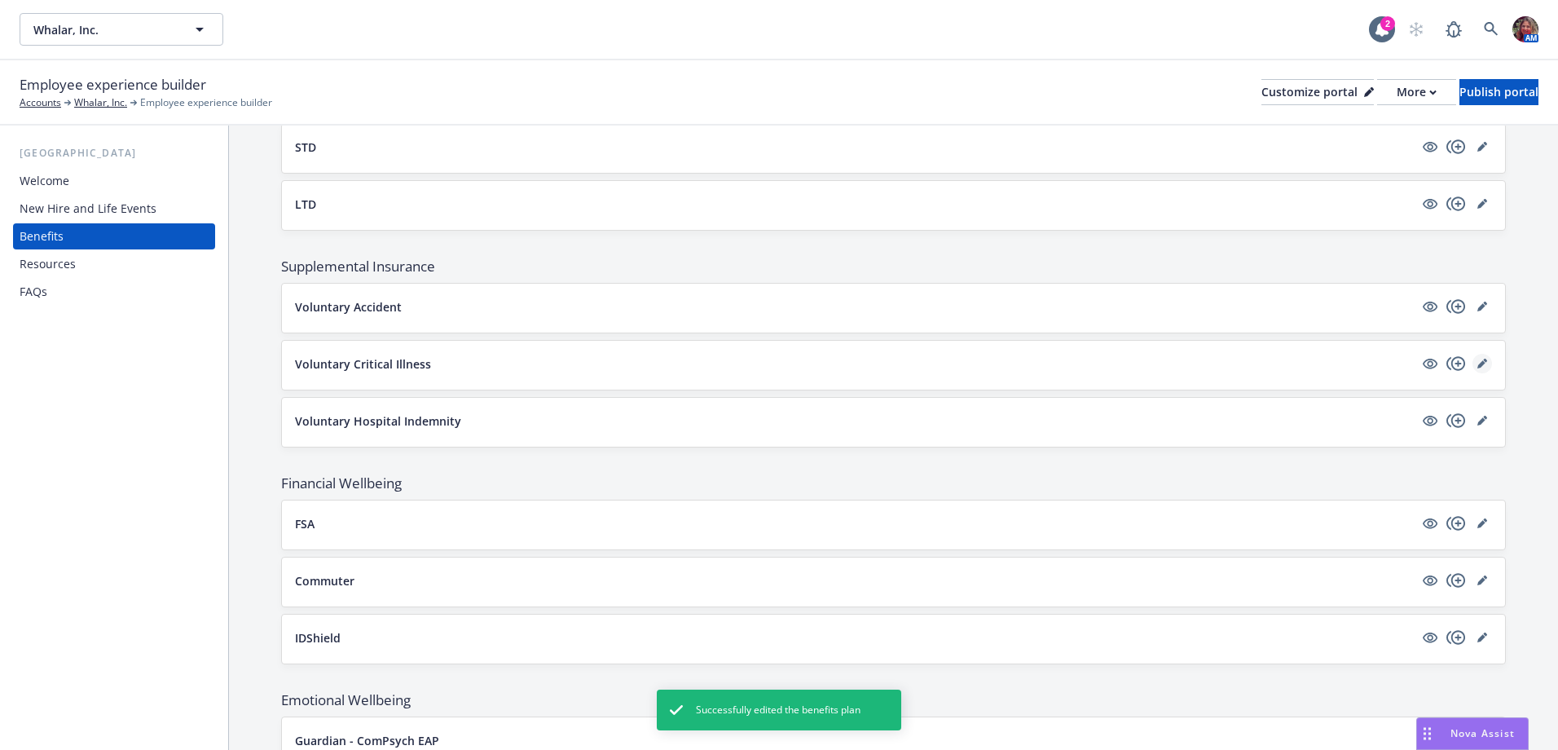
click at [1477, 359] on icon "editPencil" at bounding box center [1482, 363] width 10 height 10
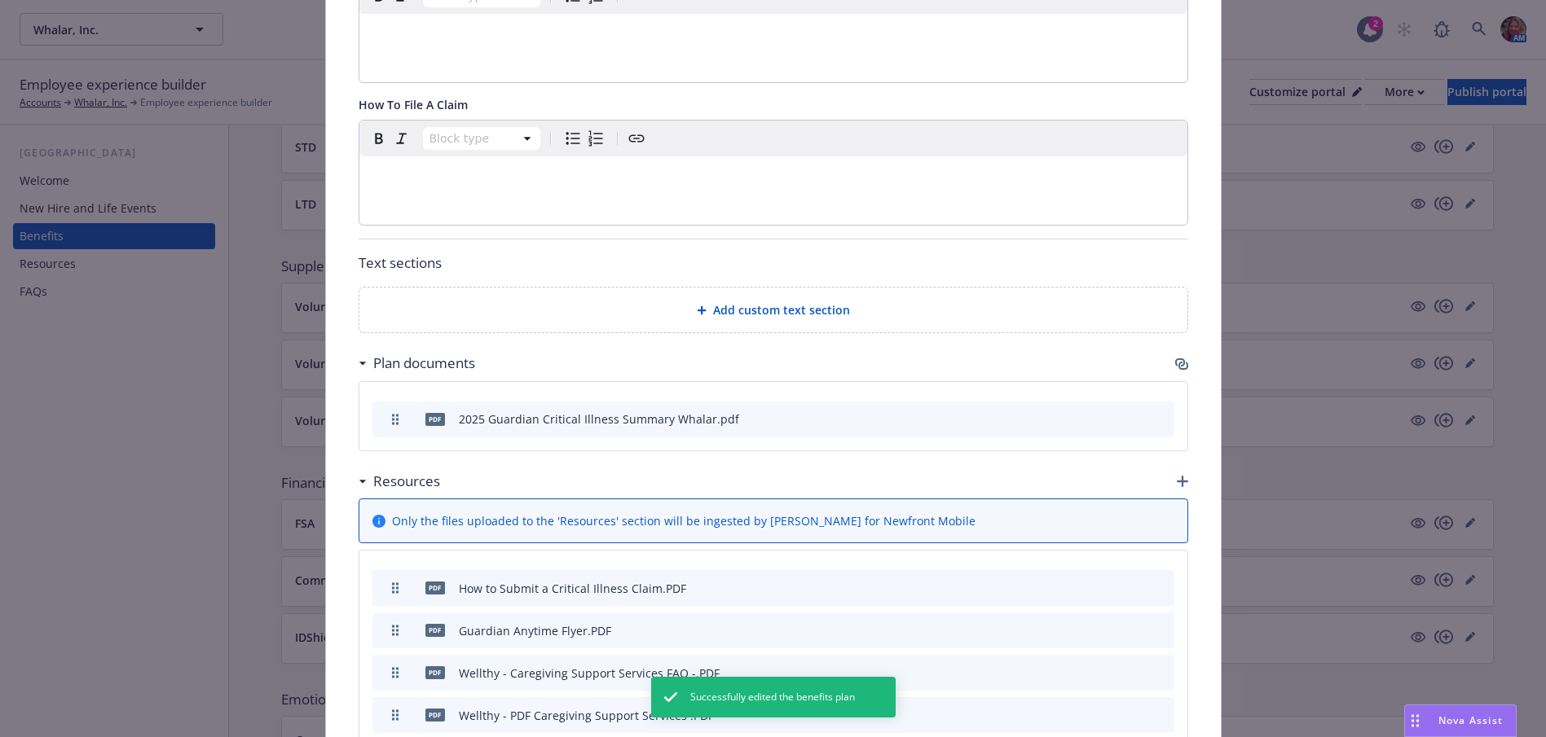
scroll to position [945, 0]
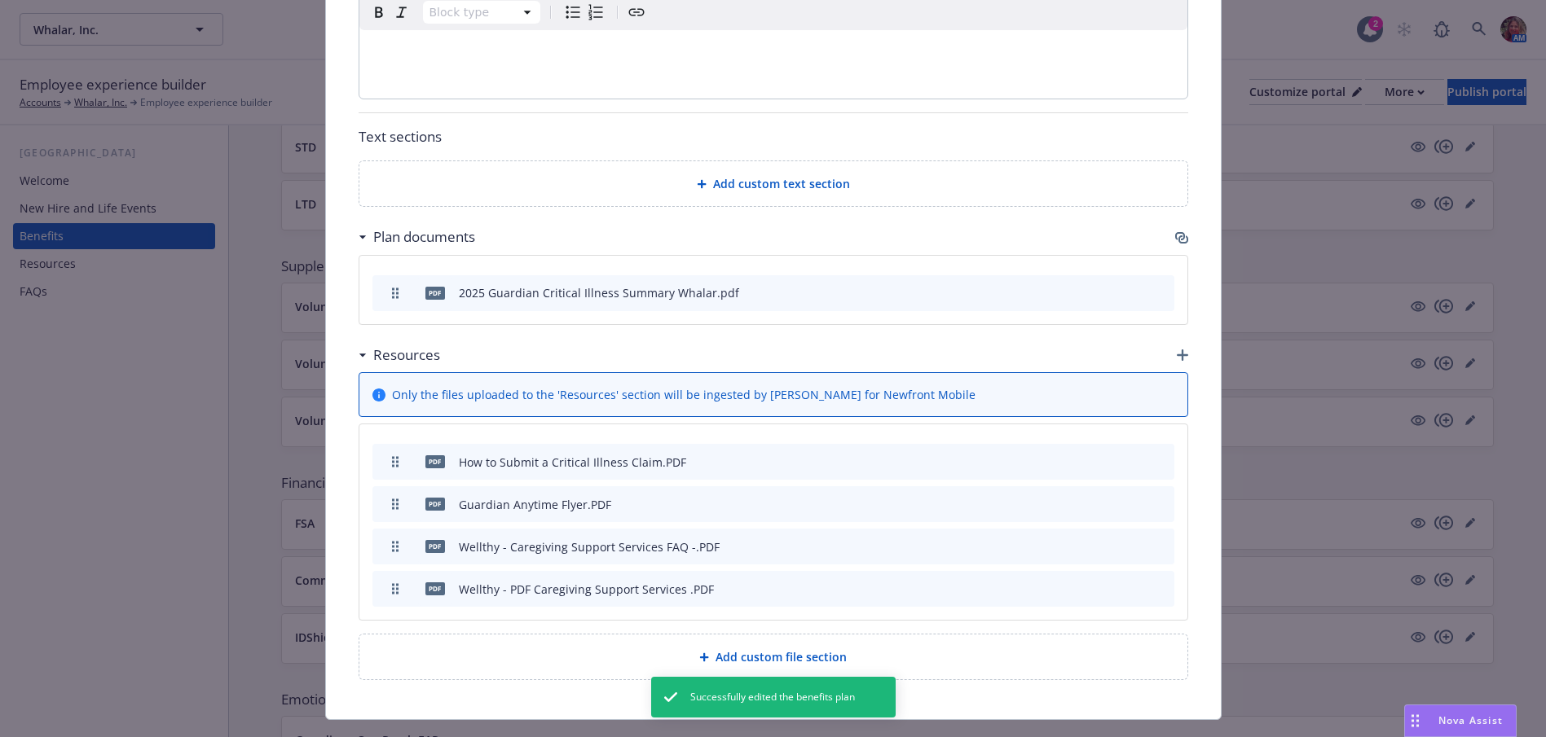
click at [1175, 231] on icon "button" at bounding box center [1181, 237] width 13 height 13
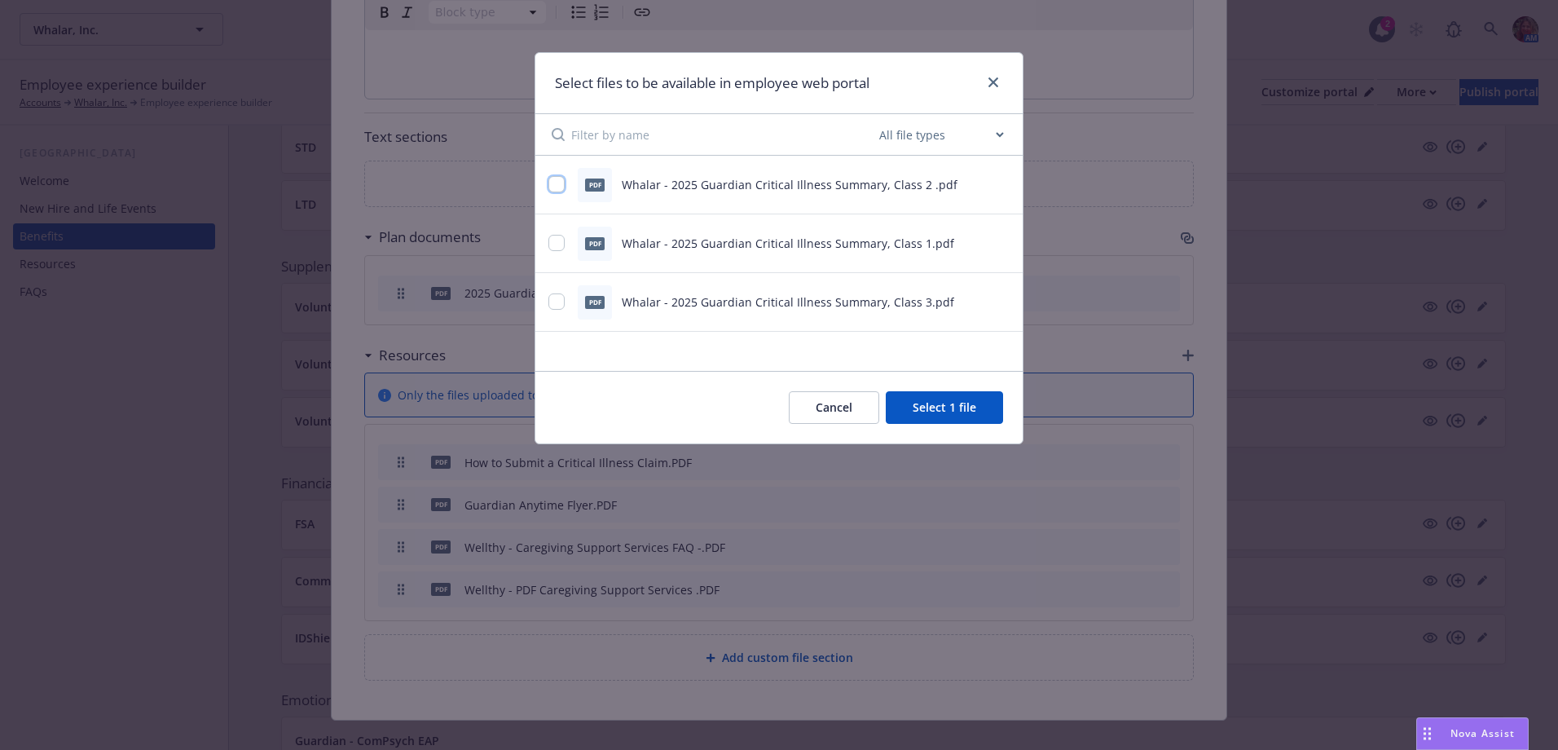
click at [556, 179] on input "checkbox" at bounding box center [556, 184] width 16 height 16
checkbox input "true"
click at [554, 246] on input "checkbox" at bounding box center [556, 243] width 16 height 16
checkbox input "true"
click at [555, 302] on input "checkbox" at bounding box center [556, 301] width 16 height 16
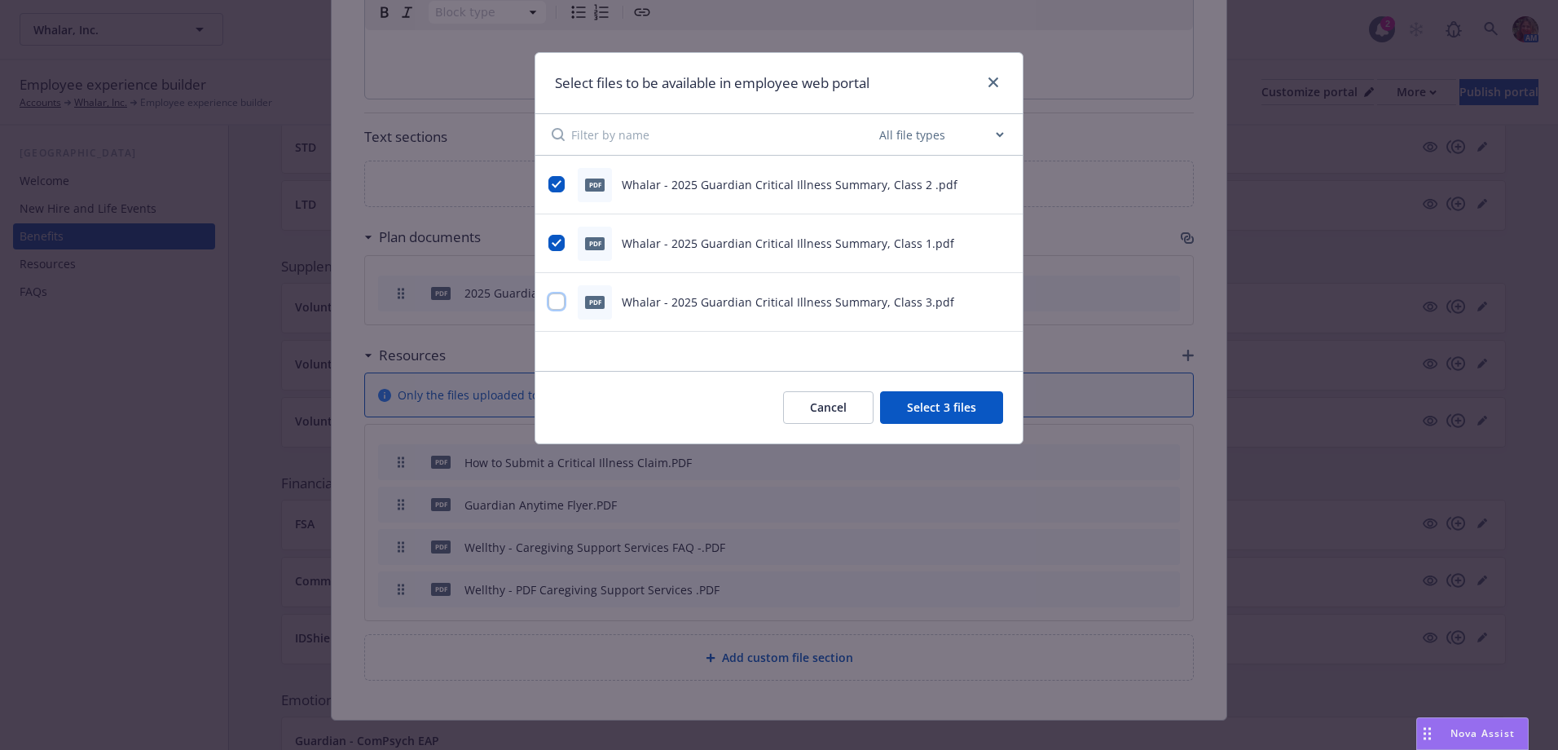
checkbox input "true"
click at [926, 409] on button "Select 4 files" at bounding box center [941, 407] width 123 height 33
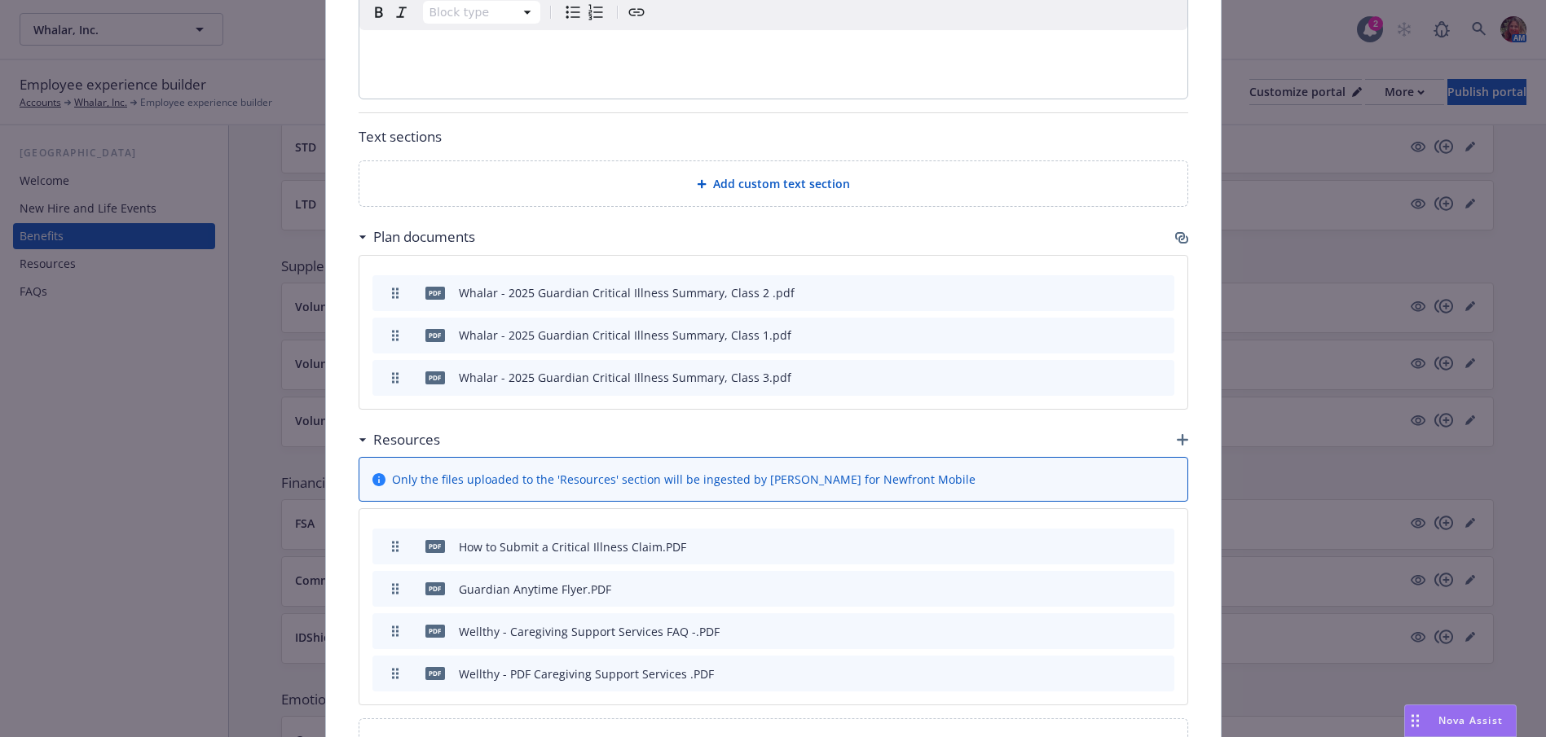
click at [410, 319] on div "pdf Whalar - 2025 Guardian Critical Illness Summary, Class 1.pdf" at bounding box center [585, 336] width 412 height 34
drag, startPoint x: 389, startPoint y: 314, endPoint x: 398, endPoint y: 281, distance: 34.6
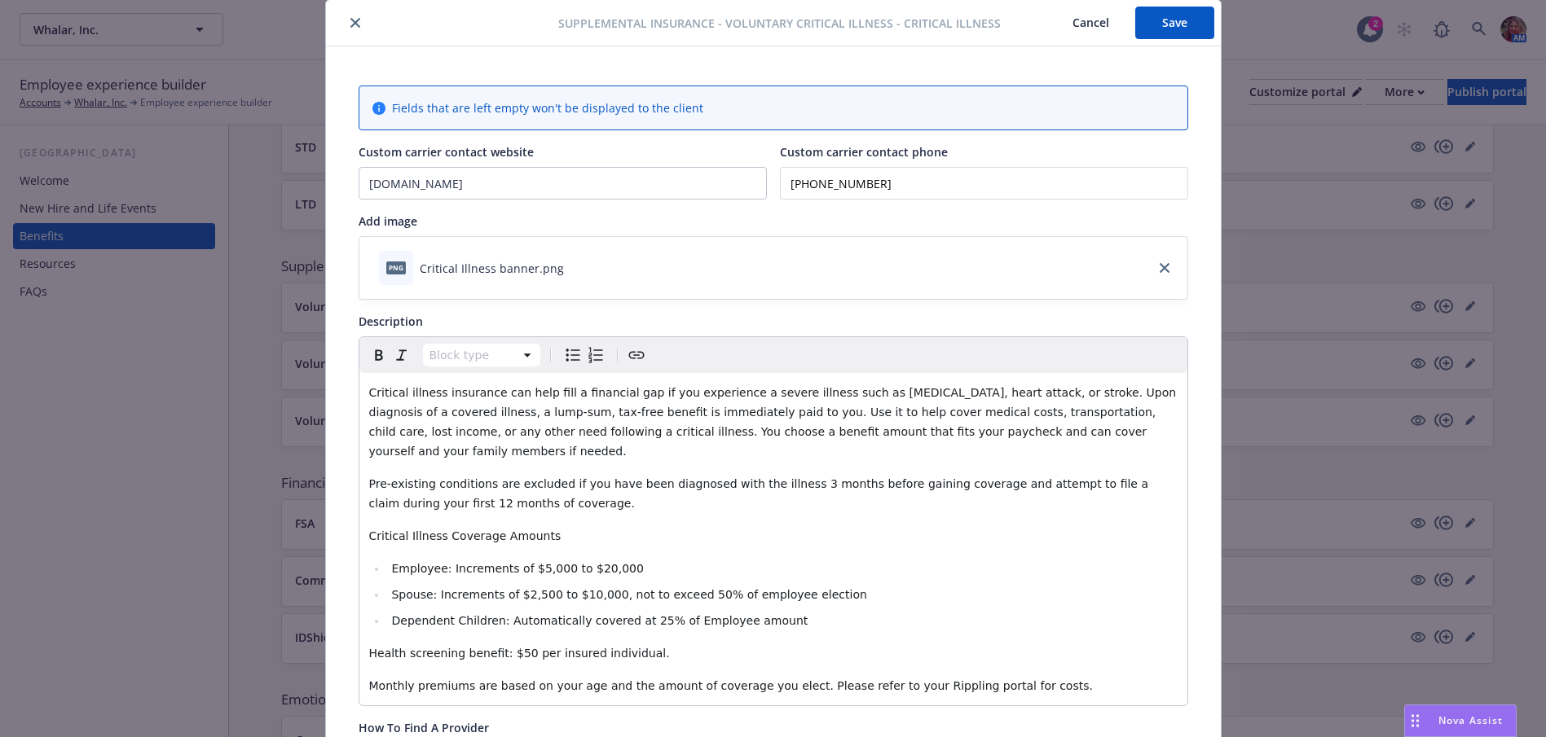
scroll to position [49, 0]
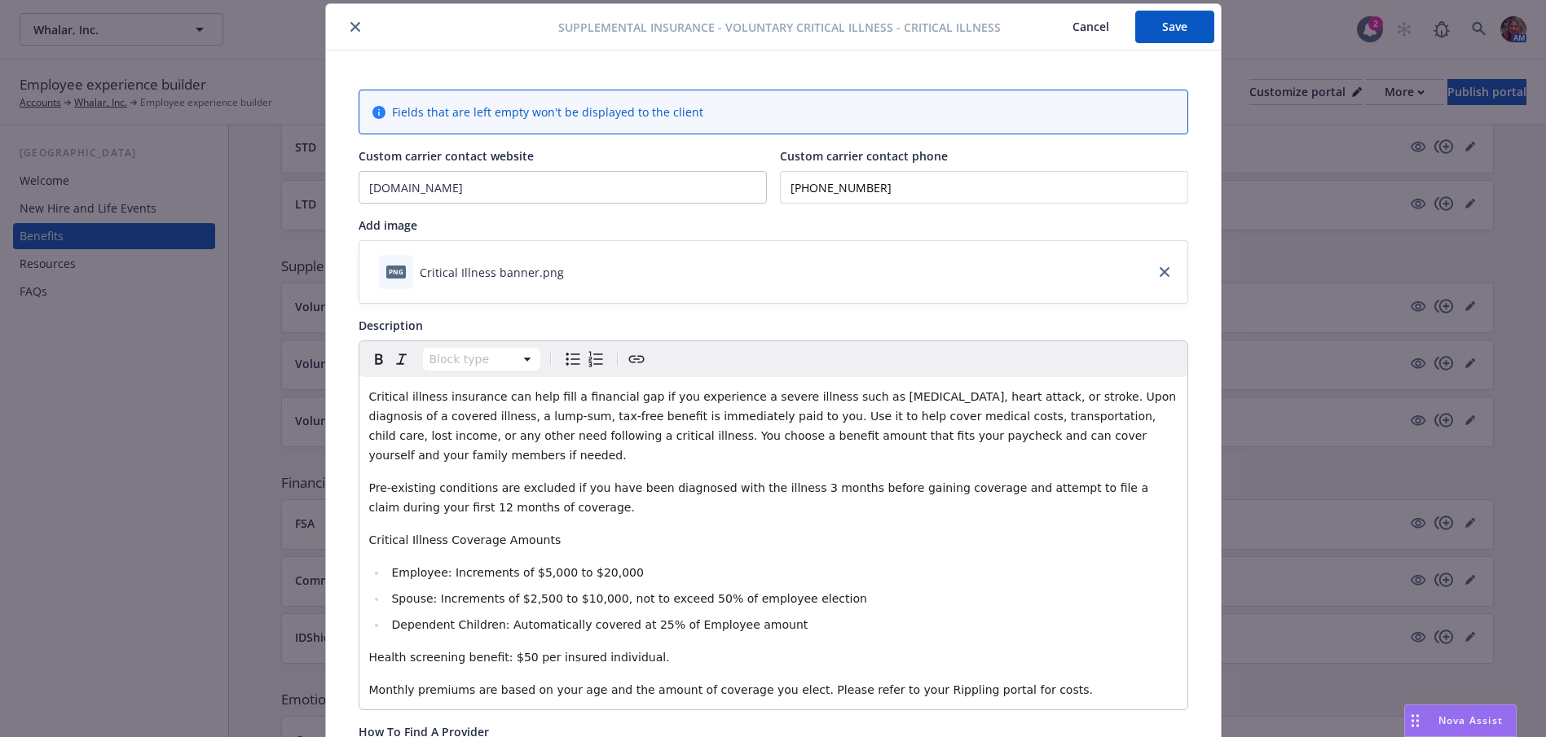
click at [1157, 36] on button "Save" at bounding box center [1174, 27] width 79 height 33
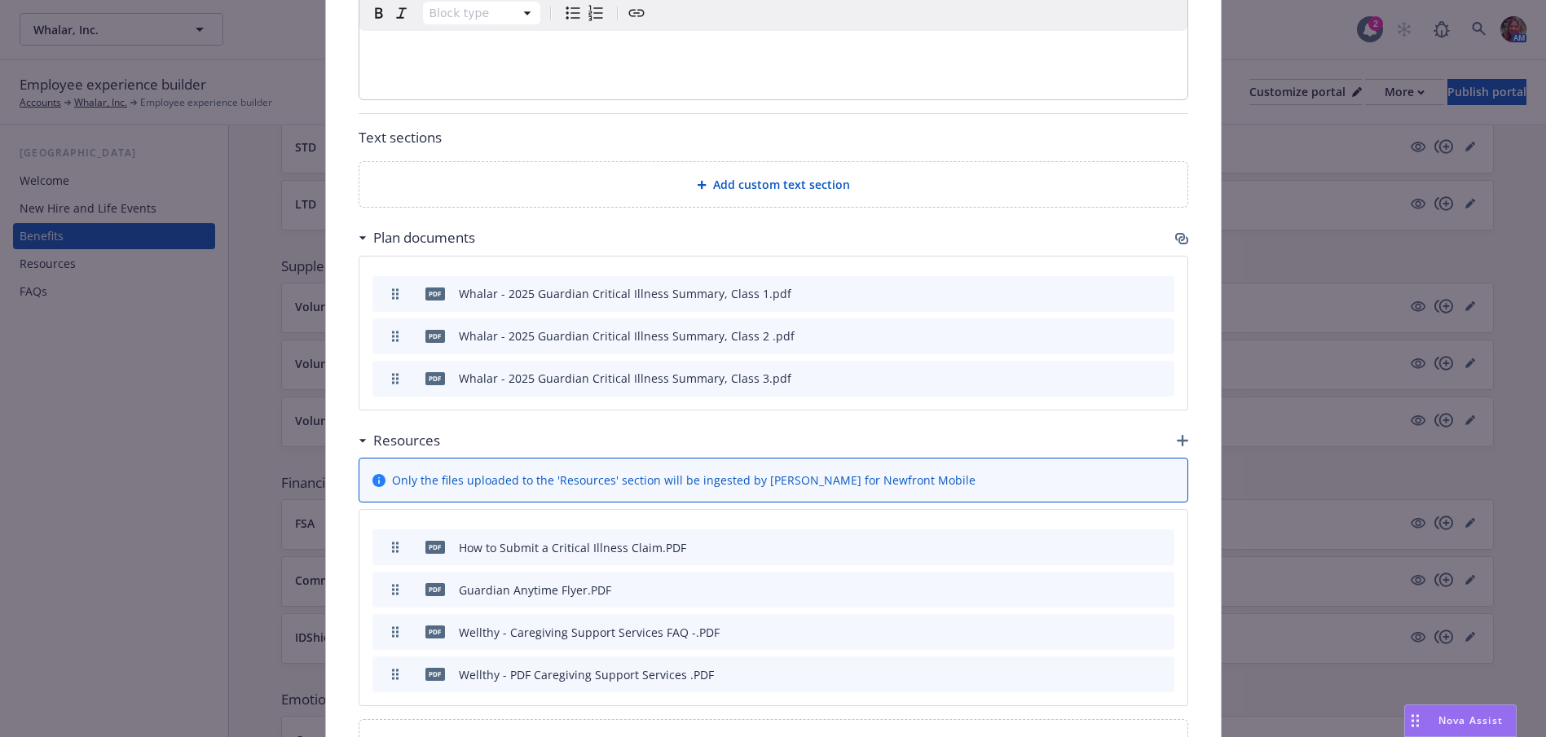
scroll to position [945, 0]
click at [1175, 231] on icon "button" at bounding box center [1181, 237] width 13 height 13
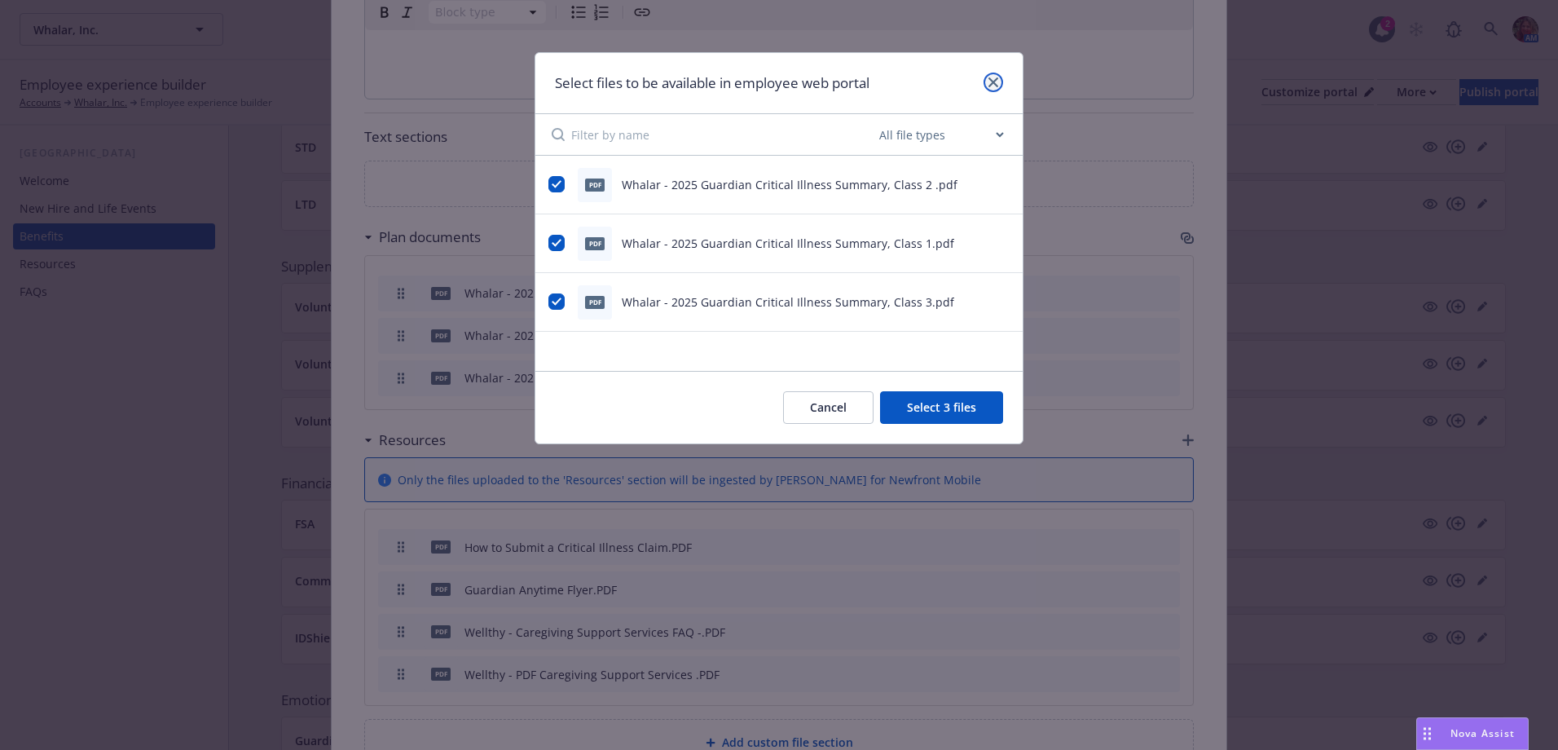
click at [987, 82] on link "close" at bounding box center [993, 83] width 20 height 20
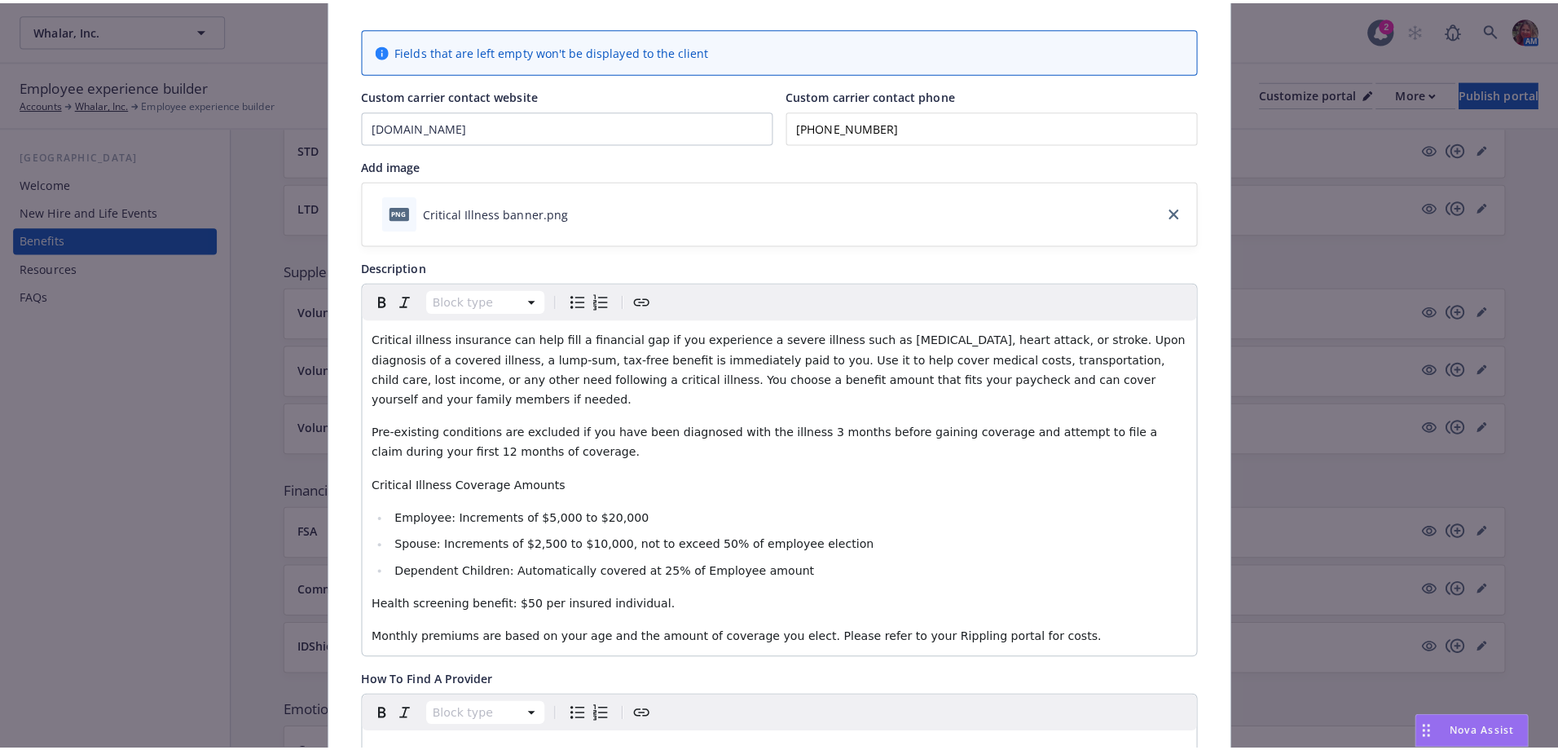
scroll to position [0, 0]
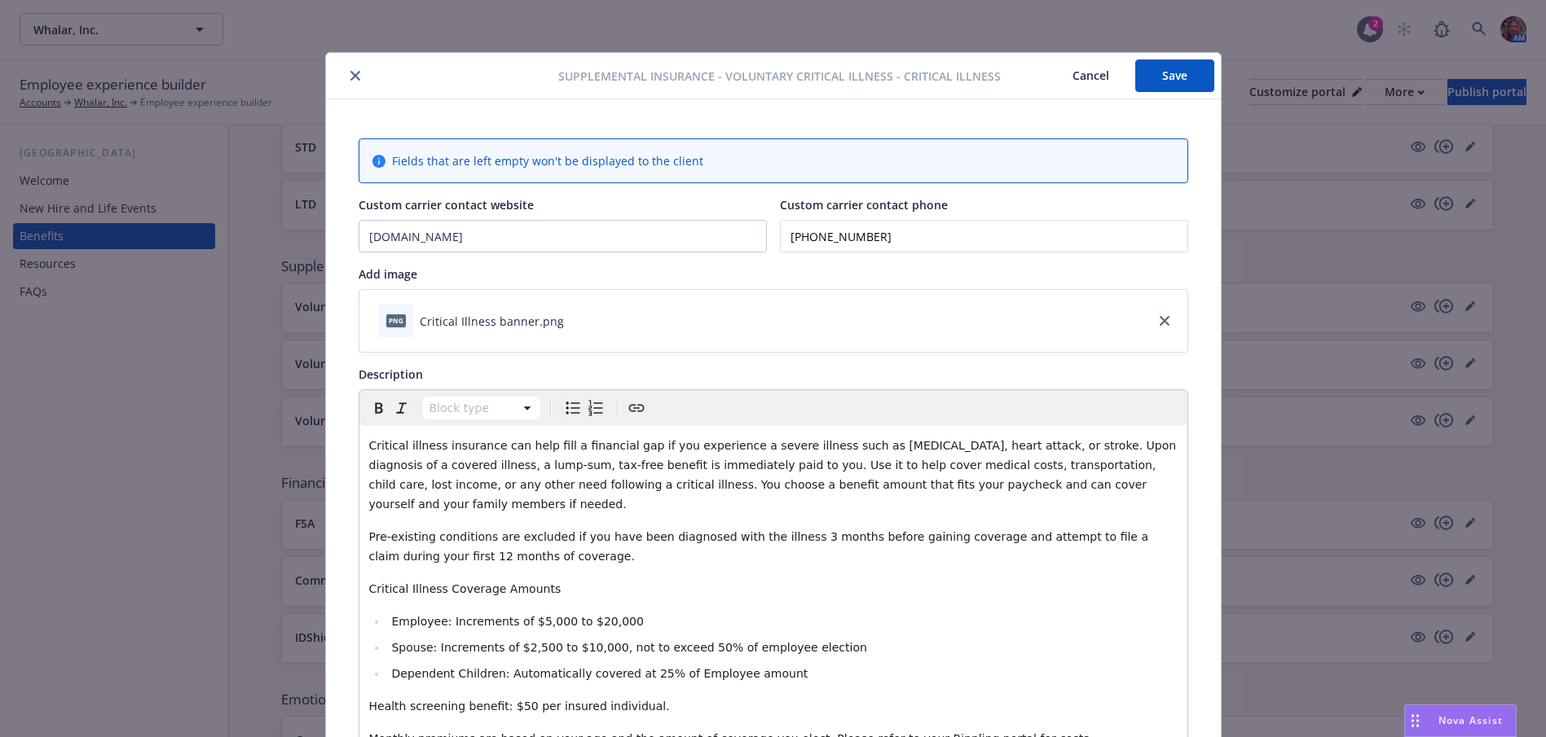
click at [1155, 79] on button "Save" at bounding box center [1174, 75] width 79 height 33
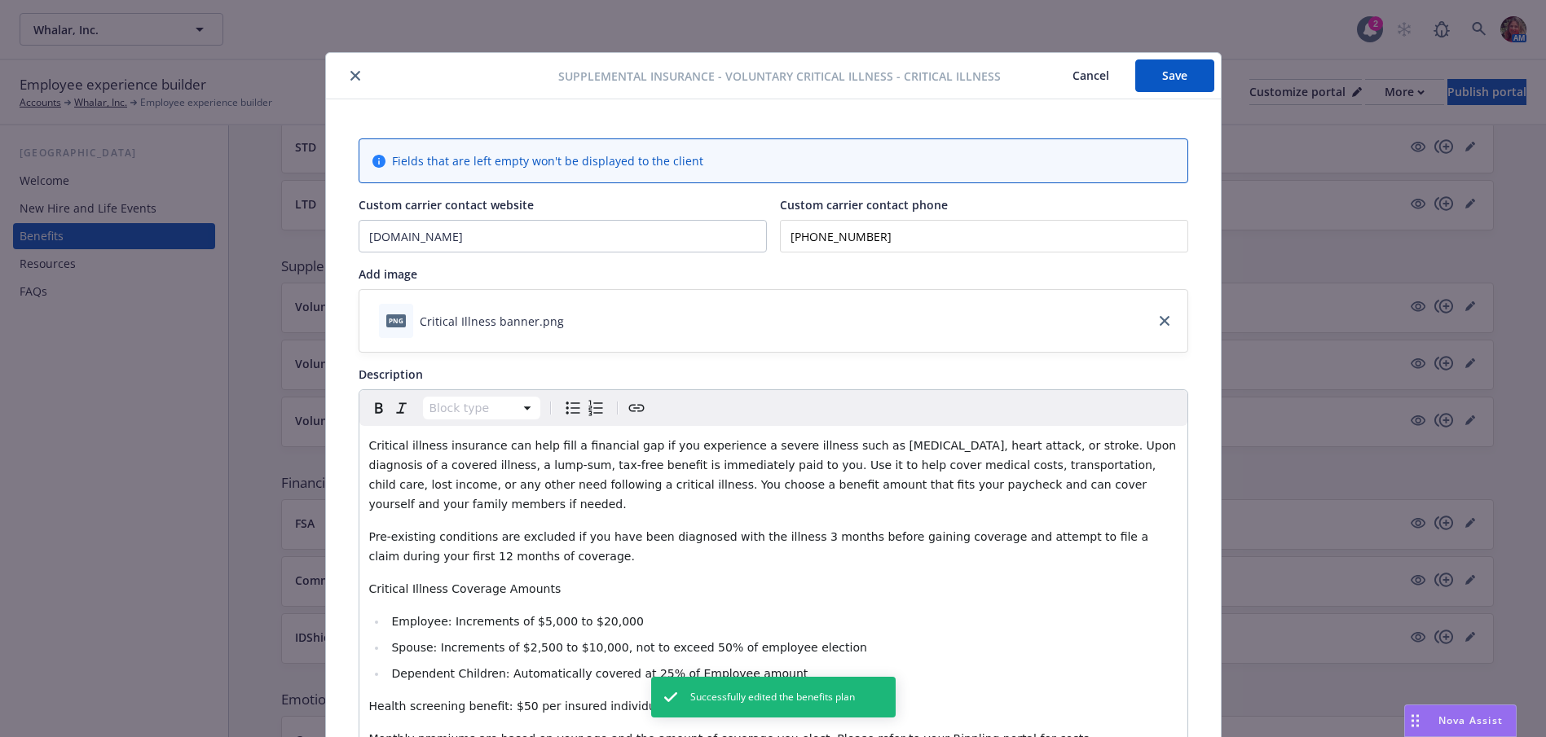
click at [350, 77] on icon "close" at bounding box center [355, 76] width 10 height 10
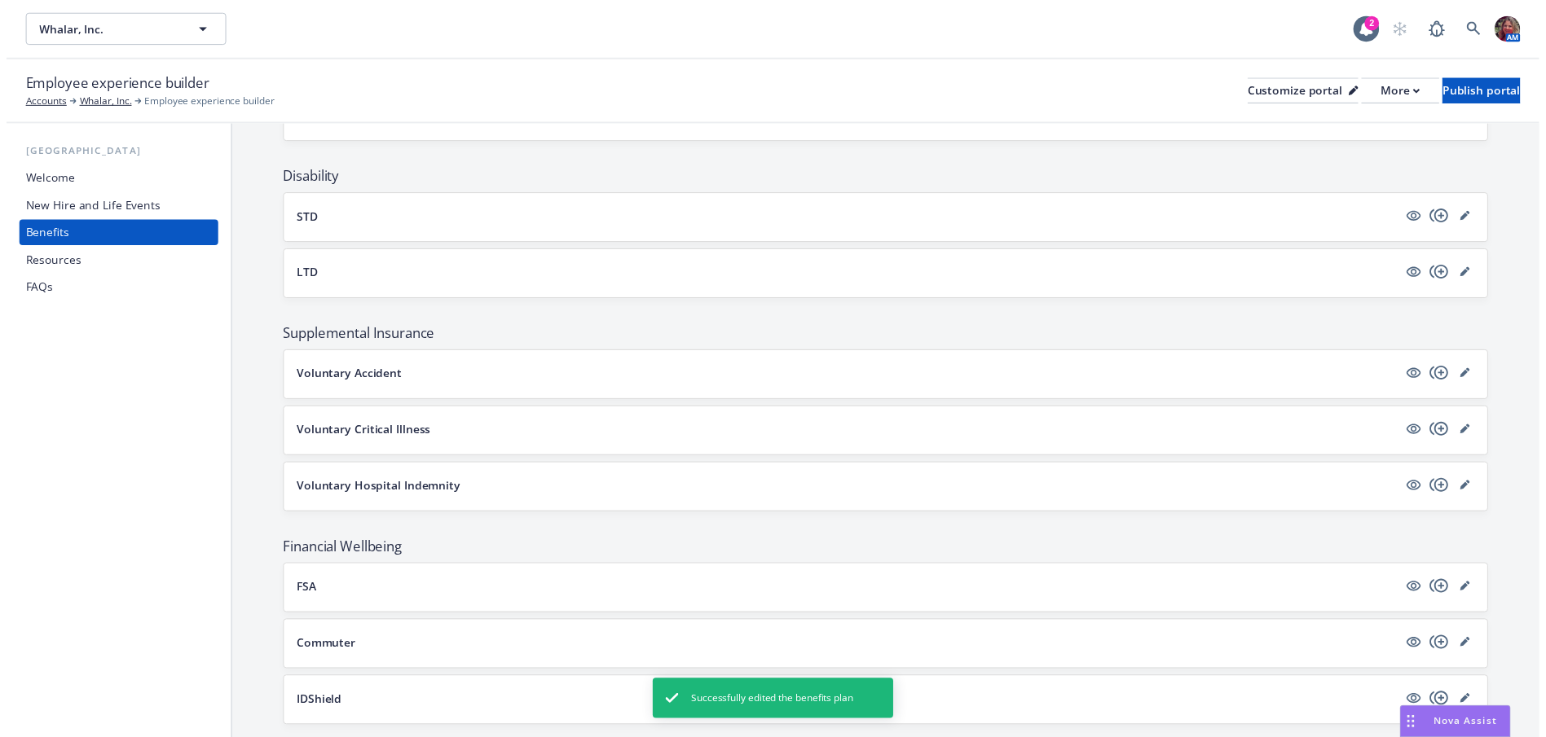
scroll to position [799, 0]
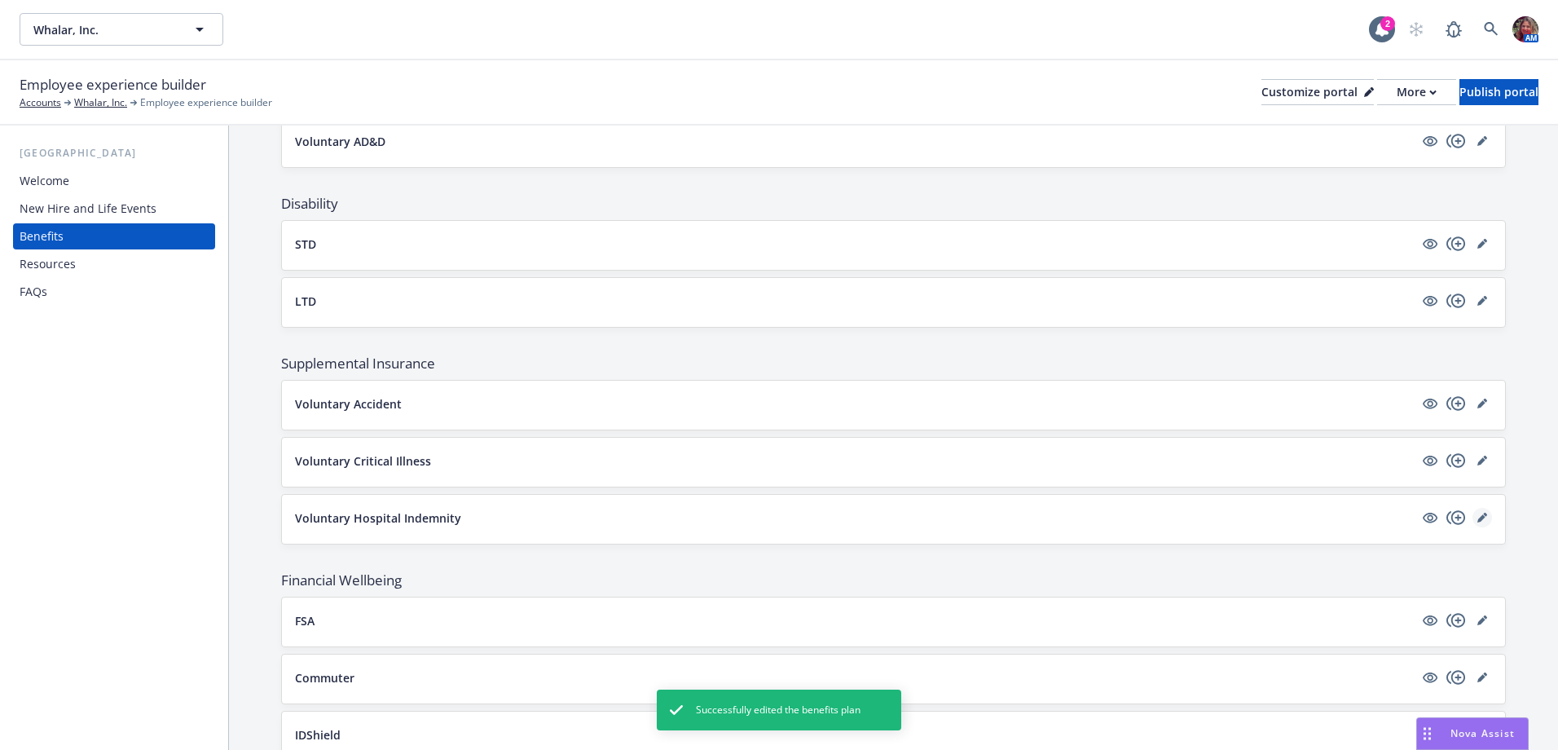
click at [1483, 514] on icon "editPencil" at bounding box center [1485, 514] width 4 height 4
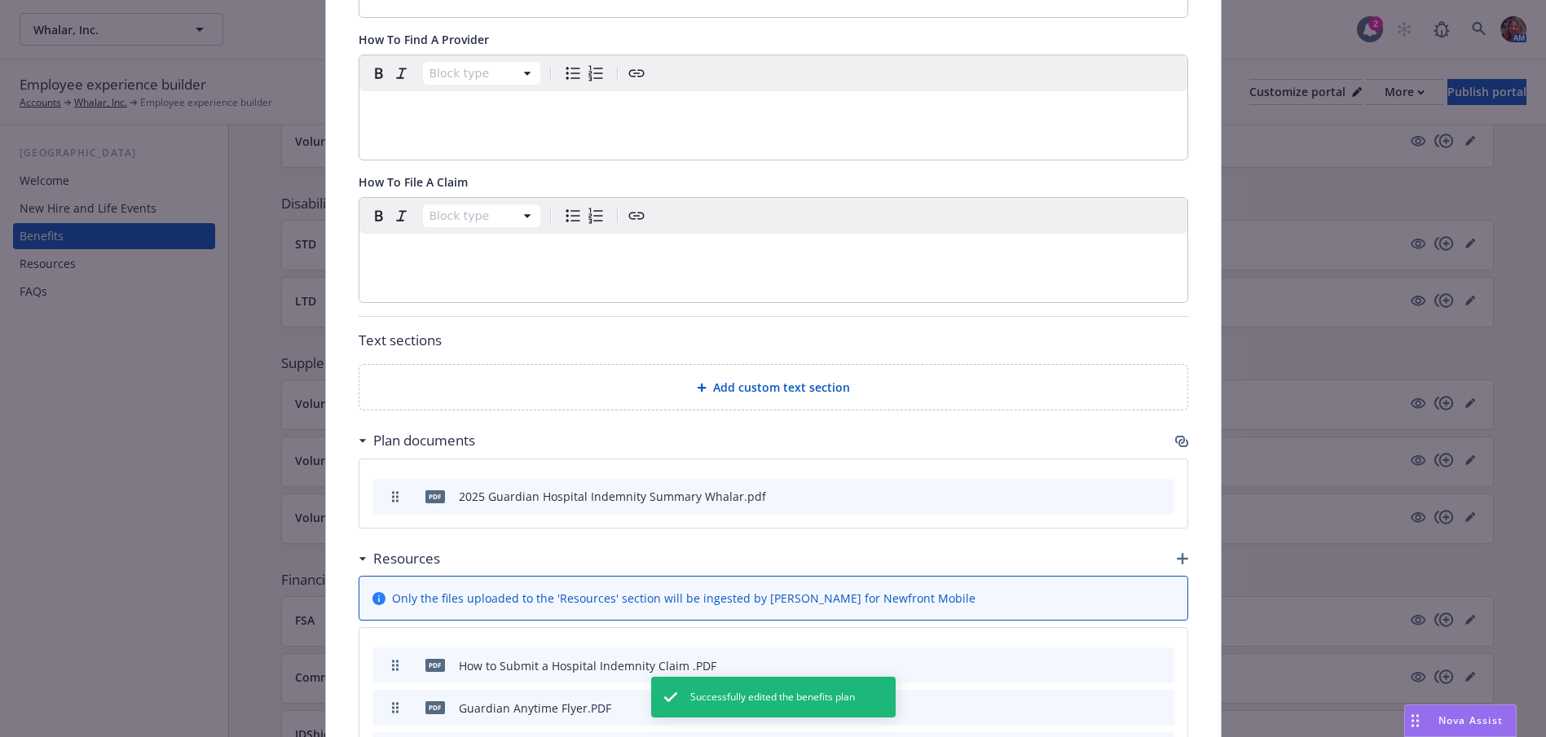
scroll to position [701, 0]
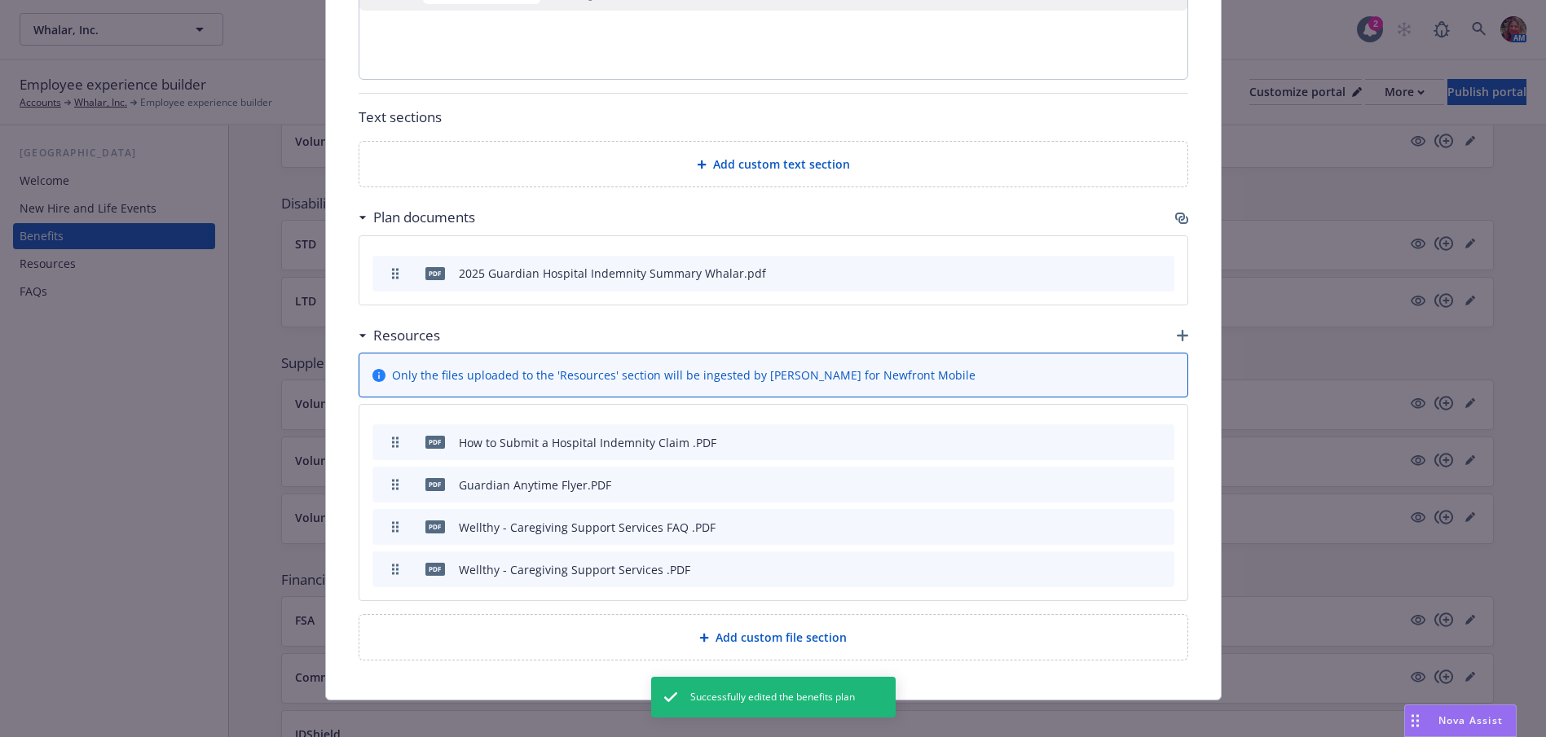
click at [1178, 222] on icon "button" at bounding box center [1183, 220] width 10 height 8
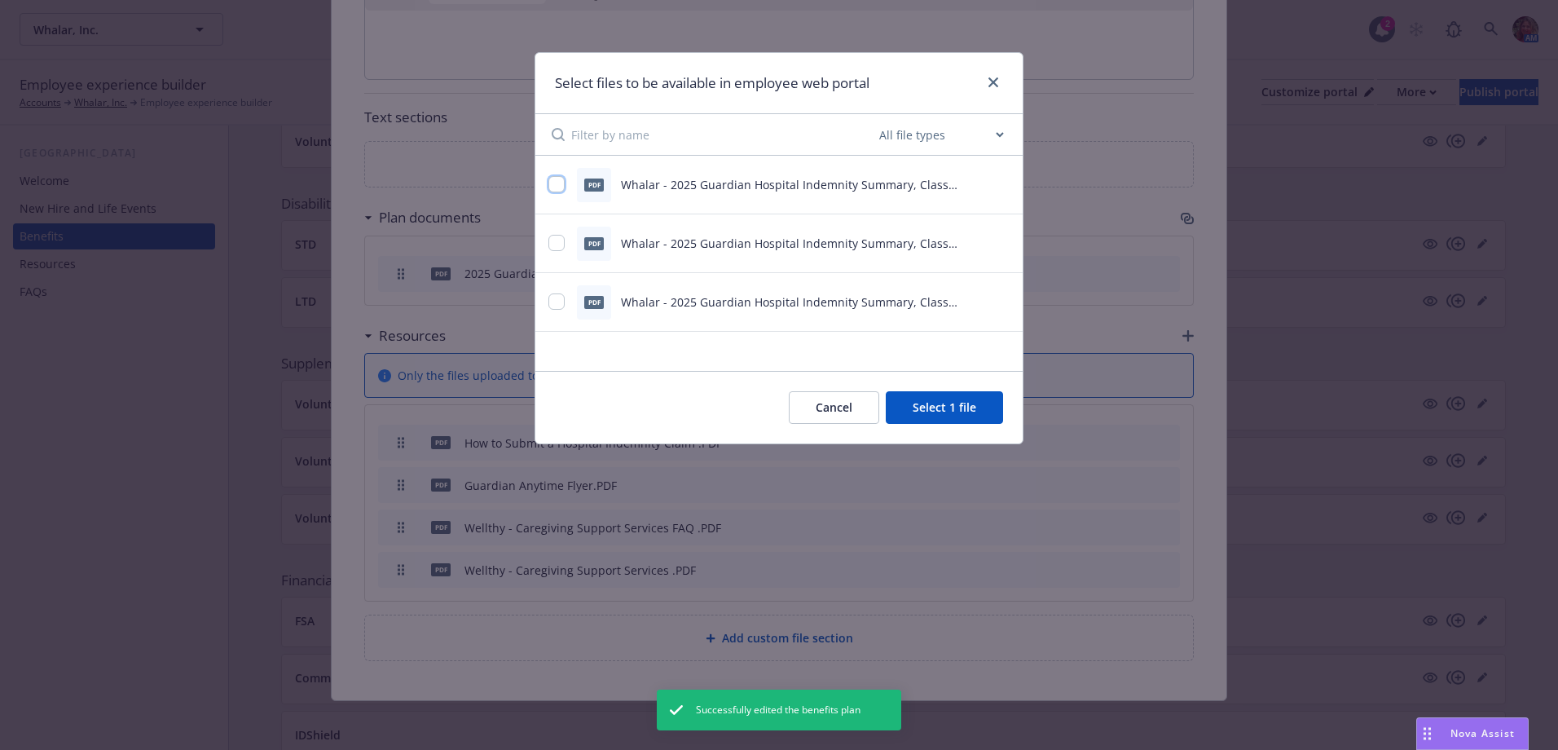
click at [561, 187] on input "checkbox" at bounding box center [556, 184] width 16 height 16
checkbox input "true"
click at [553, 241] on input "checkbox" at bounding box center [556, 243] width 16 height 16
checkbox input "true"
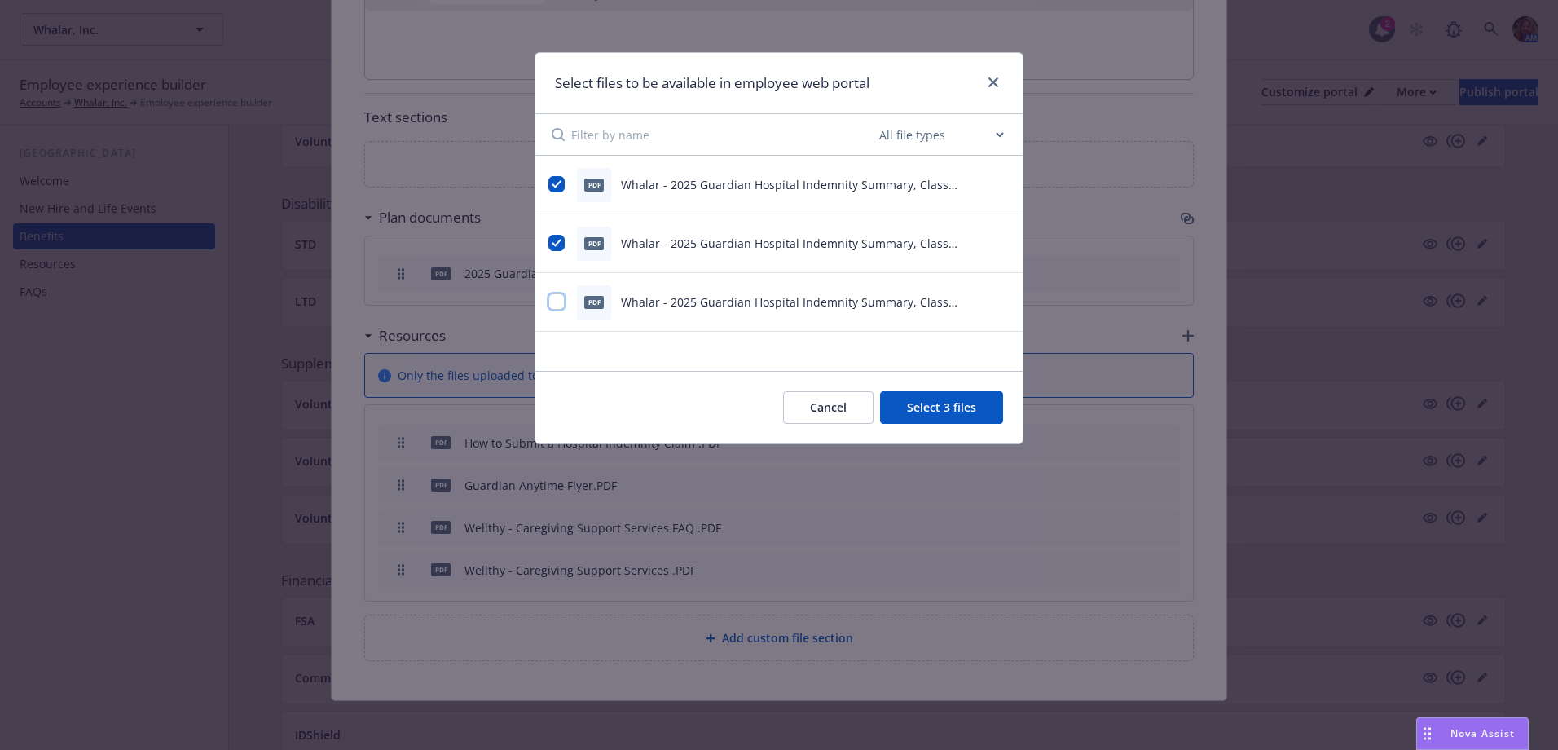
click at [554, 297] on input "checkbox" at bounding box center [556, 301] width 16 height 16
checkbox input "true"
click at [919, 401] on button "Select 4 files" at bounding box center [941, 407] width 123 height 33
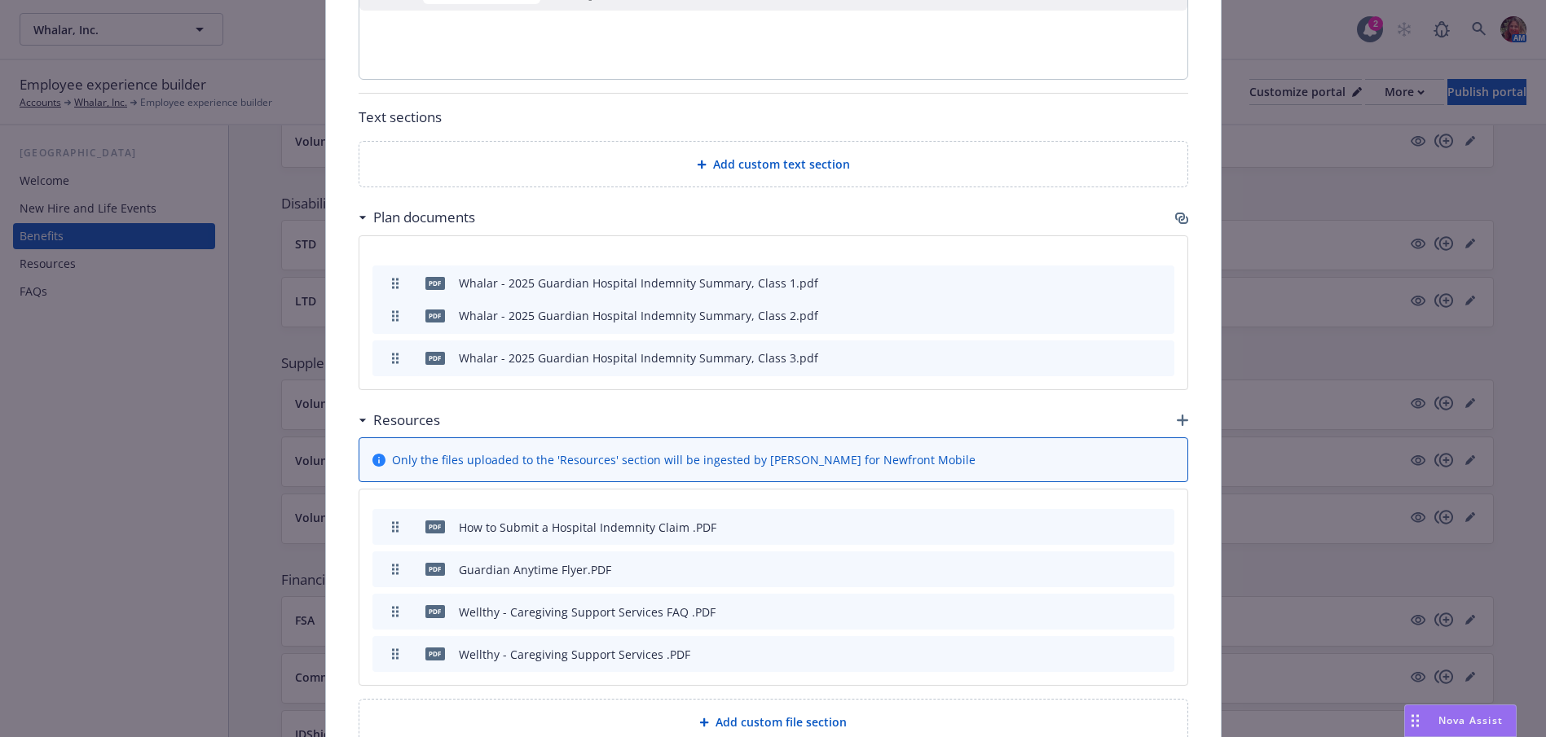
drag, startPoint x: 392, startPoint y: 320, endPoint x: 391, endPoint y: 287, distance: 33.4
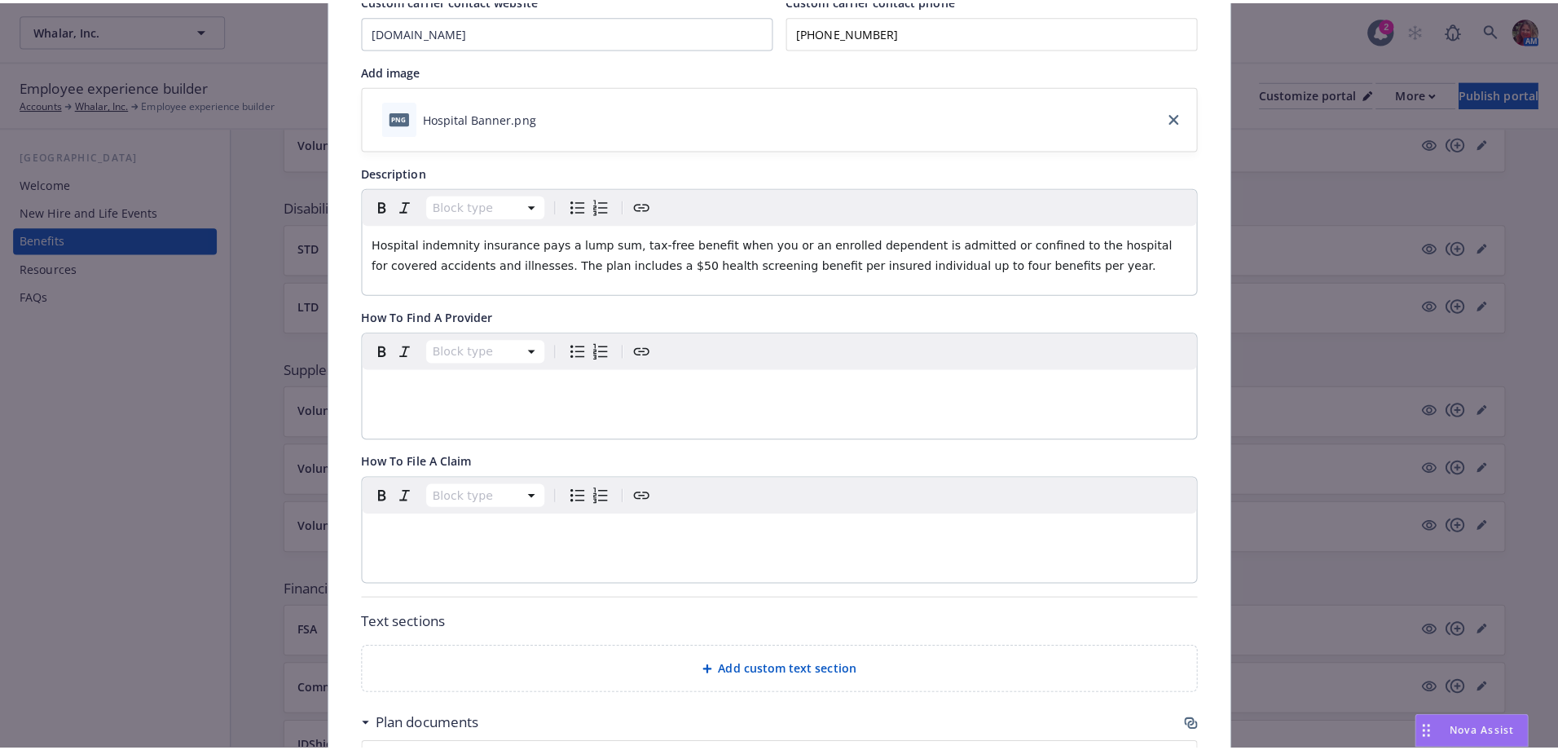
scroll to position [0, 0]
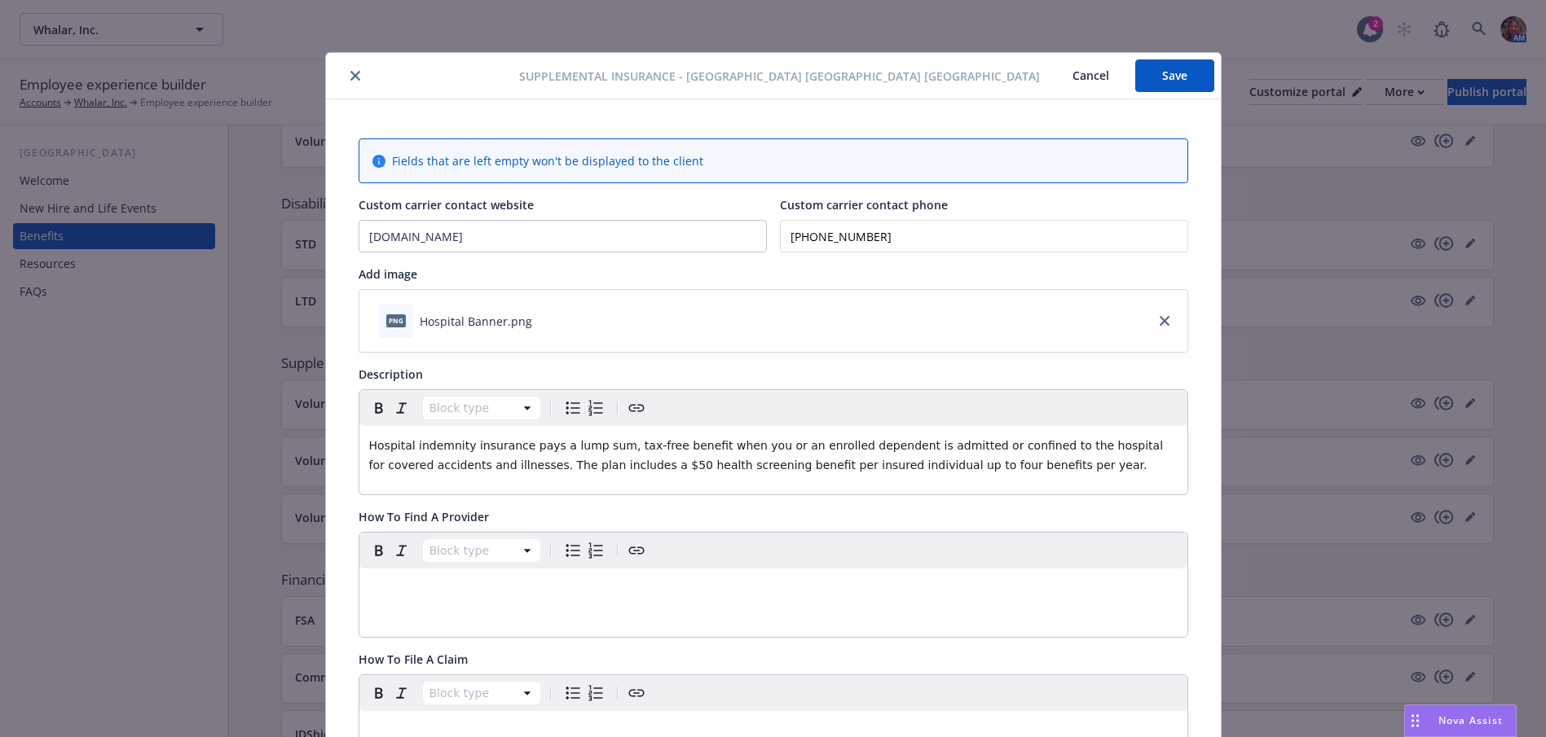
click at [1164, 81] on button "Save" at bounding box center [1174, 75] width 79 height 33
click at [1187, 79] on button "Save" at bounding box center [1174, 75] width 79 height 33
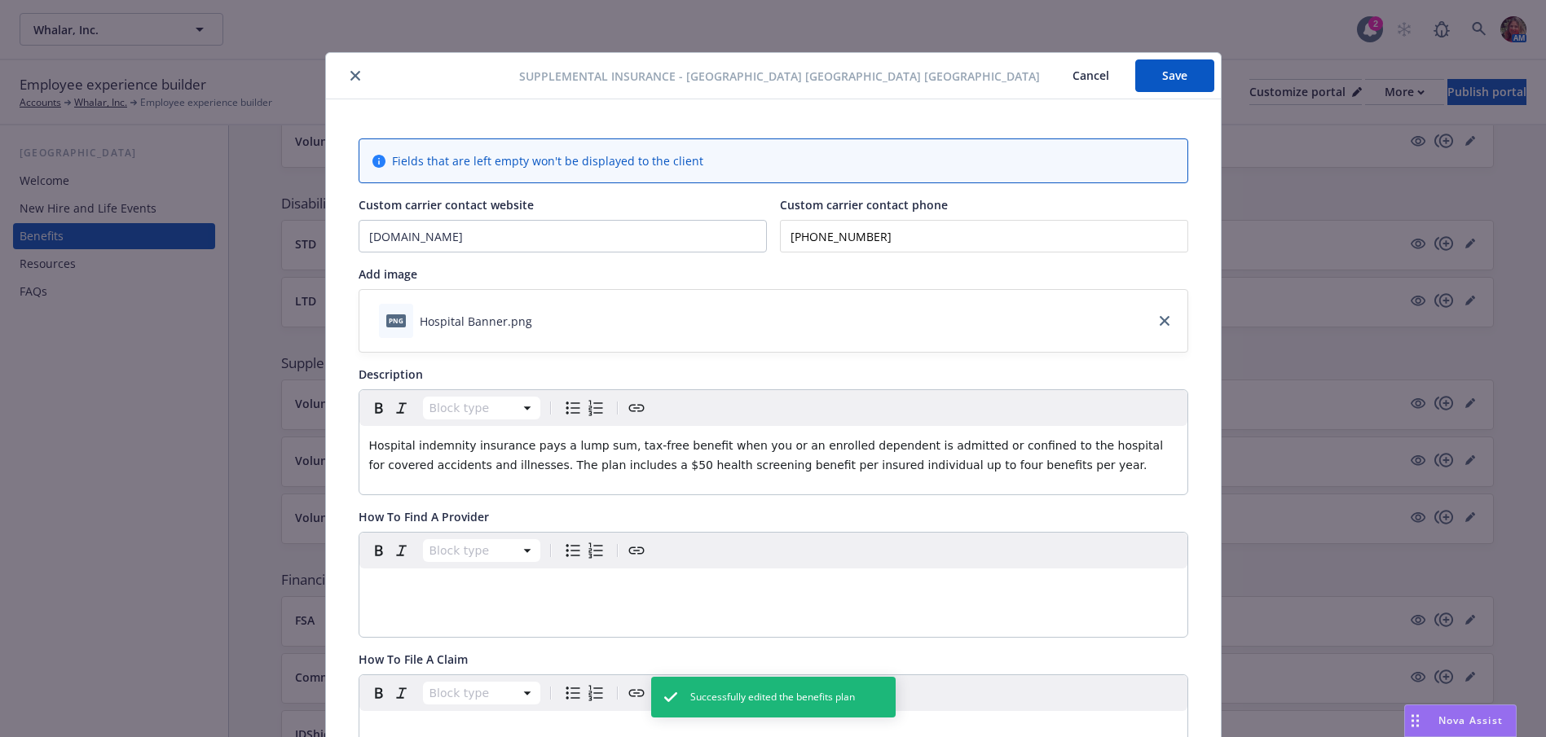
click at [356, 72] on button "close" at bounding box center [355, 76] width 20 height 20
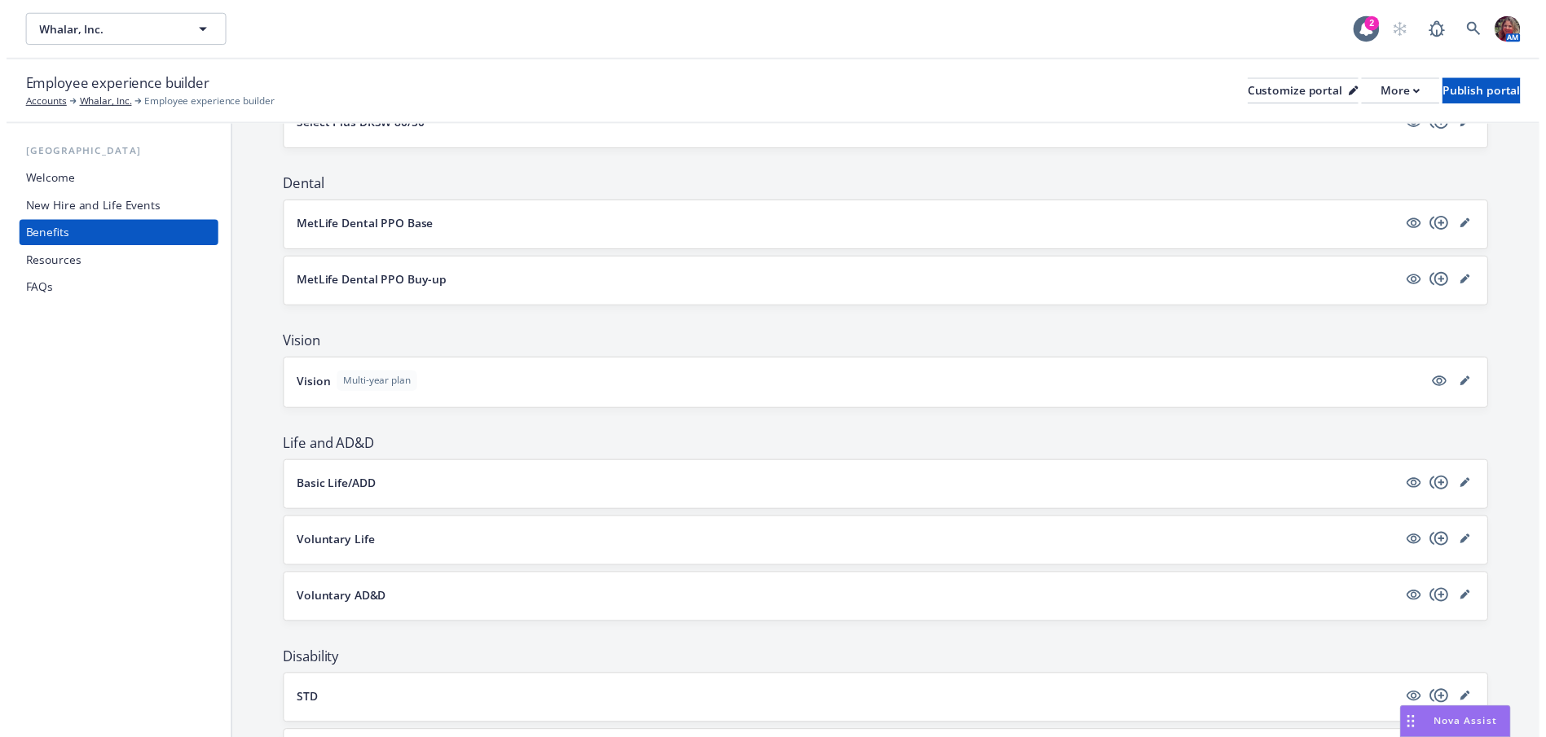
scroll to position [310, 0]
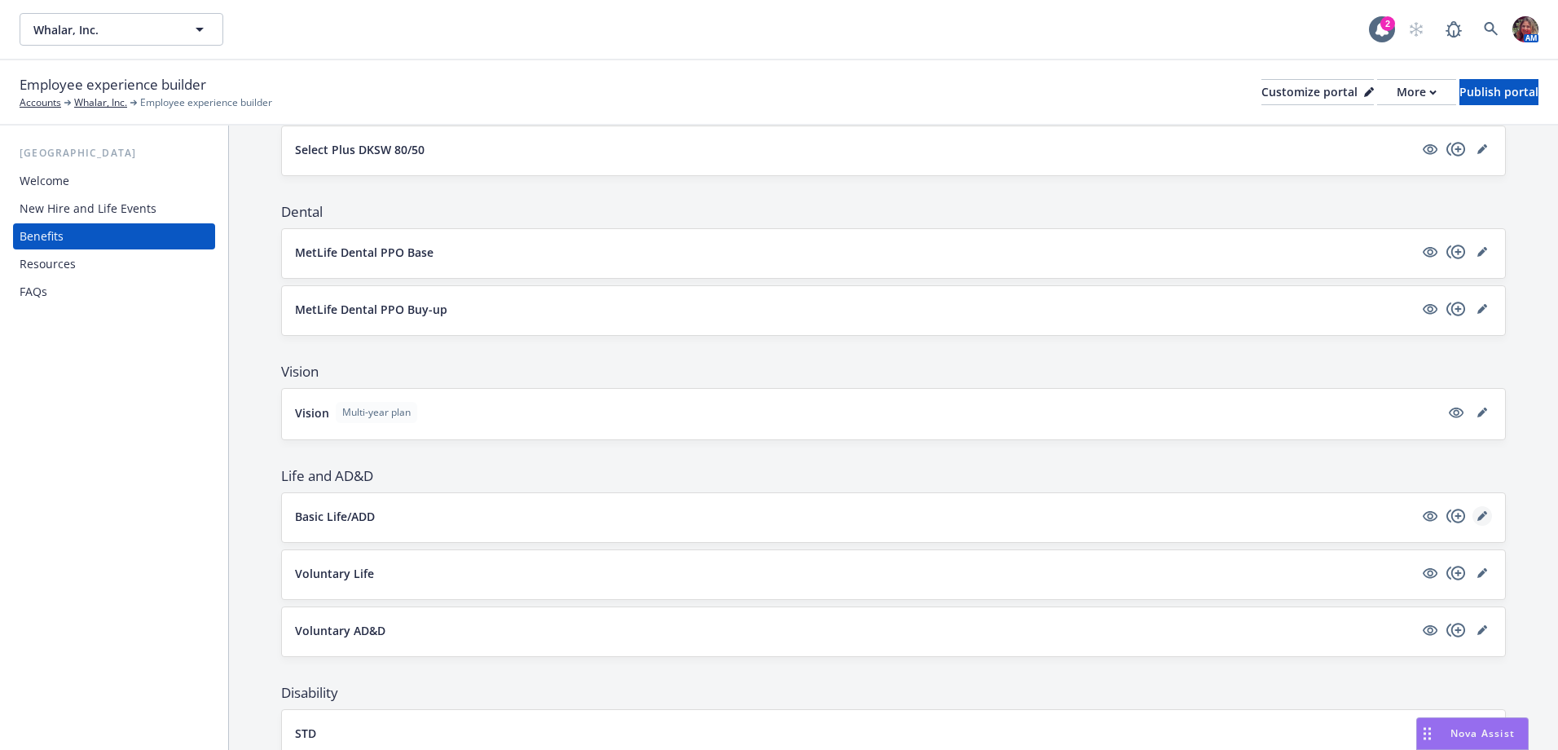
click at [1477, 516] on link "editPencil" at bounding box center [1482, 516] width 20 height 20
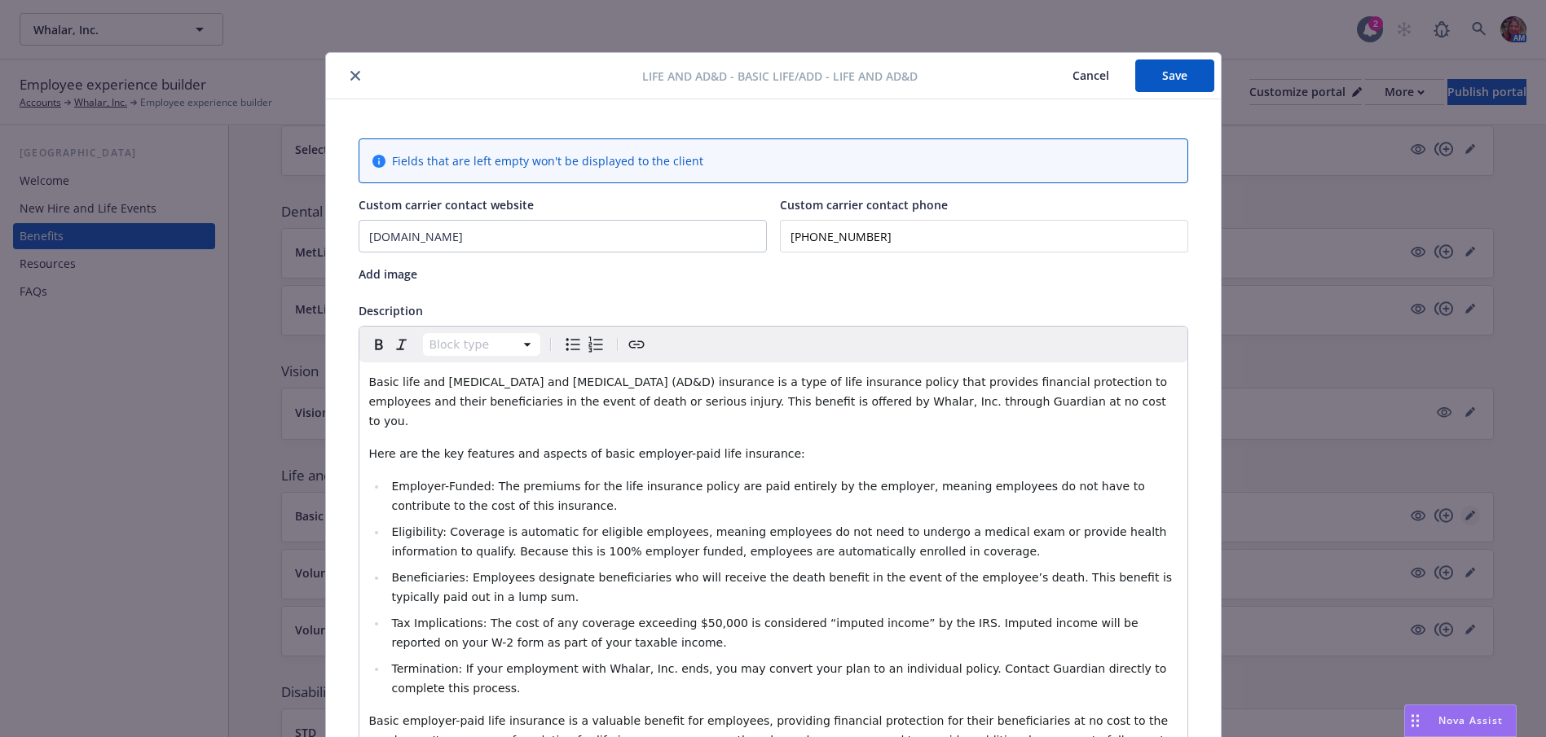
scroll to position [49, 0]
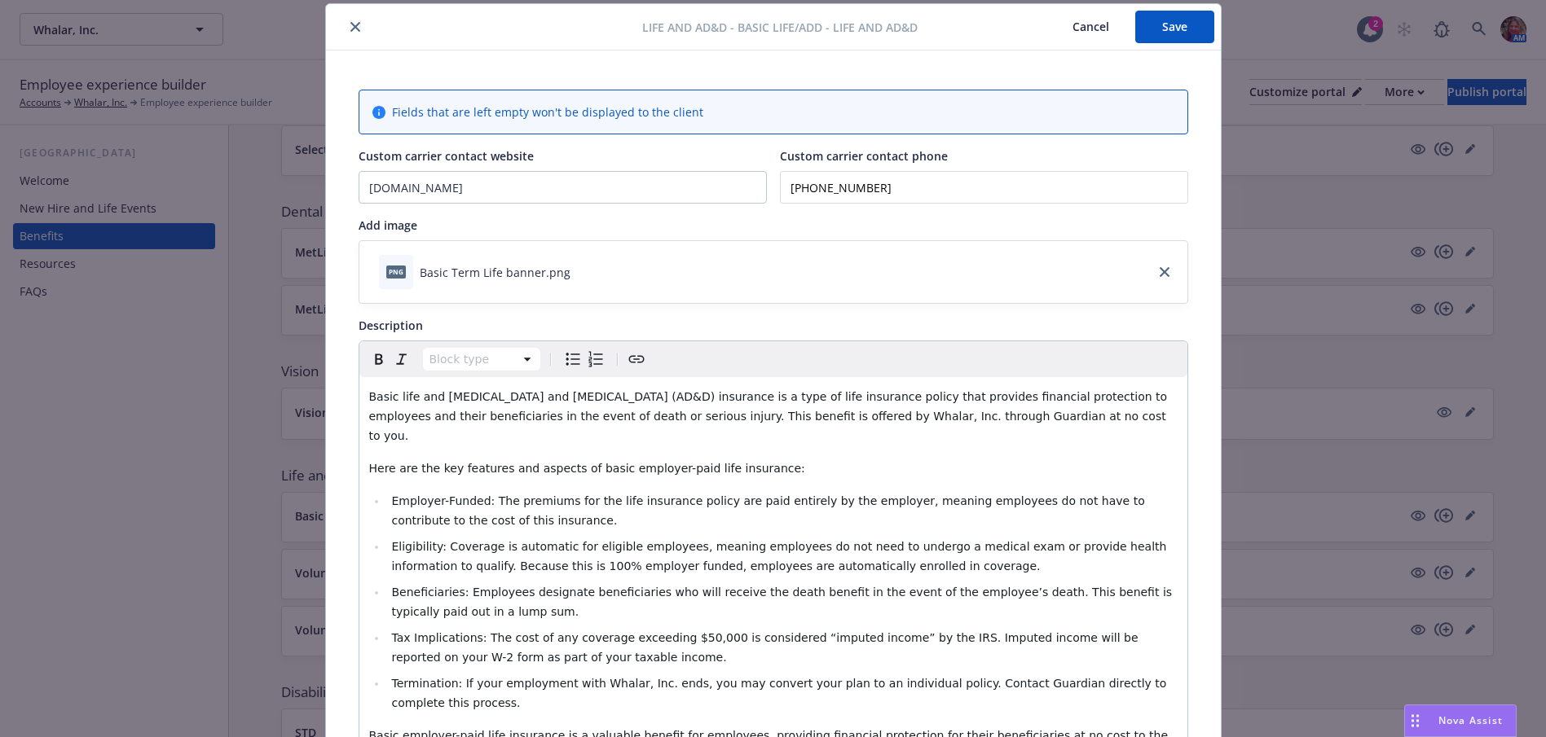
click at [350, 29] on icon "close" at bounding box center [355, 27] width 10 height 10
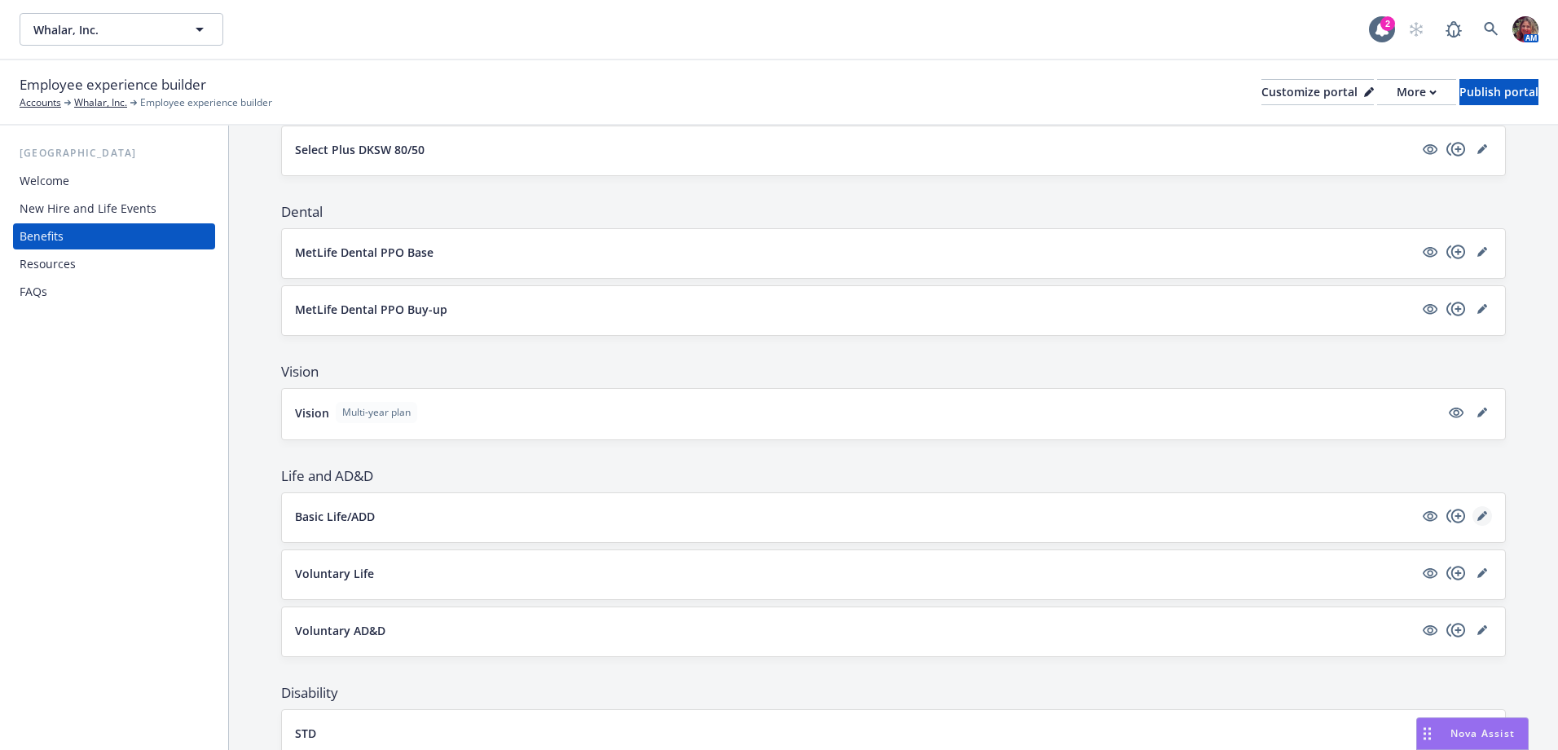
click at [1477, 516] on icon "editPencil" at bounding box center [1481, 516] width 8 height 8
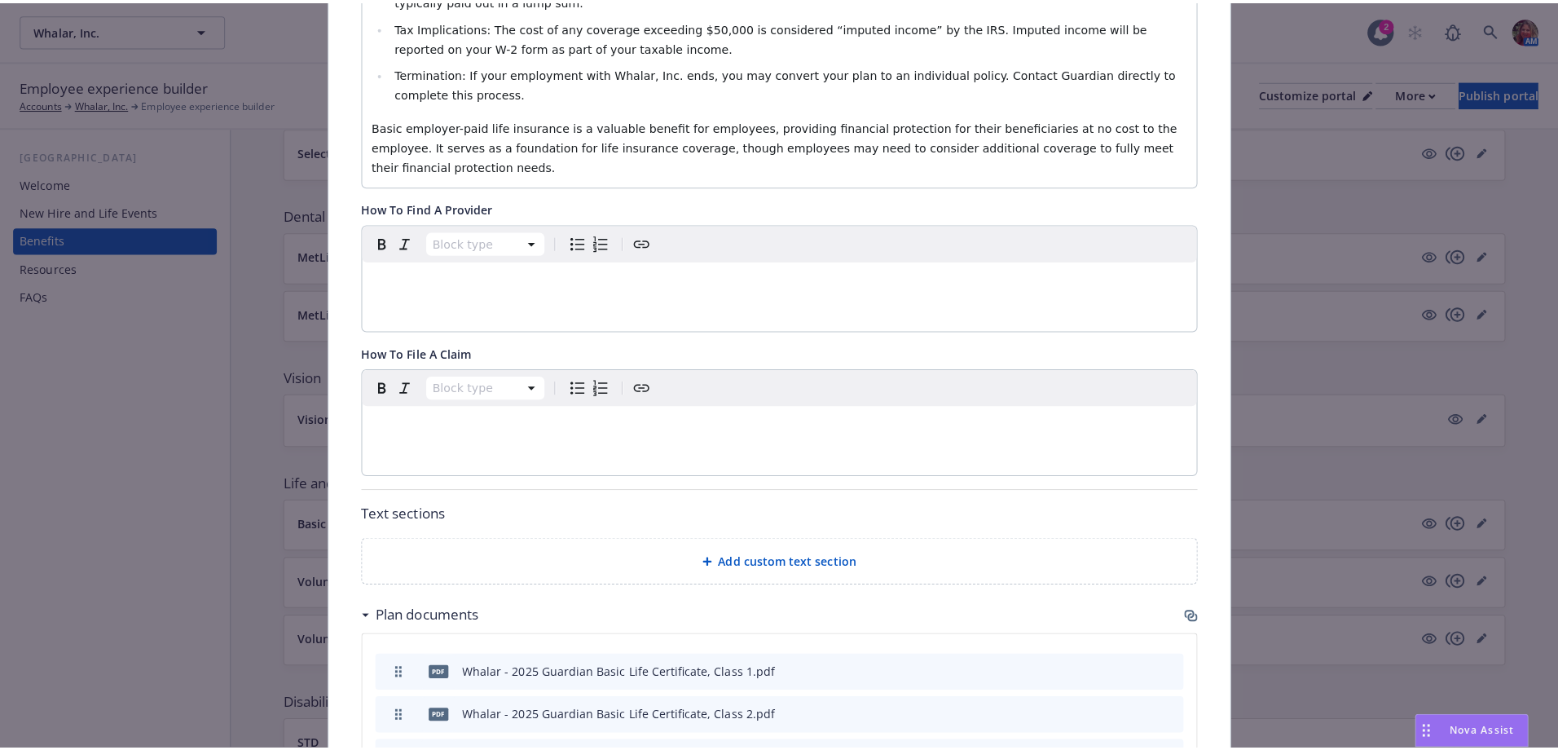
scroll to position [864, 0]
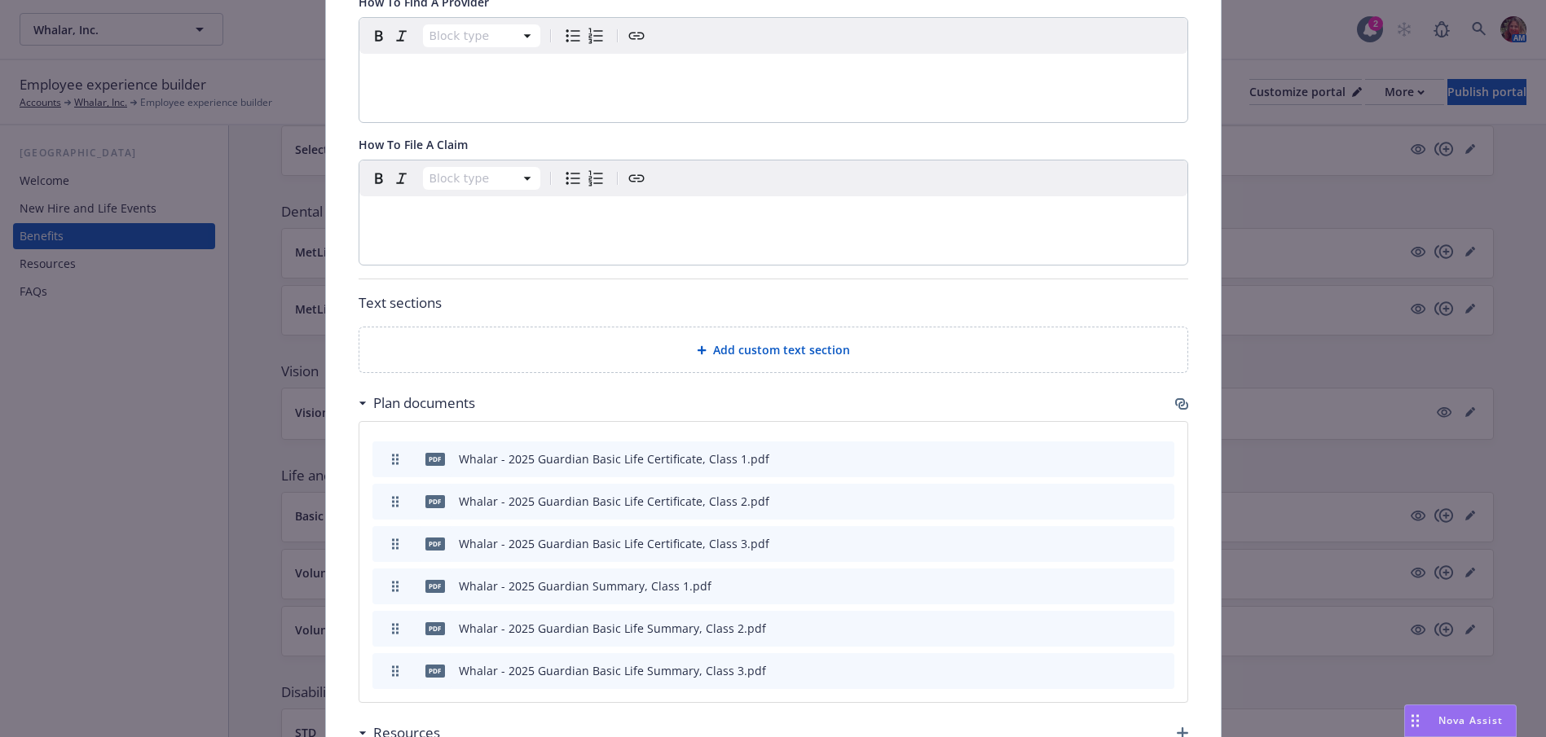
click at [1180, 398] on icon "button" at bounding box center [1181, 404] width 13 height 13
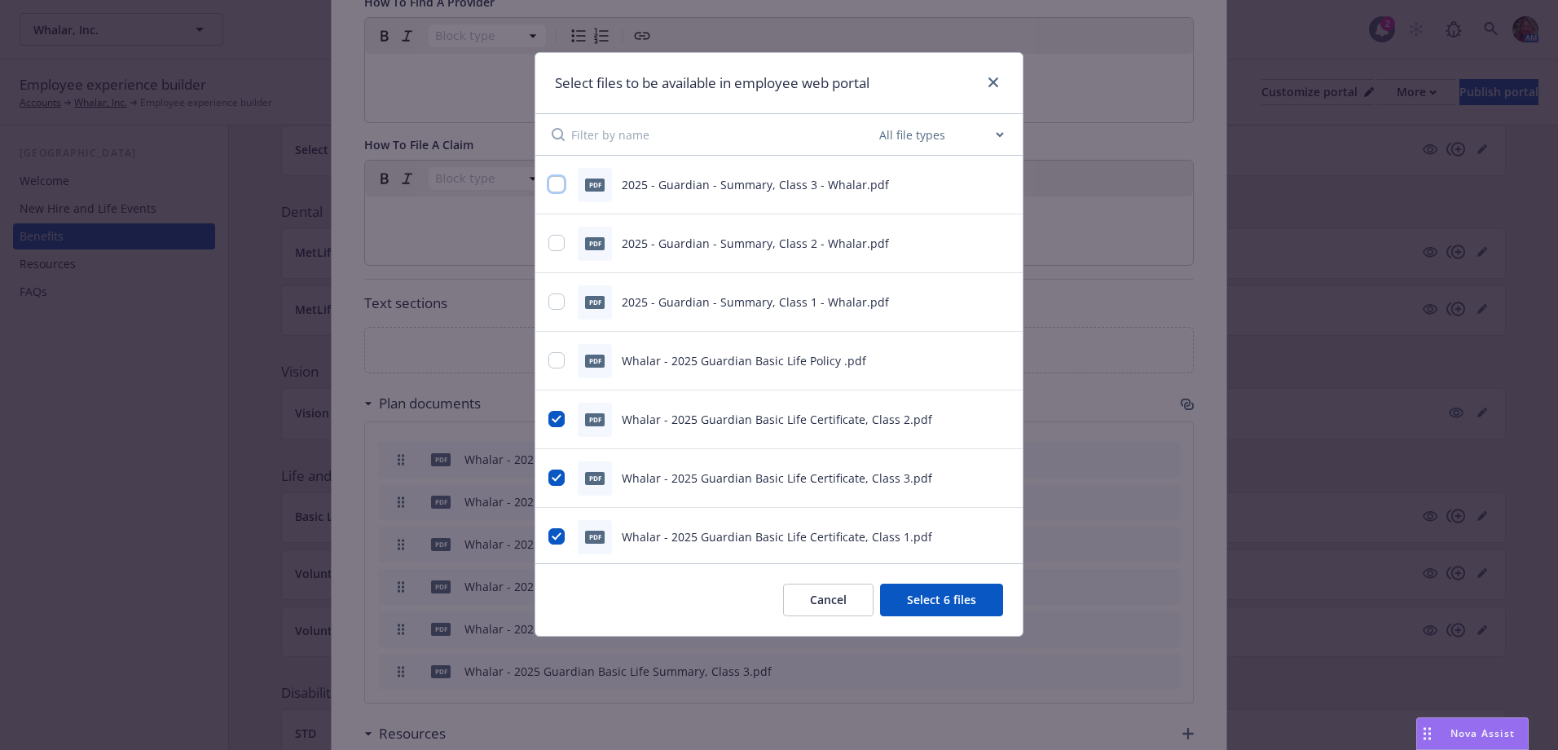
click at [554, 180] on input "checkbox" at bounding box center [556, 184] width 16 height 16
checkbox input "true"
click at [550, 242] on input "checkbox" at bounding box center [556, 243] width 16 height 16
checkbox input "true"
click at [556, 305] on input "checkbox" at bounding box center [556, 301] width 16 height 16
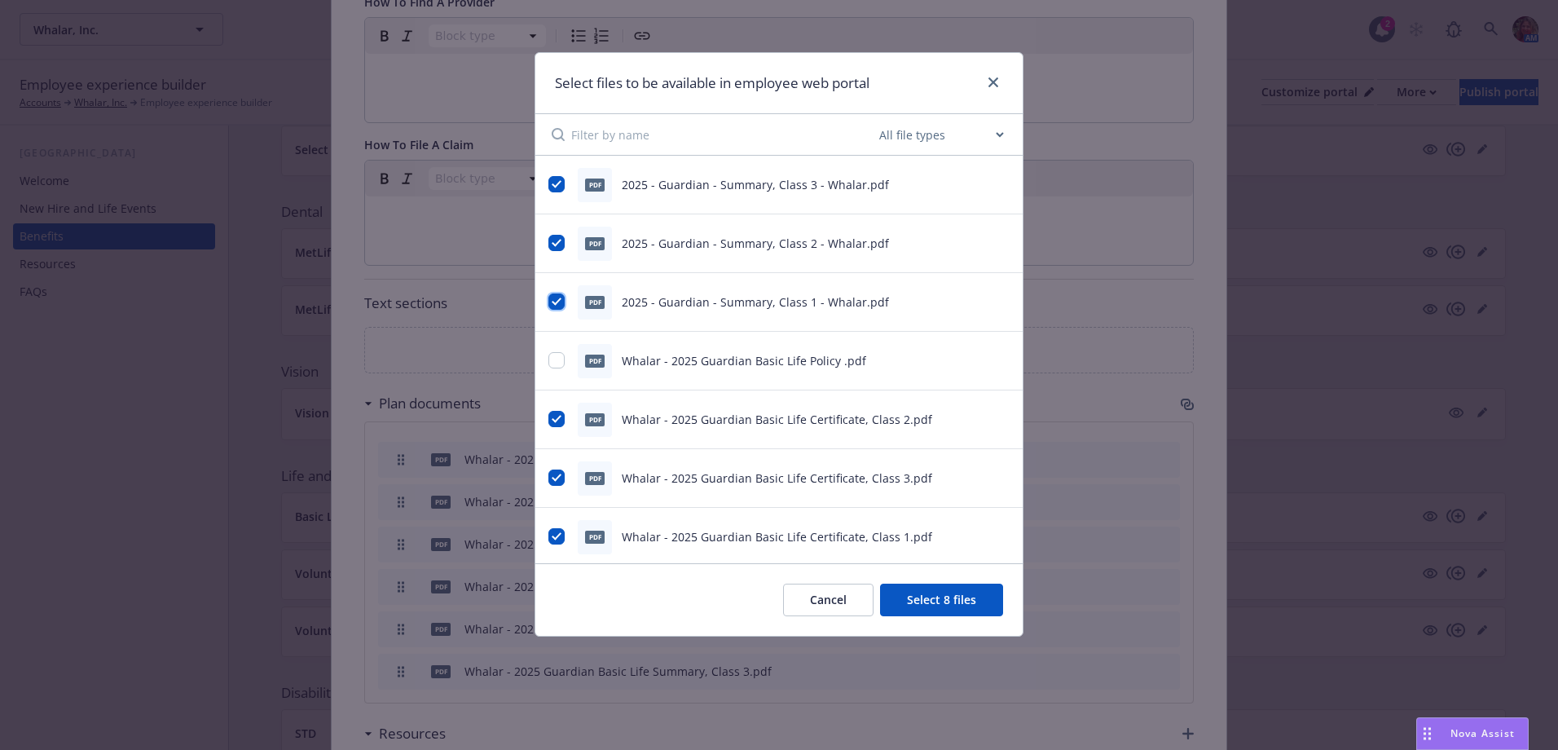
checkbox input "true"
click at [556, 353] on input "checkbox" at bounding box center [556, 360] width 16 height 16
checkbox input "true"
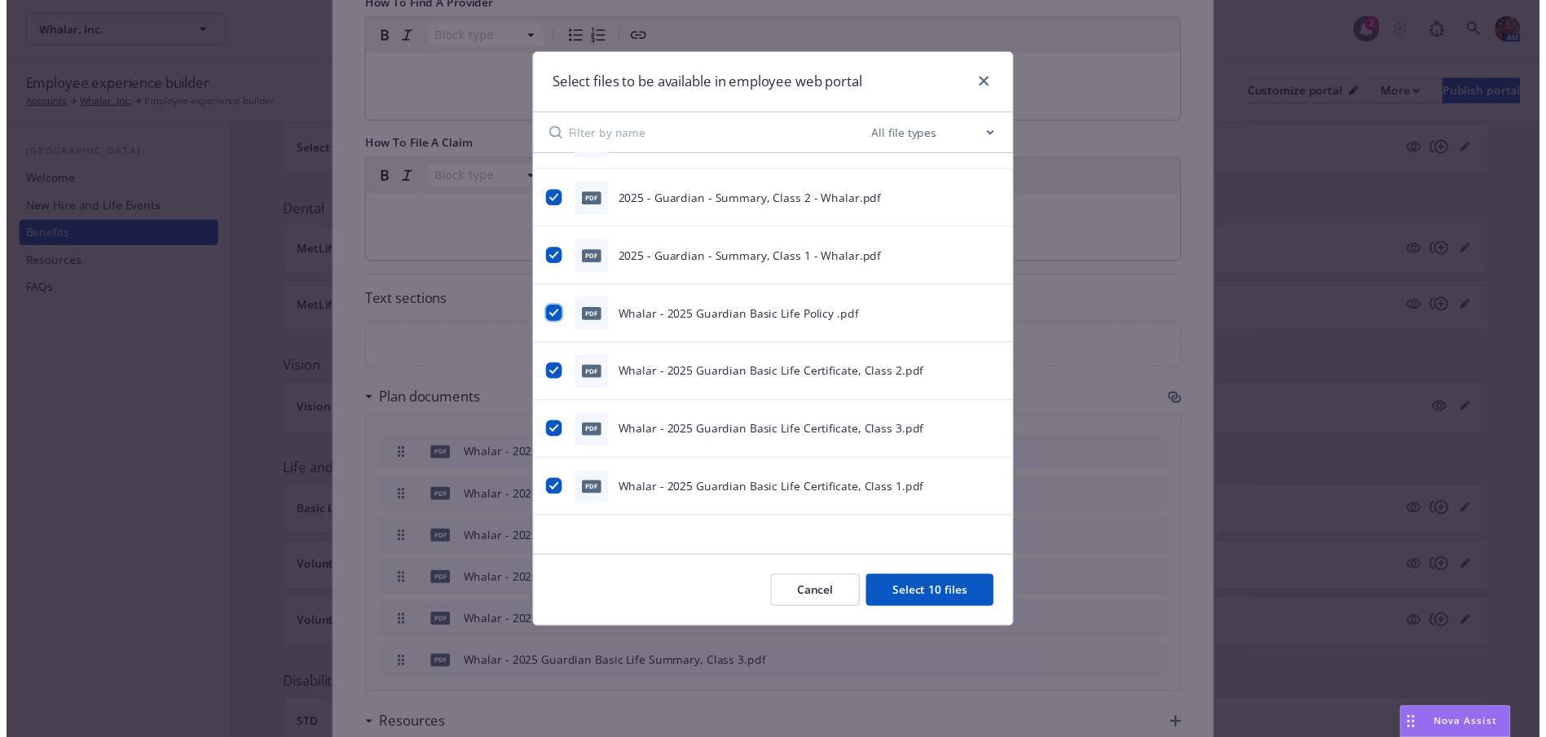
scroll to position [0, 0]
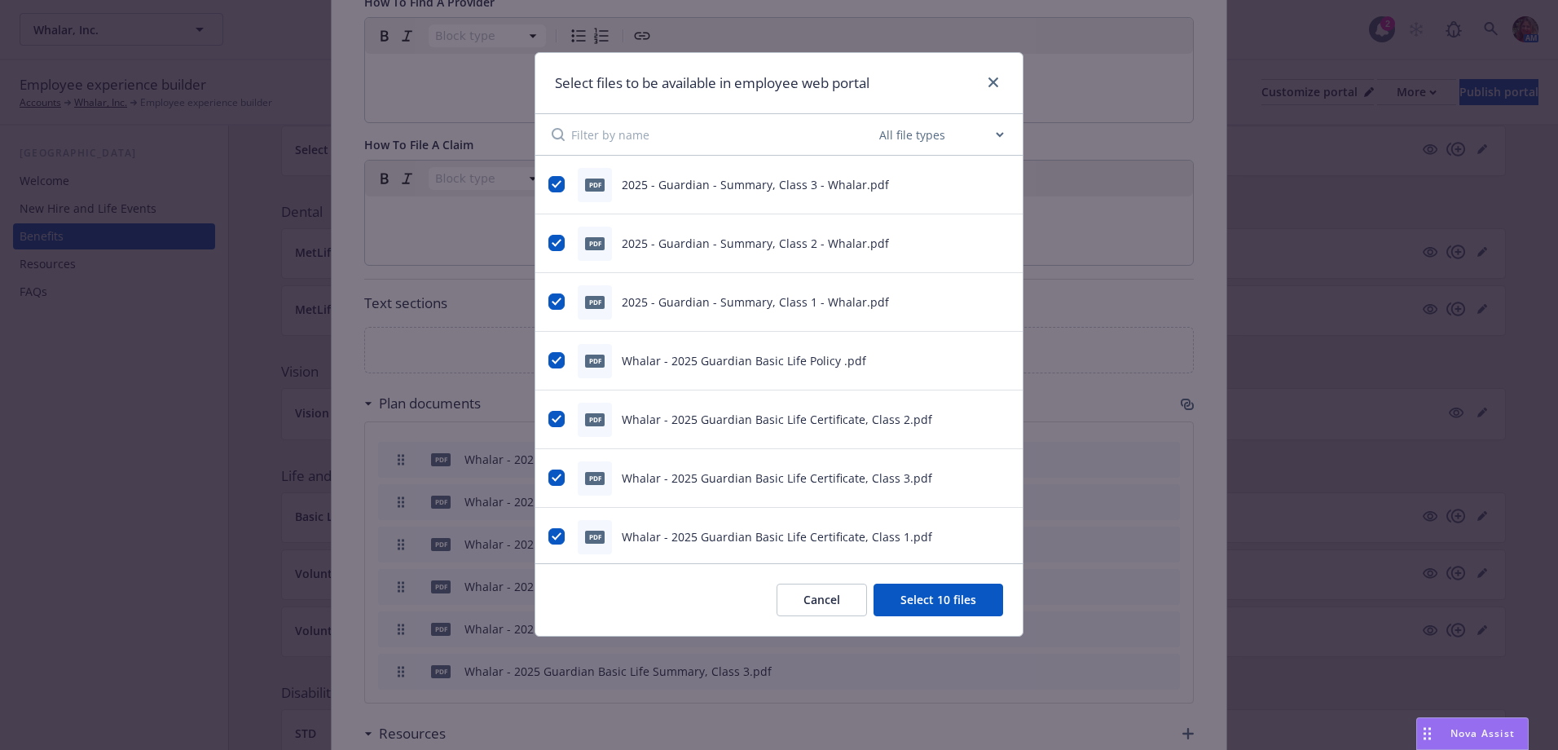
click at [950, 610] on button "Select 10 files" at bounding box center [938, 599] width 130 height 33
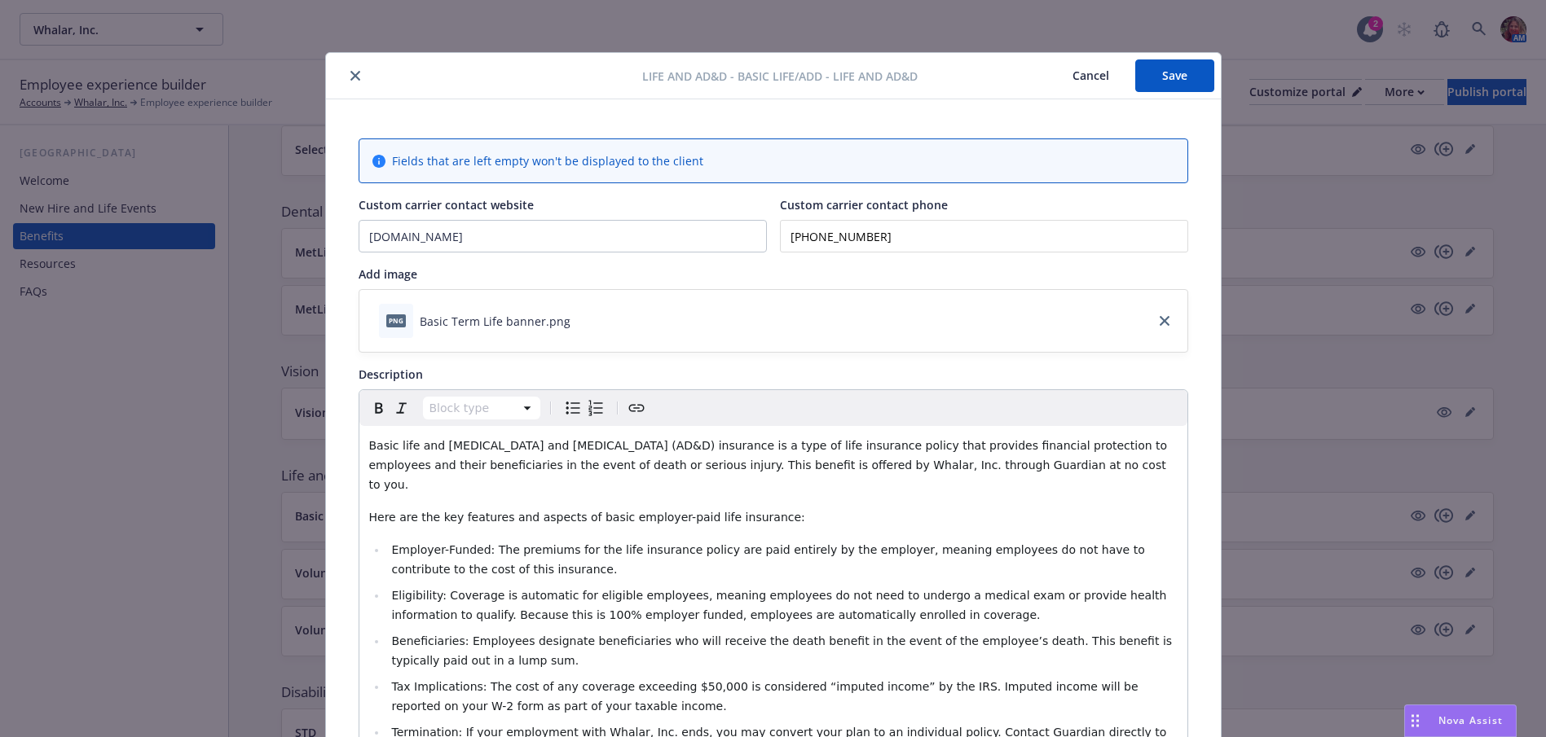
click at [1164, 74] on button "Save" at bounding box center [1174, 75] width 79 height 33
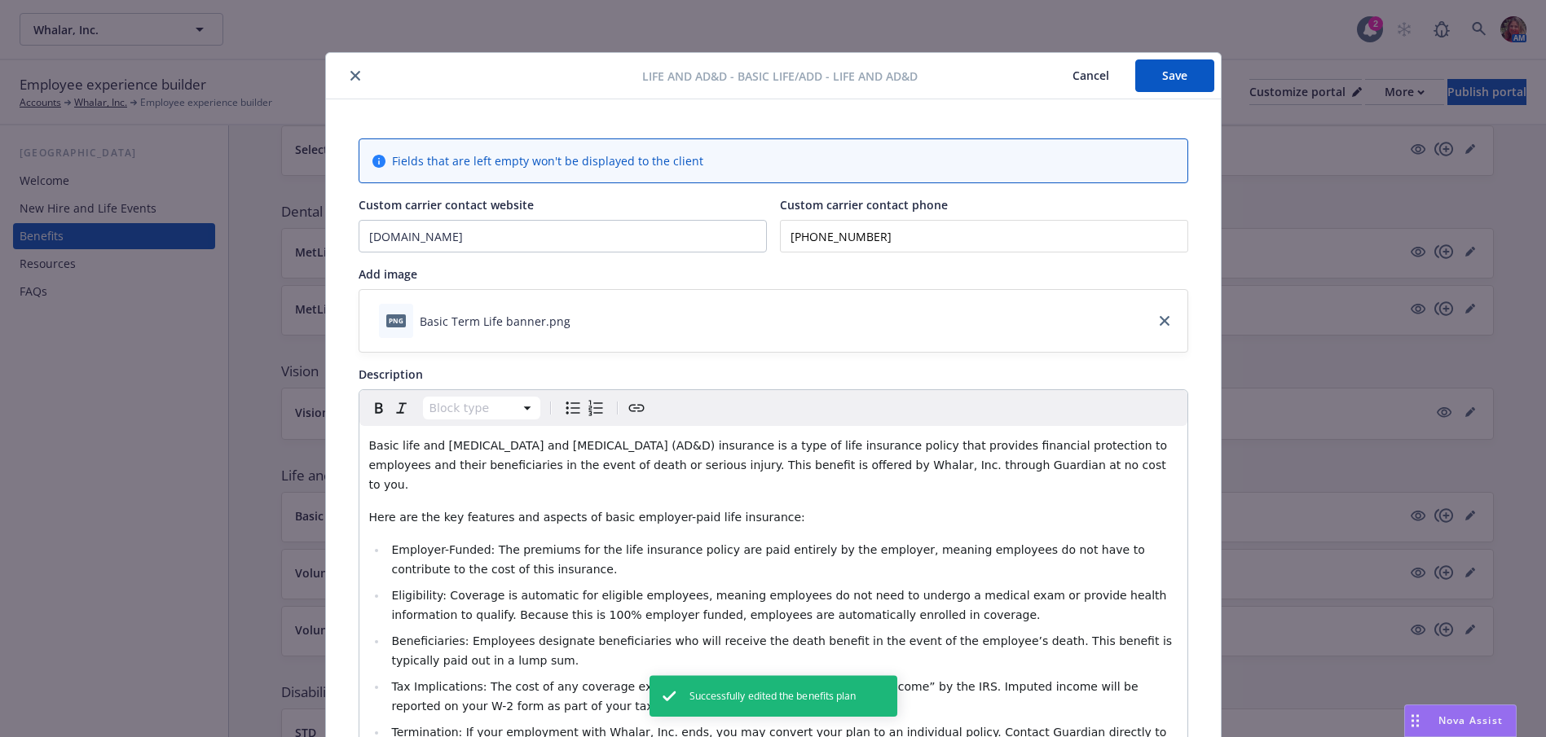
click at [350, 77] on icon "close" at bounding box center [355, 76] width 10 height 10
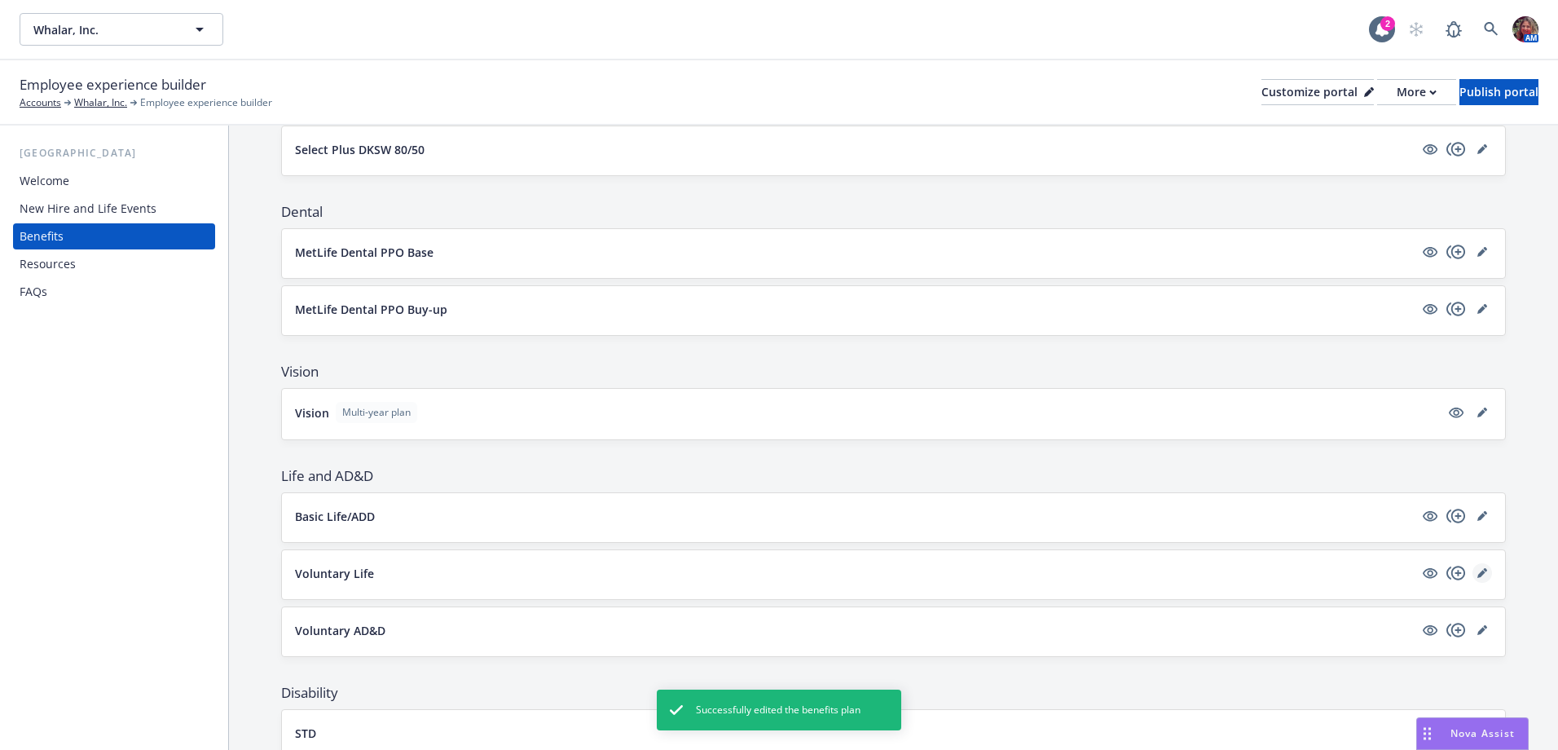
click at [1477, 574] on icon "editPencil" at bounding box center [1482, 573] width 10 height 10
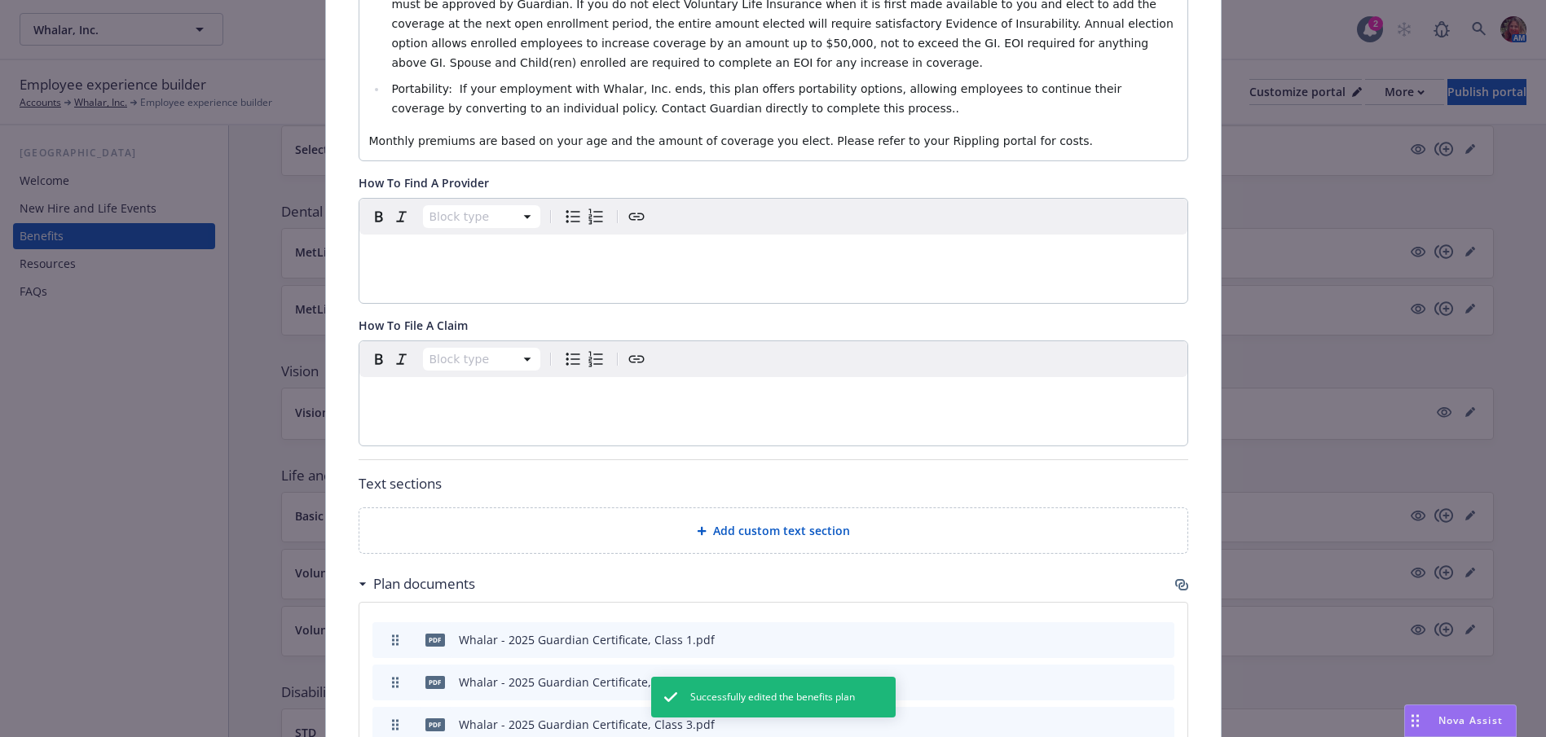
scroll to position [945, 0]
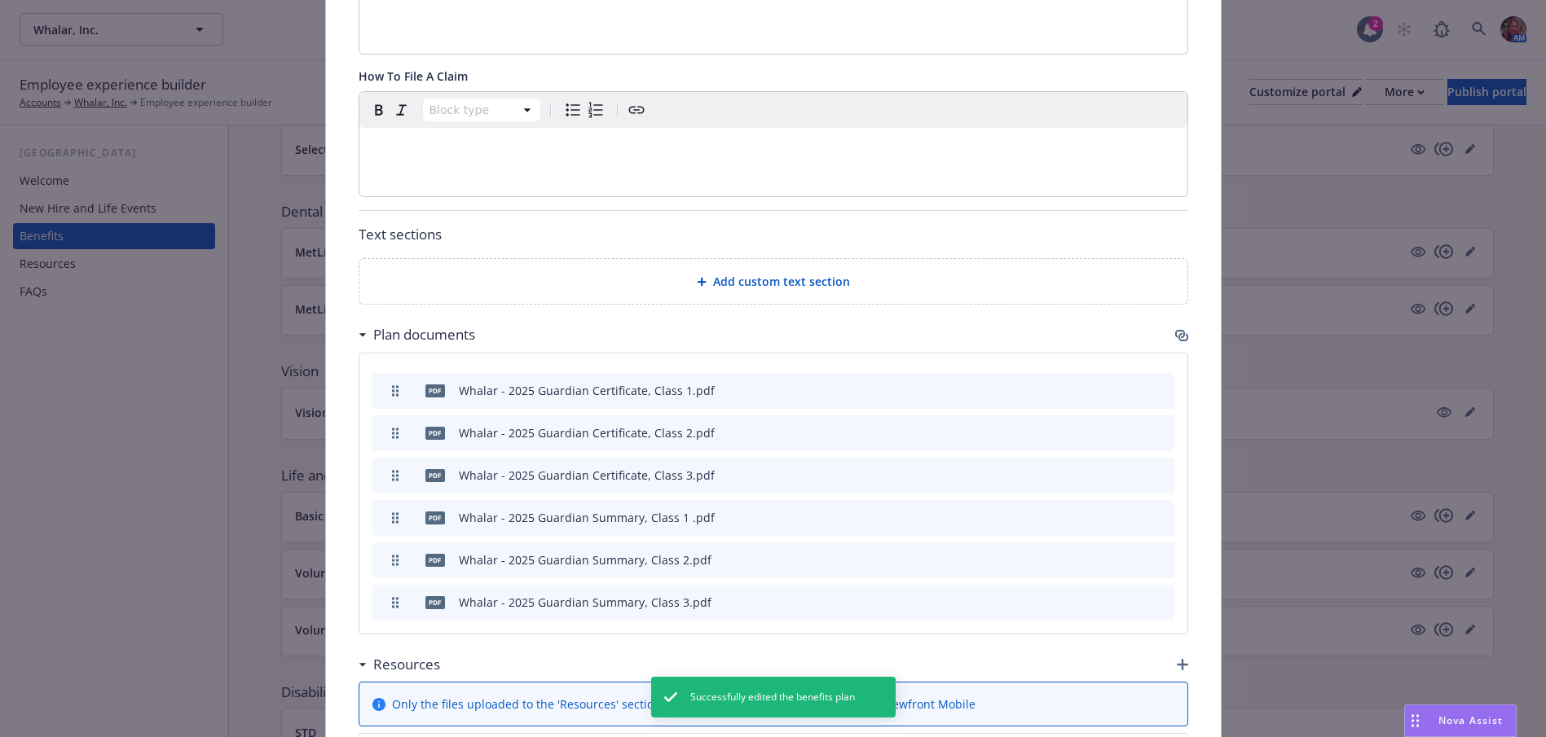
click at [1175, 334] on icon "button" at bounding box center [1180, 334] width 10 height 8
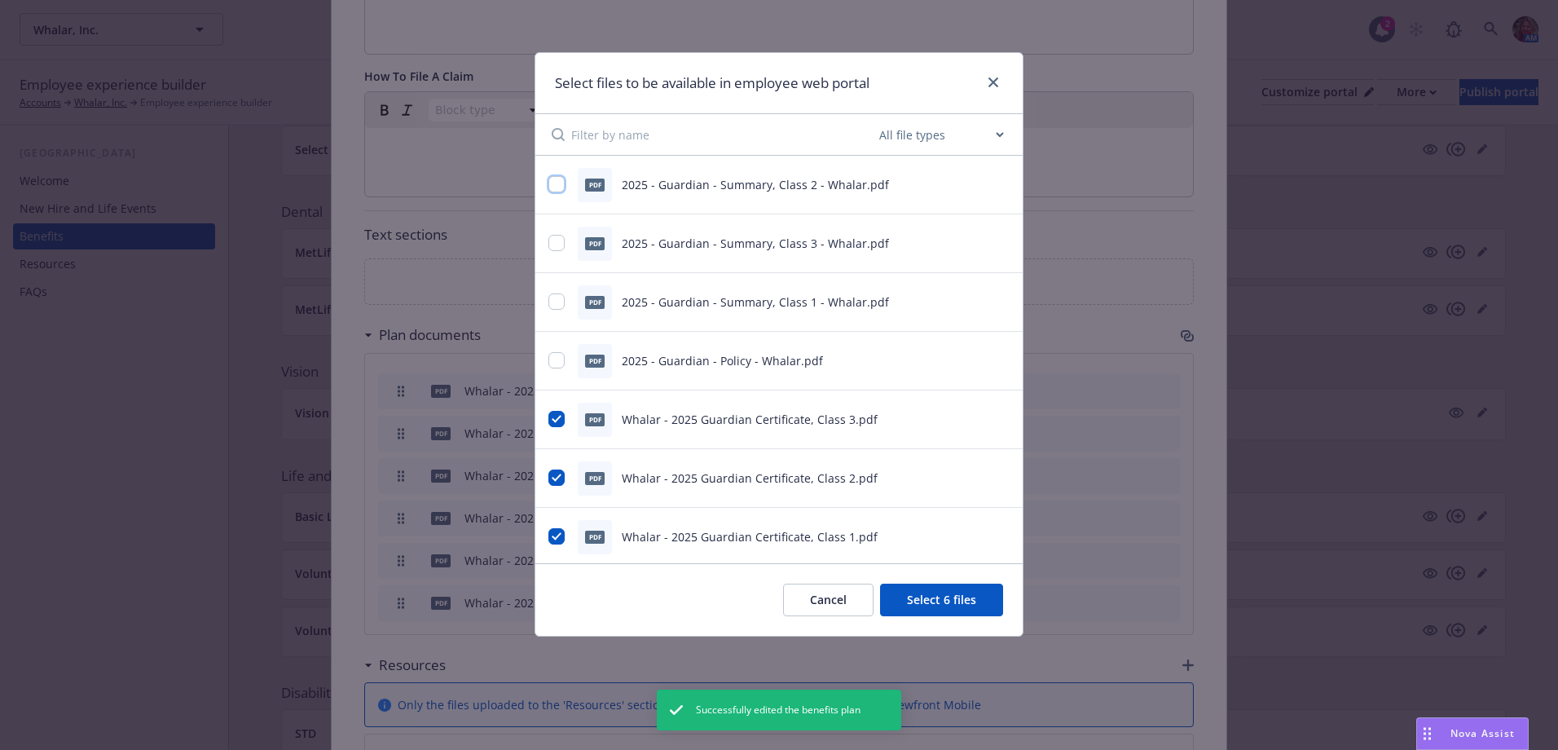
click at [559, 180] on input "checkbox" at bounding box center [556, 184] width 16 height 16
checkbox input "true"
click at [560, 238] on input "checkbox" at bounding box center [556, 243] width 16 height 16
checkbox input "true"
click at [552, 307] on input "checkbox" at bounding box center [556, 301] width 16 height 16
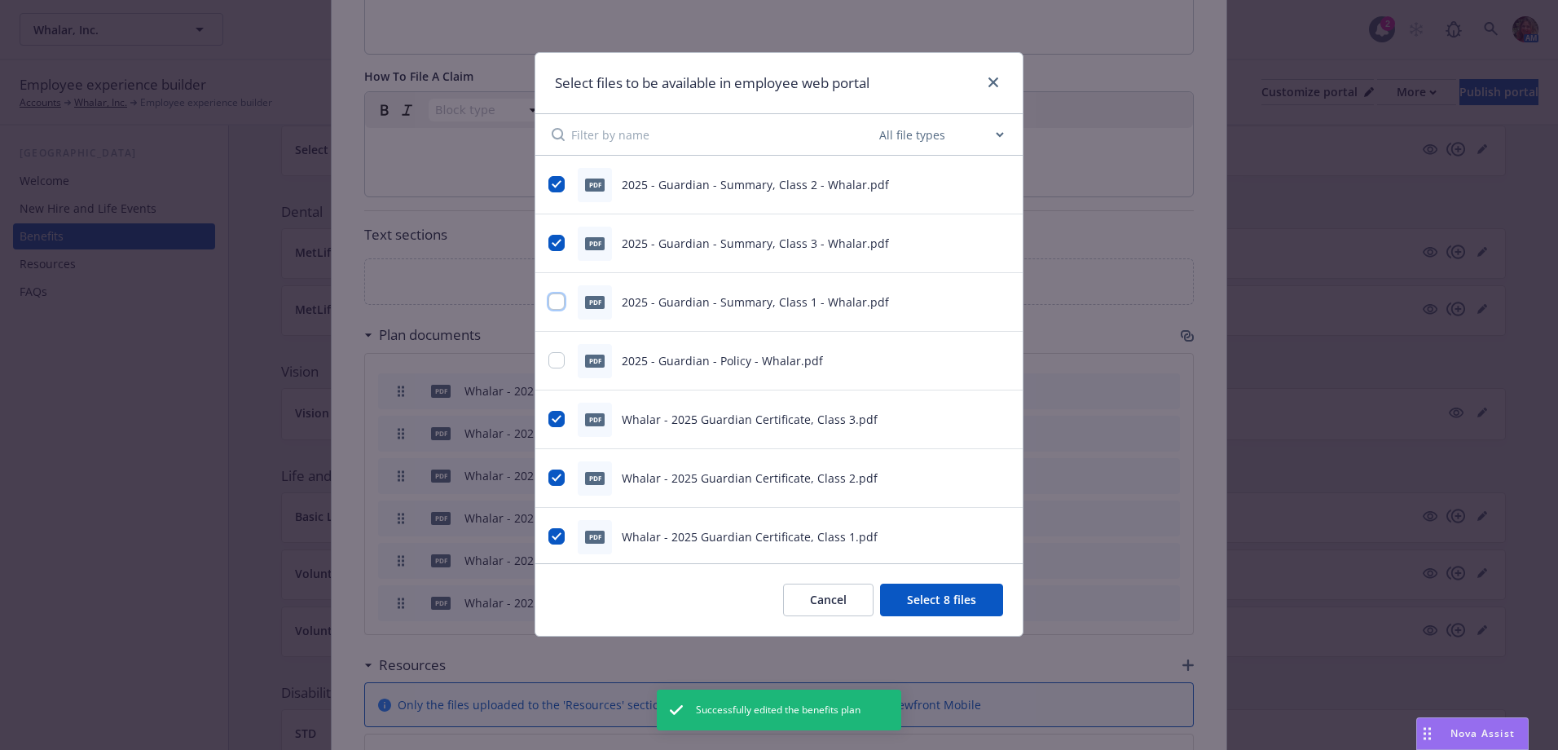
checkbox input "true"
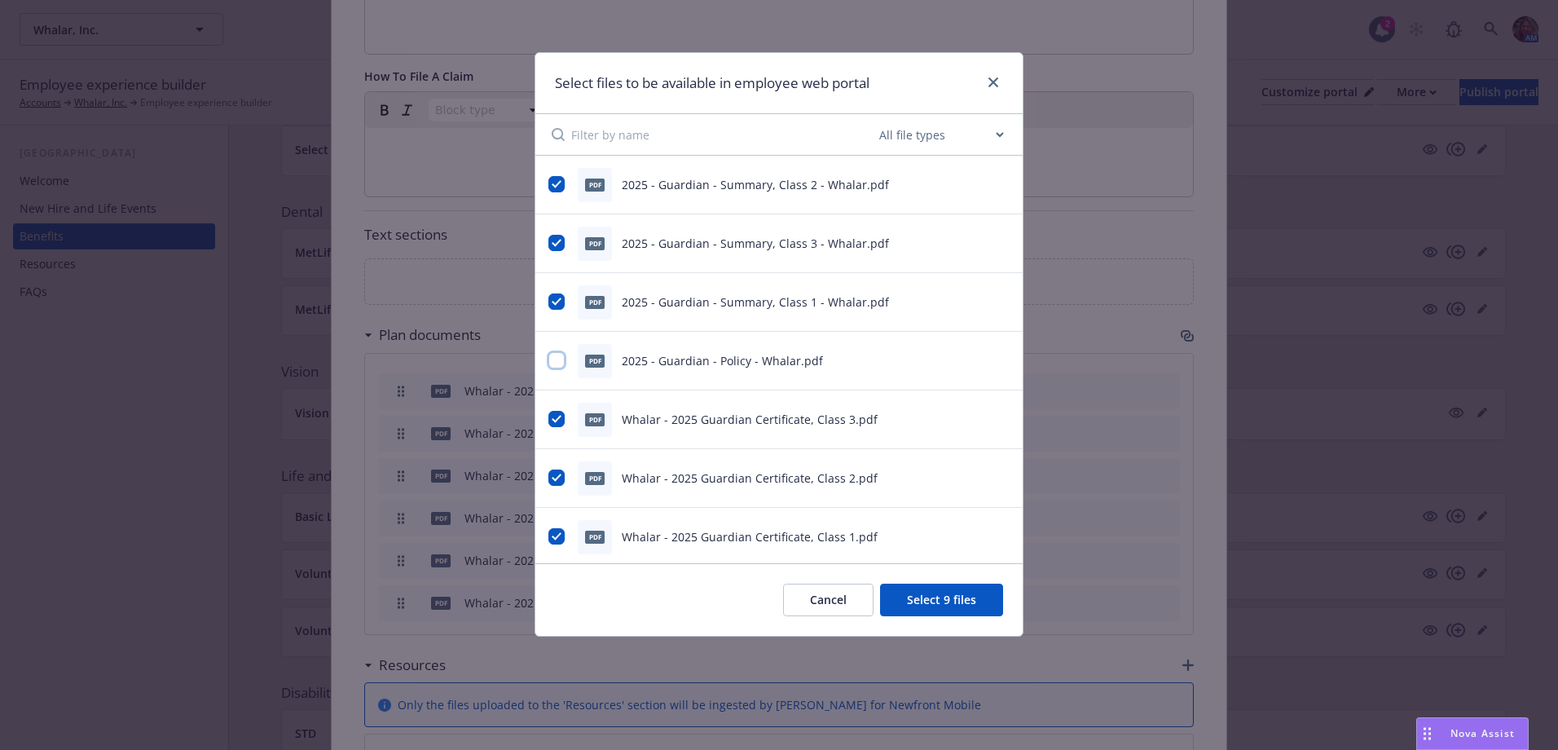
click at [556, 367] on input "checkbox" at bounding box center [556, 360] width 16 height 16
checkbox input "true"
click at [920, 600] on button "Select 10 files" at bounding box center [938, 599] width 130 height 33
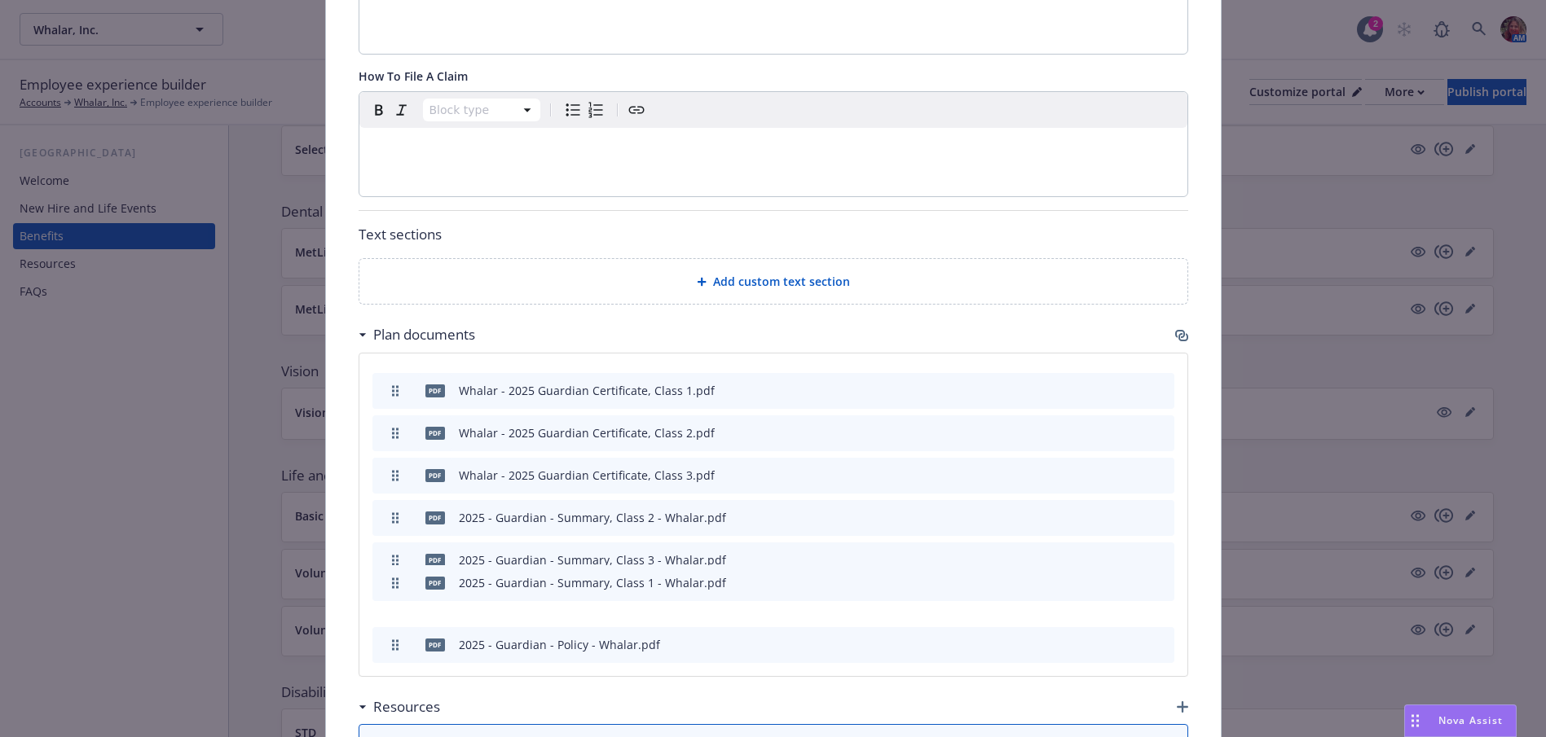
scroll to position [947, 0]
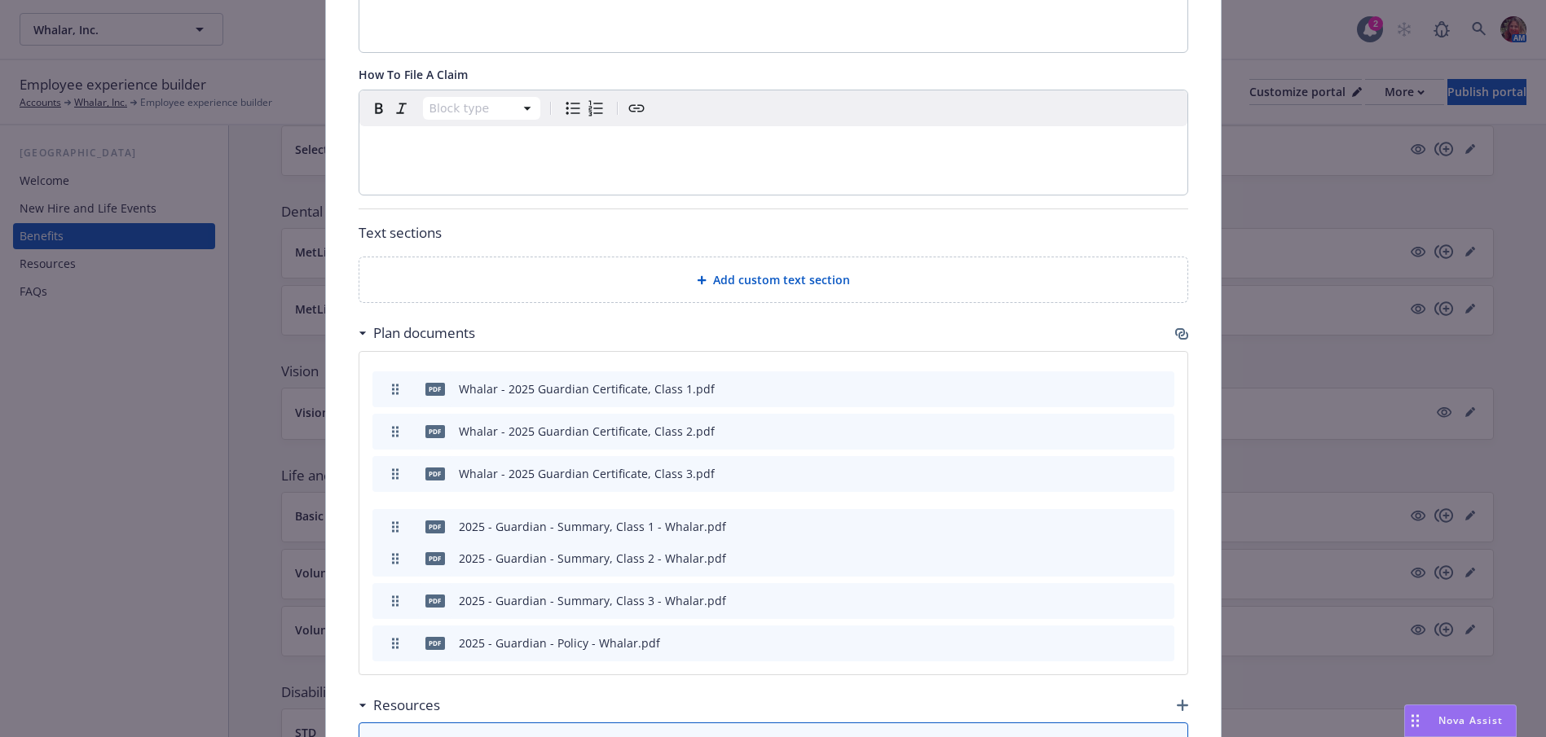
drag, startPoint x: 389, startPoint y: 597, endPoint x: 387, endPoint y: 521, distance: 75.8
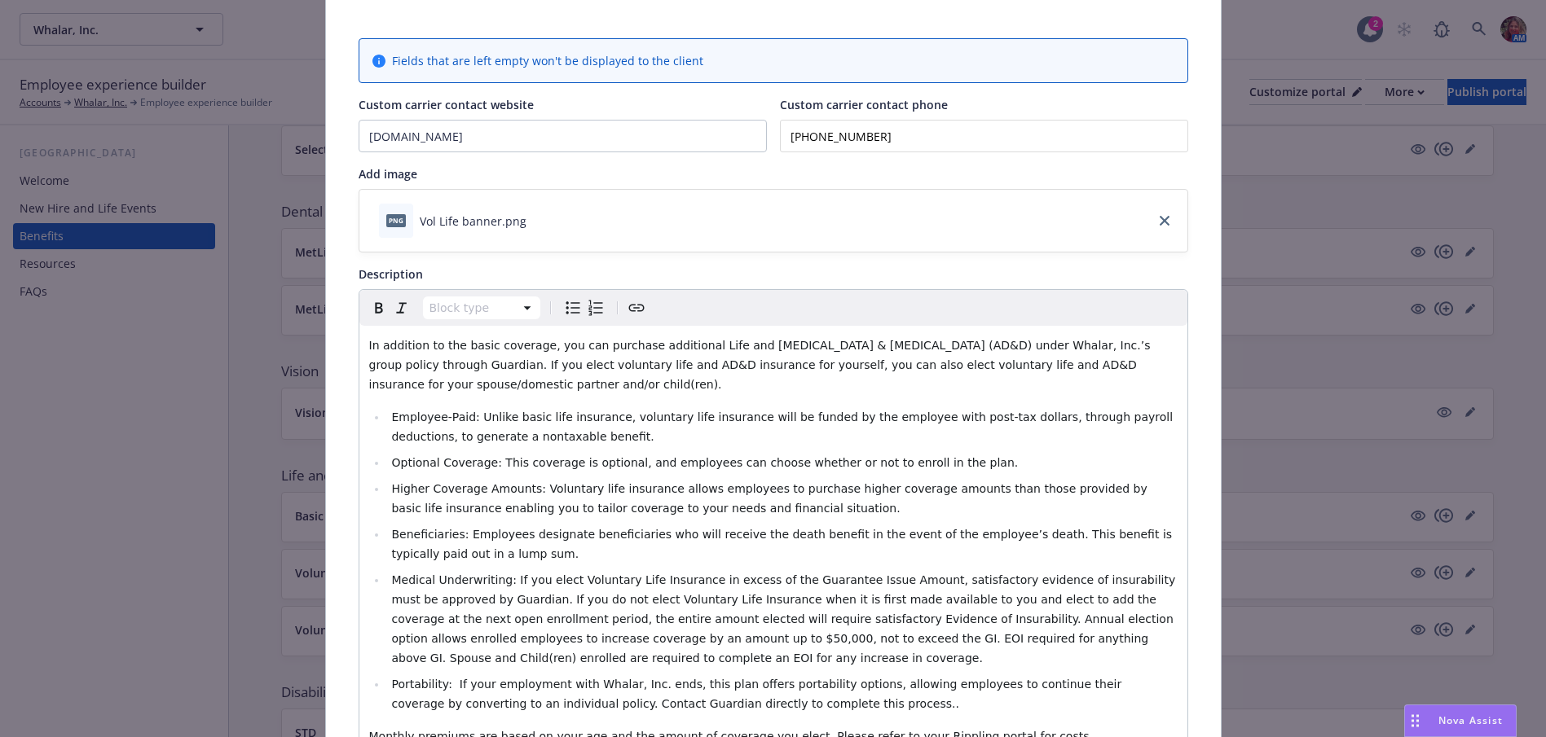
scroll to position [0, 0]
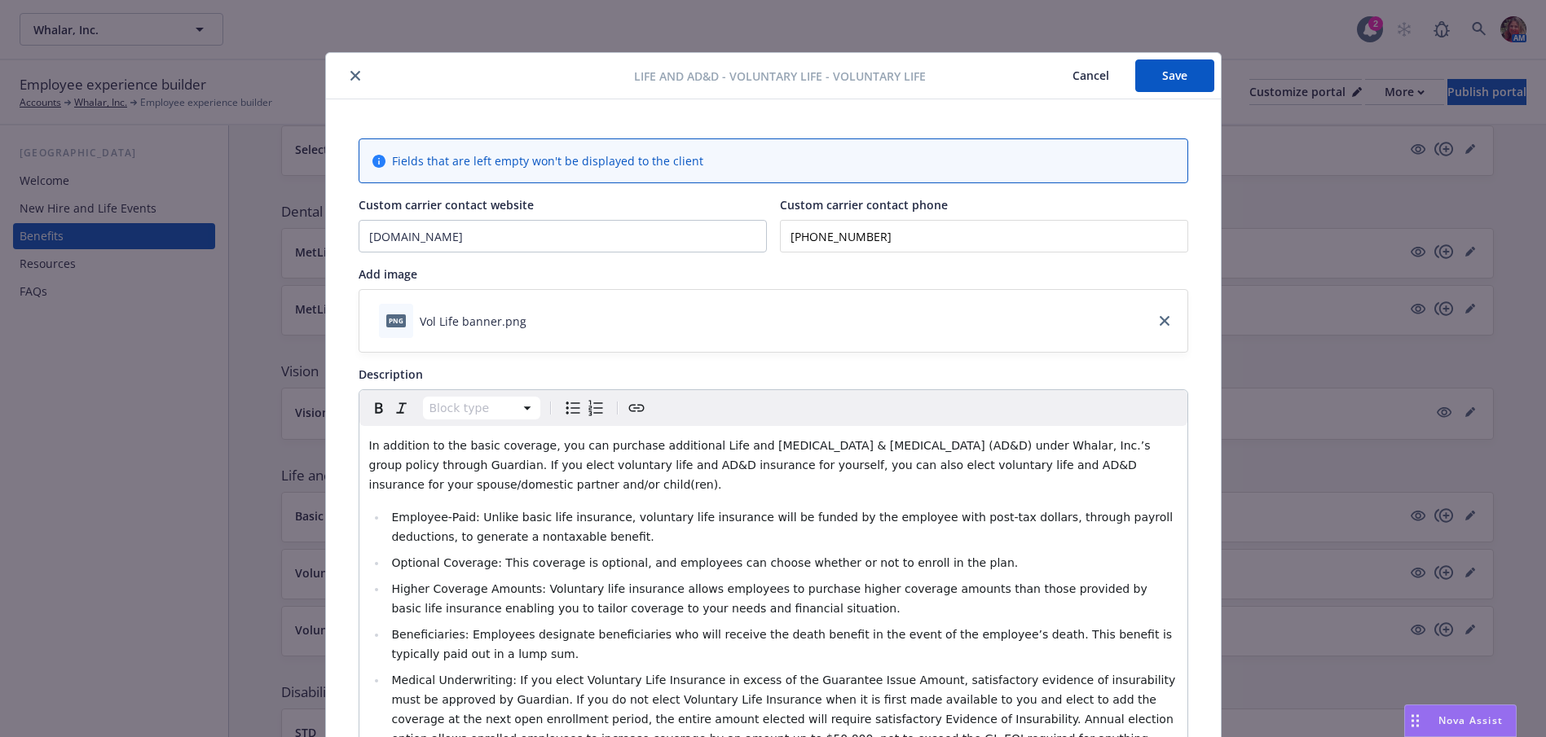
click at [1157, 76] on button "Save" at bounding box center [1174, 75] width 79 height 33
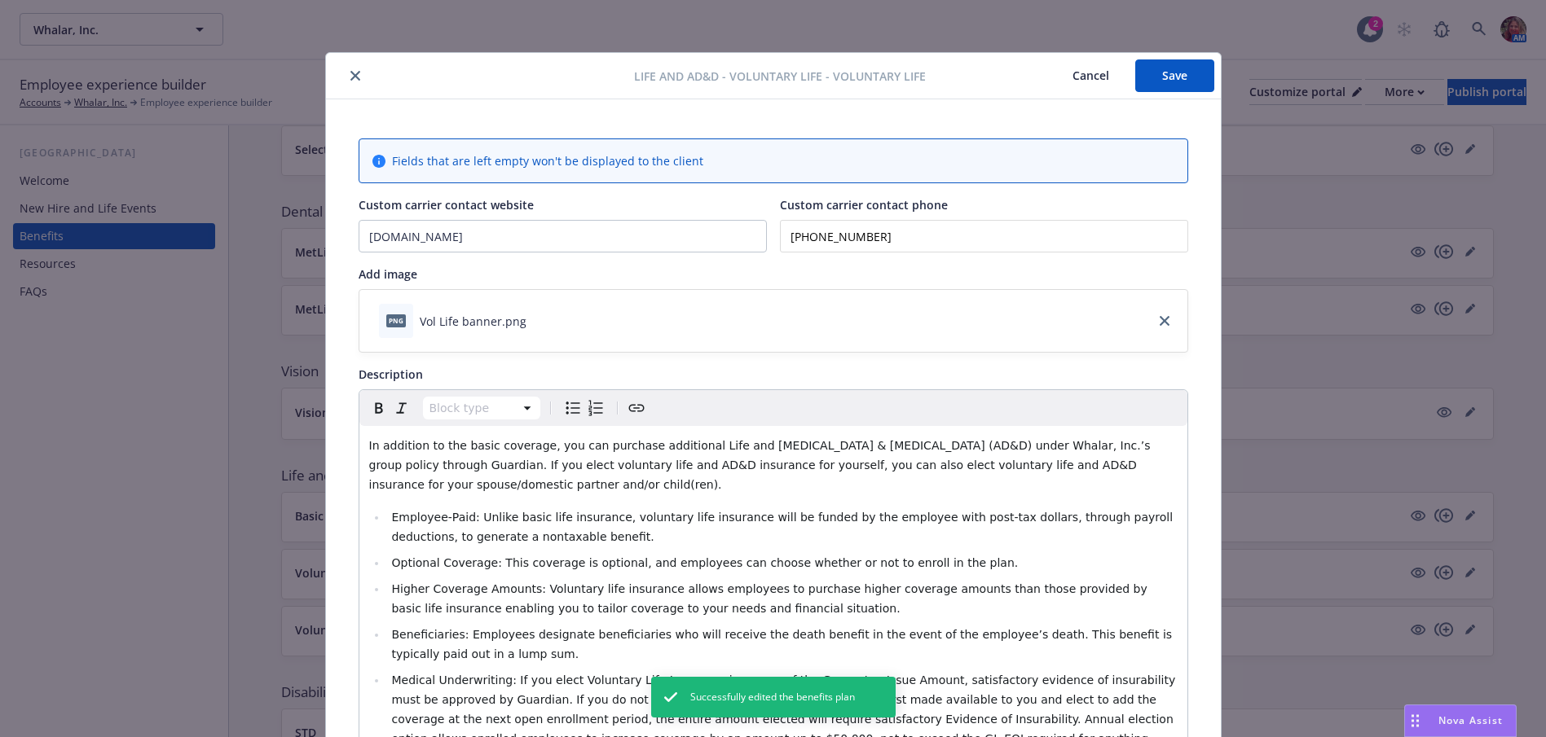
click at [345, 78] on button "close" at bounding box center [355, 76] width 20 height 20
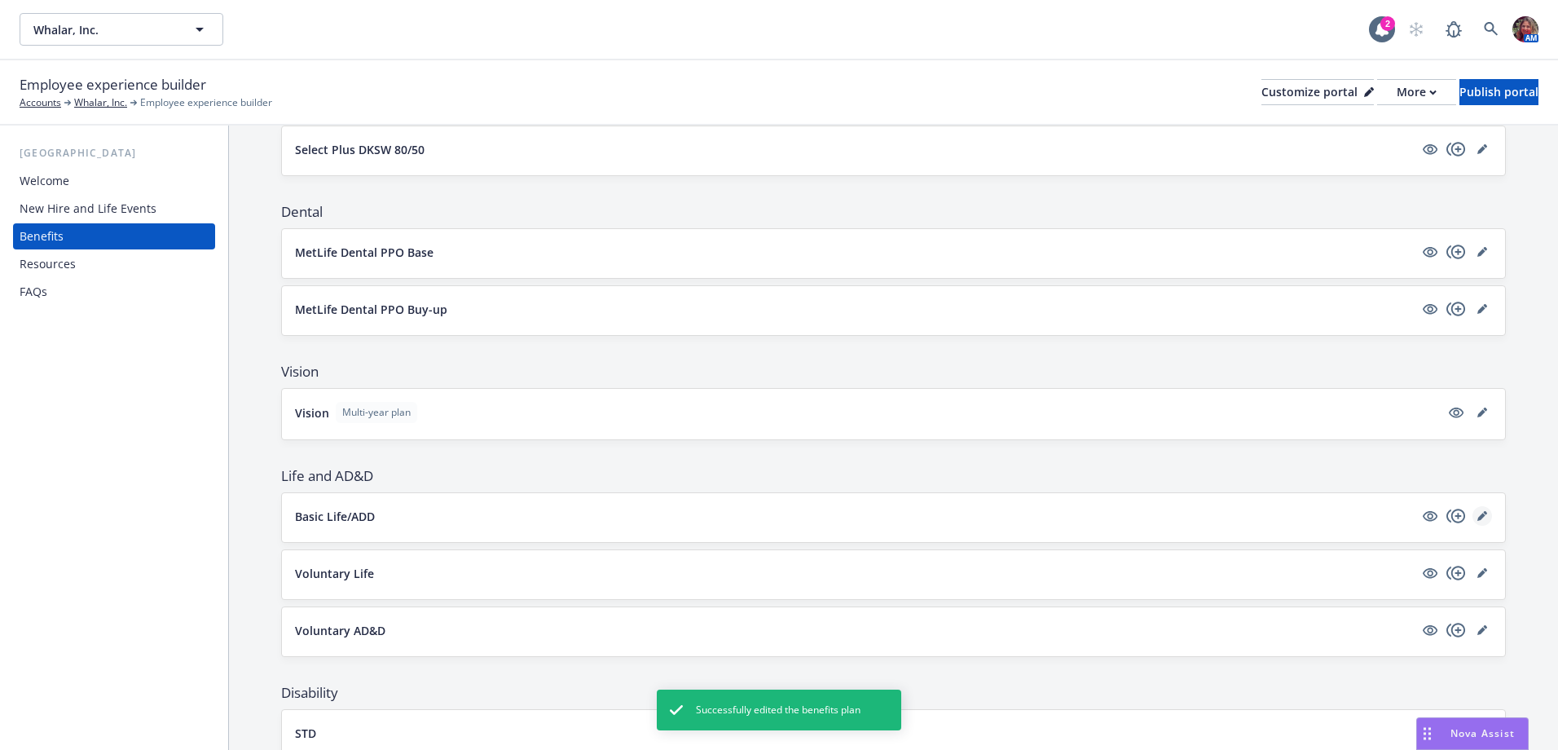
click at [1472, 521] on link "editPencil" at bounding box center [1482, 516] width 20 height 20
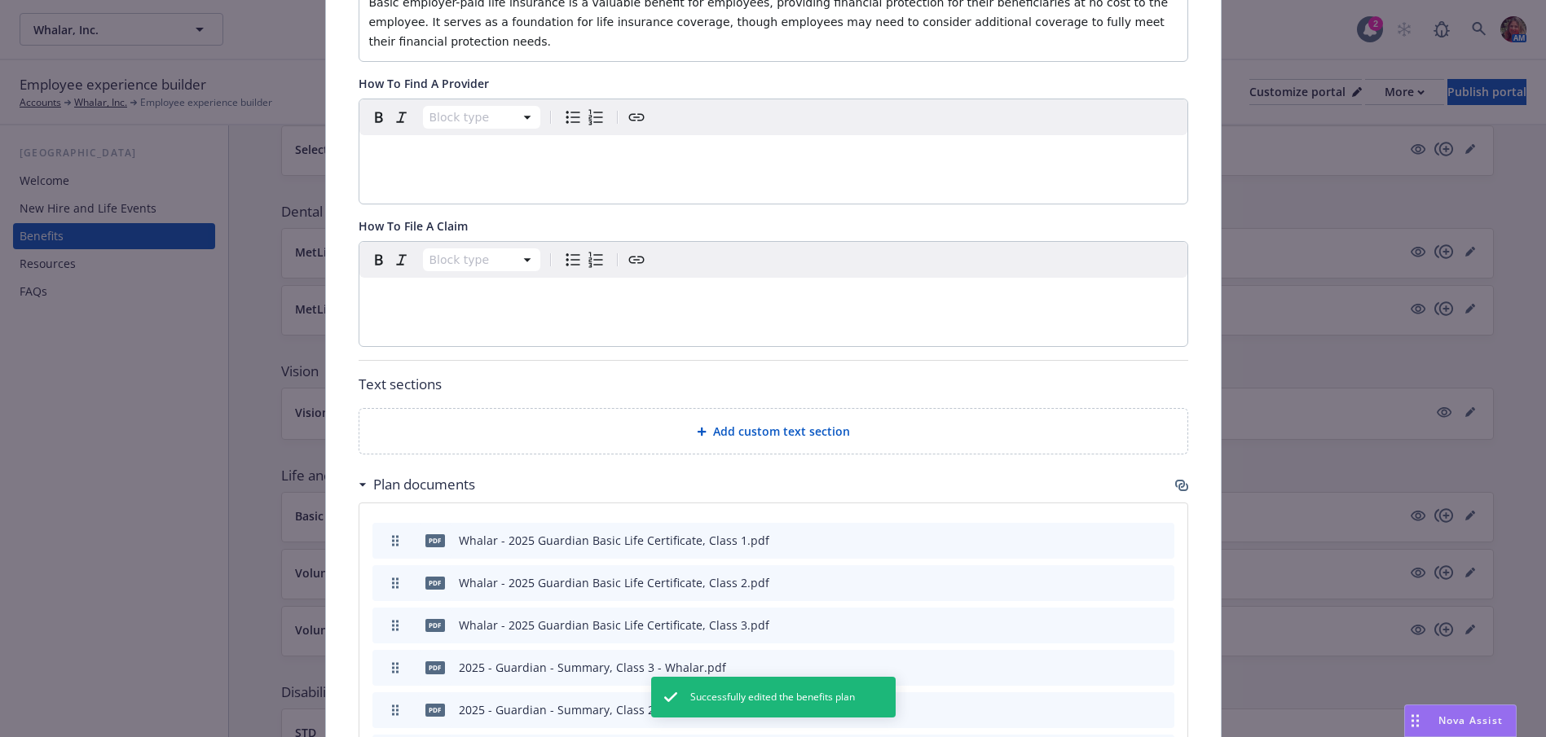
scroll to position [864, 0]
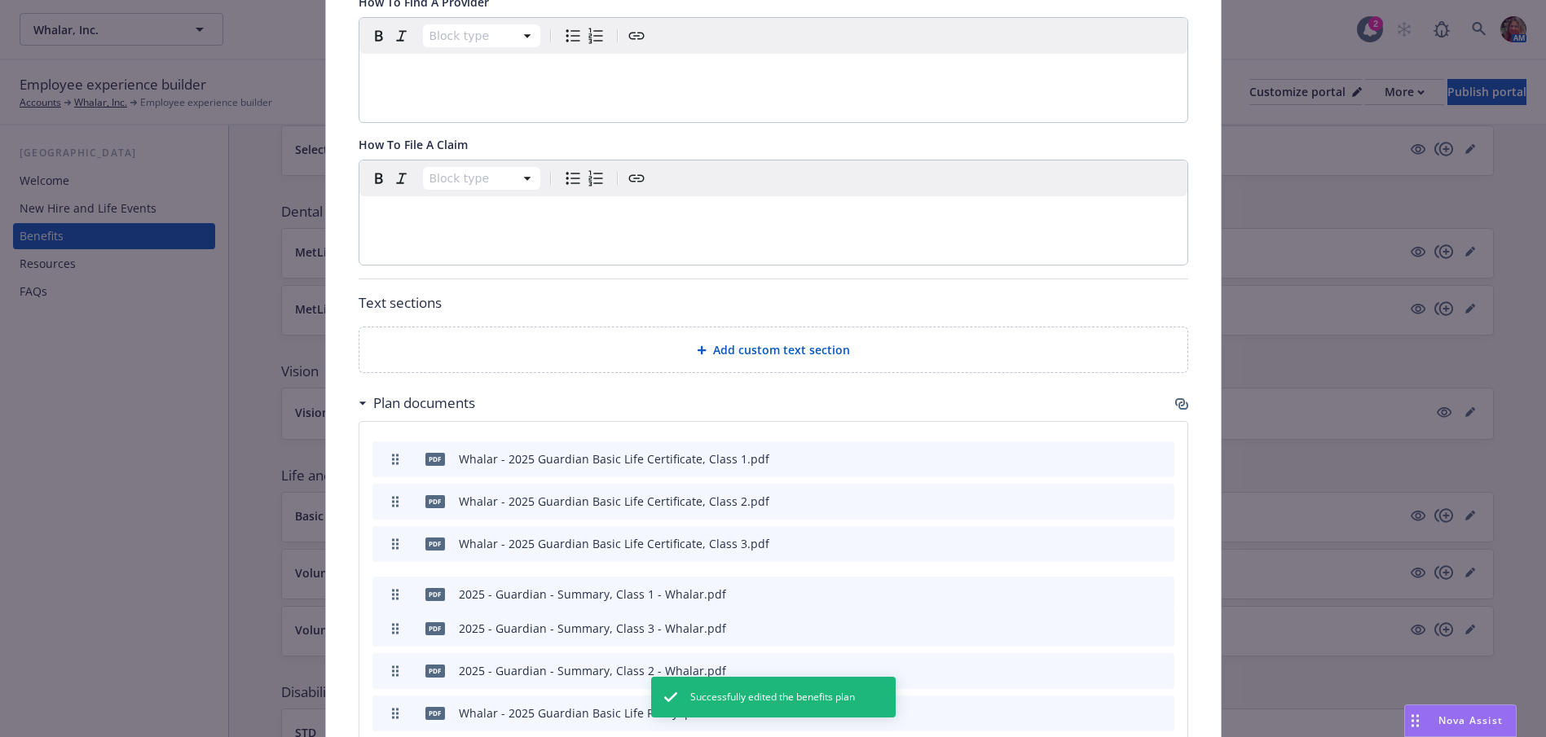
drag, startPoint x: 383, startPoint y: 631, endPoint x: 393, endPoint y: 555, distance: 77.2
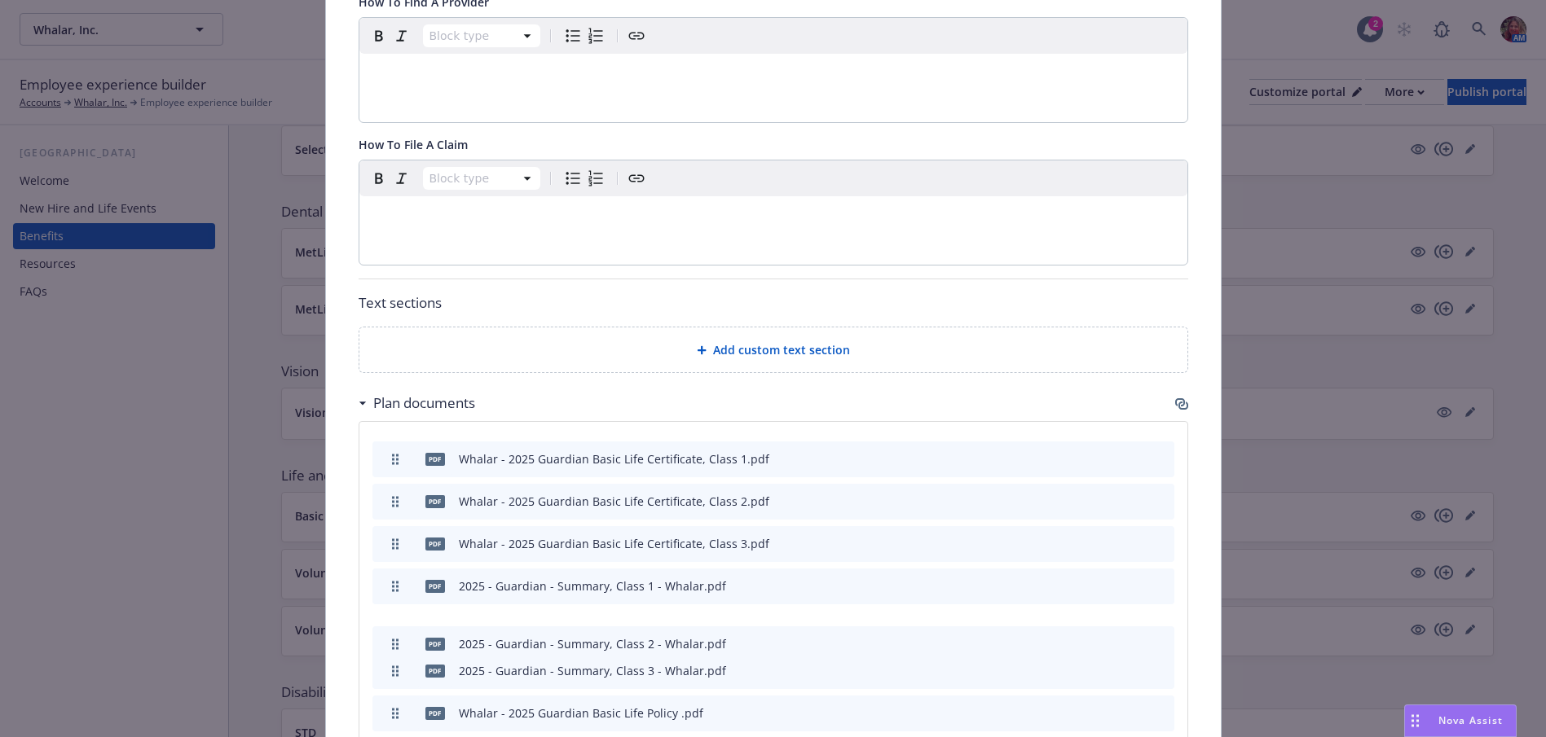
drag, startPoint x: 389, startPoint y: 633, endPoint x: 390, endPoint y: 606, distance: 26.9
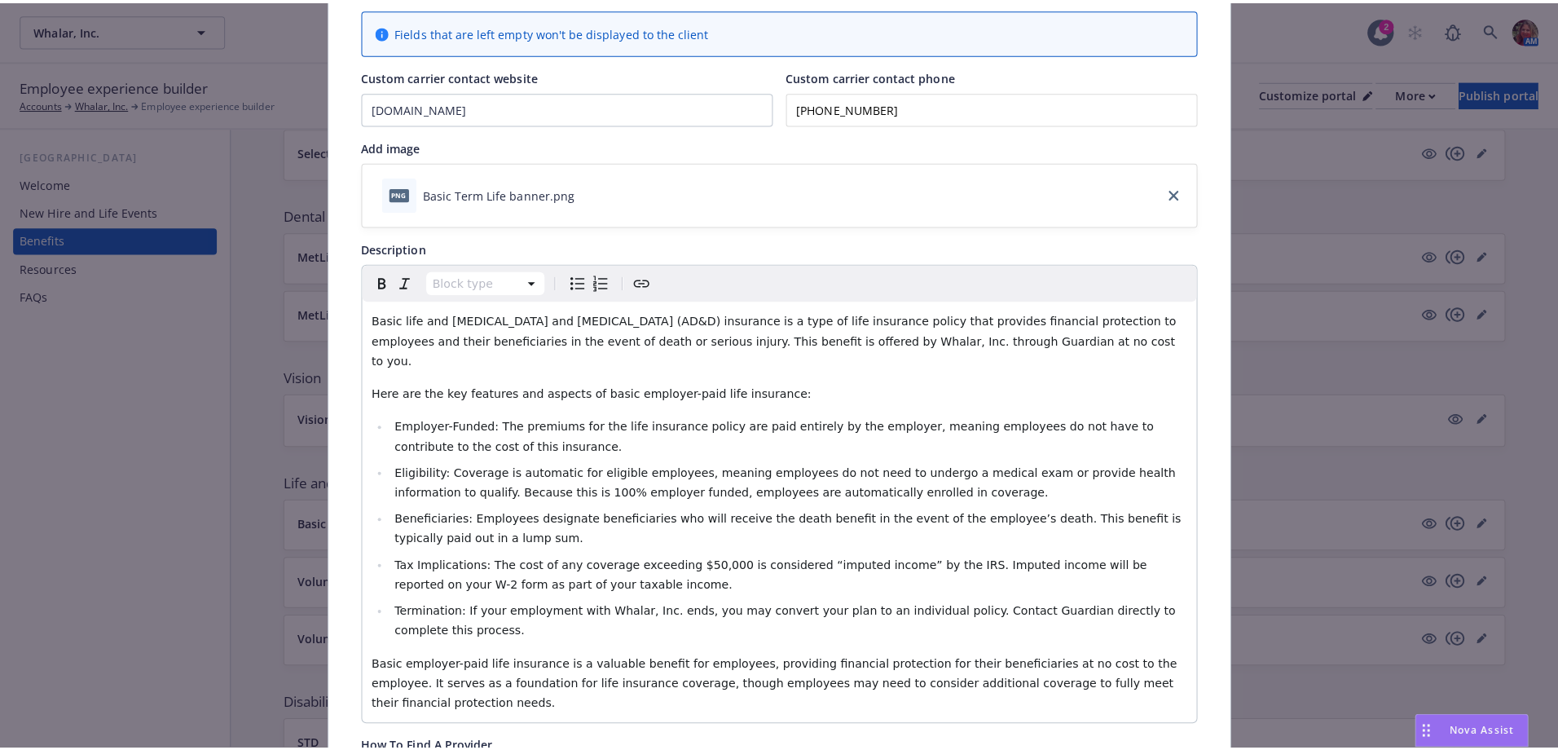
scroll to position [0, 0]
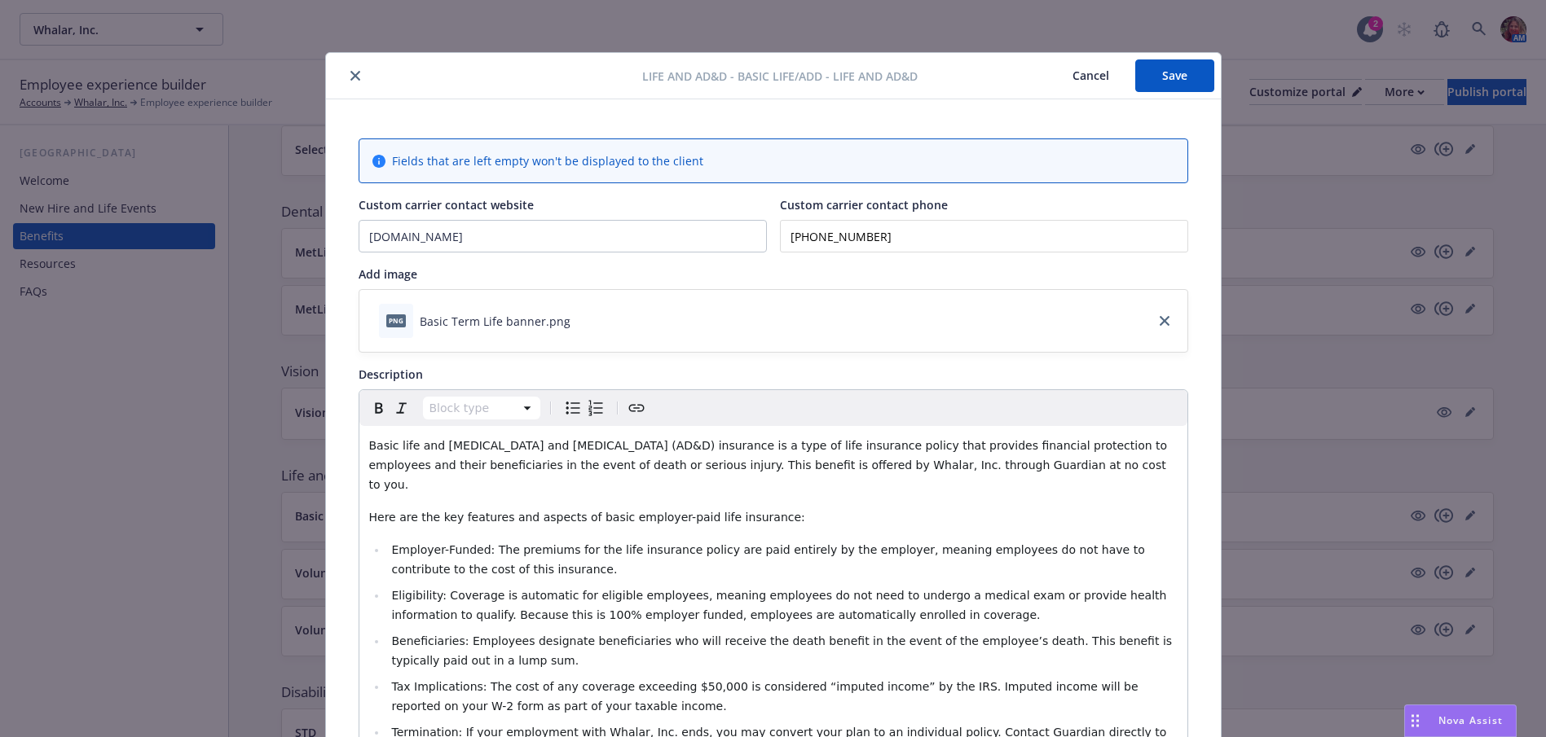
click at [1181, 81] on button "Save" at bounding box center [1174, 75] width 79 height 33
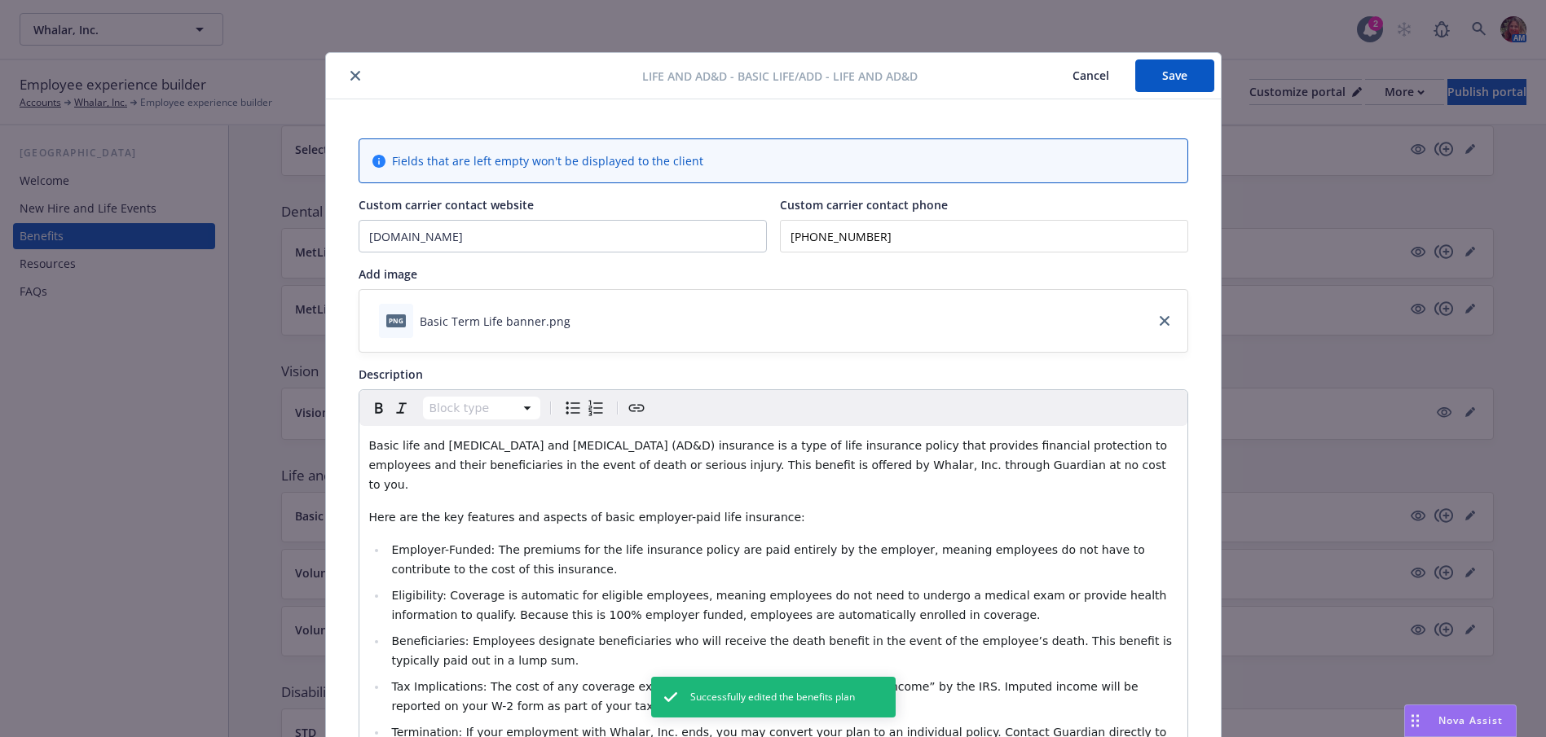
click at [356, 80] on button "close" at bounding box center [355, 76] width 20 height 20
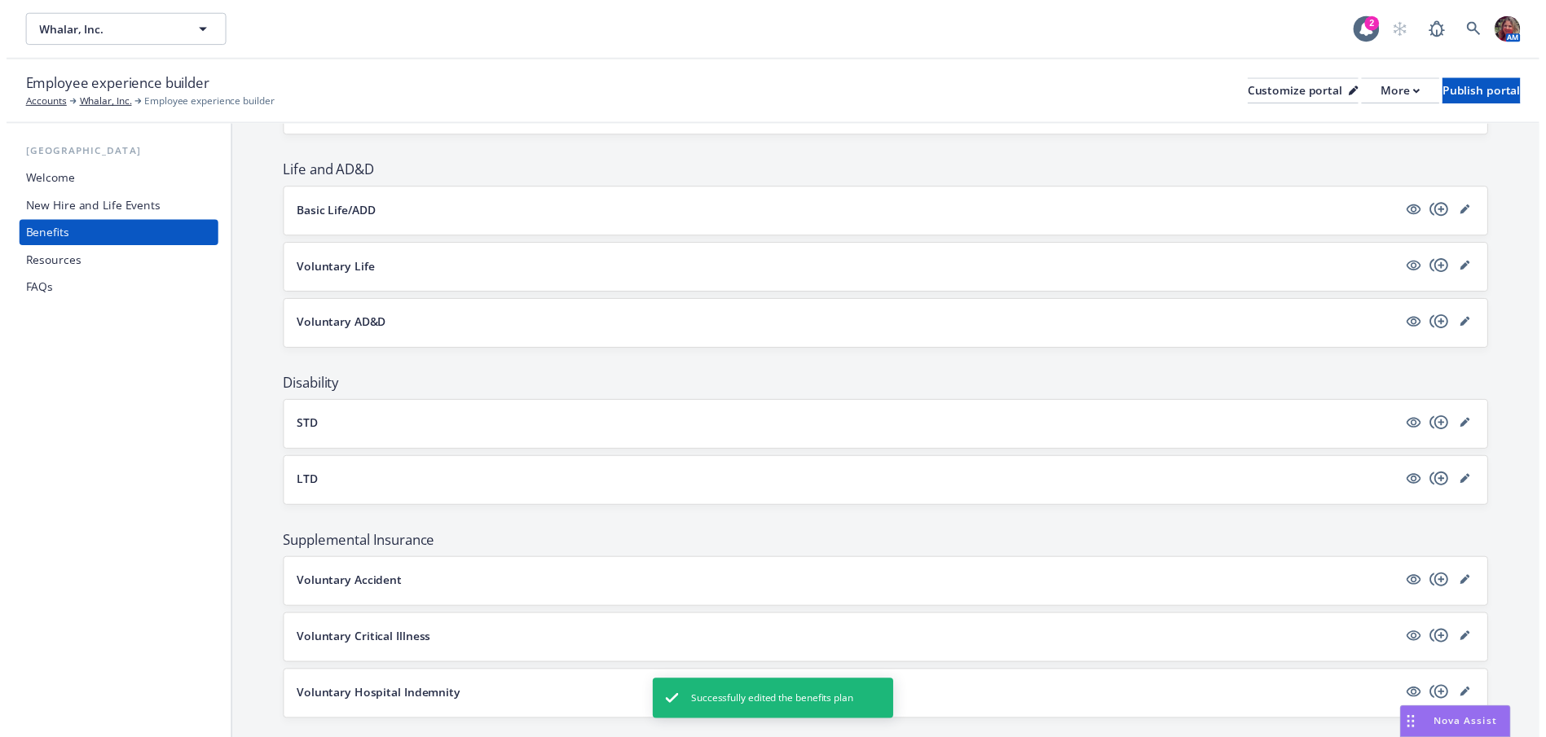
scroll to position [636, 0]
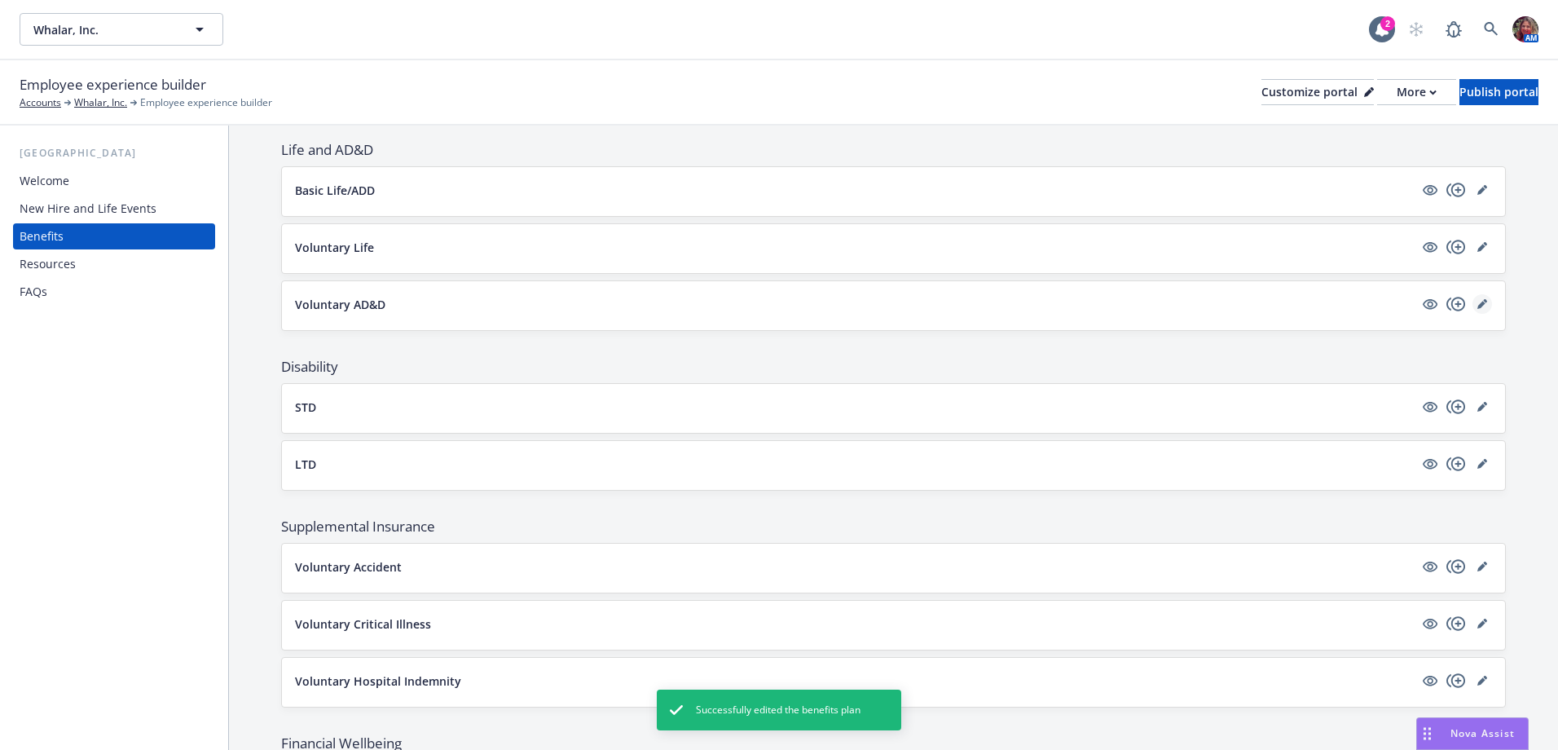
click at [1476, 304] on link "editPencil" at bounding box center [1482, 304] width 20 height 20
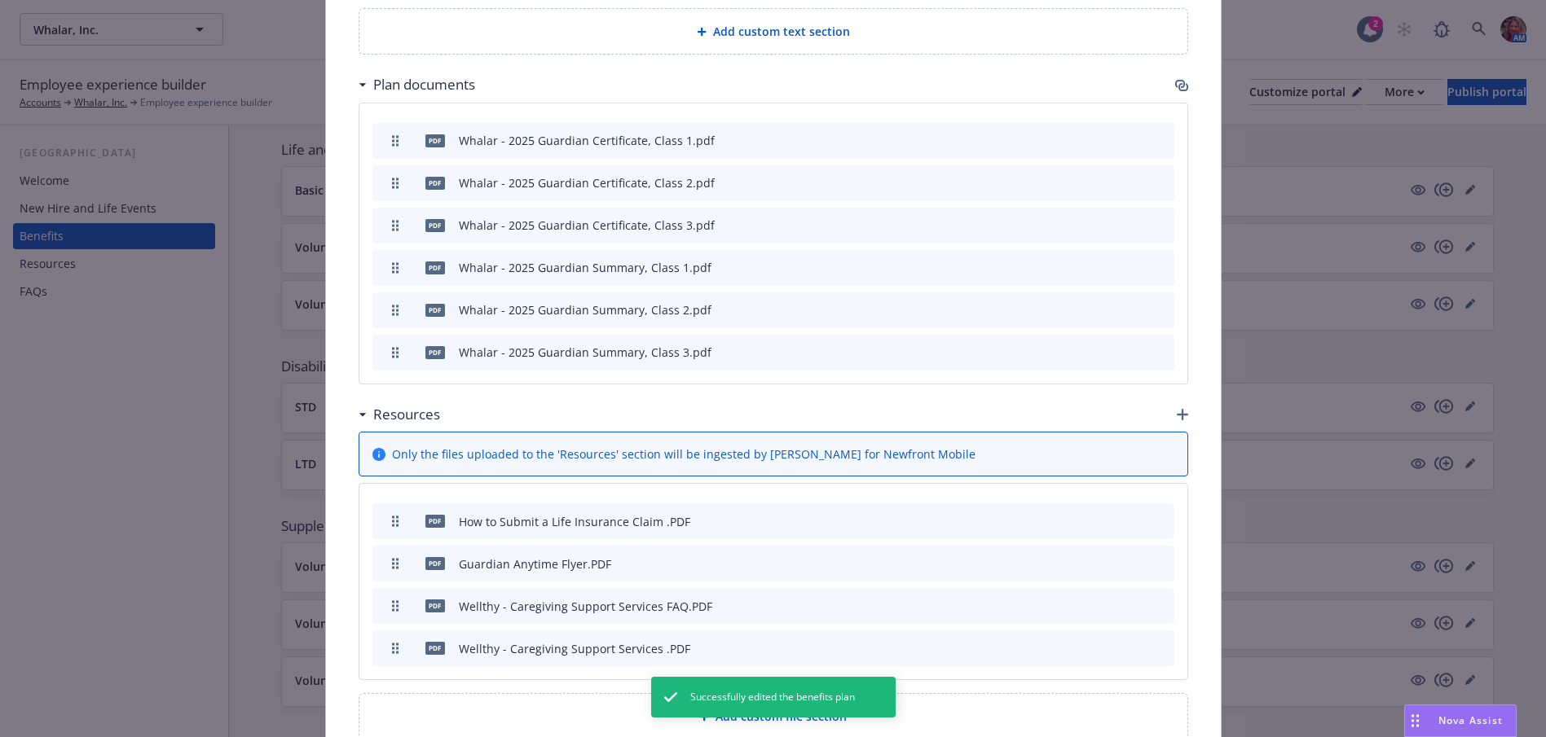
scroll to position [1108, 0]
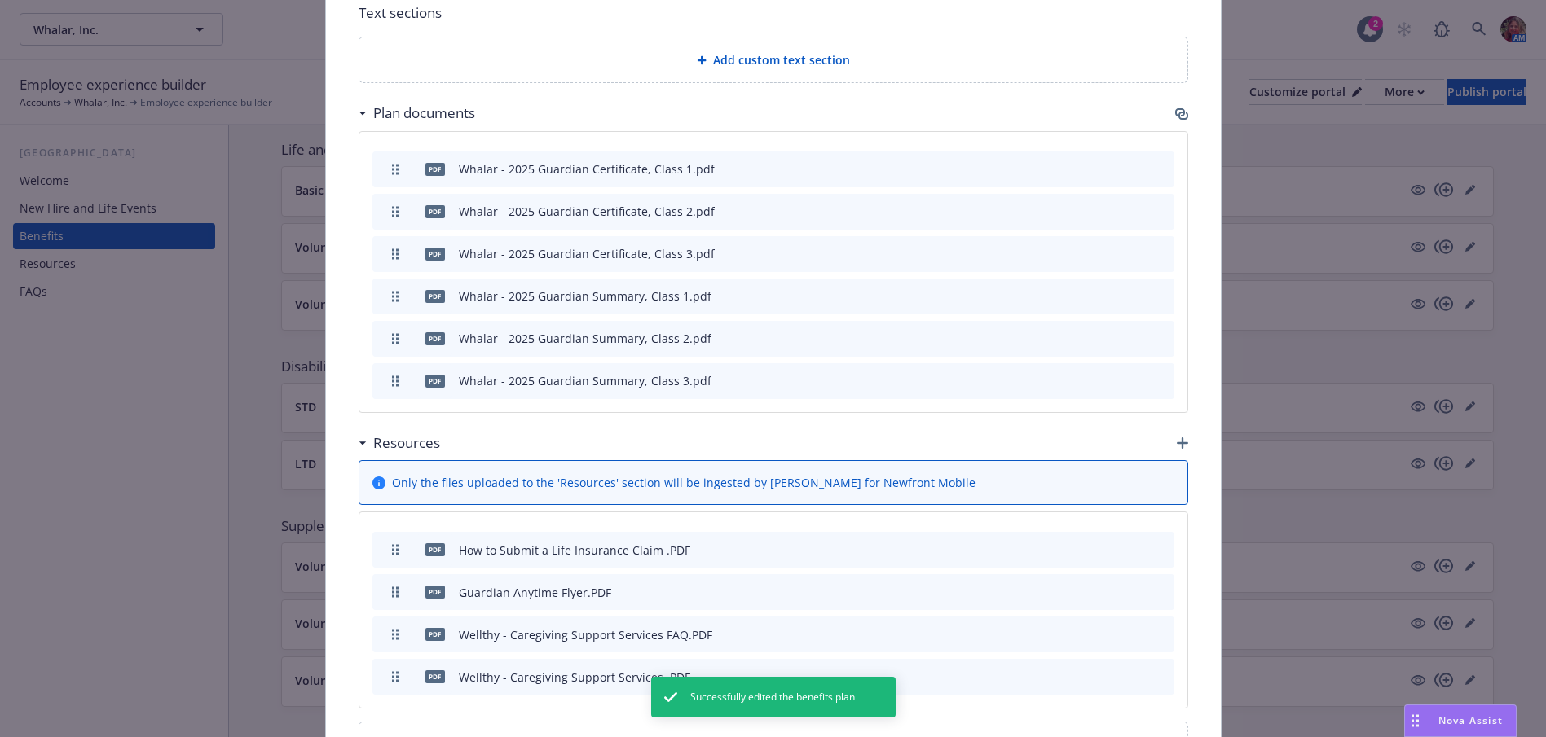
click at [1172, 103] on div "Plan documents" at bounding box center [772, 113] width 829 height 34
click at [1179, 116] on icon "button" at bounding box center [1181, 114] width 13 height 13
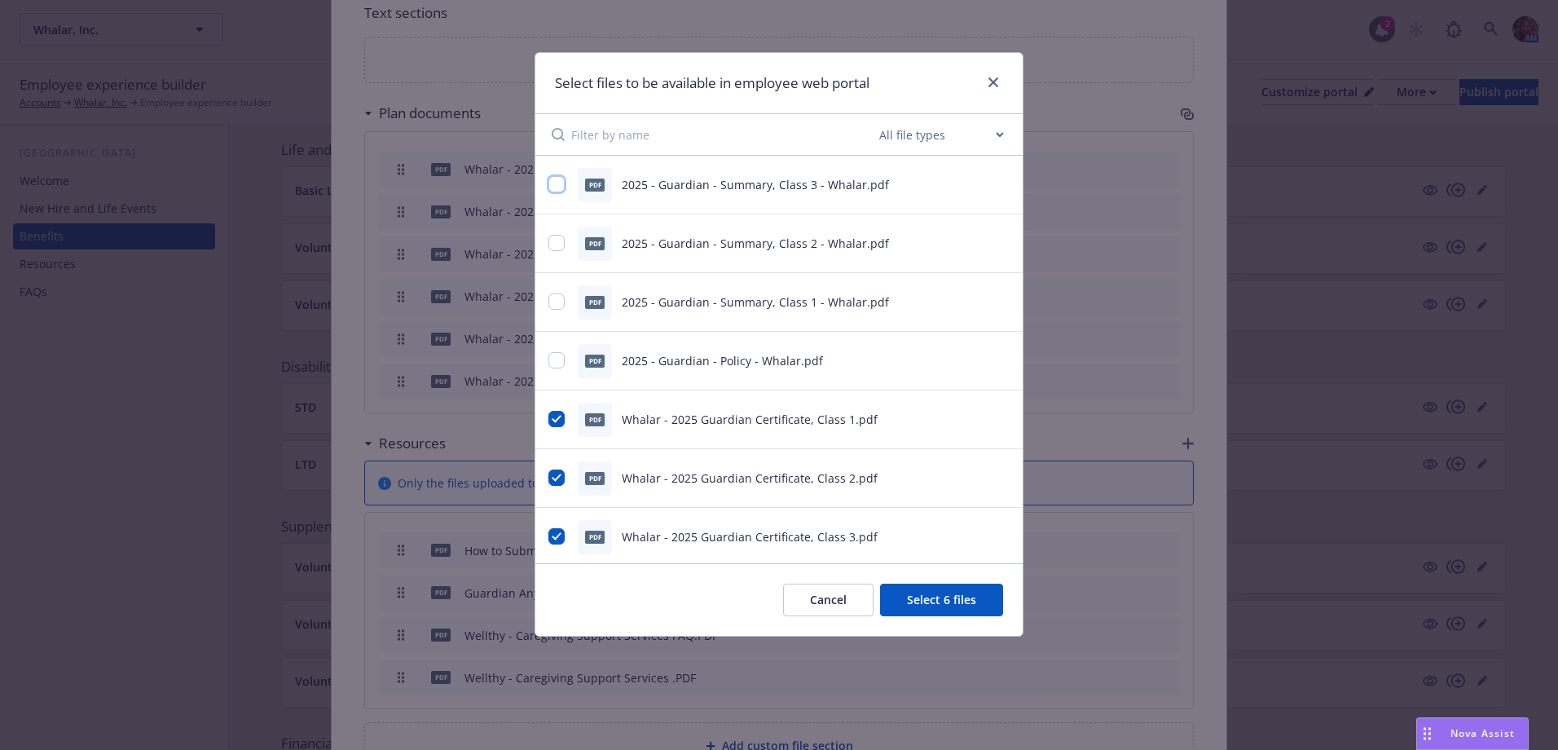
click at [557, 183] on input "checkbox" at bounding box center [556, 184] width 16 height 16
checkbox input "true"
click at [559, 249] on input "checkbox" at bounding box center [556, 243] width 16 height 16
checkbox input "true"
click at [557, 310] on input "checkbox" at bounding box center [556, 301] width 16 height 16
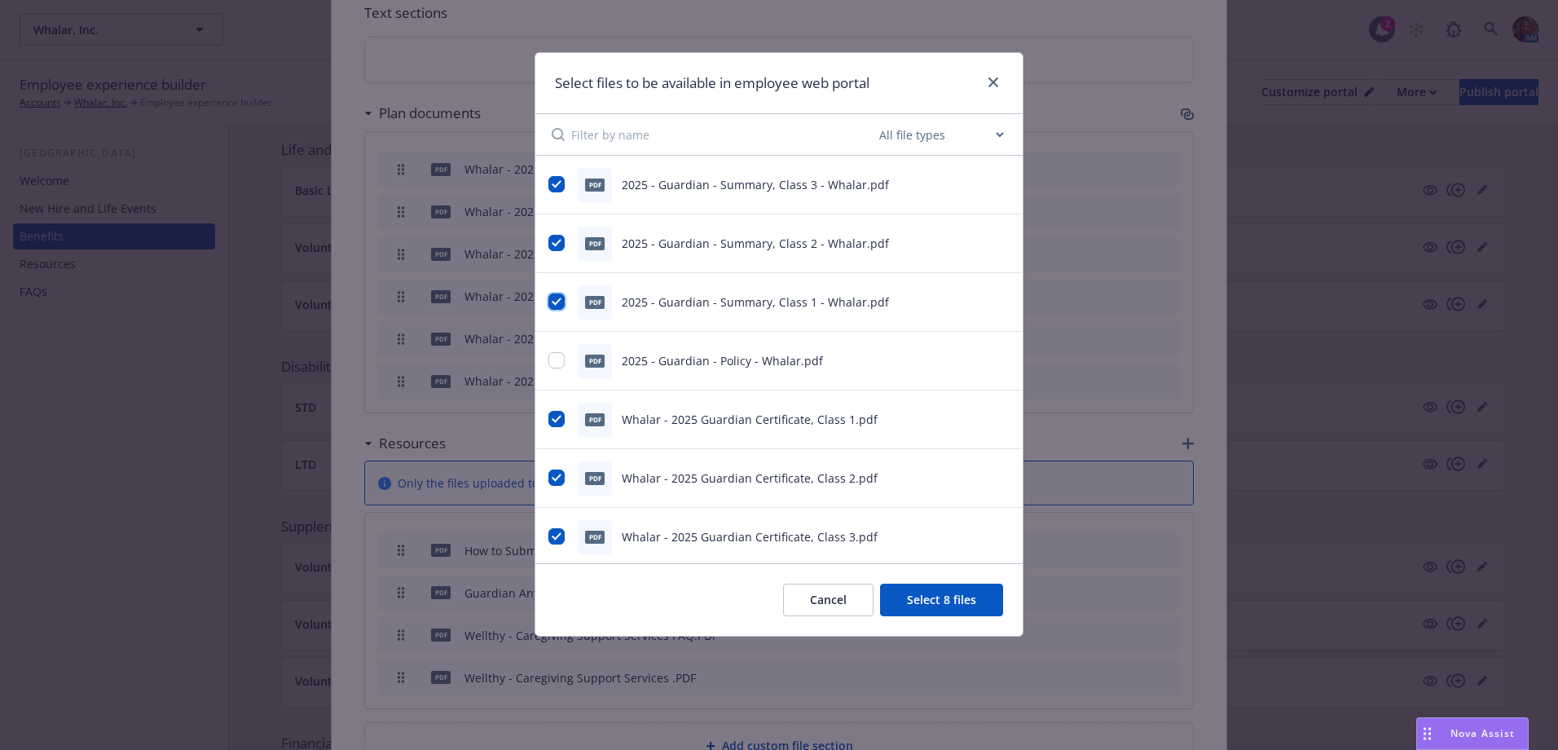
checkbox input "true"
click at [556, 358] on input "checkbox" at bounding box center [556, 360] width 16 height 16
checkbox input "true"
click at [900, 592] on button "Select 10 files" at bounding box center [938, 599] width 130 height 33
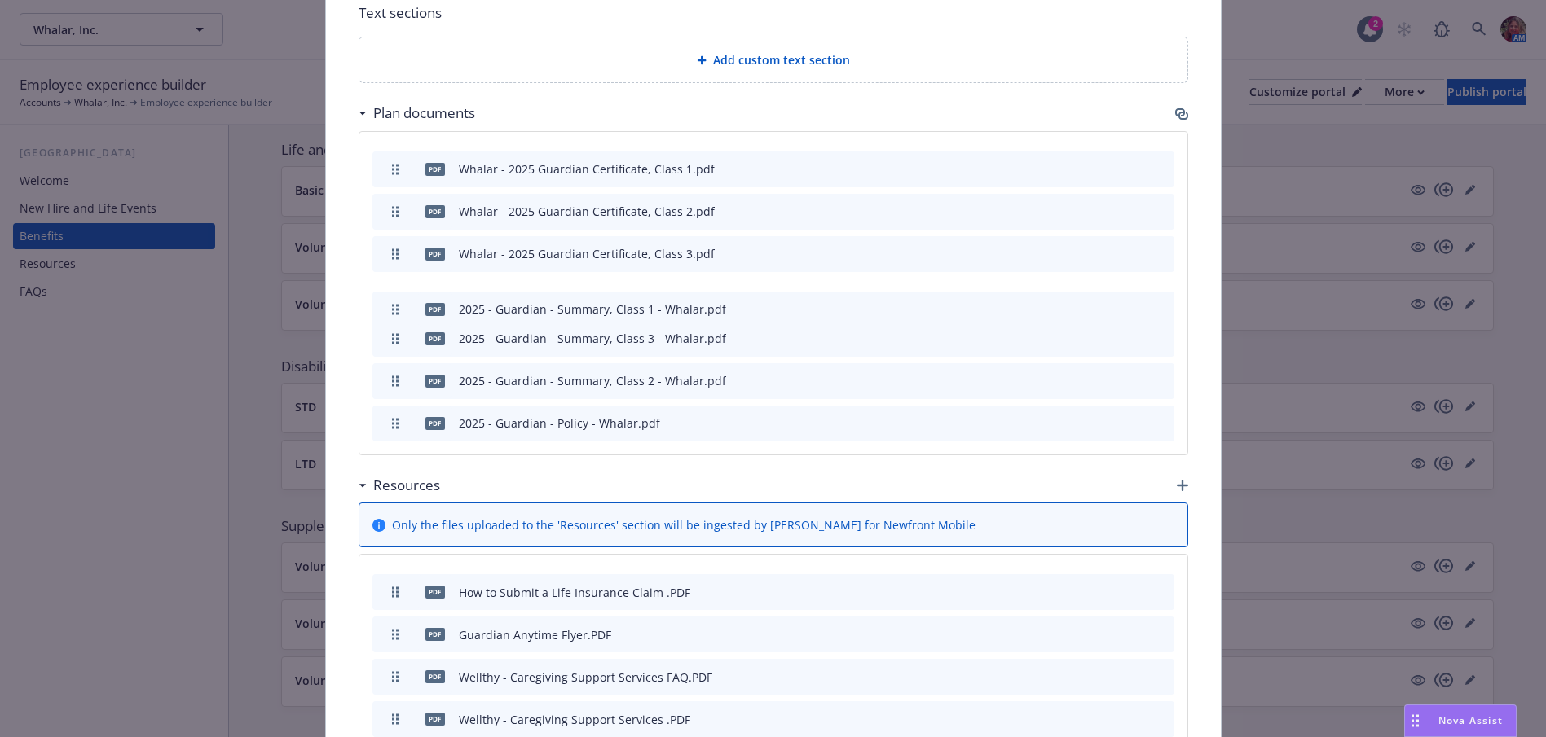
drag, startPoint x: 389, startPoint y: 385, endPoint x: 397, endPoint y: 314, distance: 72.2
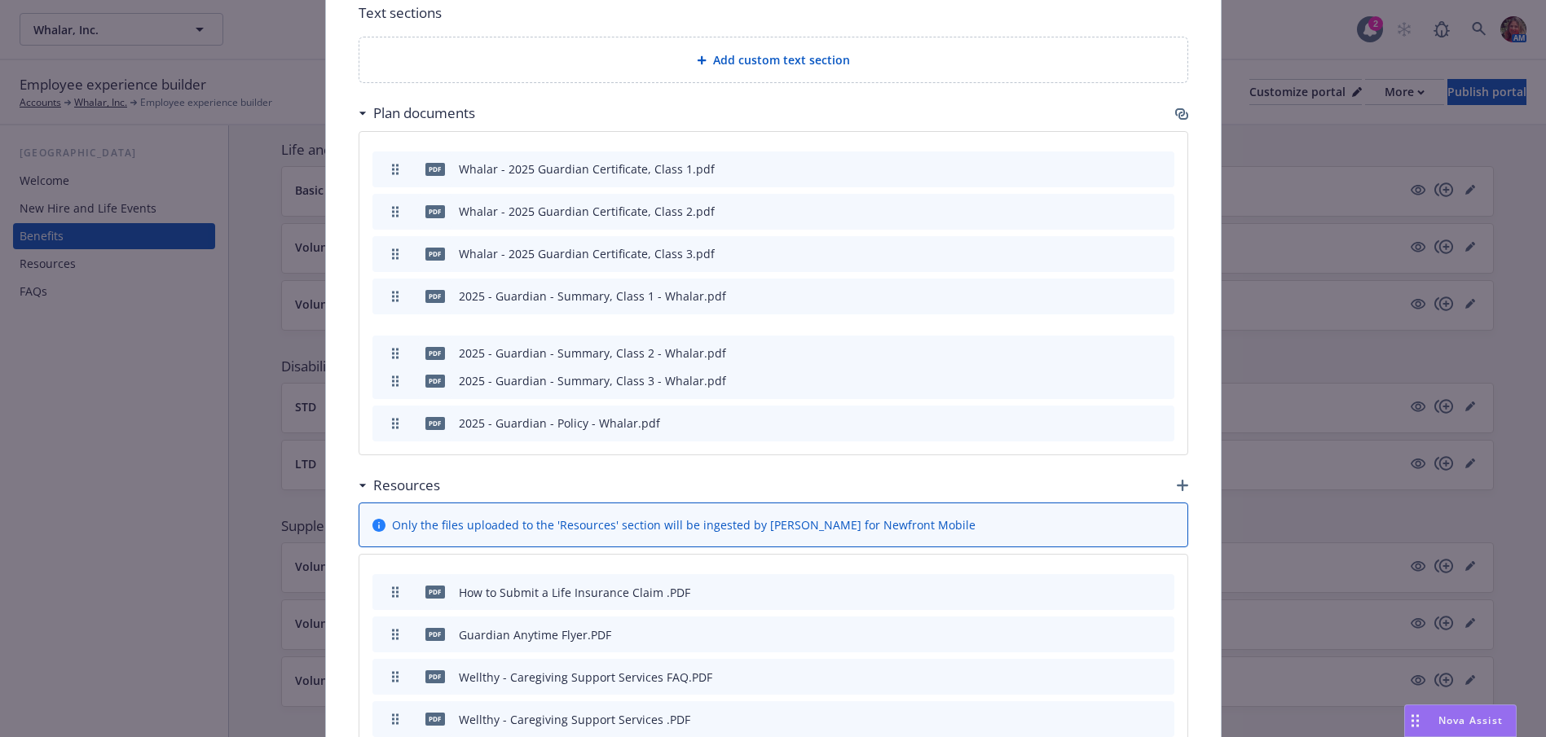
drag, startPoint x: 391, startPoint y: 381, endPoint x: 391, endPoint y: 354, distance: 27.7
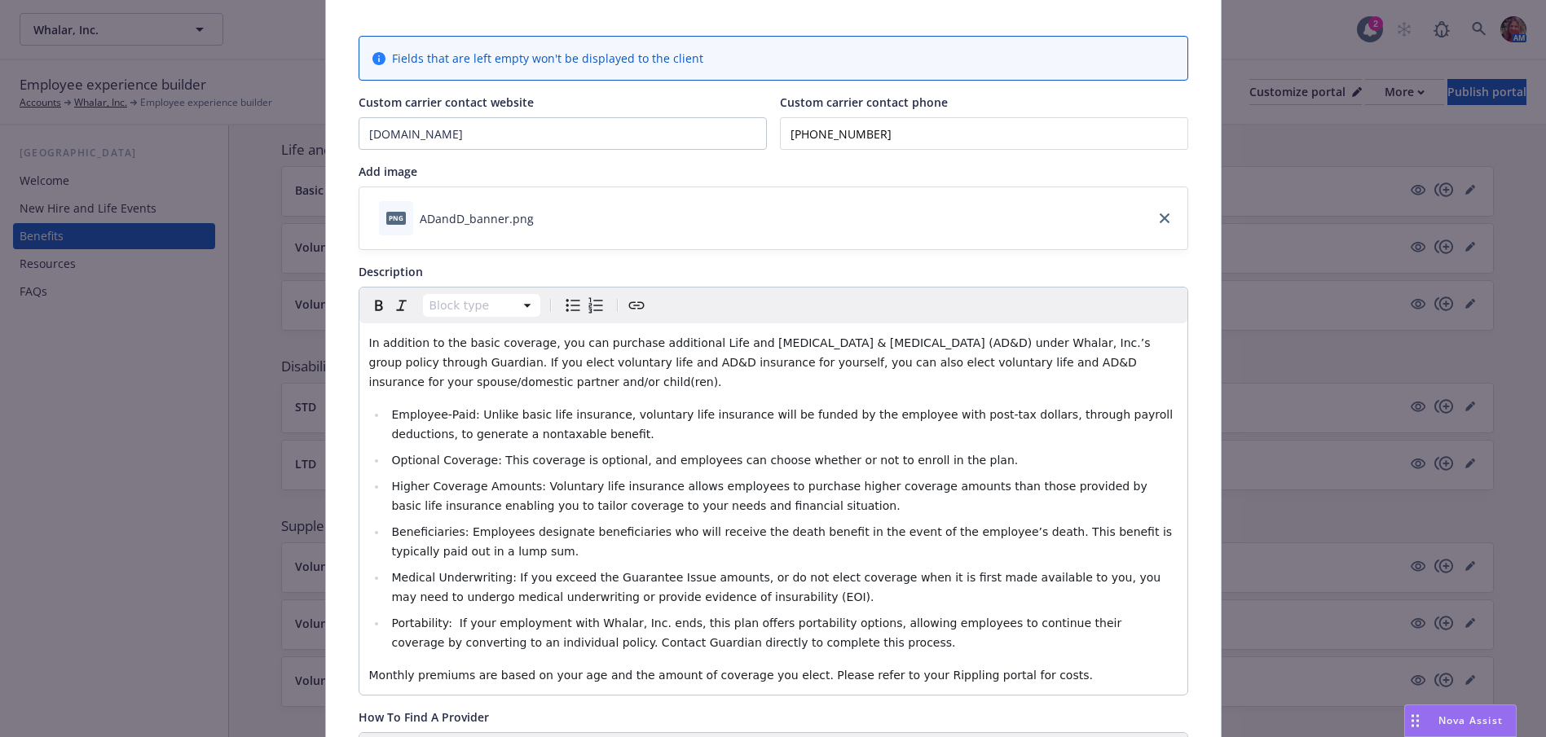
scroll to position [0, 0]
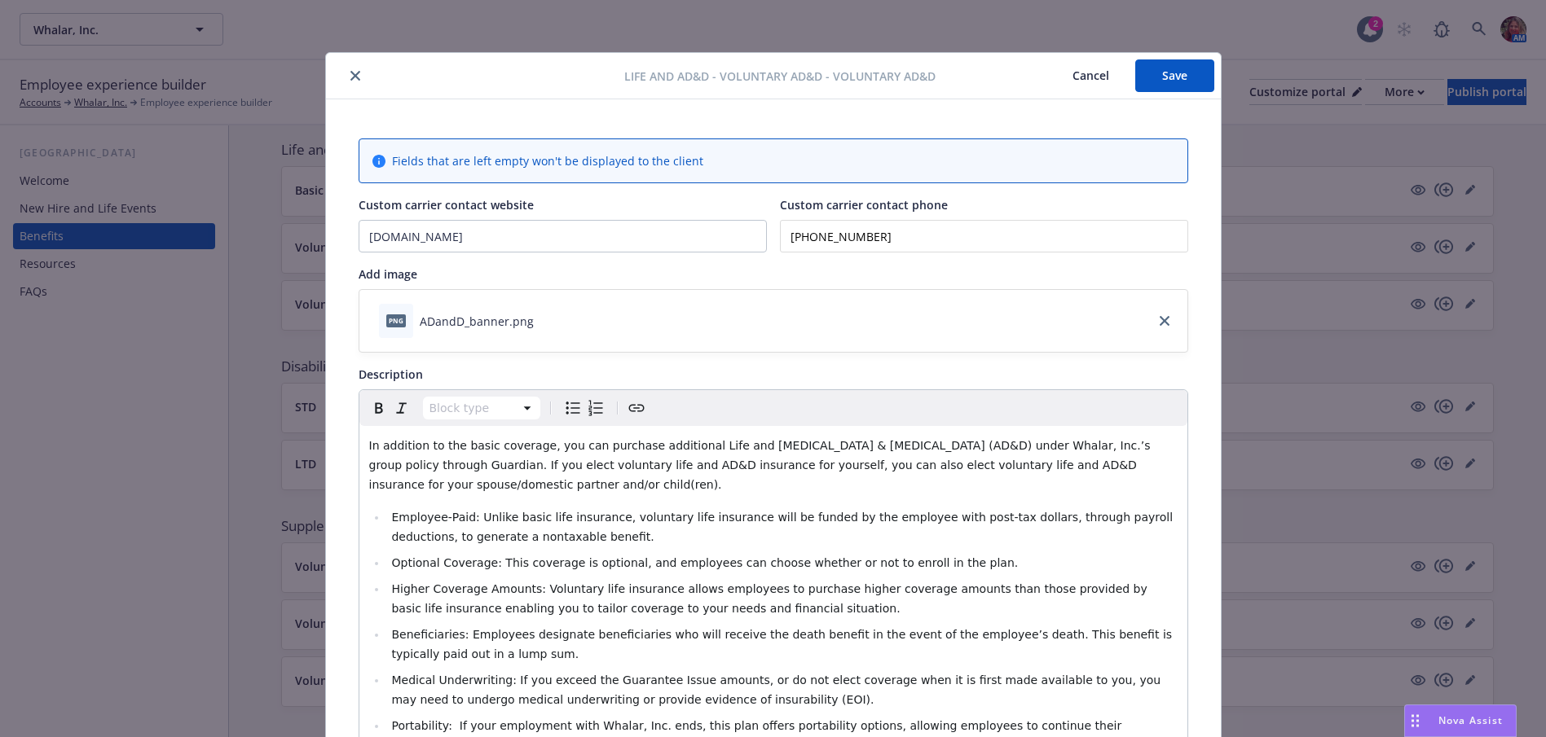
click at [1170, 81] on button "Save" at bounding box center [1174, 75] width 79 height 33
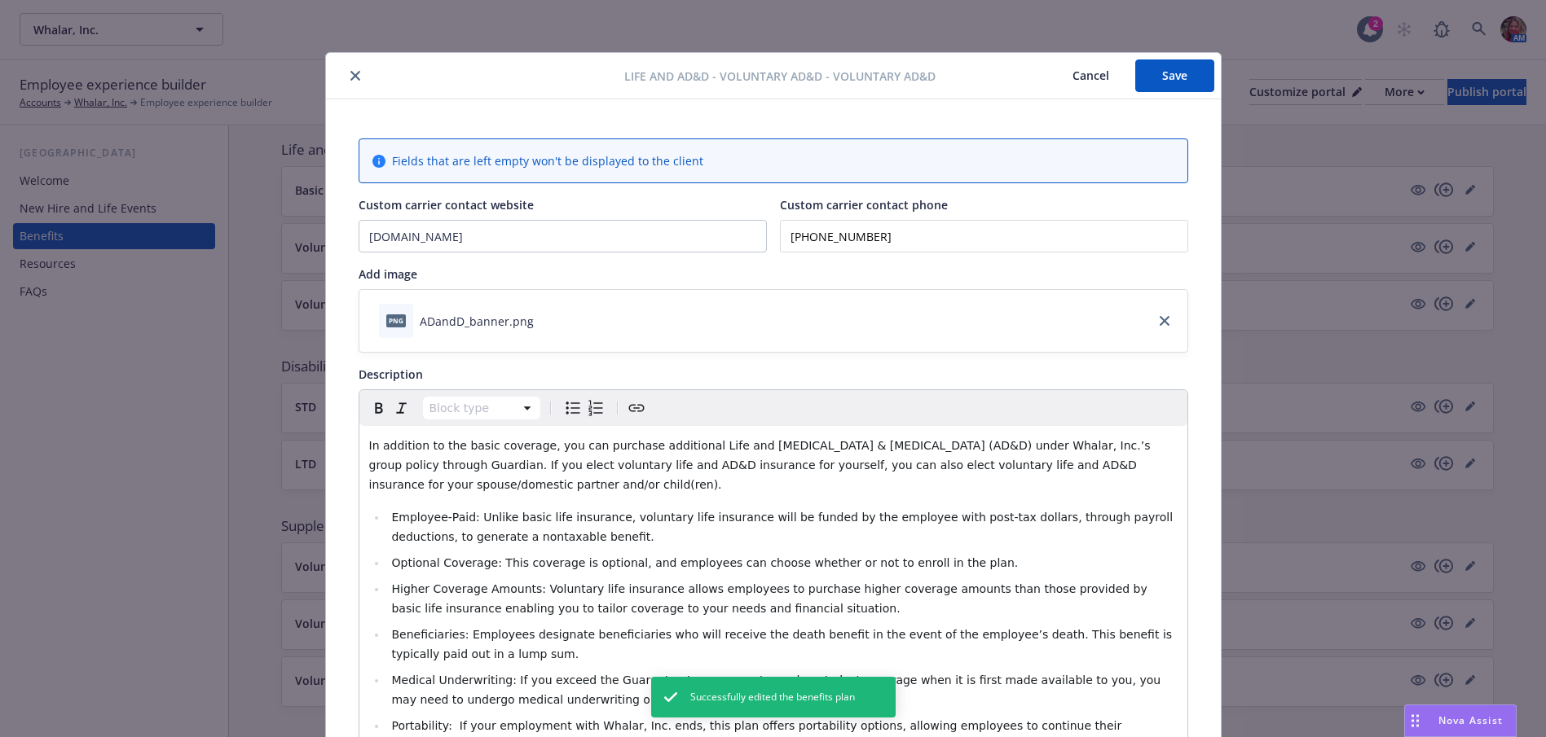
click at [350, 77] on icon "close" at bounding box center [355, 76] width 10 height 10
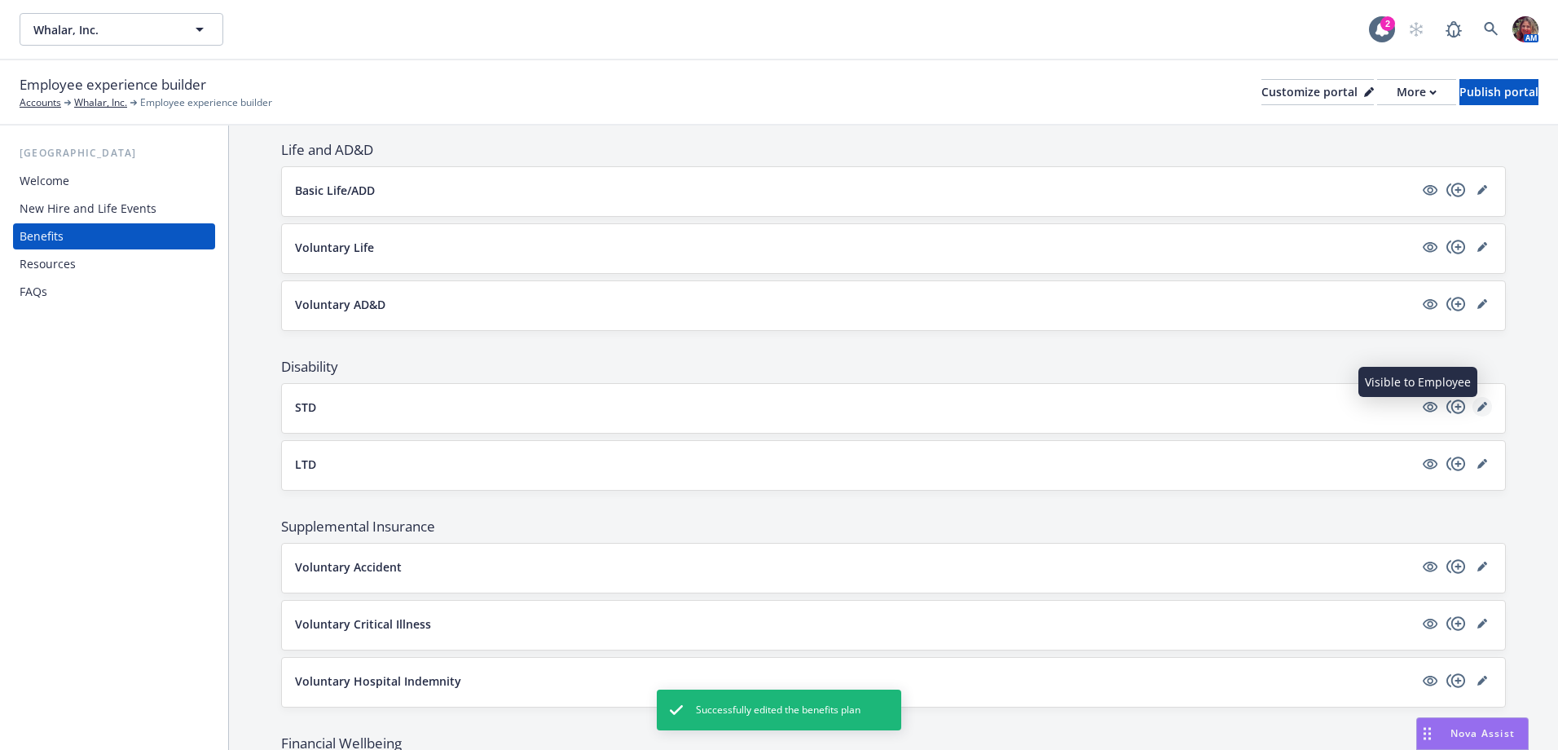
click at [1476, 407] on link "editPencil" at bounding box center [1482, 407] width 20 height 20
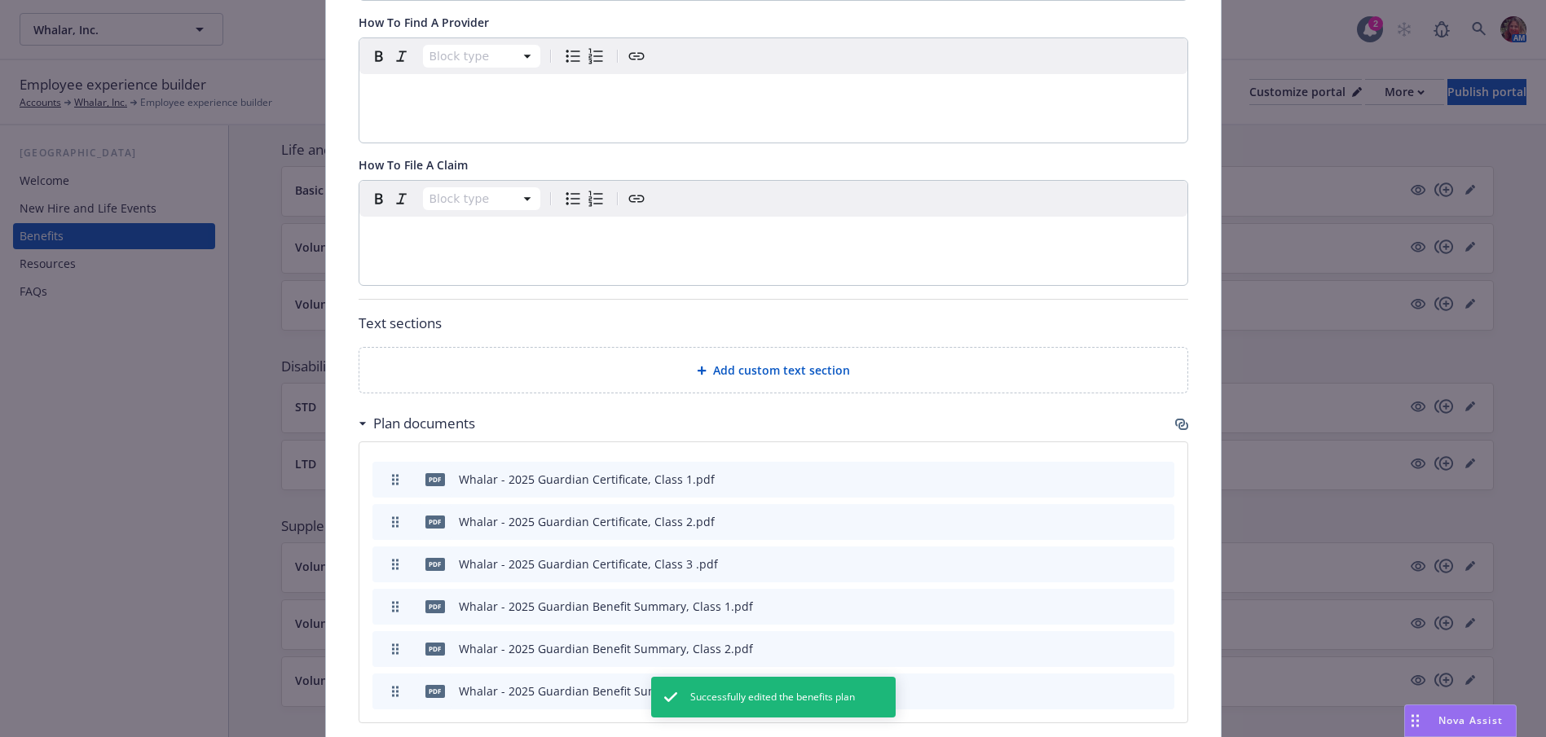
scroll to position [864, 0]
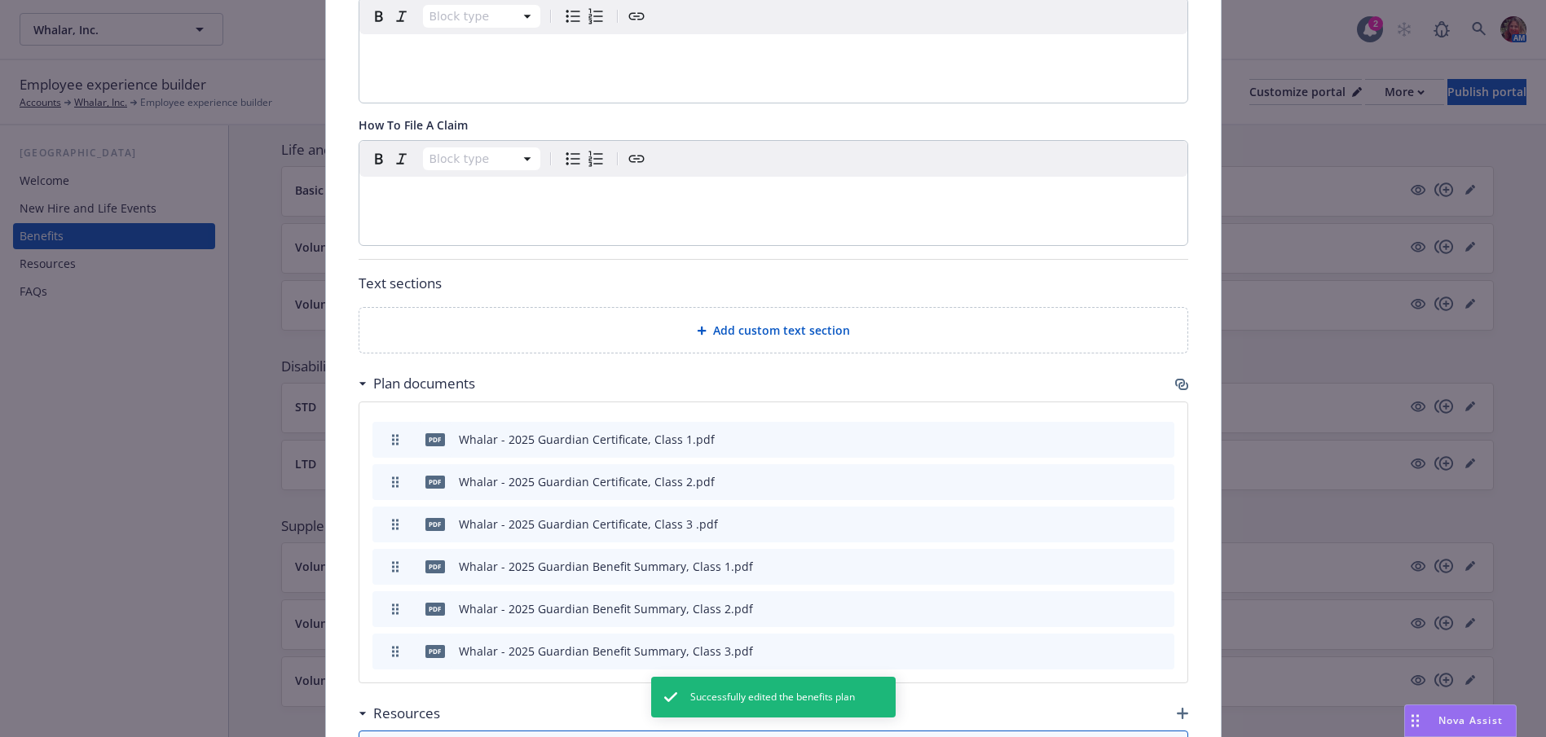
click at [1173, 367] on div "Plan documents" at bounding box center [772, 384] width 829 height 34
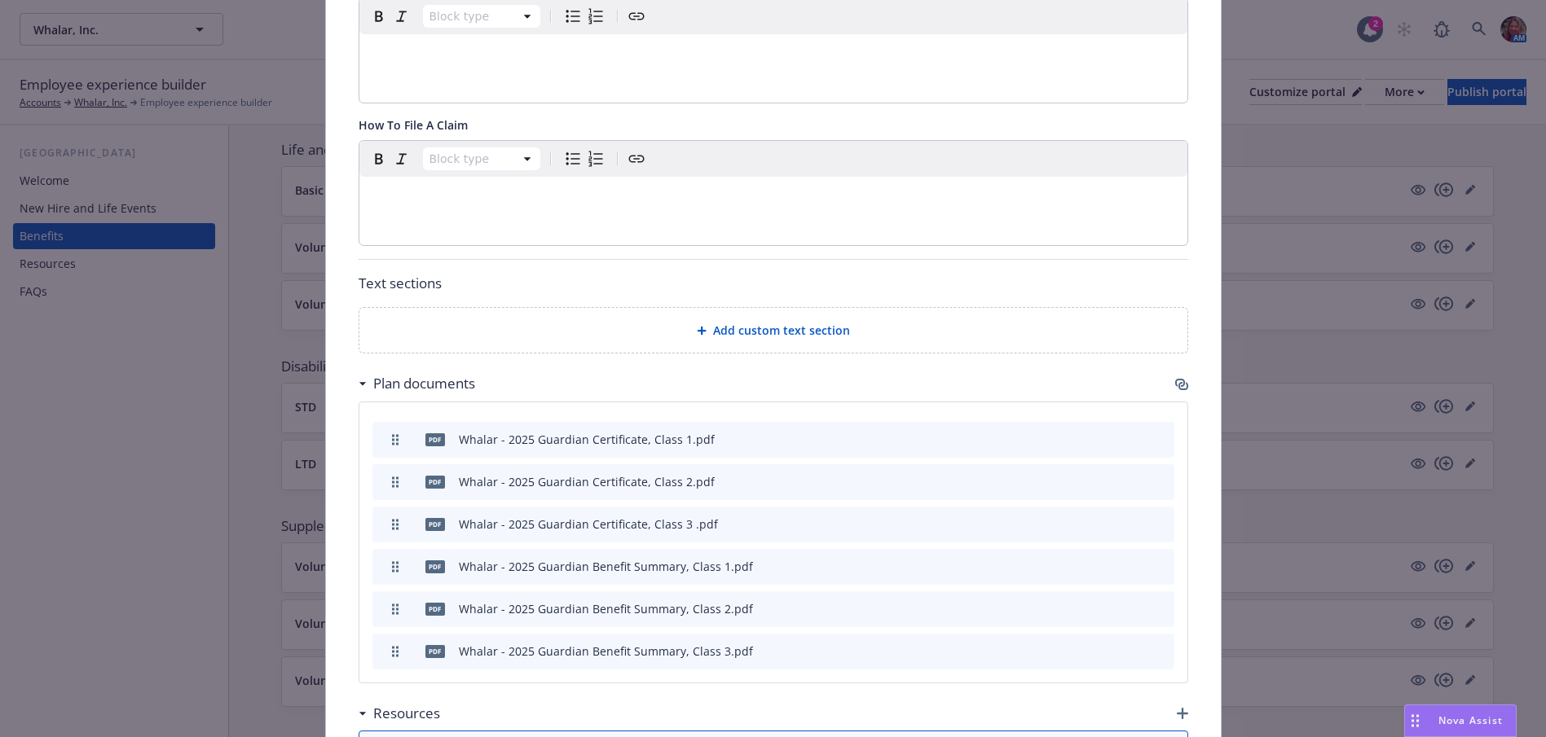
click at [1178, 382] on icon "button" at bounding box center [1183, 386] width 10 height 8
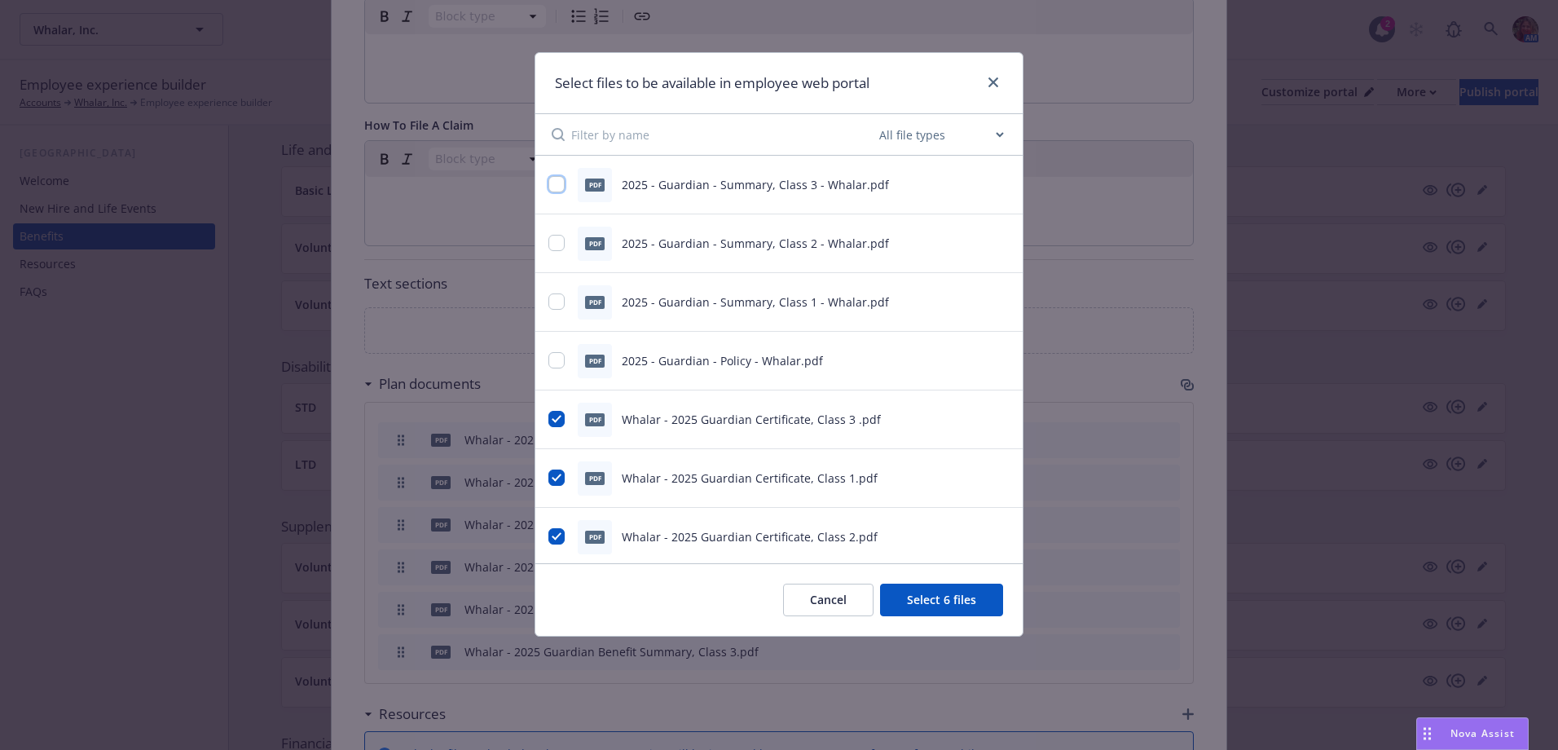
click at [558, 186] on input "checkbox" at bounding box center [556, 184] width 16 height 16
checkbox input "true"
click at [555, 244] on input "checkbox" at bounding box center [556, 243] width 16 height 16
checkbox input "true"
drag, startPoint x: 557, startPoint y: 306, endPoint x: 558, endPoint y: 319, distance: 13.1
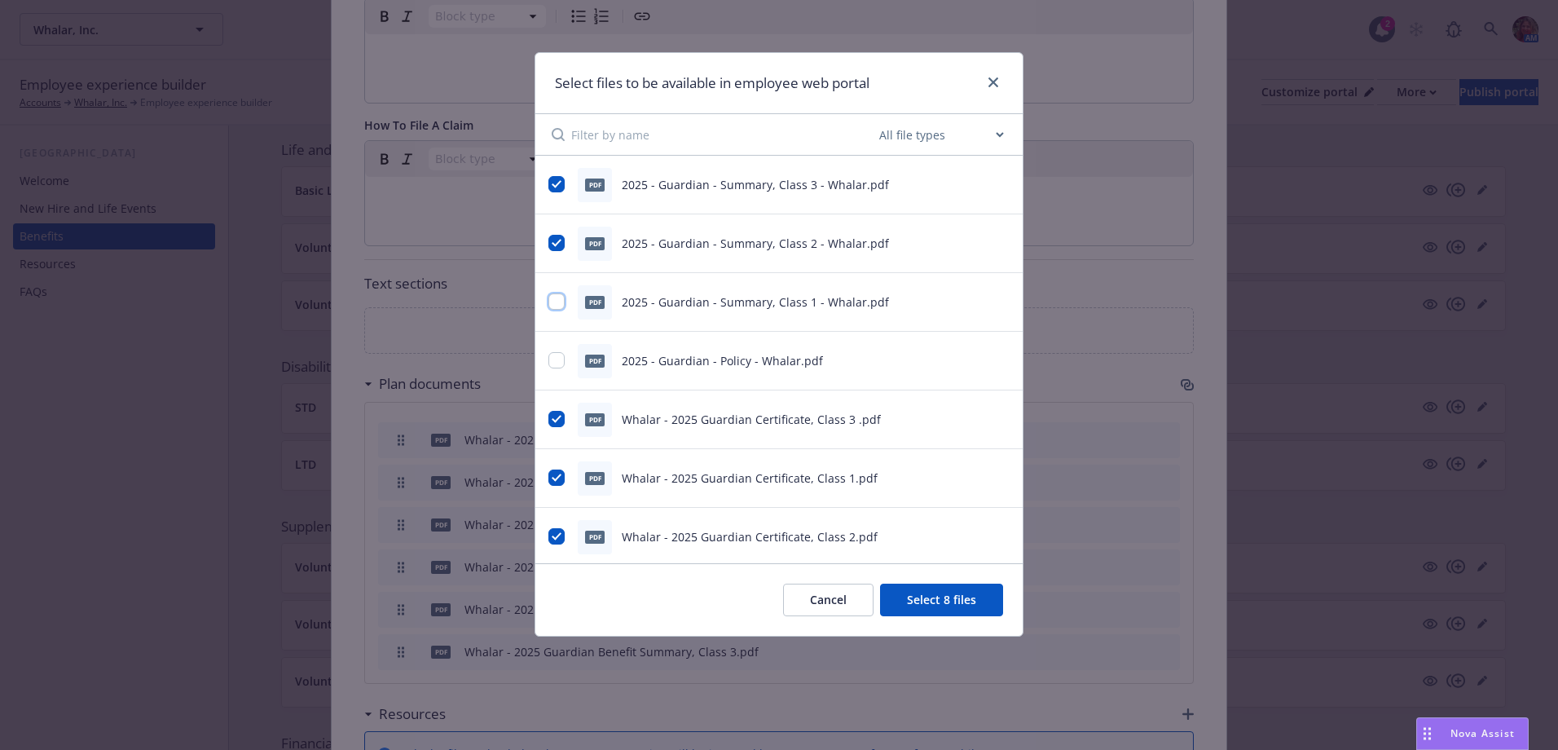
click at [558, 306] on input "checkbox" at bounding box center [556, 301] width 16 height 16
checkbox input "true"
click at [557, 361] on input "checkbox" at bounding box center [556, 360] width 16 height 16
checkbox input "true"
click at [944, 600] on button "Select 10 files" at bounding box center [938, 599] width 130 height 33
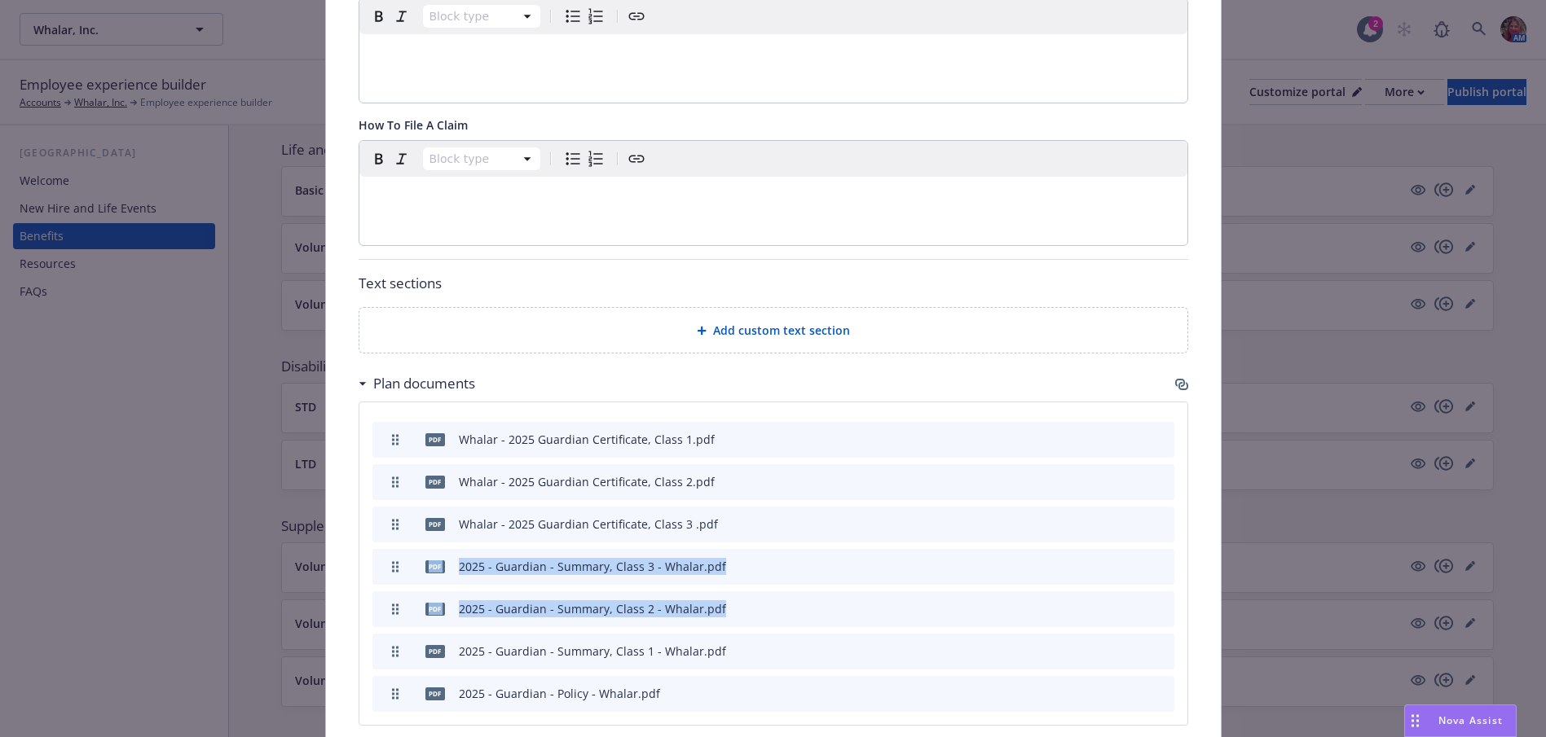
drag, startPoint x: 385, startPoint y: 599, endPoint x: 407, endPoint y: 526, distance: 76.6
click at [407, 526] on div "pdf Whalar - 2025 Guardian Certificate, Class 1.pdf pdf Whalar - 2025 Guardian …" at bounding box center [773, 563] width 828 height 323
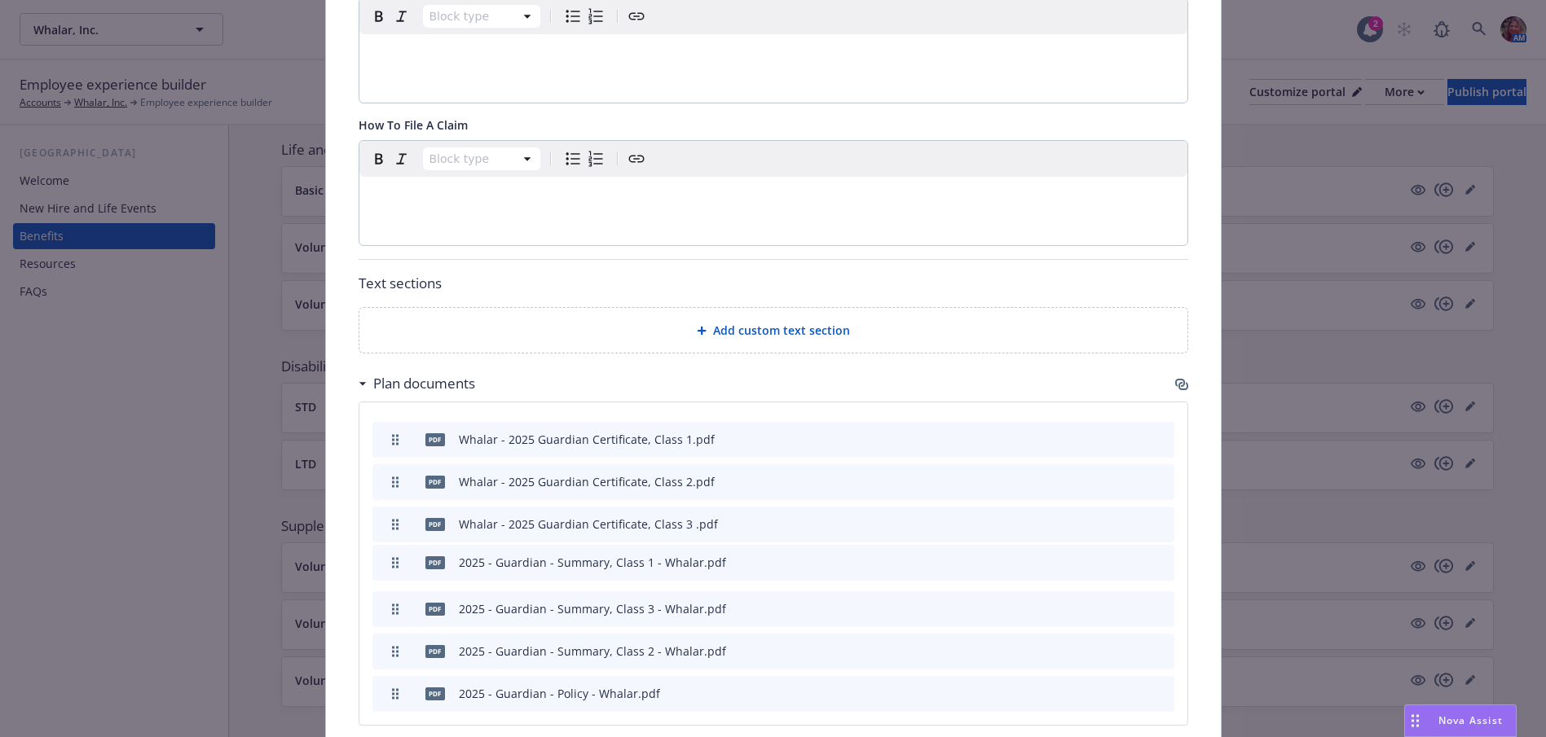
drag, startPoint x: 407, startPoint y: 526, endPoint x: 398, endPoint y: 506, distance: 21.2
drag, startPoint x: 387, startPoint y: 592, endPoint x: 399, endPoint y: 555, distance: 38.6
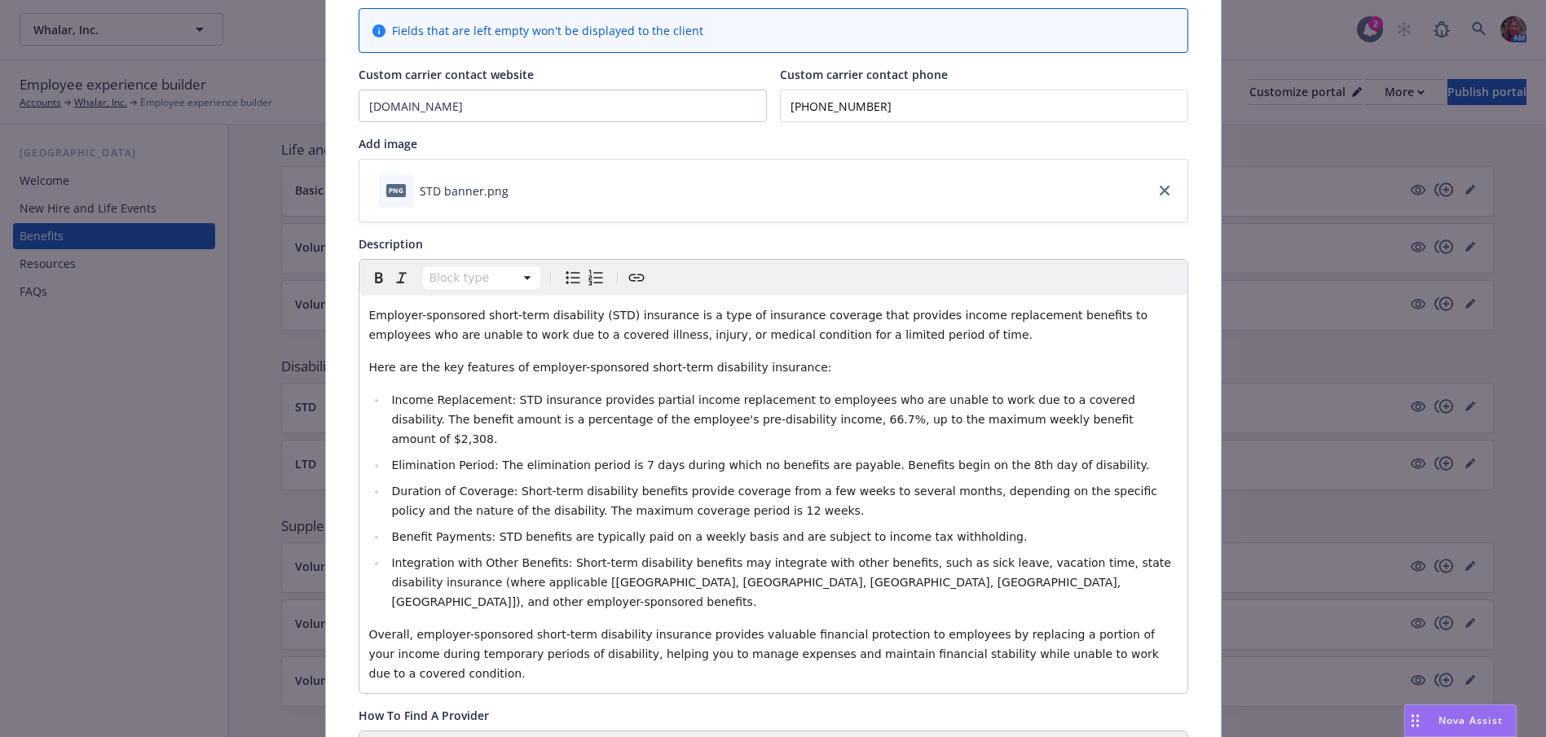
scroll to position [0, 0]
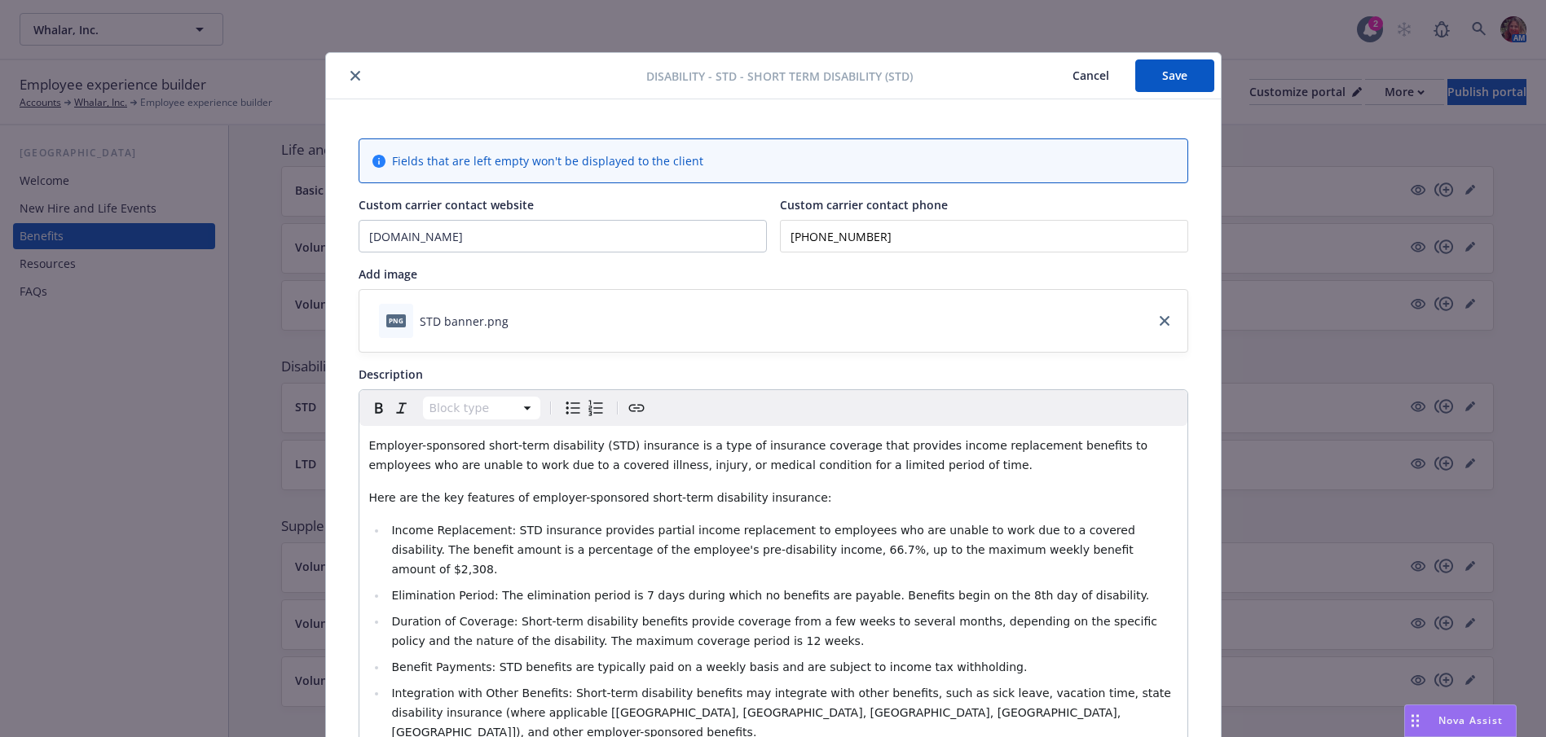
click at [1146, 86] on button "Save" at bounding box center [1174, 75] width 79 height 33
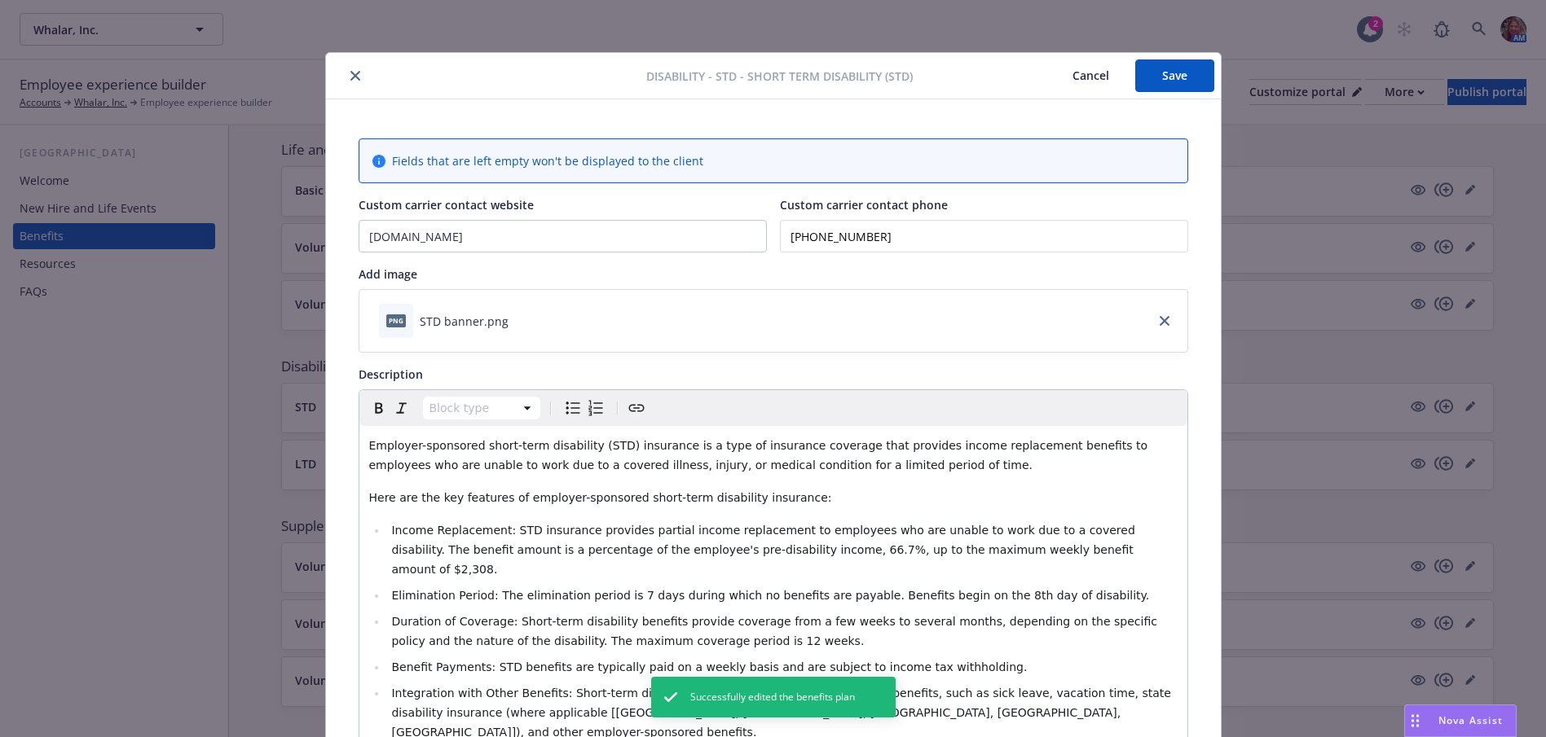
click at [351, 72] on icon "close" at bounding box center [355, 76] width 10 height 10
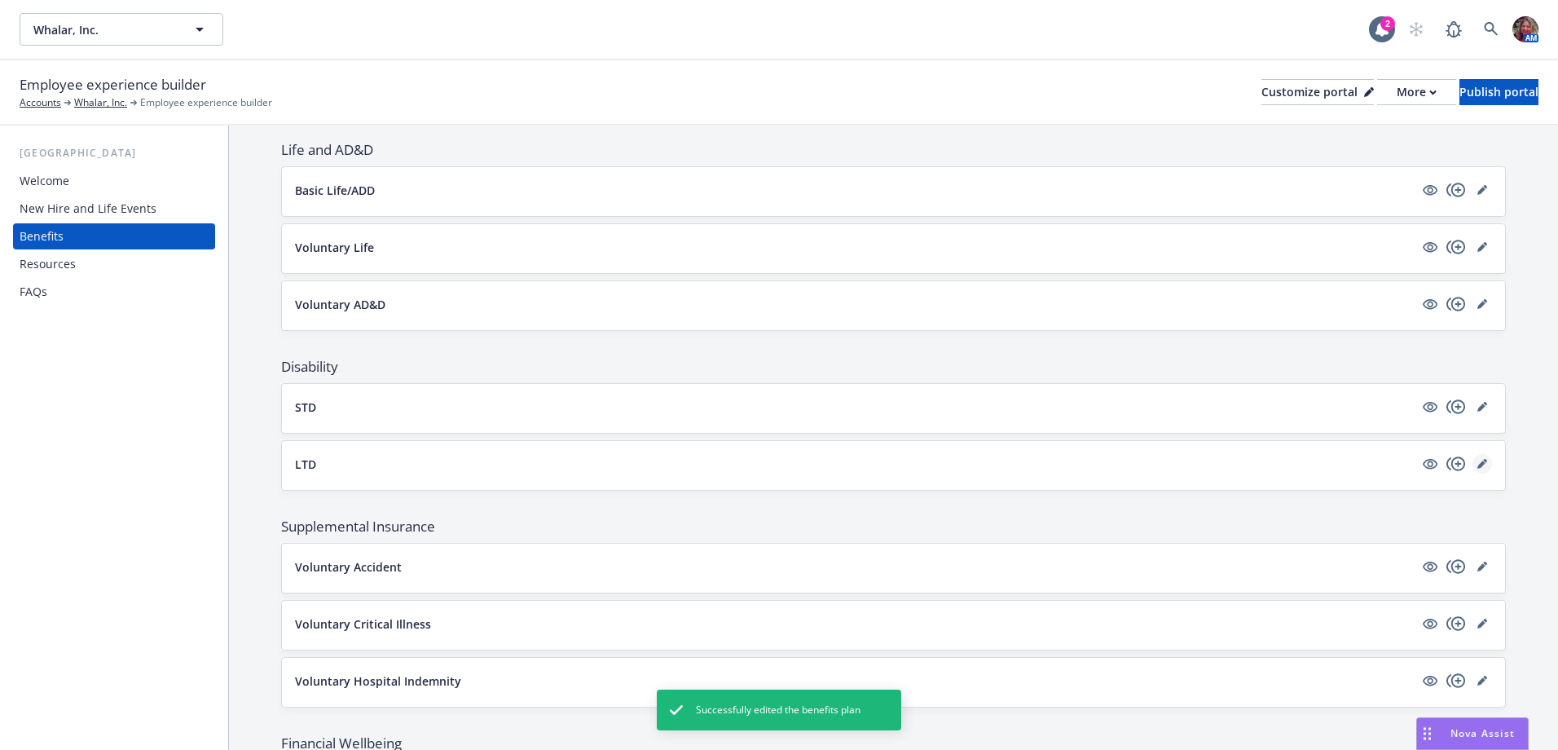
click at [1477, 465] on icon "editPencil" at bounding box center [1481, 464] width 8 height 8
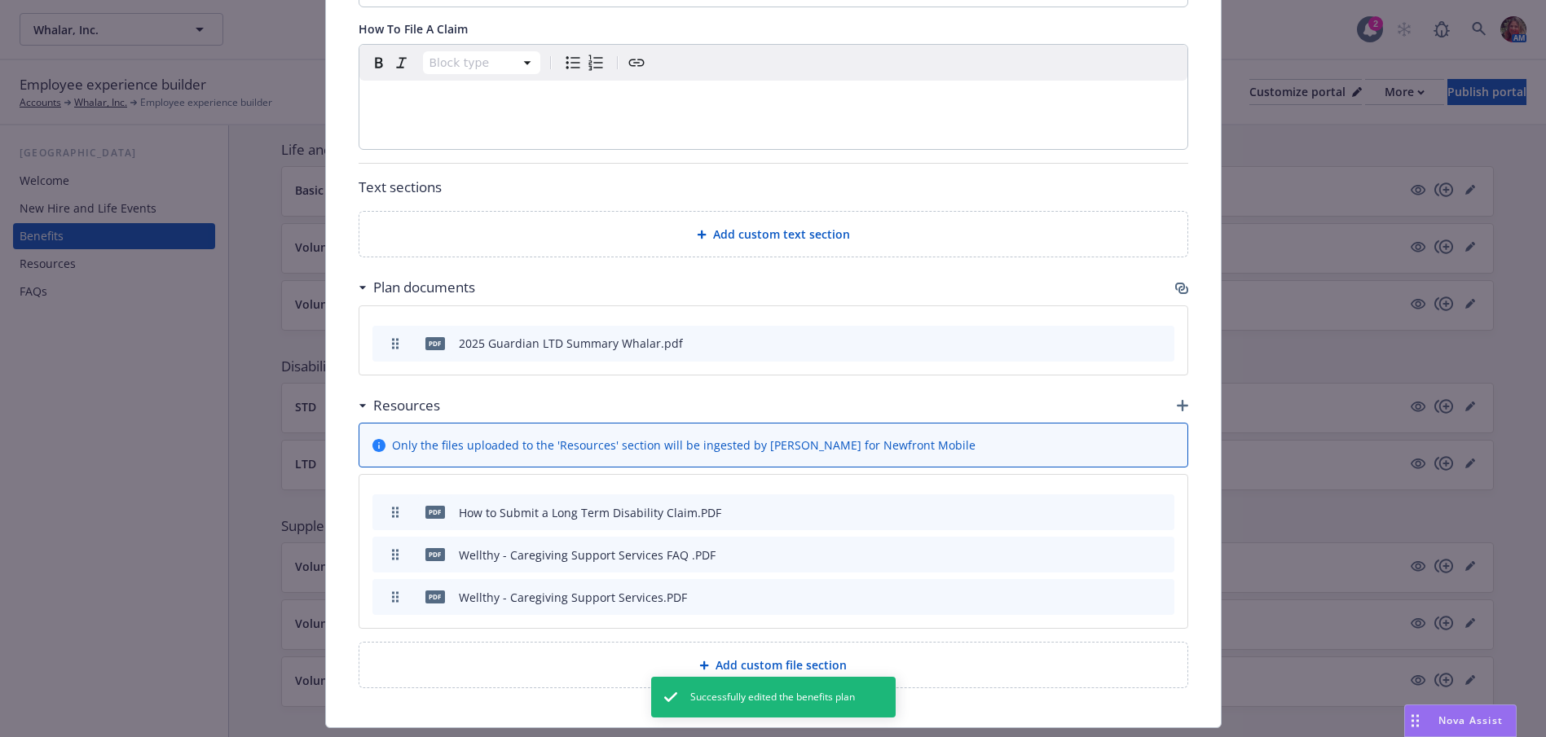
scroll to position [964, 0]
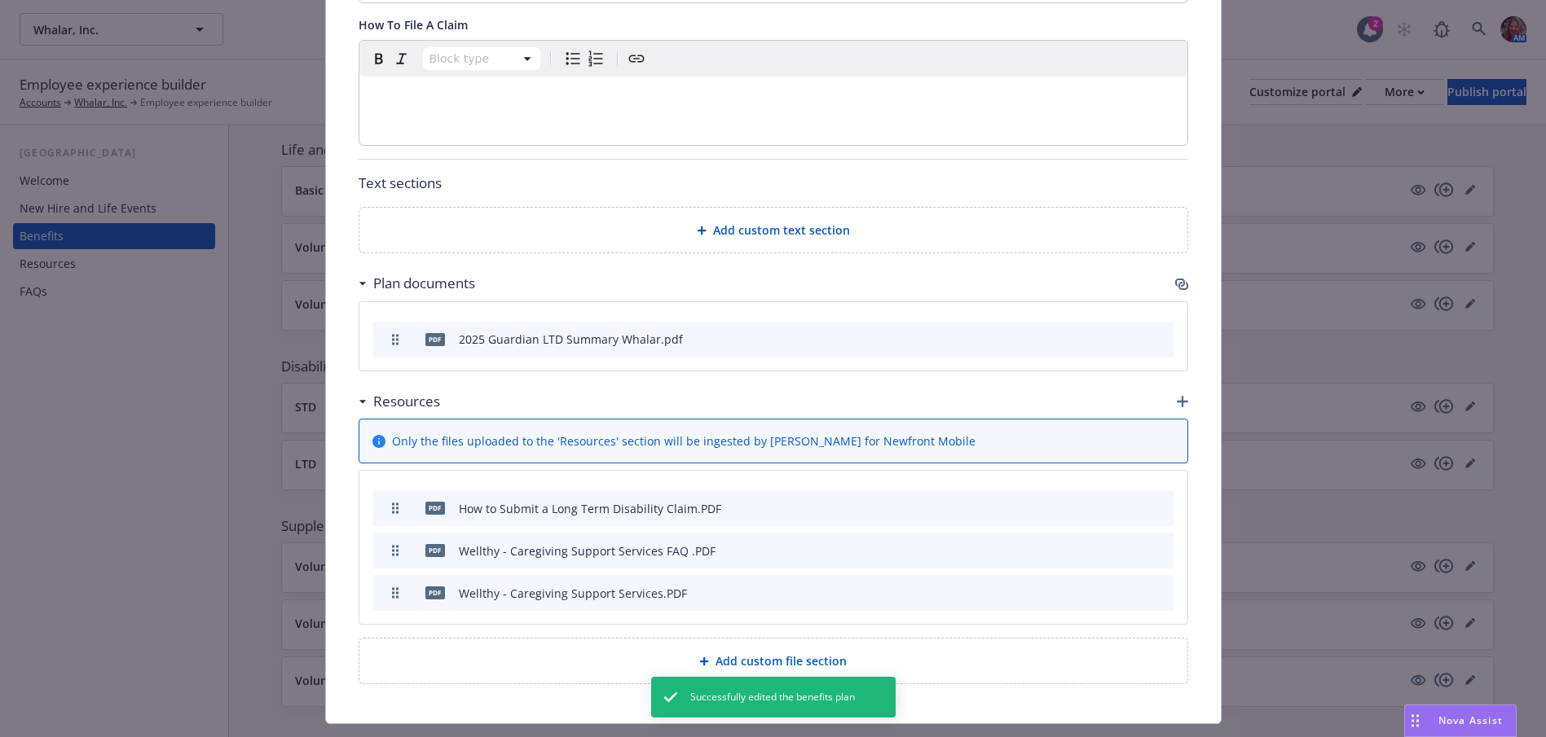
click at [1175, 279] on icon "button" at bounding box center [1180, 283] width 10 height 8
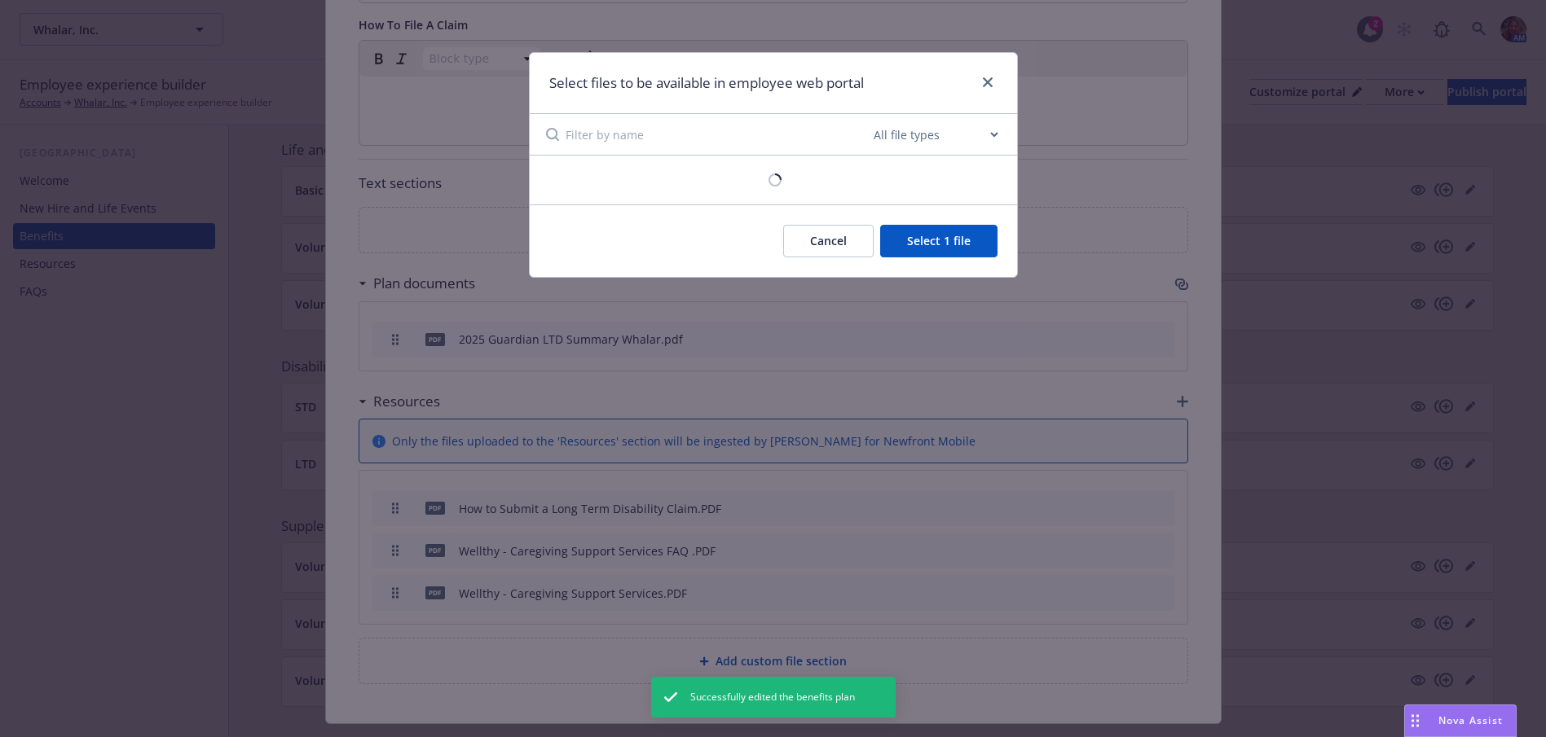
scroll to position [952, 0]
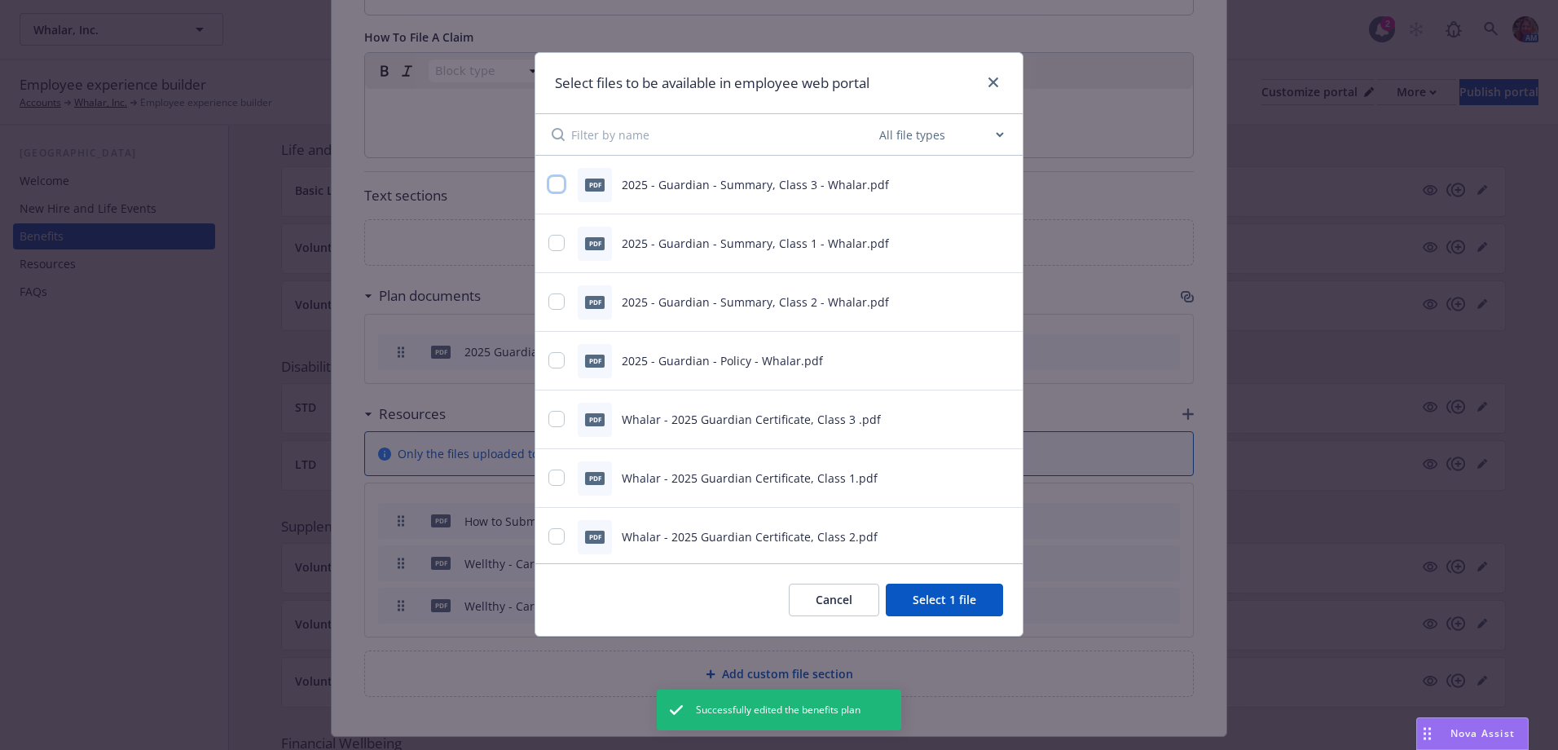
click at [554, 185] on input "checkbox" at bounding box center [556, 184] width 16 height 16
checkbox input "true"
click at [561, 244] on input "checkbox" at bounding box center [556, 243] width 16 height 16
checkbox input "true"
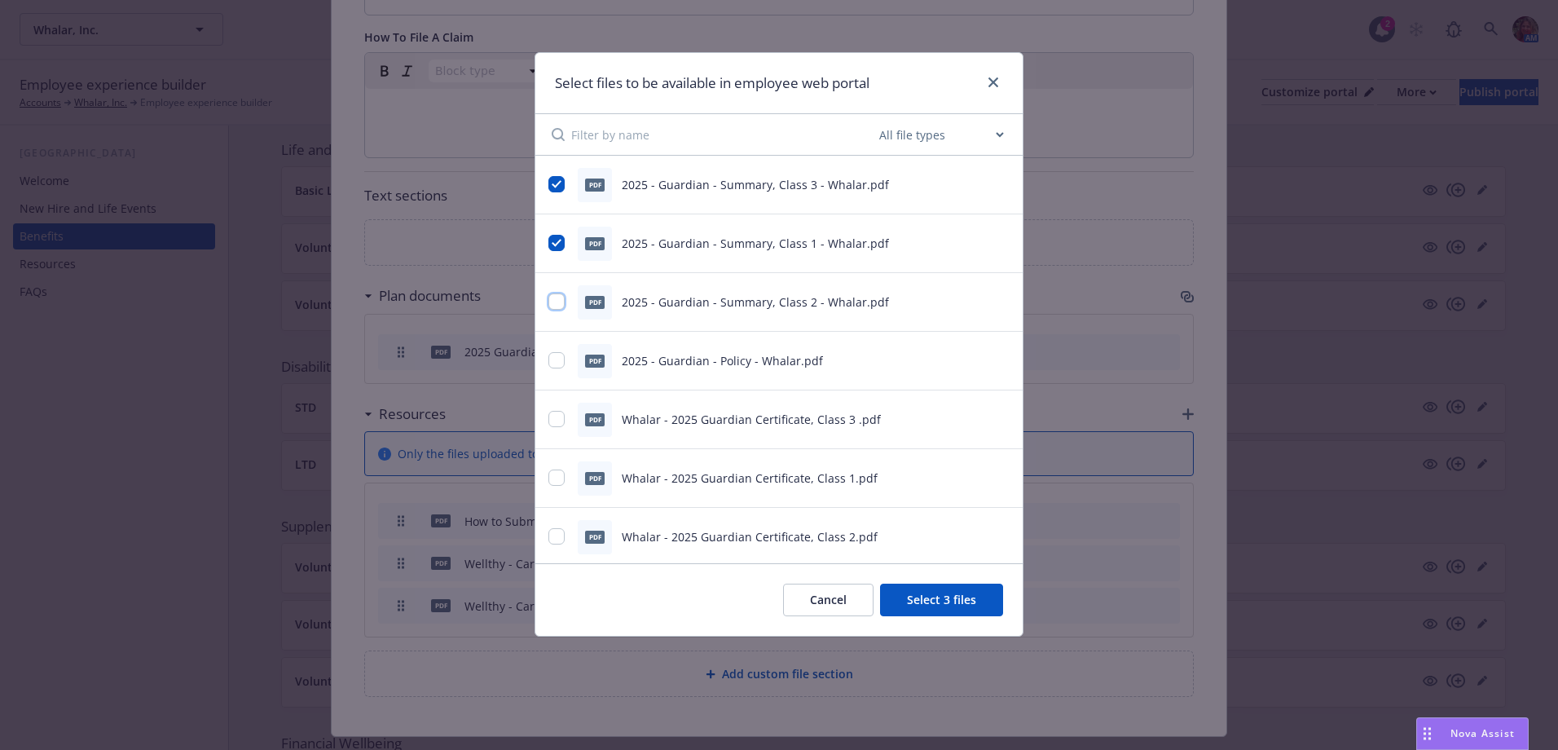
click at [560, 301] on input "checkbox" at bounding box center [556, 301] width 16 height 16
checkbox input "true"
click at [561, 361] on input "checkbox" at bounding box center [556, 360] width 16 height 16
checkbox input "true"
click at [564, 422] on input "checkbox" at bounding box center [556, 419] width 16 height 16
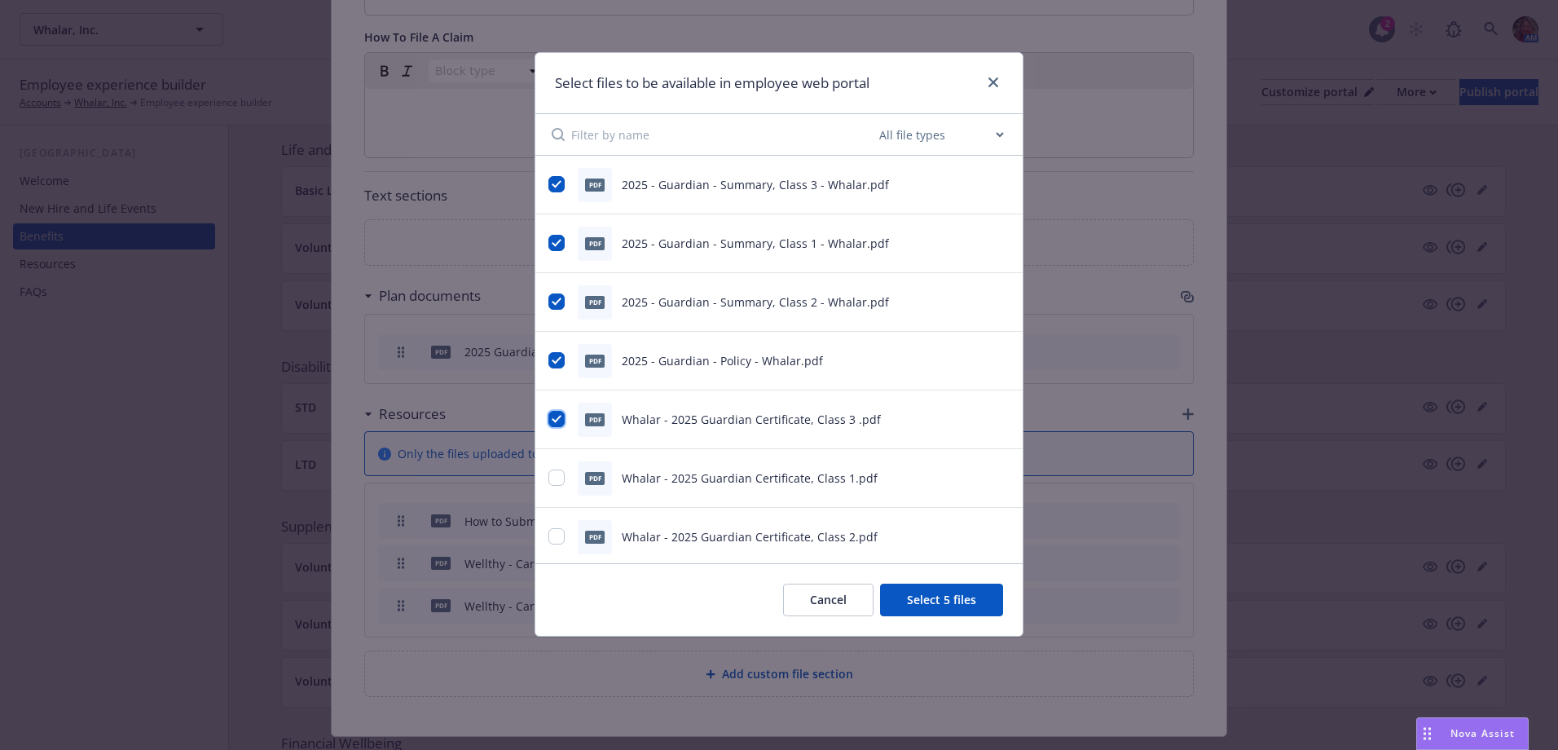
checkbox input "true"
click at [561, 483] on input "checkbox" at bounding box center [556, 477] width 16 height 16
checkbox input "true"
click at [562, 536] on input "checkbox" at bounding box center [556, 536] width 16 height 16
checkbox input "true"
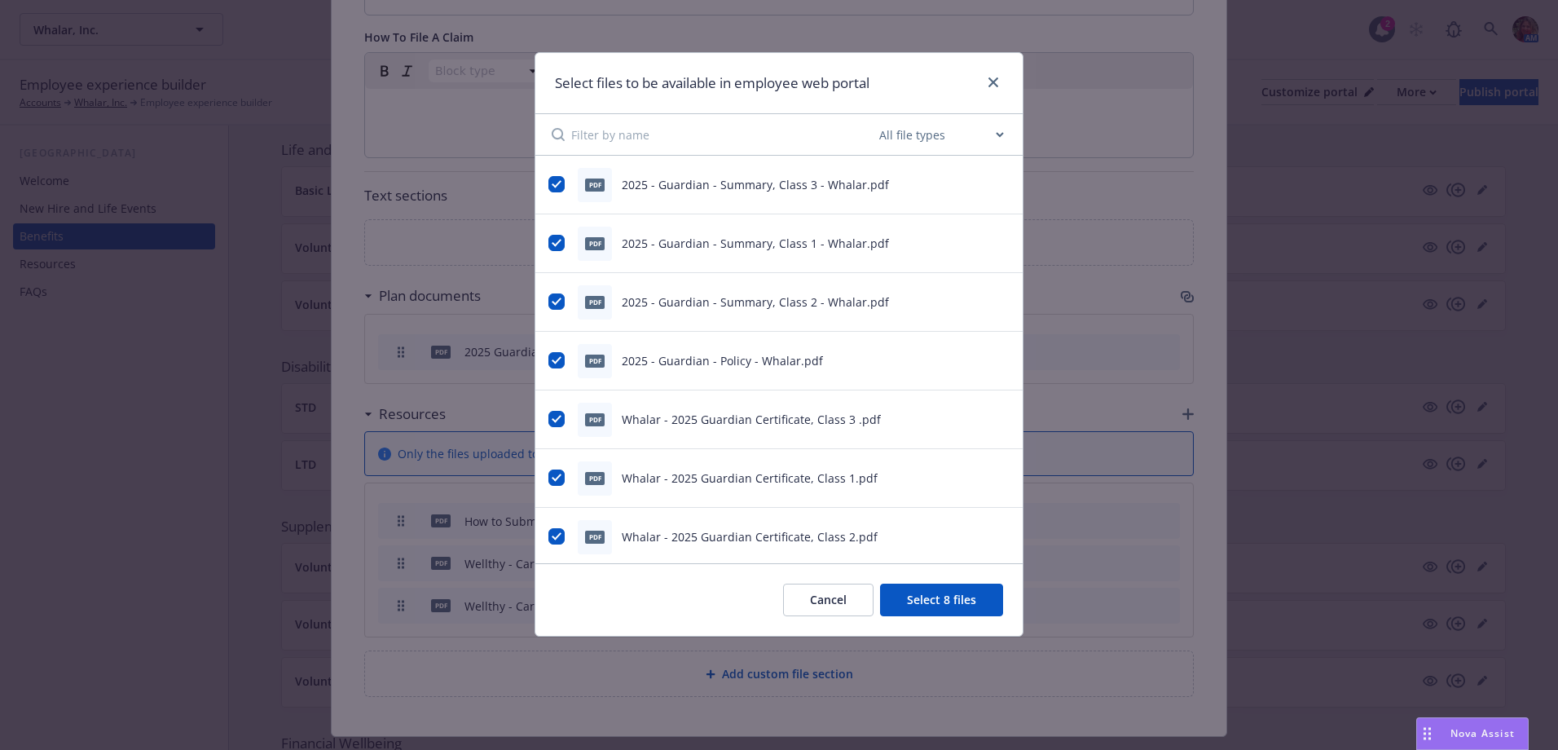
click at [922, 607] on button "Select 8 files" at bounding box center [941, 599] width 123 height 33
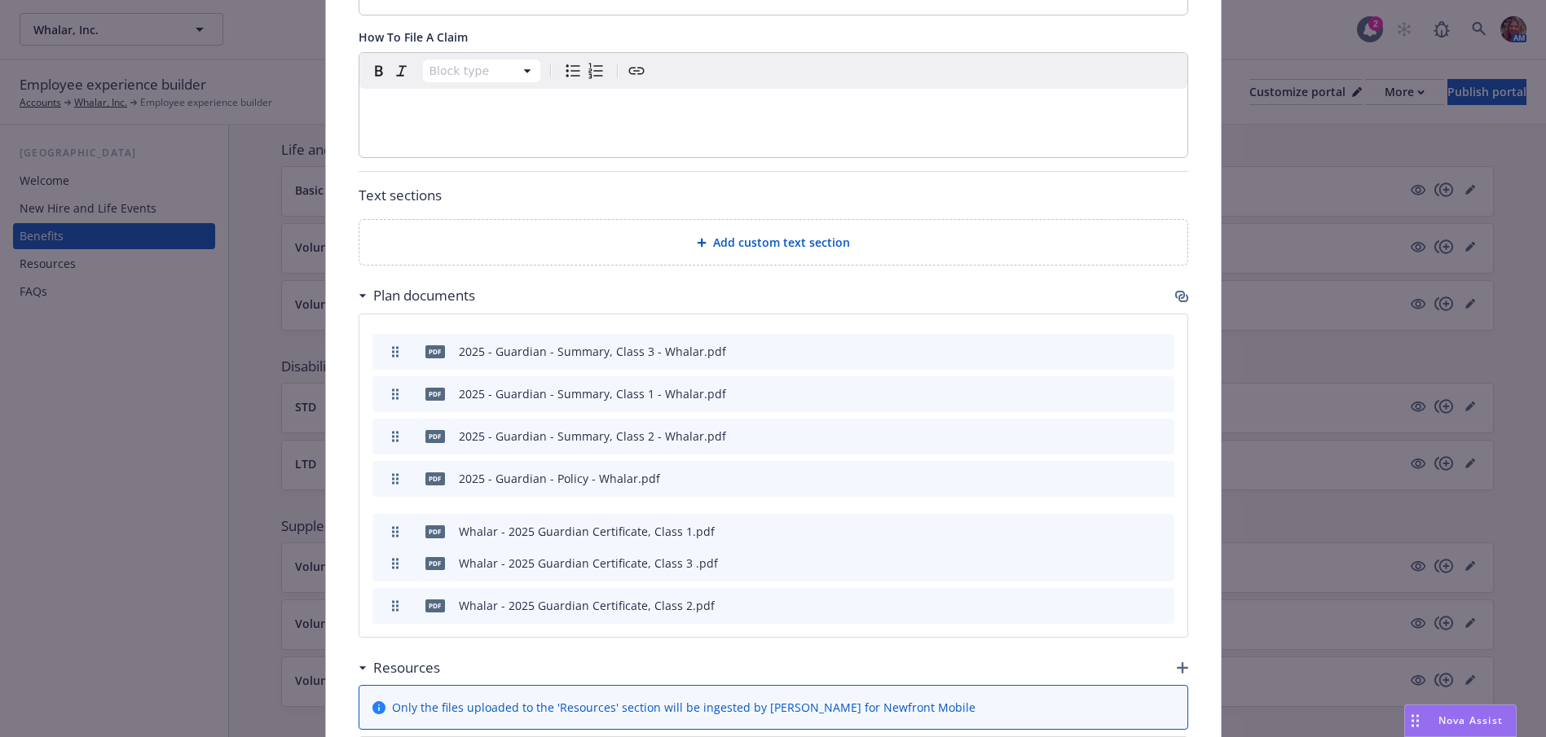
drag, startPoint x: 391, startPoint y: 523, endPoint x: 396, endPoint y: 490, distance: 33.0
drag, startPoint x: 402, startPoint y: 568, endPoint x: 396, endPoint y: 528, distance: 40.3
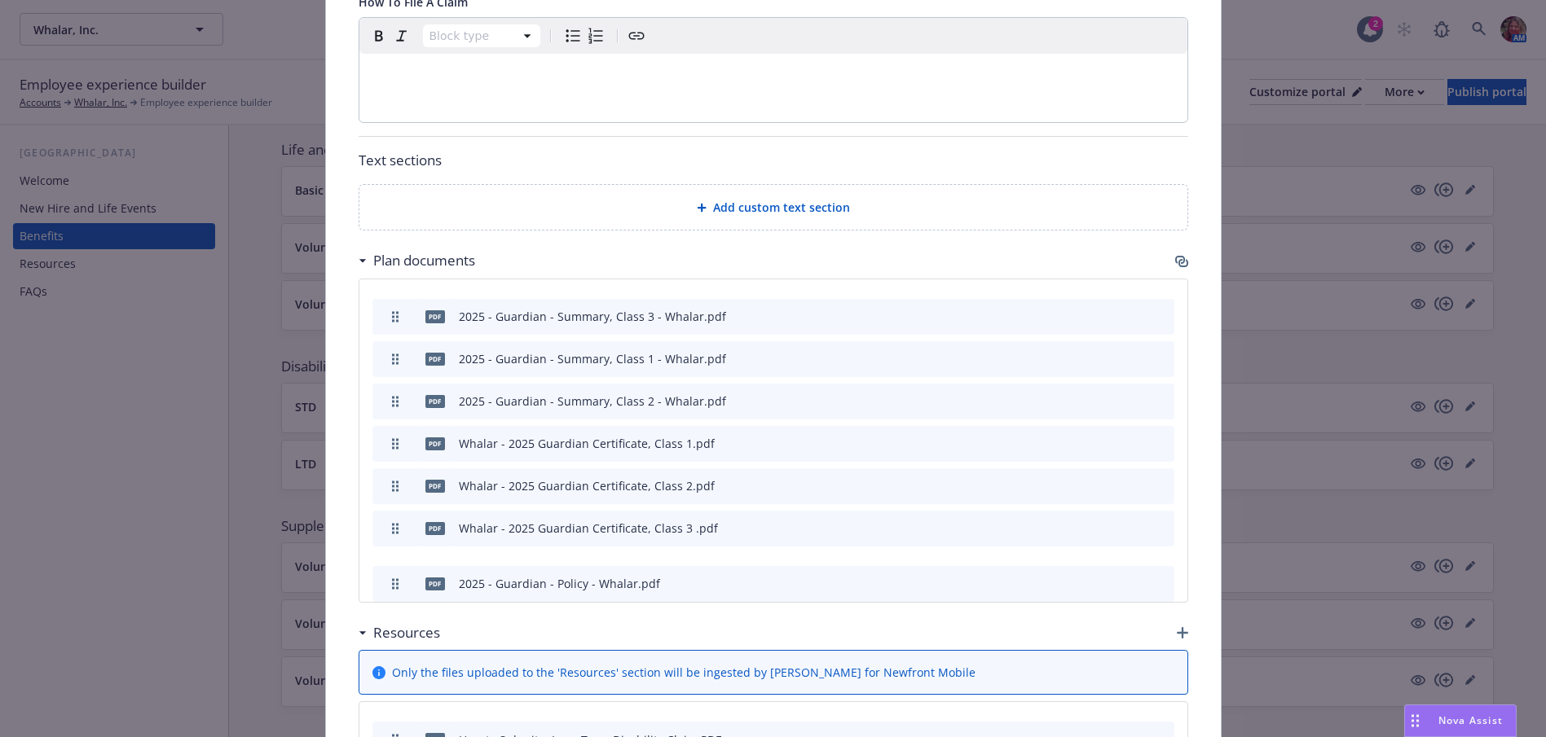
drag, startPoint x: 389, startPoint y: 443, endPoint x: 409, endPoint y: 580, distance: 138.4
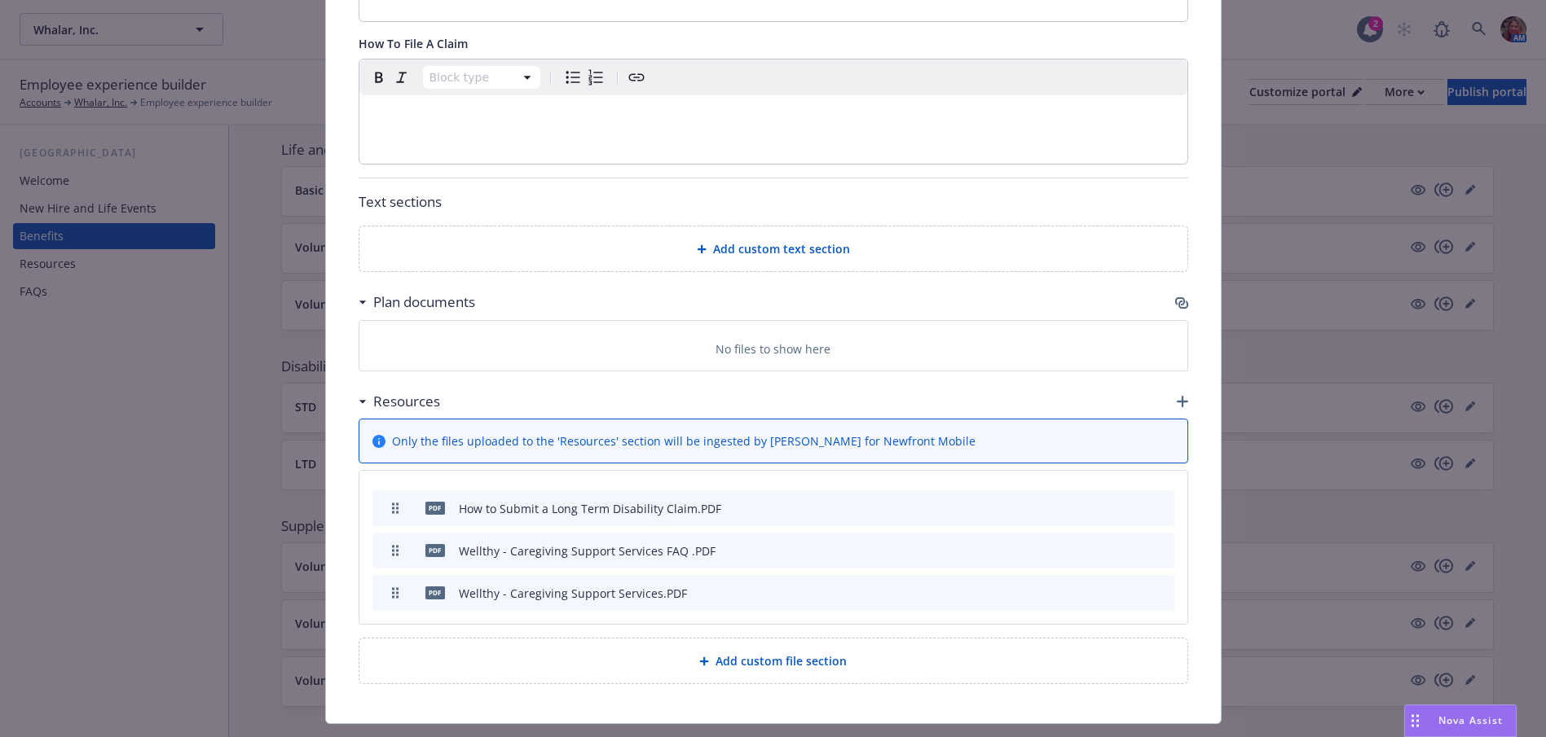
scroll to position [987, 0]
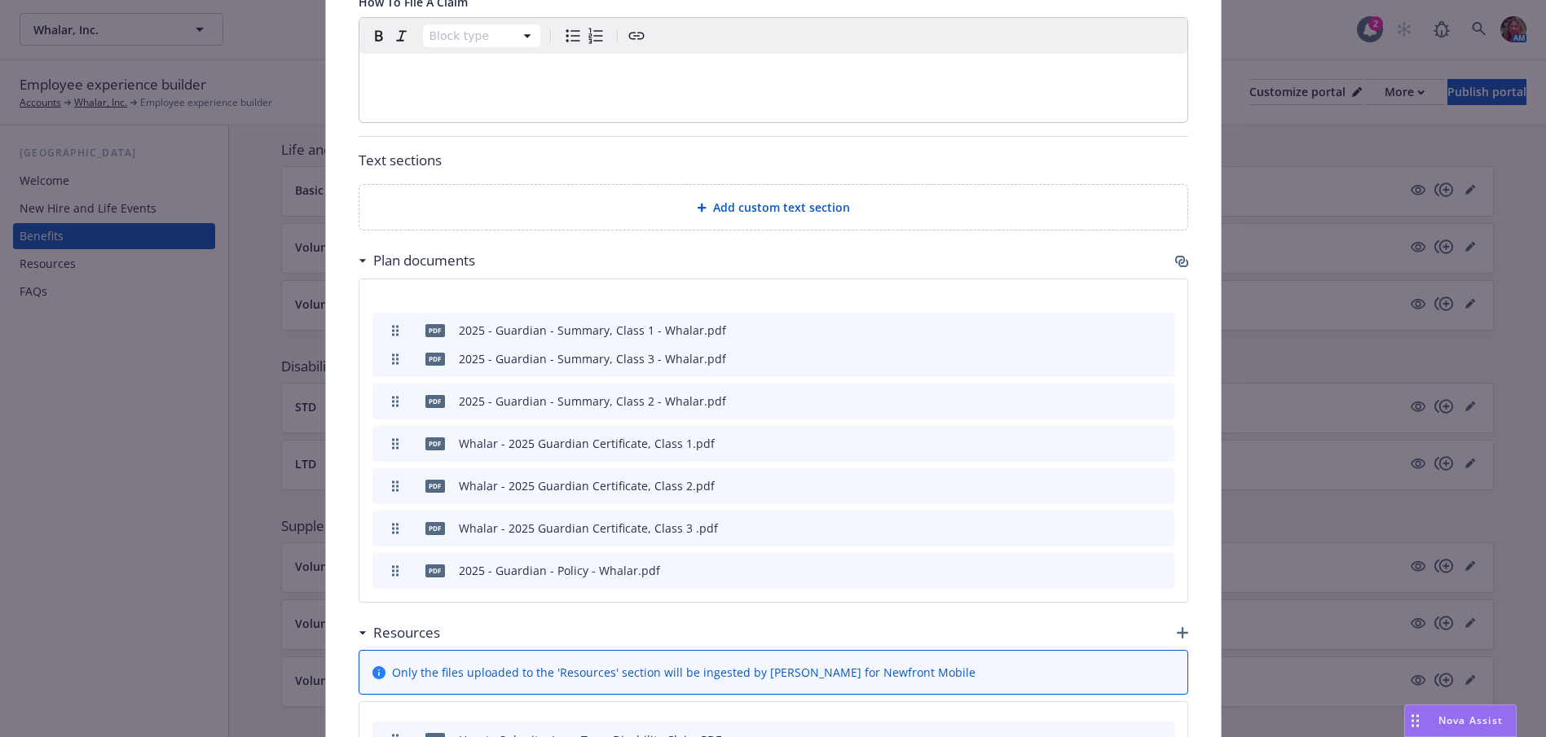
drag, startPoint x: 389, startPoint y: 322, endPoint x: 389, endPoint y: 289, distance: 32.6
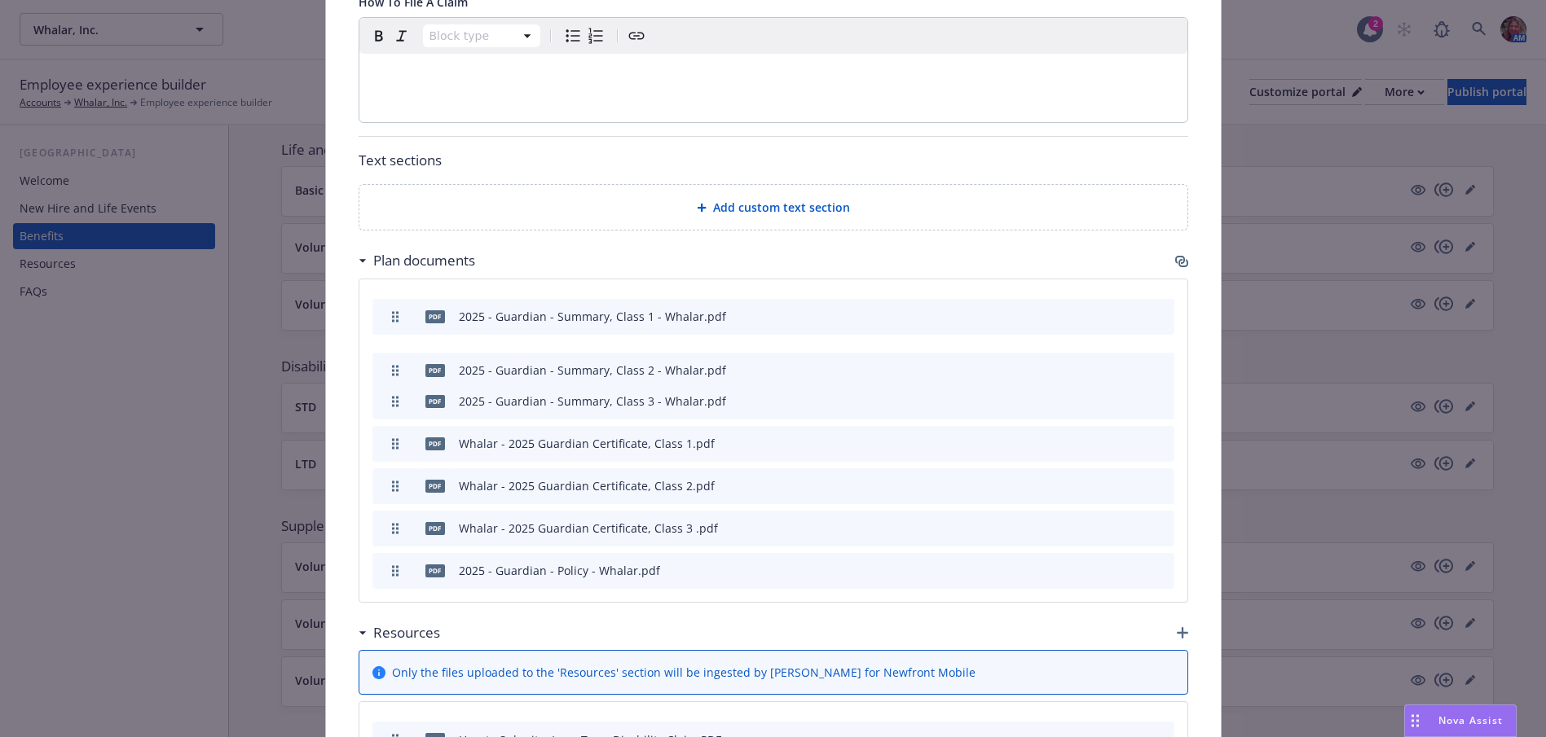
drag, startPoint x: 391, startPoint y: 363, endPoint x: 398, endPoint y: 322, distance: 42.1
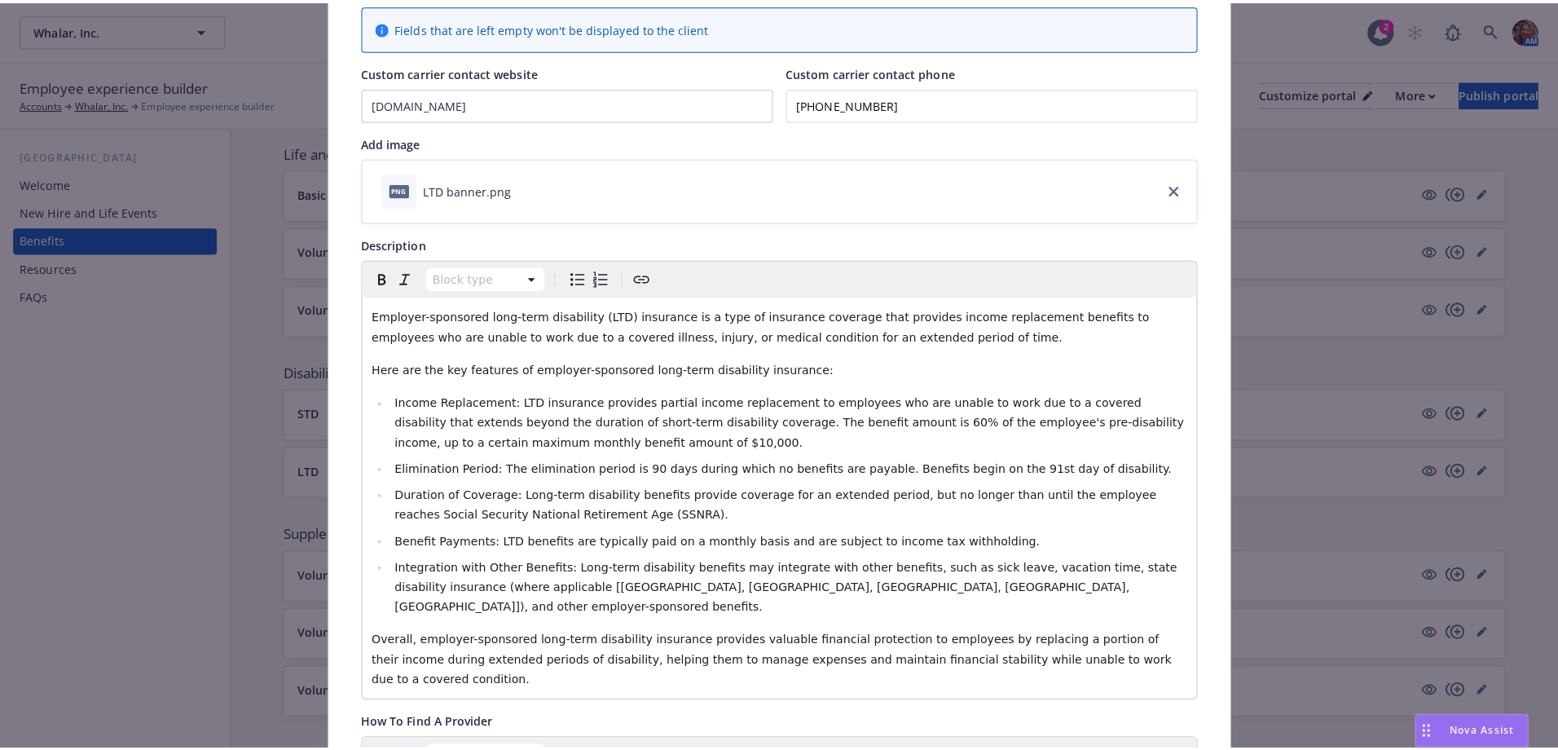
scroll to position [0, 0]
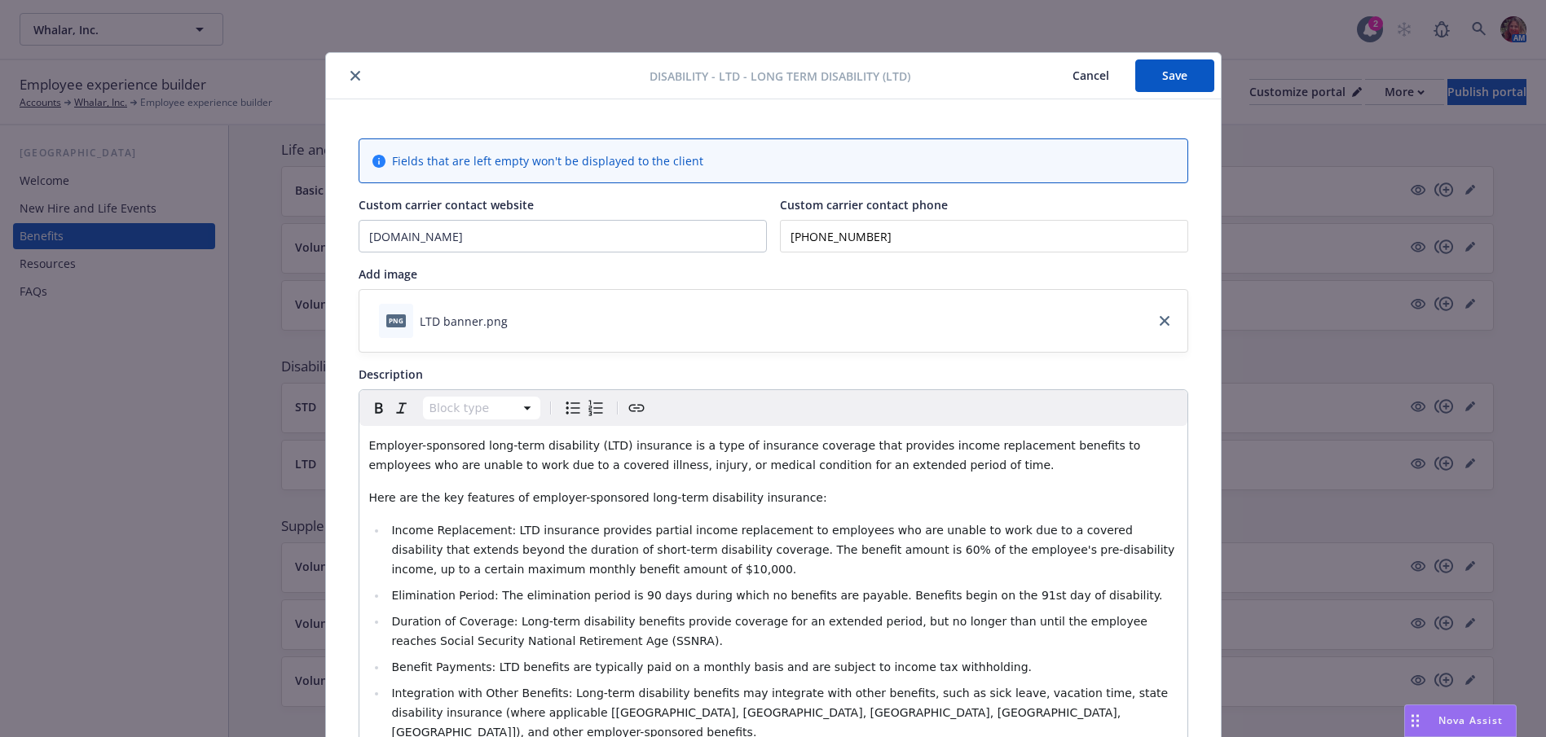
click at [1178, 79] on button "Save" at bounding box center [1174, 75] width 79 height 33
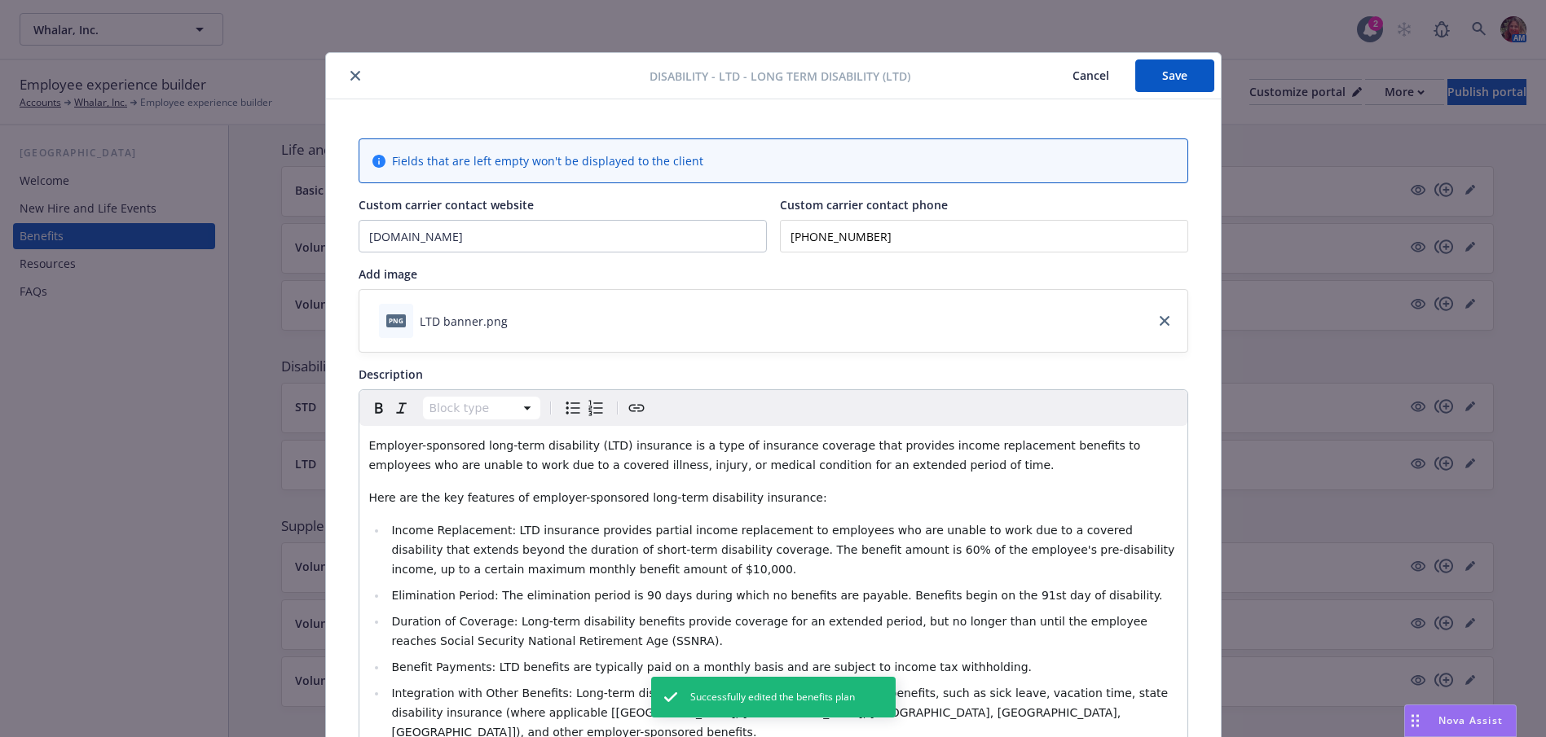
click at [350, 78] on icon "close" at bounding box center [355, 76] width 10 height 10
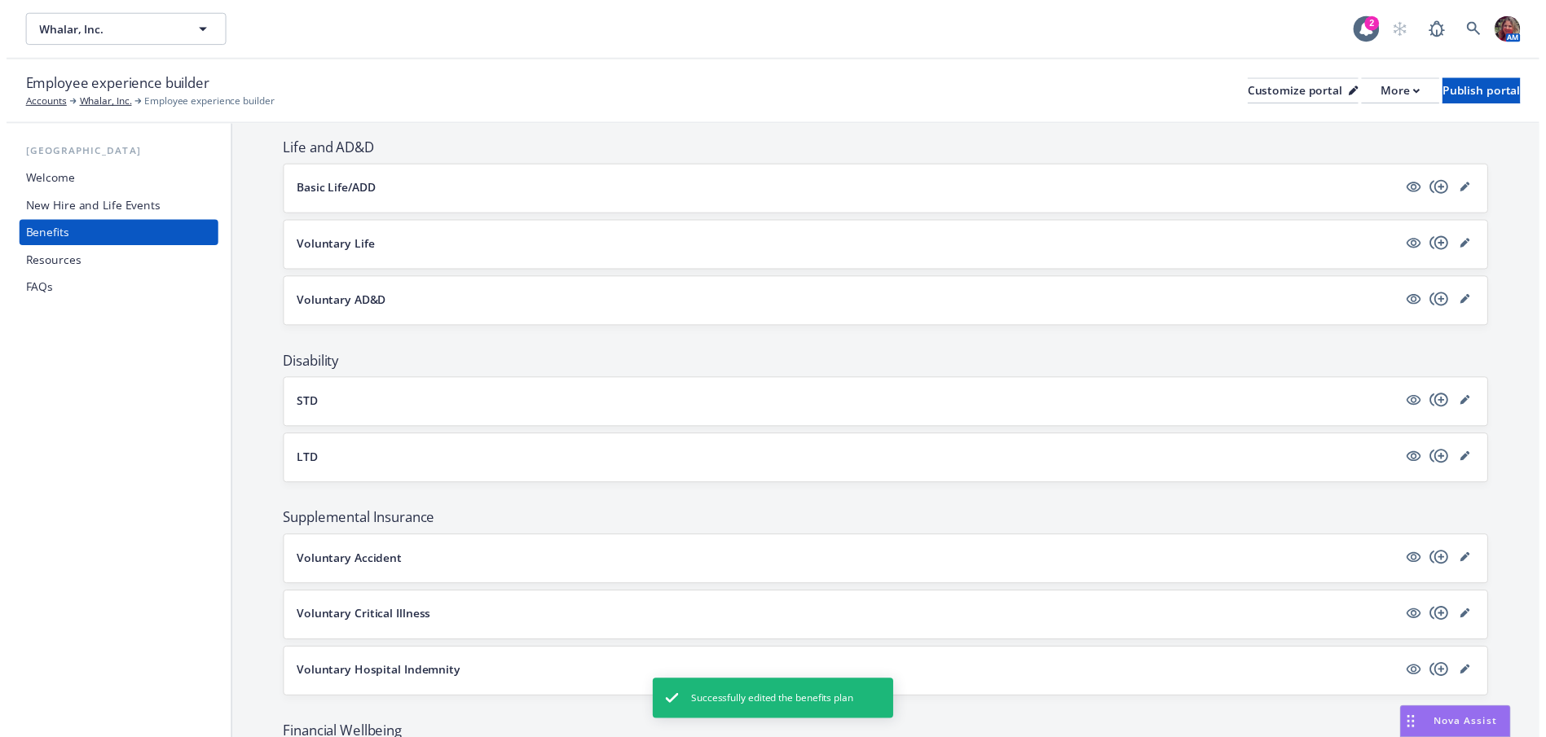
scroll to position [718, 0]
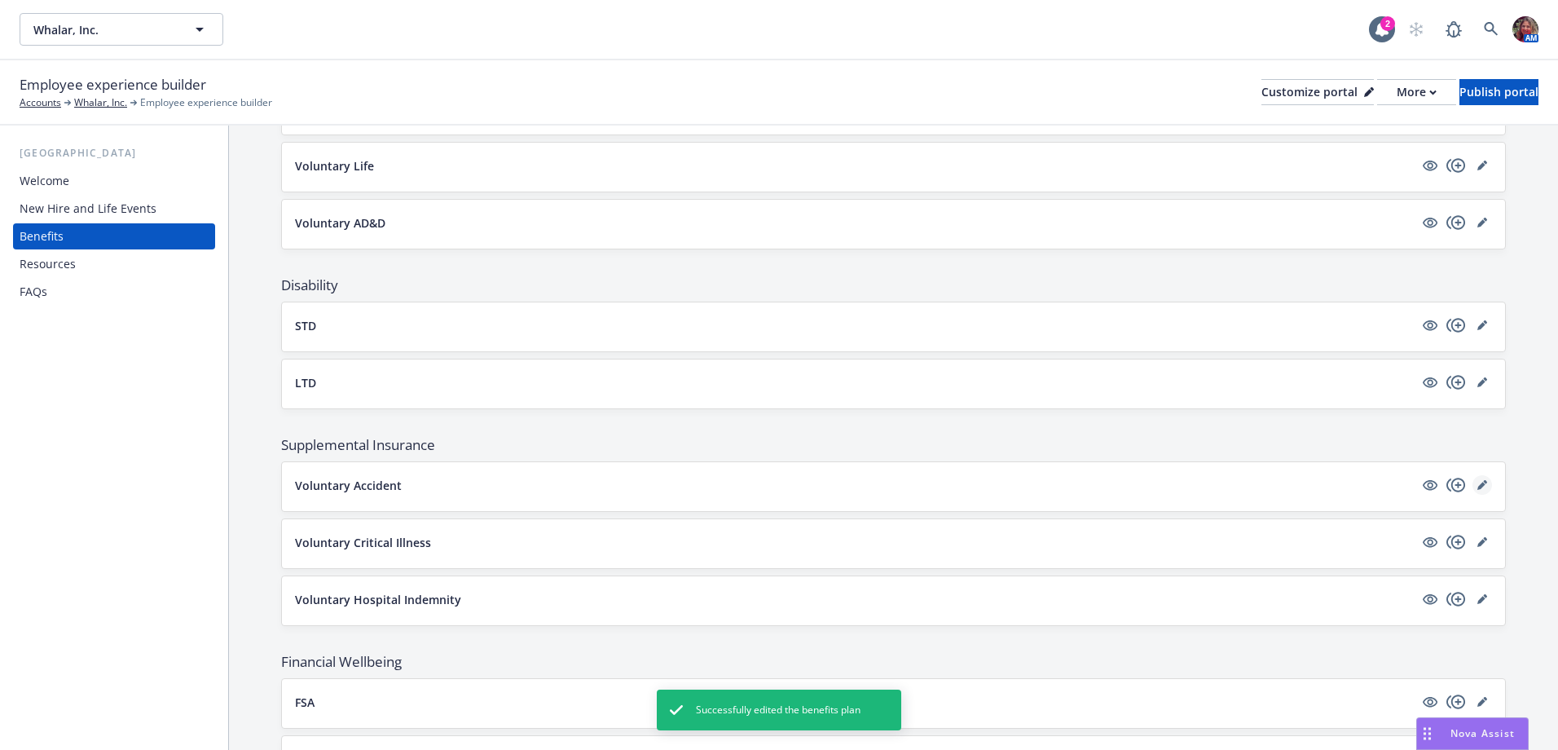
click at [1477, 484] on icon "editPencil" at bounding box center [1481, 486] width 8 height 8
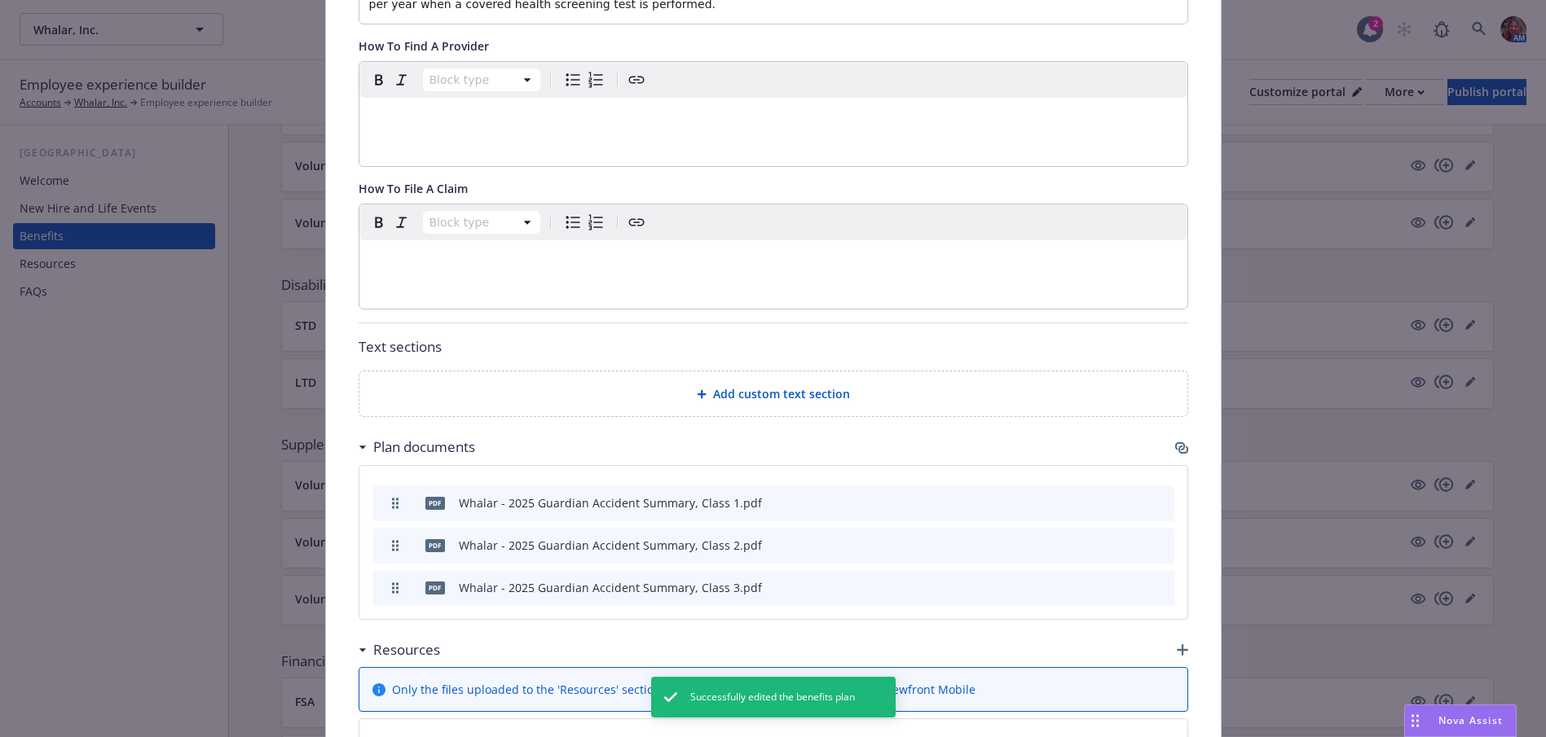
scroll to position [538, 0]
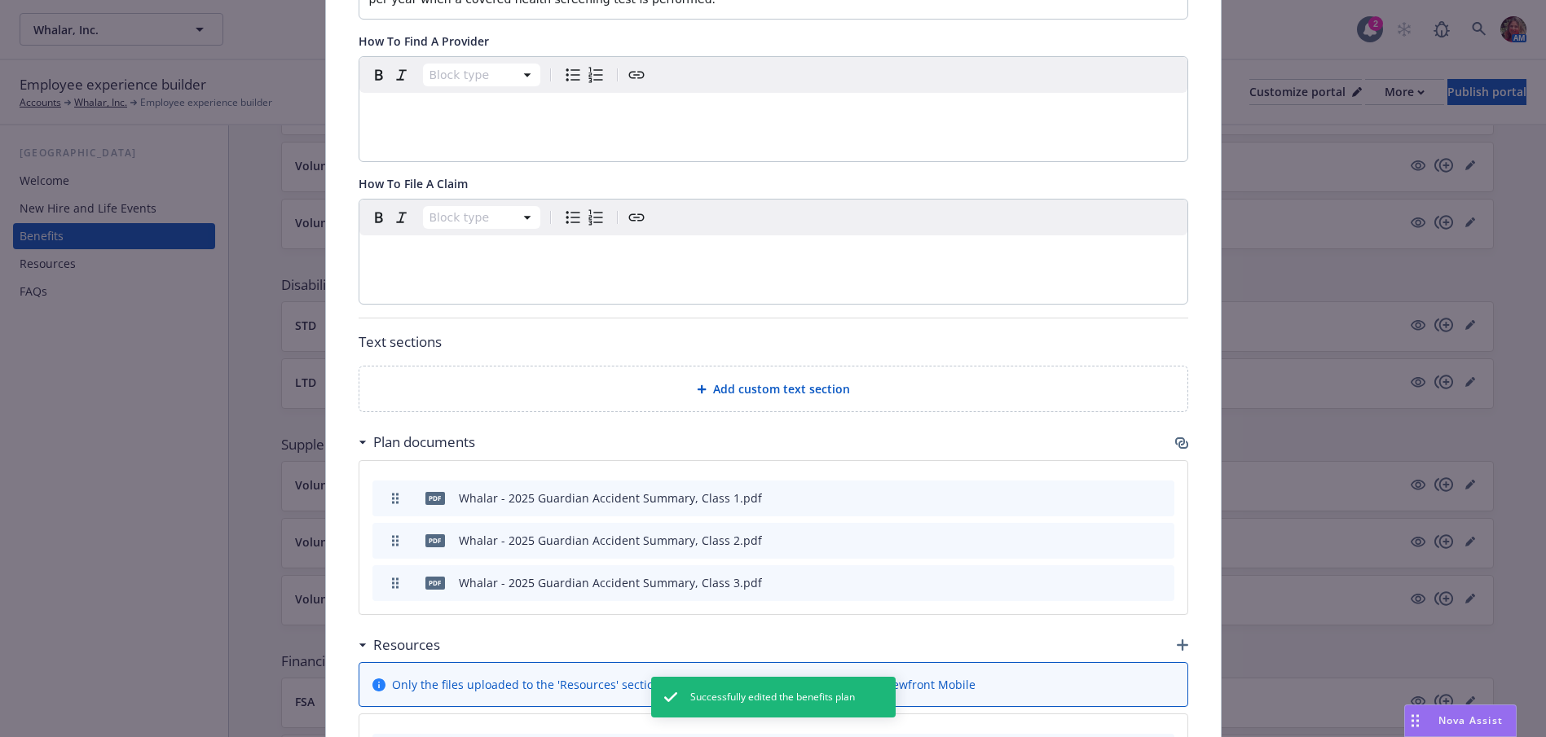
click at [1175, 437] on icon "button" at bounding box center [1181, 443] width 13 height 13
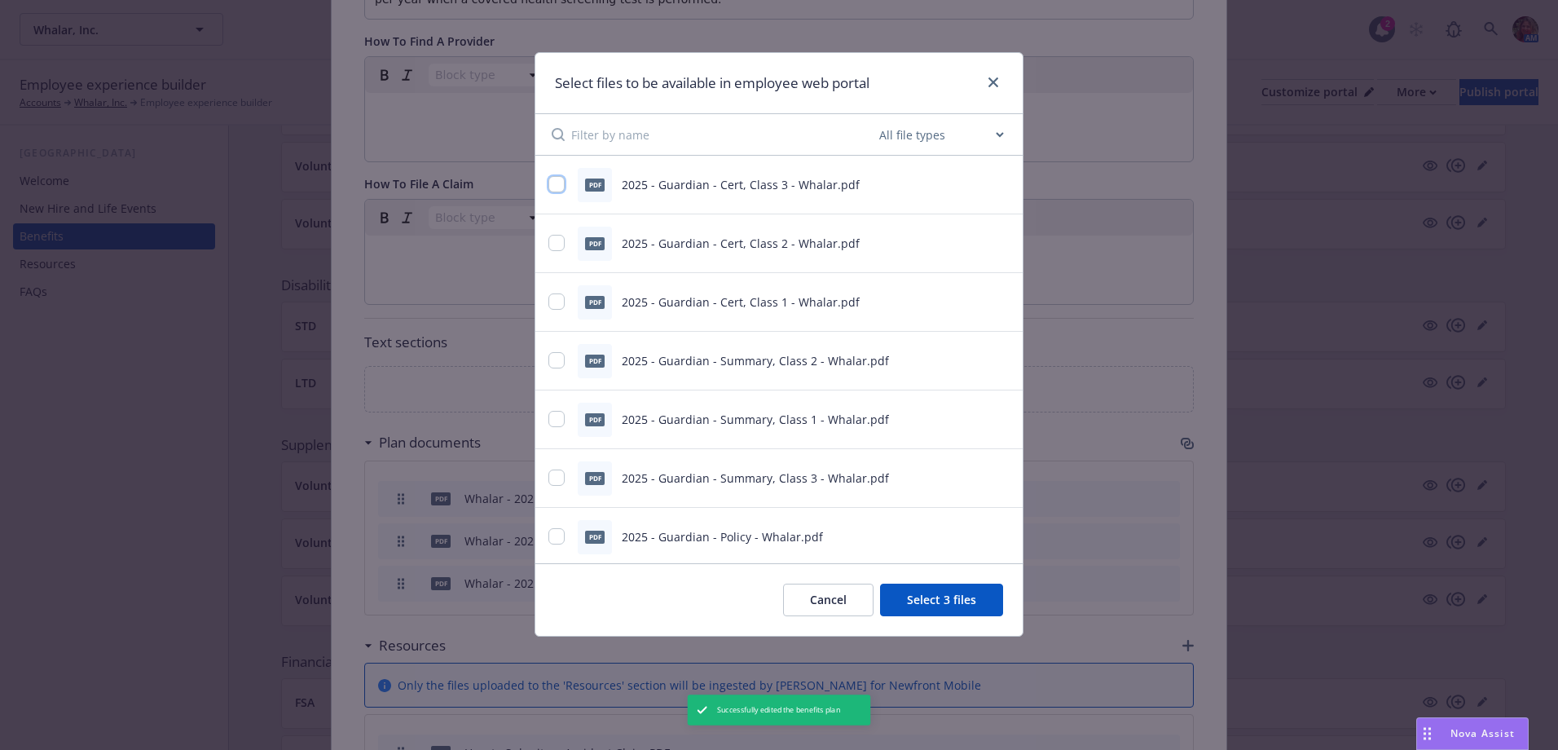
click at [557, 187] on input "checkbox" at bounding box center [556, 184] width 16 height 16
checkbox input "true"
click at [556, 236] on input "checkbox" at bounding box center [556, 243] width 16 height 16
checkbox input "true"
click at [562, 304] on input "checkbox" at bounding box center [556, 301] width 16 height 16
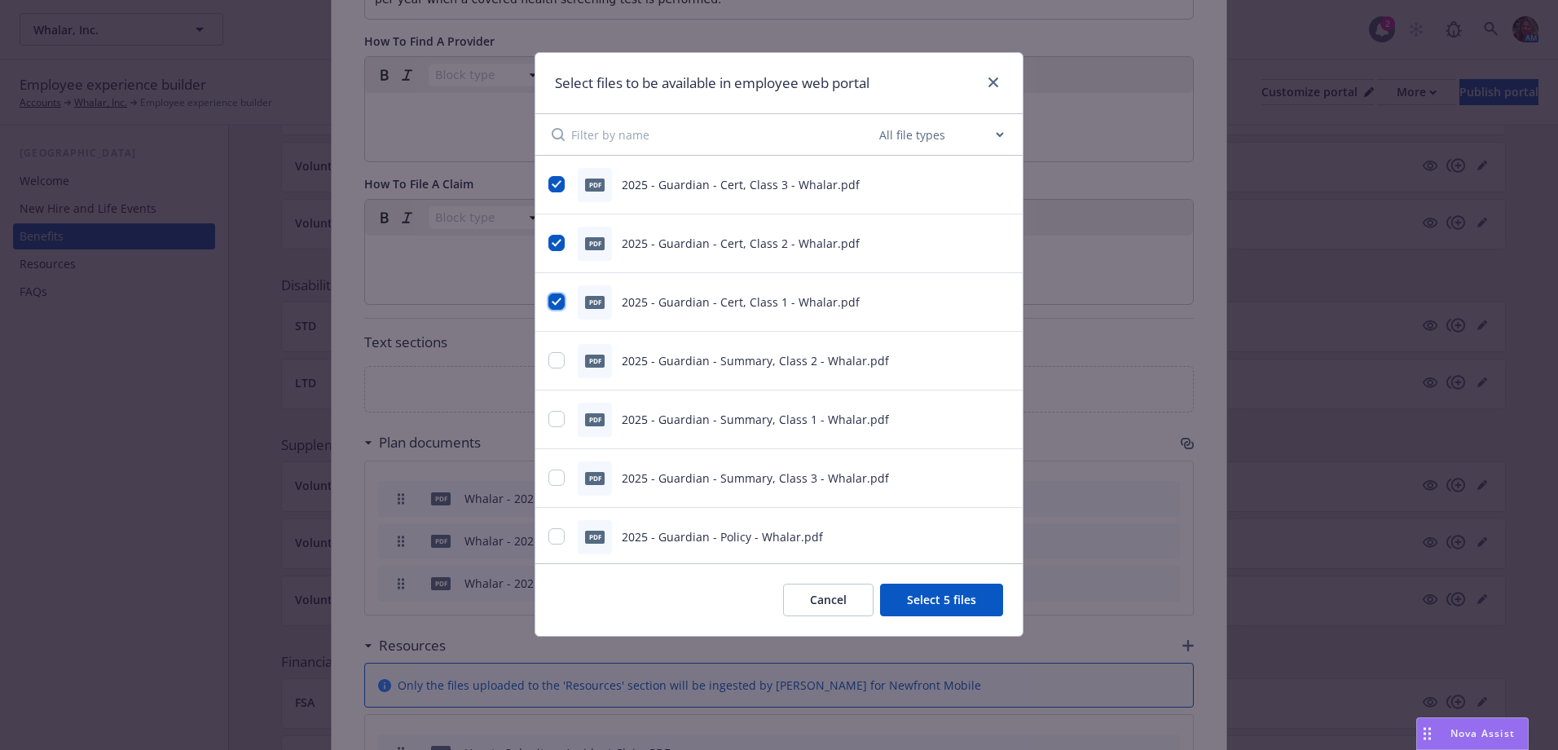
checkbox input "true"
click at [555, 357] on input "checkbox" at bounding box center [556, 360] width 16 height 16
checkbox input "true"
click at [556, 410] on div "pdf 2025 - Guardian - Summary, Class 1 - Whalar.pdf" at bounding box center [758, 419] width 420 height 34
click at [557, 417] on input "checkbox" at bounding box center [556, 419] width 16 height 16
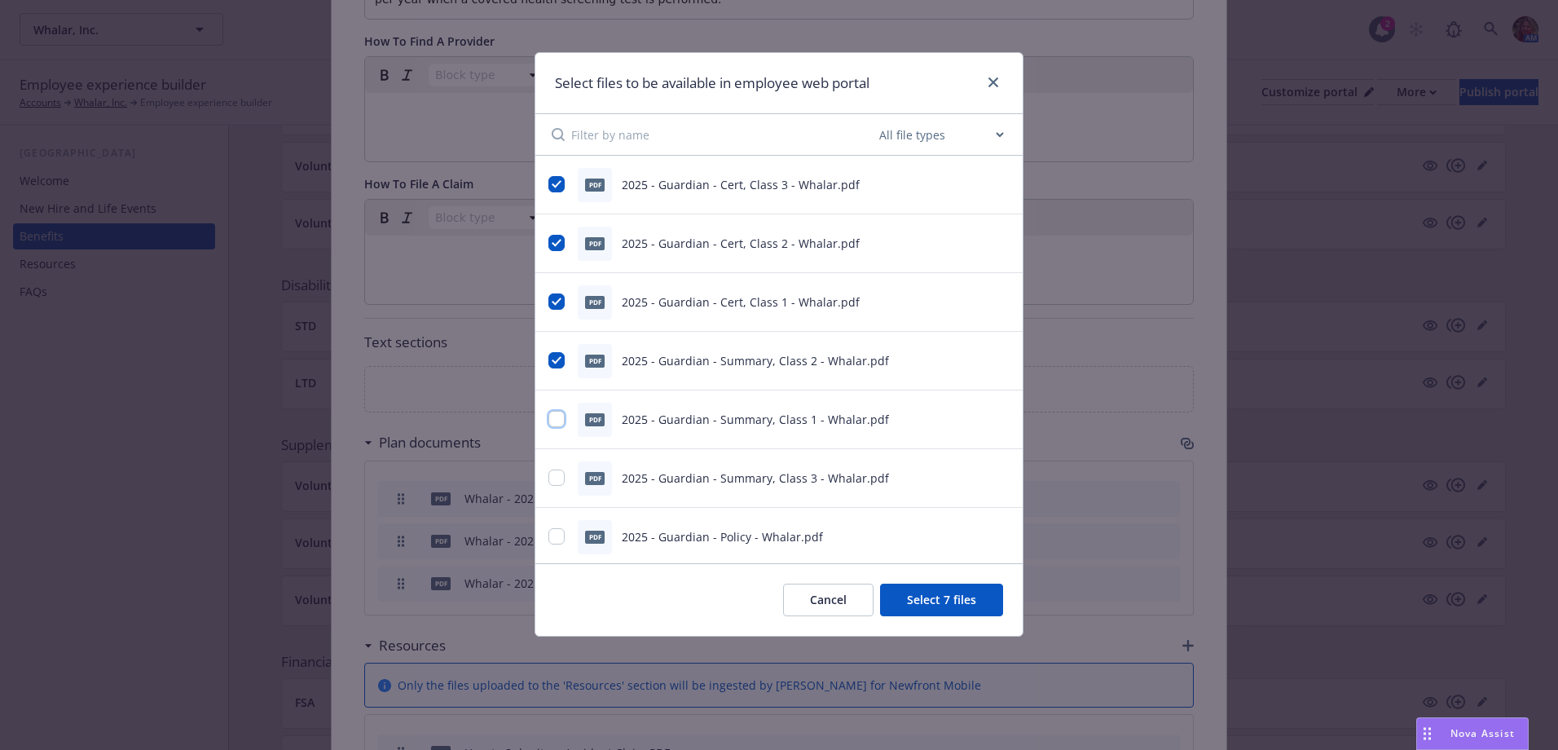
checkbox input "true"
click at [561, 477] on input "checkbox" at bounding box center [556, 477] width 16 height 16
checkbox input "true"
click at [559, 548] on div "pdf 2025 - Guardian - Policy - Whalar.pdf" at bounding box center [758, 537] width 420 height 34
click at [556, 533] on input "checkbox" at bounding box center [556, 536] width 16 height 16
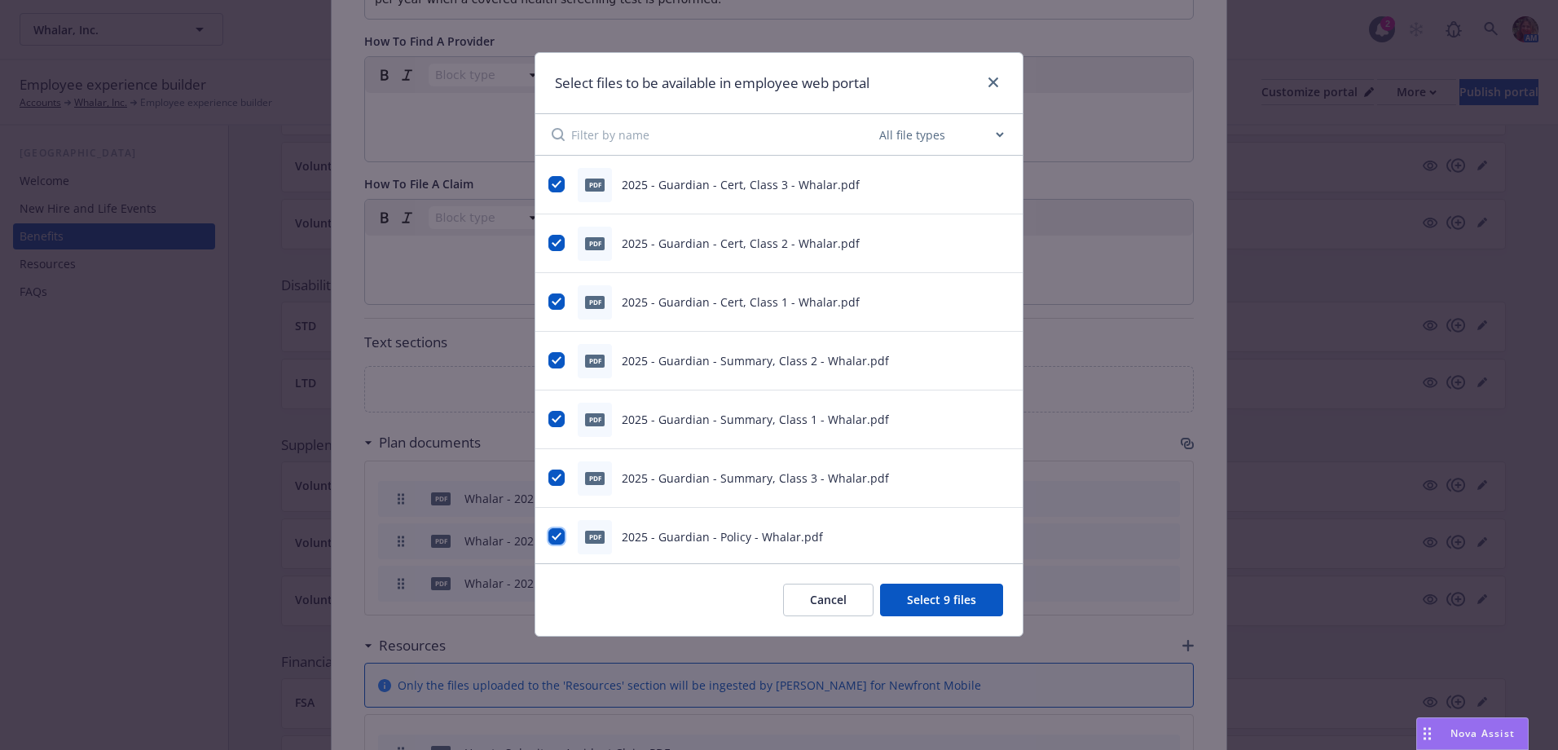
checkbox input "true"
click at [933, 603] on button "Select 10 files" at bounding box center [938, 599] width 130 height 33
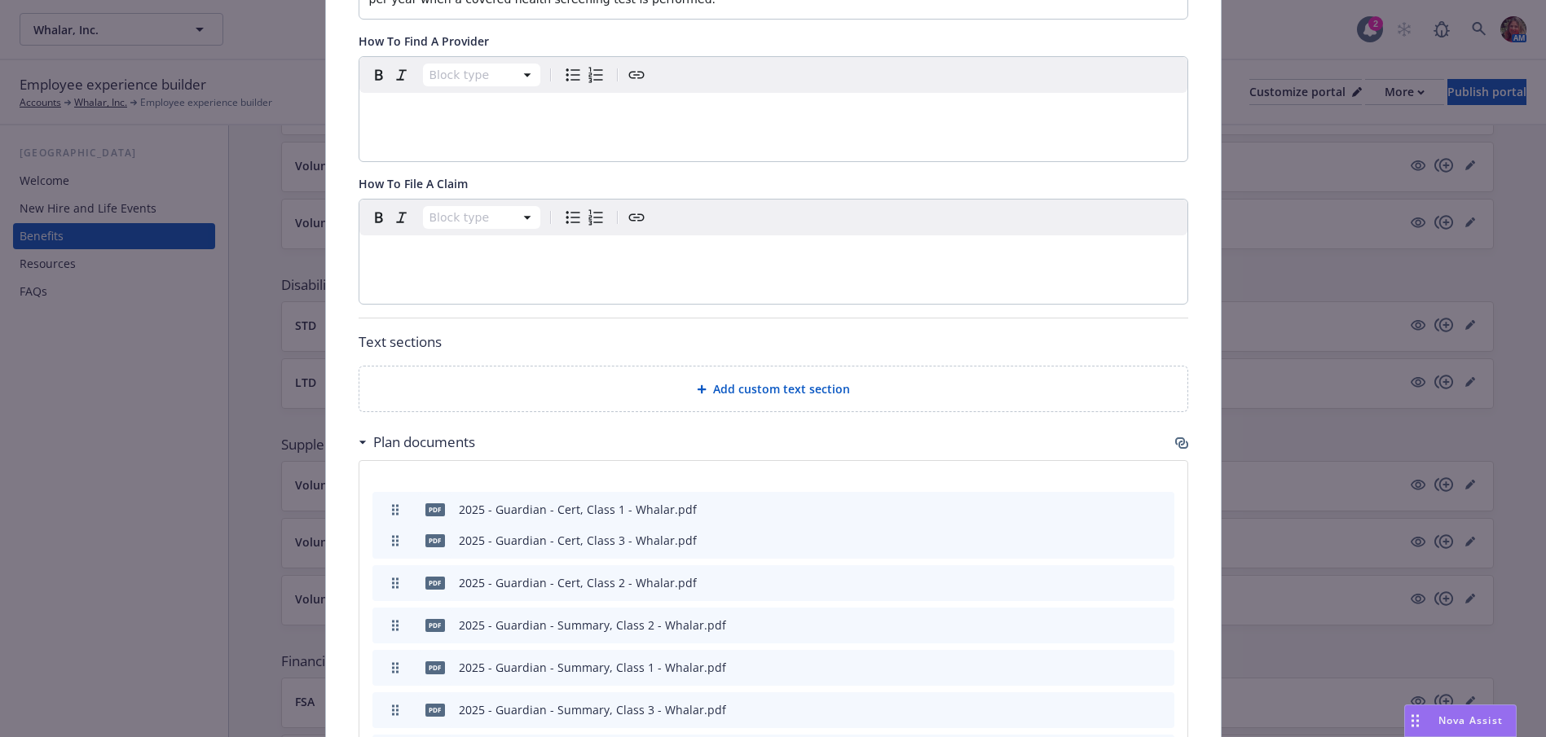
drag, startPoint x: 389, startPoint y: 561, endPoint x: 391, endPoint y: 487, distance: 73.4
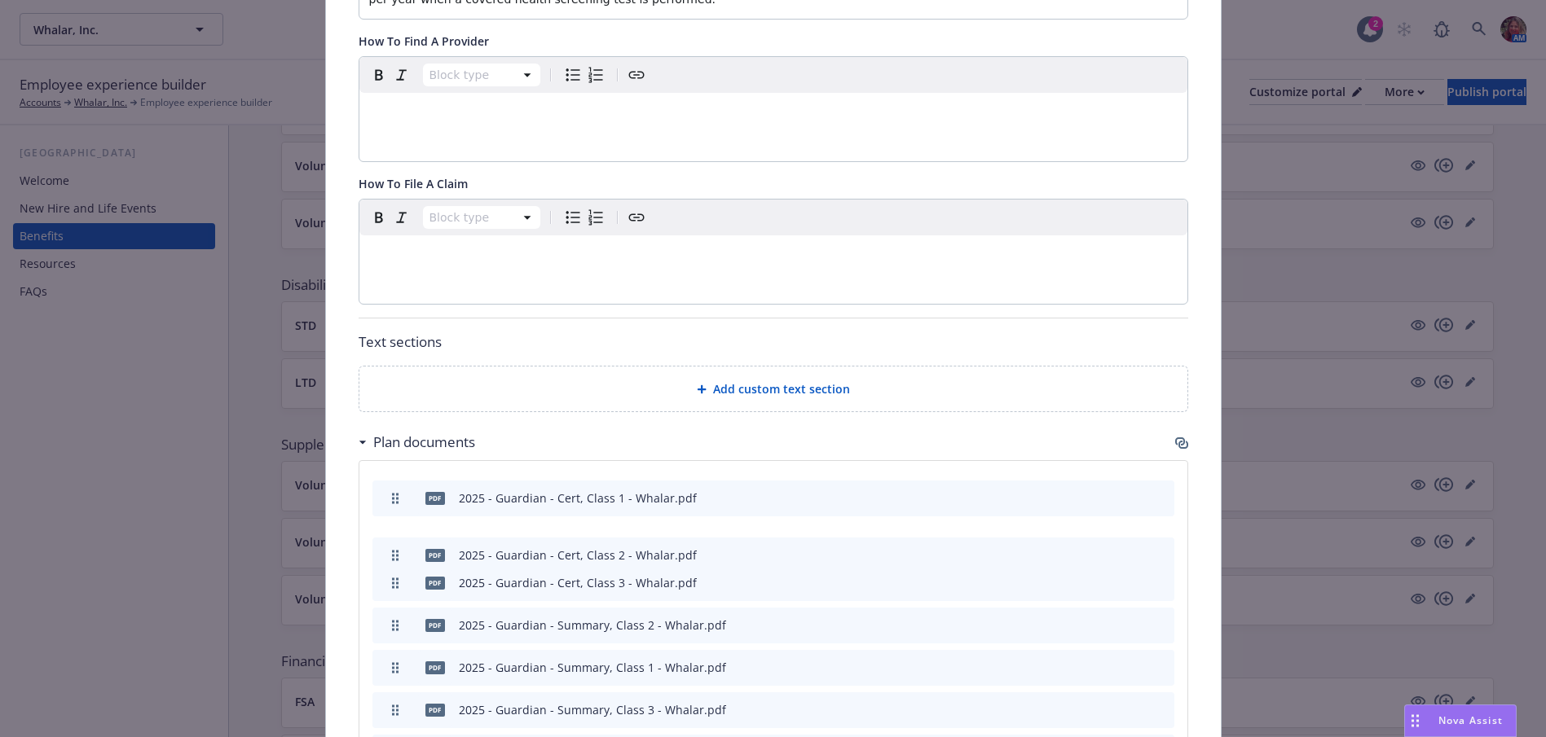
drag, startPoint x: 394, startPoint y: 557, endPoint x: 392, endPoint y: 528, distance: 29.4
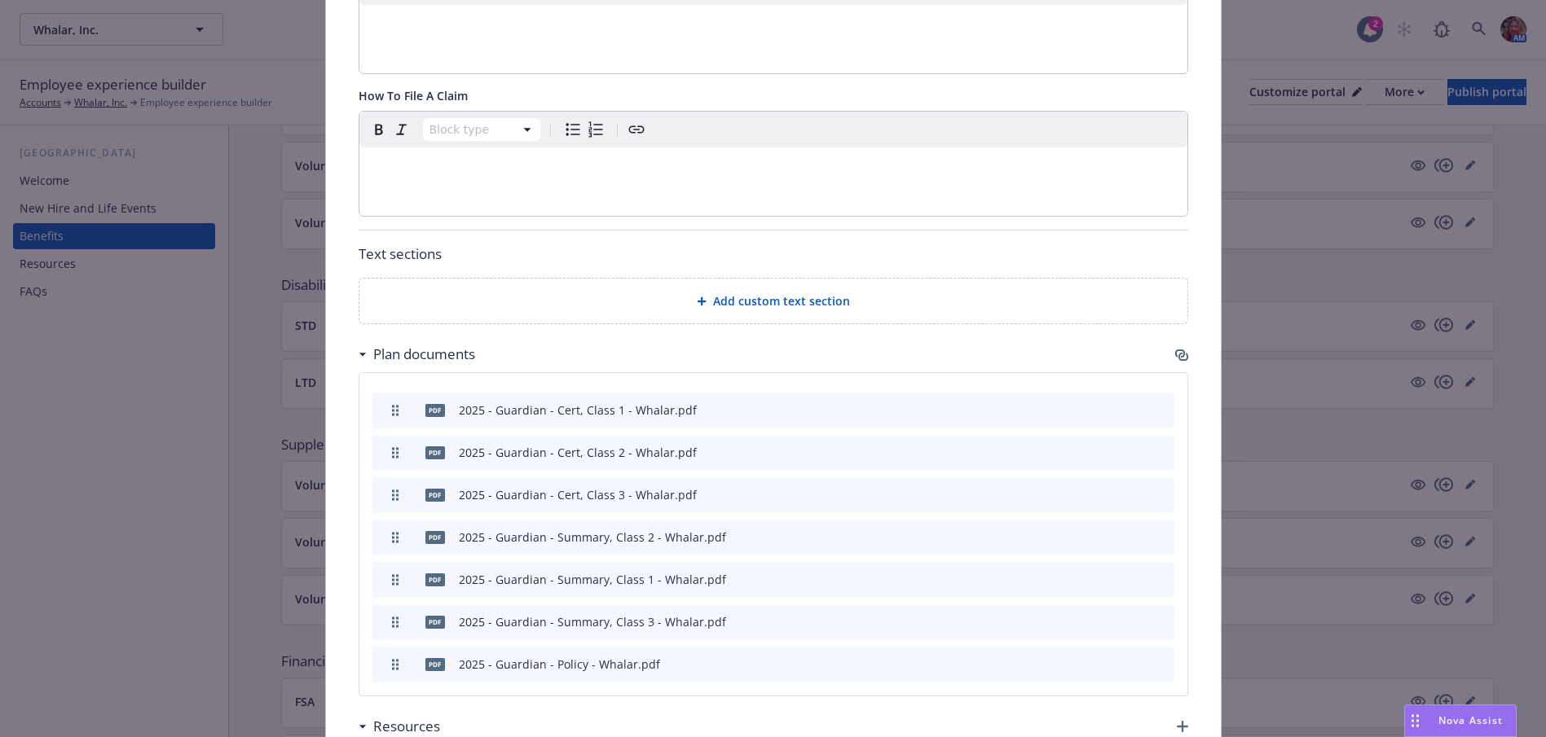
scroll to position [701, 0]
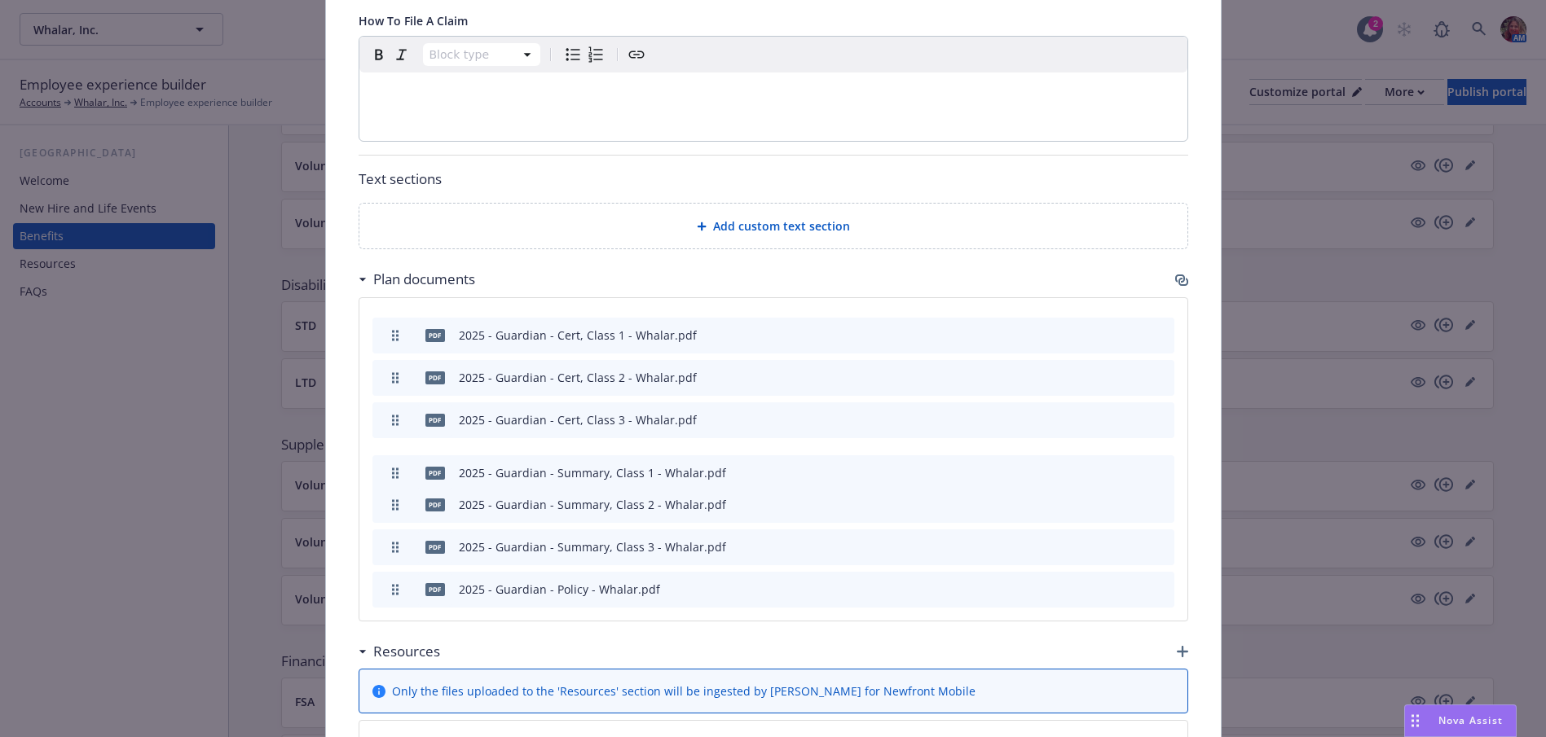
drag, startPoint x: 385, startPoint y: 484, endPoint x: 390, endPoint y: 452, distance: 32.3
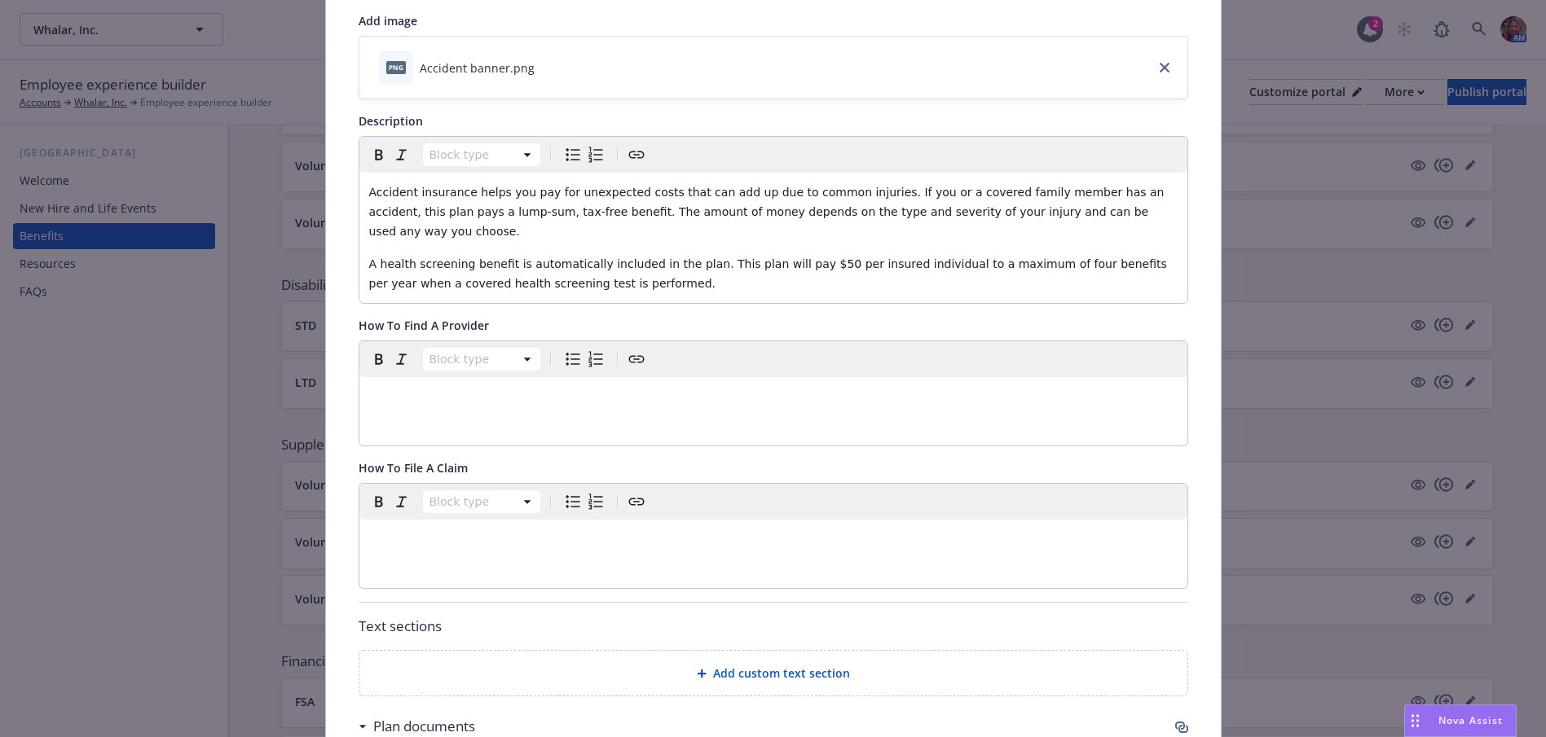
scroll to position [49, 0]
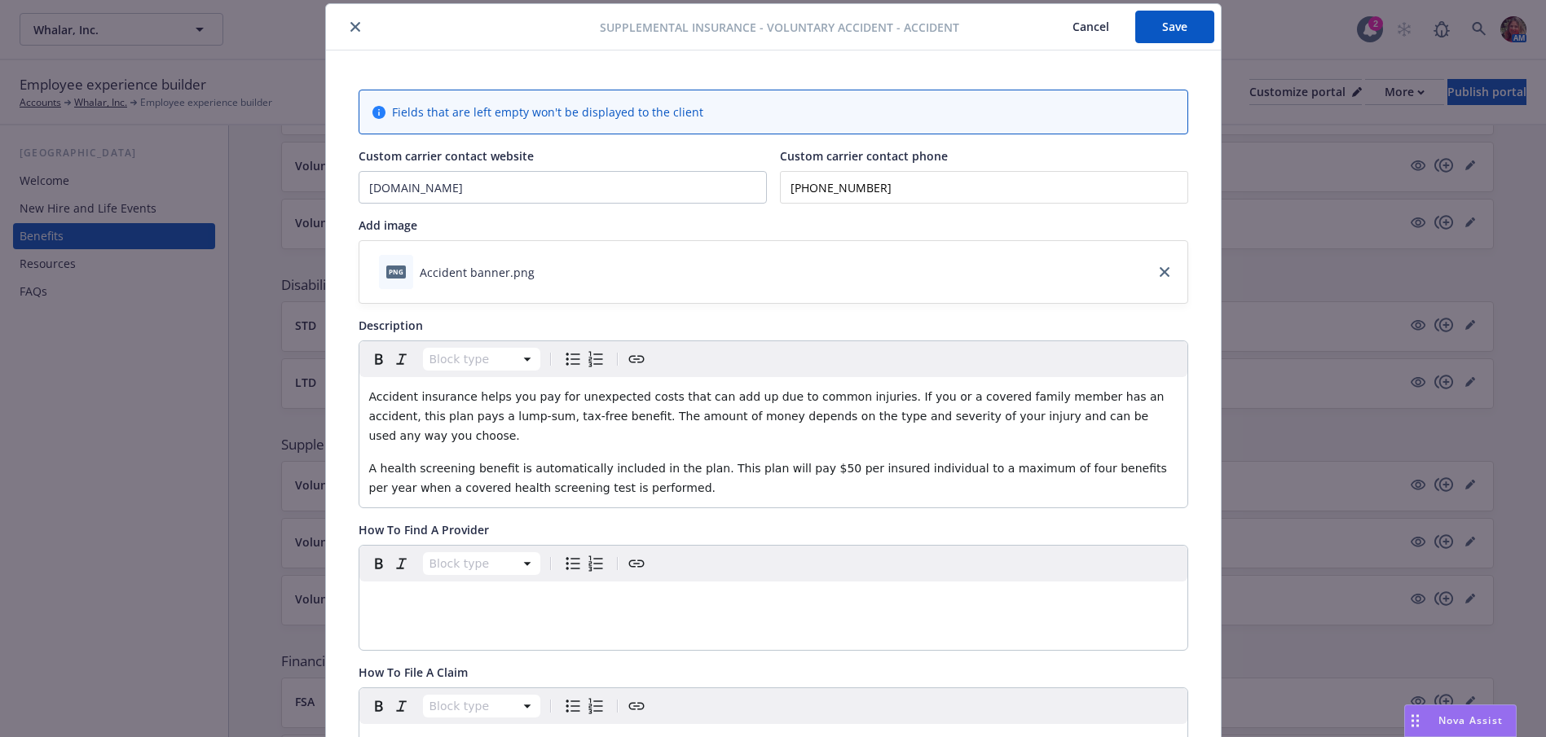
click at [1172, 35] on button "Save" at bounding box center [1174, 27] width 79 height 33
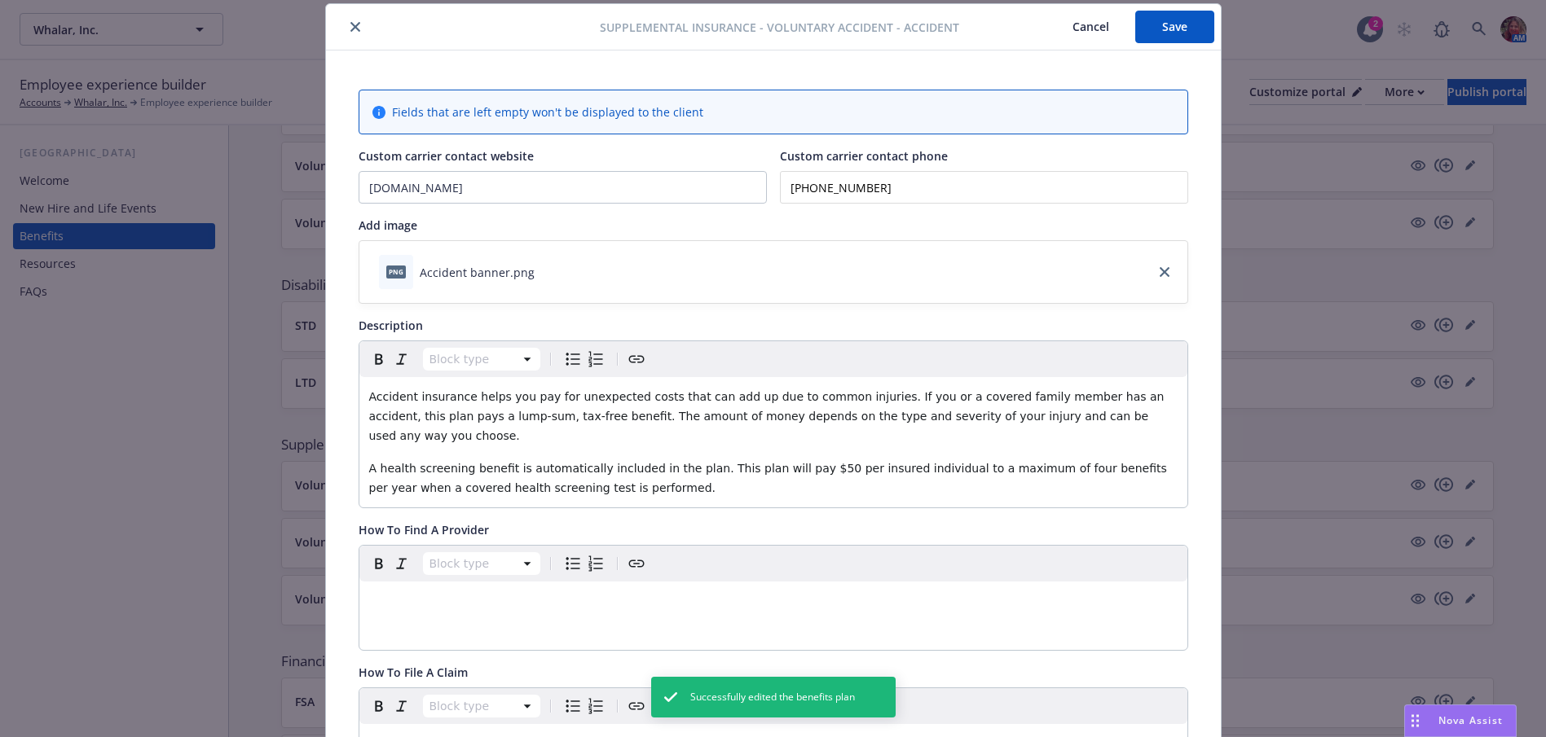
click at [350, 25] on icon "close" at bounding box center [355, 27] width 10 height 10
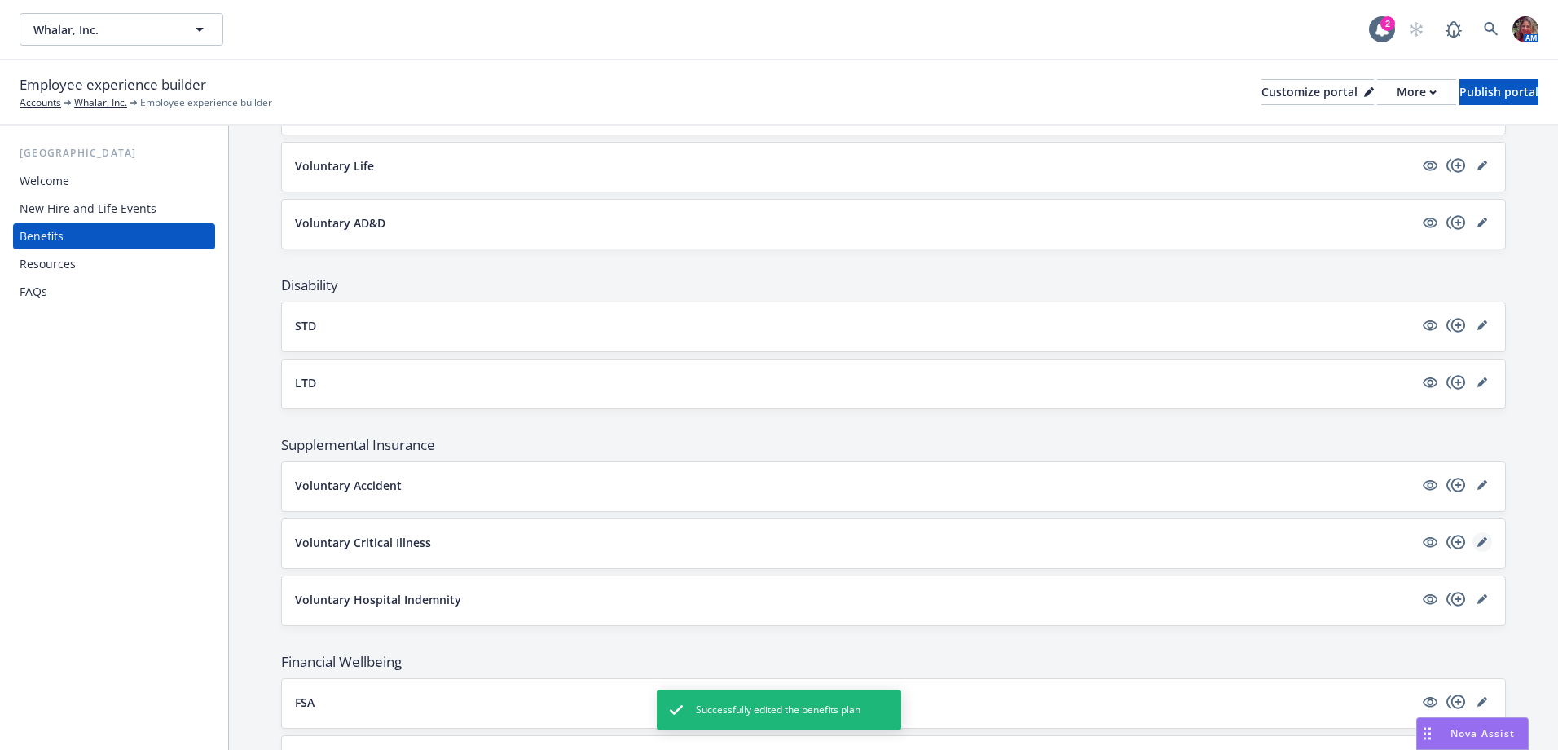
click at [1477, 546] on icon "editPencil" at bounding box center [1482, 542] width 10 height 10
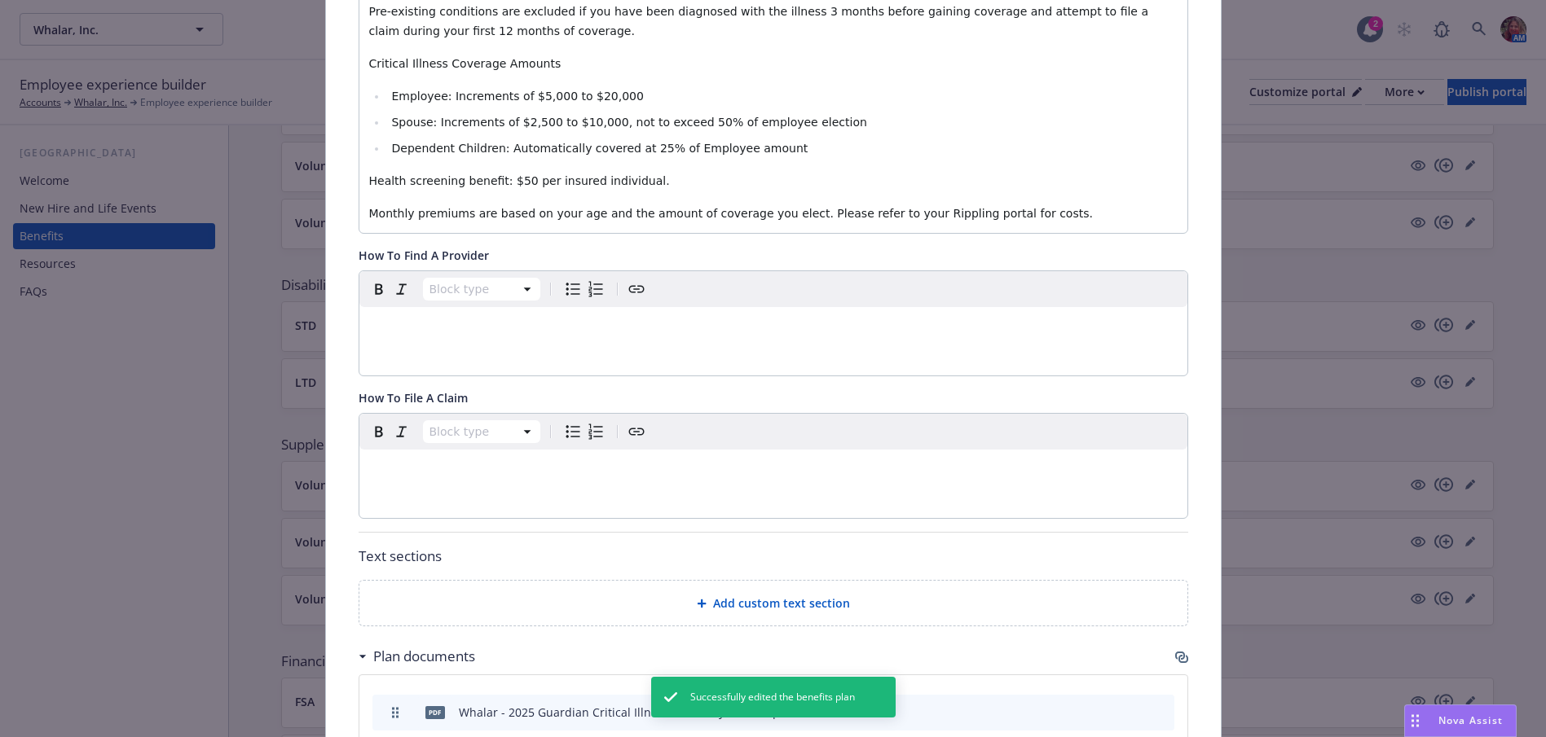
scroll to position [782, 0]
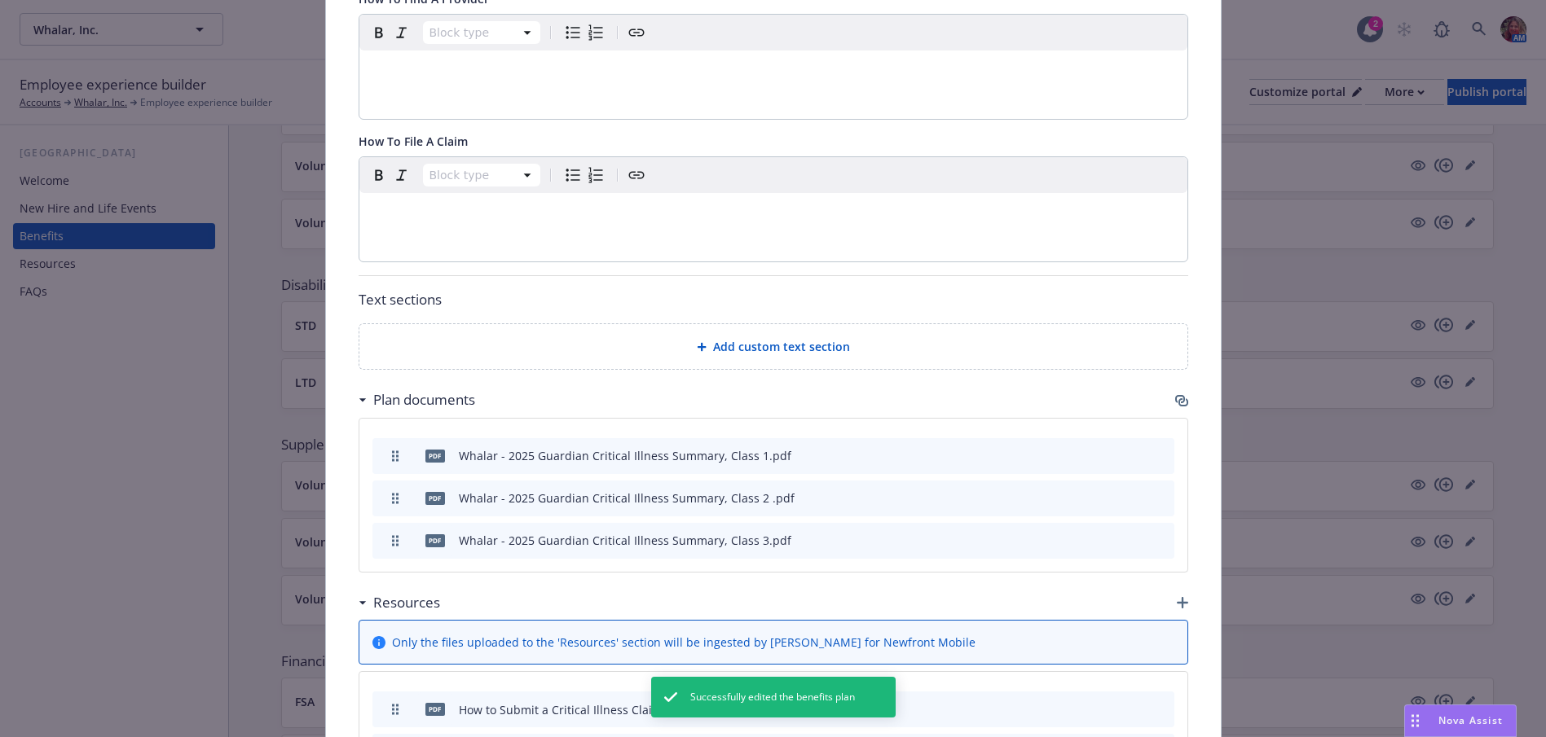
click at [1177, 394] on icon "button" at bounding box center [1181, 400] width 13 height 13
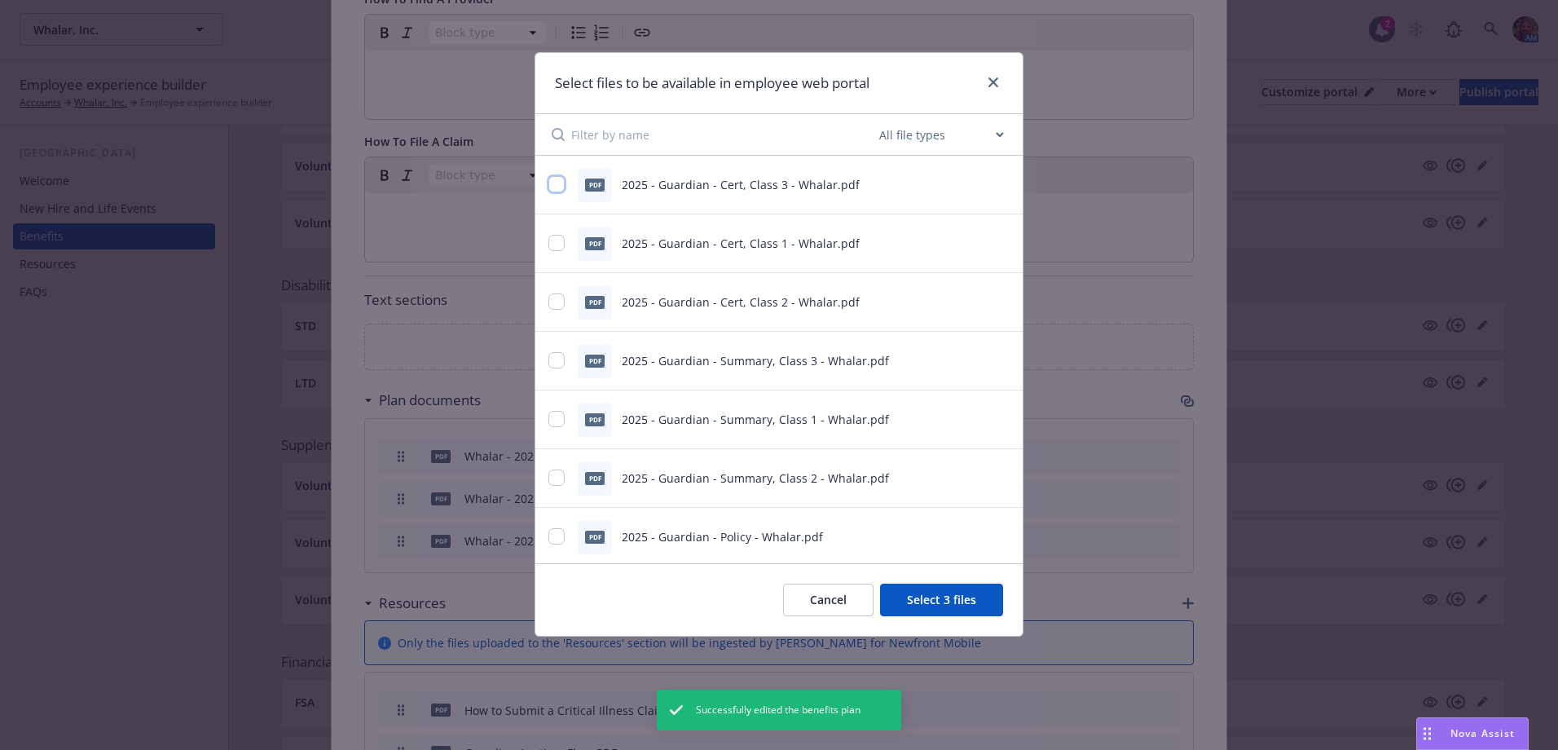
click at [552, 187] on input "checkbox" at bounding box center [556, 184] width 16 height 16
checkbox input "true"
click at [563, 245] on input "checkbox" at bounding box center [556, 243] width 16 height 16
checkbox input "true"
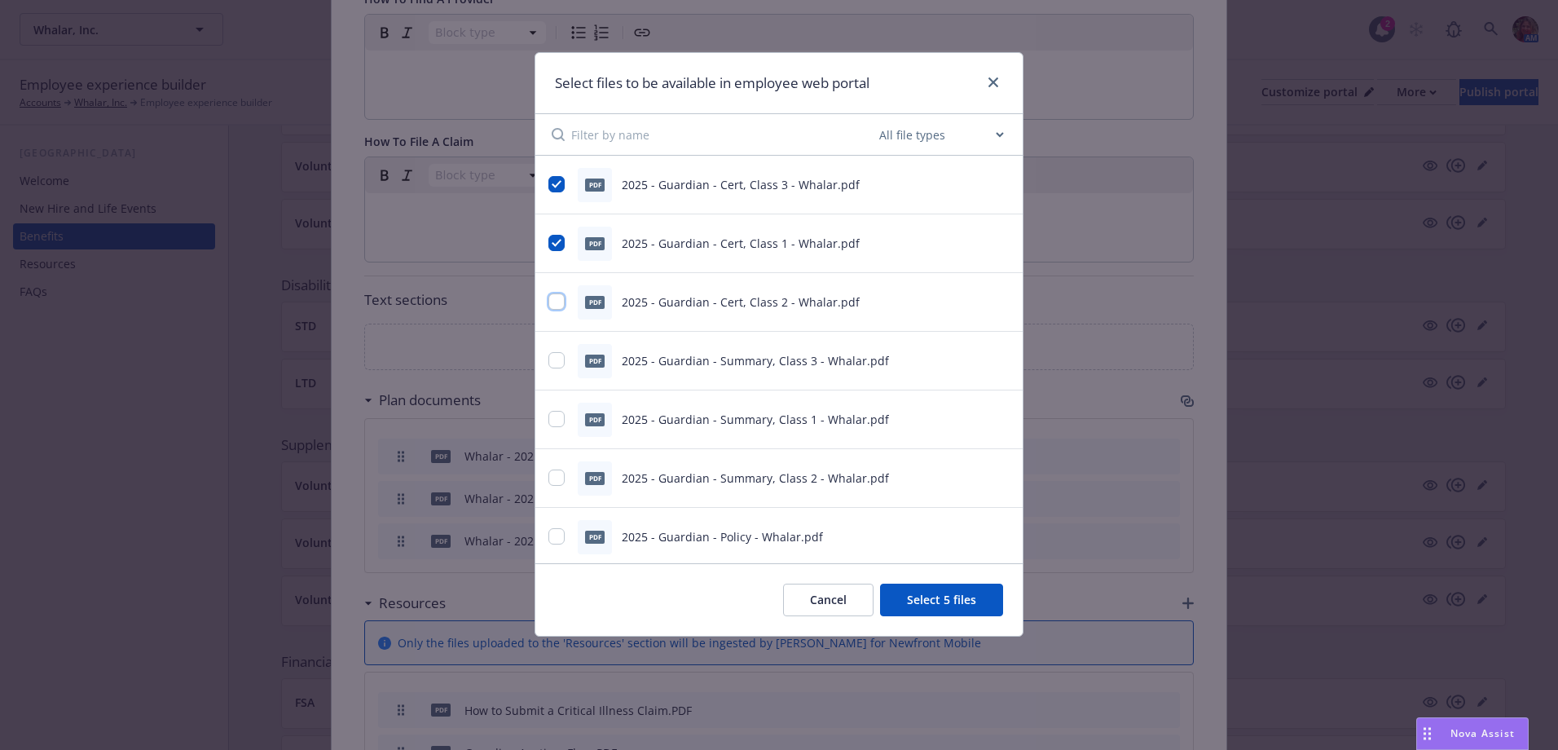
click at [556, 306] on input "checkbox" at bounding box center [556, 301] width 16 height 16
checkbox input "true"
click at [555, 357] on input "checkbox" at bounding box center [556, 360] width 16 height 16
checkbox input "true"
click at [555, 420] on input "checkbox" at bounding box center [556, 419] width 16 height 16
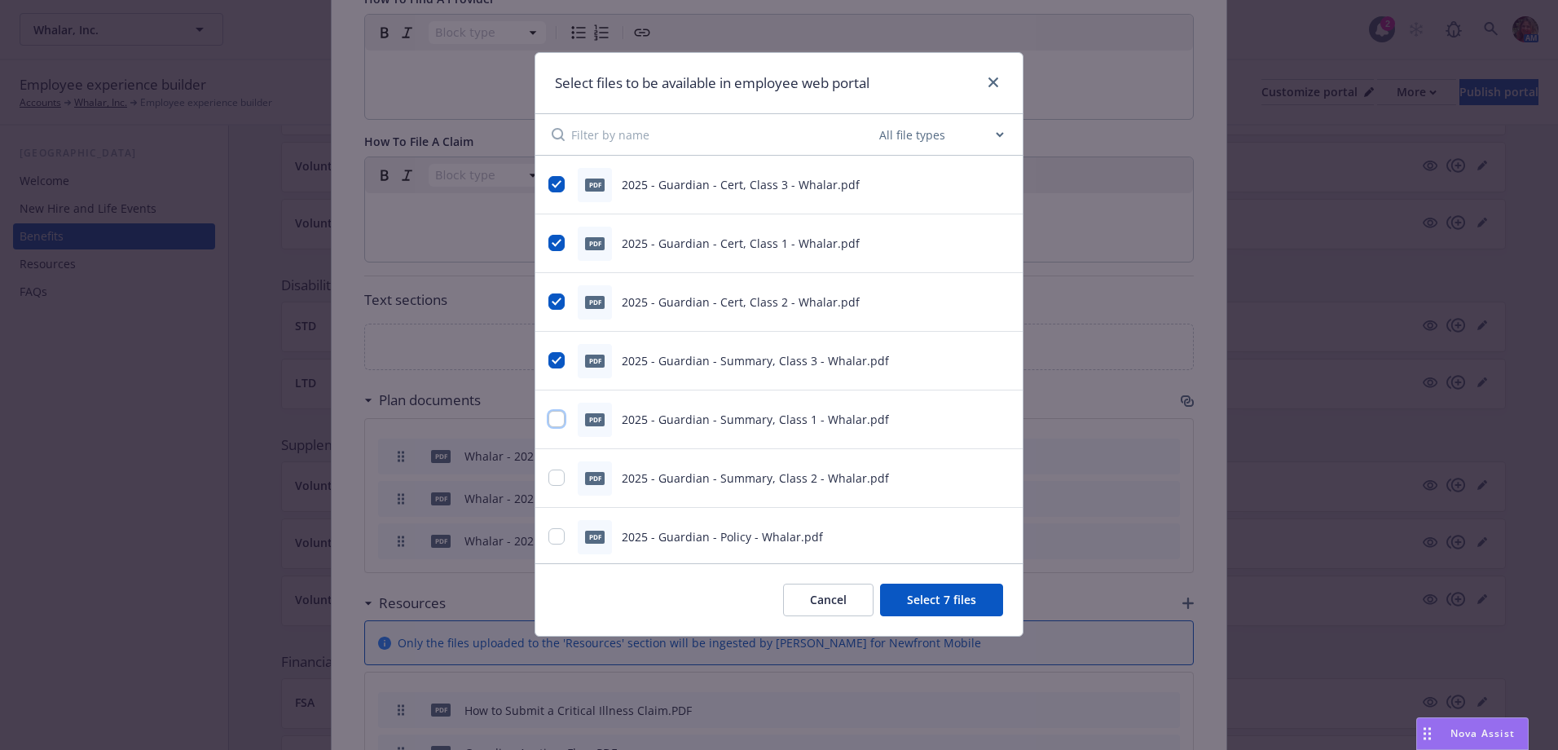
checkbox input "true"
drag, startPoint x: 556, startPoint y: 481, endPoint x: 556, endPoint y: 499, distance: 17.9
click at [556, 481] on input "checkbox" at bounding box center [556, 477] width 16 height 16
checkbox input "true"
click at [561, 534] on input "checkbox" at bounding box center [556, 536] width 16 height 16
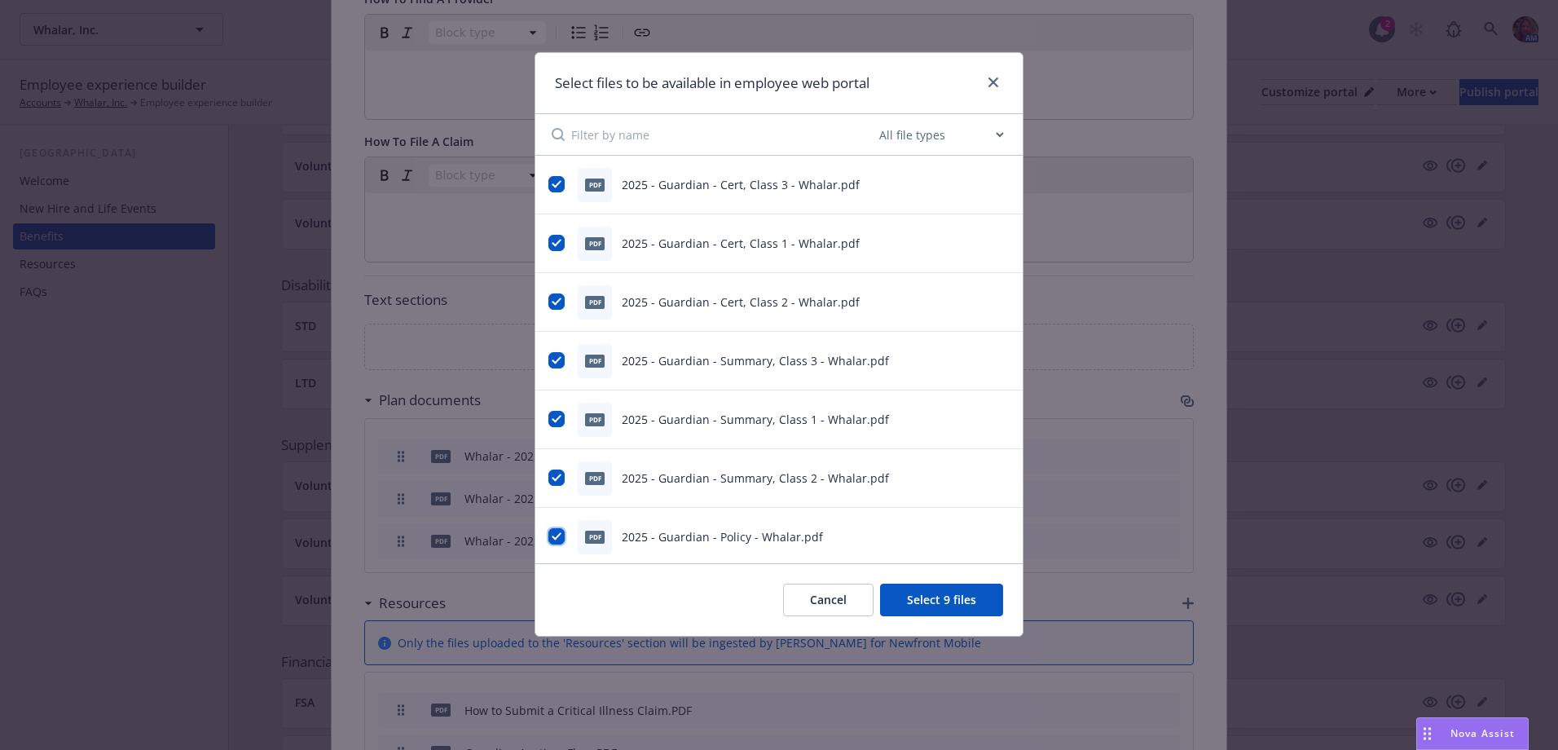
checkbox input "true"
click at [921, 608] on button "Select 10 files" at bounding box center [938, 599] width 130 height 33
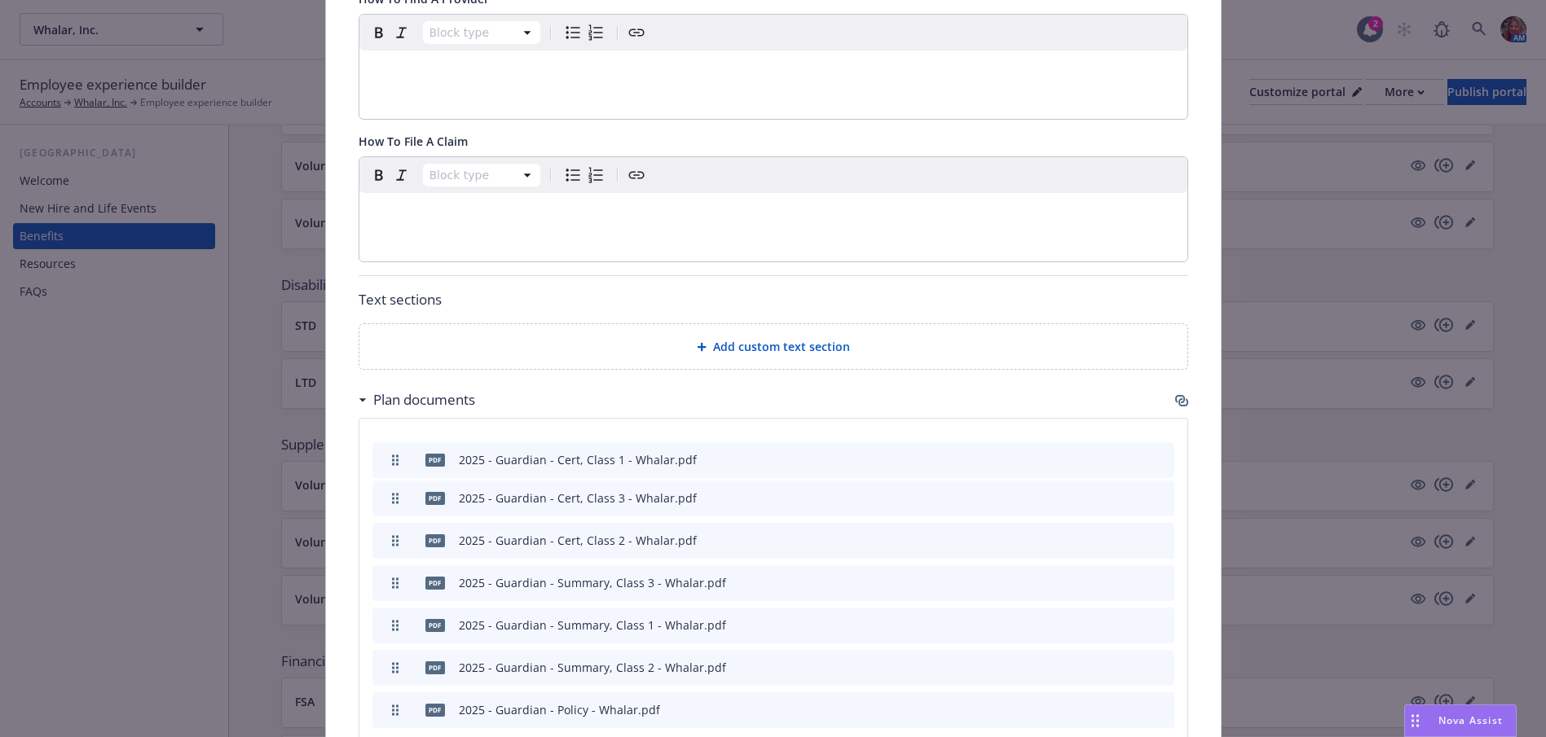
drag, startPoint x: 389, startPoint y: 482, endPoint x: 389, endPoint y: 443, distance: 38.3
drag, startPoint x: 387, startPoint y: 521, endPoint x: 393, endPoint y: 493, distance: 29.1
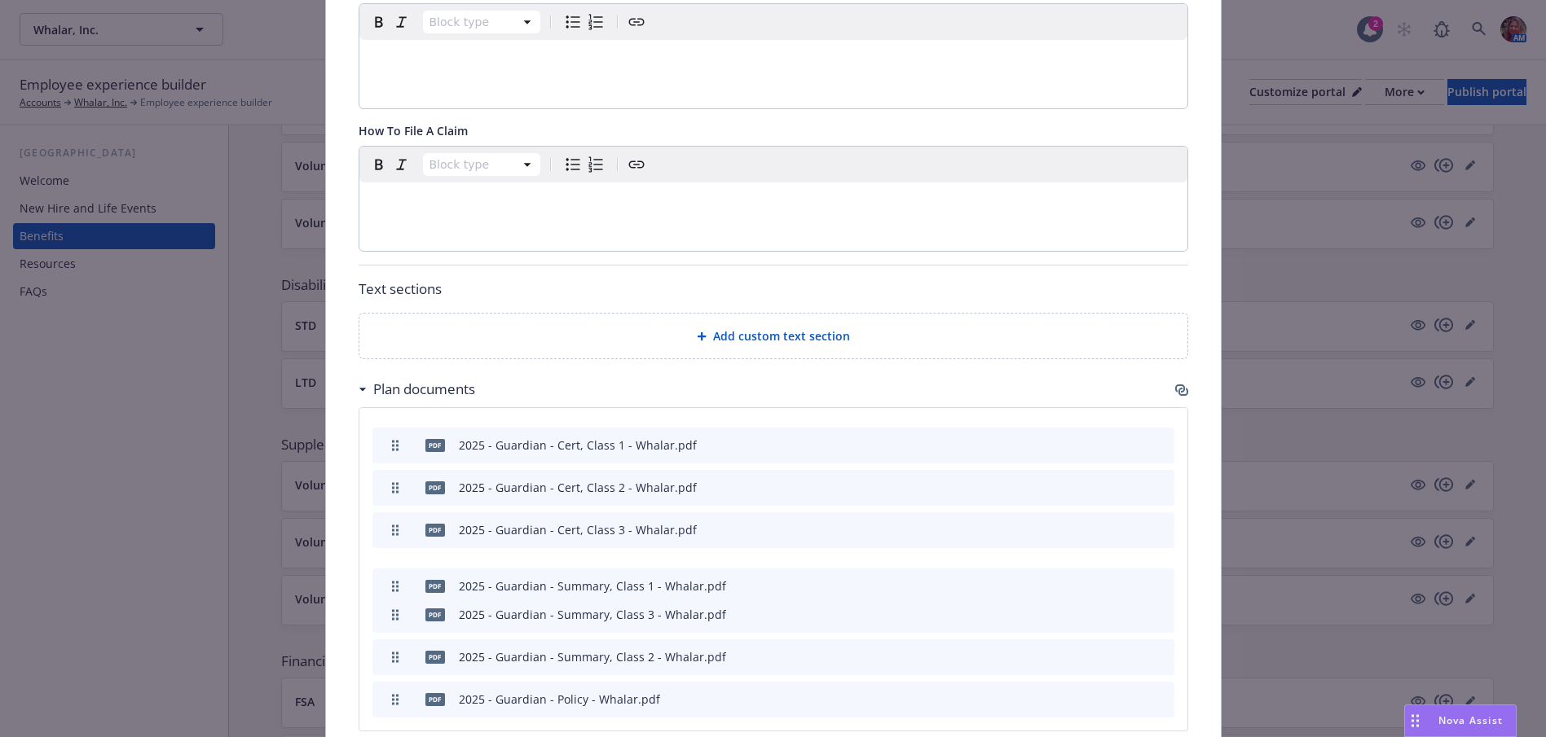
drag, startPoint x: 385, startPoint y: 602, endPoint x: 385, endPoint y: 563, distance: 39.1
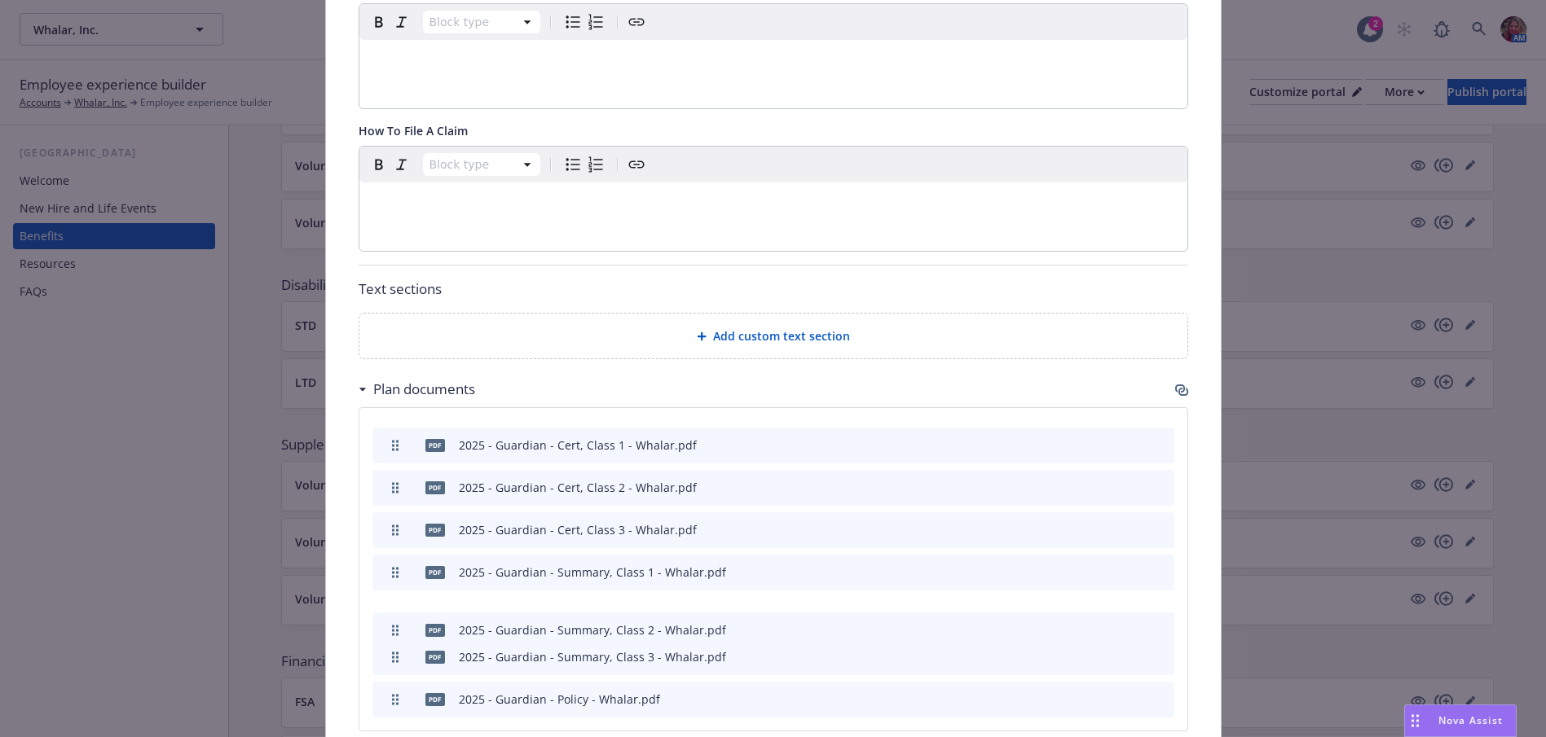
drag, startPoint x: 391, startPoint y: 638, endPoint x: 389, endPoint y: 610, distance: 27.8
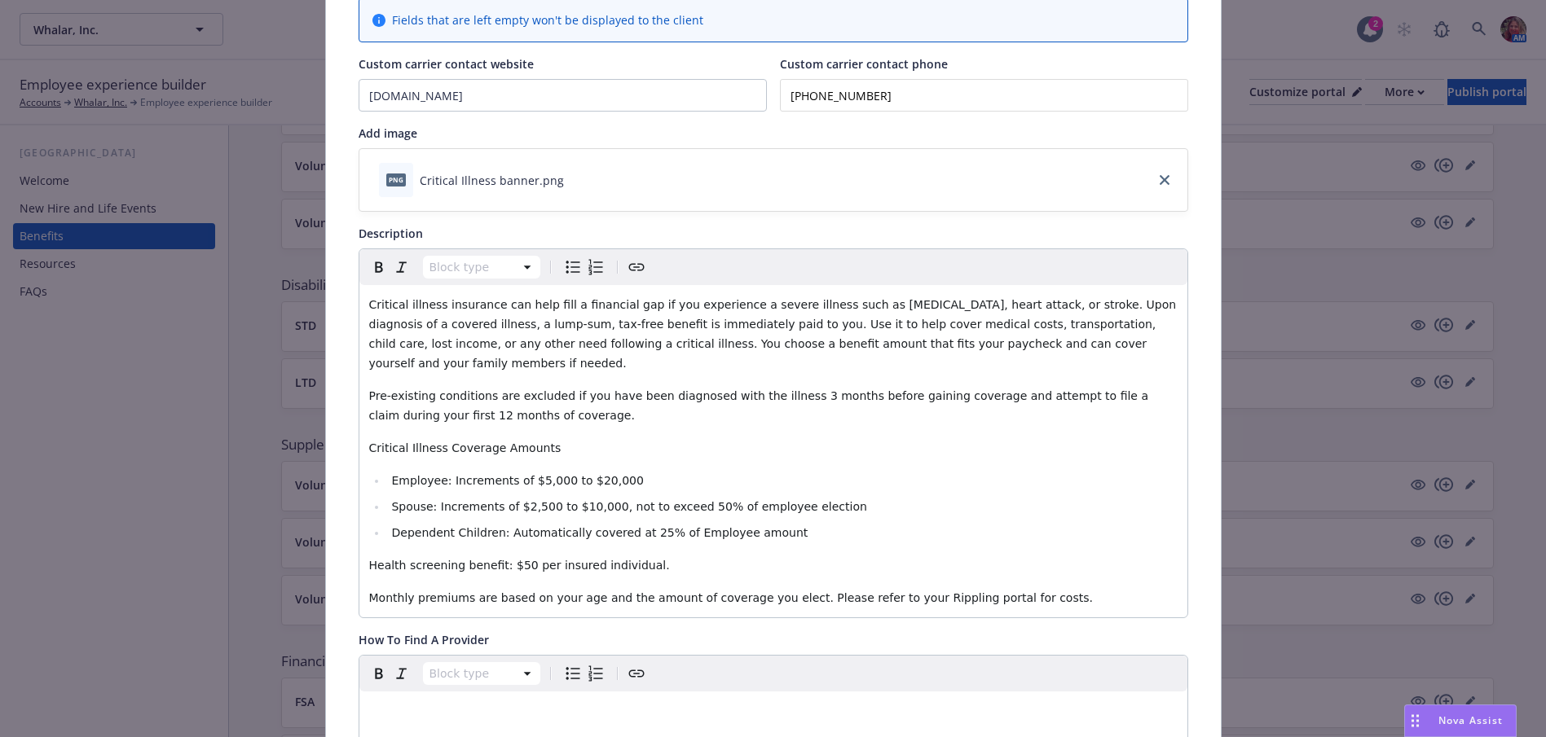
scroll to position [0, 0]
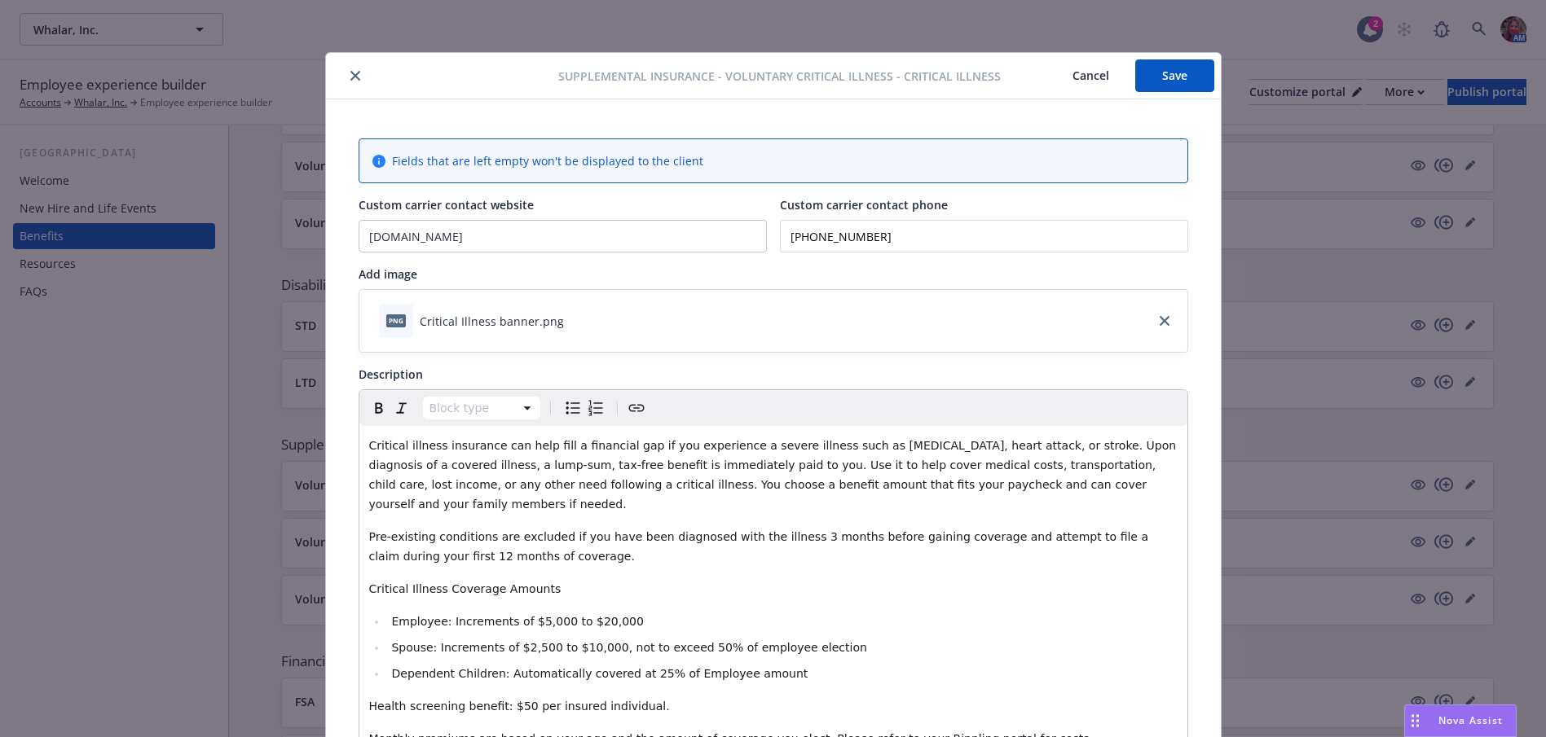
click at [1172, 86] on button "Save" at bounding box center [1174, 75] width 79 height 33
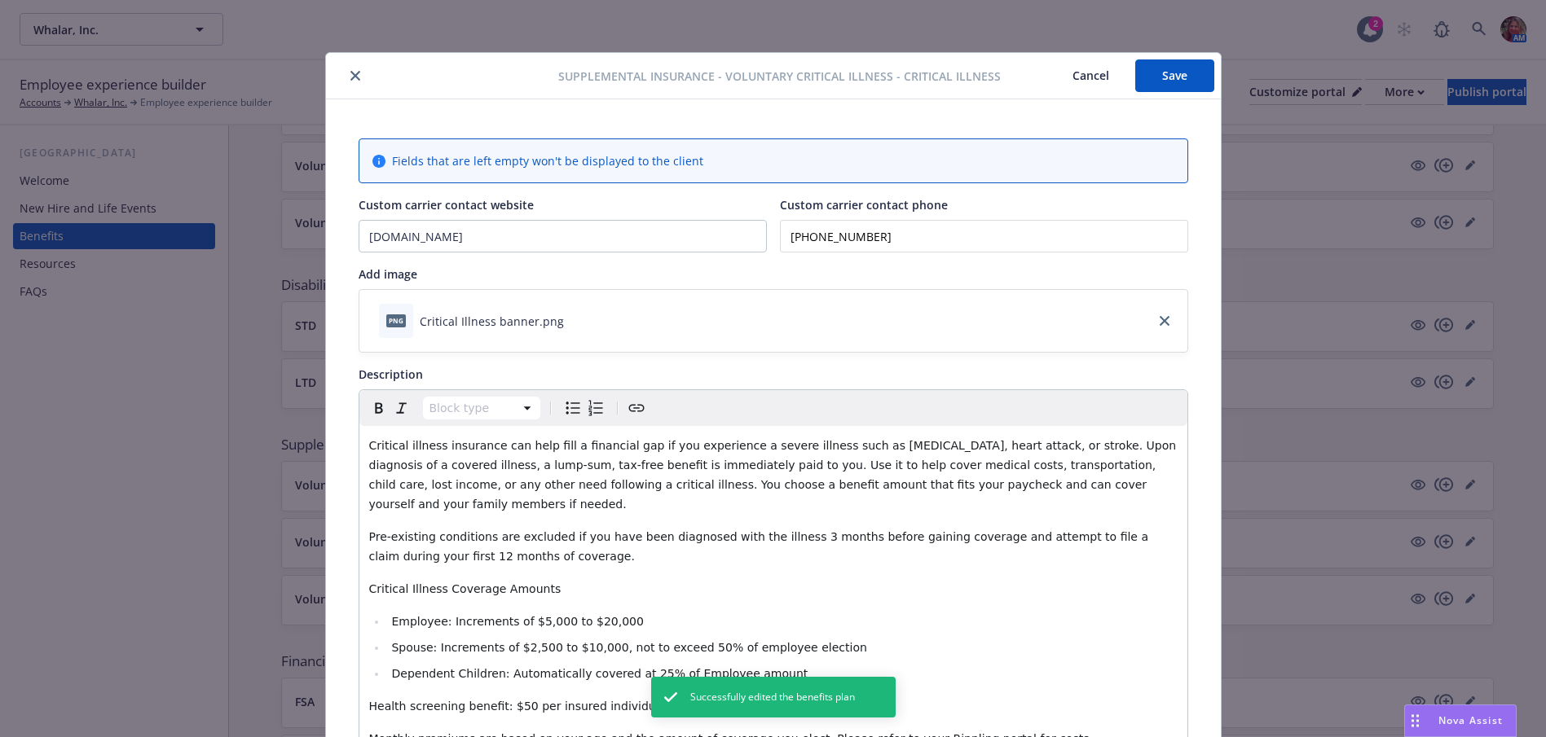
click at [351, 76] on icon "close" at bounding box center [355, 76] width 10 height 10
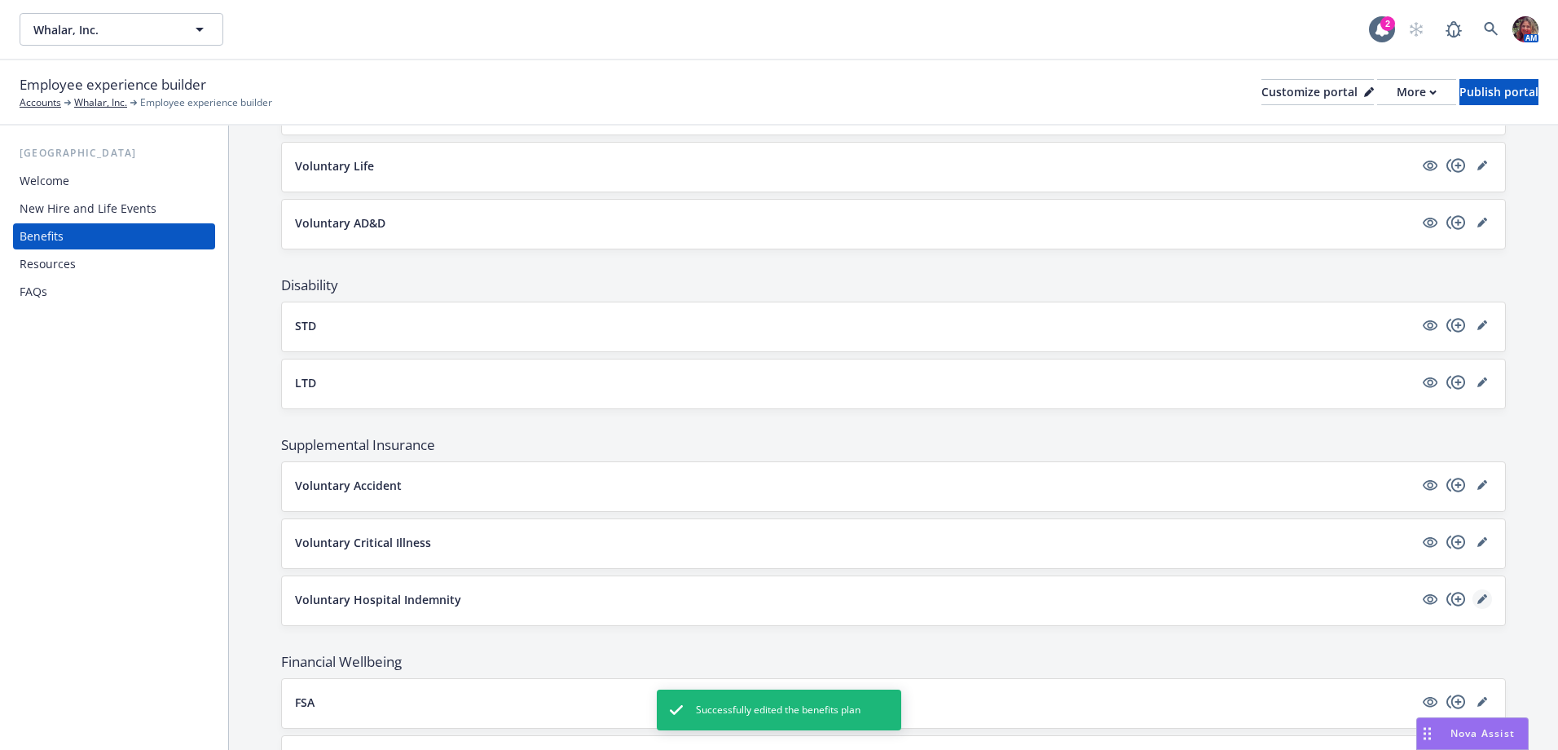
click at [1477, 599] on link "editPencil" at bounding box center [1482, 599] width 20 height 20
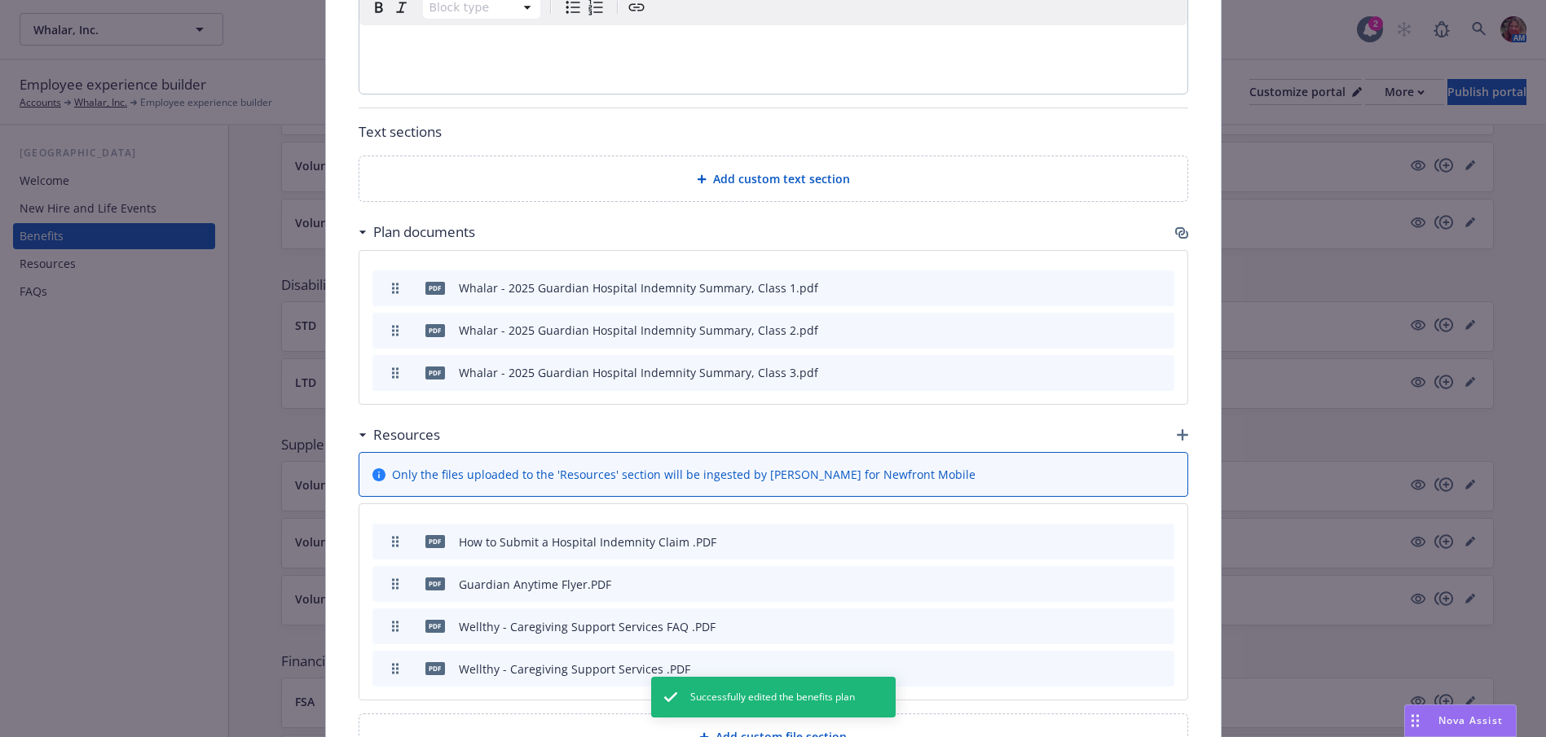
scroll to position [701, 0]
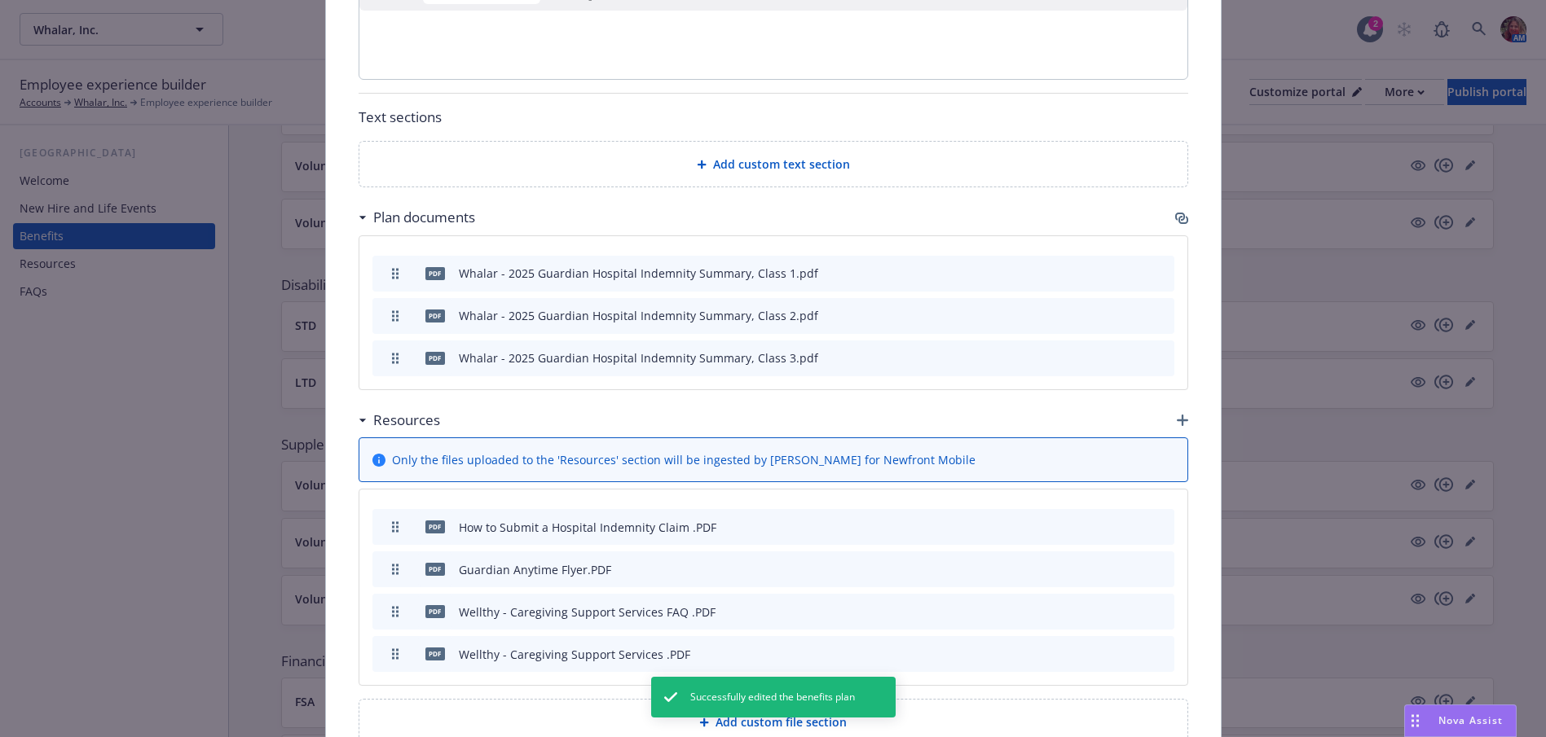
click at [1178, 219] on icon "button" at bounding box center [1183, 220] width 10 height 8
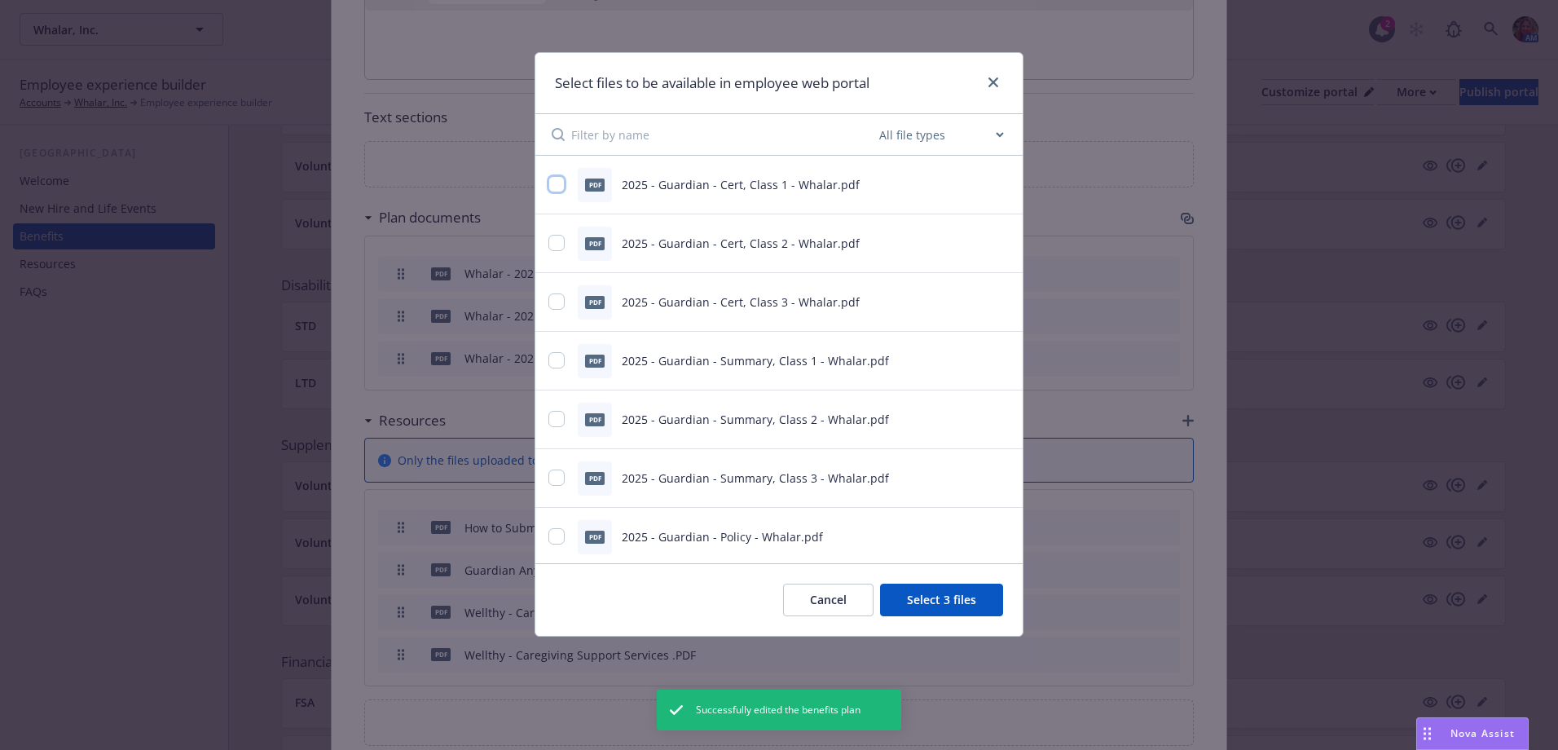
click at [552, 187] on input "checkbox" at bounding box center [556, 184] width 16 height 16
checkbox input "true"
click at [561, 247] on input "checkbox" at bounding box center [556, 243] width 16 height 16
checkbox input "true"
click at [559, 306] on input "checkbox" at bounding box center [556, 301] width 16 height 16
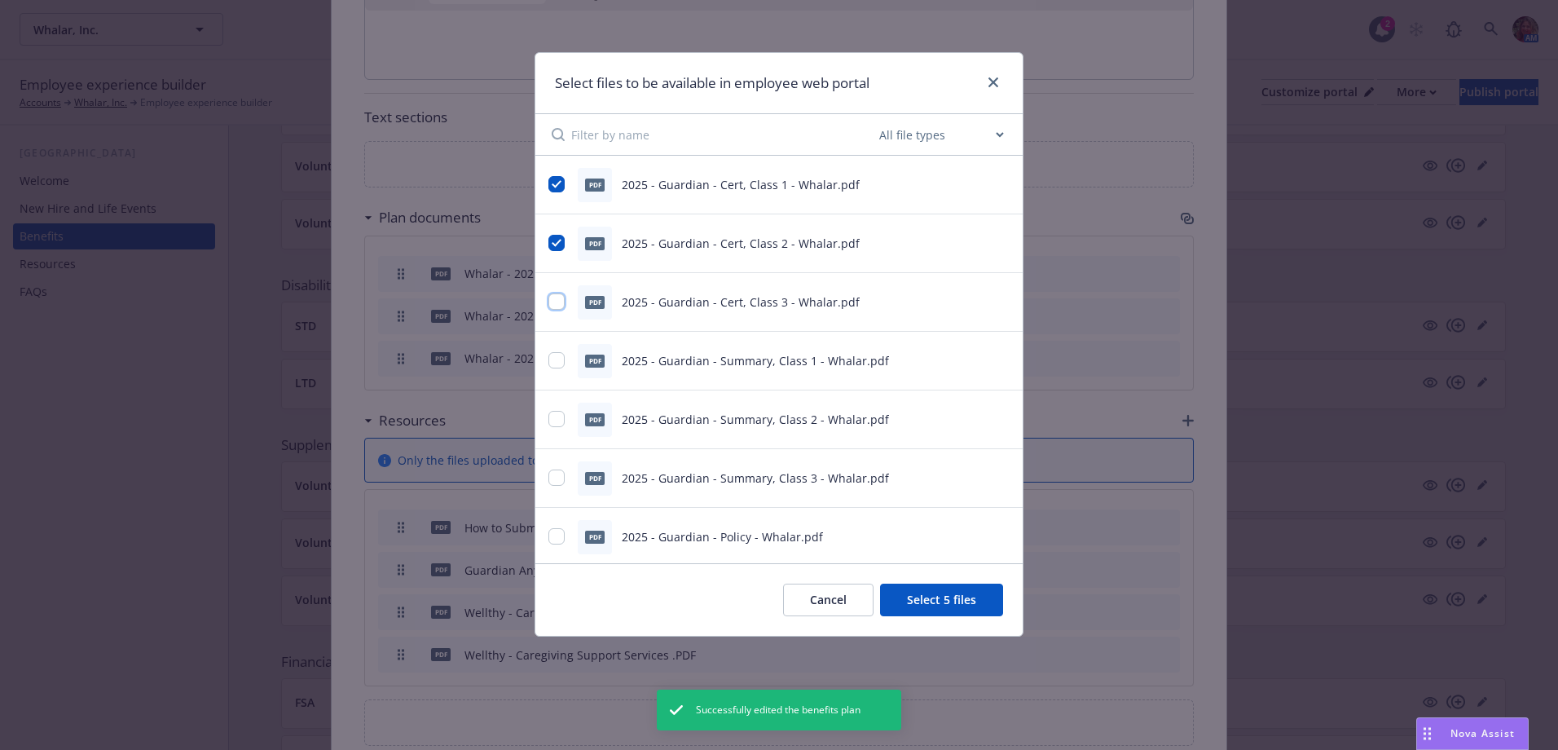
checkbox input "true"
click at [556, 363] on input "checkbox" at bounding box center [556, 360] width 16 height 16
checkbox input "true"
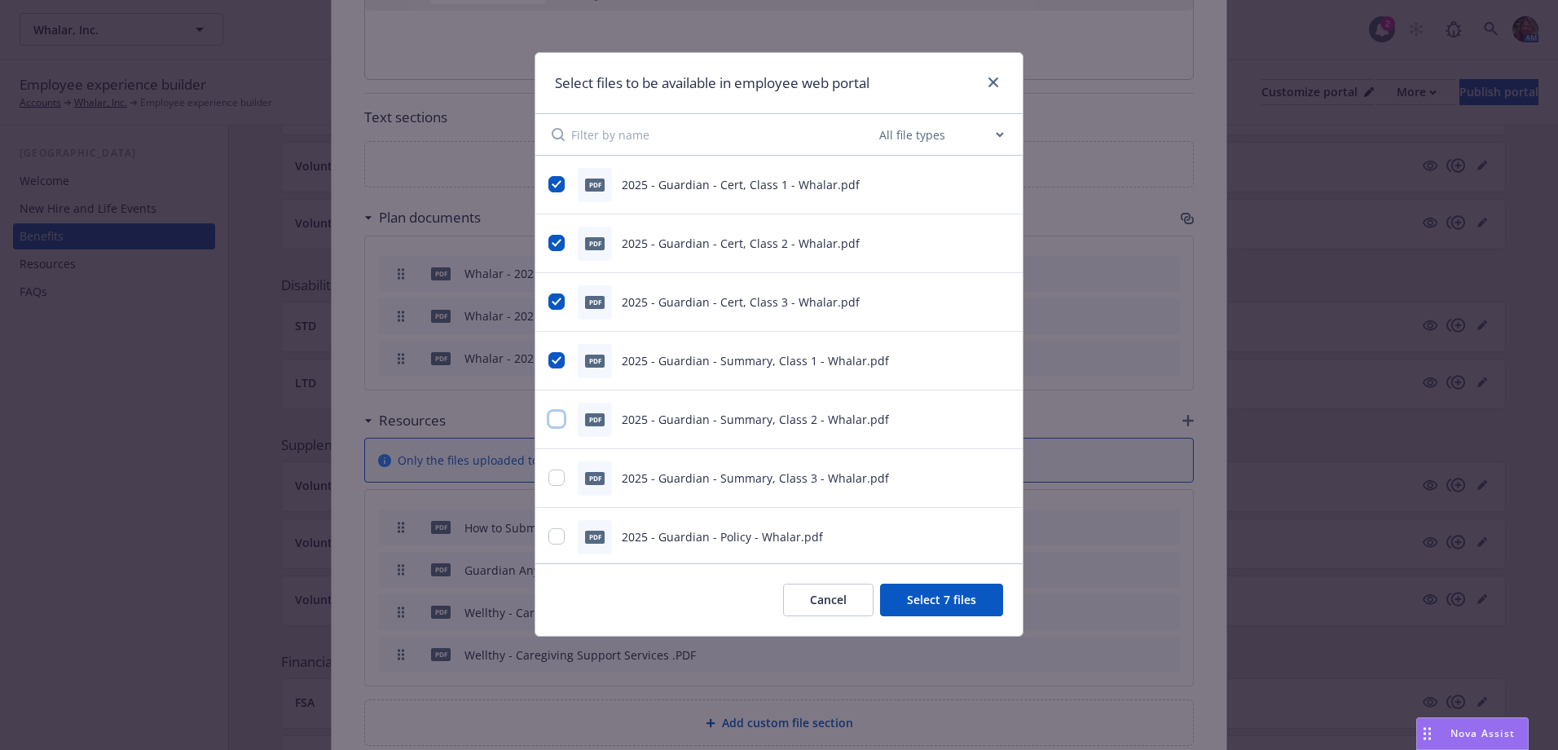
click at [561, 416] on input "checkbox" at bounding box center [556, 419] width 16 height 16
checkbox input "true"
click at [554, 482] on input "checkbox" at bounding box center [556, 477] width 16 height 16
checkbox input "true"
click at [556, 536] on input "checkbox" at bounding box center [556, 536] width 16 height 16
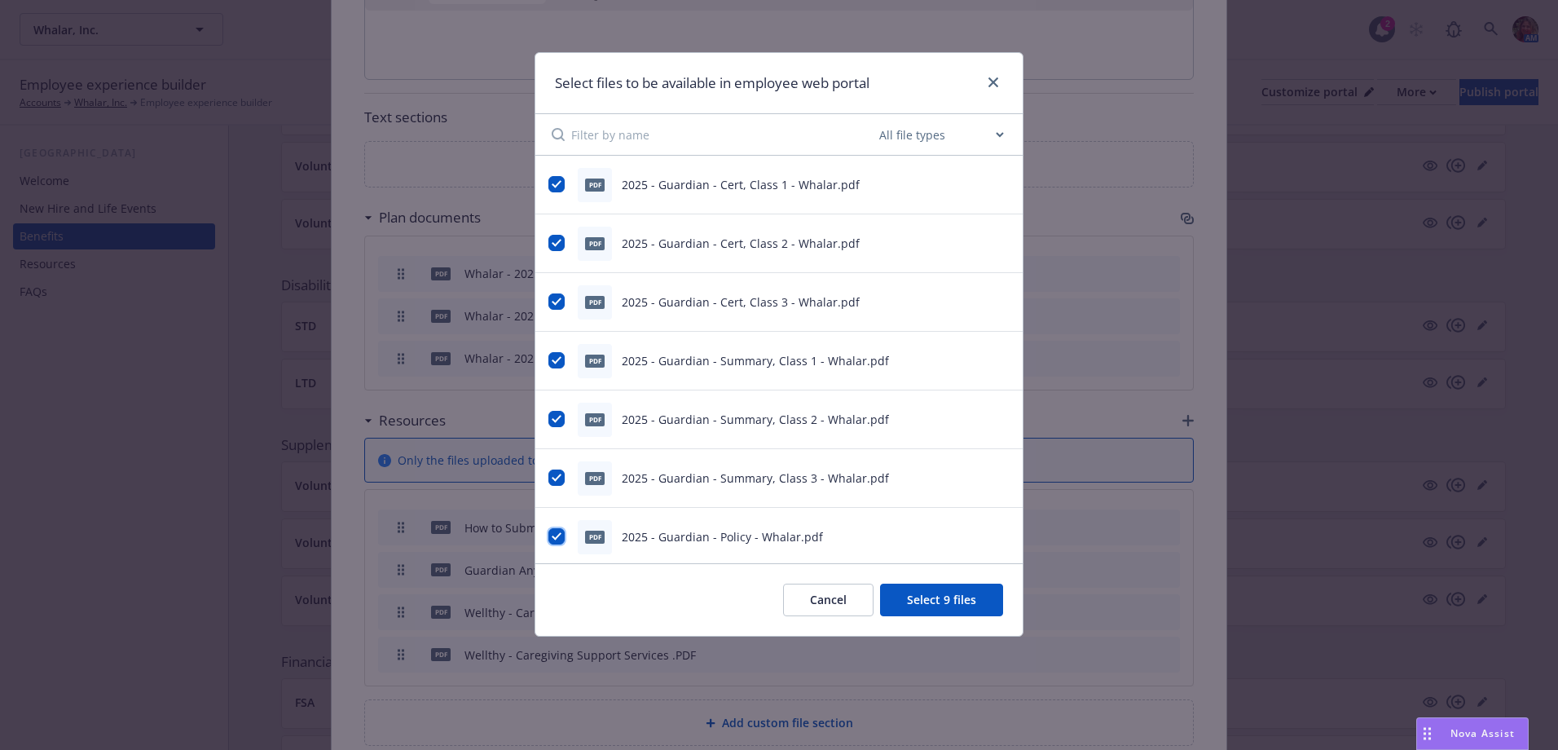
checkbox input "true"
click at [966, 599] on button "Select 10 files" at bounding box center [938, 599] width 130 height 33
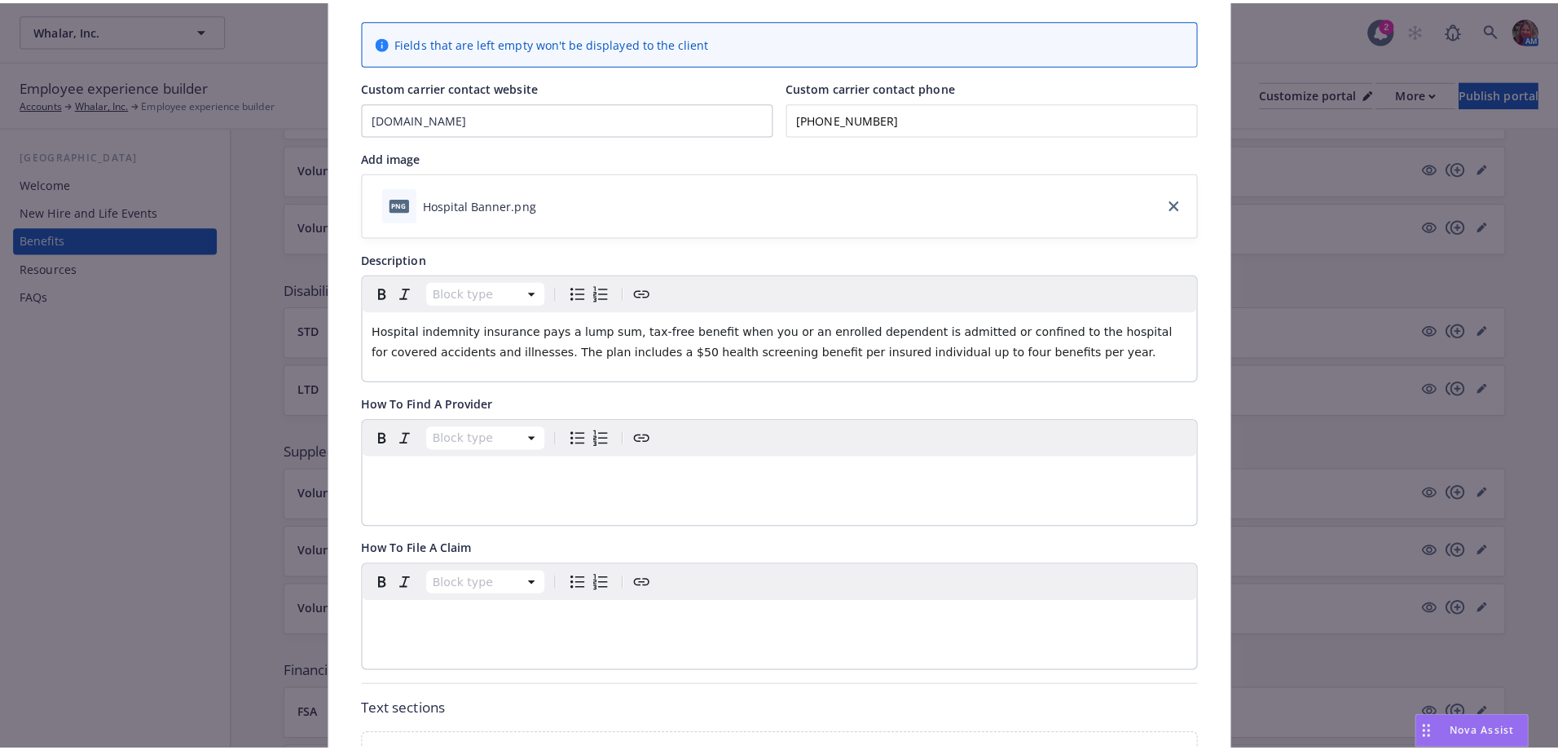
scroll to position [0, 0]
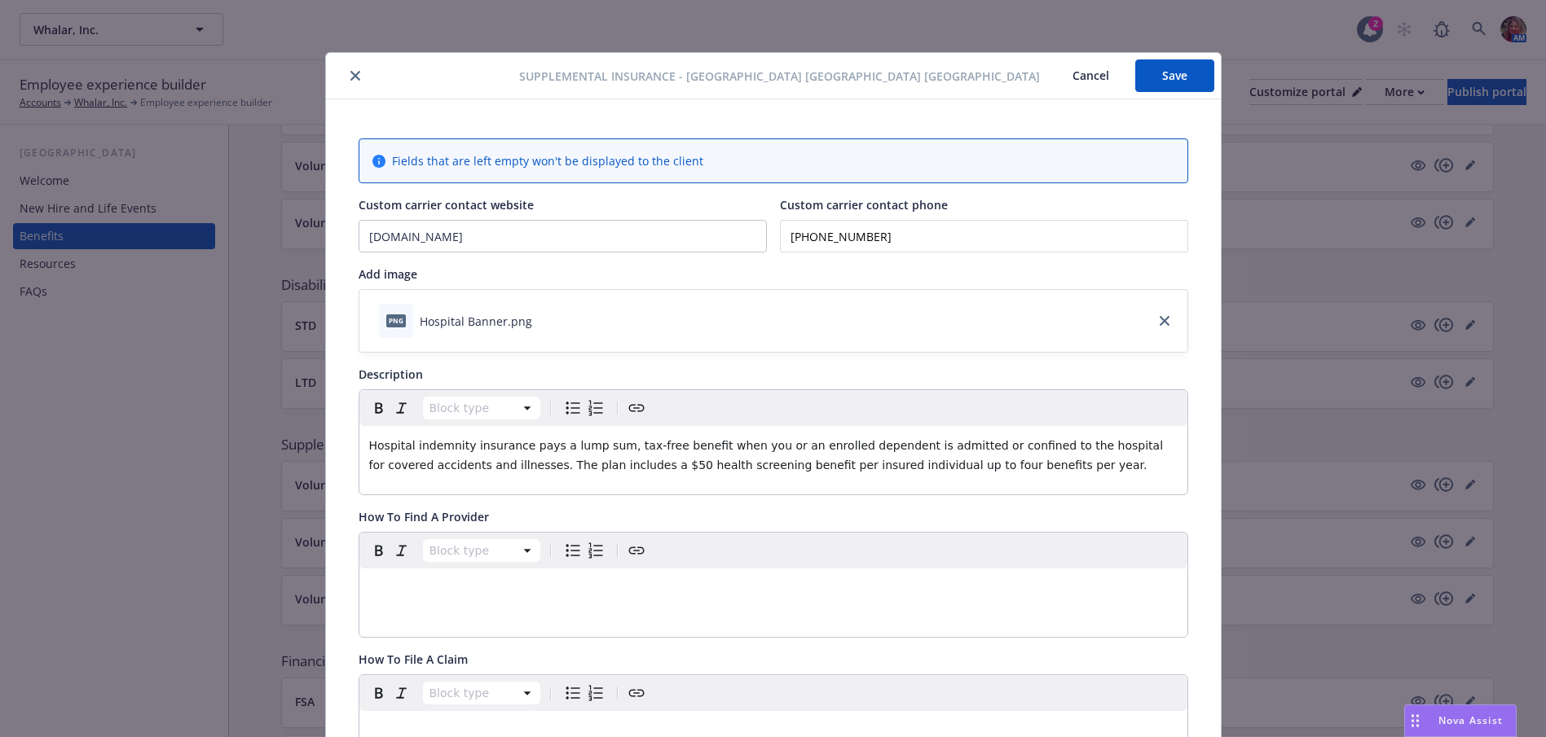
click at [1174, 82] on button "Save" at bounding box center [1174, 75] width 79 height 33
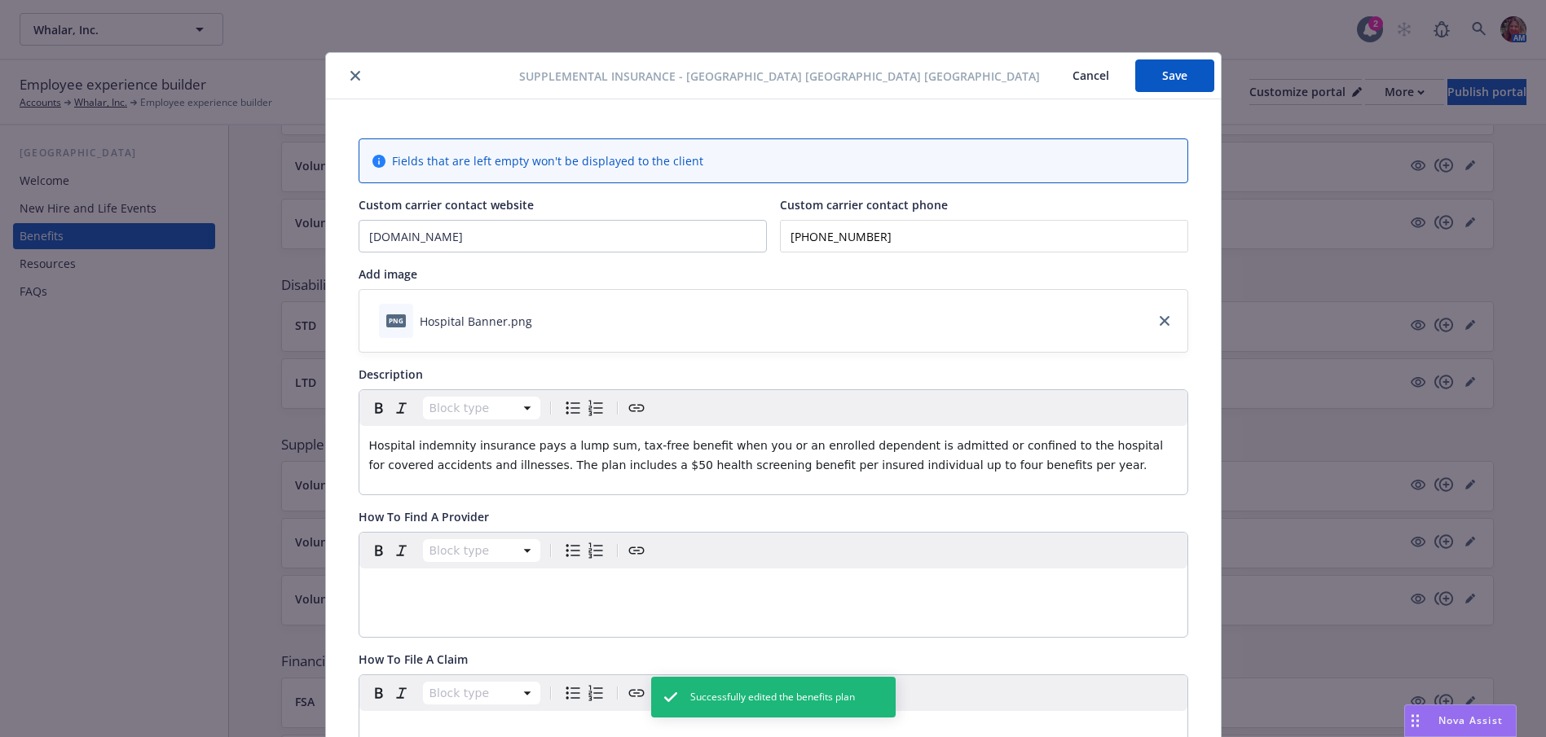
click at [350, 78] on icon "close" at bounding box center [355, 76] width 10 height 10
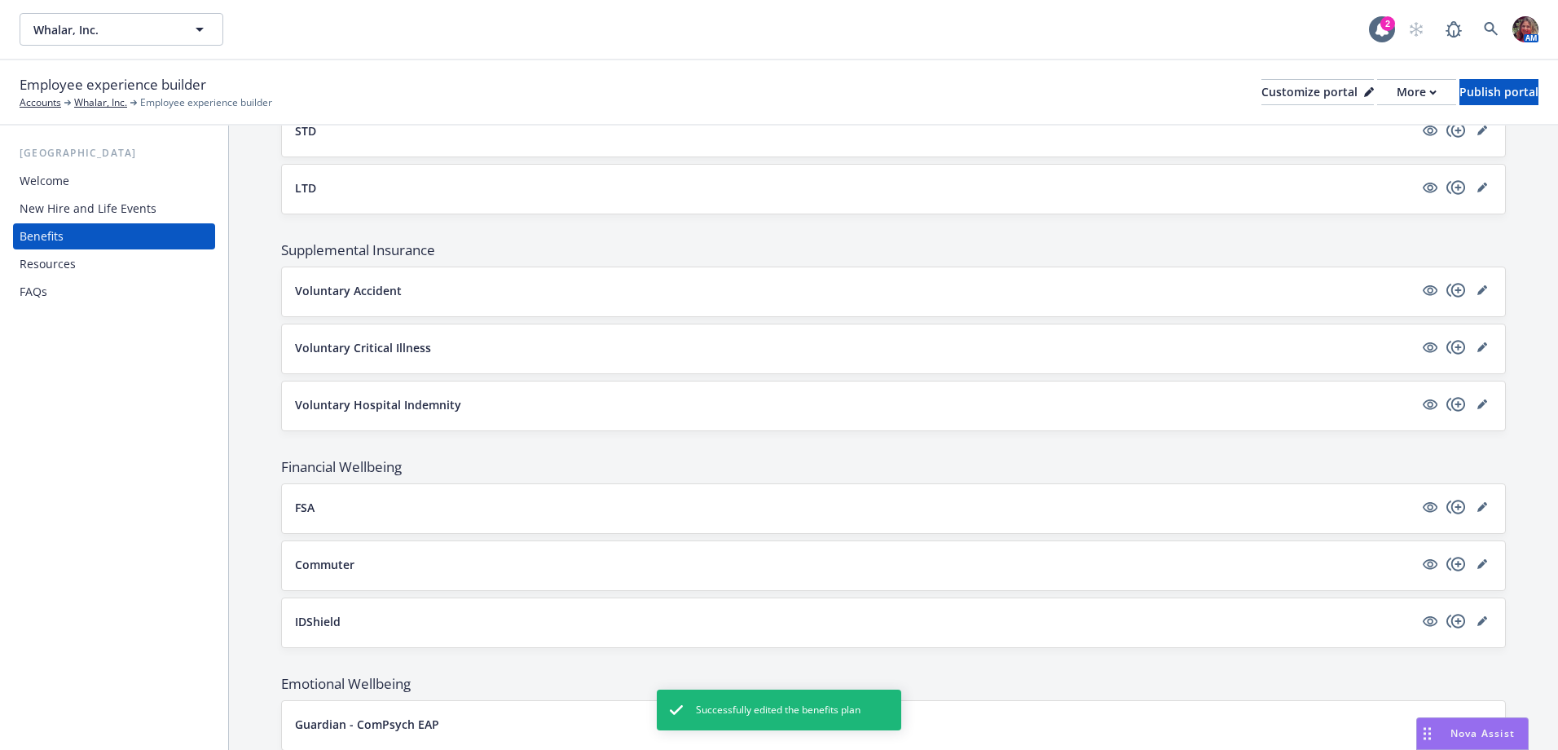
scroll to position [962, 0]
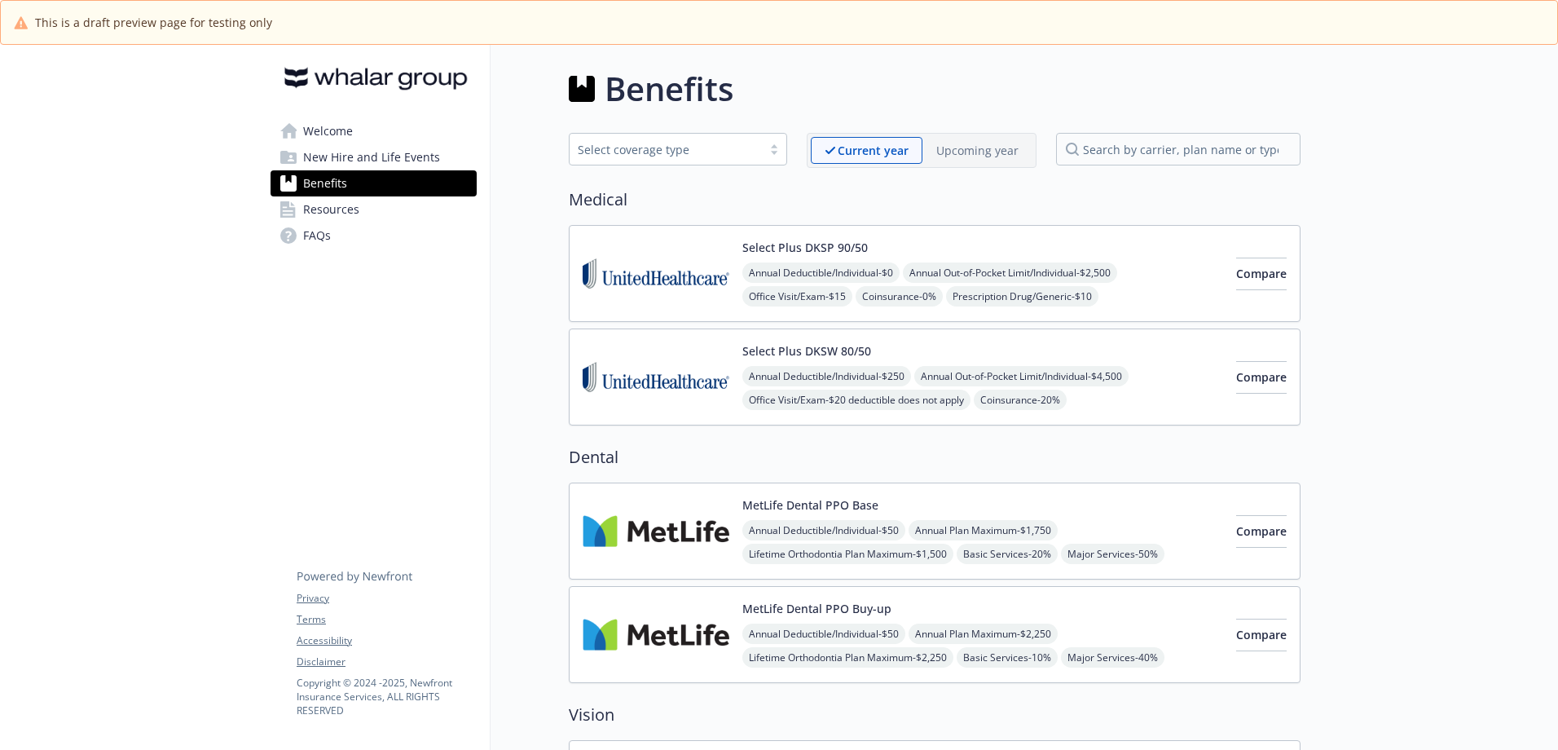
scroll to position [746, 0]
